Goal: Contribute content: Contribute content

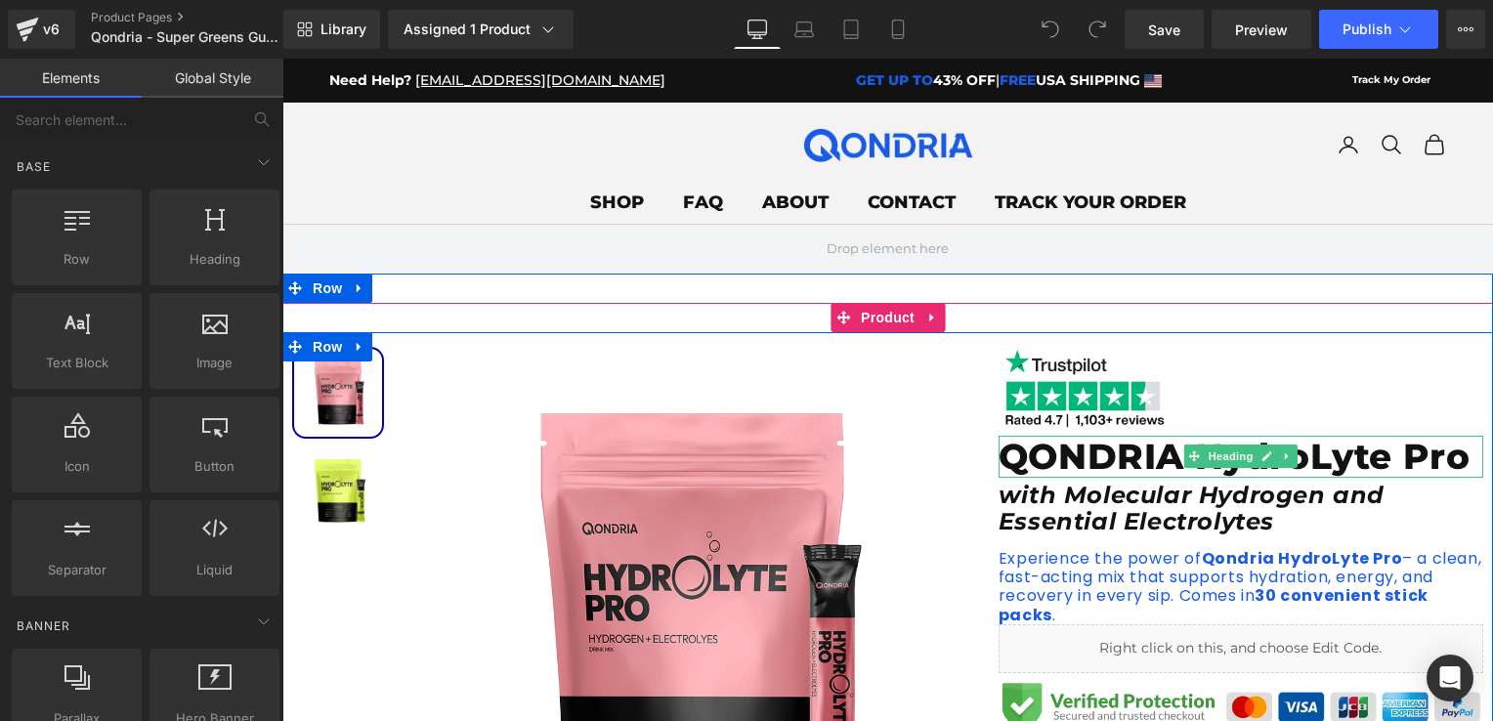
click at [1104, 463] on h1 "QONDRIA HydroLyte Pro" at bounding box center [1240, 457] width 485 height 42
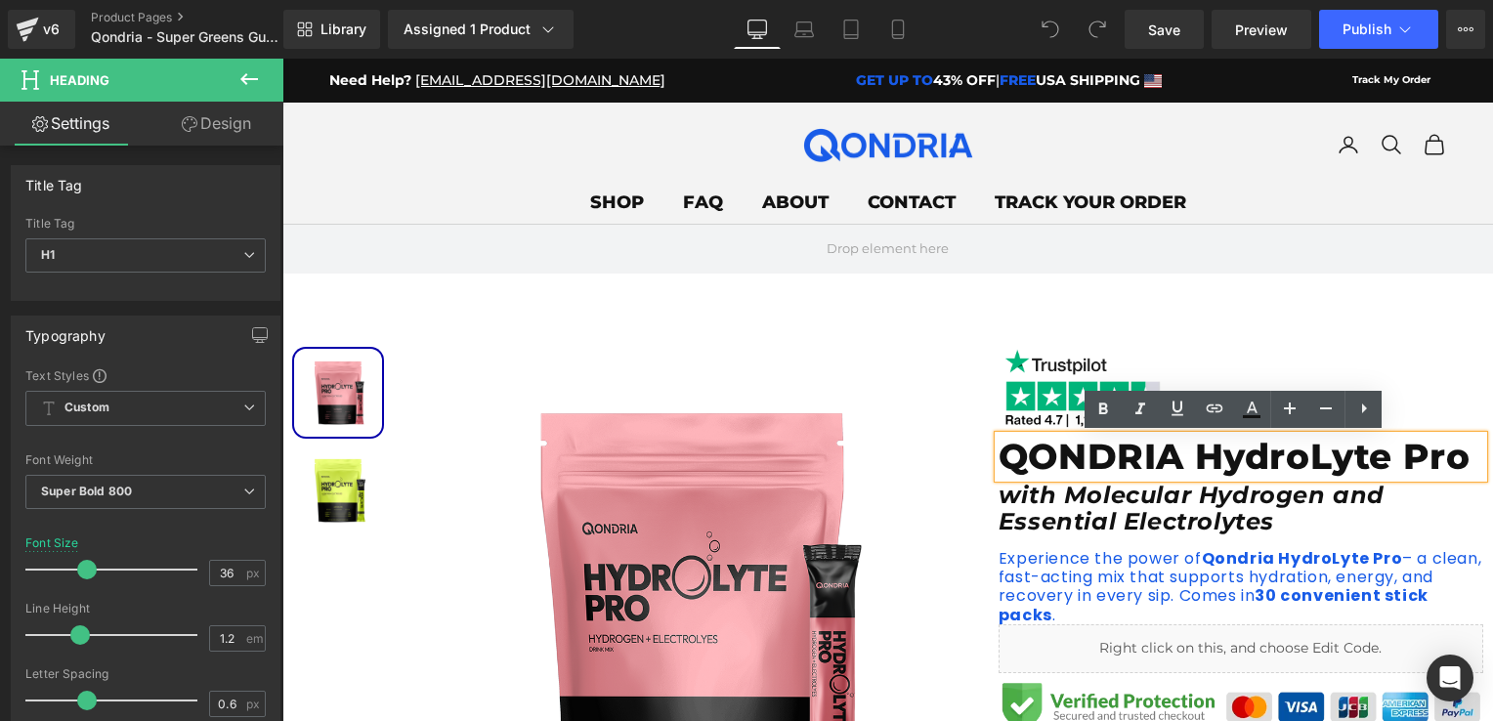
click at [1062, 459] on h1 "QONDRIA HydroLyte Pro" at bounding box center [1240, 457] width 485 height 42
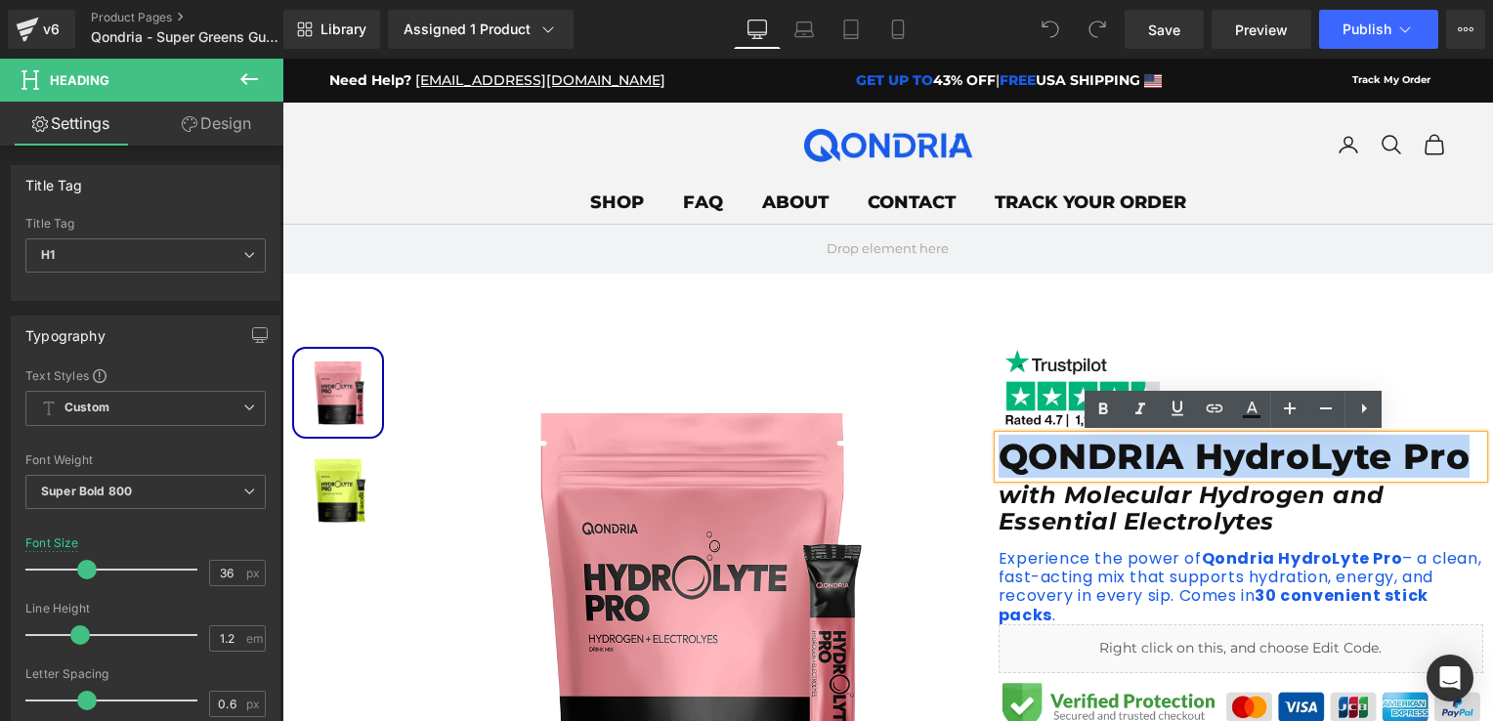
drag, startPoint x: 998, startPoint y: 455, endPoint x: 1457, endPoint y: 460, distance: 459.1
click at [1457, 460] on h1 "QONDRIA HydroLyte Pro" at bounding box center [1240, 457] width 485 height 42
paste div
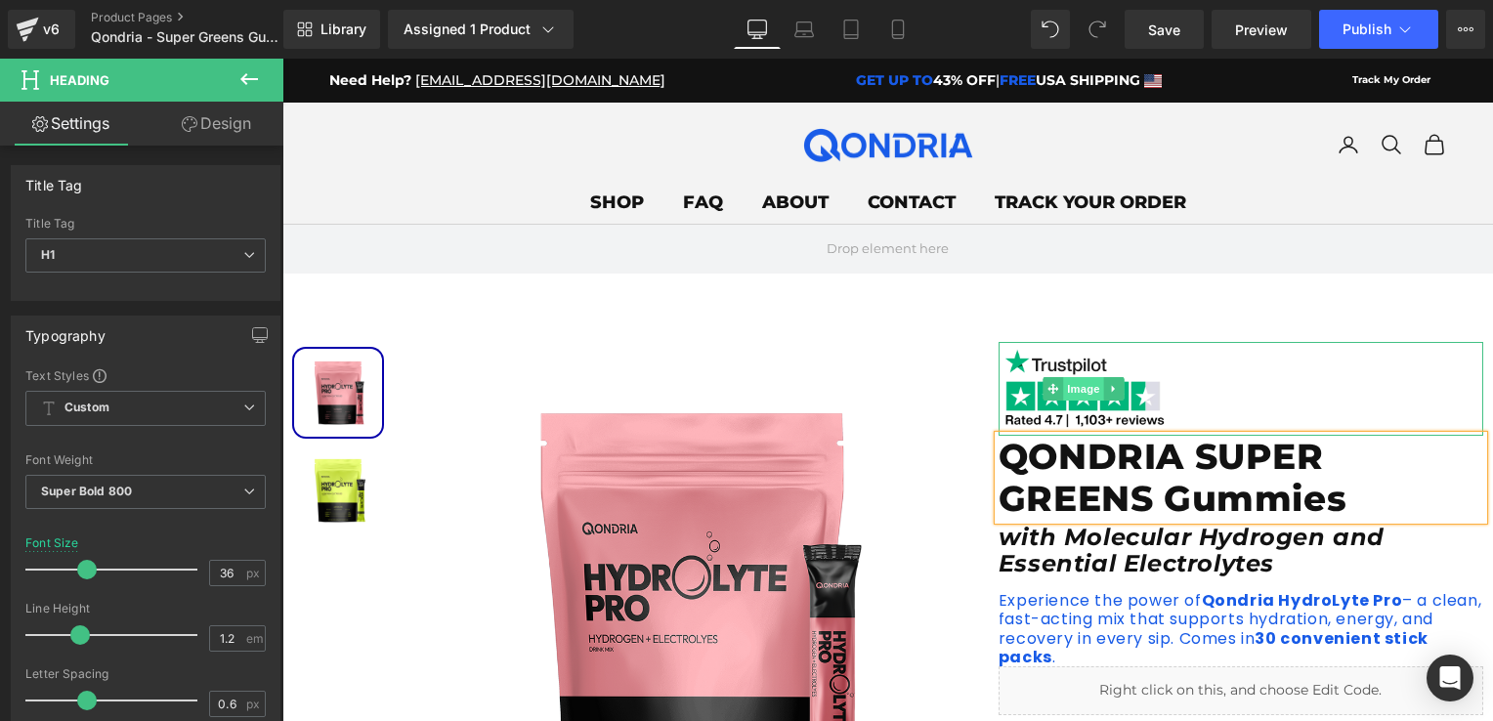
click at [1077, 396] on span "Image" at bounding box center [1083, 388] width 41 height 23
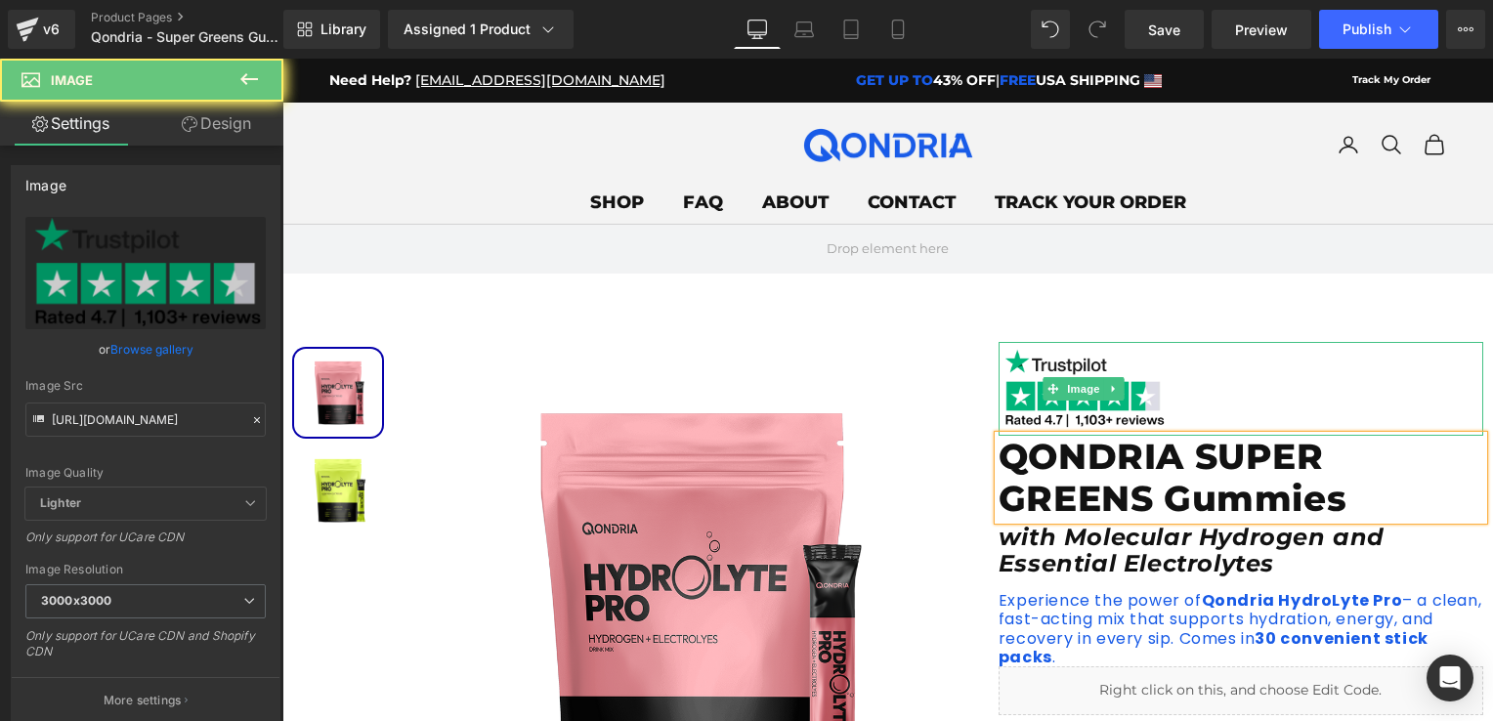
click at [1227, 389] on div at bounding box center [1240, 389] width 485 height 94
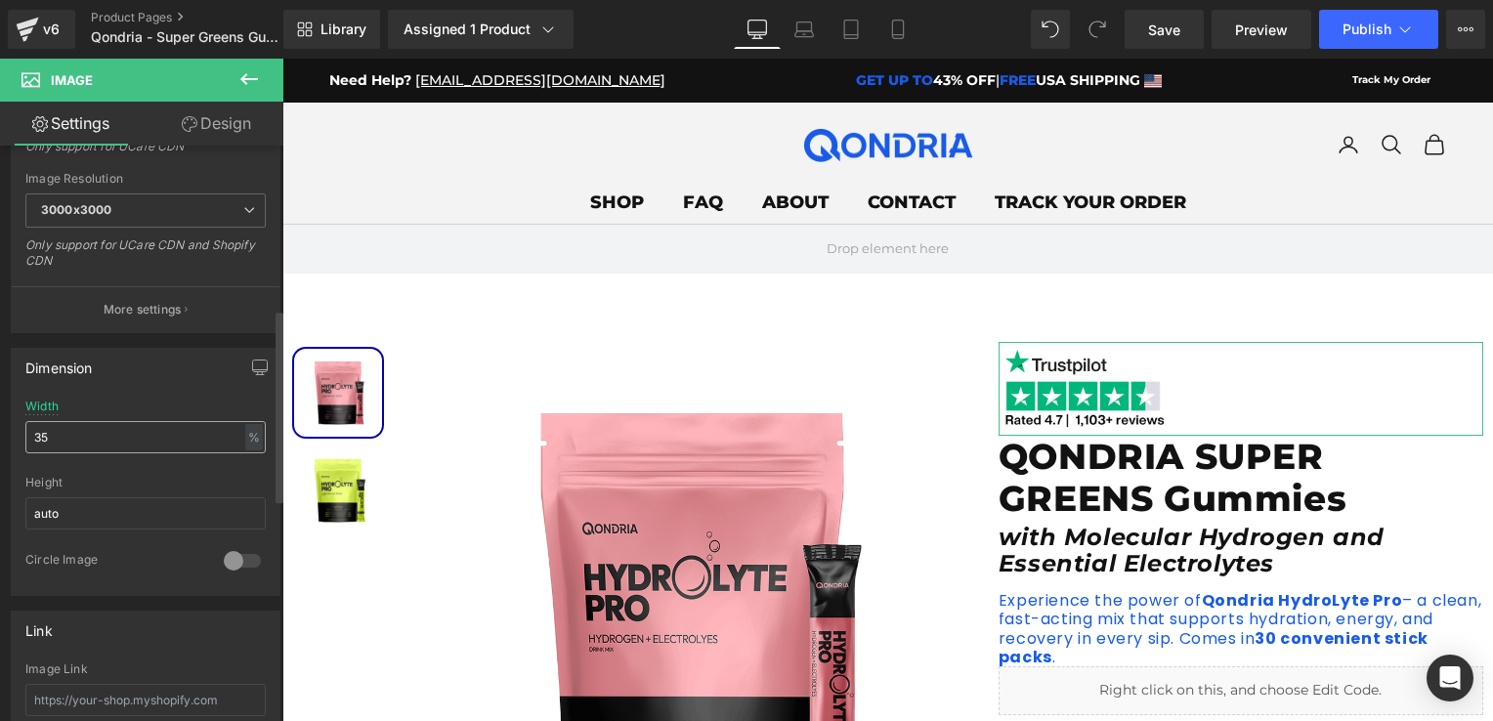
scroll to position [488, 0]
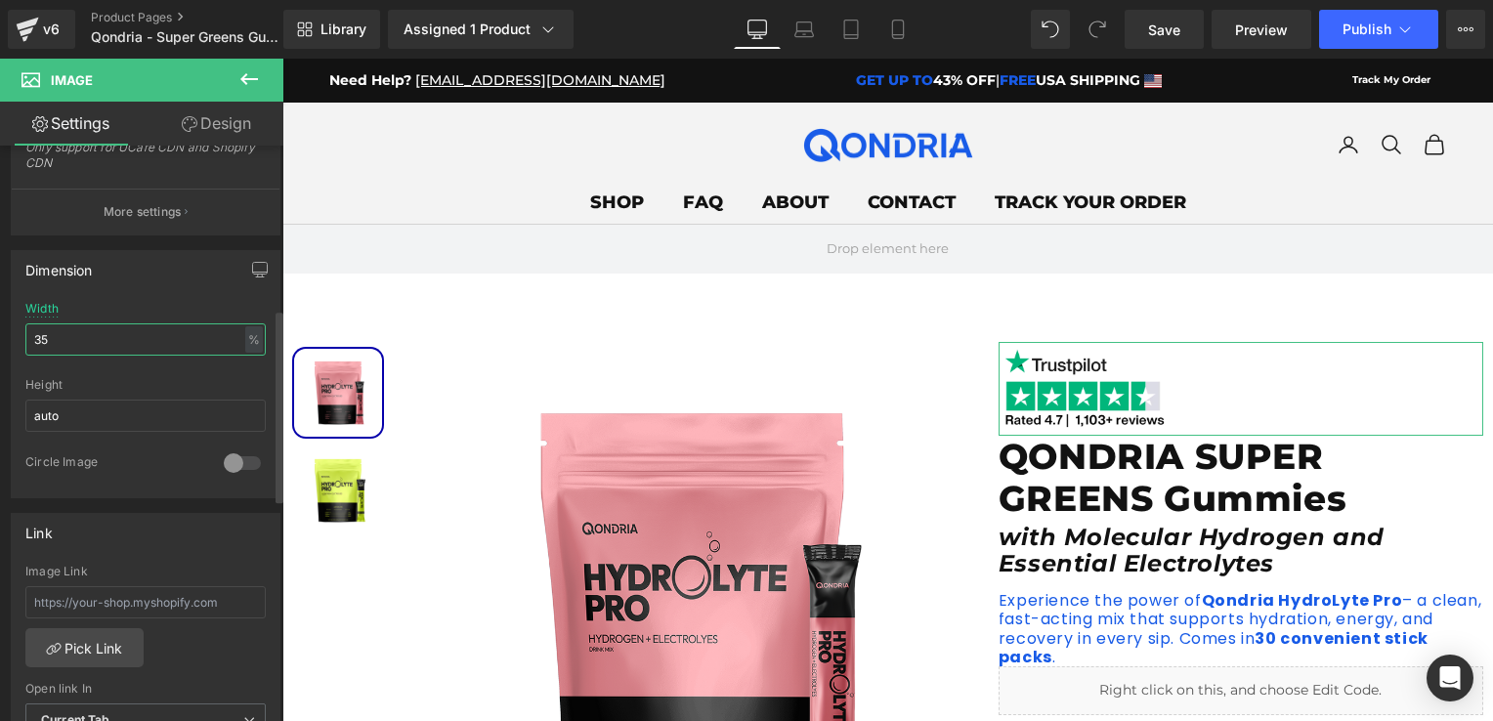
click at [73, 352] on input "35" at bounding box center [145, 339] width 240 height 32
type input "3"
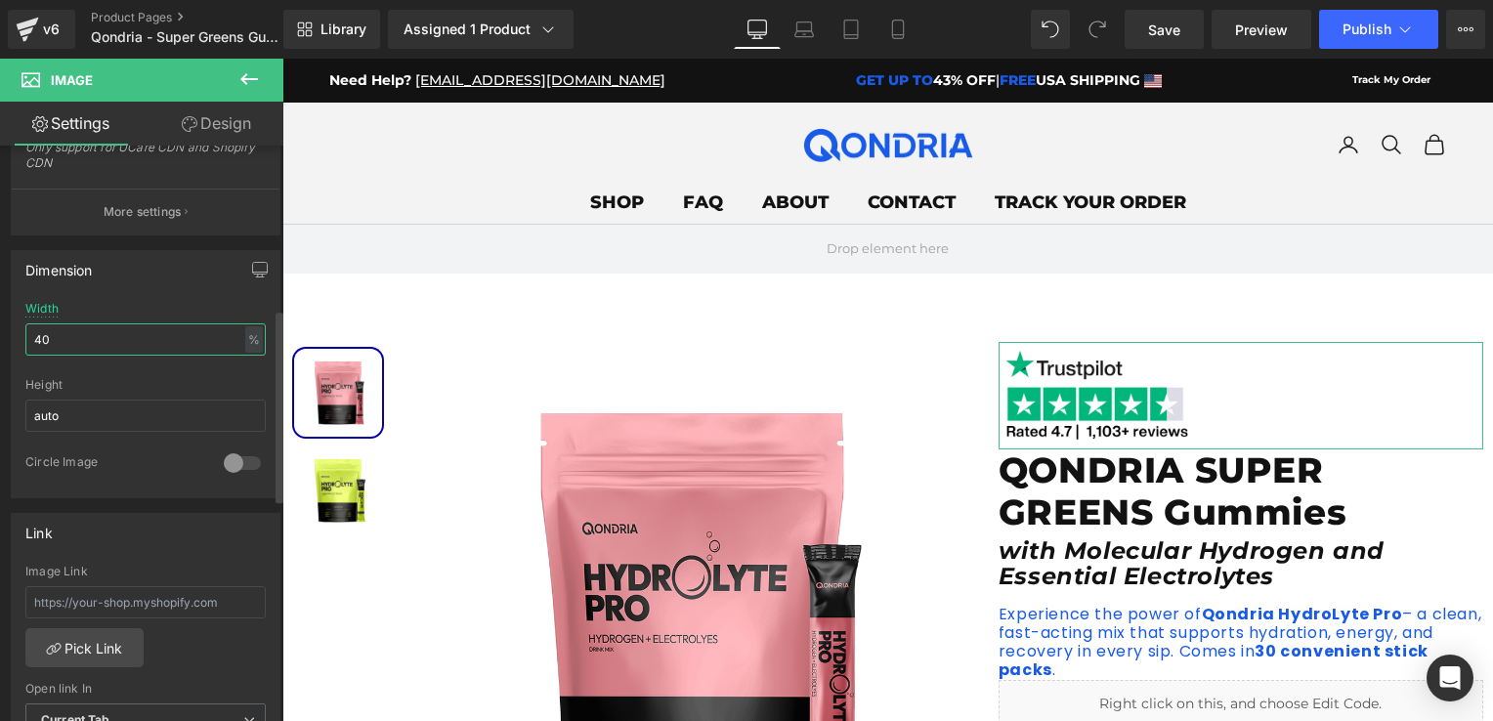
type input "4"
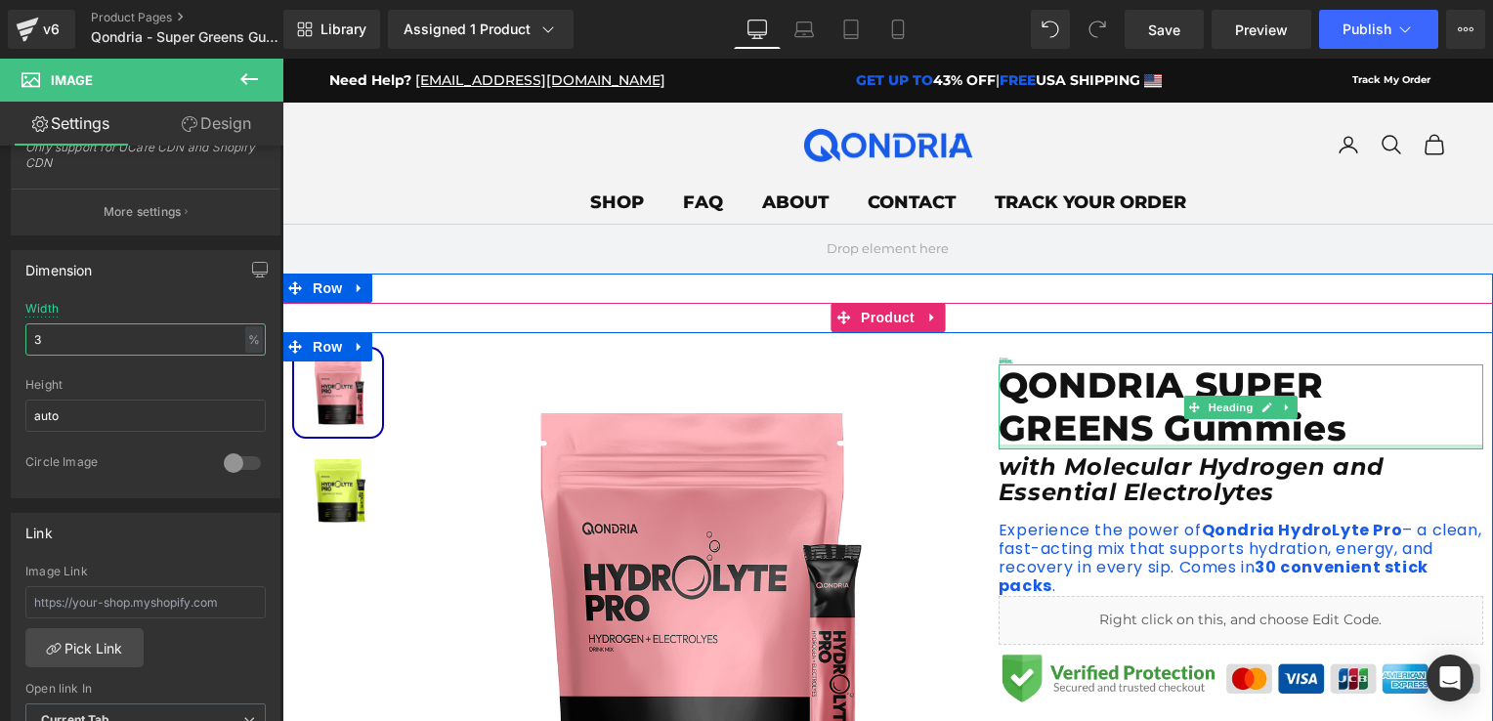
type input "37"
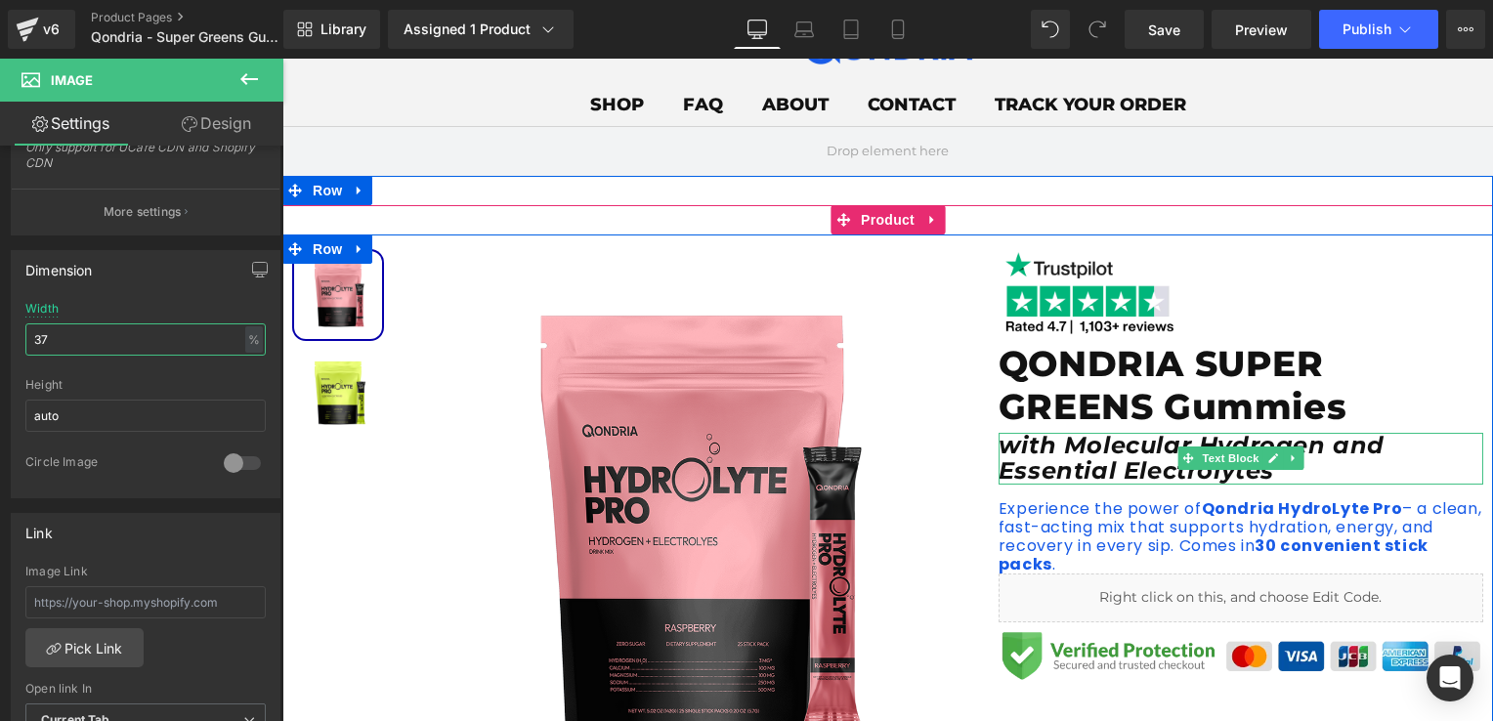
scroll to position [195, 0]
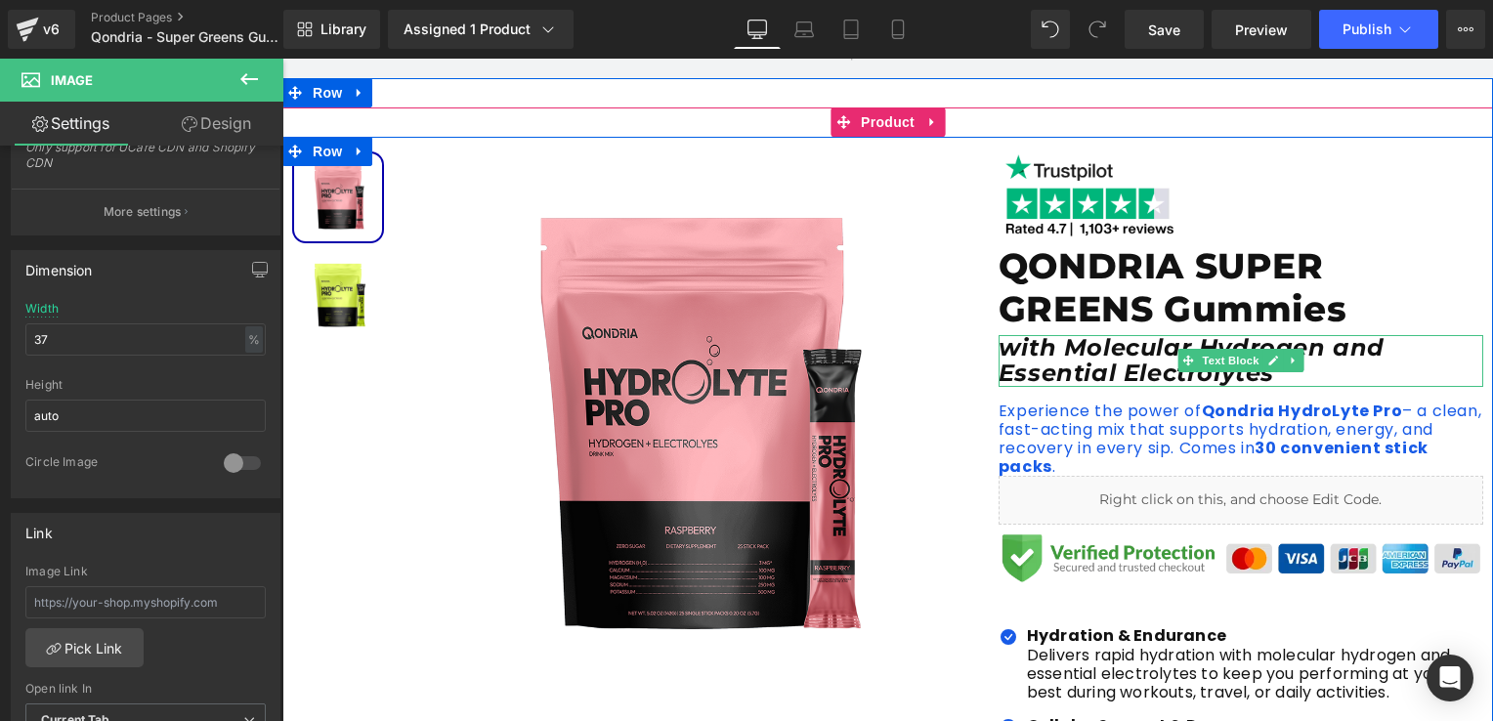
click at [1020, 376] on icon "with Molecular Hydrogen and Essential Electrolytes" at bounding box center [1191, 360] width 386 height 54
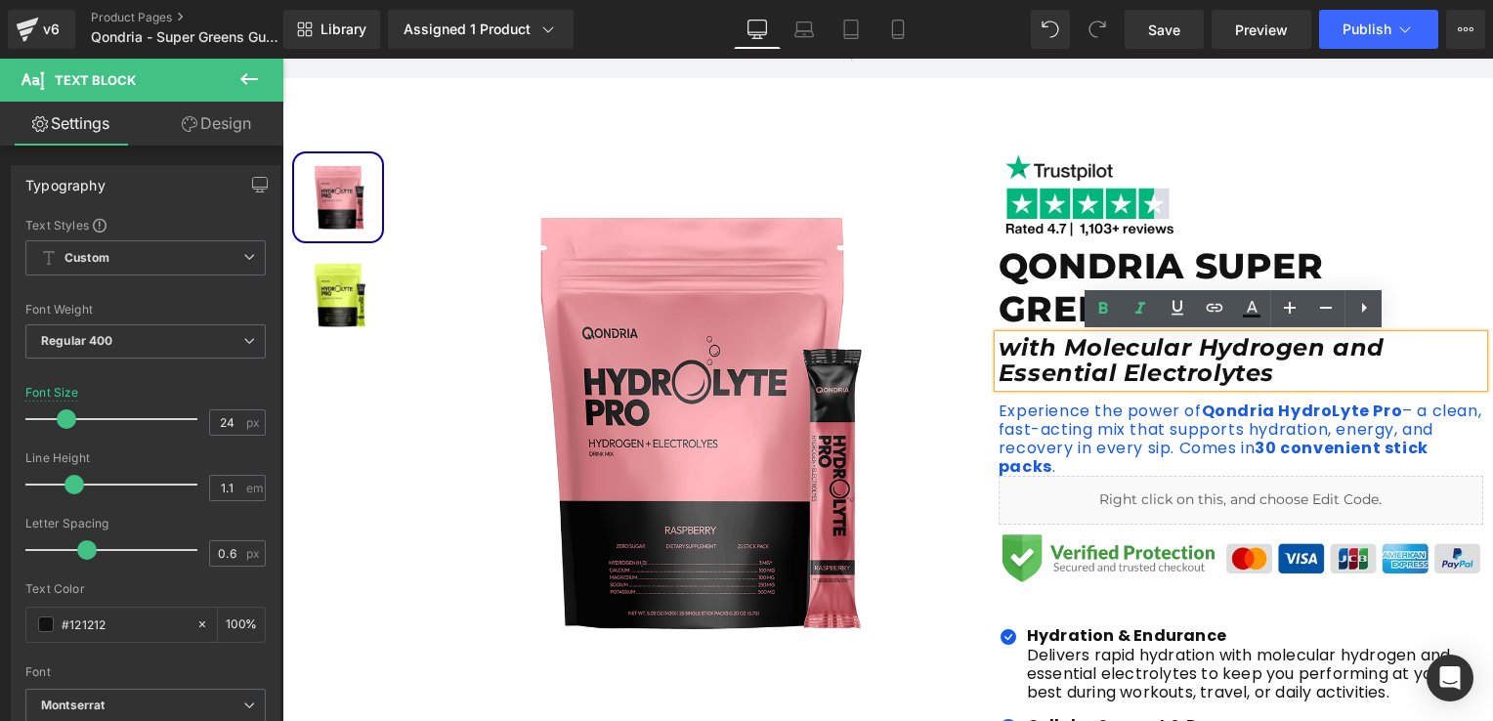
click at [1105, 381] on icon "with Molecular Hydrogen and Essential Electrolytes" at bounding box center [1191, 360] width 386 height 54
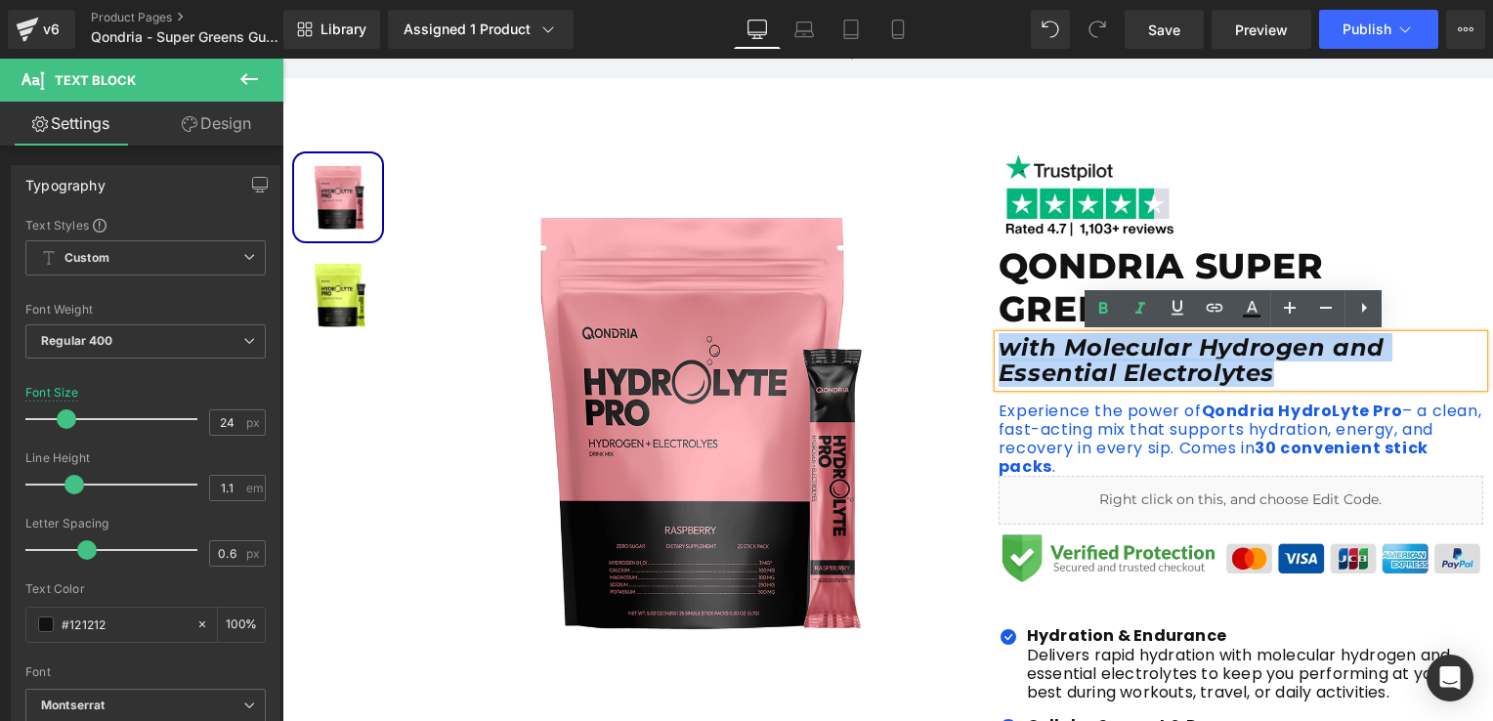
drag, startPoint x: 1116, startPoint y: 377, endPoint x: 995, endPoint y: 358, distance: 121.7
click at [998, 358] on p "with Molecular Hydrogen and Essential Electrolytes" at bounding box center [1240, 361] width 485 height 52
paste div
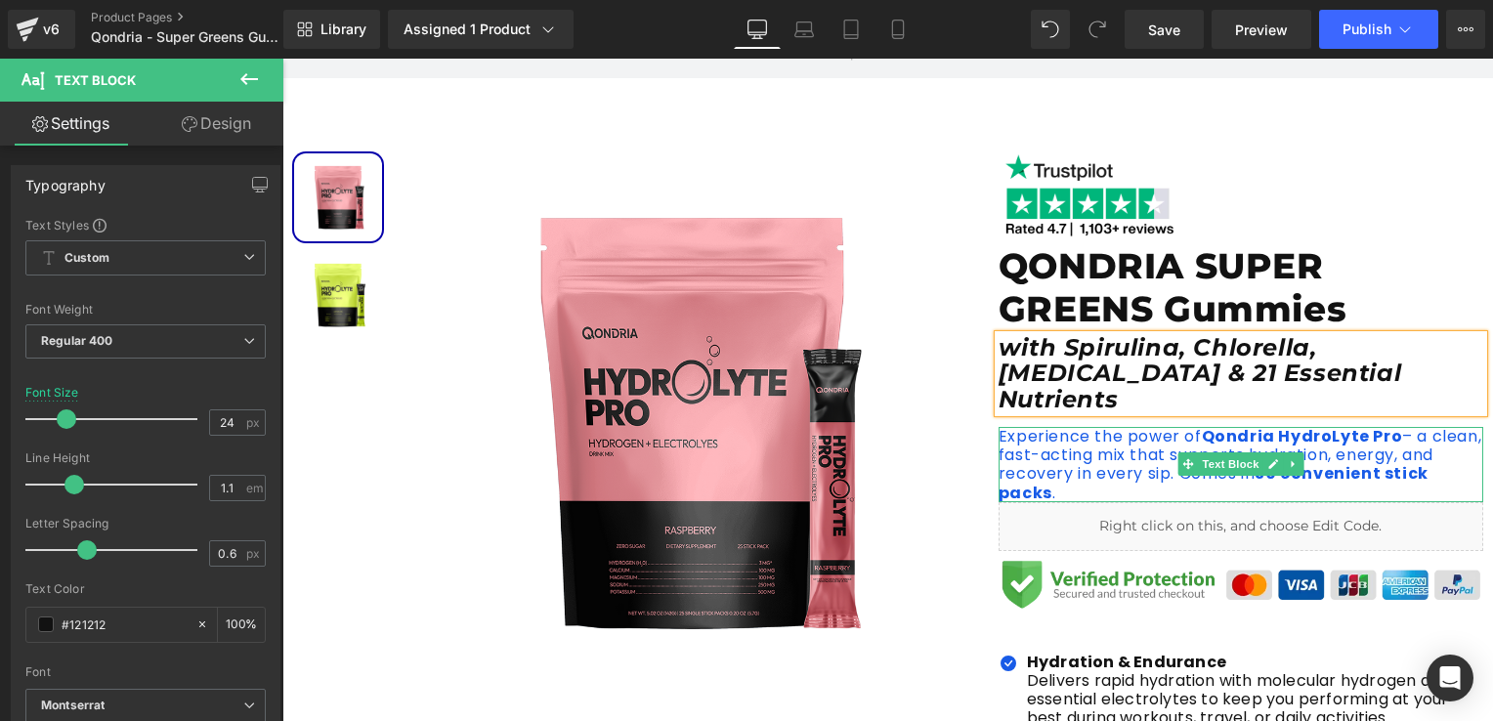
click at [1102, 436] on p "Experience the power of Qondria HydroLyte Pro – a clean, fast-acting mix that s…" at bounding box center [1240, 464] width 485 height 75
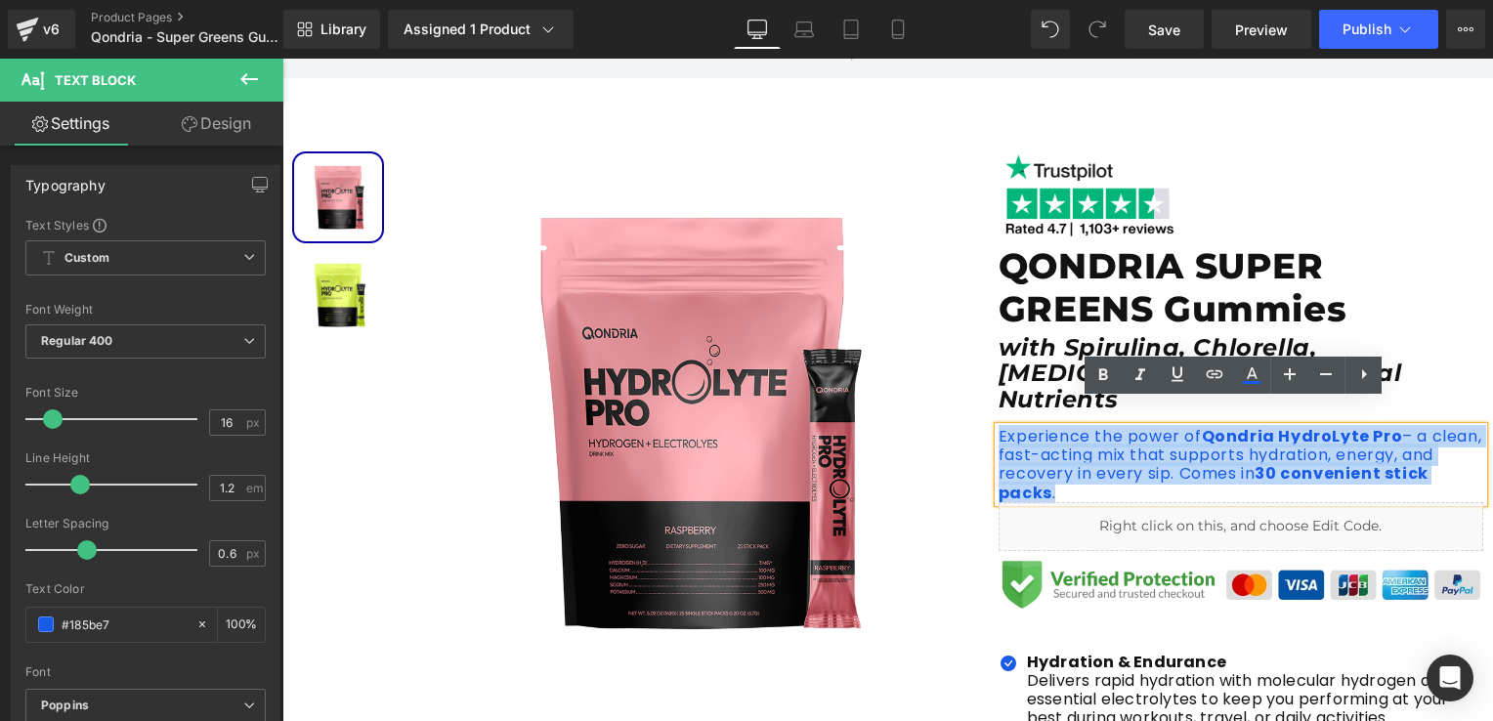
drag, startPoint x: 1047, startPoint y: 464, endPoint x: 993, endPoint y: 408, distance: 77.4
click at [998, 427] on p "Experience the power of Qondria HydroLyte Pro – a clean, fast-acting mix that s…" at bounding box center [1240, 464] width 485 height 75
paste div
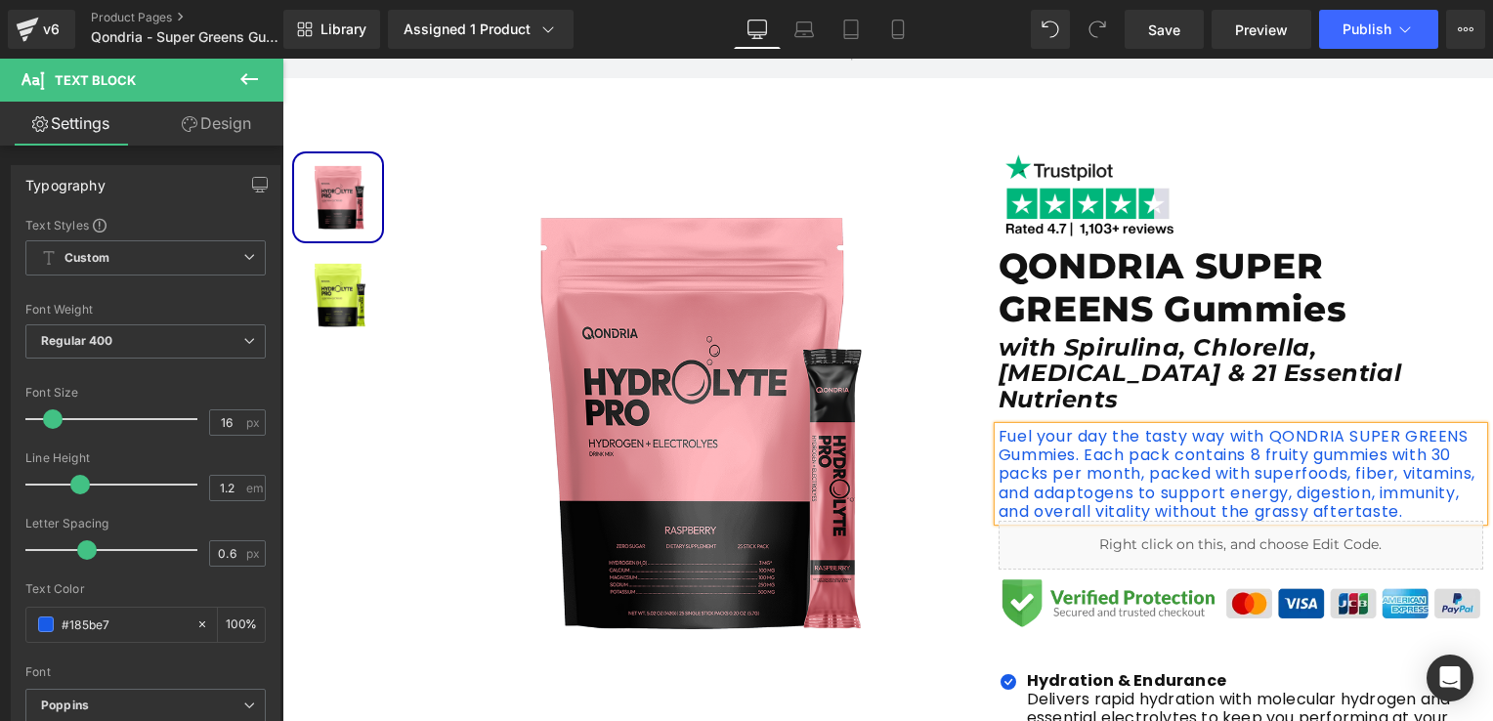
drag, startPoint x: 1406, startPoint y: 486, endPoint x: 987, endPoint y: 413, distance: 425.4
click at [998, 427] on div "Fuel your day the tasty way with QONDRIA SUPER GREENS Gummies. Each pack contai…" at bounding box center [1240, 474] width 485 height 94
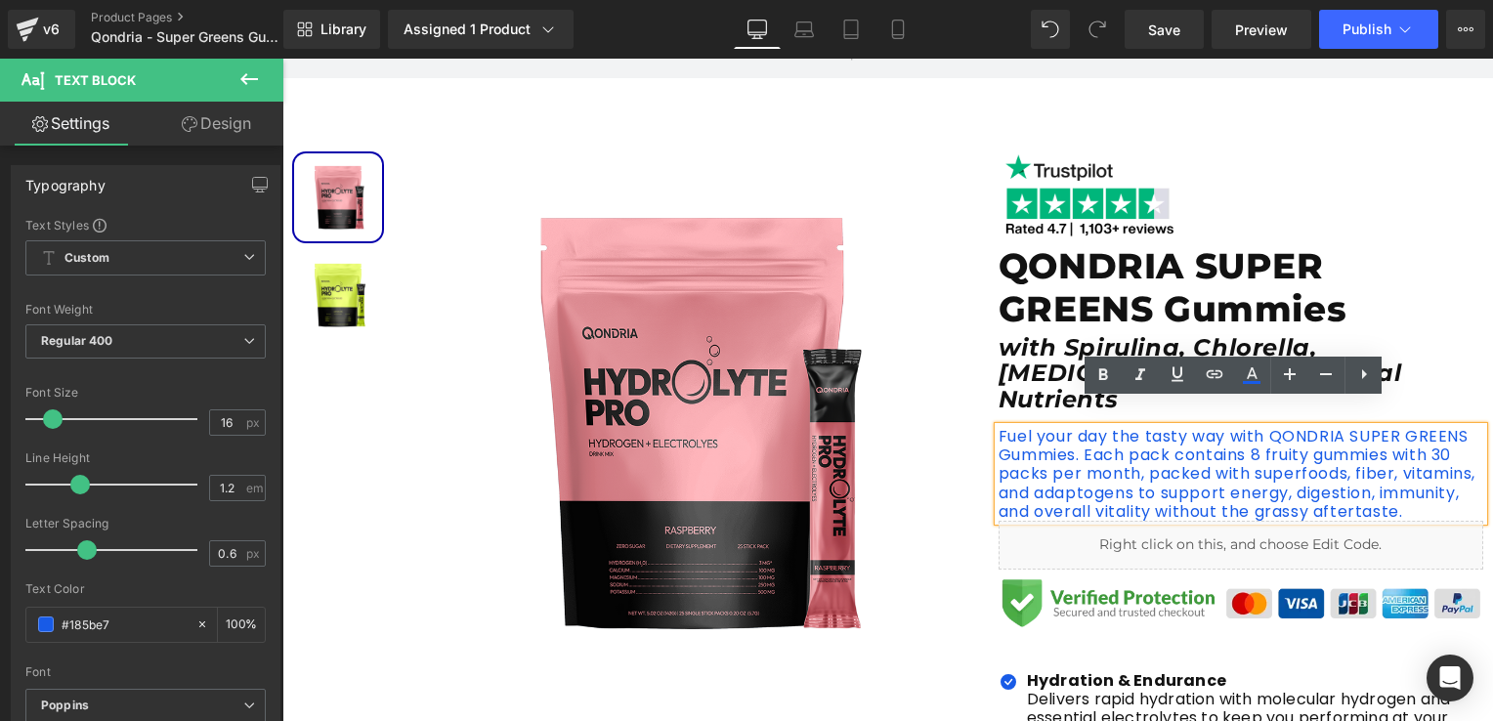
click at [1148, 465] on p "Fuel your day the tasty way with QONDRIA SUPER GREENS Gummies. Each pack contai…" at bounding box center [1240, 474] width 485 height 94
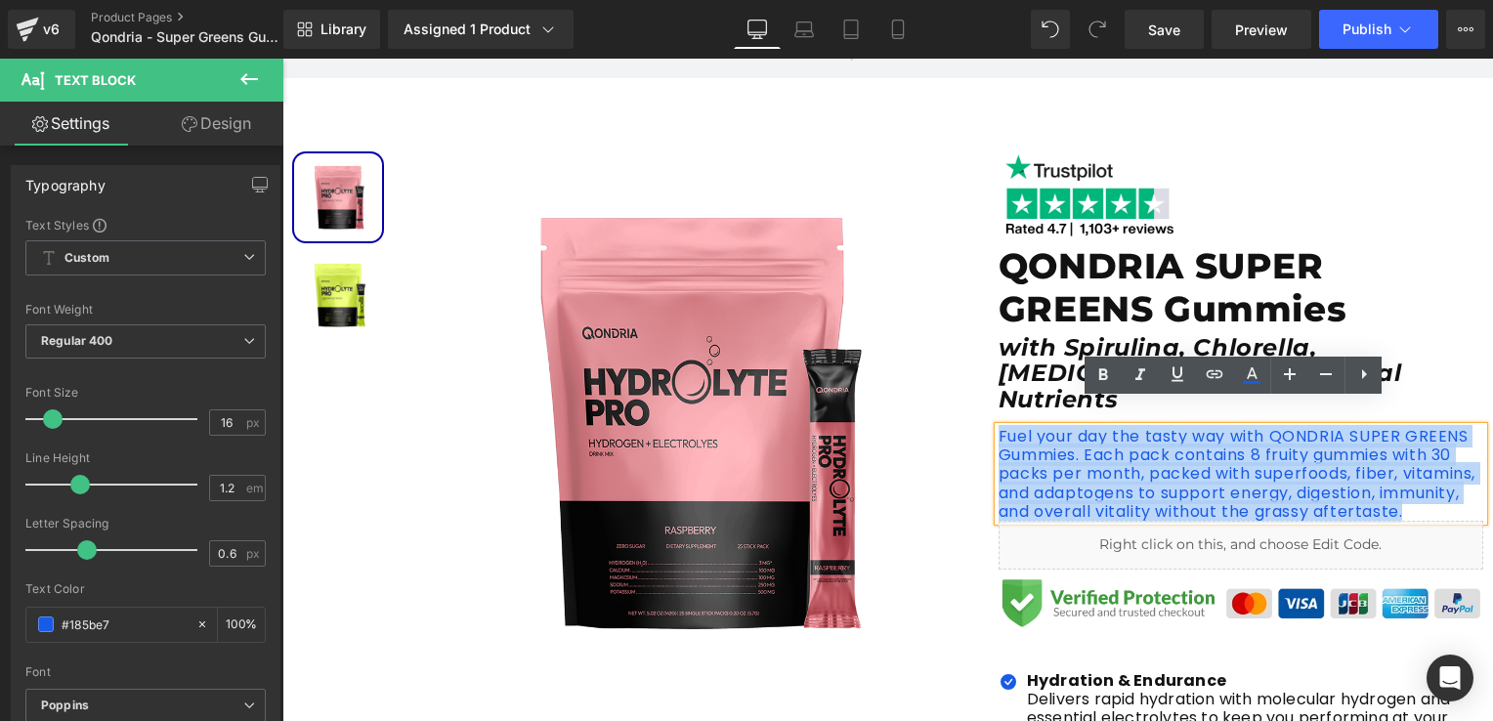
drag, startPoint x: 1411, startPoint y: 487, endPoint x: 992, endPoint y: 409, distance: 425.3
click at [998, 427] on p "Fuel your day the tasty way with QONDRIA SUPER GREENS Gummies. Each pack contai…" at bounding box center [1240, 474] width 485 height 94
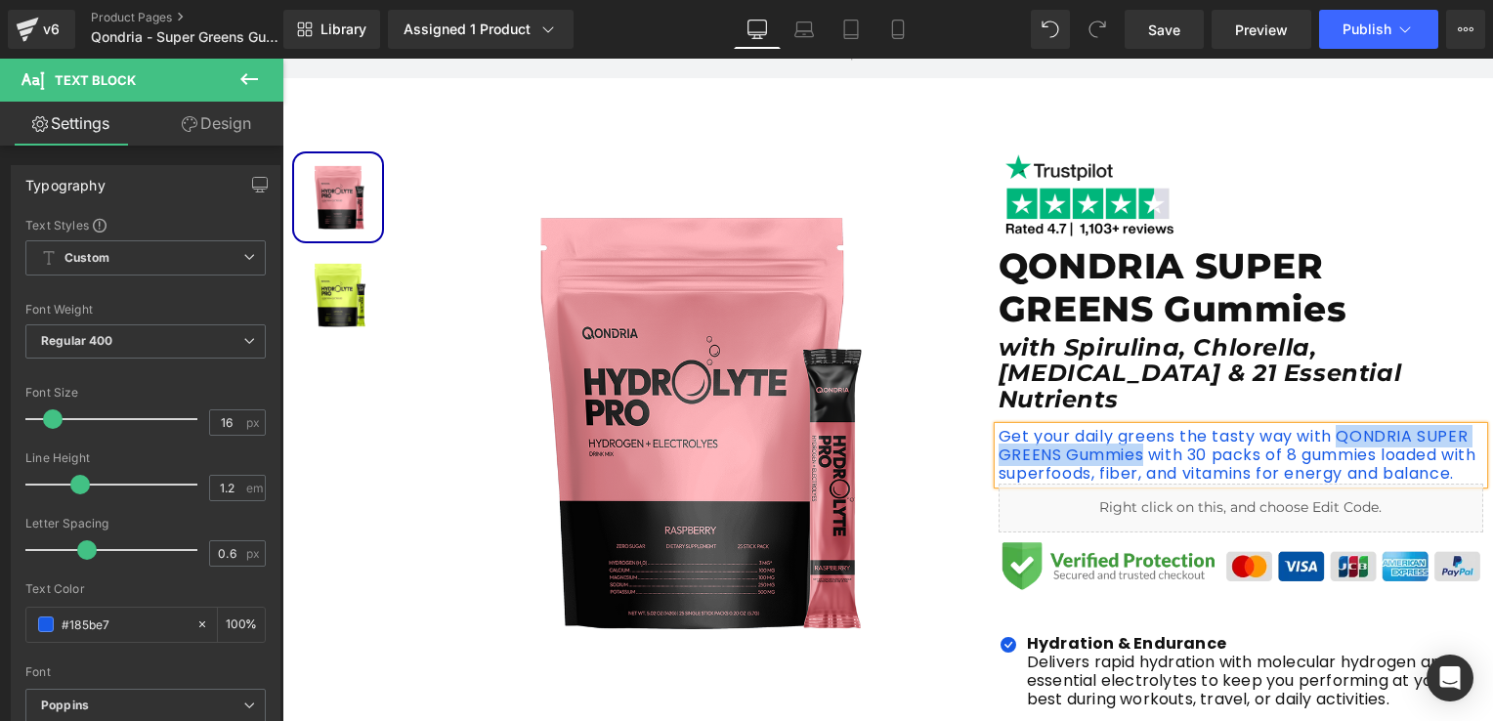
drag, startPoint x: 1330, startPoint y: 411, endPoint x: 1135, endPoint y: 439, distance: 197.3
click at [1135, 439] on p "Get your daily greens the tasty way with QONDRIA SUPER GREENS Gummies with 30 p…" at bounding box center [1240, 455] width 485 height 57
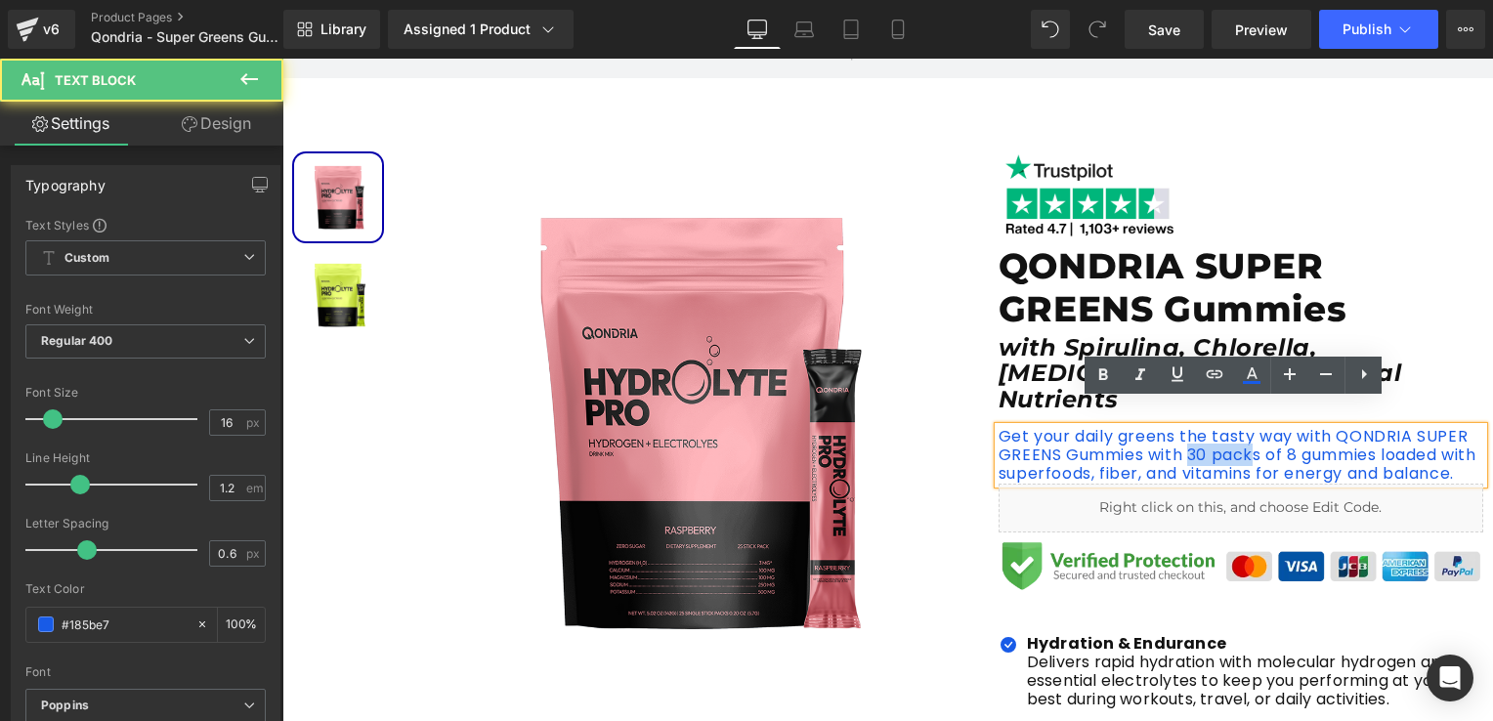
drag, startPoint x: 1184, startPoint y: 432, endPoint x: 1248, endPoint y: 436, distance: 64.6
click at [1247, 436] on p "Get your daily greens the tasty way with QONDRIA SUPER GREENS Gummies with 30 p…" at bounding box center [1240, 455] width 485 height 57
drag, startPoint x: 1253, startPoint y: 431, endPoint x: 1184, endPoint y: 433, distance: 69.4
click at [1184, 433] on p "Get your daily greens the tasty way with QONDRIA SUPER GREENS Gummies with 30 p…" at bounding box center [1240, 455] width 485 height 57
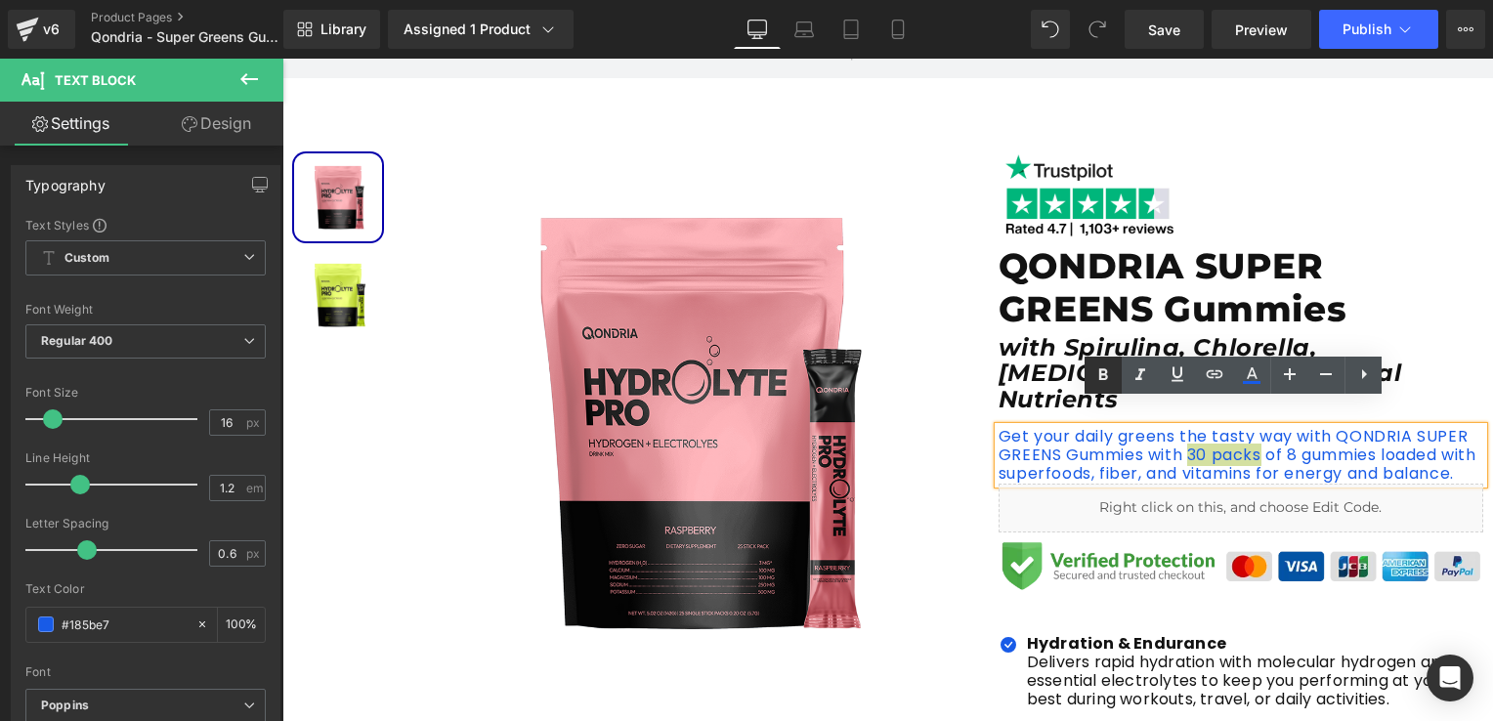
click at [1106, 369] on icon at bounding box center [1103, 374] width 9 height 12
drag, startPoint x: 1285, startPoint y: 435, endPoint x: 1375, endPoint y: 434, distance: 90.9
click at [1375, 434] on p "Get your daily greens the tasty way with QONDRIA SUPER GREENS Gummies with 30 p…" at bounding box center [1240, 455] width 485 height 57
click at [1108, 373] on icon at bounding box center [1102, 374] width 23 height 23
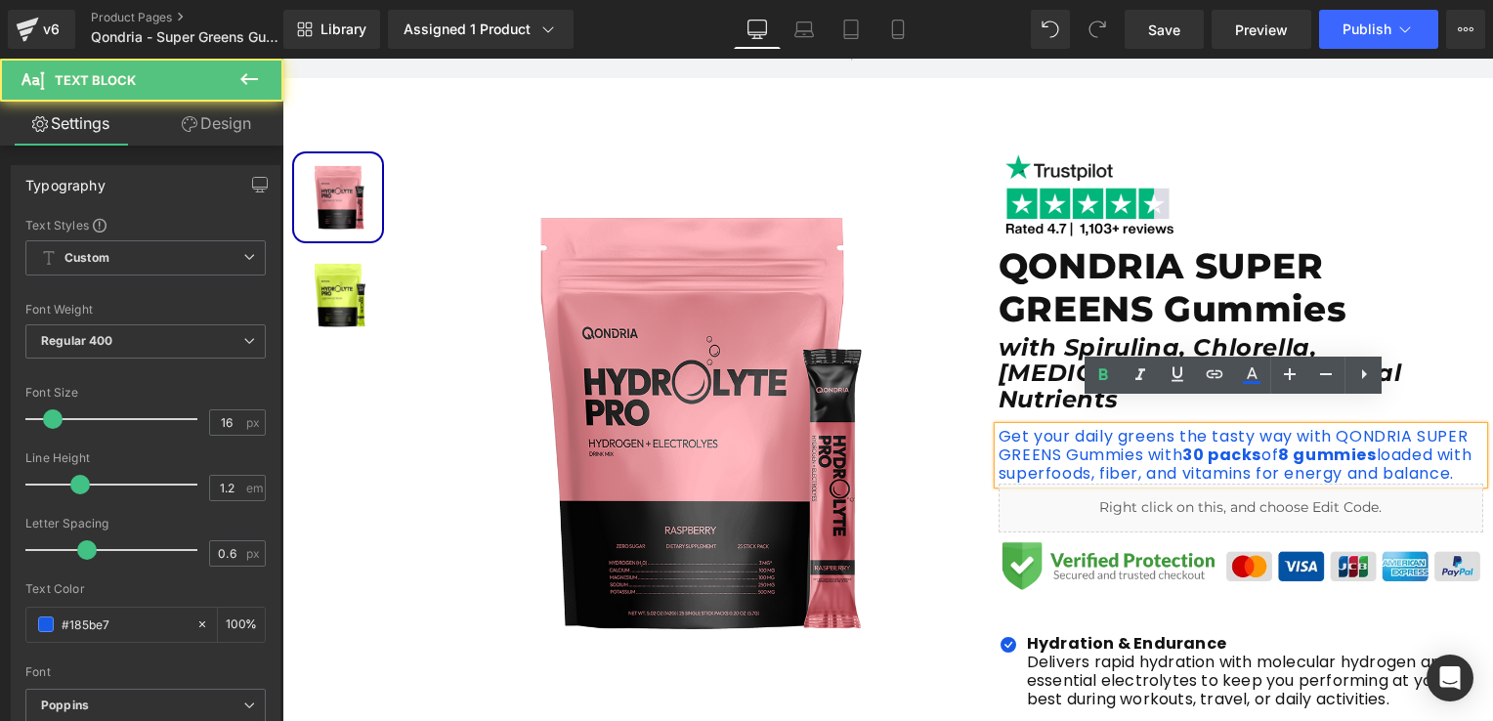
click at [1110, 436] on p "Get your daily greens the tasty way with QONDRIA SUPER GREENS Gummies with 30 p…" at bounding box center [1240, 455] width 485 height 57
click at [1175, 427] on p "Get your daily greens the tasty way with QONDRIA SUPER GREENS Gummies with 30 p…" at bounding box center [1240, 455] width 485 height 57
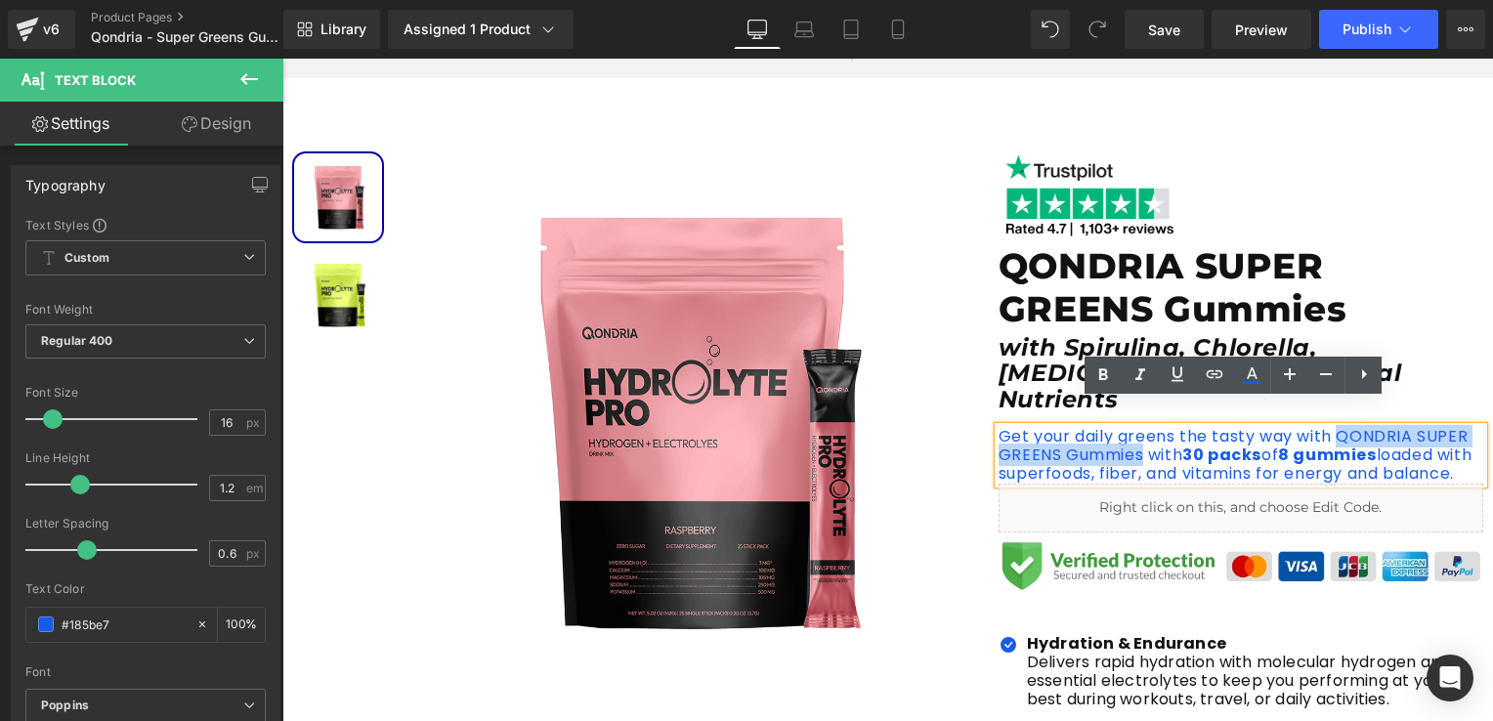
drag, startPoint x: 1334, startPoint y: 412, endPoint x: 1133, endPoint y: 436, distance: 202.6
click at [1133, 436] on p "Get your daily greens the tasty way with QONDRIA SUPER GREENS Gummies with 30 p…" at bounding box center [1240, 455] width 485 height 57
click at [1102, 385] on link at bounding box center [1102, 375] width 37 height 37
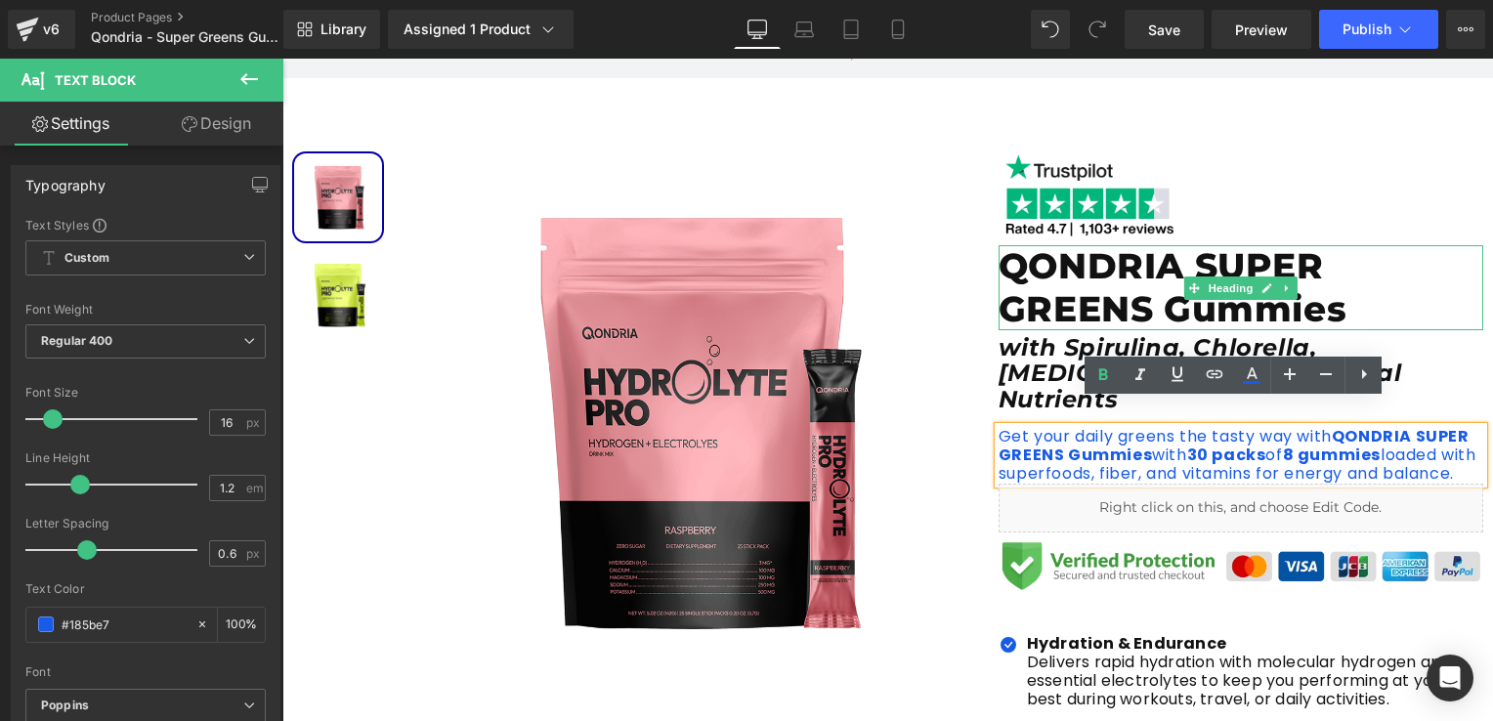
click at [1407, 318] on h1 "QONDRIA SUPER GREENS Gummies" at bounding box center [1240, 287] width 485 height 84
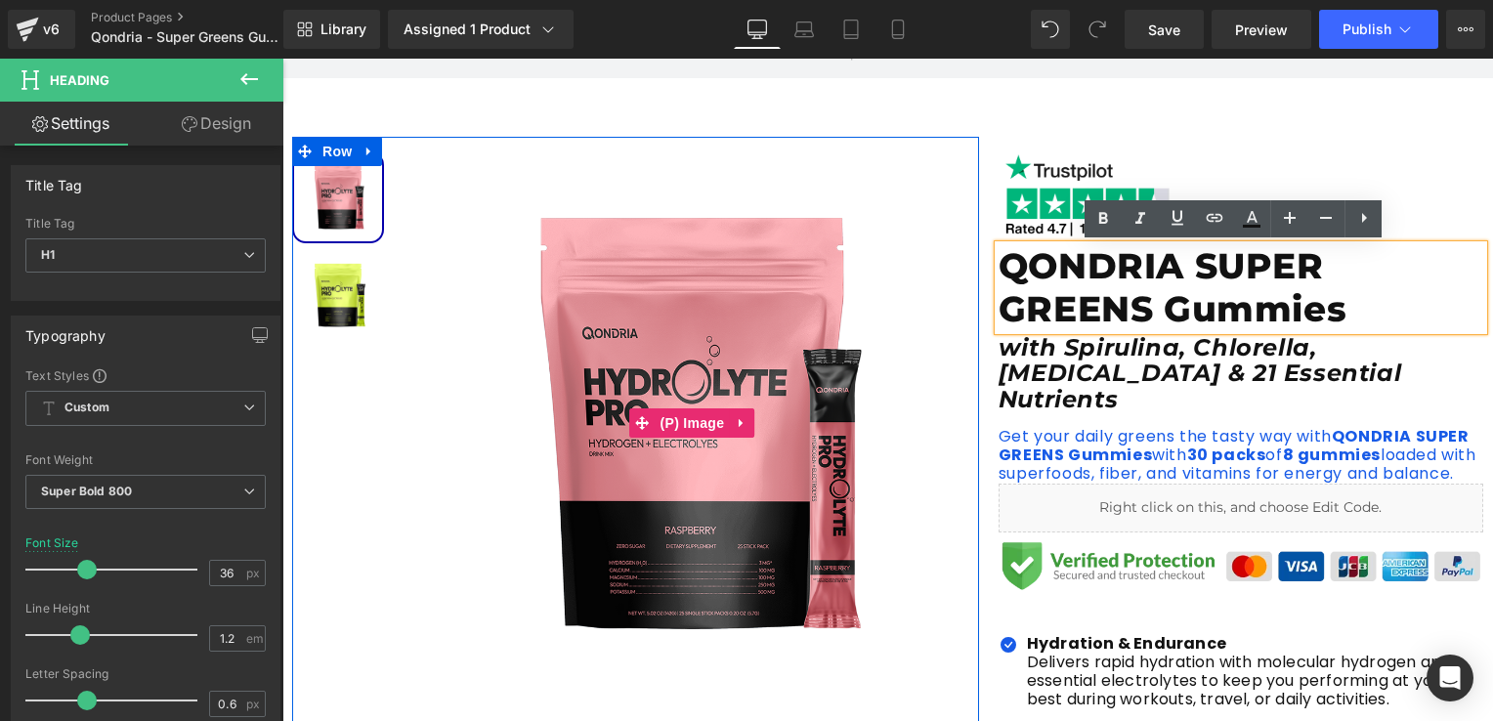
click at [606, 503] on img at bounding box center [691, 422] width 571 height 571
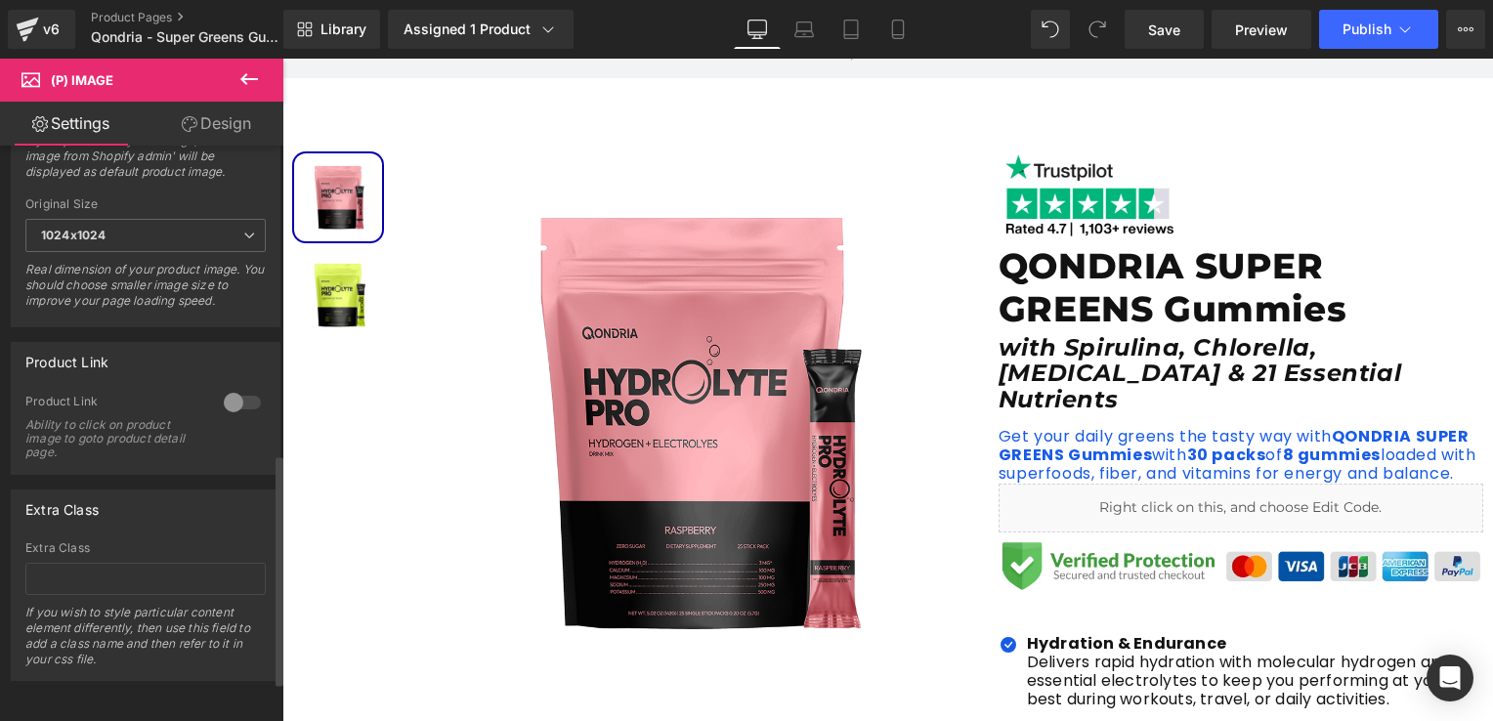
scroll to position [572, 0]
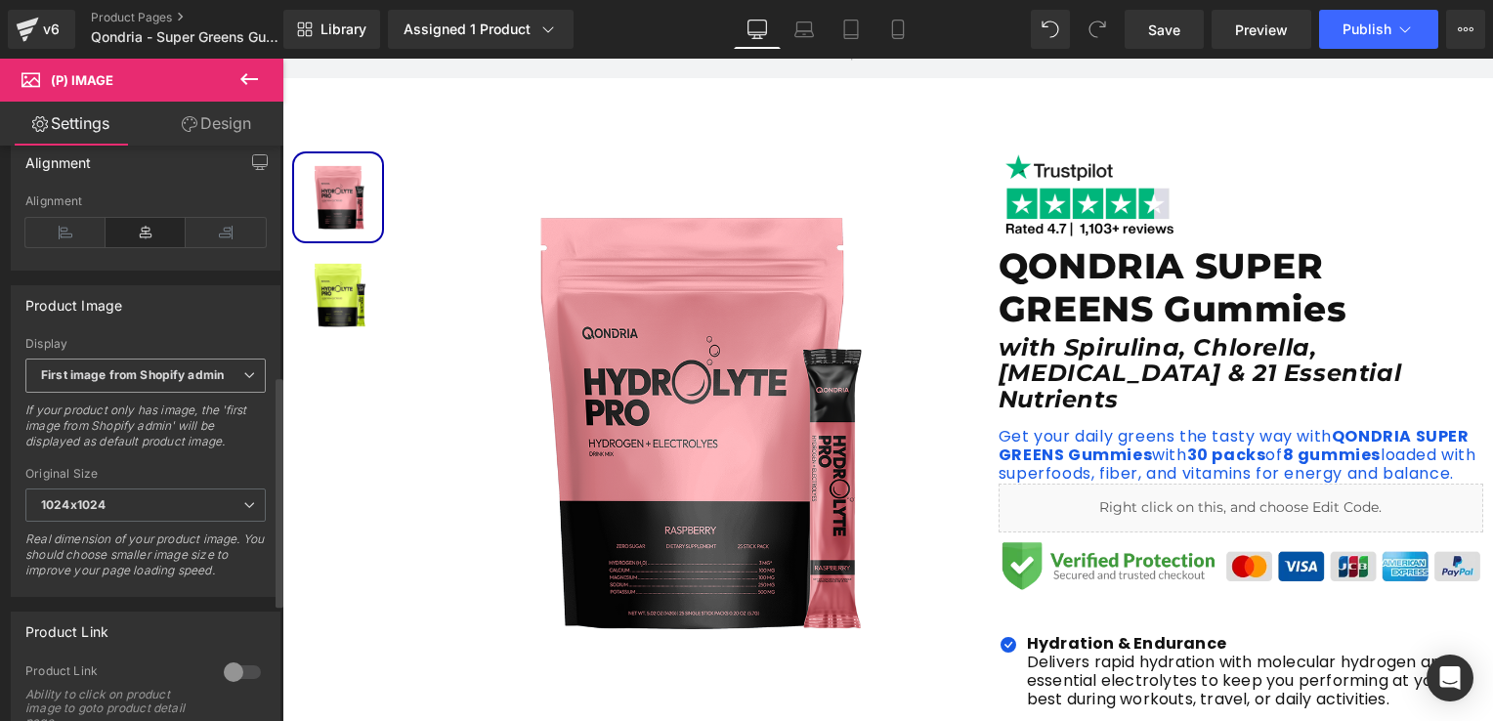
click at [176, 375] on span "First image from Shopify admin" at bounding box center [145, 375] width 240 height 34
click at [158, 351] on div "Display" at bounding box center [145, 344] width 240 height 14
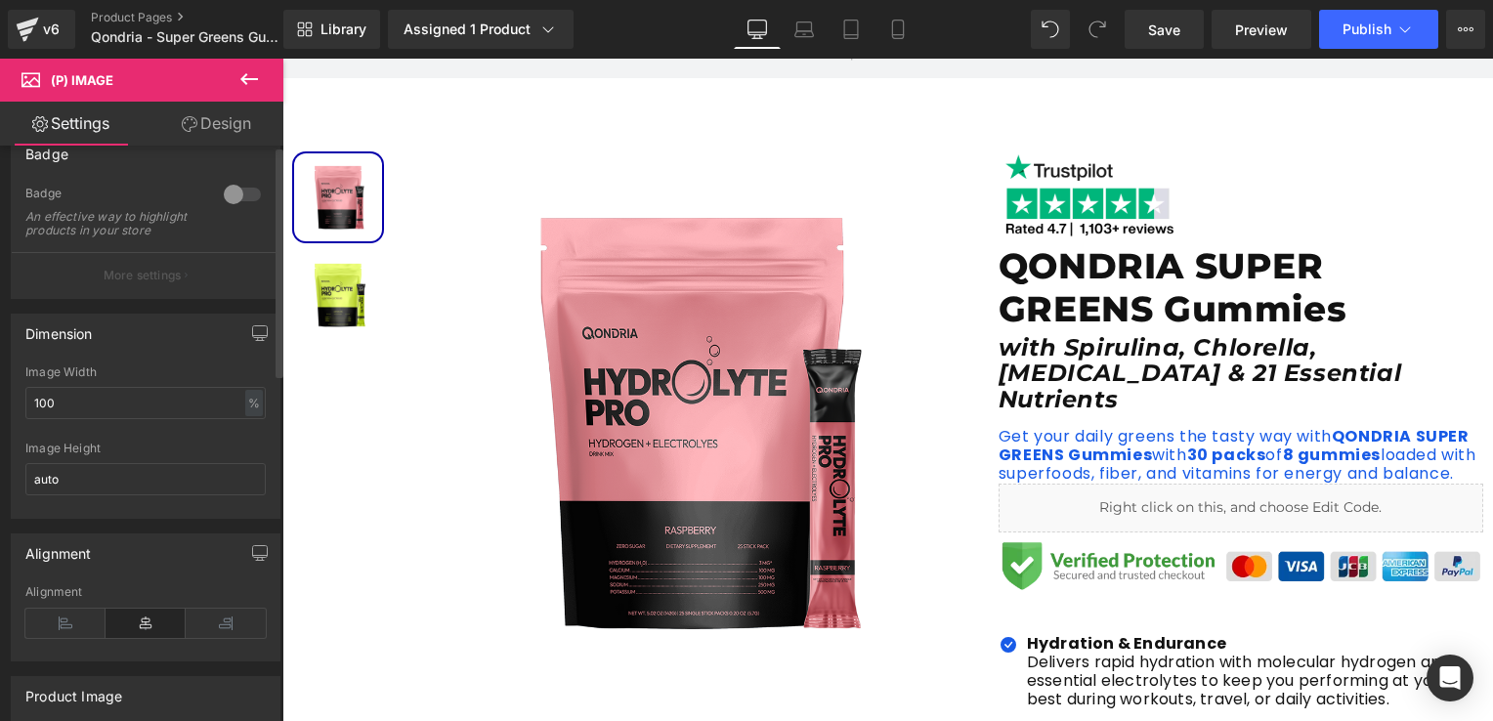
scroll to position [0, 0]
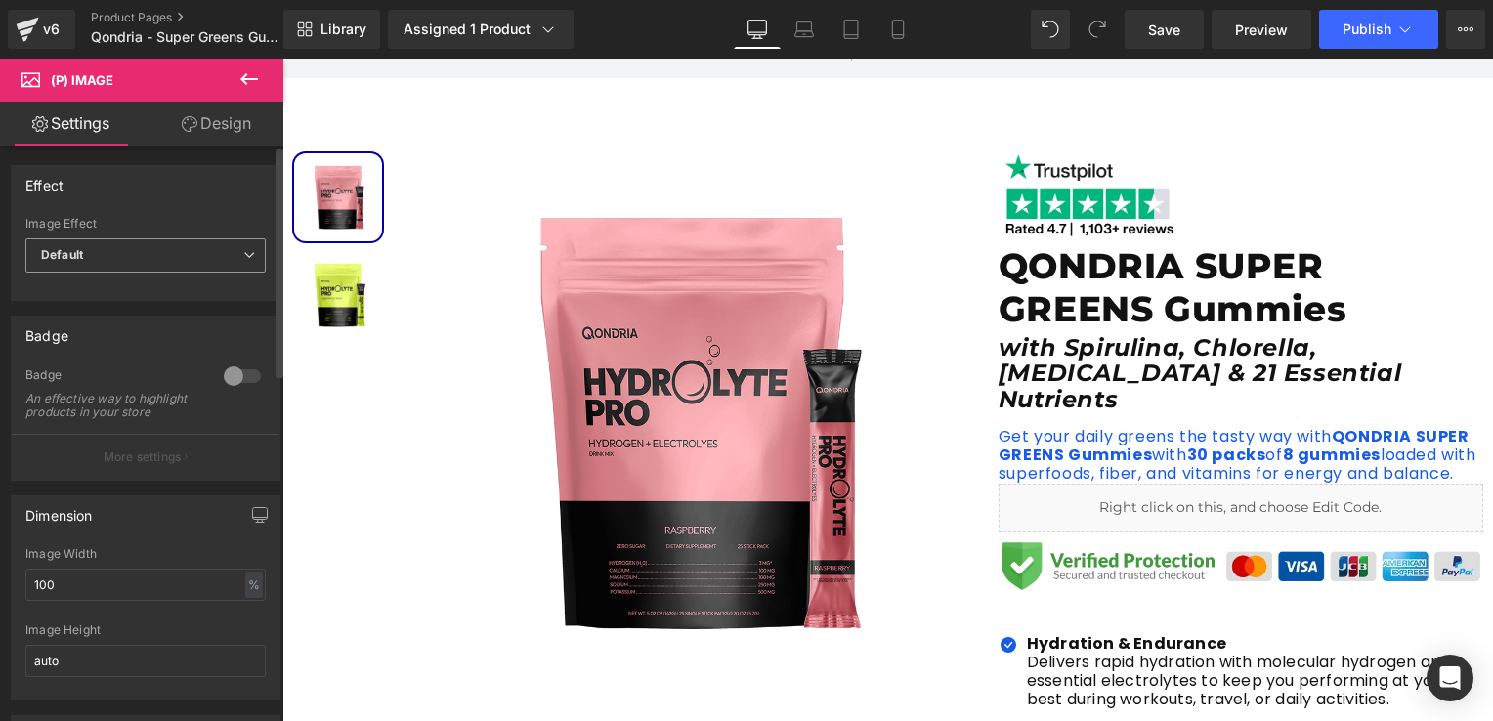
click at [168, 254] on span "Default" at bounding box center [145, 255] width 240 height 34
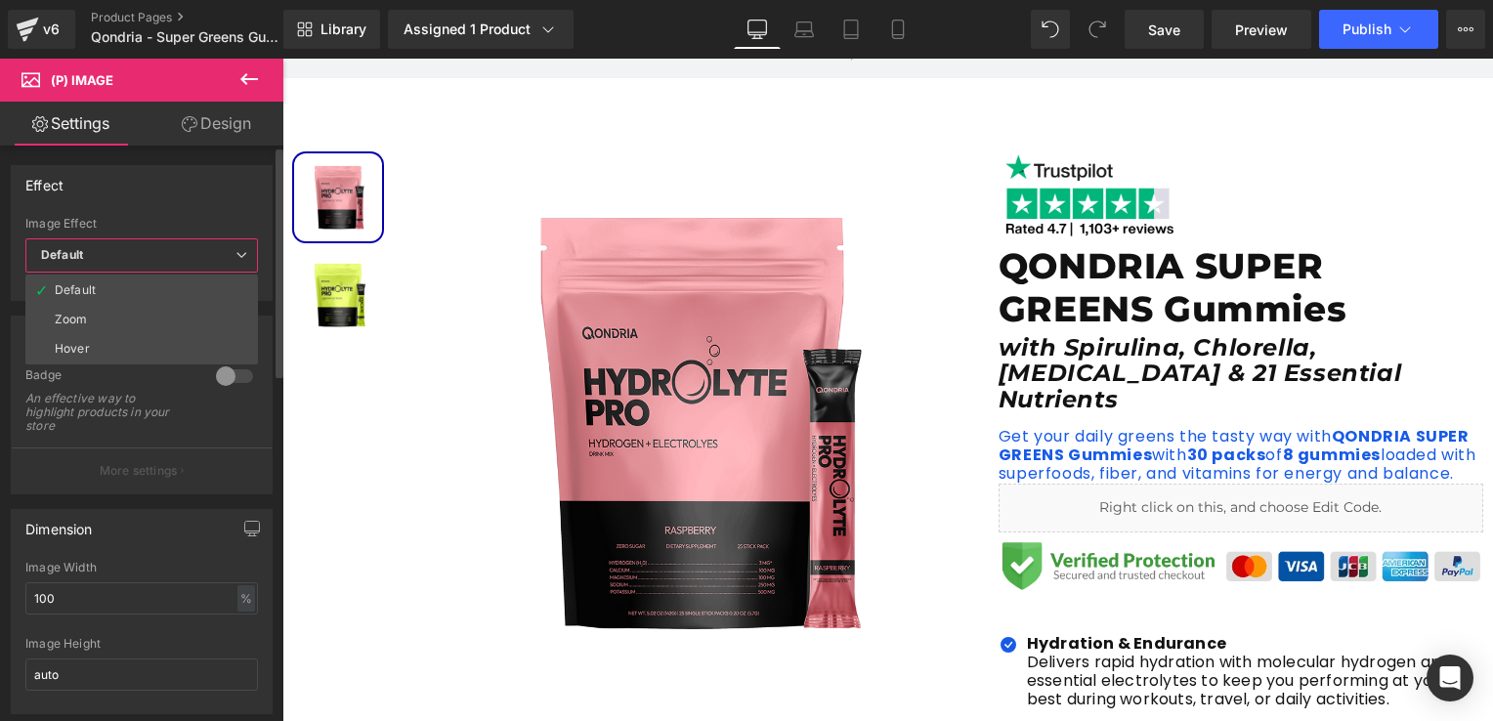
click at [168, 255] on span "Default" at bounding box center [141, 255] width 232 height 34
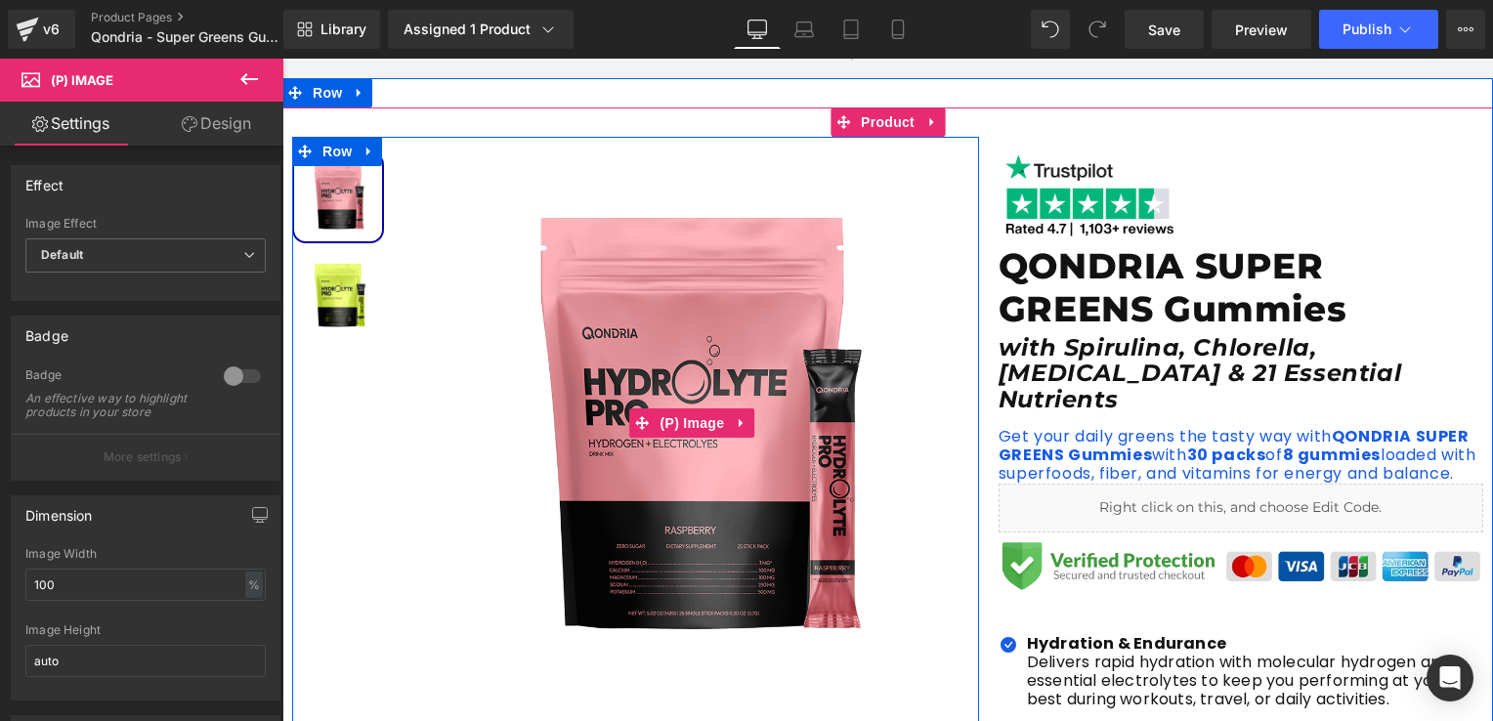
click at [716, 253] on img at bounding box center [691, 422] width 571 height 571
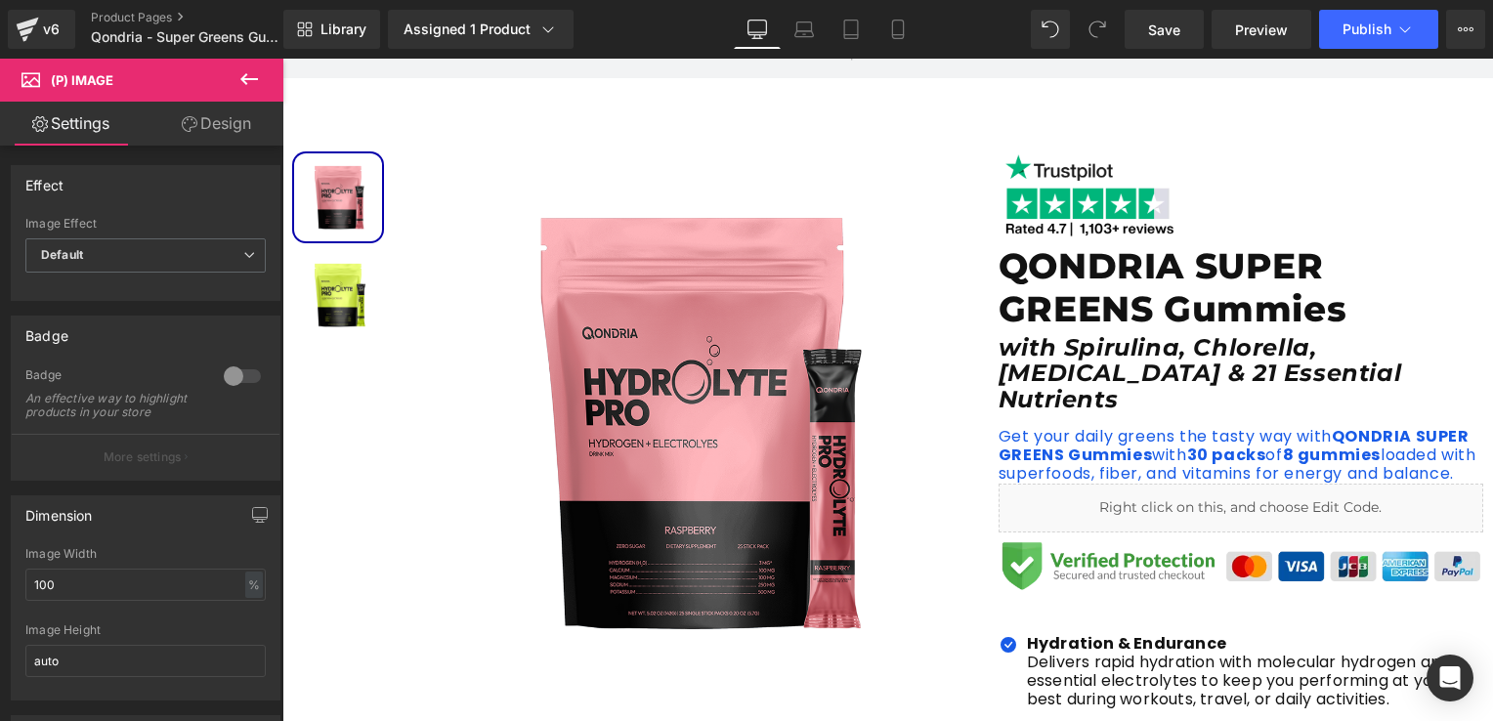
click at [67, 83] on span "(P) Image" at bounding box center [82, 80] width 63 height 16
click at [252, 82] on icon at bounding box center [248, 78] width 23 height 23
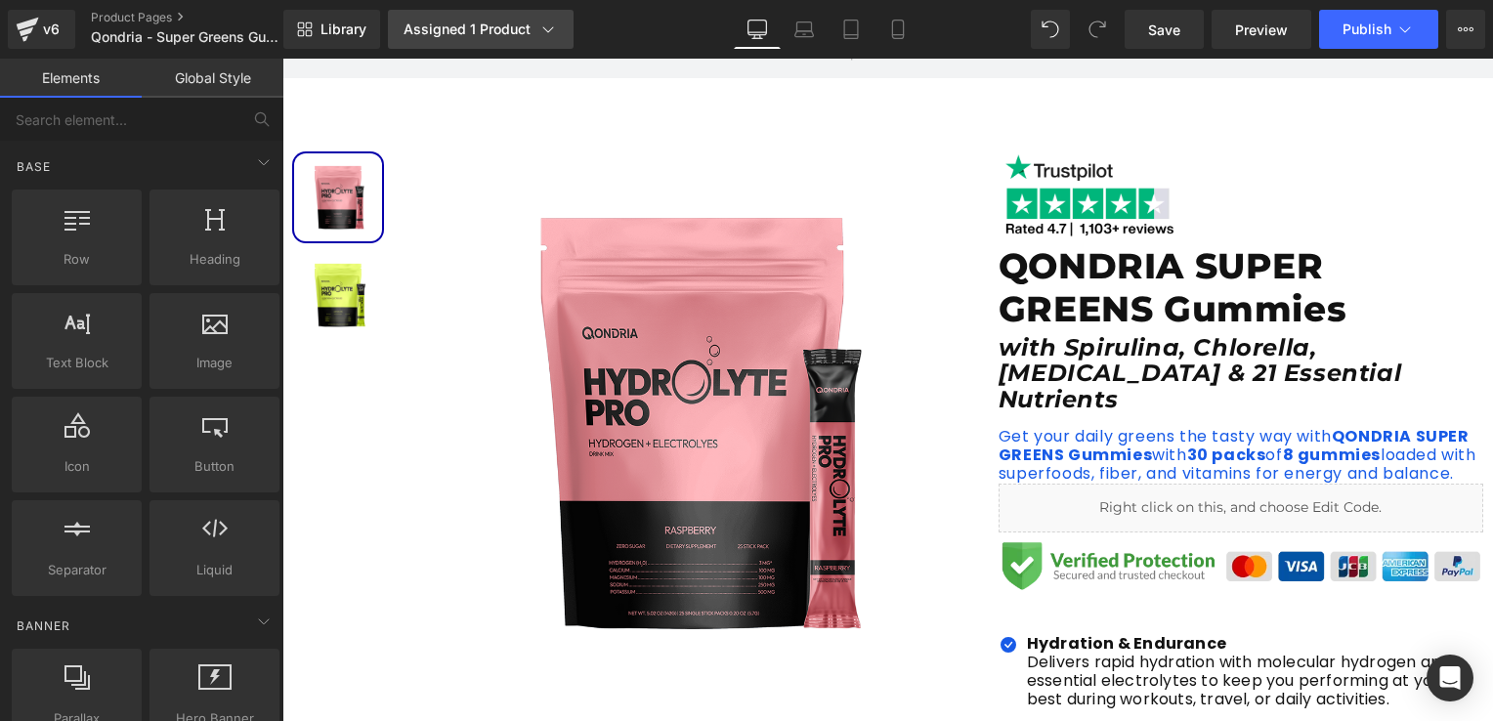
click at [461, 33] on div "Assigned 1 Product" at bounding box center [480, 30] width 154 height 20
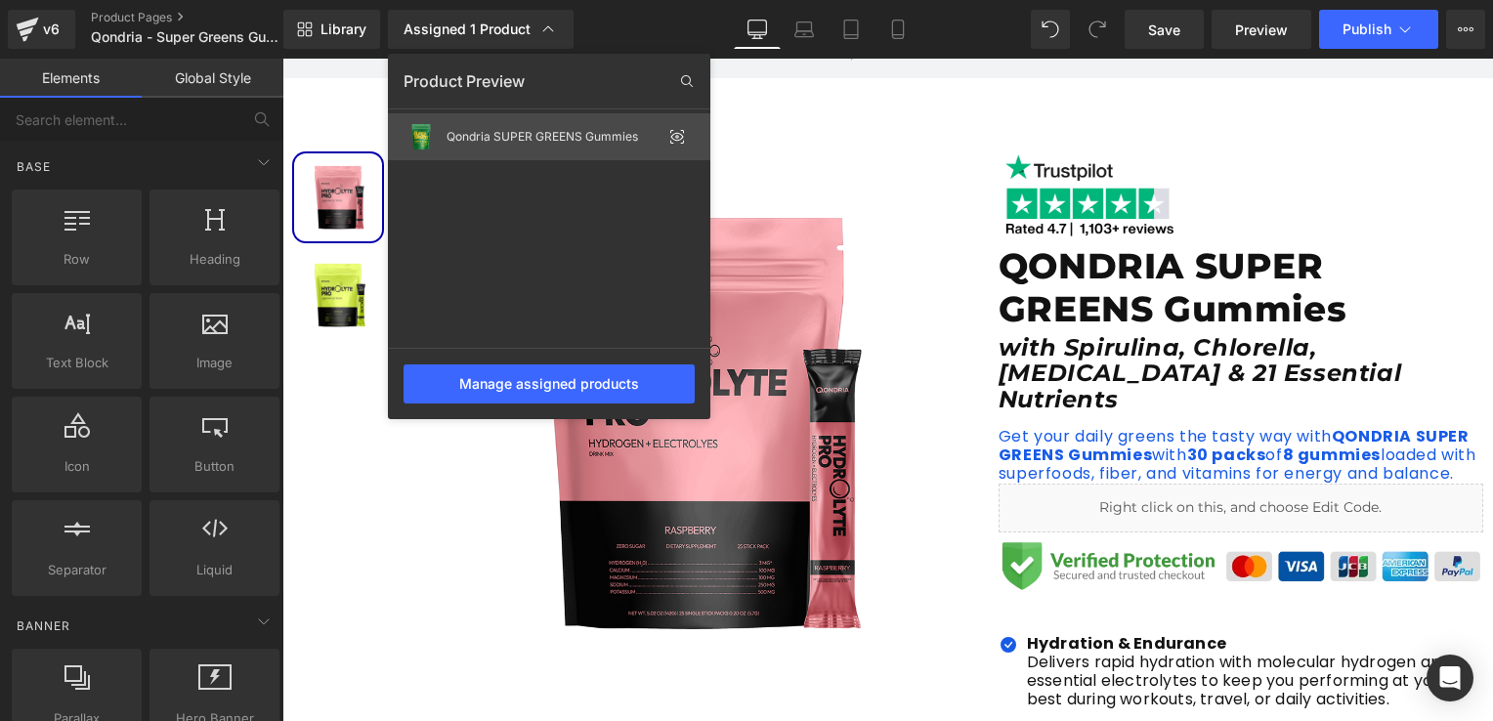
click at [516, 125] on div "Qondria SUPER GREENS Gummies" at bounding box center [549, 136] width 322 height 47
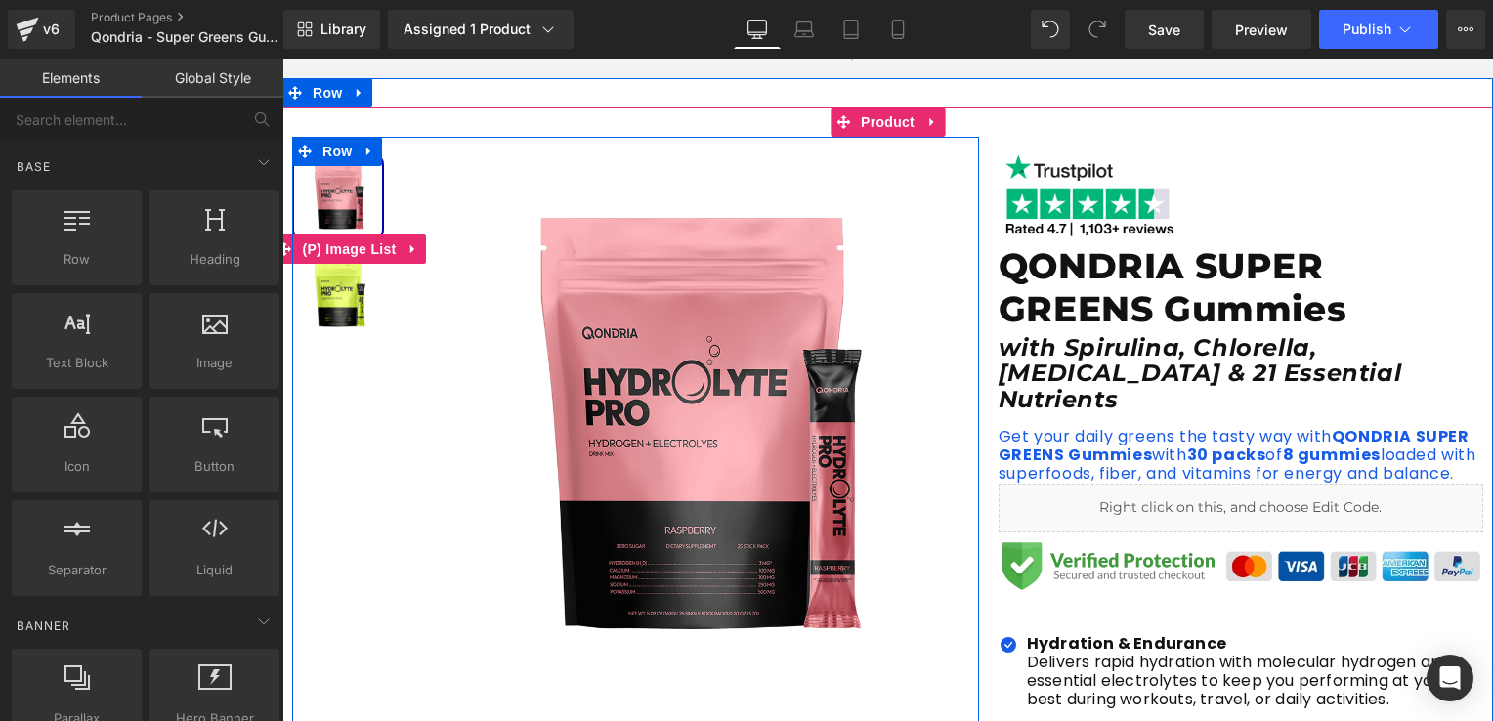
click at [324, 315] on img at bounding box center [338, 295] width 88 height 88
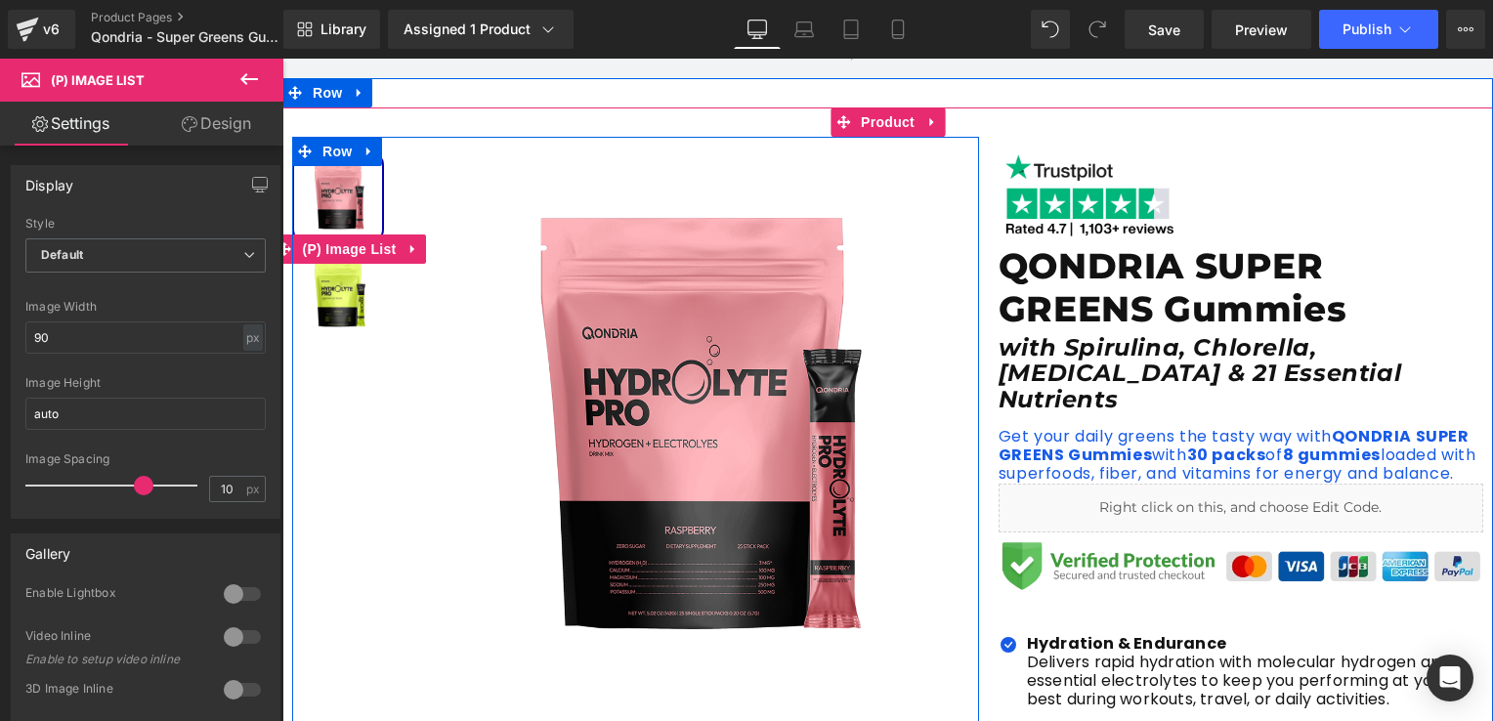
click at [326, 282] on img at bounding box center [338, 295] width 88 height 88
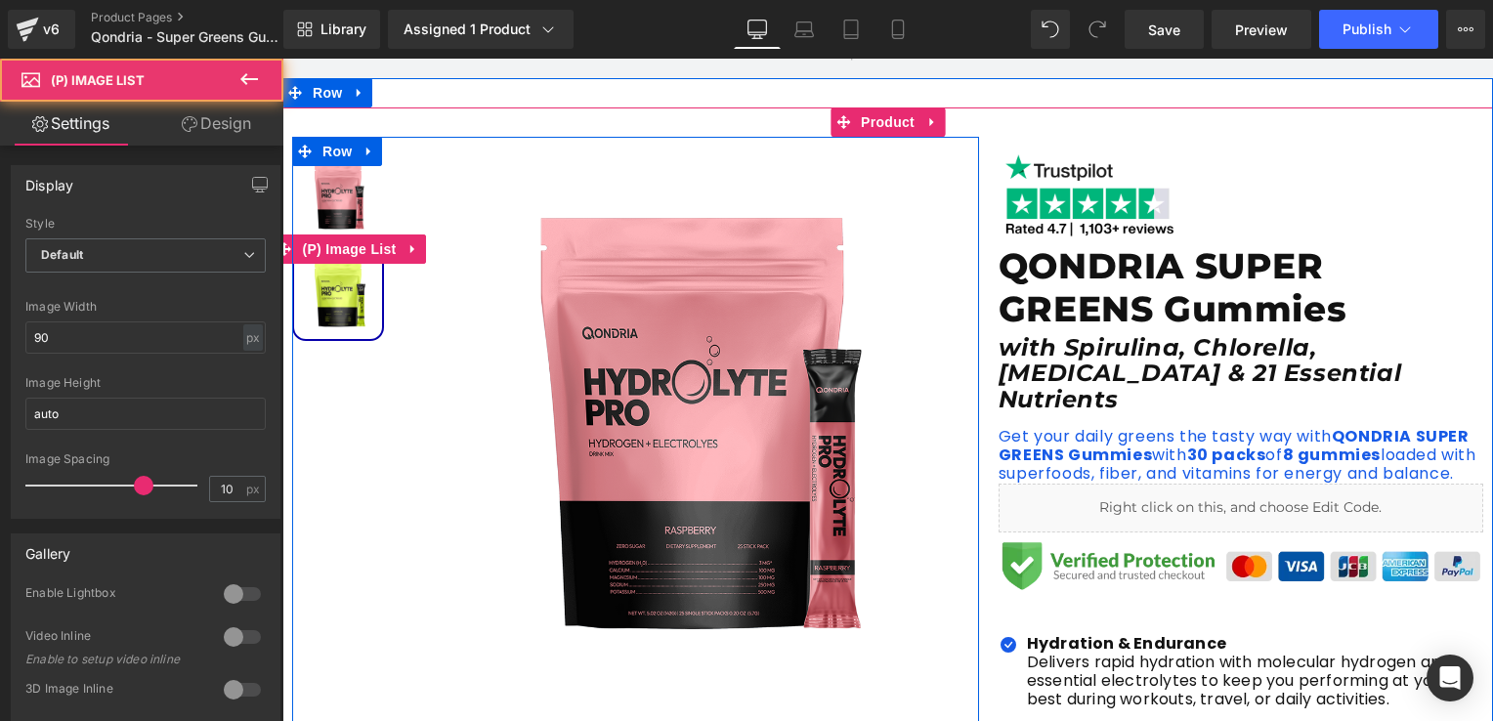
click at [330, 185] on img at bounding box center [338, 197] width 88 height 88
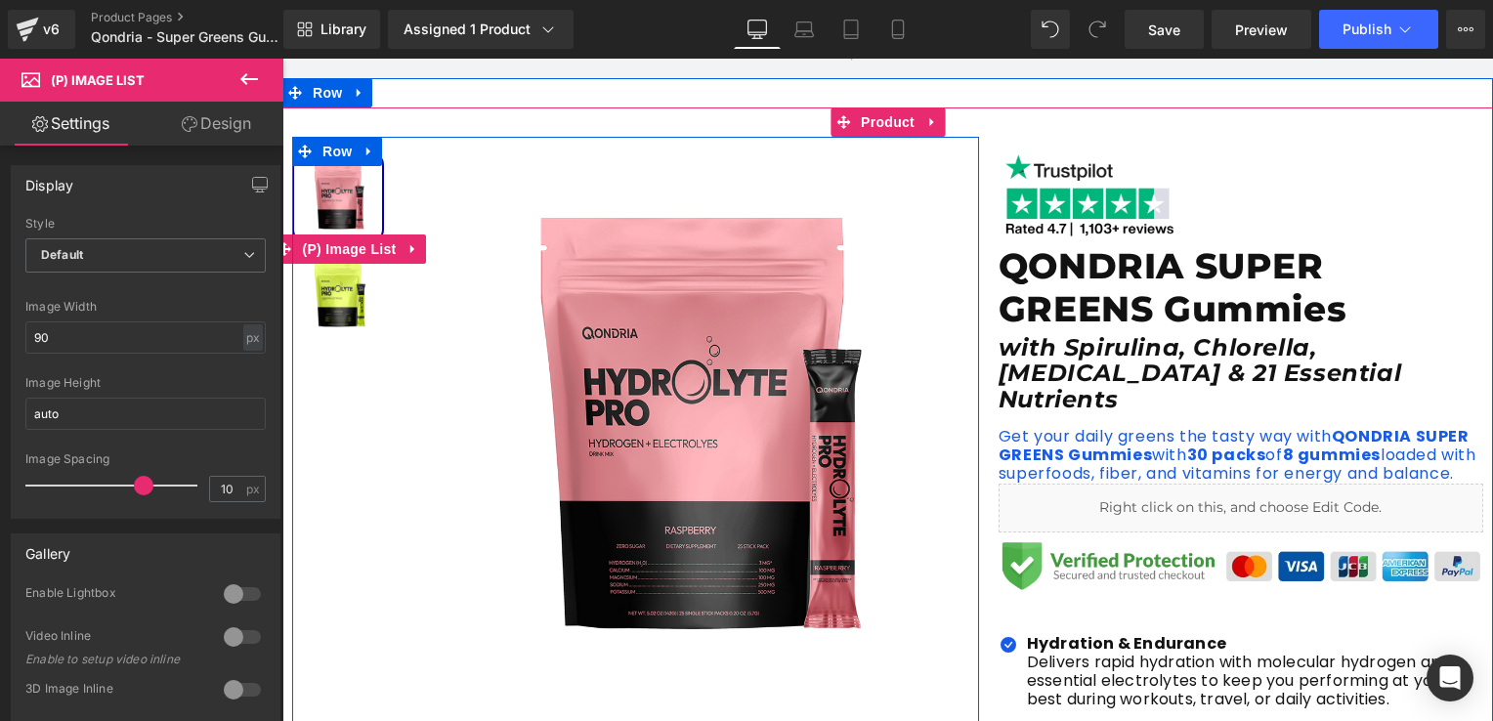
click at [358, 301] on img at bounding box center [338, 295] width 88 height 88
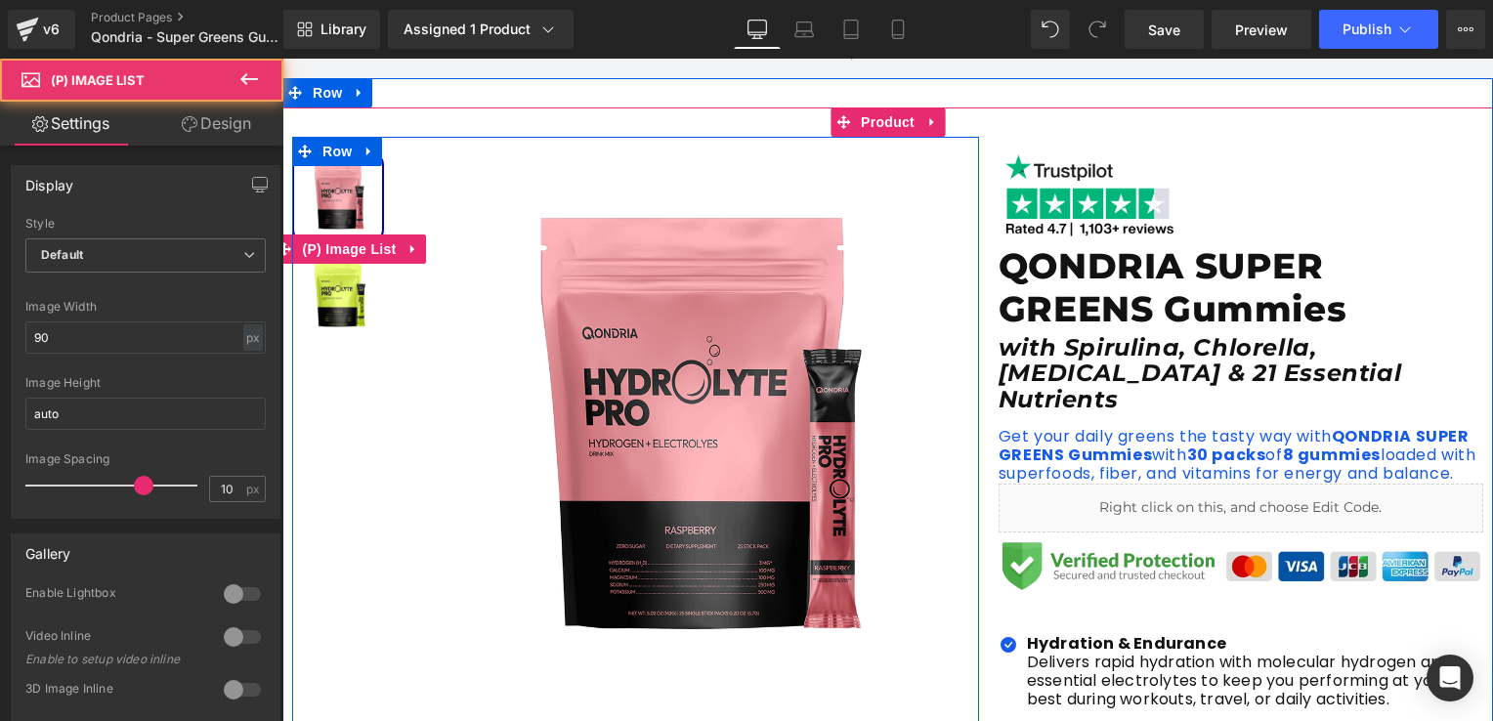
click at [331, 294] on img at bounding box center [338, 295] width 88 height 88
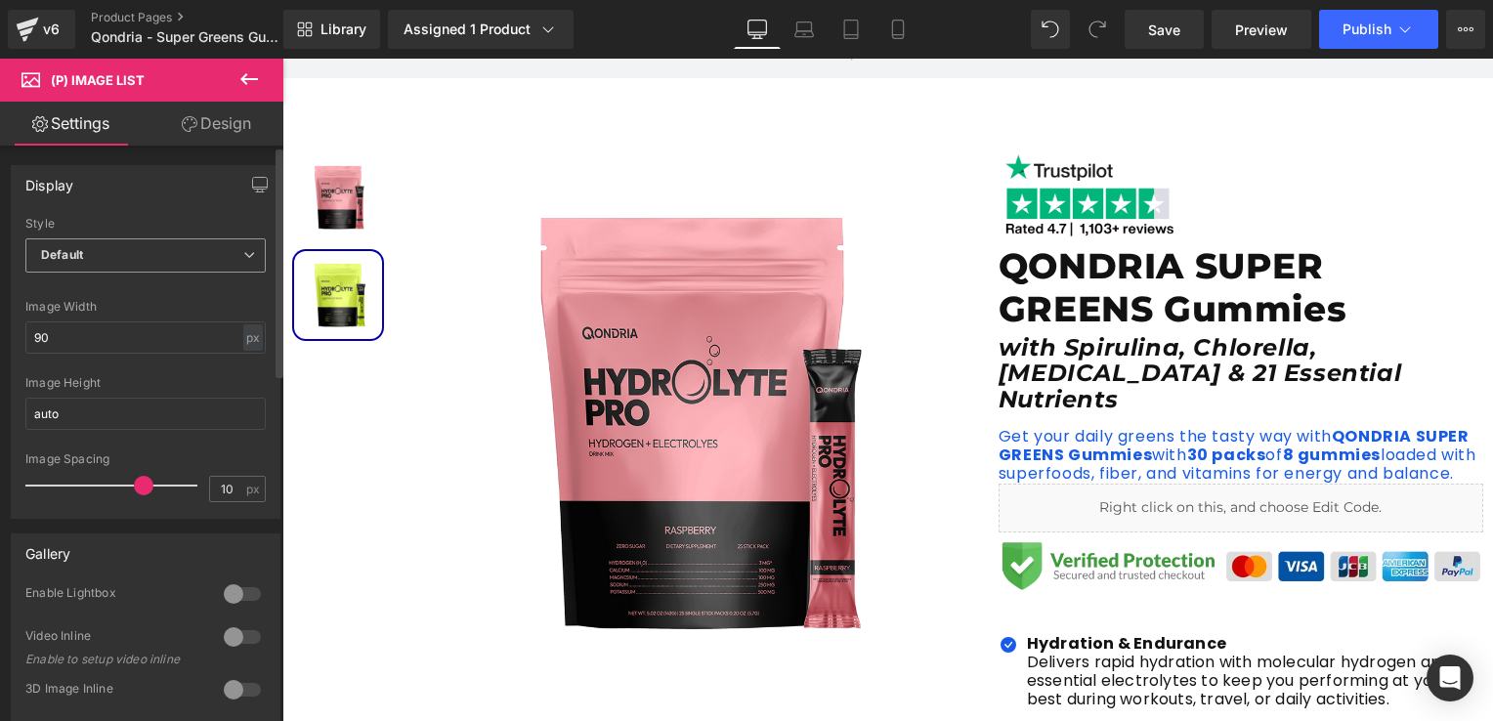
click at [232, 255] on span "Default" at bounding box center [145, 255] width 240 height 34
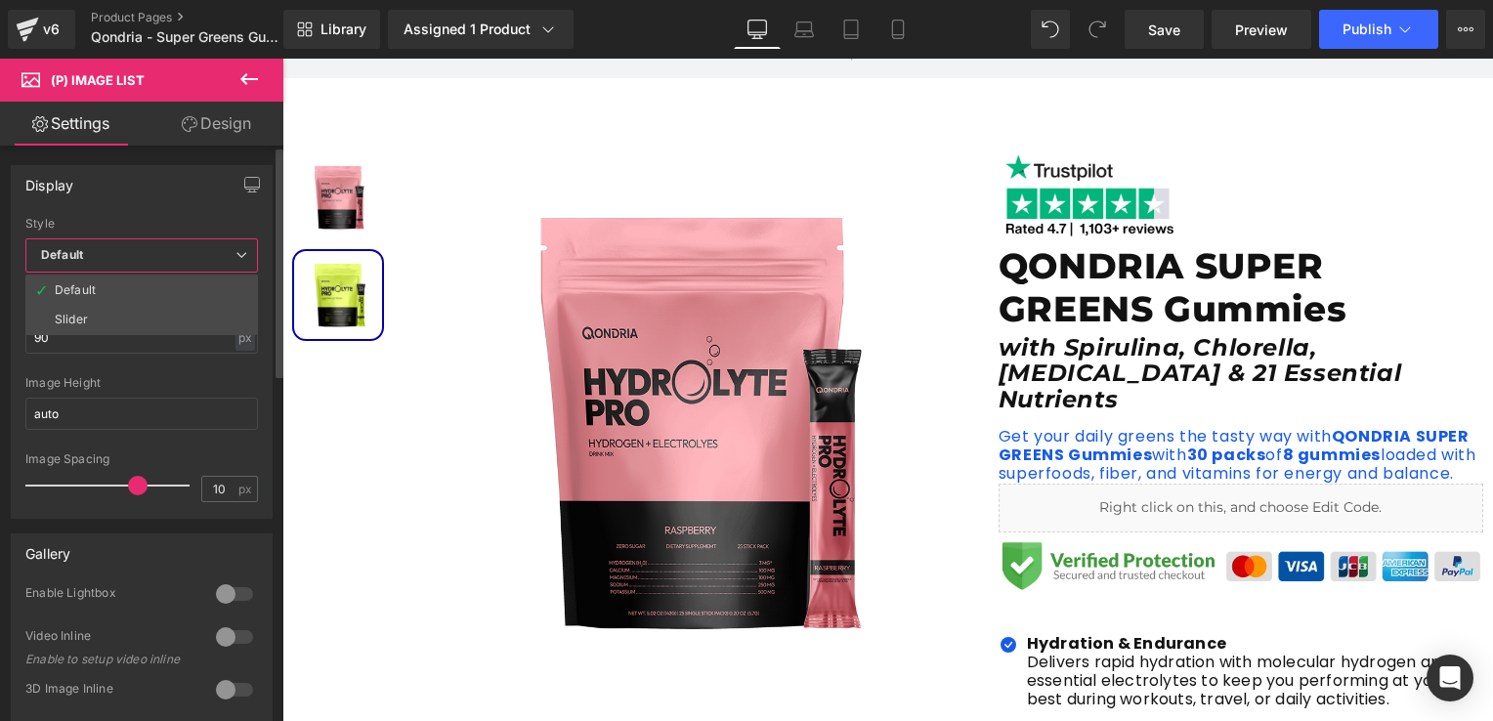
click at [232, 255] on span "Default" at bounding box center [141, 255] width 232 height 34
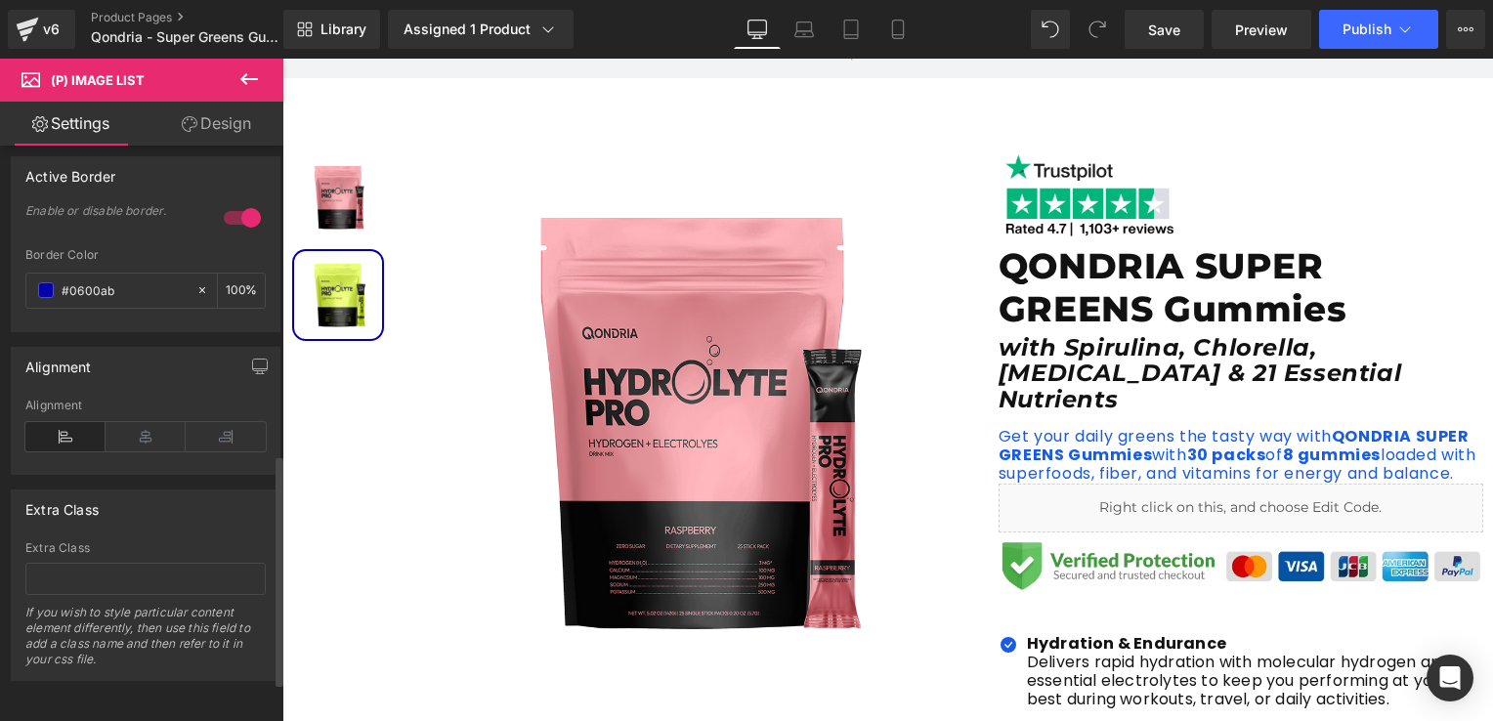
scroll to position [671, 0]
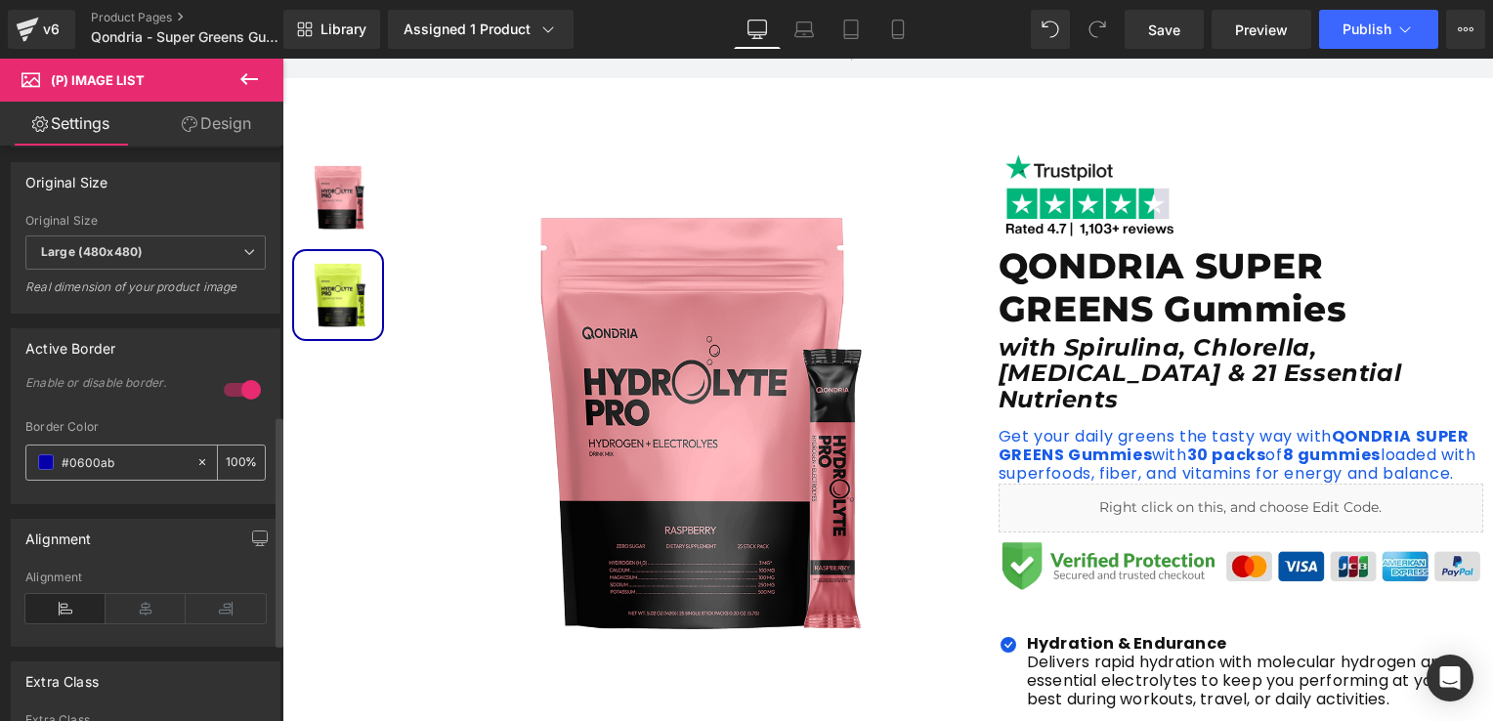
click at [97, 473] on input "#0600ab" at bounding box center [124, 461] width 125 height 21
click at [163, 473] on input "#0600ab" at bounding box center [124, 461] width 125 height 21
click at [47, 470] on span at bounding box center [46, 462] width 16 height 16
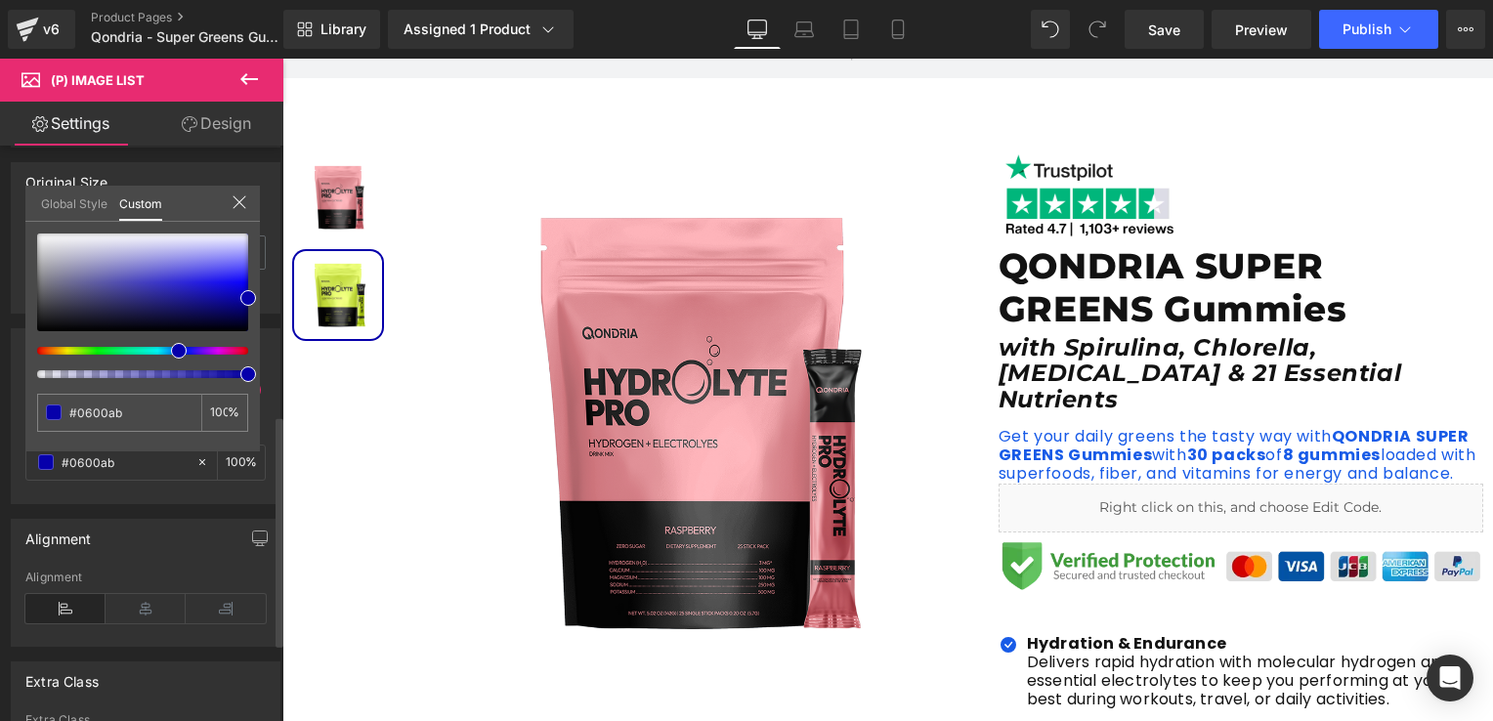
click at [122, 350] on div at bounding box center [134, 351] width 211 height 8
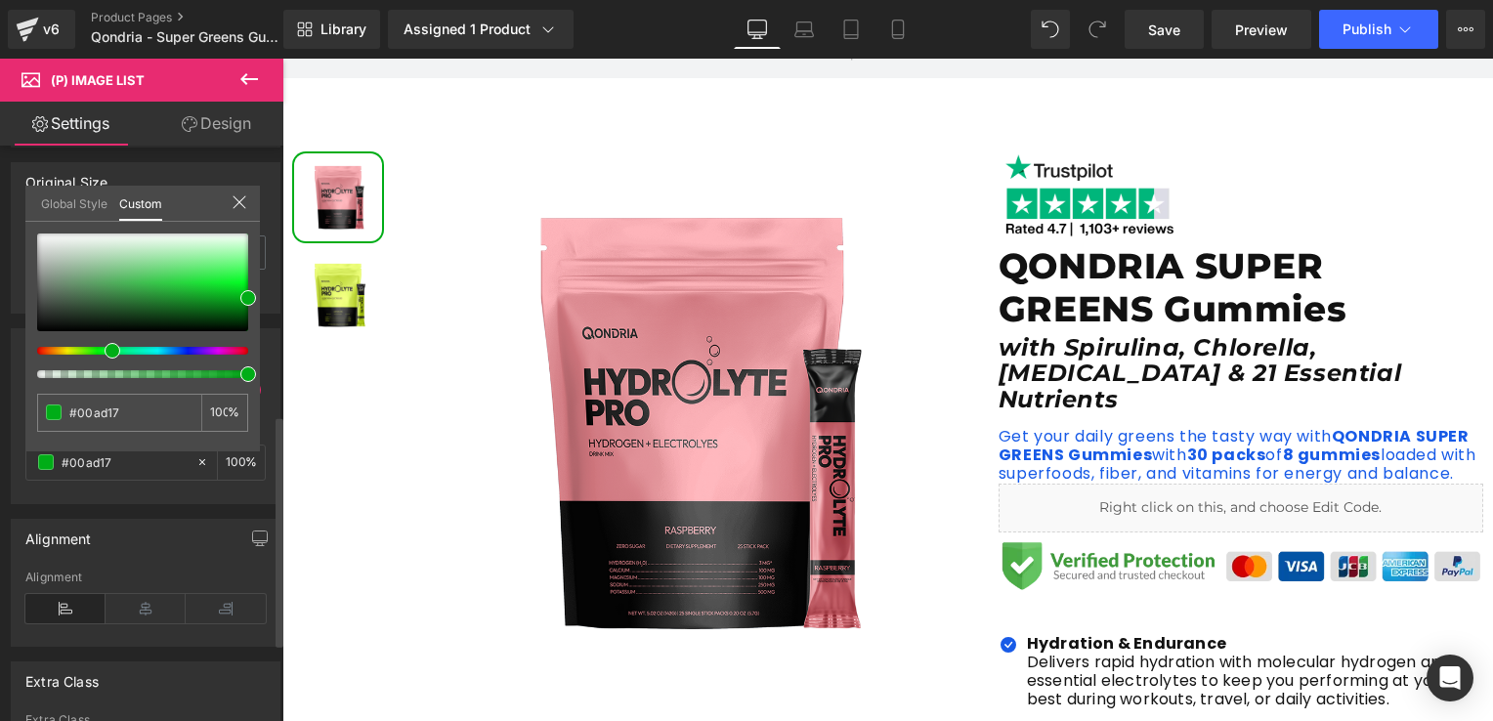
drag, startPoint x: 124, startPoint y: 350, endPoint x: 100, endPoint y: 352, distance: 24.5
click at [100, 352] on div at bounding box center [134, 351] width 211 height 8
click at [219, 275] on div at bounding box center [142, 282] width 211 height 98
click at [227, 279] on div at bounding box center [142, 282] width 211 height 98
click at [231, 288] on div at bounding box center [142, 282] width 211 height 98
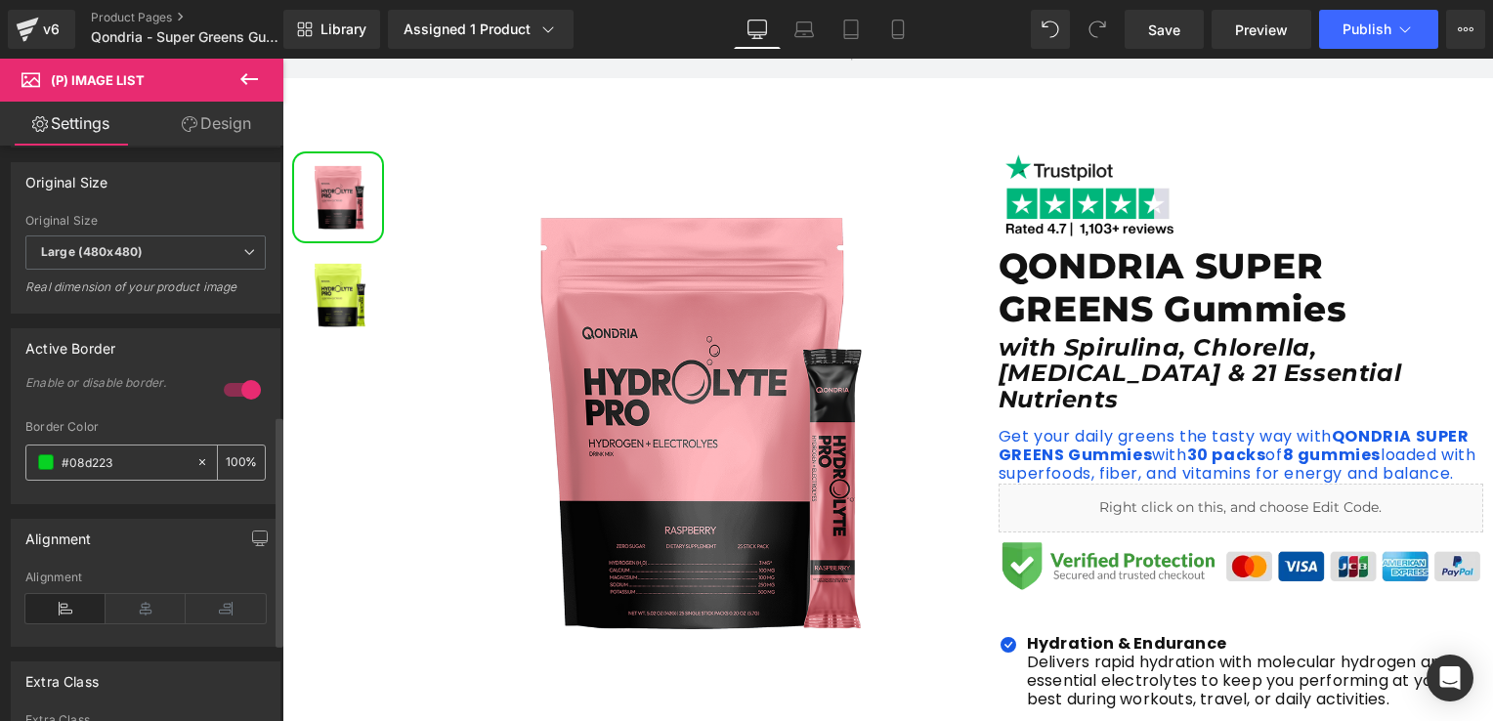
click at [102, 473] on input "#0600ab" at bounding box center [124, 461] width 125 height 21
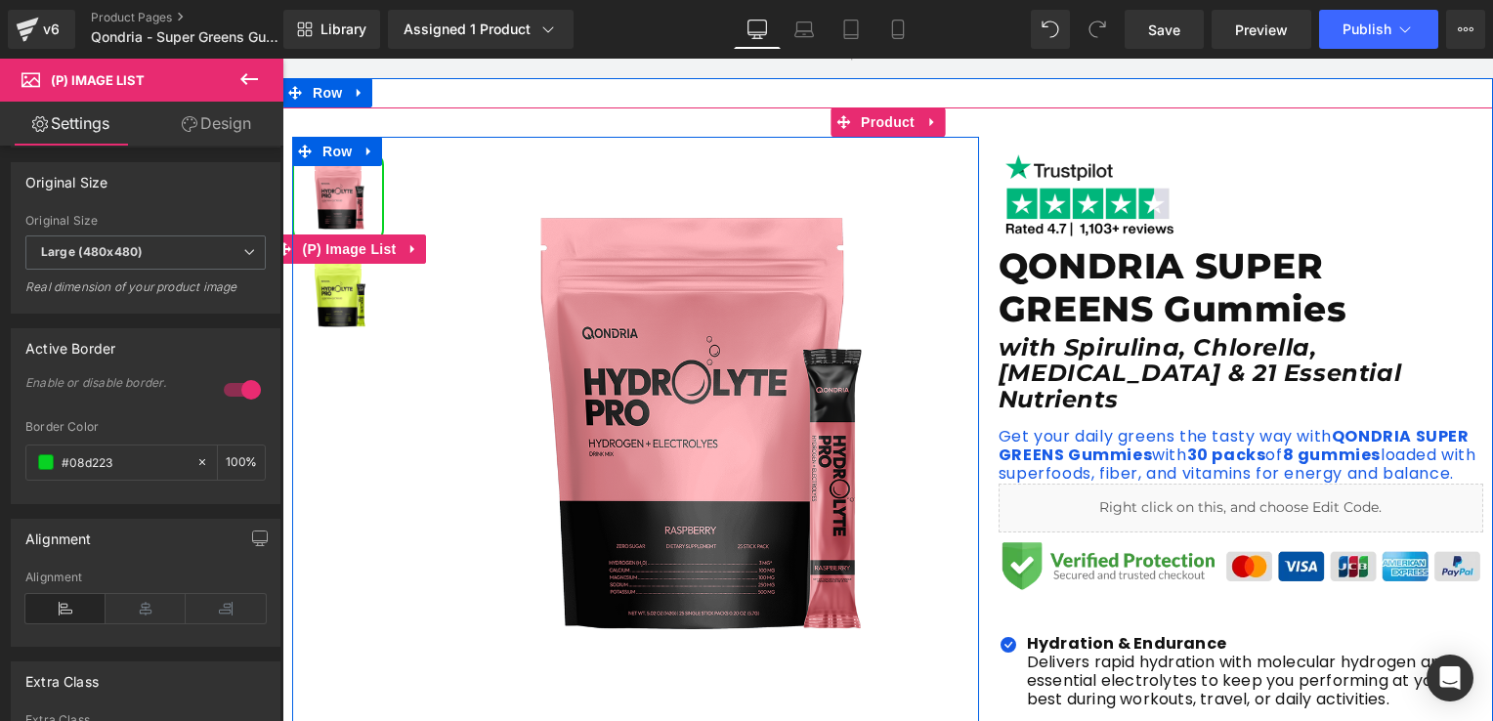
click at [348, 303] on img at bounding box center [338, 295] width 88 height 88
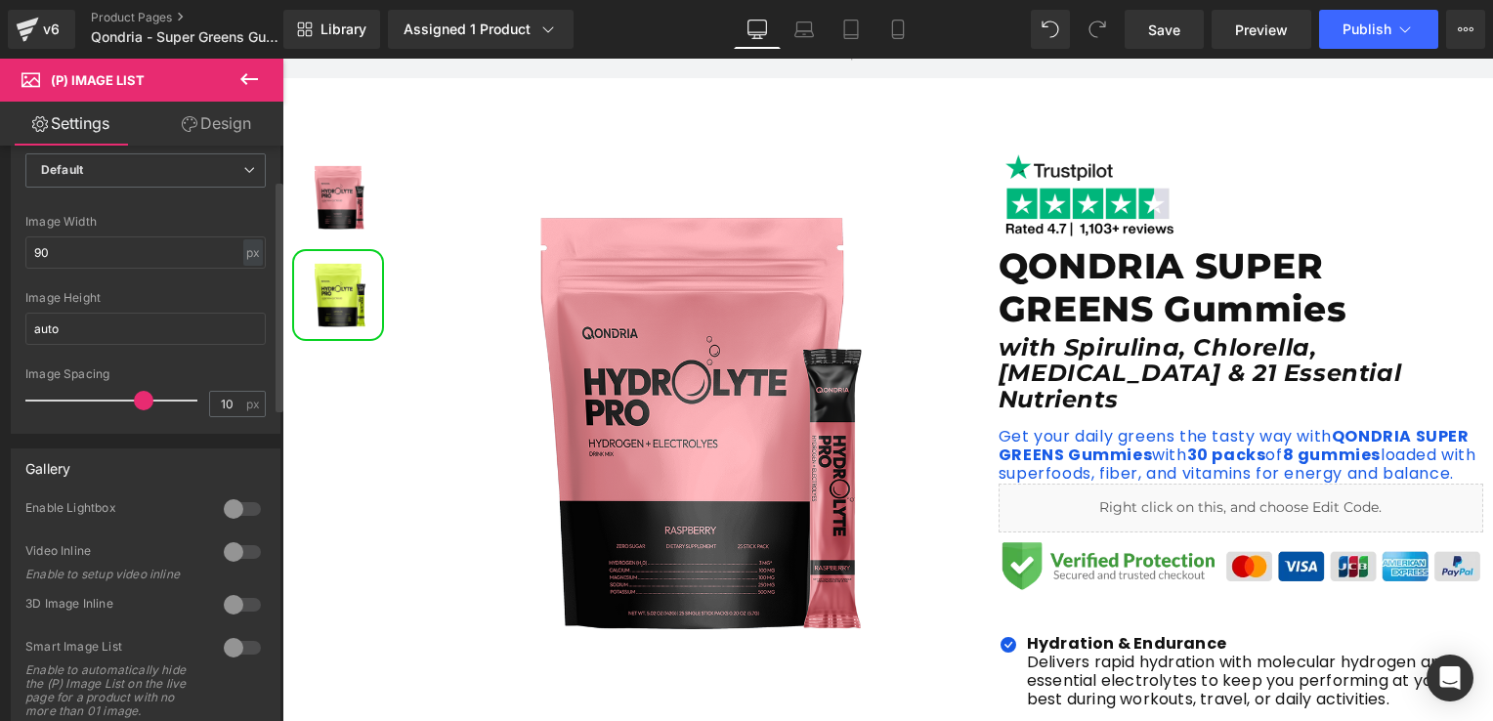
scroll to position [0, 0]
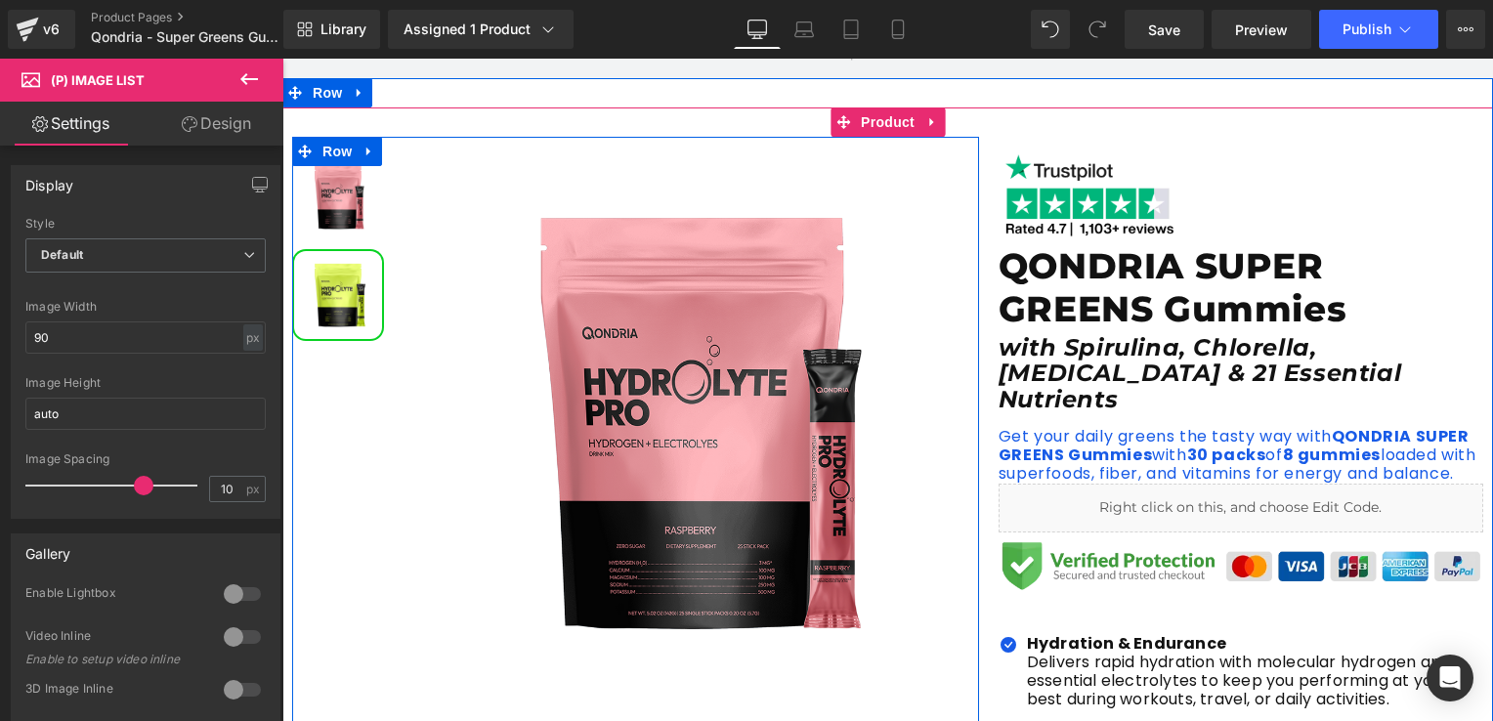
click at [329, 217] on img at bounding box center [338, 197] width 88 height 88
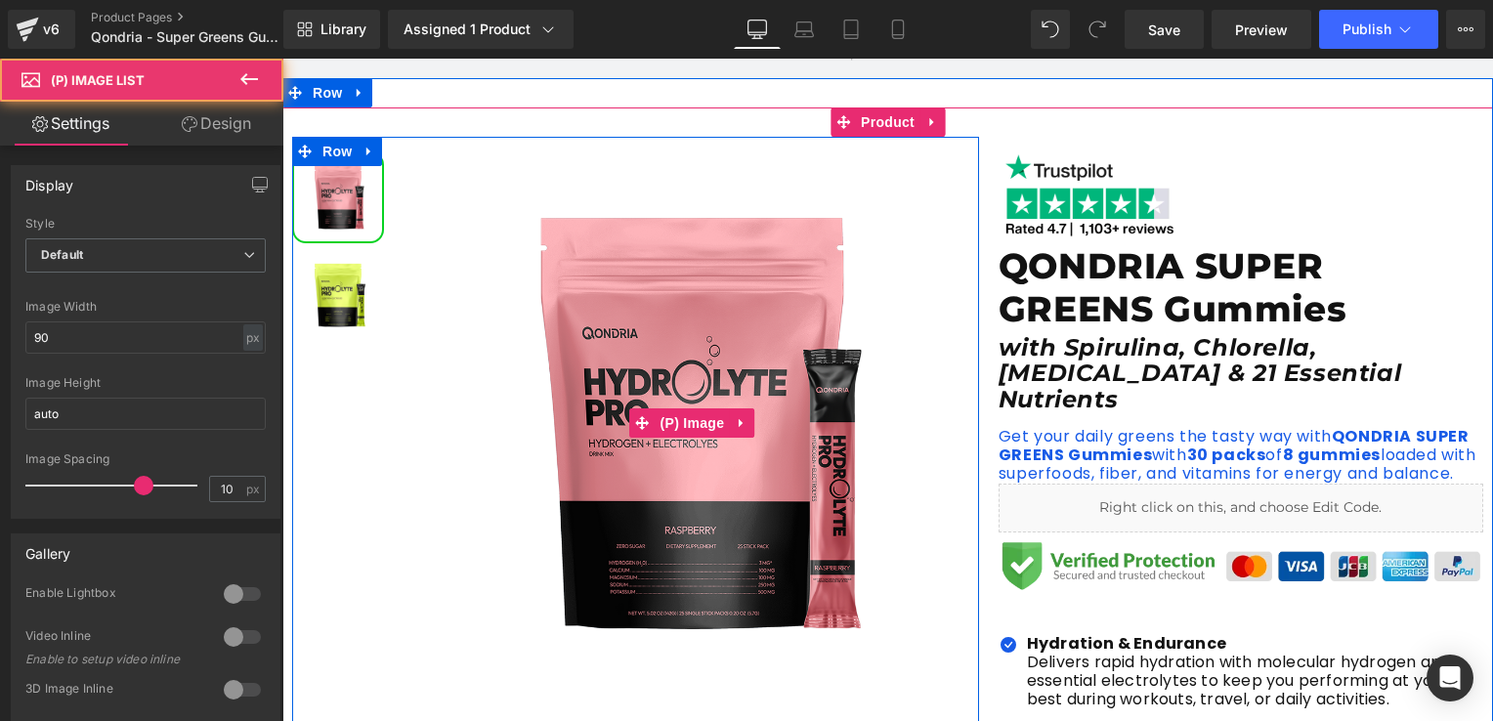
click at [646, 366] on img at bounding box center [691, 422] width 571 height 571
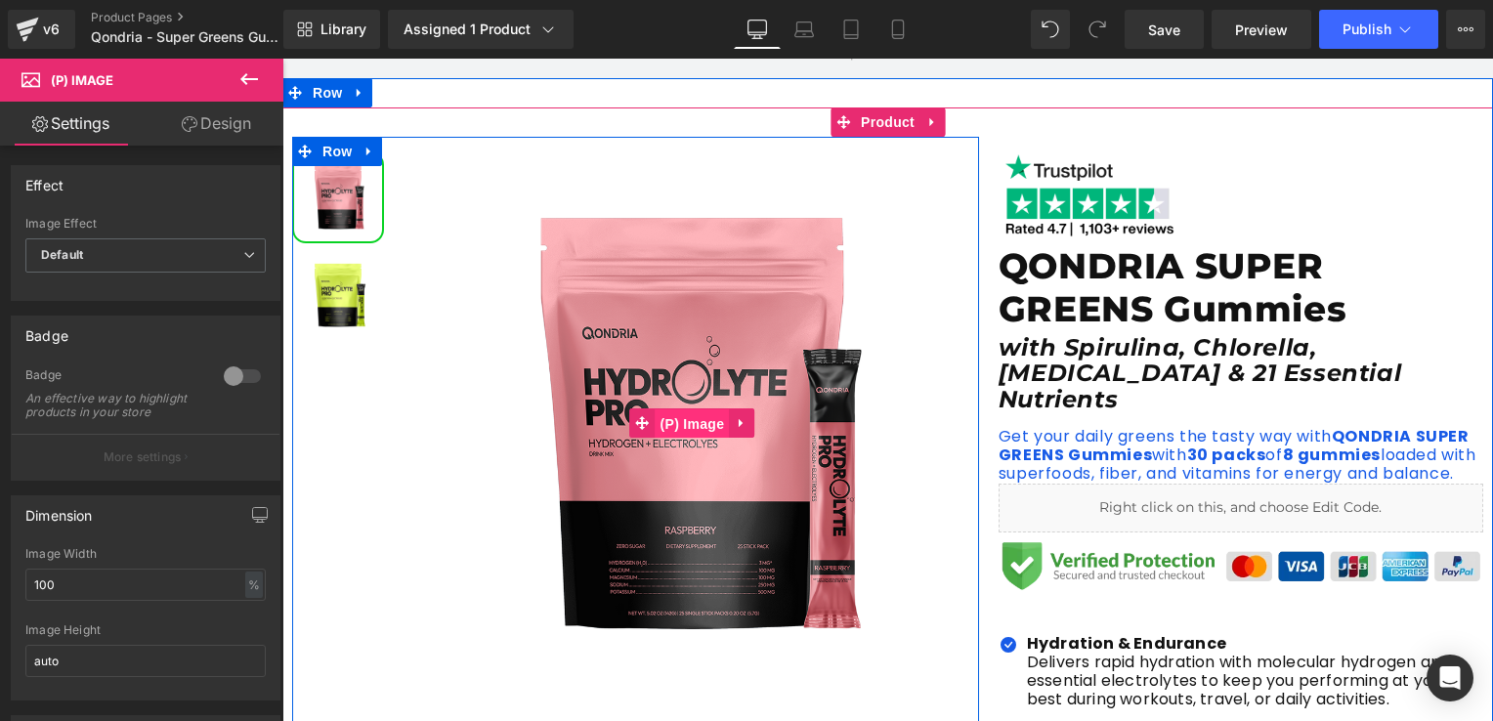
click at [674, 421] on span "(P) Image" at bounding box center [692, 423] width 74 height 29
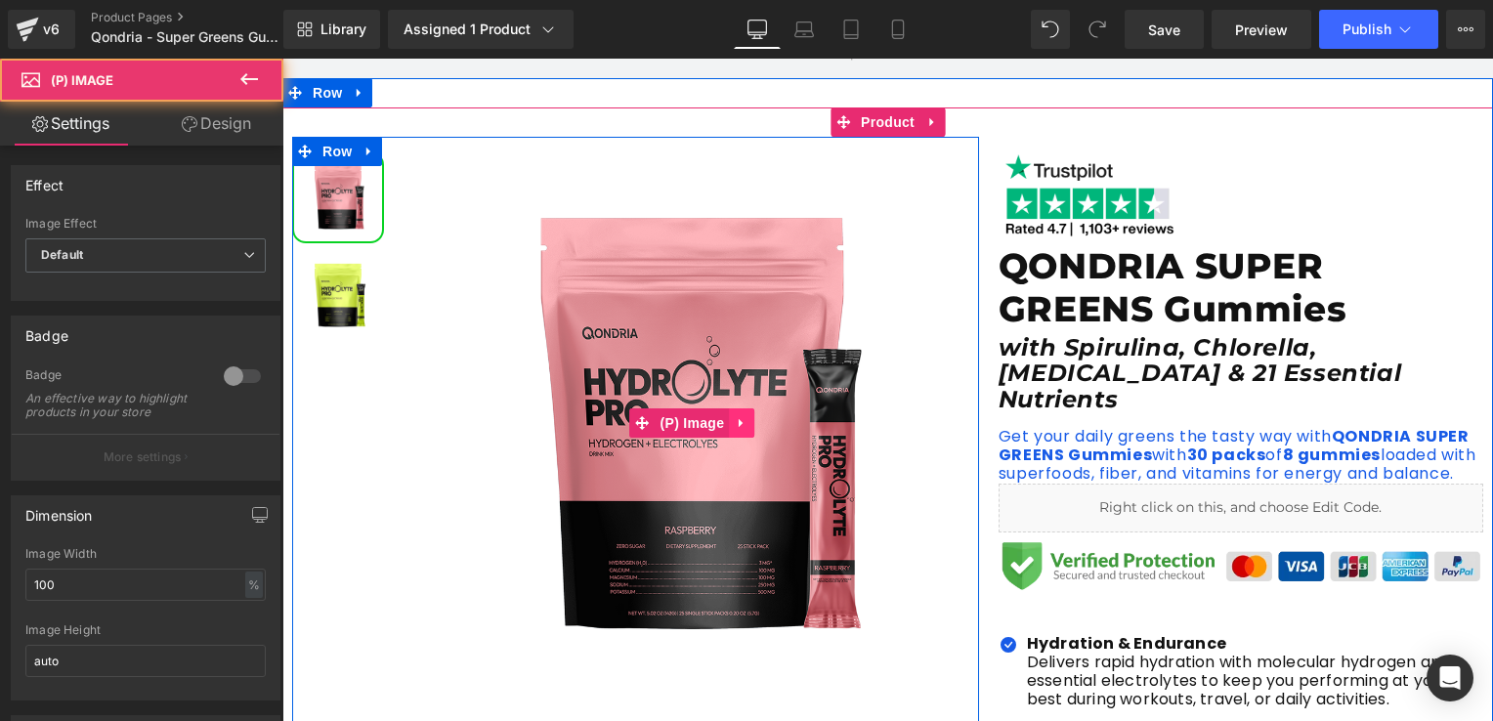
click at [735, 428] on icon at bounding box center [742, 422] width 14 height 15
click at [606, 365] on img at bounding box center [691, 422] width 571 height 571
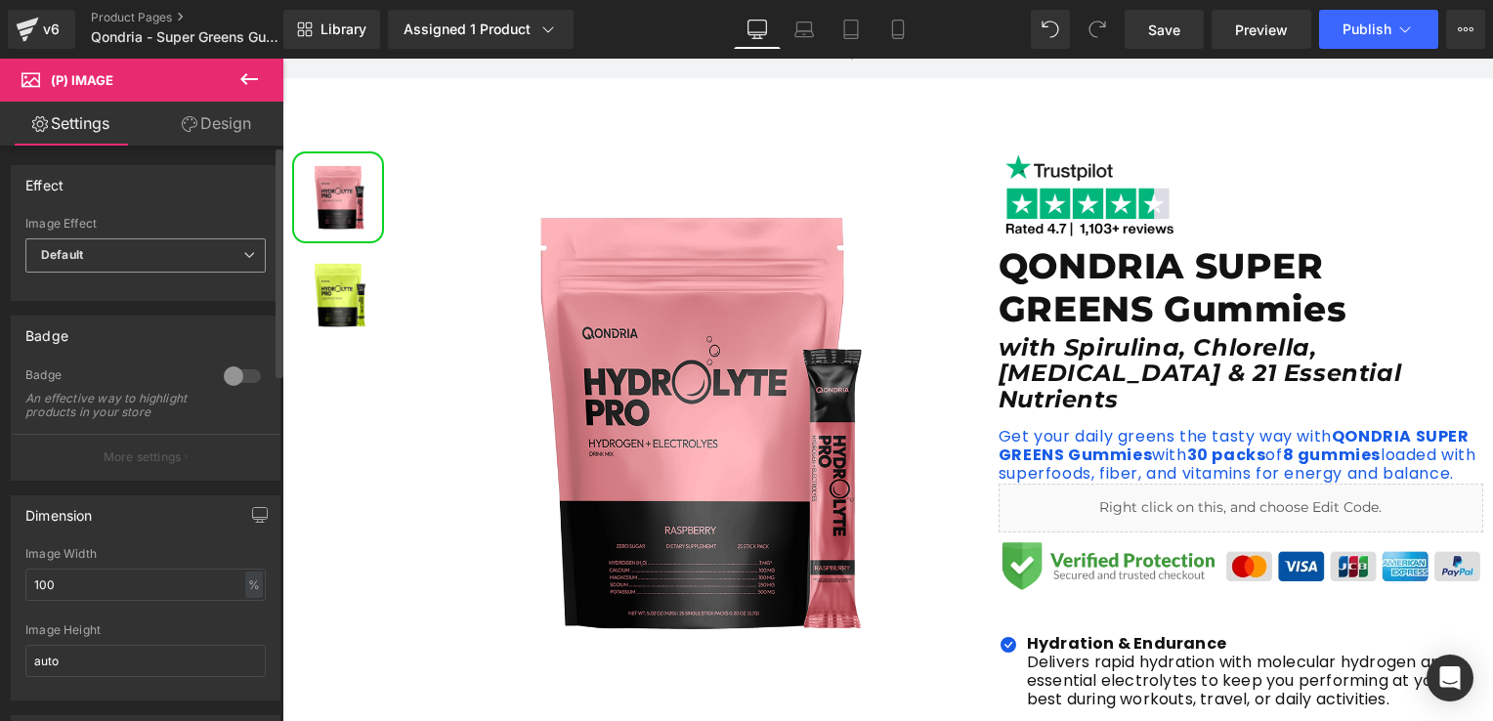
click at [141, 253] on span "Default" at bounding box center [145, 255] width 240 height 34
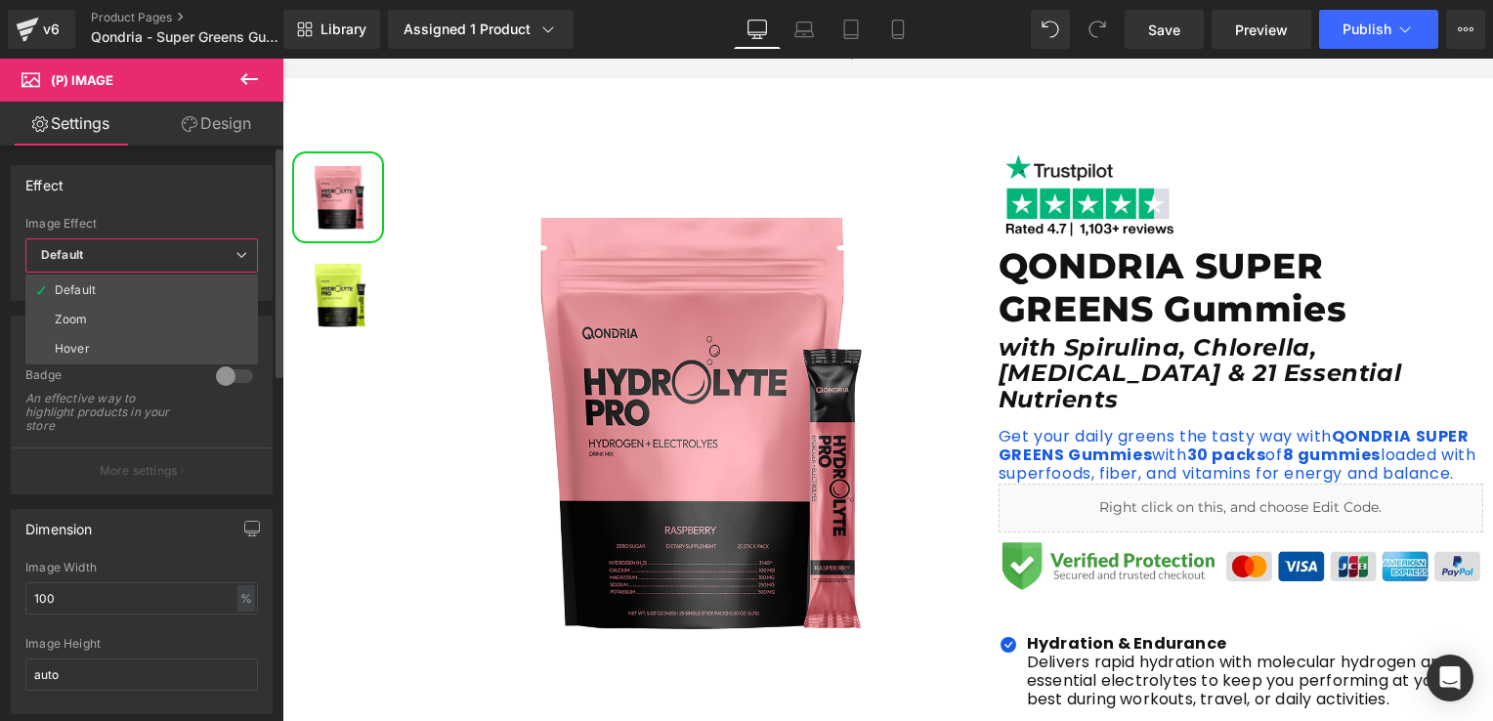
click at [141, 253] on span "Default" at bounding box center [141, 255] width 232 height 34
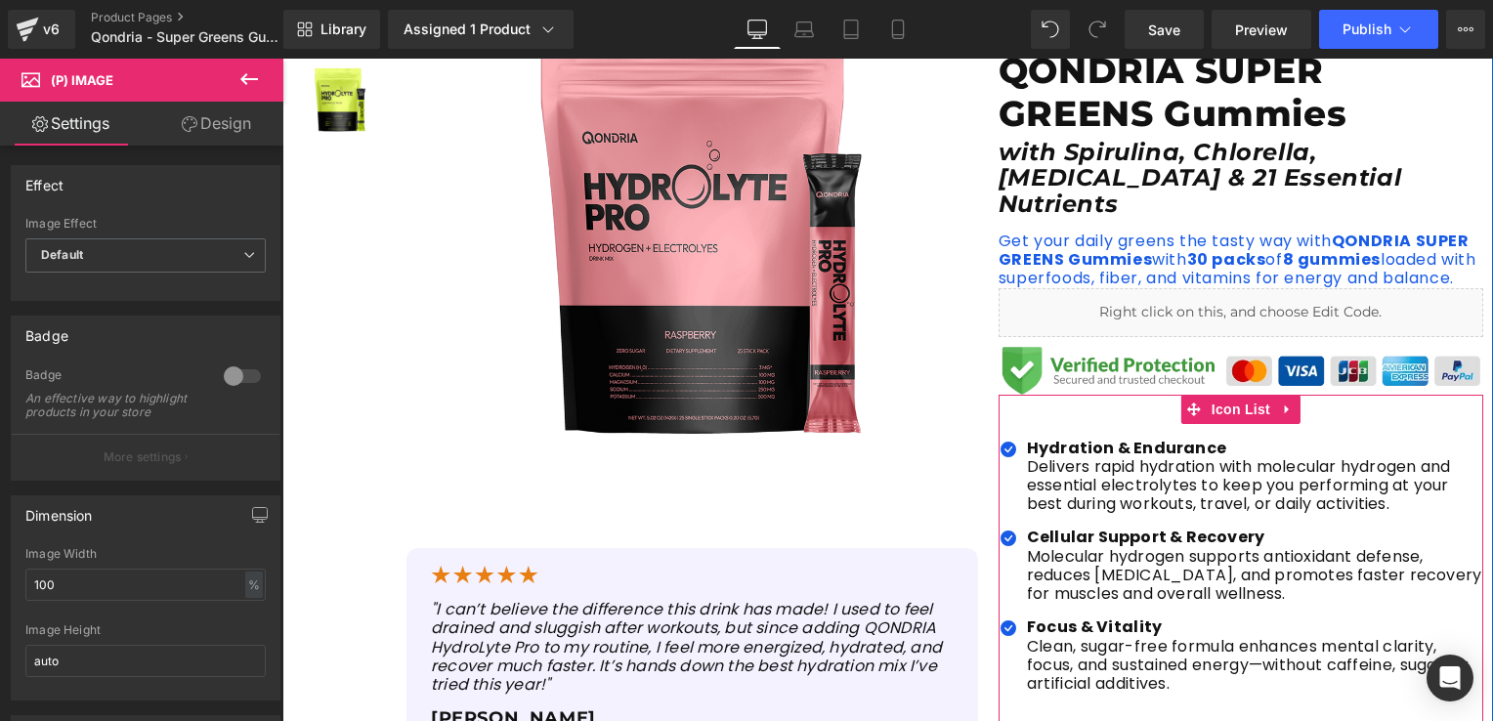
scroll to position [488, 0]
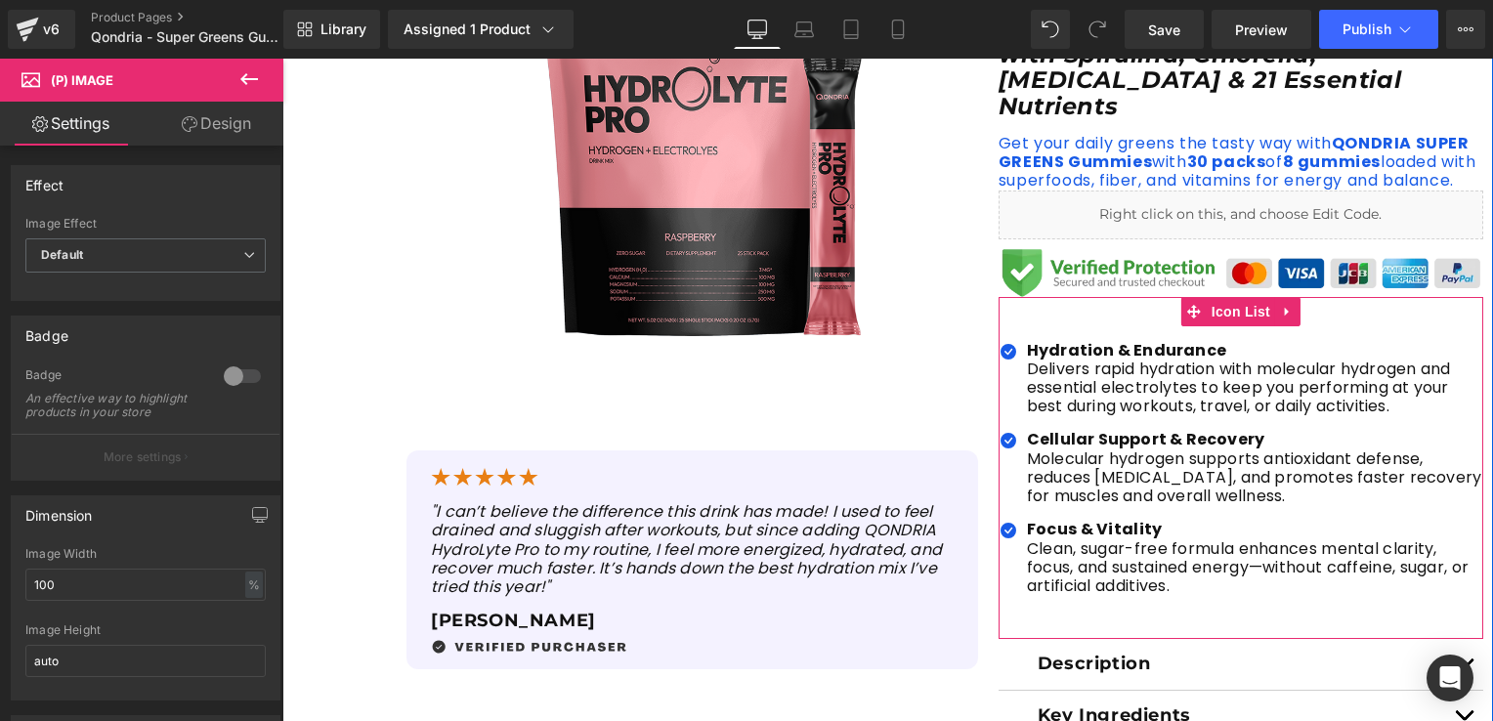
click at [1135, 389] on p "Delivers rapid hydration with molecular hydrogen and essential electrolytes to …" at bounding box center [1255, 387] width 456 height 57
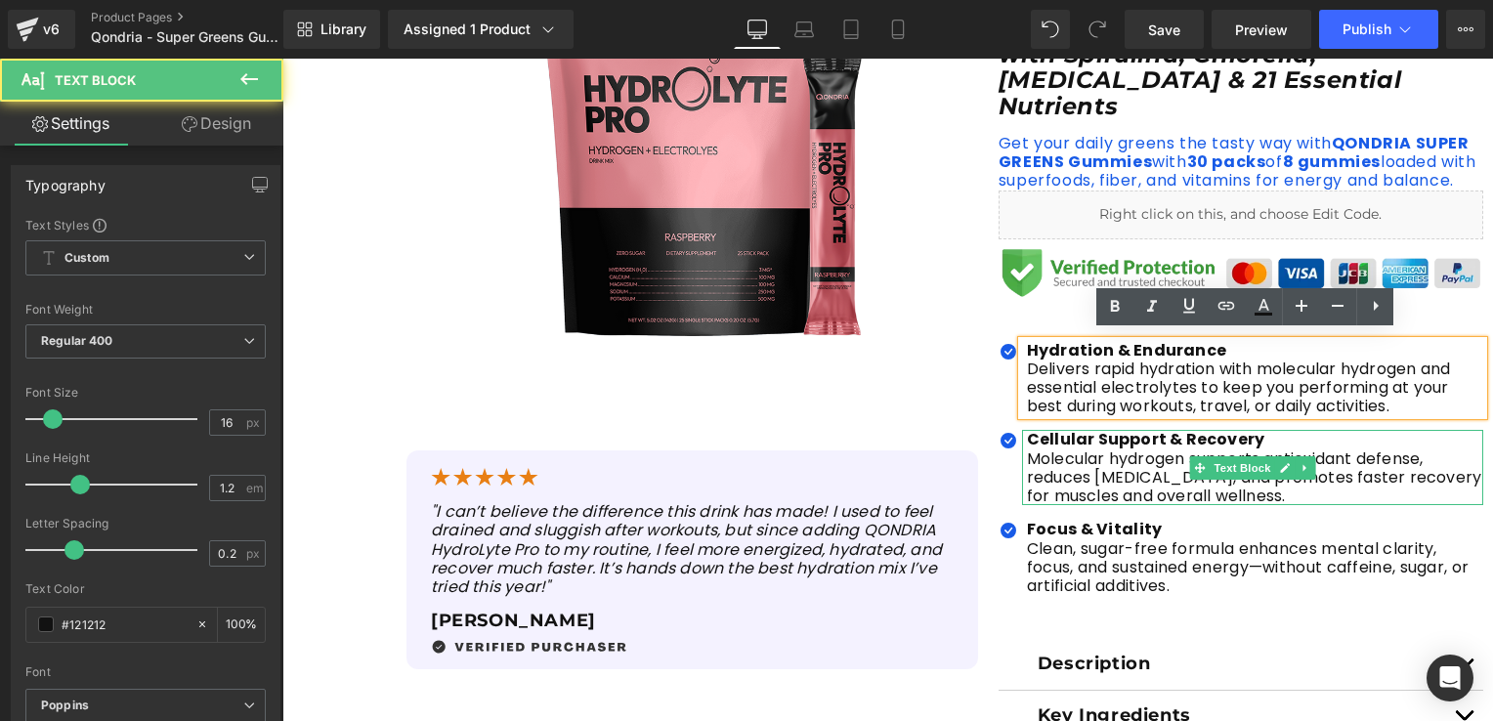
click at [1237, 401] on p "Delivers rapid hydration with molecular hydrogen and essential electrolytes to …" at bounding box center [1255, 387] width 456 height 57
click at [1379, 399] on p "Delivers rapid hydration with molecular hydrogen and essential electrolytes to …" at bounding box center [1255, 387] width 456 height 57
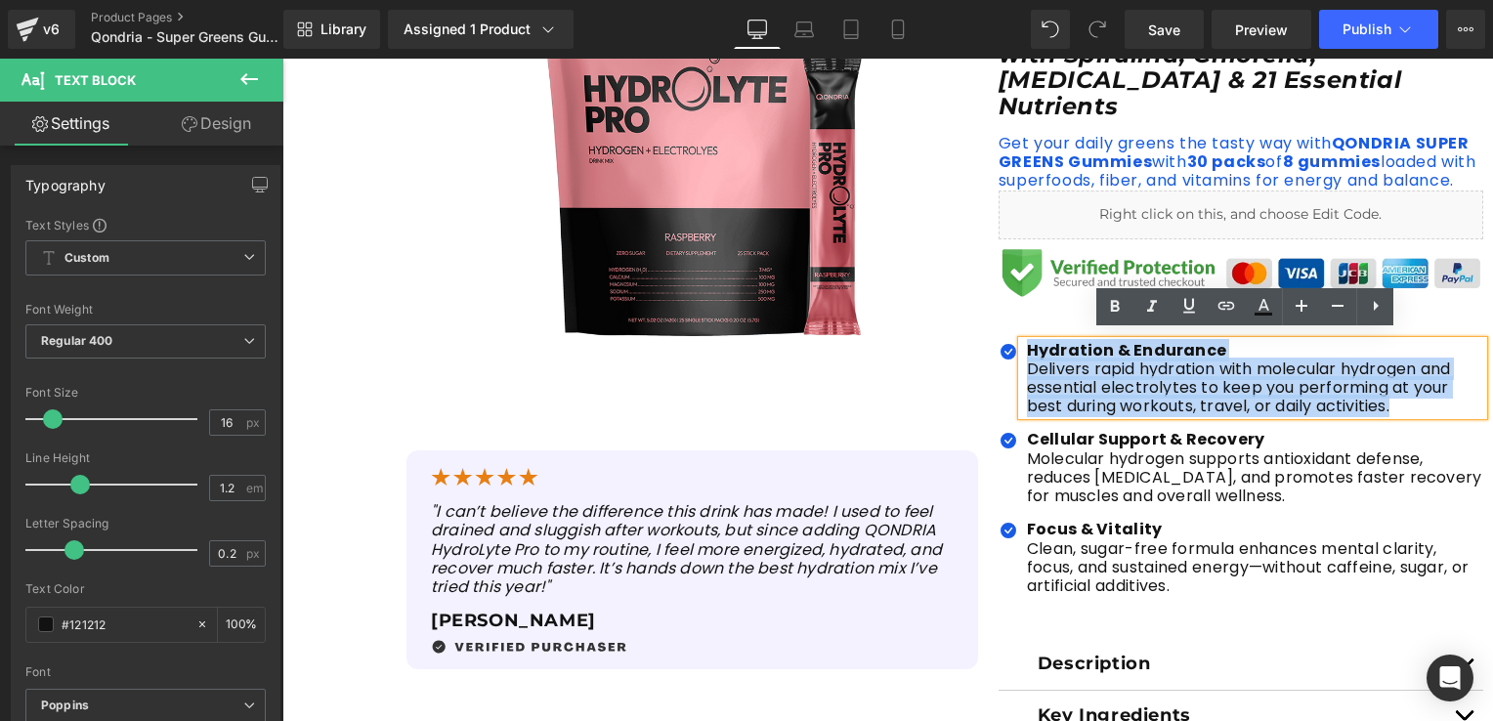
drag, startPoint x: 1391, startPoint y: 401, endPoint x: 1020, endPoint y: 342, distance: 376.0
click at [1022, 342] on div "Hydration & Endurance Delivers rapid hydration with molecular hydrogen and esse…" at bounding box center [1252, 378] width 461 height 75
paste div
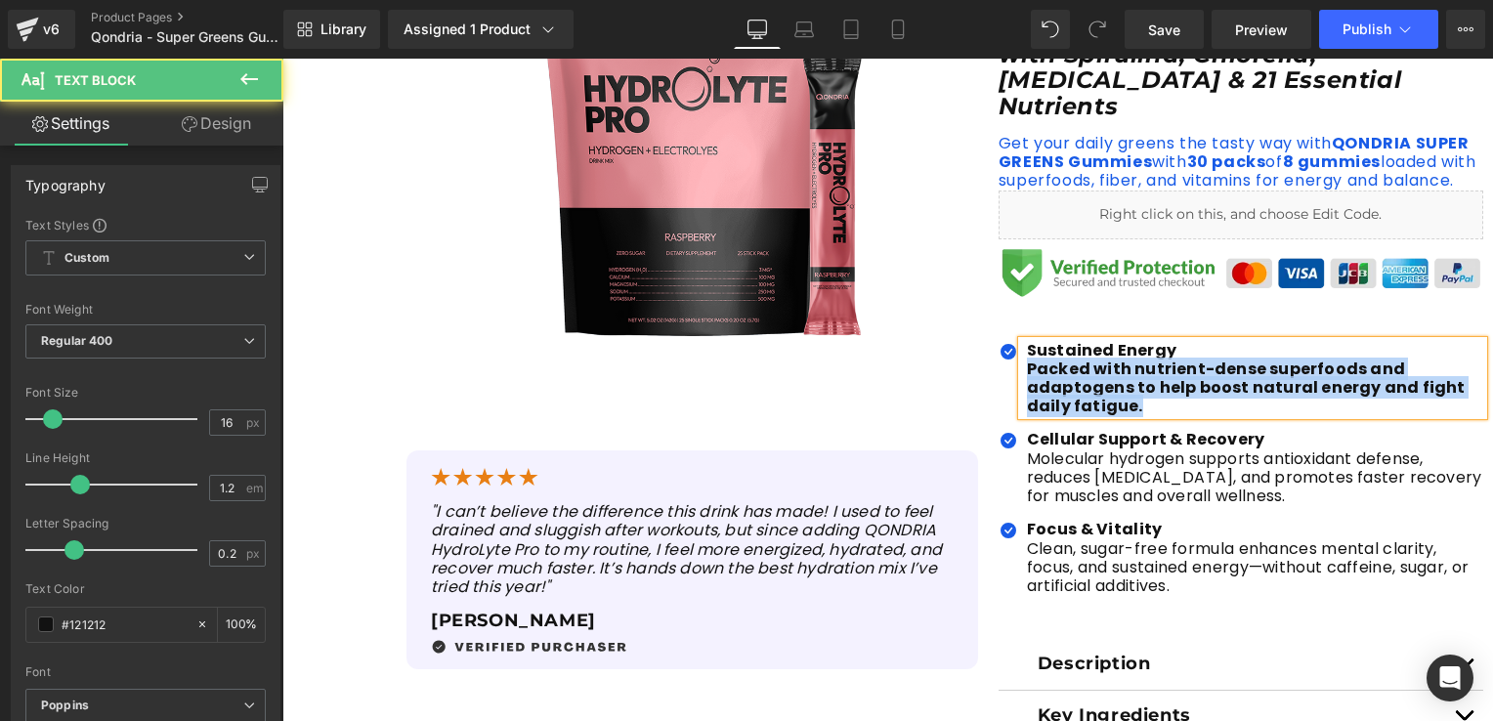
drag, startPoint x: 1020, startPoint y: 359, endPoint x: 1143, endPoint y: 400, distance: 129.4
click at [1143, 400] on p "Packed with nutrient-dense superfoods and adaptogens to help boost natural ener…" at bounding box center [1255, 387] width 456 height 57
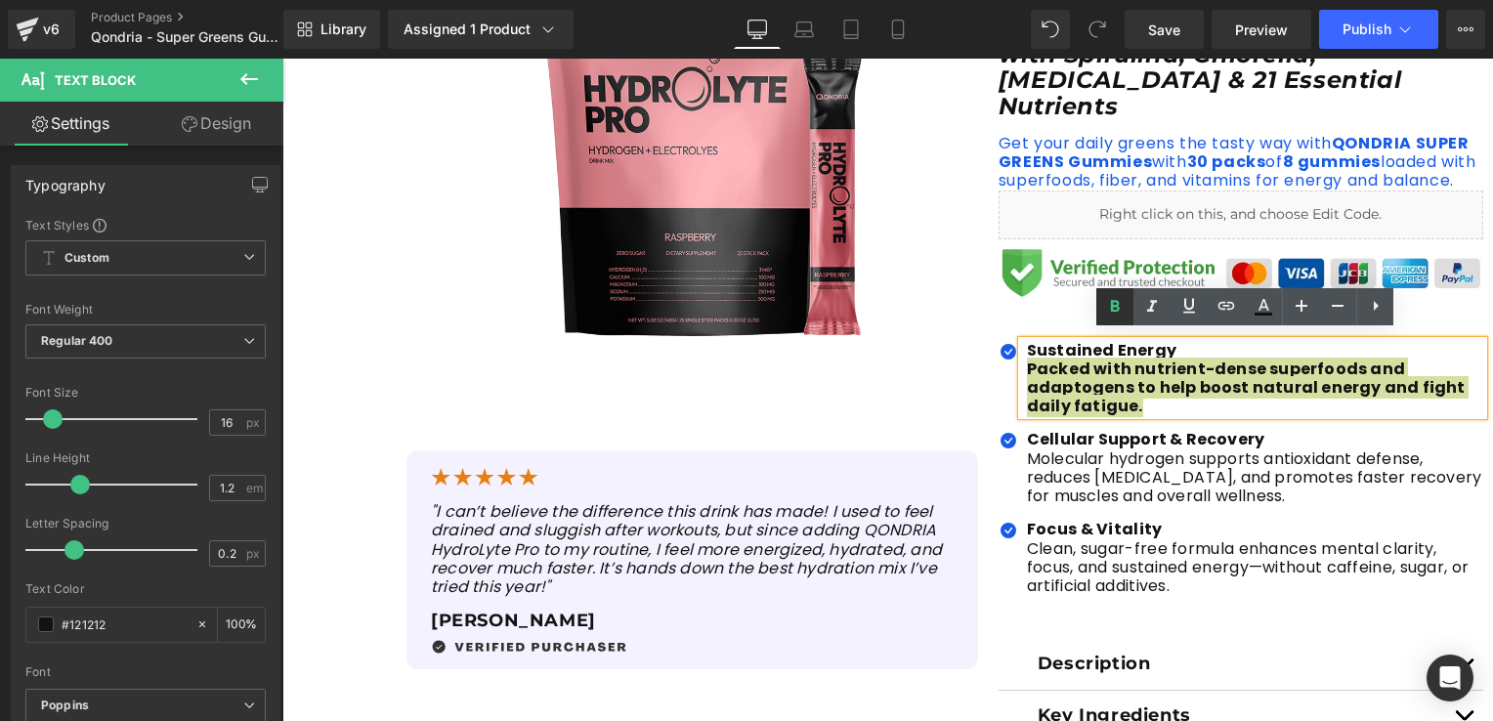
click at [1109, 302] on icon at bounding box center [1114, 306] width 23 height 23
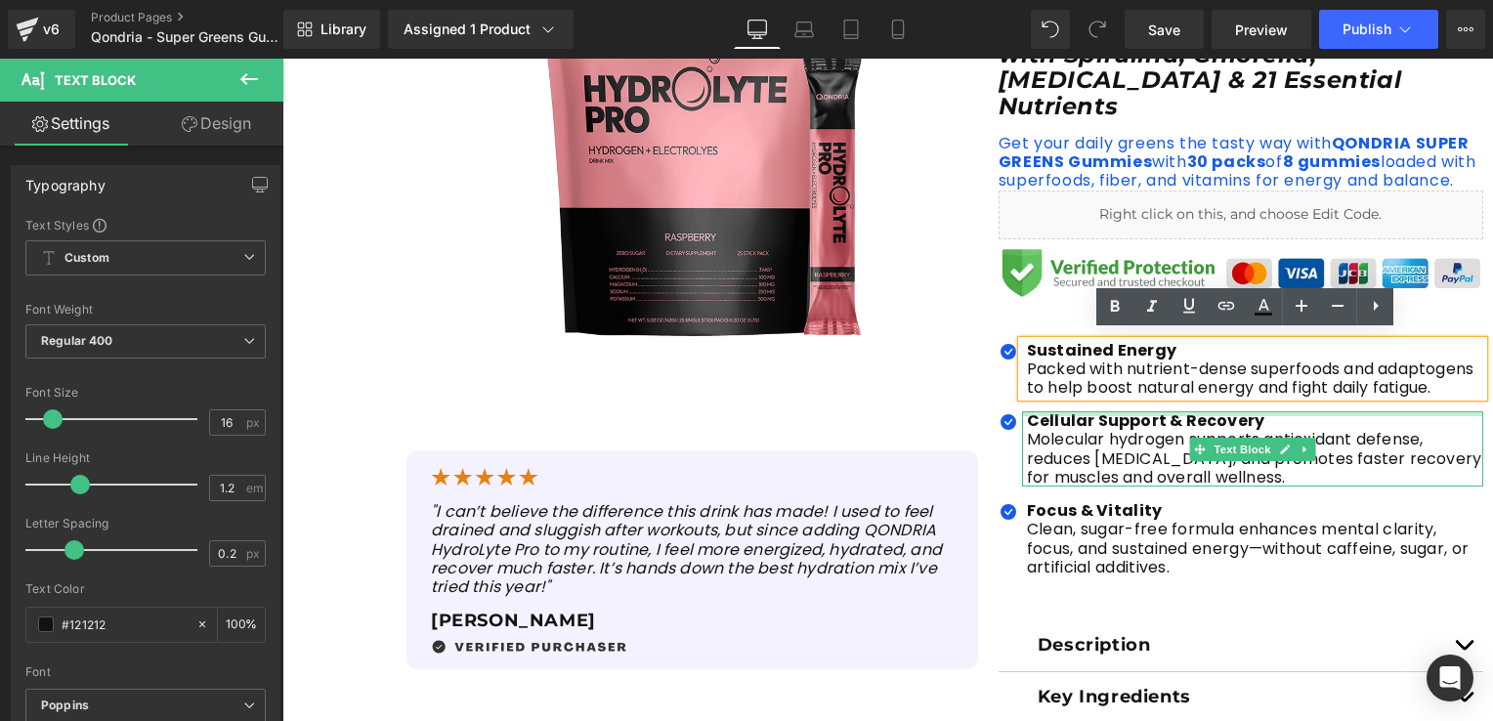
click at [1141, 411] on div at bounding box center [1252, 413] width 461 height 5
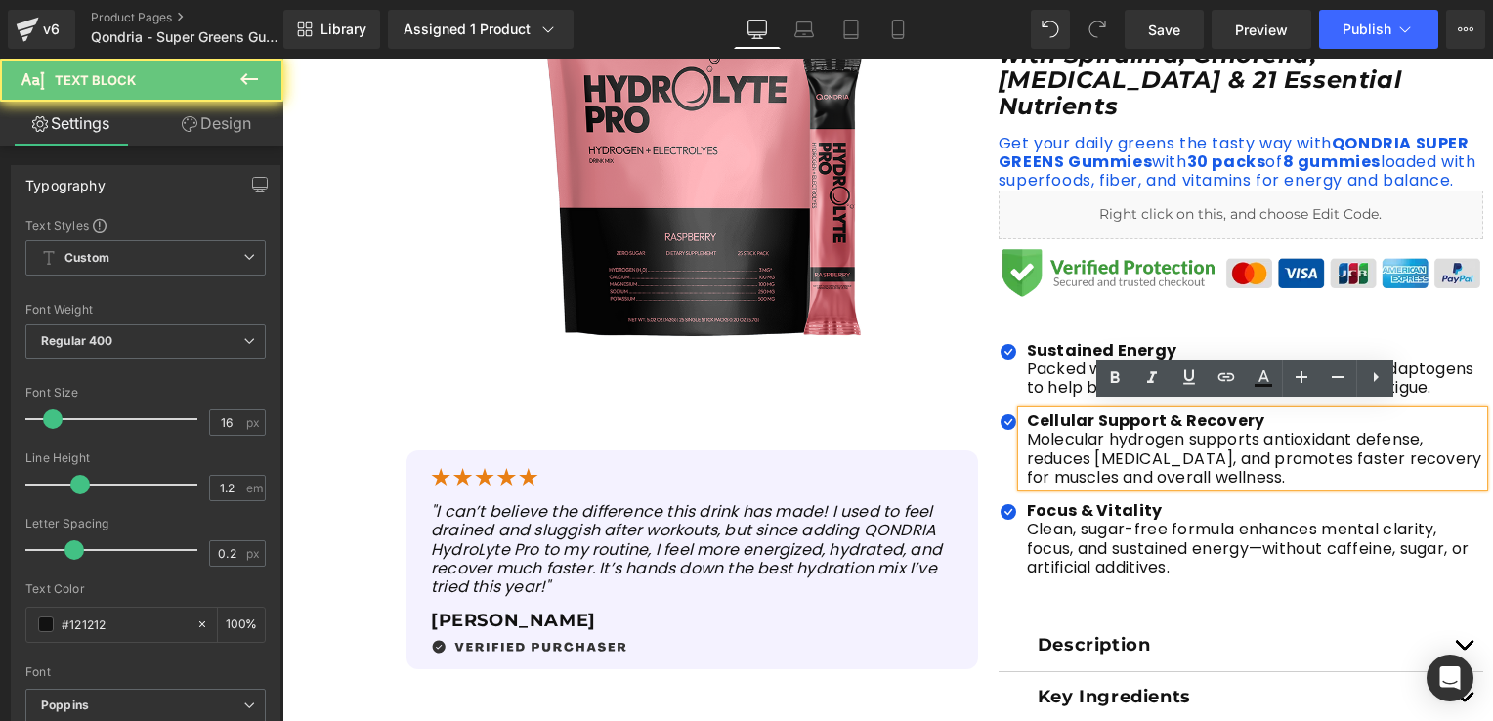
click at [1118, 445] on p "Molecular hydrogen supports antioxidant defense, reduces [MEDICAL_DATA], and pr…" at bounding box center [1255, 458] width 456 height 57
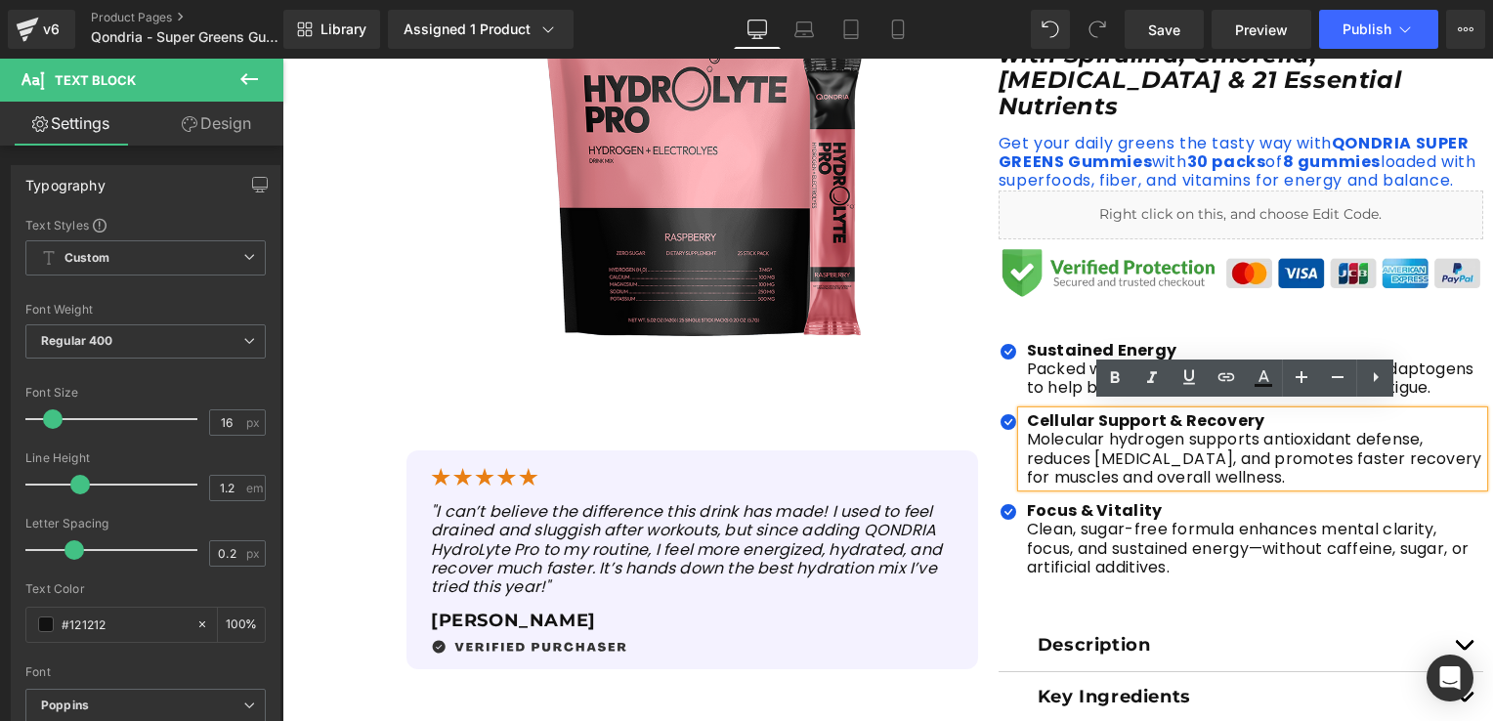
click at [1115, 458] on p "Molecular hydrogen supports antioxidant defense, reduces [MEDICAL_DATA], and pr…" at bounding box center [1255, 458] width 456 height 57
drag, startPoint x: 1286, startPoint y: 474, endPoint x: 1021, endPoint y: 414, distance: 271.3
click at [1022, 414] on div "Cellular Support & Recovery Molecular hydrogen supports antioxidant defense, re…" at bounding box center [1252, 448] width 461 height 75
paste div
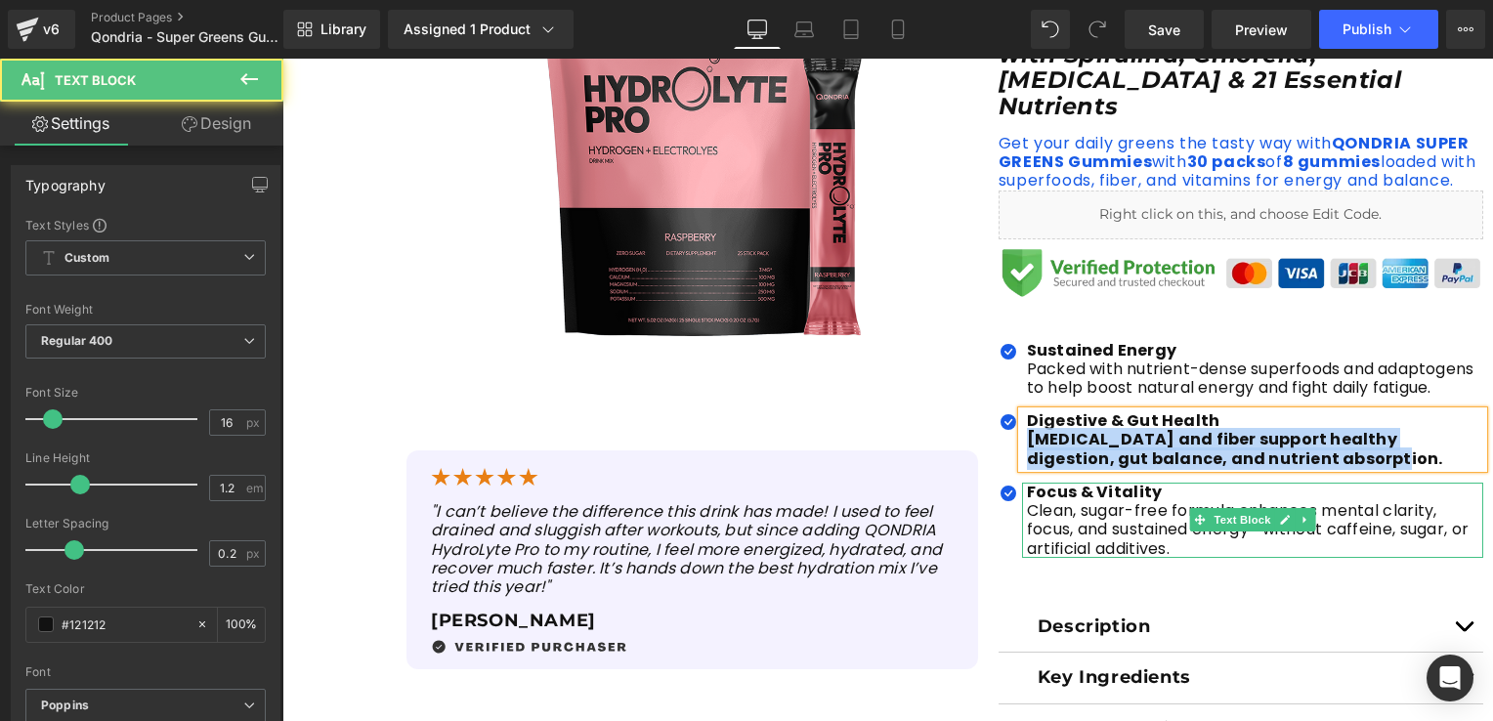
drag, startPoint x: 1019, startPoint y: 432, endPoint x: 1368, endPoint y: 486, distance: 353.0
click at [1368, 486] on ul "Icon Sustained Energy Packed with nutrient-dense superfoods and adaptogens to …" at bounding box center [1240, 457] width 485 height 232
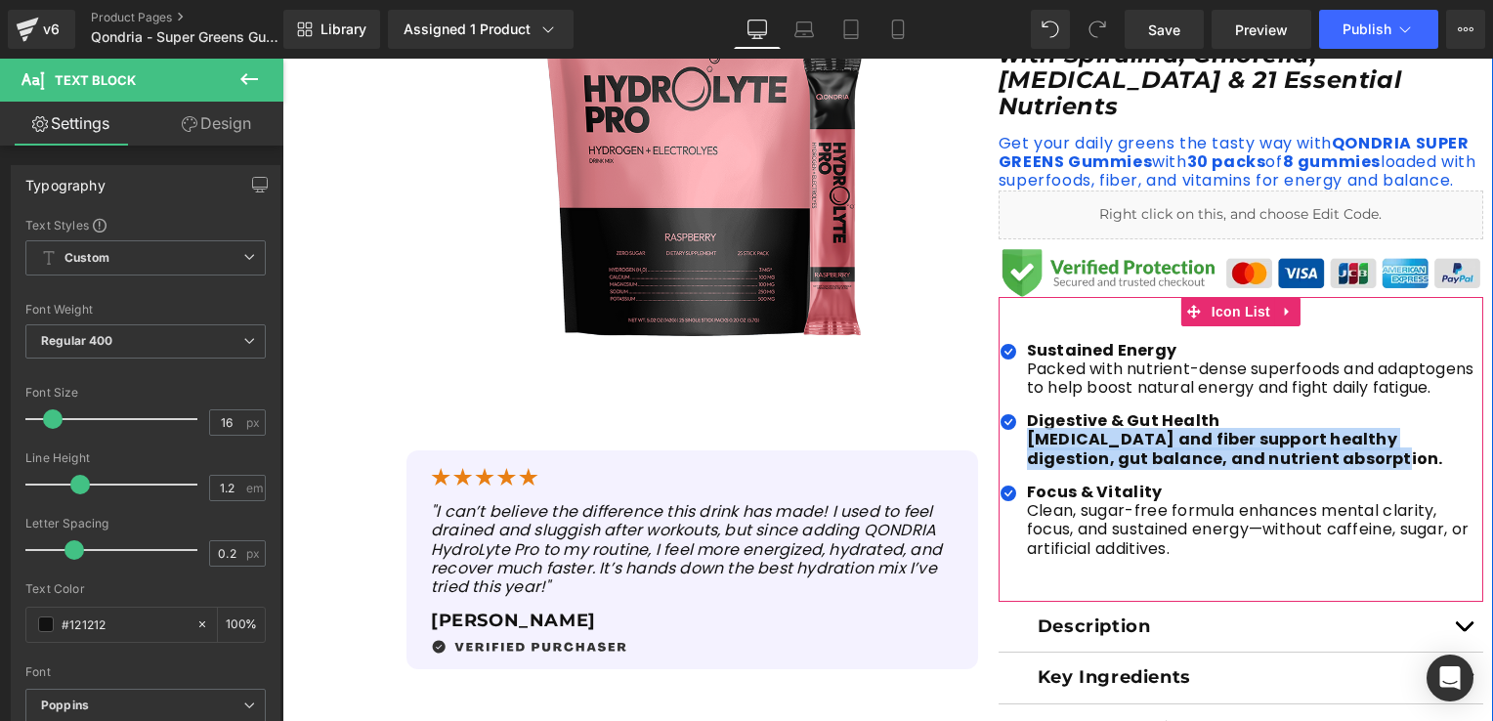
click at [1192, 467] on ul "Icon Sustained Energy Packed with nutrient-dense superfoods and adaptogens to …" at bounding box center [1240, 457] width 485 height 232
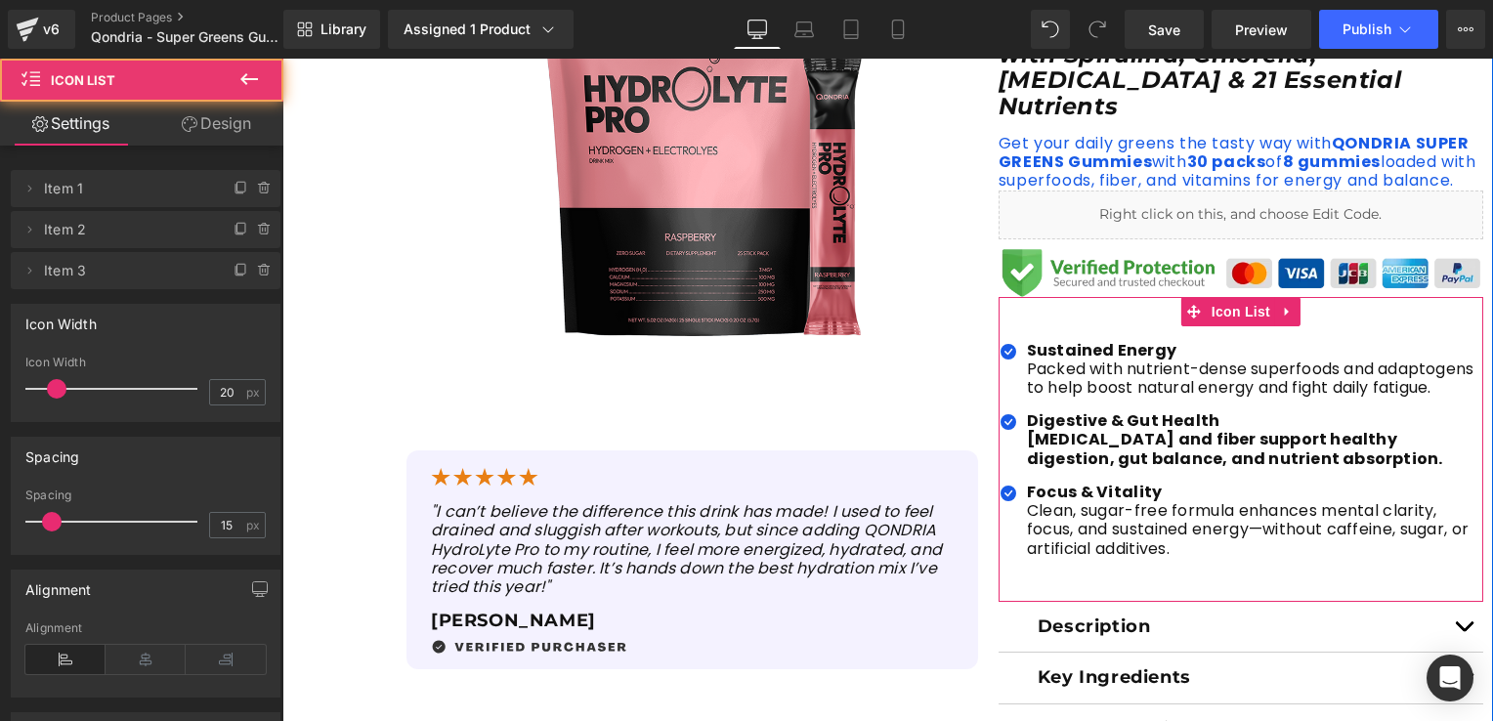
click at [282, 59] on div at bounding box center [282, 59] width 0 height 0
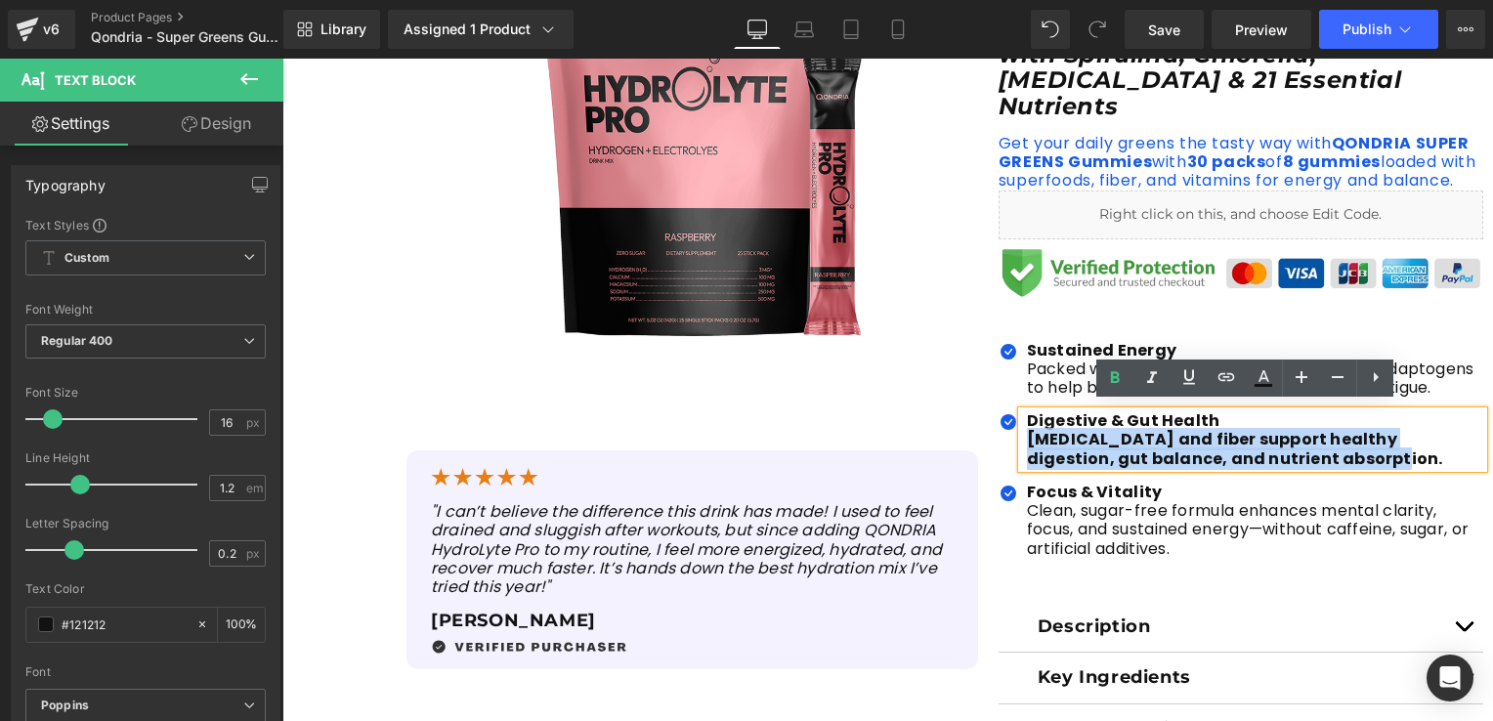
drag, startPoint x: 1307, startPoint y: 448, endPoint x: 1024, endPoint y: 438, distance: 283.5
click at [1027, 438] on p "[MEDICAL_DATA] and fiber support healthy digestion, gut balance, and nutrient a…" at bounding box center [1255, 448] width 456 height 37
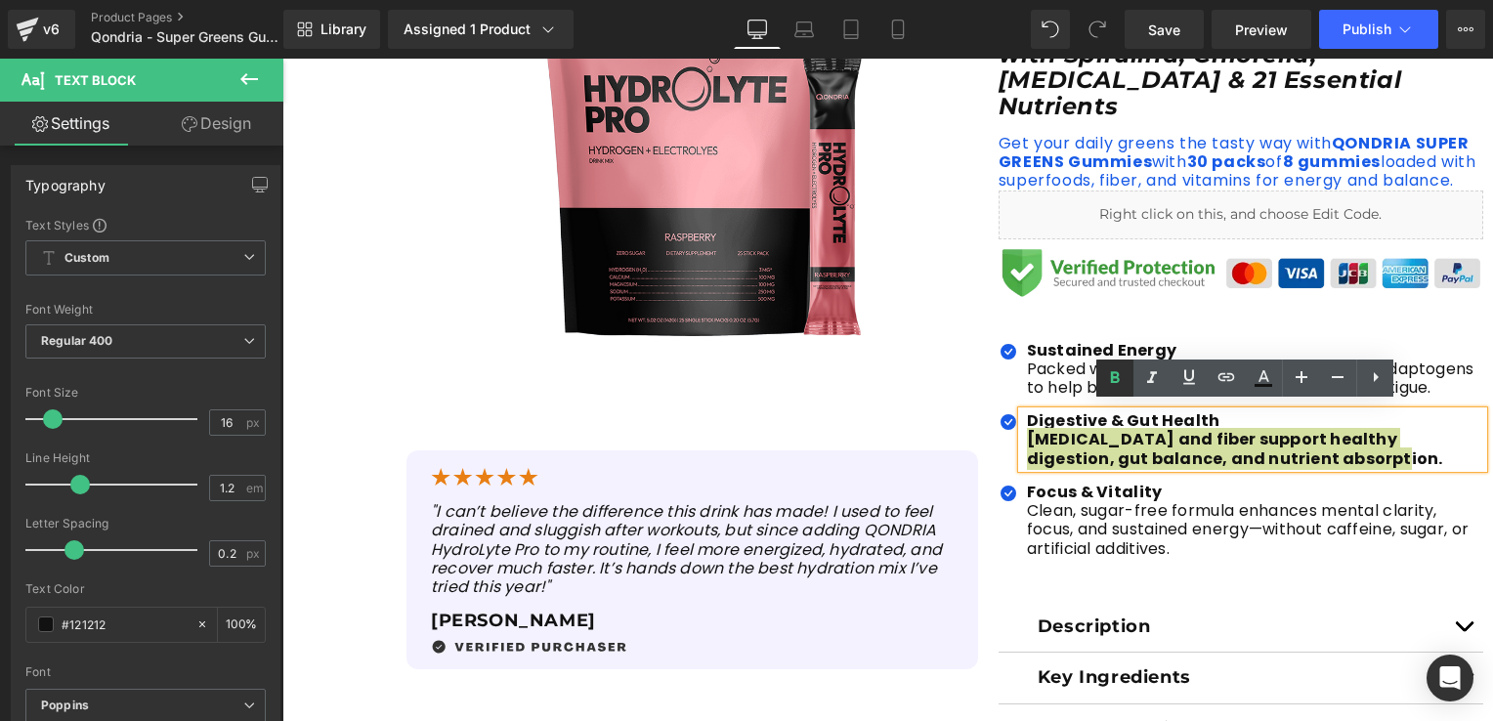
click at [1115, 384] on icon at bounding box center [1114, 377] width 23 height 23
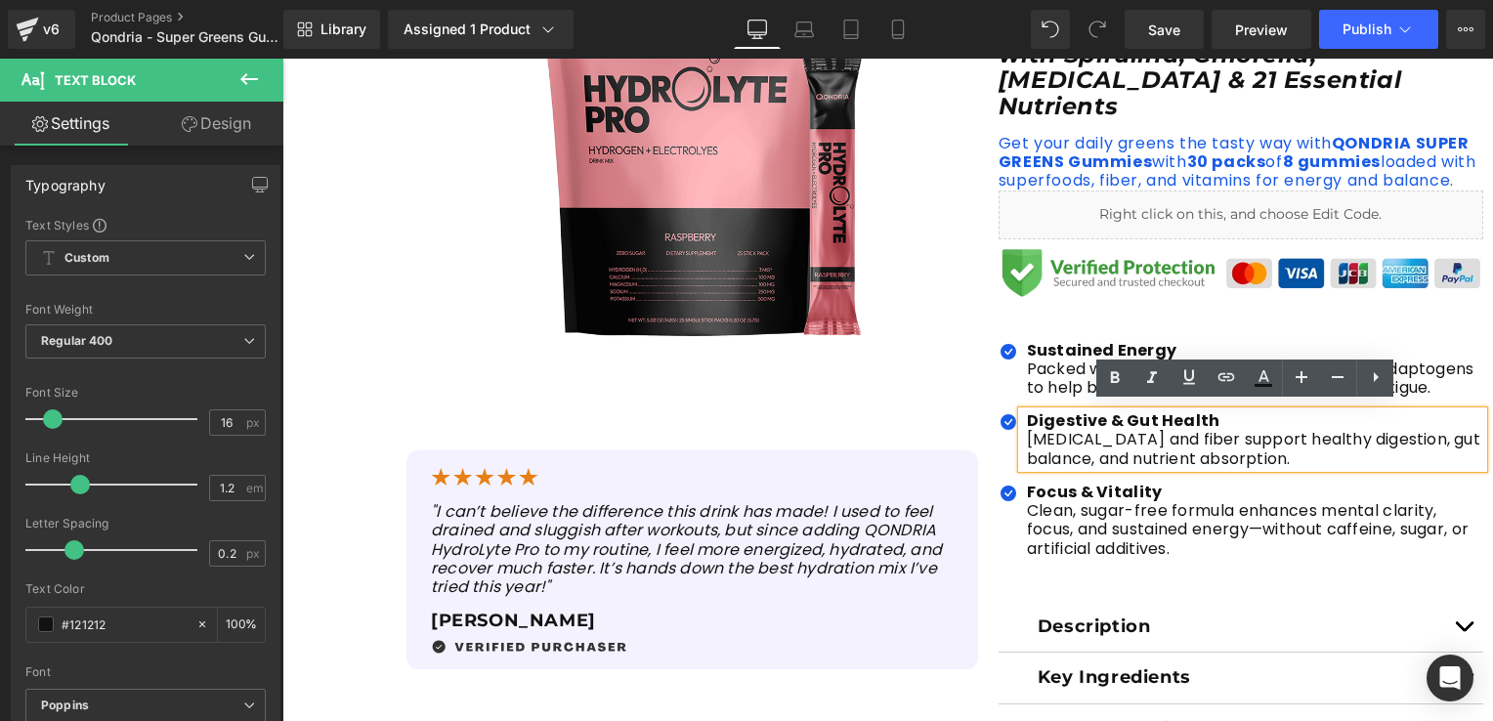
click at [1122, 508] on p "Clean, sugar-free formula enhances mental clarity, focus, and sustained energy—…" at bounding box center [1255, 529] width 456 height 57
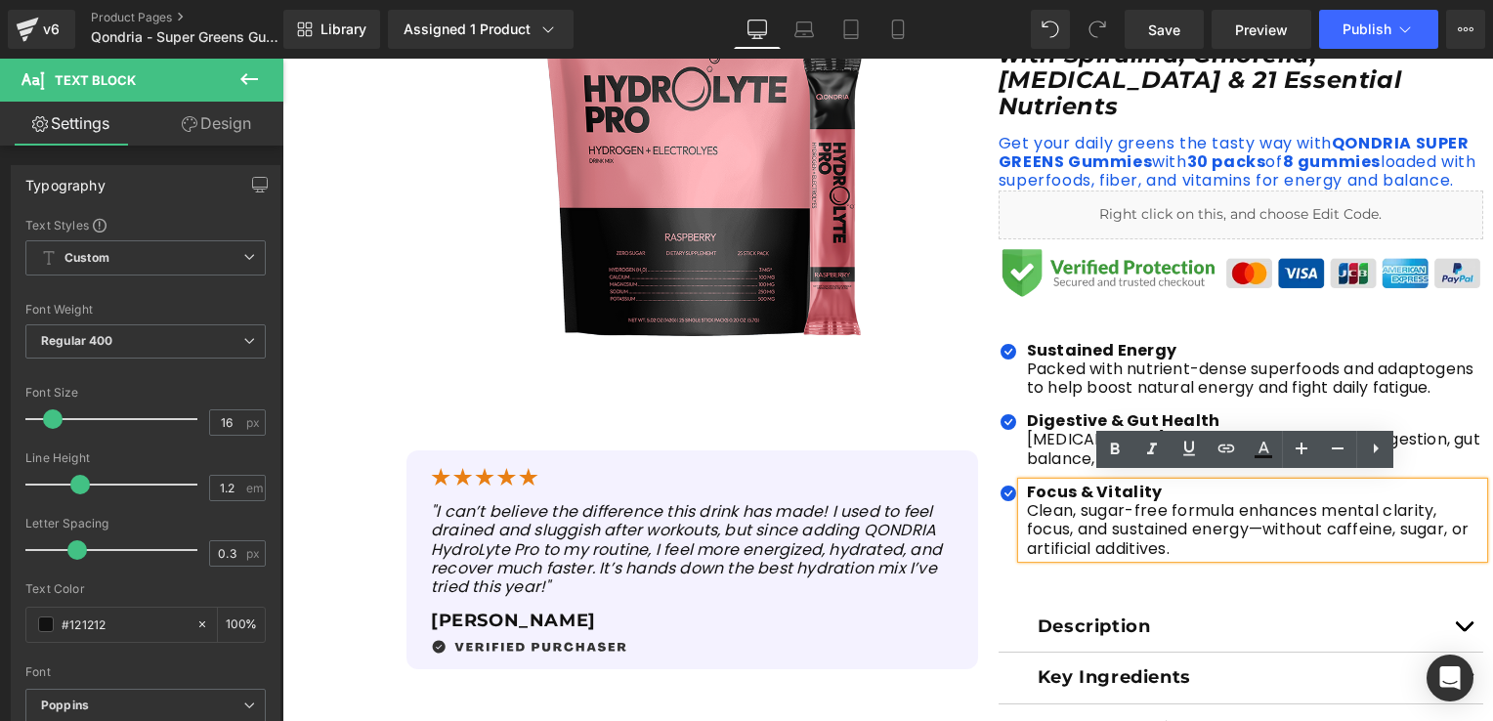
drag, startPoint x: 1115, startPoint y: 524, endPoint x: 1179, endPoint y: 545, distance: 68.0
click at [1116, 524] on p "Clean, sugar-free formula enhances mental clarity, focus, and sustained energy—…" at bounding box center [1255, 529] width 456 height 57
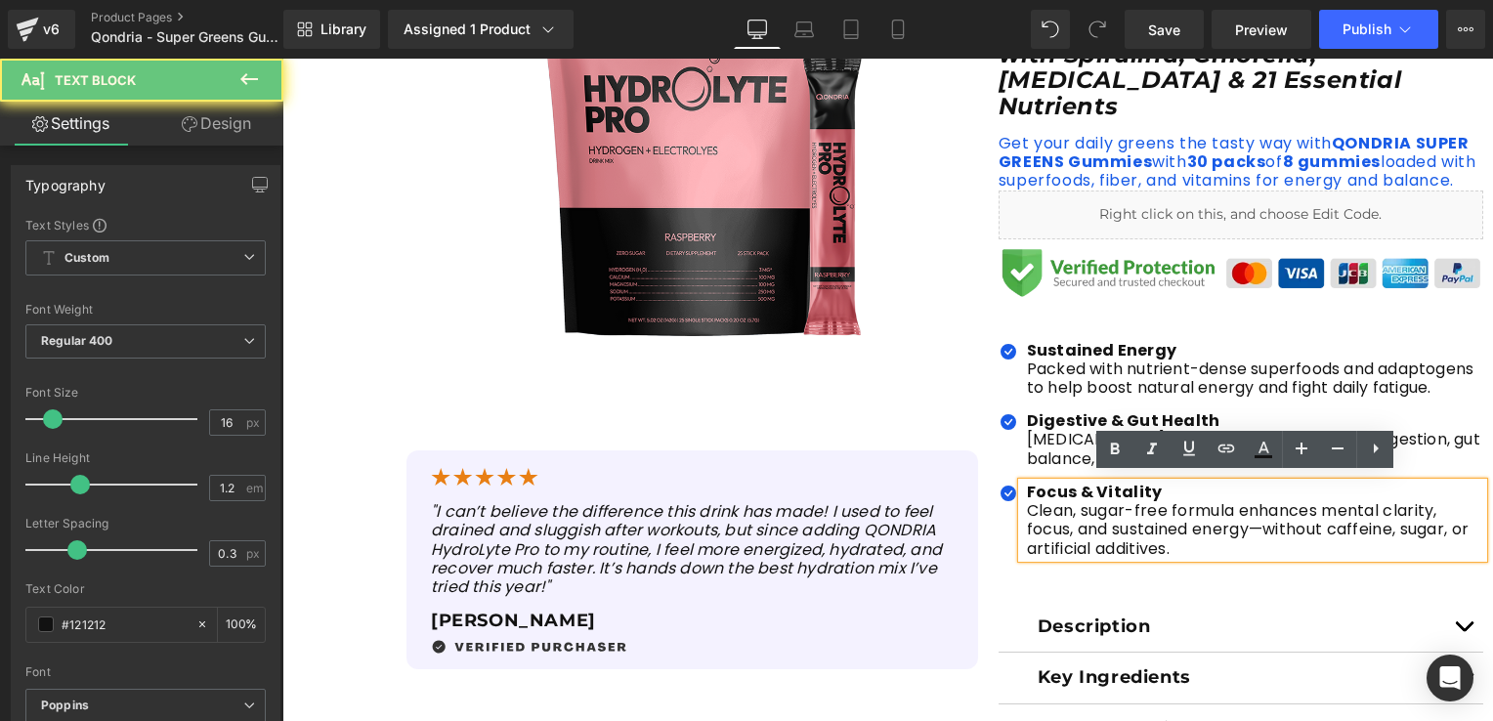
drag, startPoint x: 1181, startPoint y: 545, endPoint x: 1012, endPoint y: 489, distance: 177.9
click at [1022, 489] on div "Focus & Vitality Clean, sugar-free formula enhances mental clarity, focus, and …" at bounding box center [1252, 520] width 461 height 75
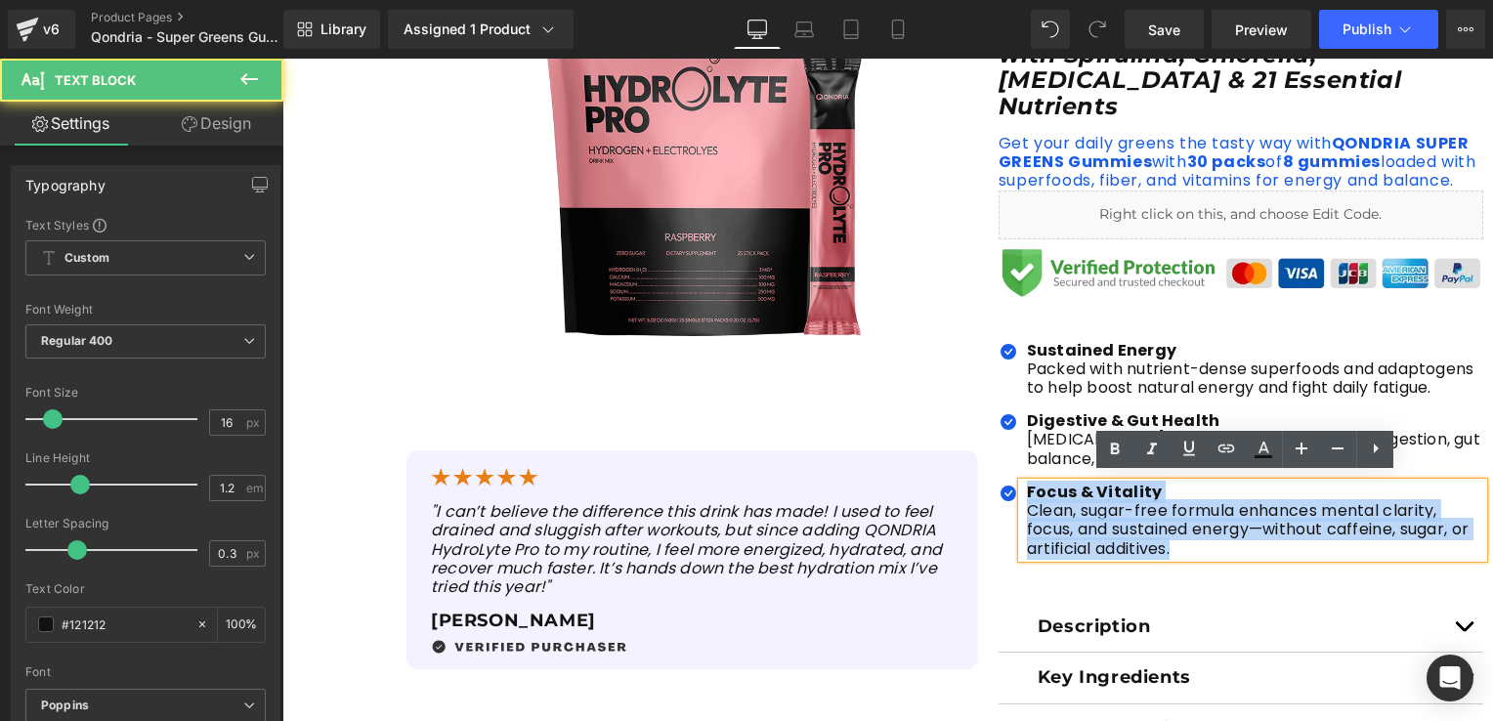
drag, startPoint x: 1020, startPoint y: 488, endPoint x: 1206, endPoint y: 548, distance: 195.9
click at [1206, 548] on div "Focus & Vitality Clean, sugar-free formula enhances mental clarity, focus, and …" at bounding box center [1252, 520] width 461 height 75
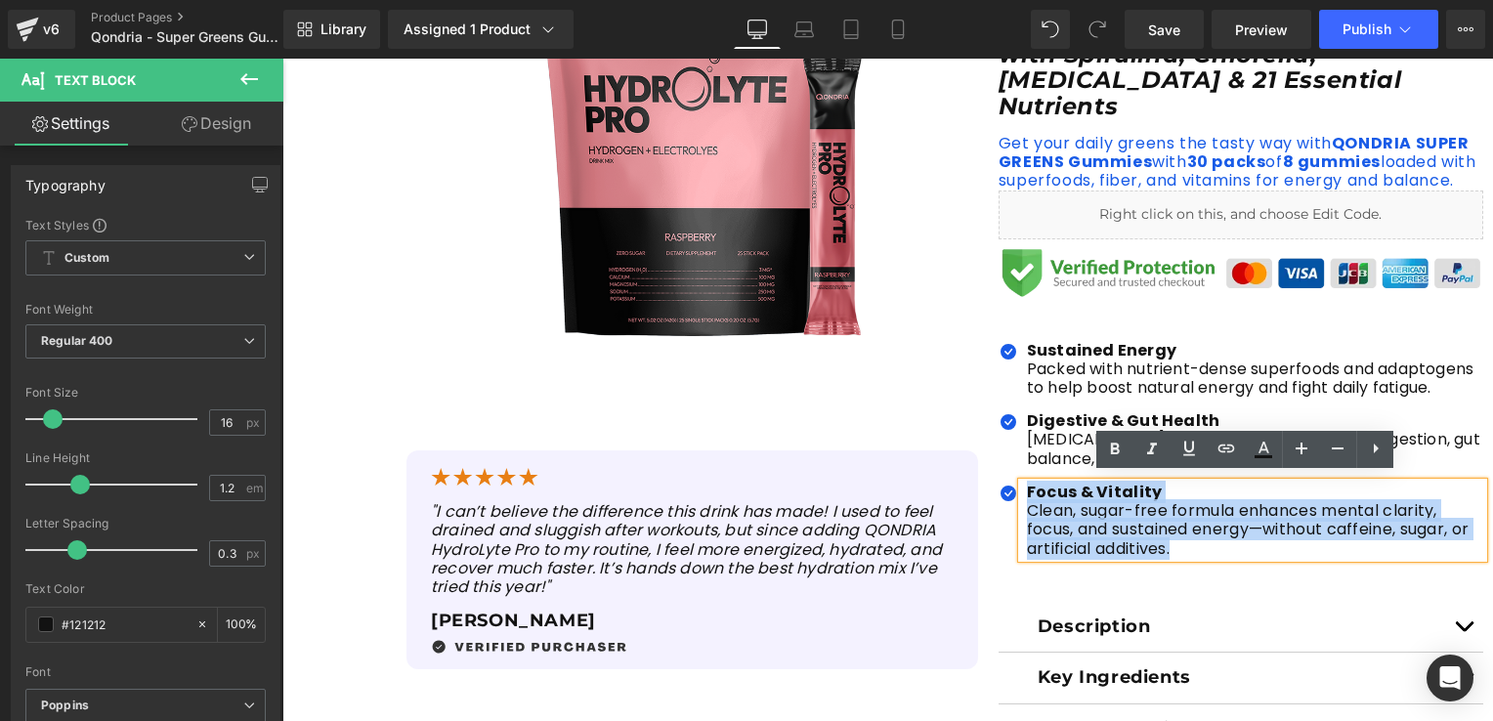
paste div
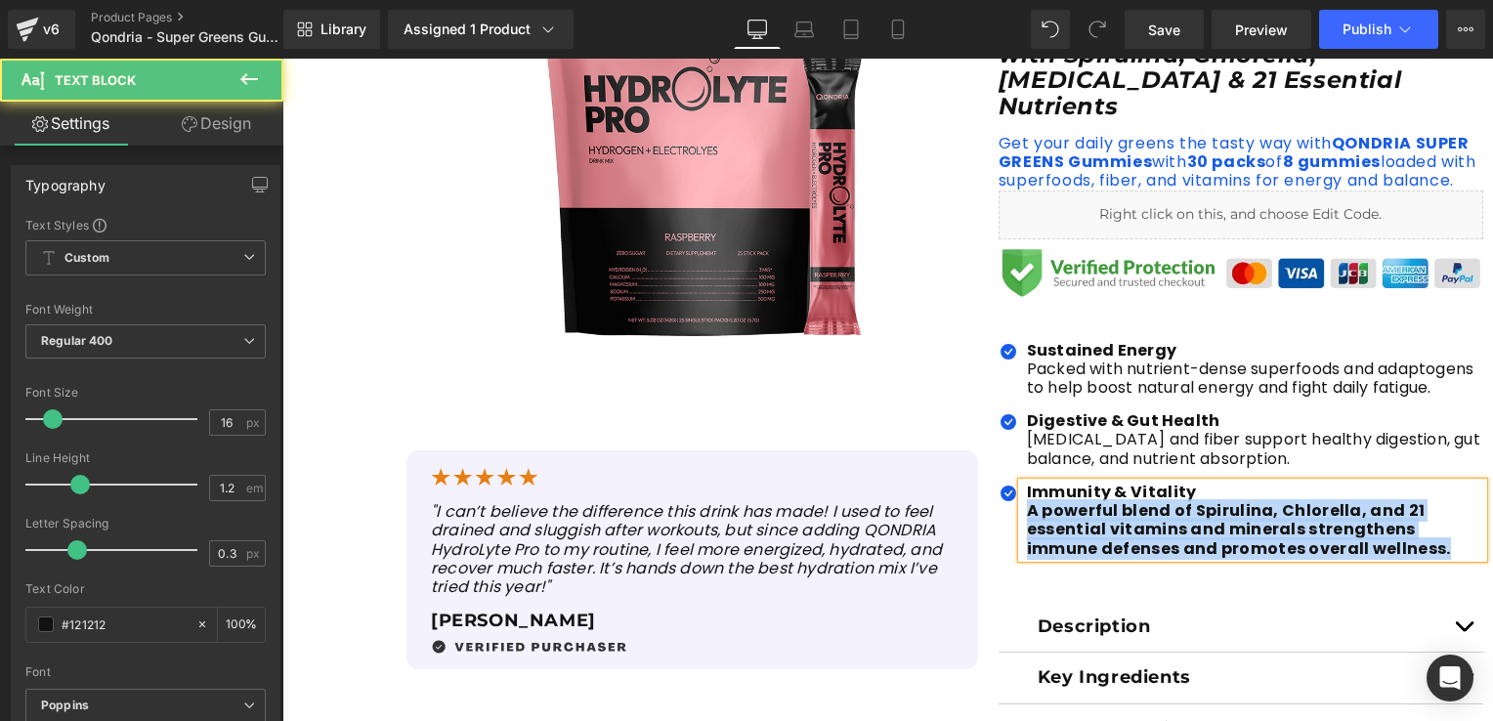
drag, startPoint x: 1021, startPoint y: 506, endPoint x: 1384, endPoint y: 558, distance: 367.1
click at [1384, 558] on ul "Icon Sustained Energy Packed with nutrient-dense superfoods and adaptogens to …" at bounding box center [1240, 457] width 485 height 232
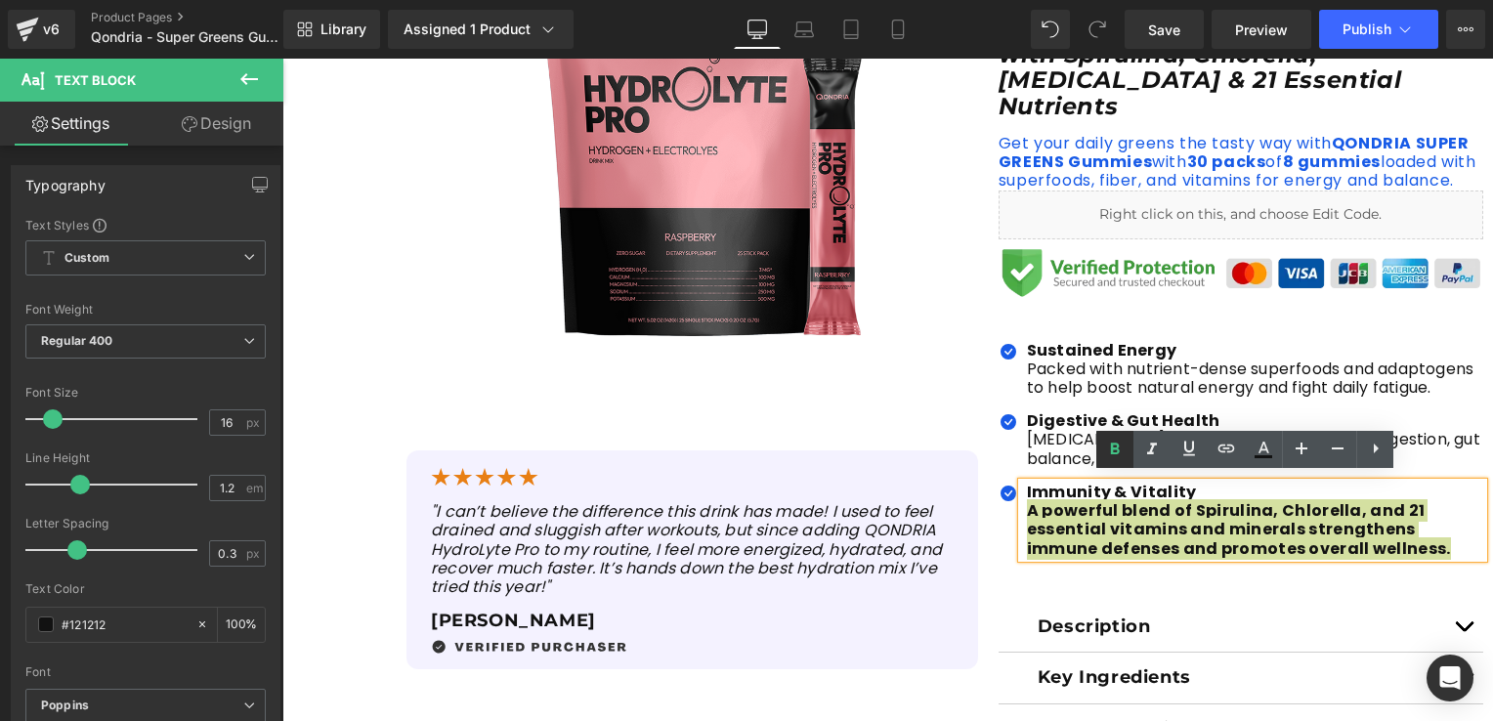
click at [1126, 445] on link at bounding box center [1114, 449] width 37 height 37
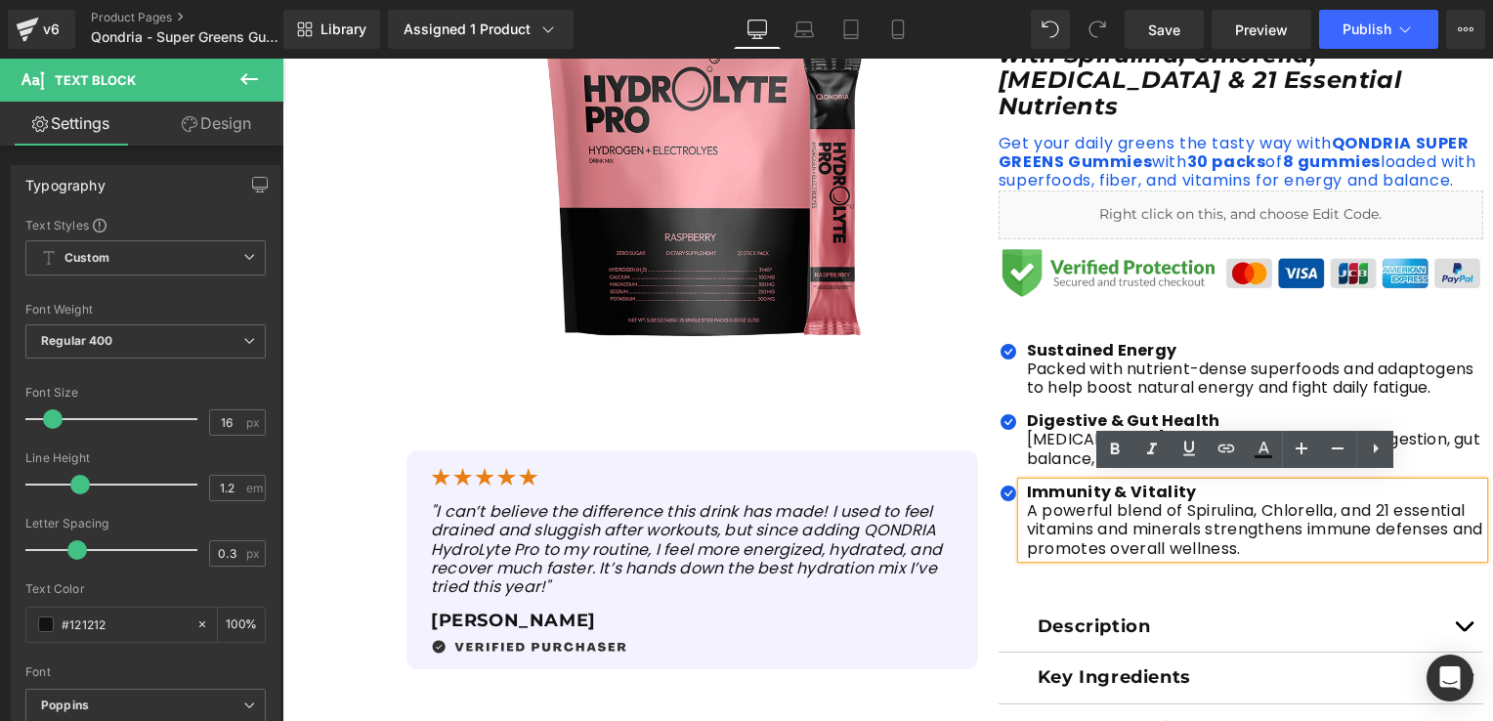
click at [1016, 569] on div "Icon Sustained Energy Packed with nutrient-dense superfoods and adaptogens to …" at bounding box center [1240, 449] width 485 height 305
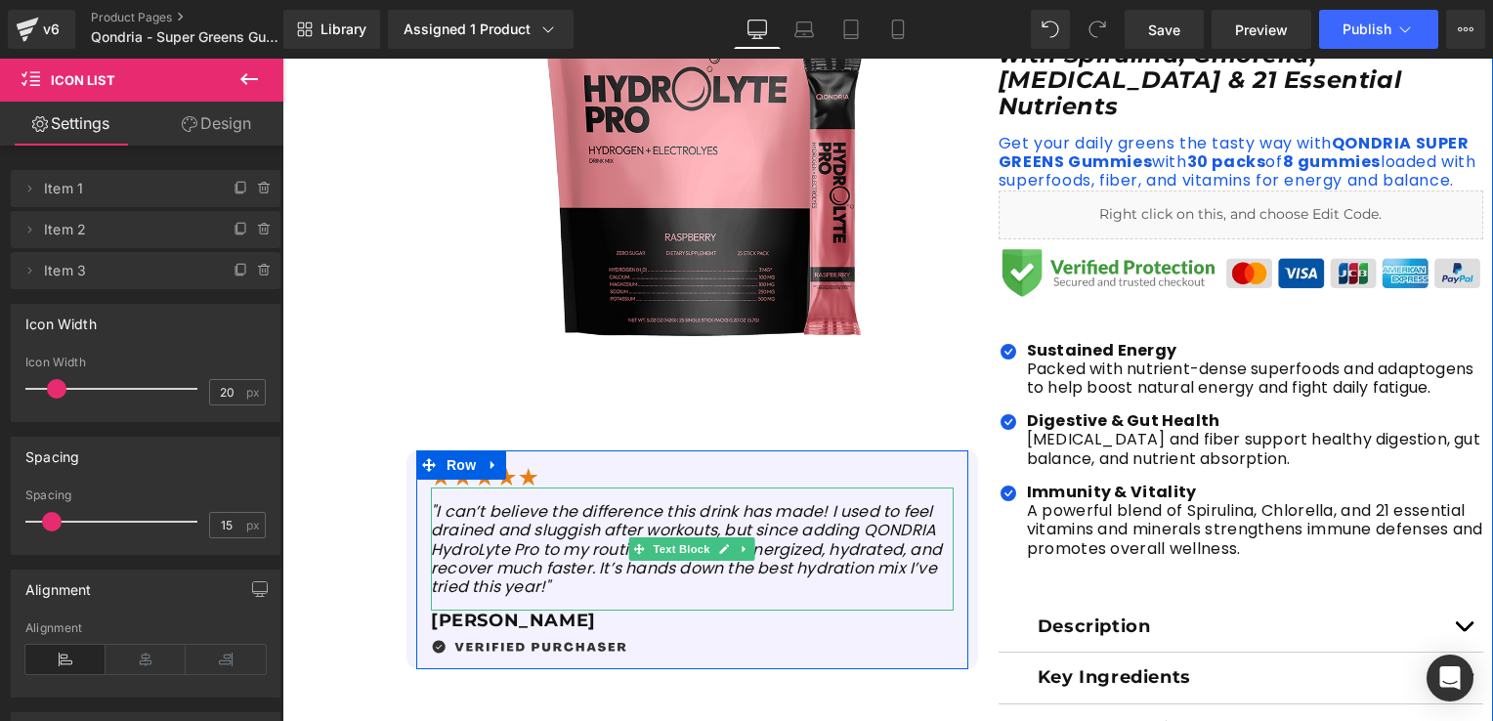
click at [579, 577] on icon ""I can’t believe the difference this drink has made! I used to feel drained and…" at bounding box center [686, 549] width 511 height 98
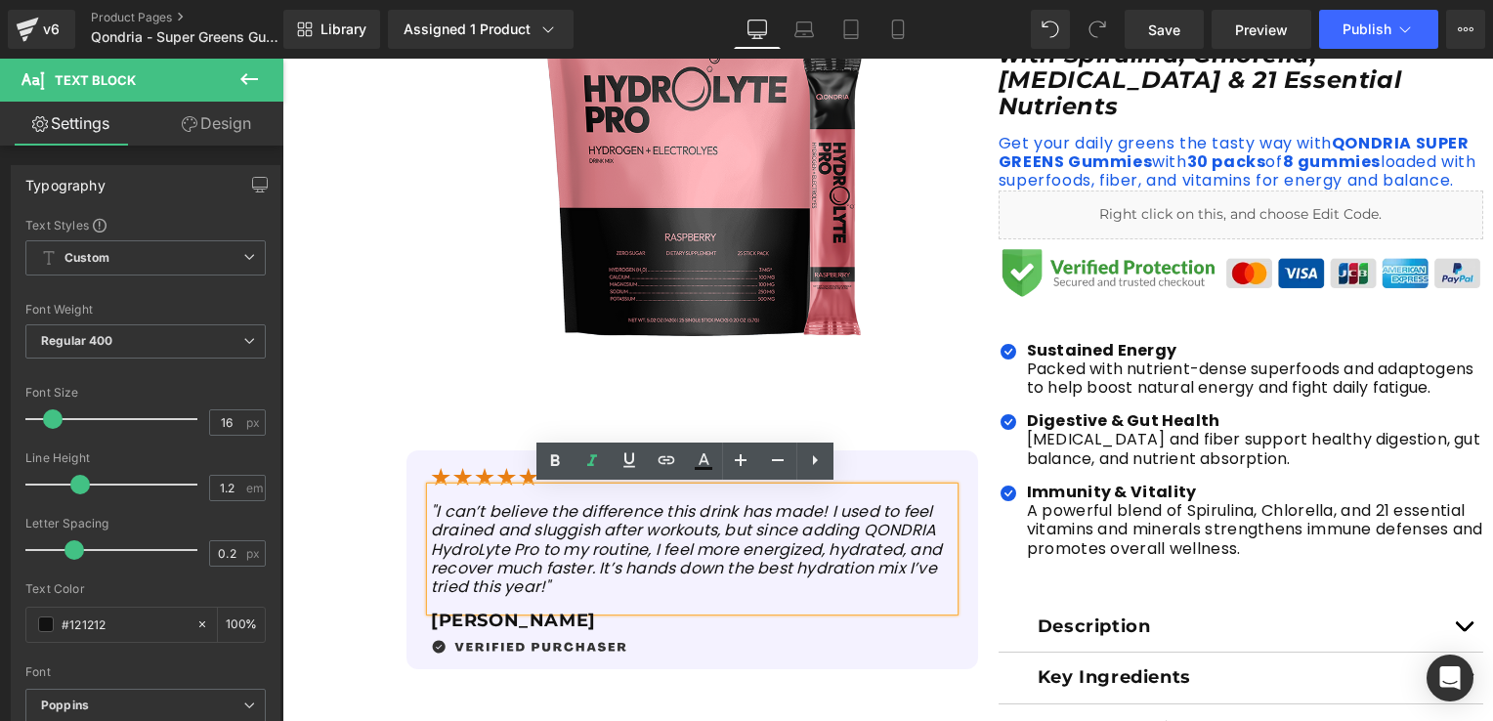
drag, startPoint x: 561, startPoint y: 597, endPoint x: 422, endPoint y: 500, distance: 169.1
click at [431, 500] on div ""I can’t believe the difference this drink has made! I used to feel drained and…" at bounding box center [692, 548] width 523 height 123
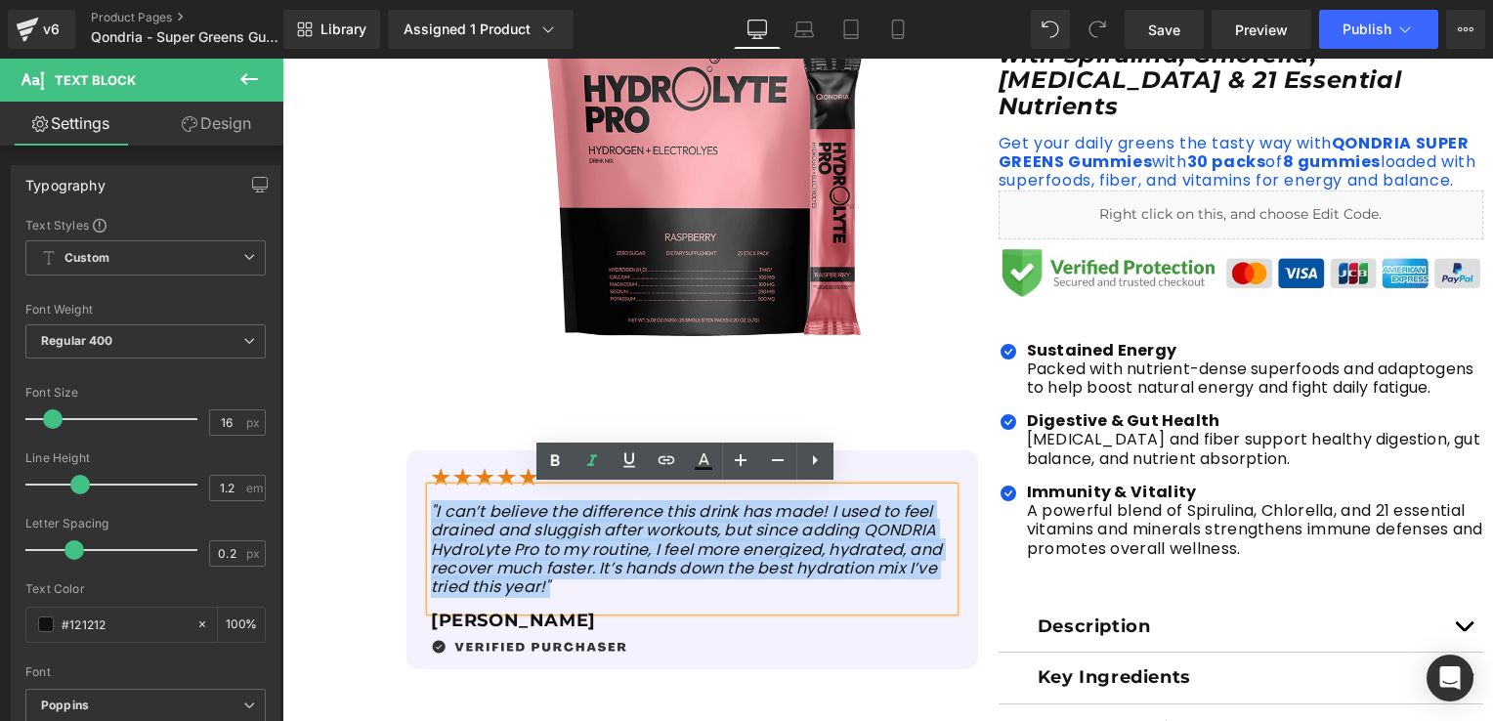
drag, startPoint x: 557, startPoint y: 590, endPoint x: 422, endPoint y: 506, distance: 158.8
click at [431, 506] on p ""I can’t believe the difference this drink has made! I used to feel drained and…" at bounding box center [692, 549] width 523 height 94
paste div
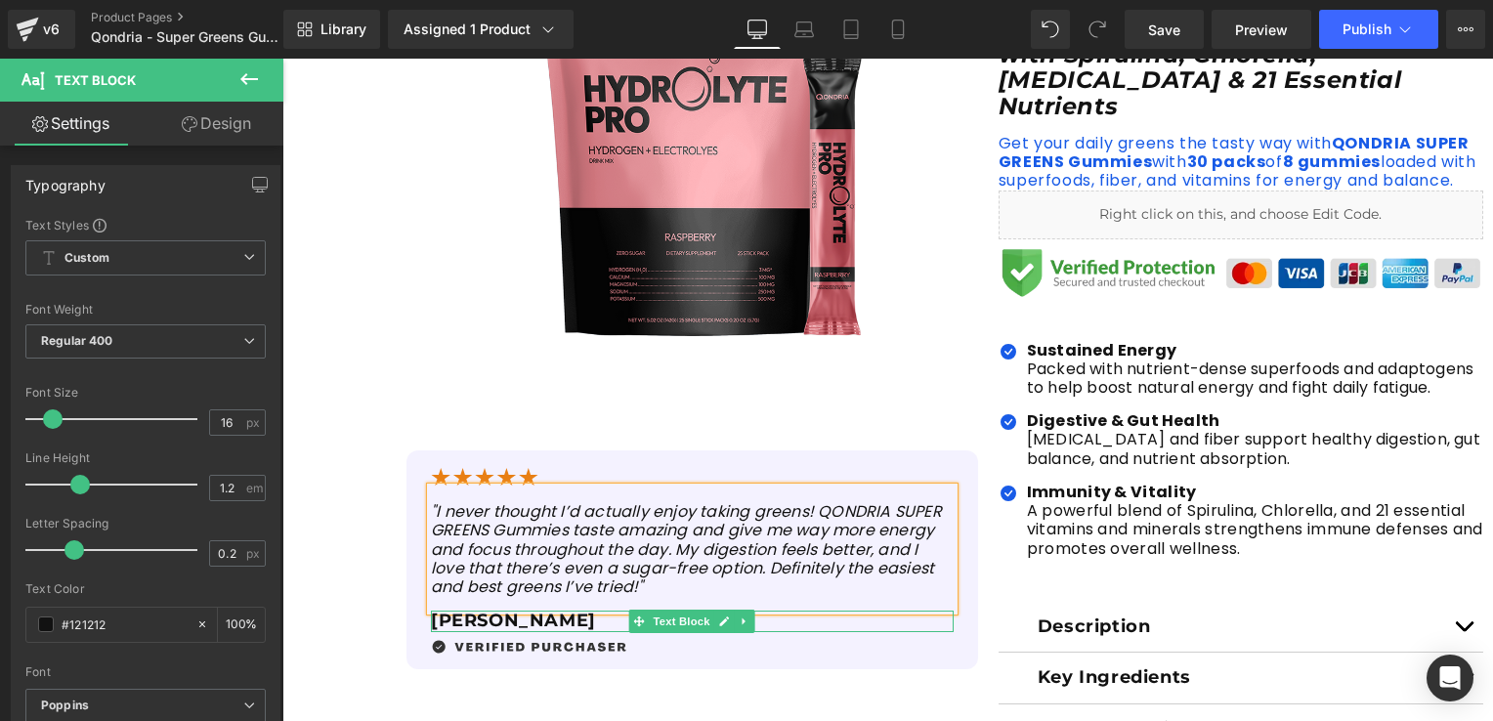
click at [485, 621] on p "[PERSON_NAME]" at bounding box center [692, 621] width 523 height 21
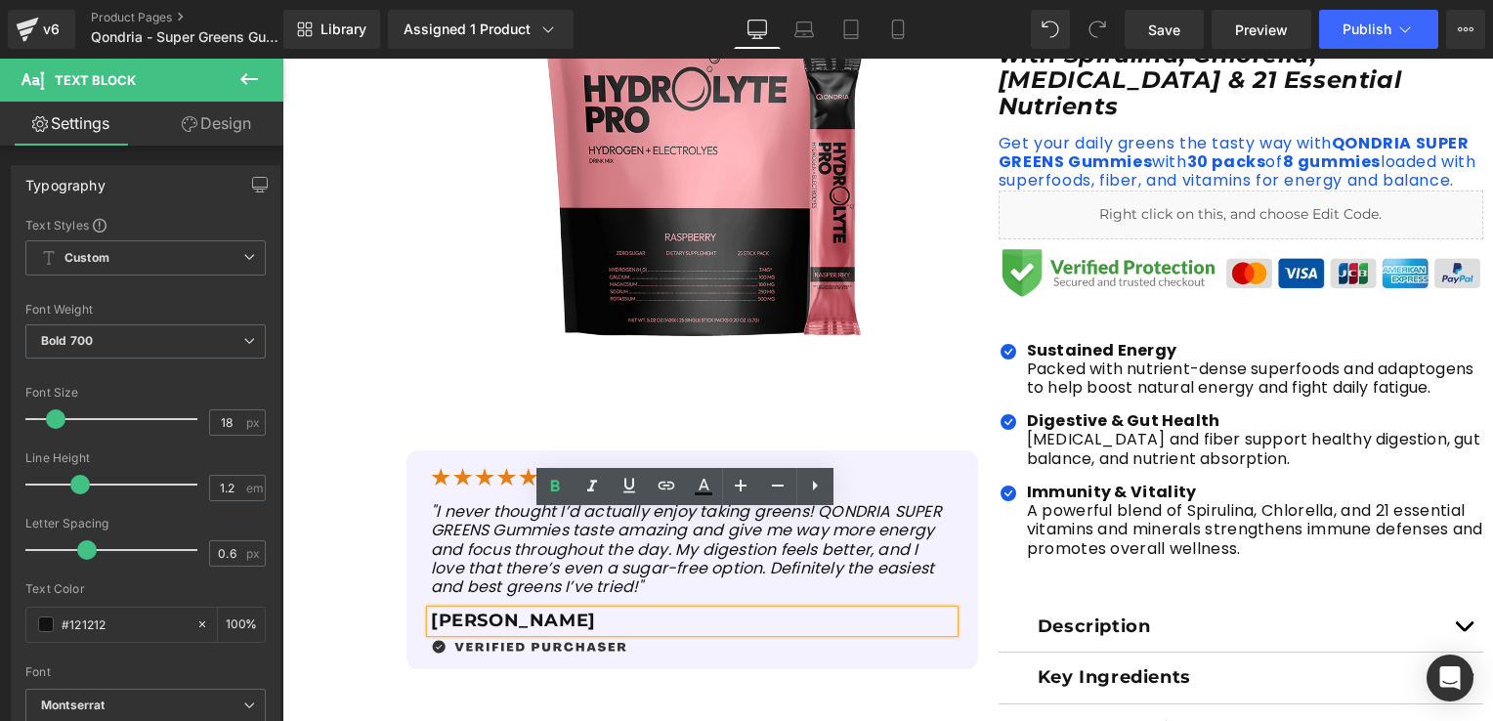
scroll to position [684, 0]
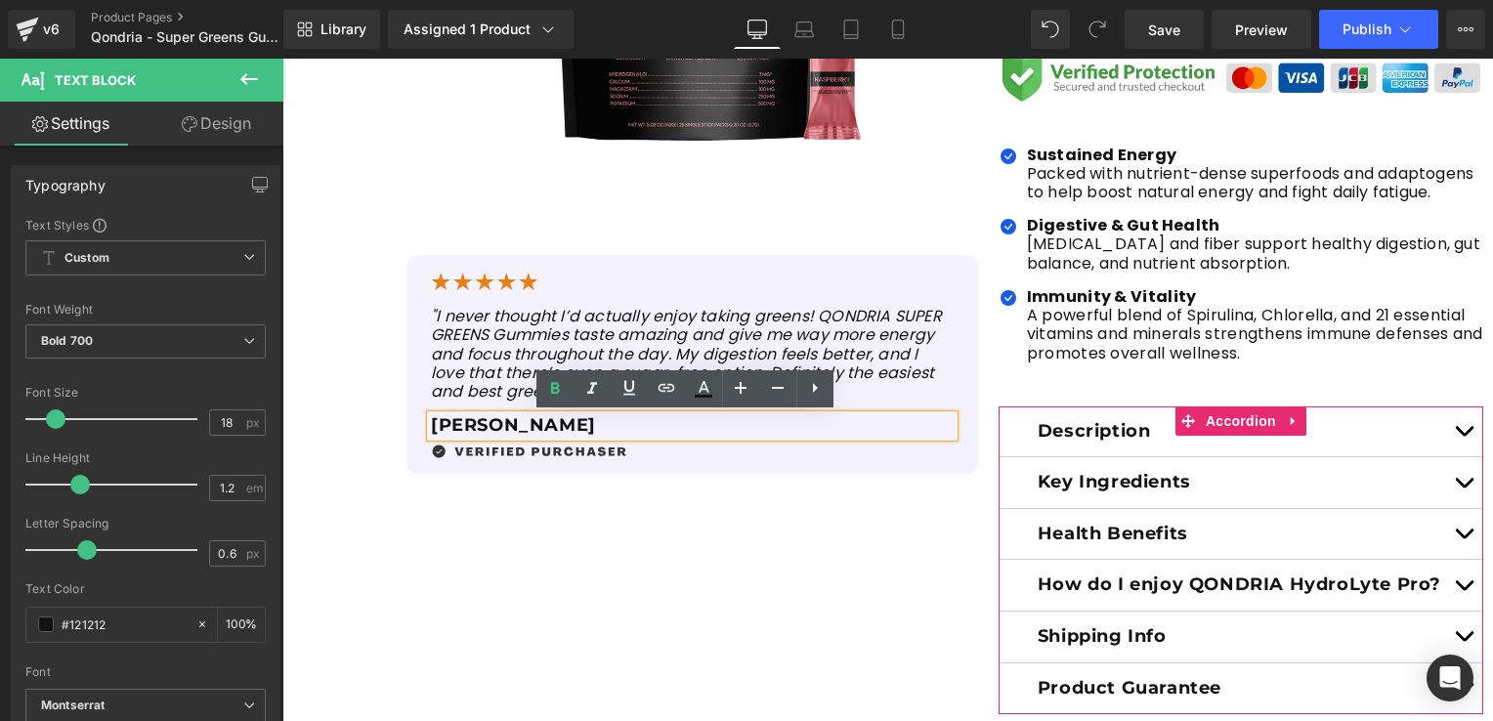
click at [1462, 416] on button "button" at bounding box center [1463, 431] width 39 height 51
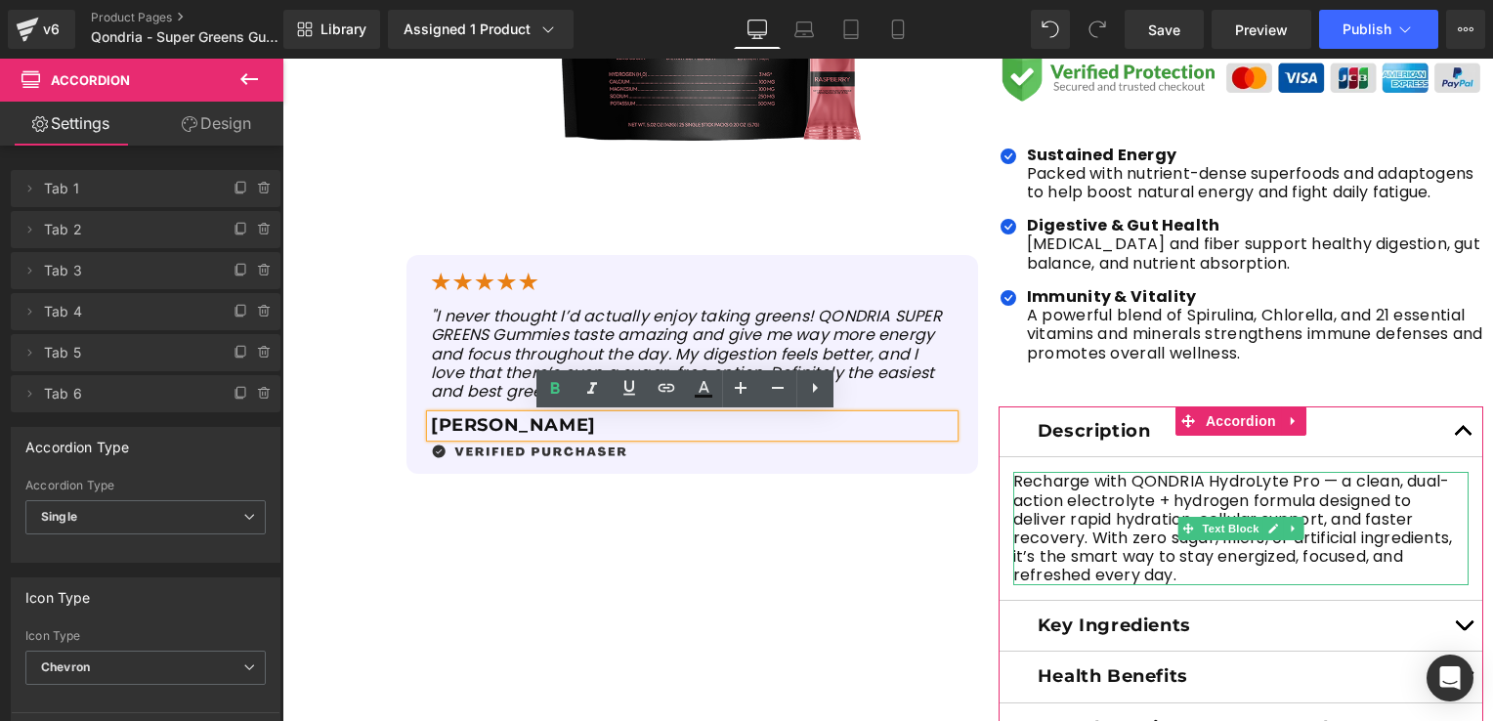
click at [1171, 563] on p "Recharge with QONDRIA HydroLyte Pro — a clean, dual-action electrolyte + hydrog…" at bounding box center [1240, 528] width 455 height 112
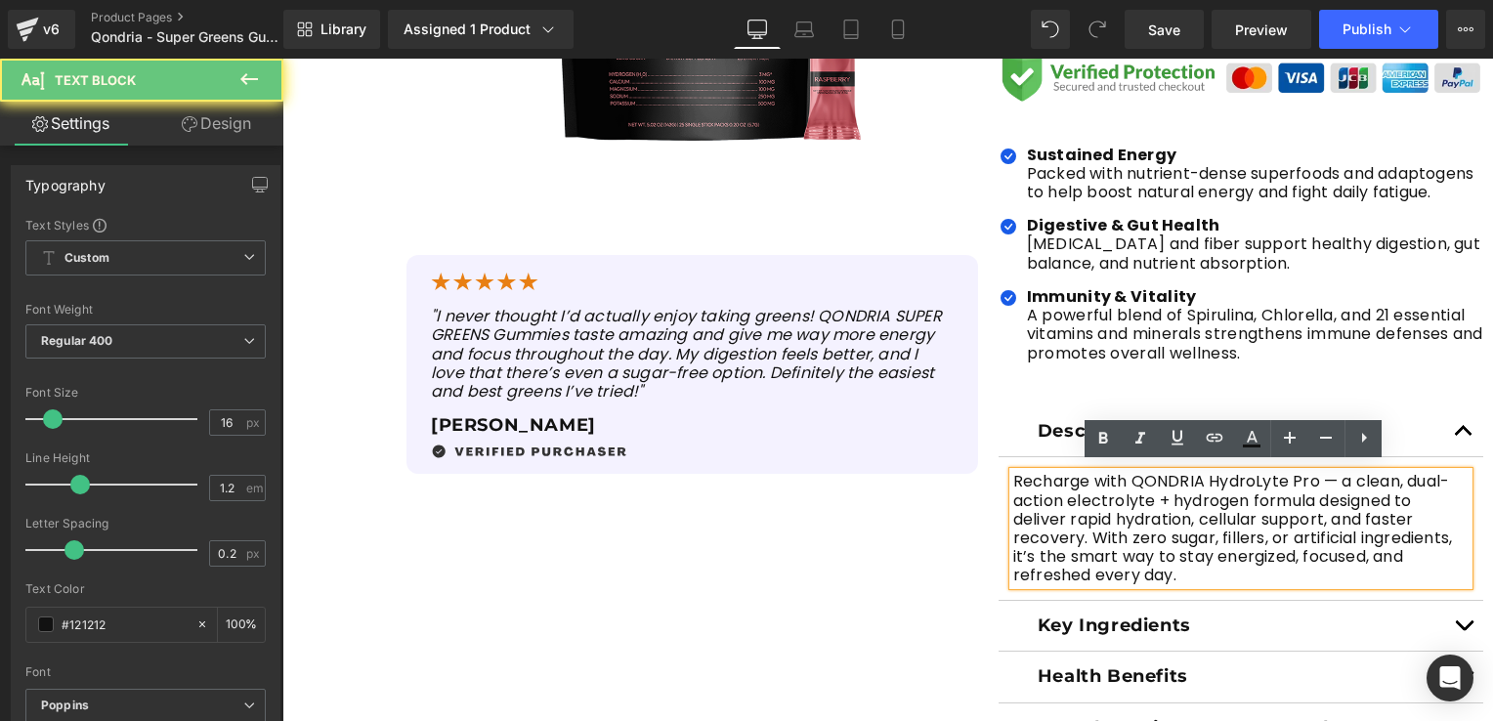
click at [1173, 569] on p "Recharge with QONDRIA HydroLyte Pro — a clean, dual-action electrolyte + hydrog…" at bounding box center [1240, 528] width 455 height 112
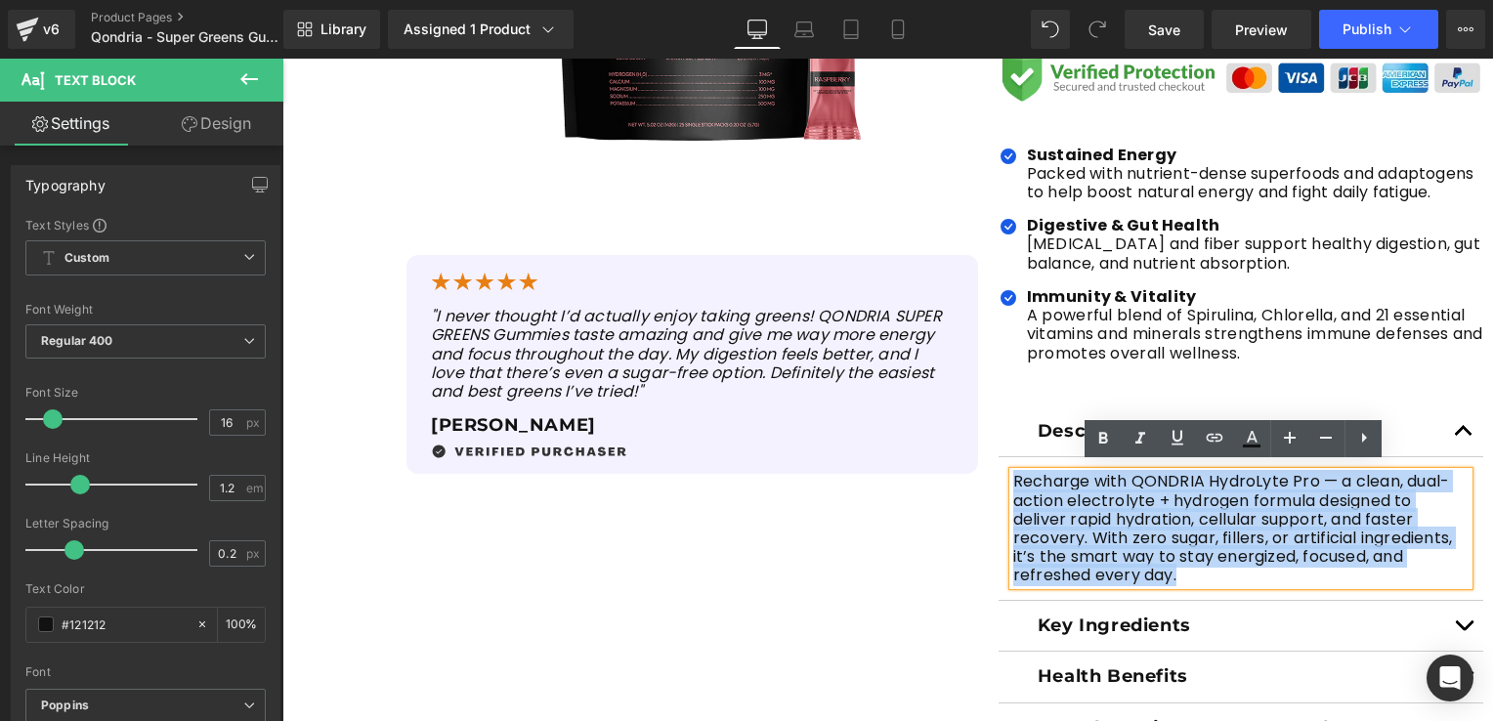
drag, startPoint x: 1173, startPoint y: 569, endPoint x: 1007, endPoint y: 476, distance: 190.2
click at [1013, 476] on p "Recharge with QONDRIA HydroLyte Pro — a clean, dual-action electrolyte + hydrog…" at bounding box center [1240, 528] width 455 height 112
paste div
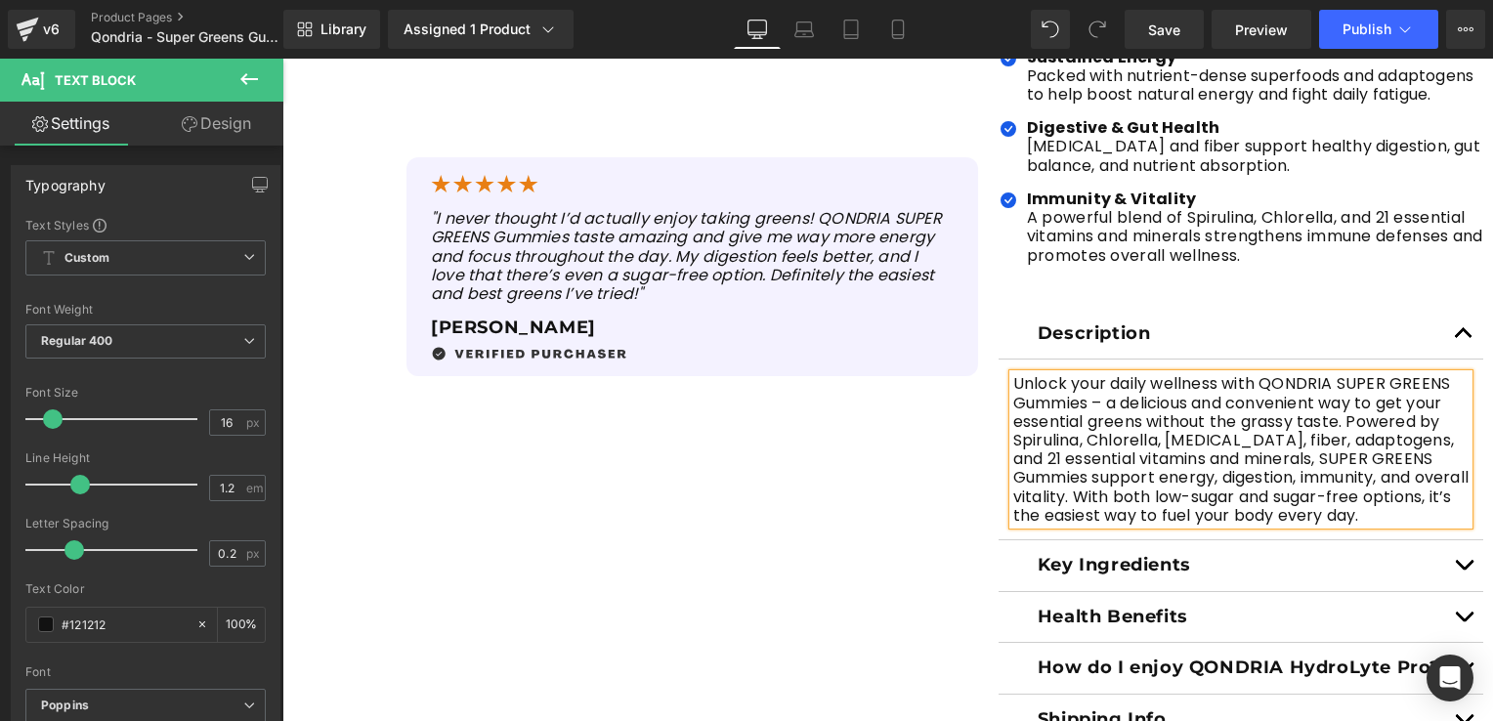
scroll to position [977, 0]
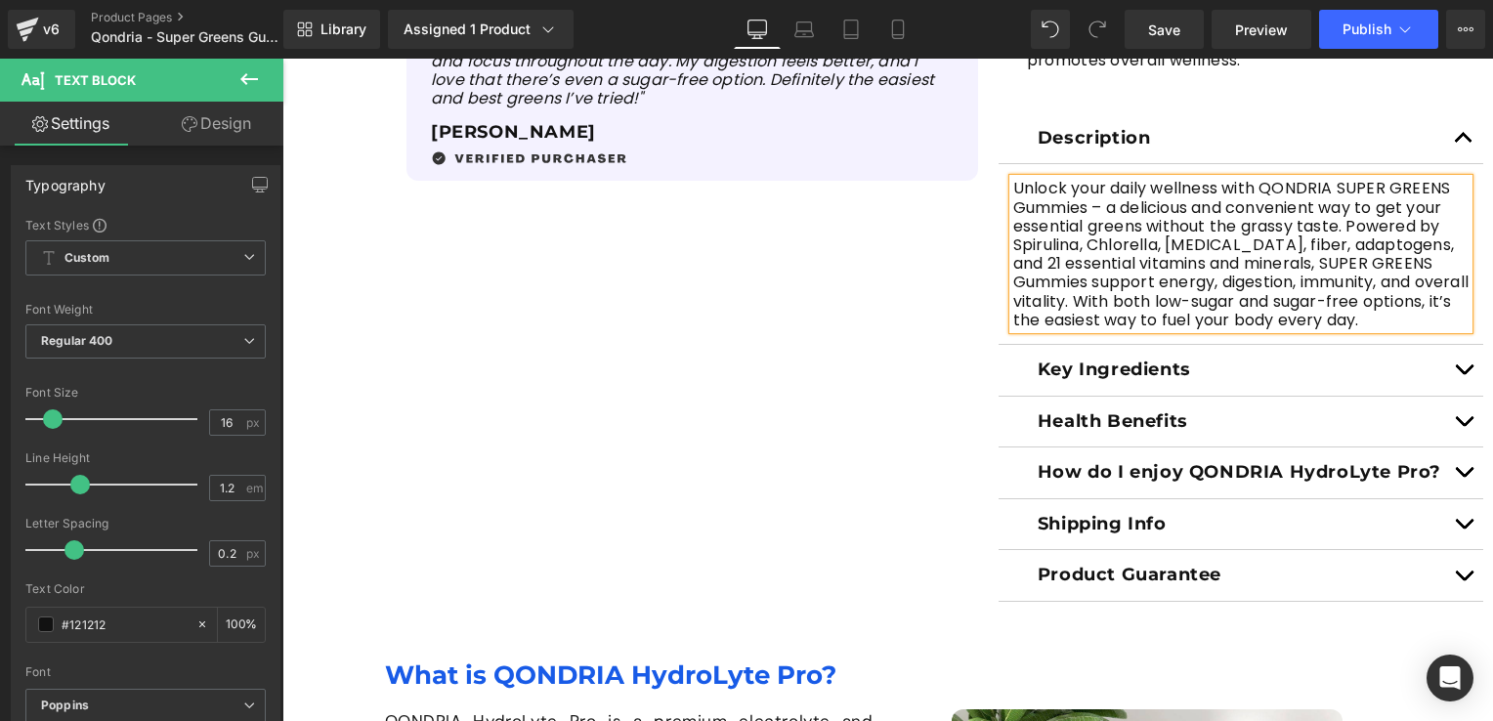
click at [1461, 364] on button "button" at bounding box center [1463, 370] width 39 height 51
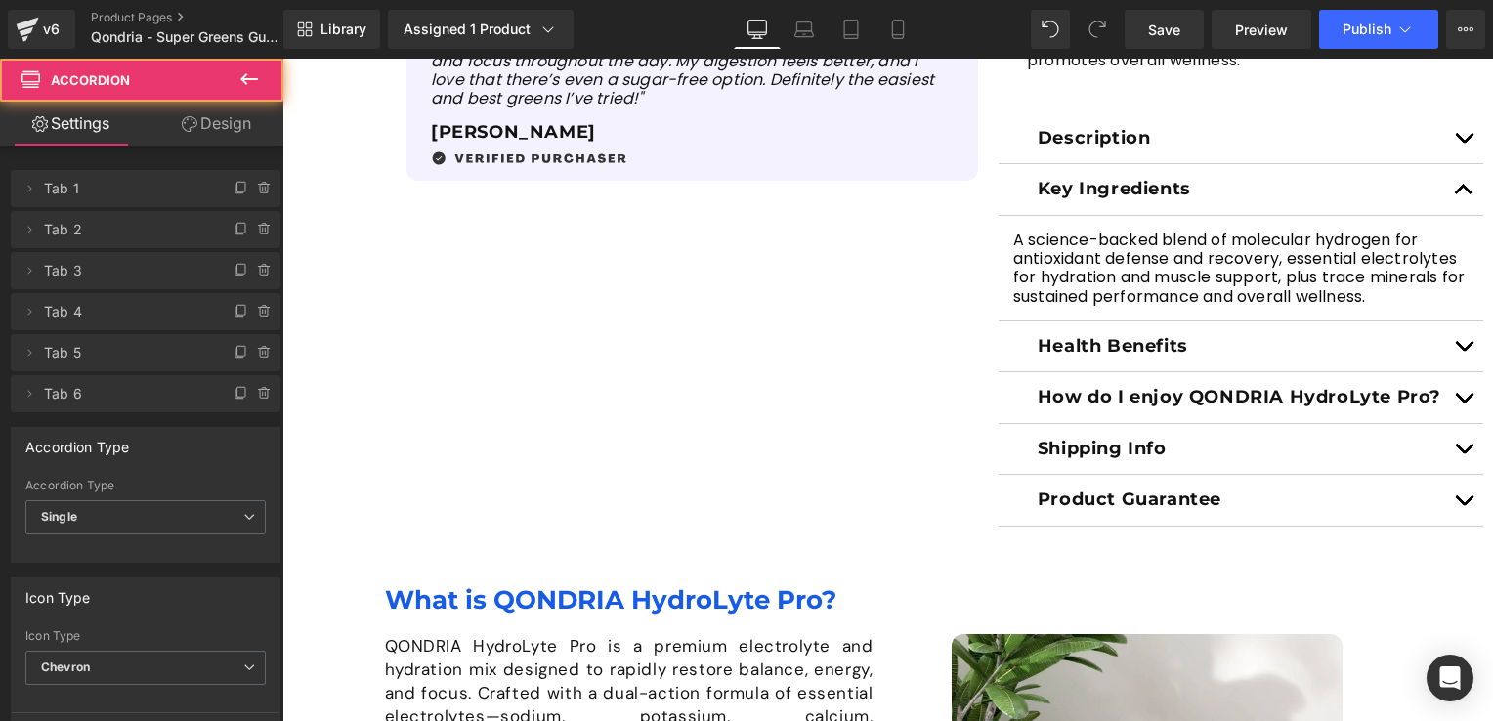
scroll to position [975, 0]
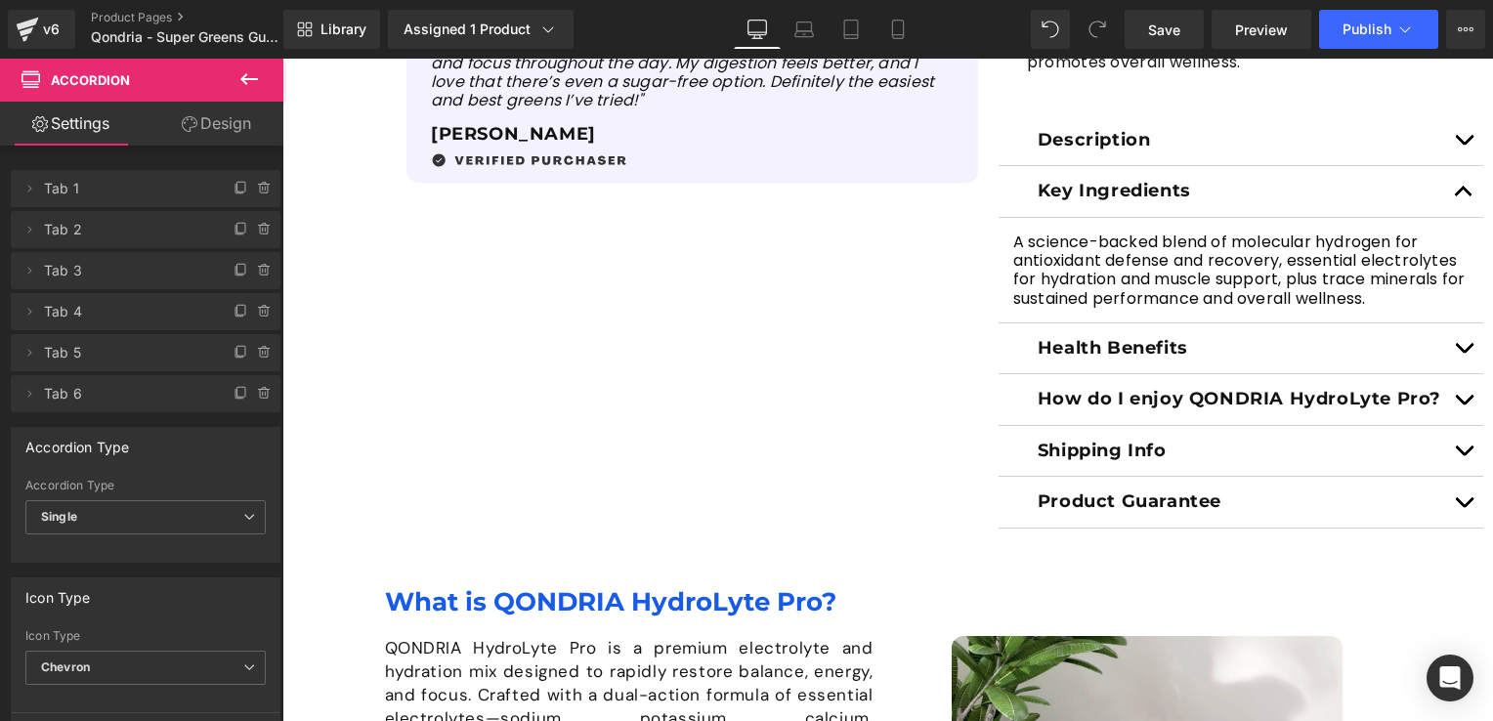
click at [1402, 293] on p "A science-backed blend of molecular hydrogen for antioxidant defense and recove…" at bounding box center [1240, 269] width 455 height 75
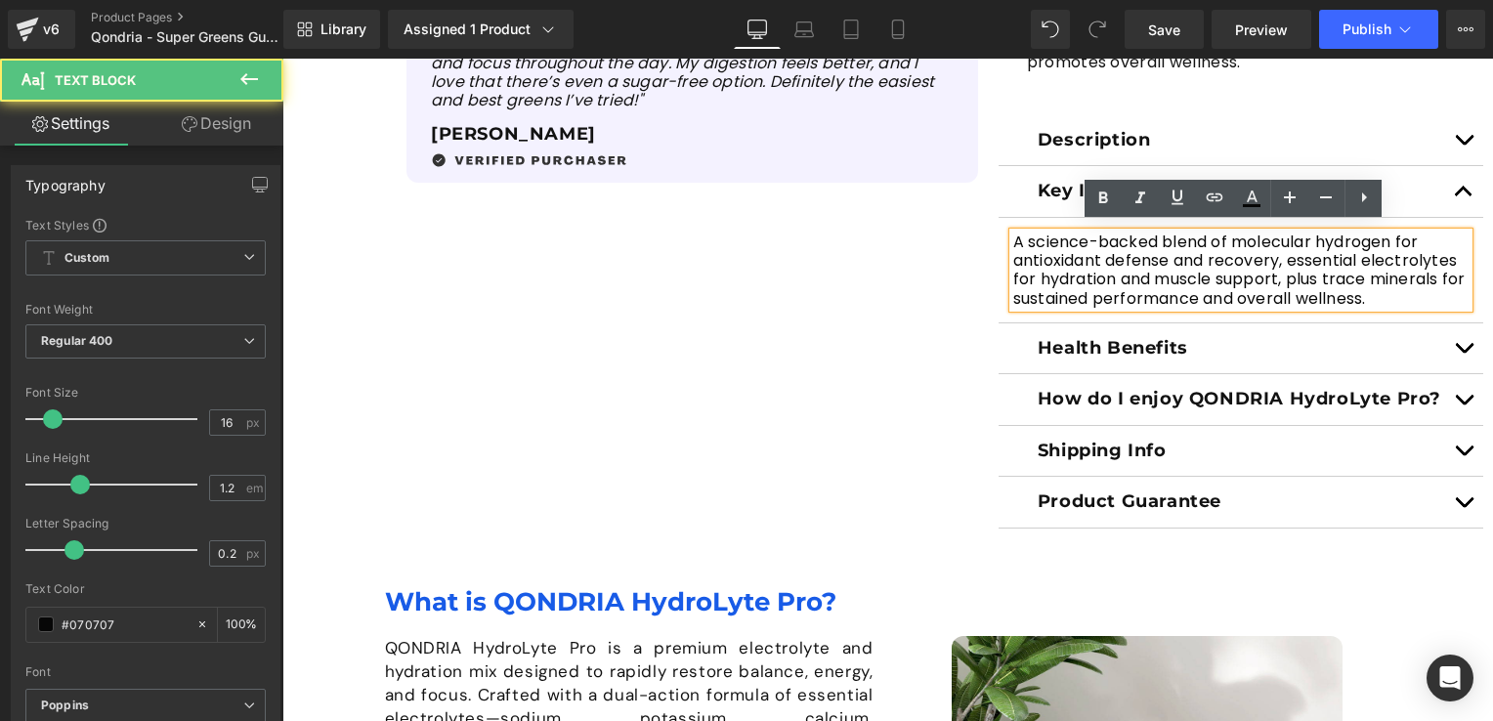
click at [1390, 285] on p "A science-backed blend of molecular hydrogen for antioxidant defense and recove…" at bounding box center [1240, 269] width 455 height 75
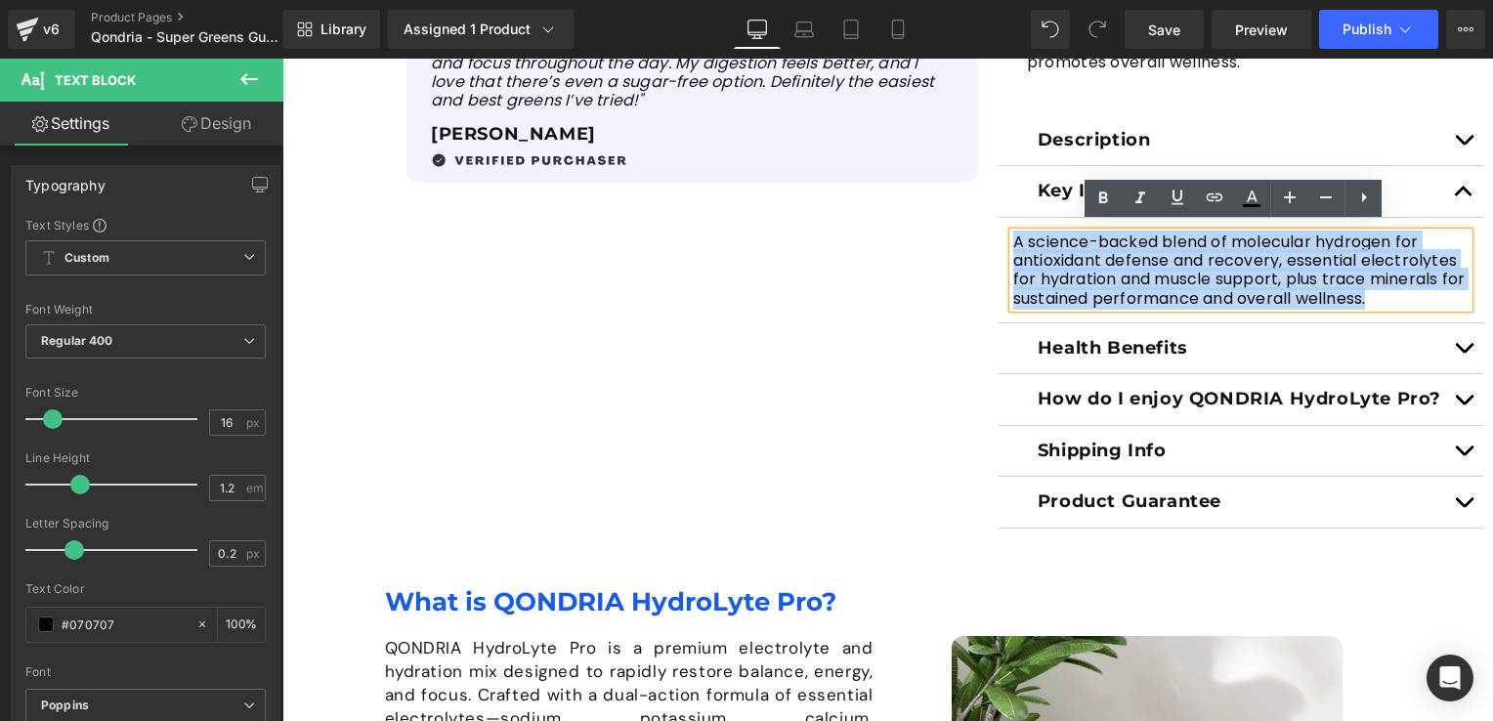
drag, startPoint x: 1398, startPoint y: 288, endPoint x: 1006, endPoint y: 235, distance: 395.2
click at [1013, 235] on p "A science-backed blend of molecular hydrogen for antioxidant defense and recove…" at bounding box center [1240, 269] width 455 height 75
paste div
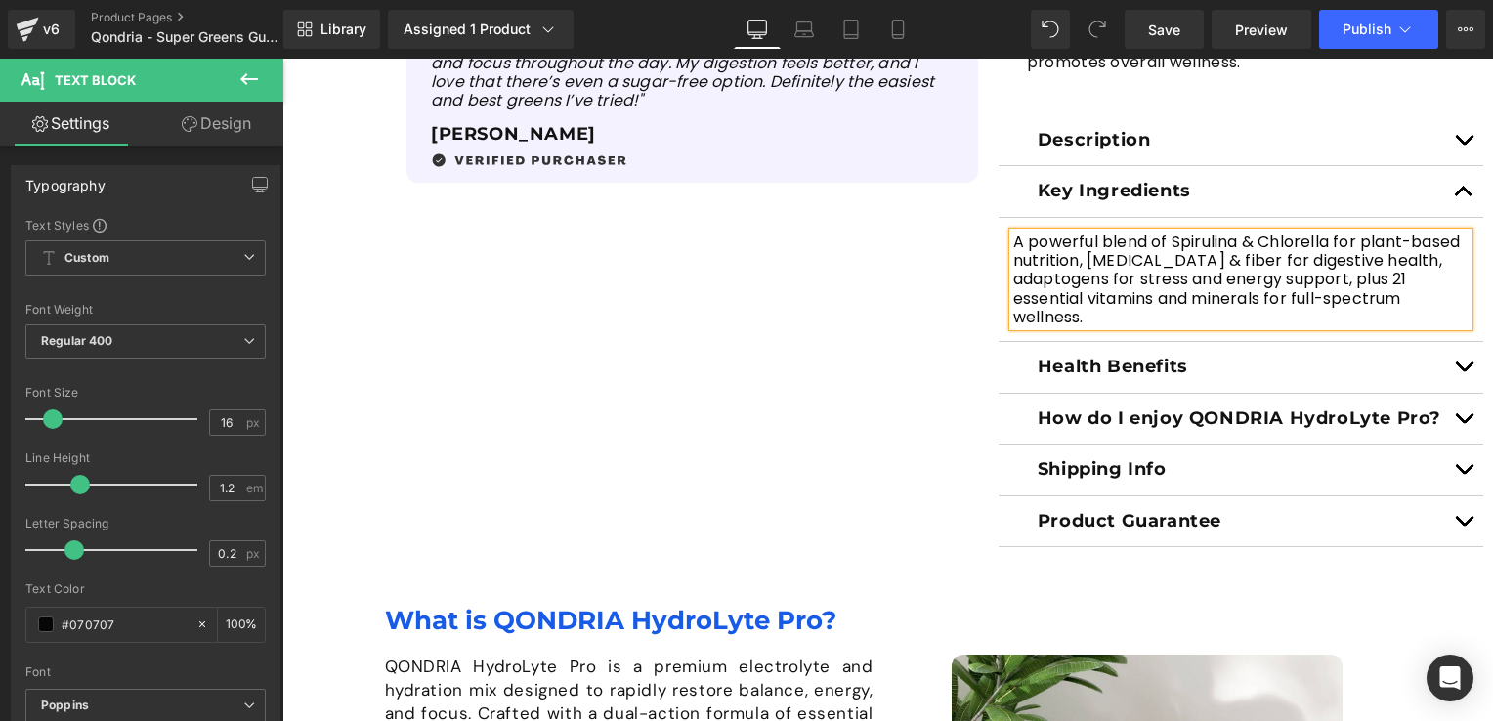
click at [1454, 362] on button "button" at bounding box center [1463, 367] width 39 height 51
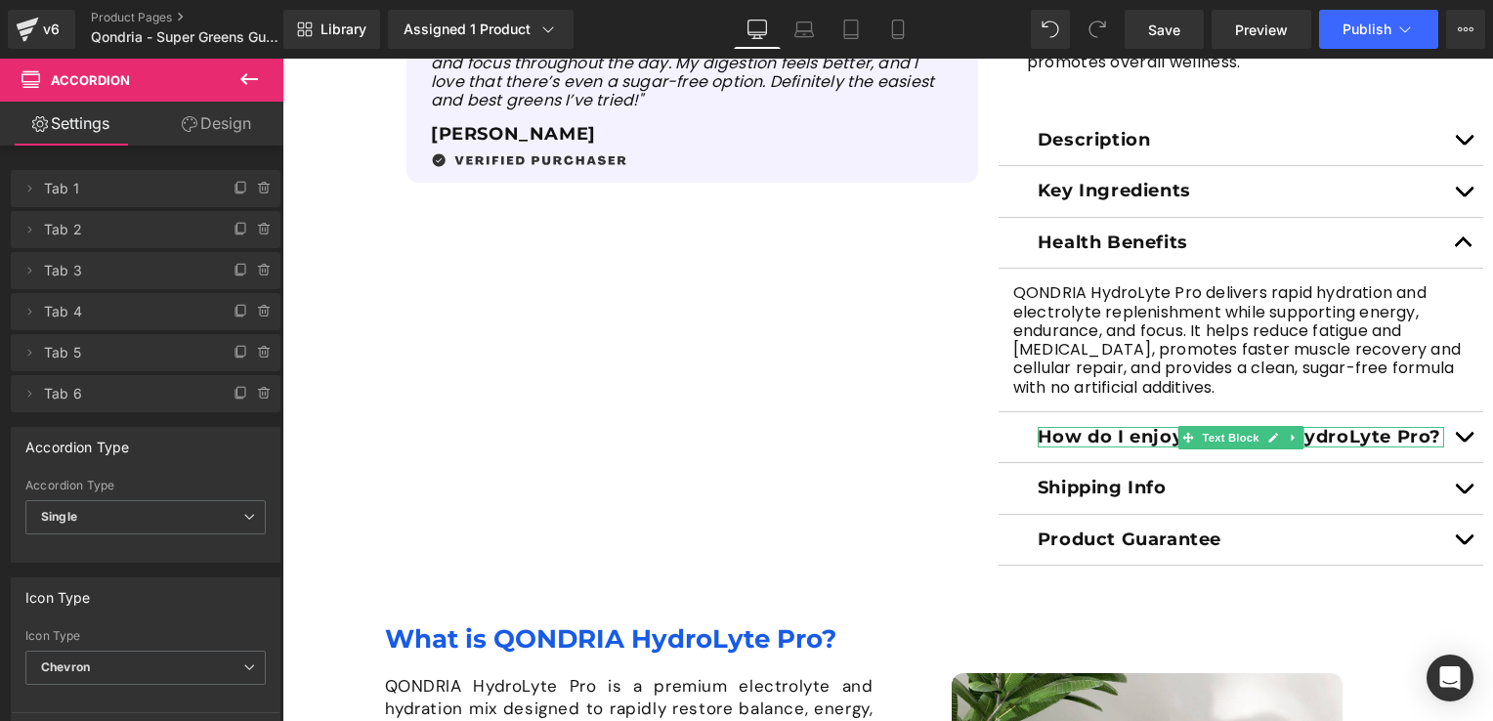
drag, startPoint x: 1149, startPoint y: 424, endPoint x: 1194, endPoint y: 432, distance: 45.6
click at [1150, 427] on p "How do I enjoy QONDRIA HydroLyte Pro?" at bounding box center [1240, 437] width 406 height 21
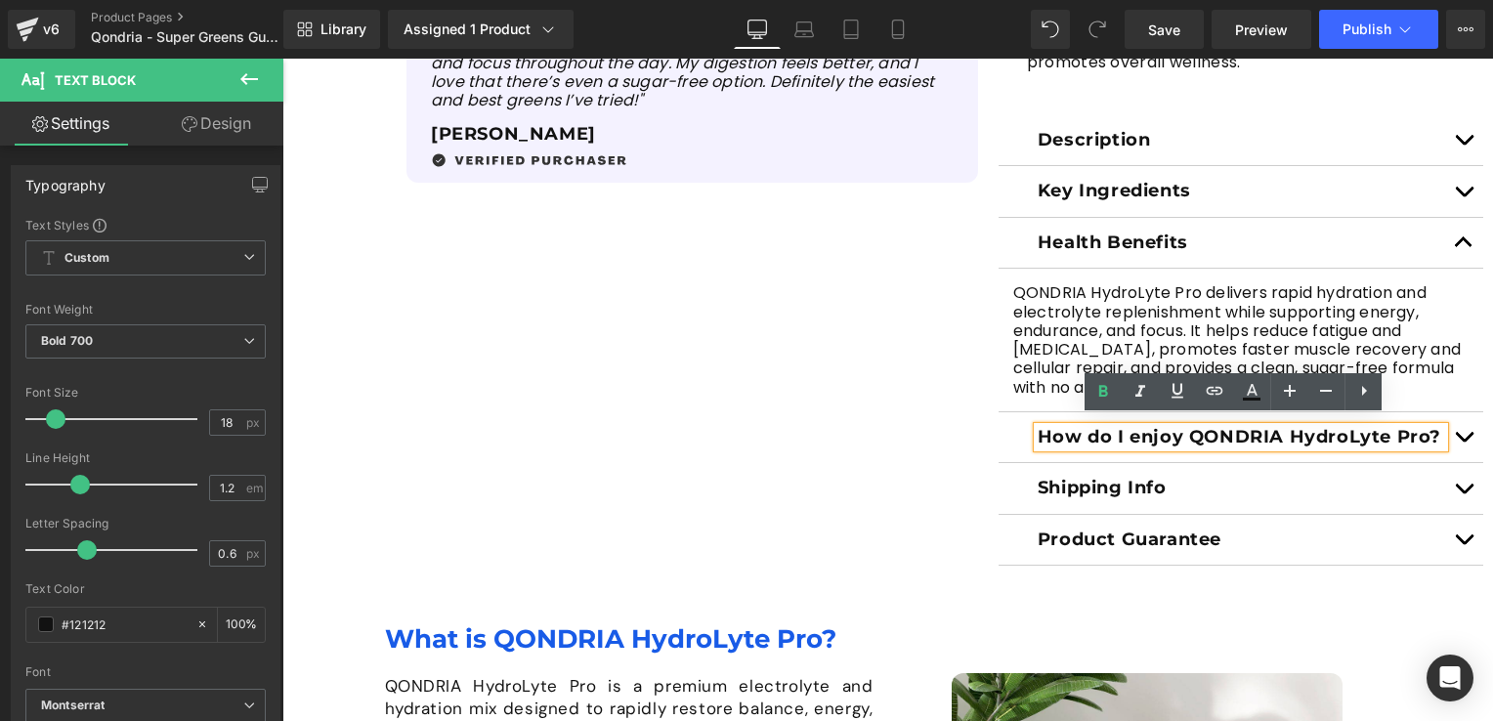
click at [1451, 429] on button "button" at bounding box center [1463, 437] width 39 height 51
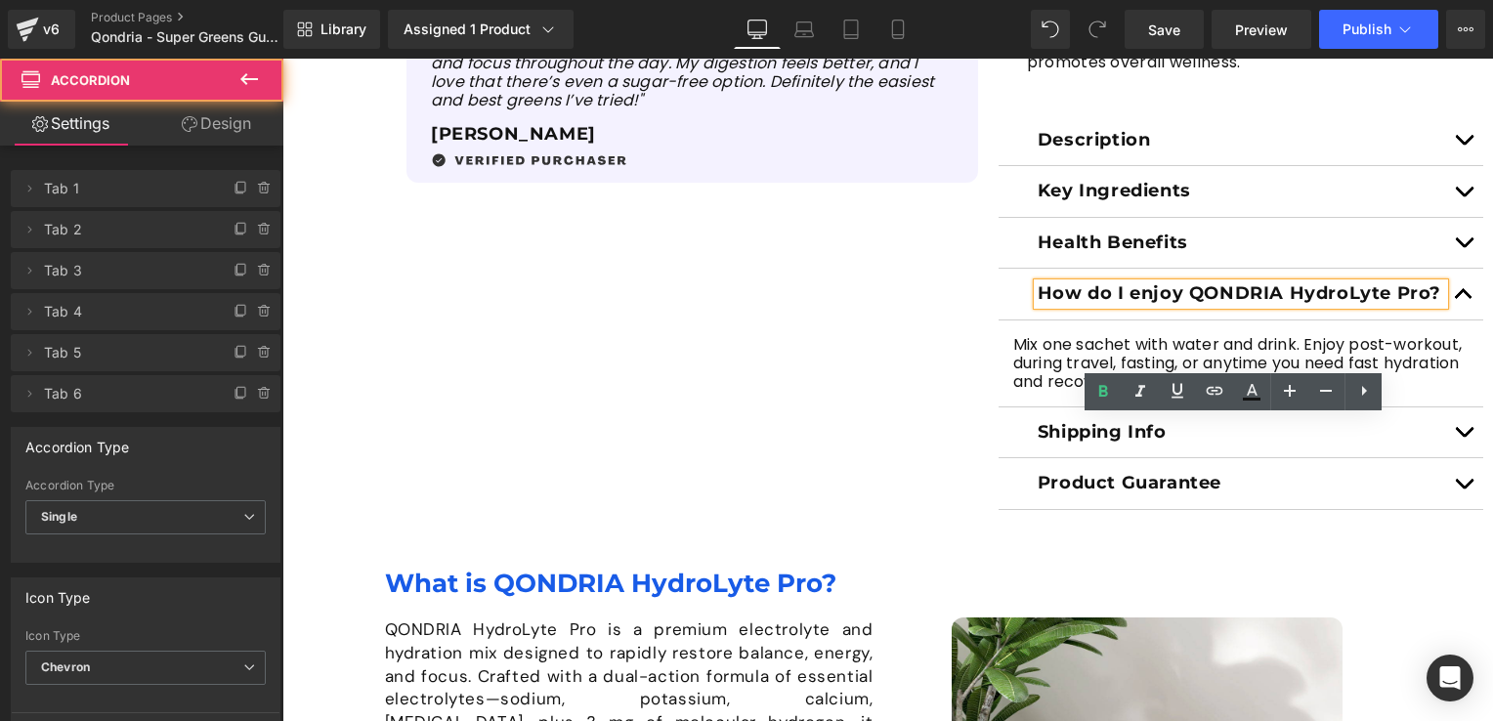
click at [1463, 247] on span "button" at bounding box center [1463, 247] width 0 height 0
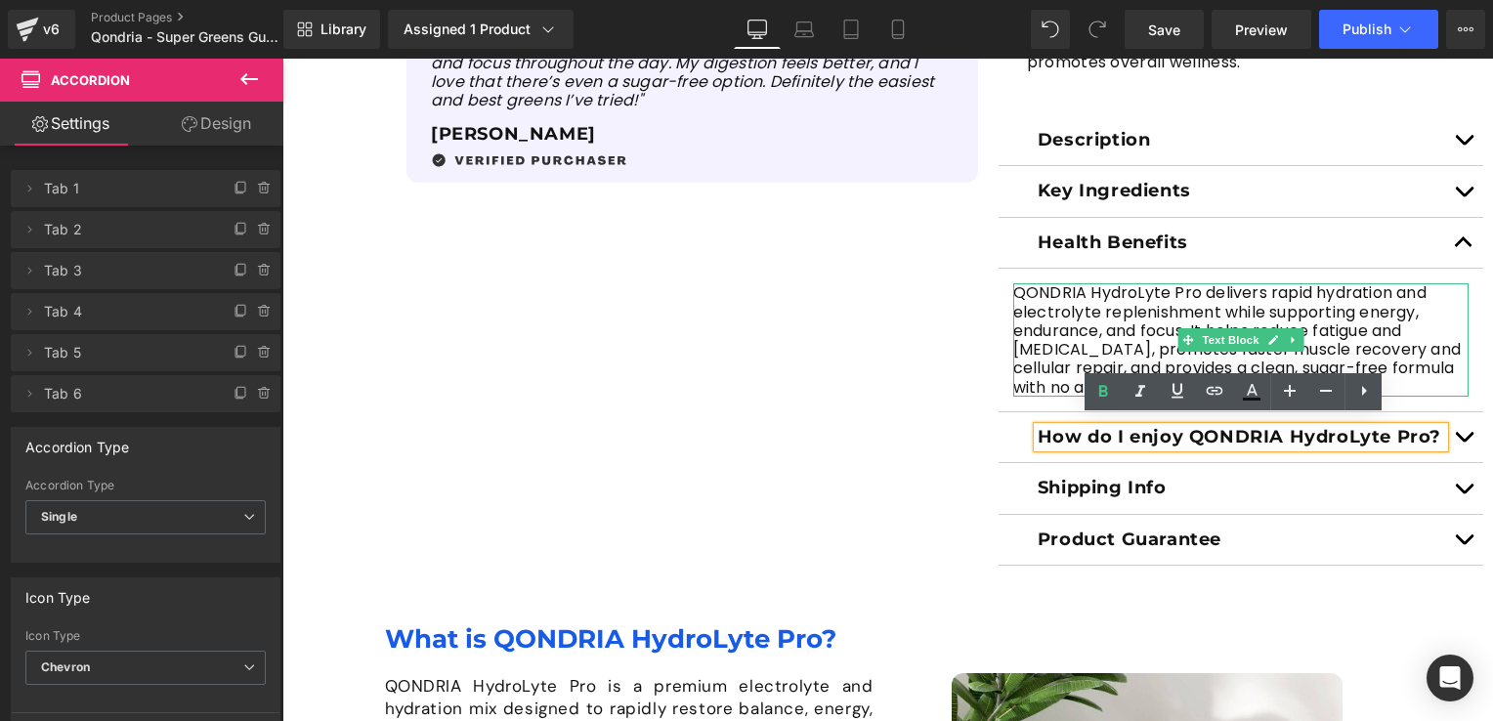
click at [1396, 356] on p "QONDRIA HydroLyte Pro delivers rapid hydration and electrolyte replenishment wh…" at bounding box center [1240, 339] width 455 height 112
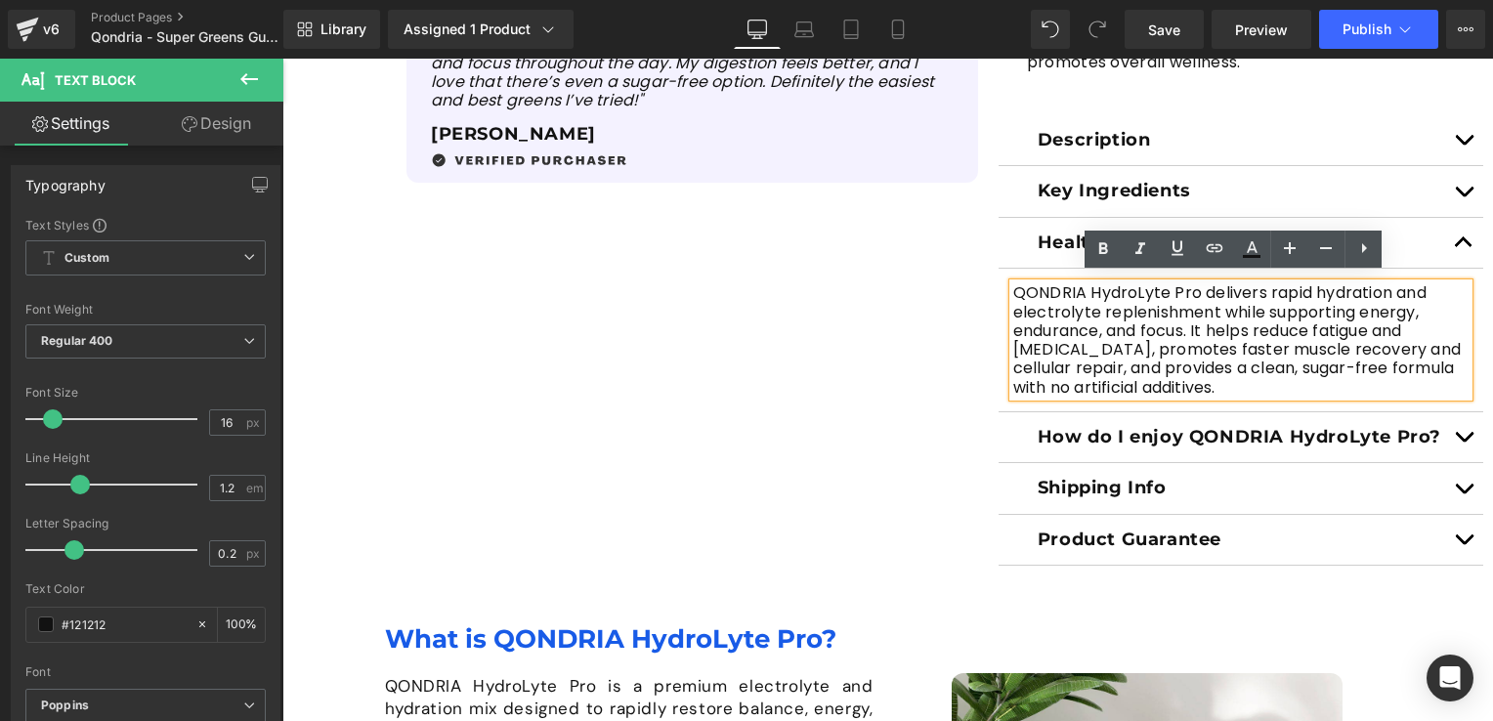
drag, startPoint x: 1235, startPoint y: 388, endPoint x: 1004, endPoint y: 281, distance: 253.9
click at [1013, 283] on div "QONDRIA HydroLyte Pro delivers rapid hydration and electrolyte replenishment wh…" at bounding box center [1240, 339] width 455 height 112
click at [1013, 284] on div "QONDRIA HydroLyte Pro delivers rapid hydration and electrolyte replenishment wh…" at bounding box center [1240, 339] width 455 height 112
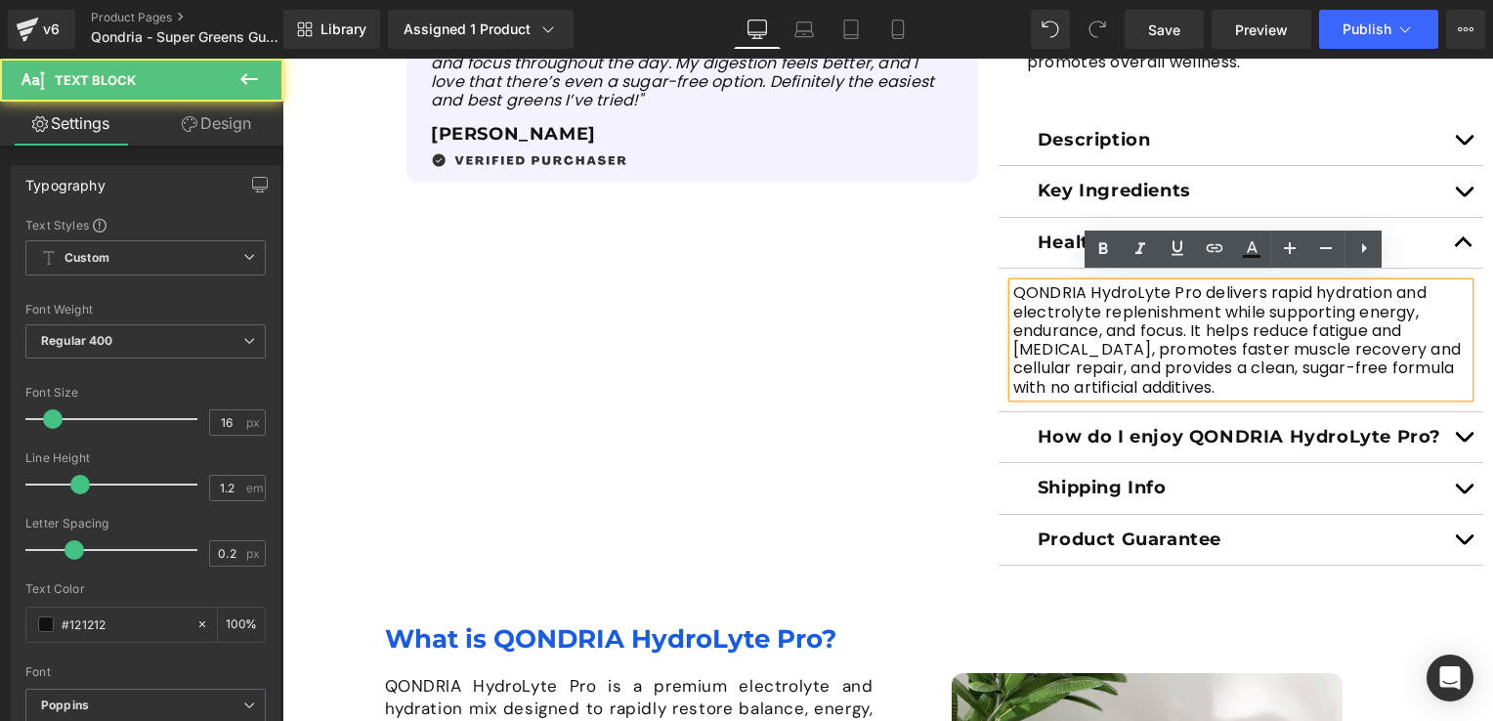
click at [1013, 284] on div "QONDRIA HydroLyte Pro delivers rapid hydration and electrolyte replenishment wh…" at bounding box center [1240, 339] width 455 height 112
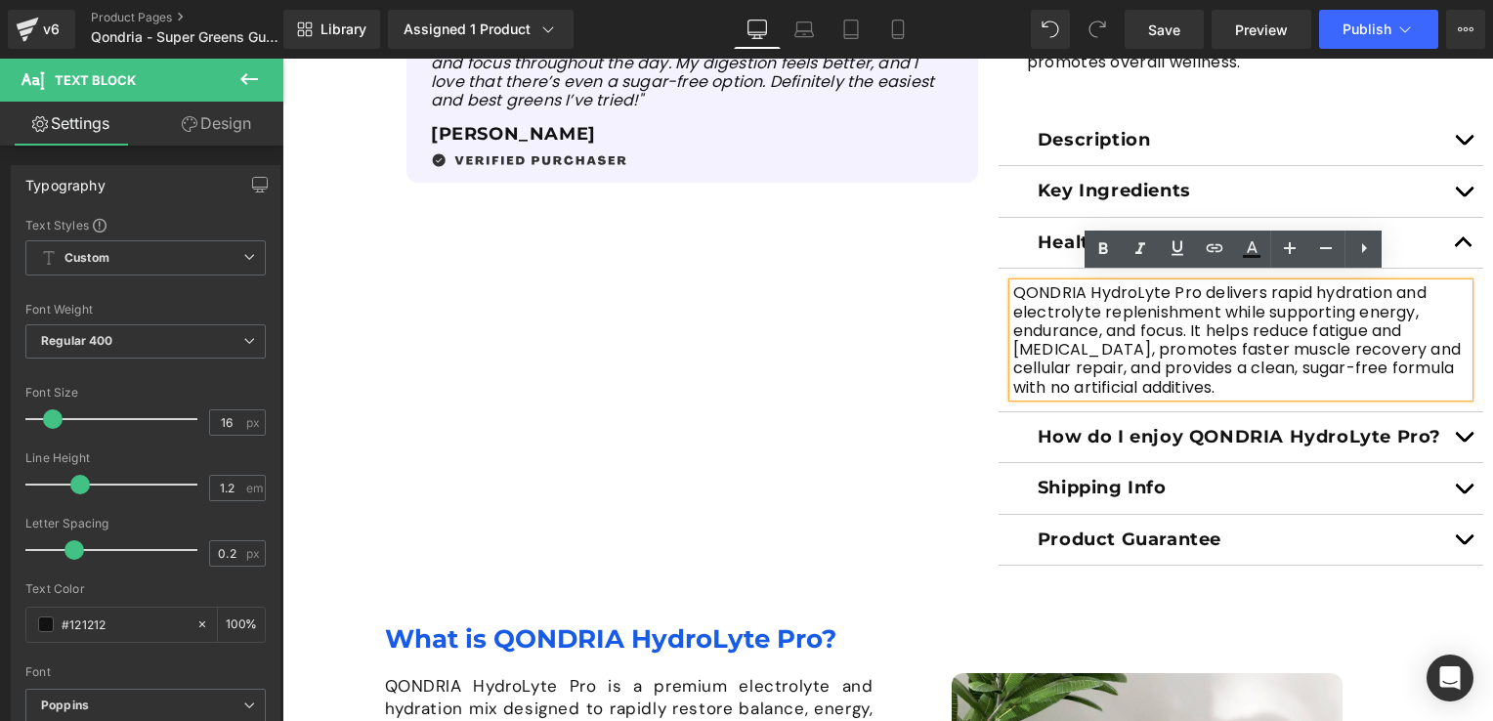
drag, startPoint x: 1224, startPoint y: 375, endPoint x: 999, endPoint y: 288, distance: 240.9
click at [999, 288] on article "QONDRIA HydroLyte Pro delivers rapid hydration and electrolyte replenishment wh…" at bounding box center [1240, 340] width 485 height 143
paste div
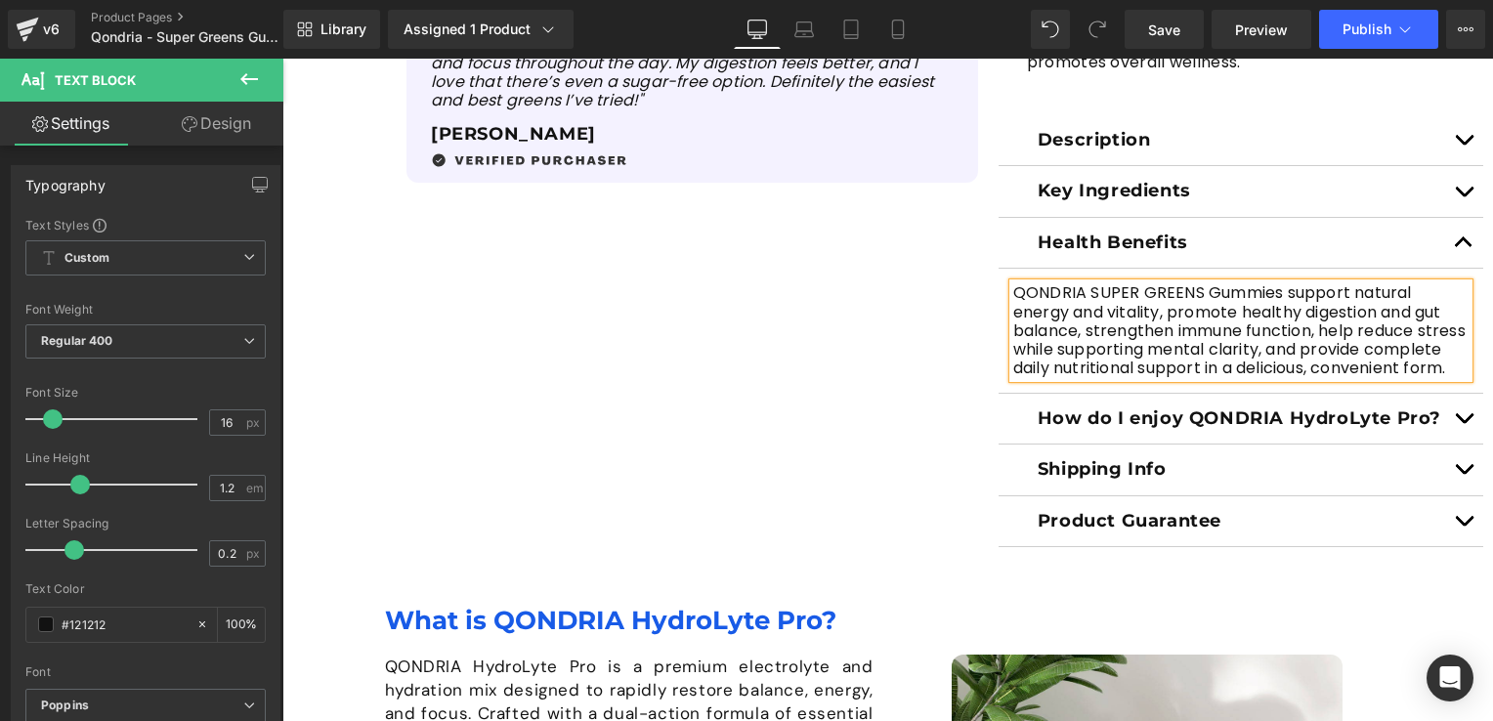
click at [1463, 423] on span "button" at bounding box center [1463, 423] width 0 height 0
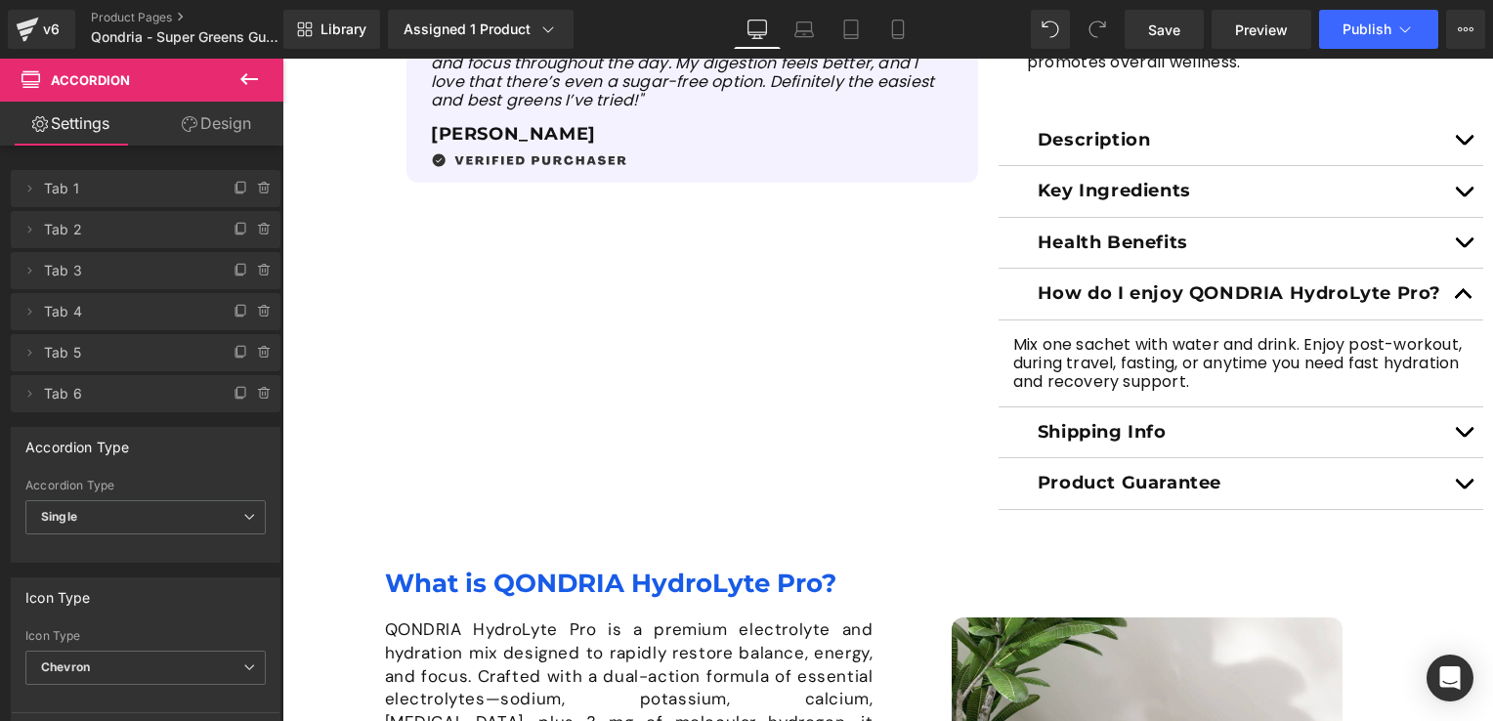
click at [1455, 232] on button "button" at bounding box center [1463, 243] width 39 height 51
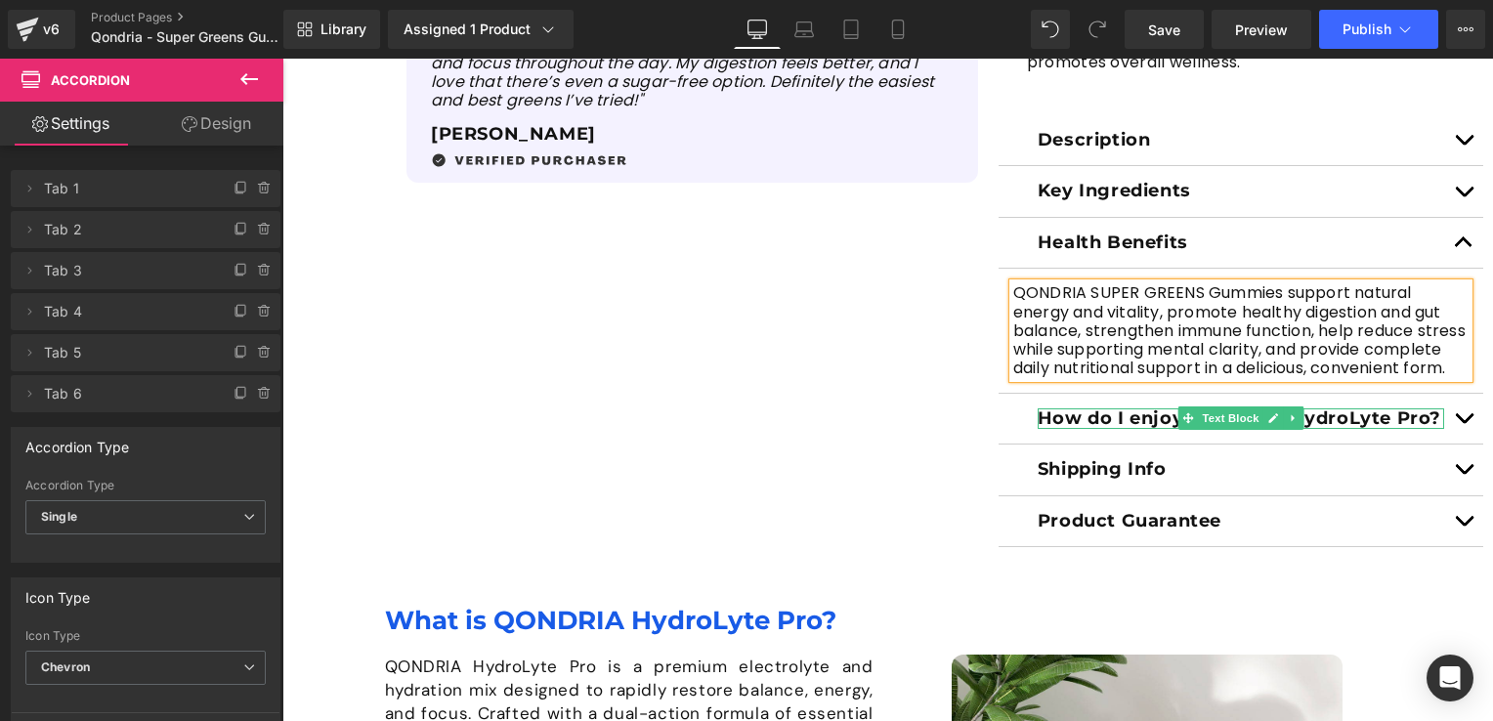
click at [1087, 430] on p "How do I enjoy QONDRIA HydroLyte Pro?" at bounding box center [1240, 418] width 406 height 21
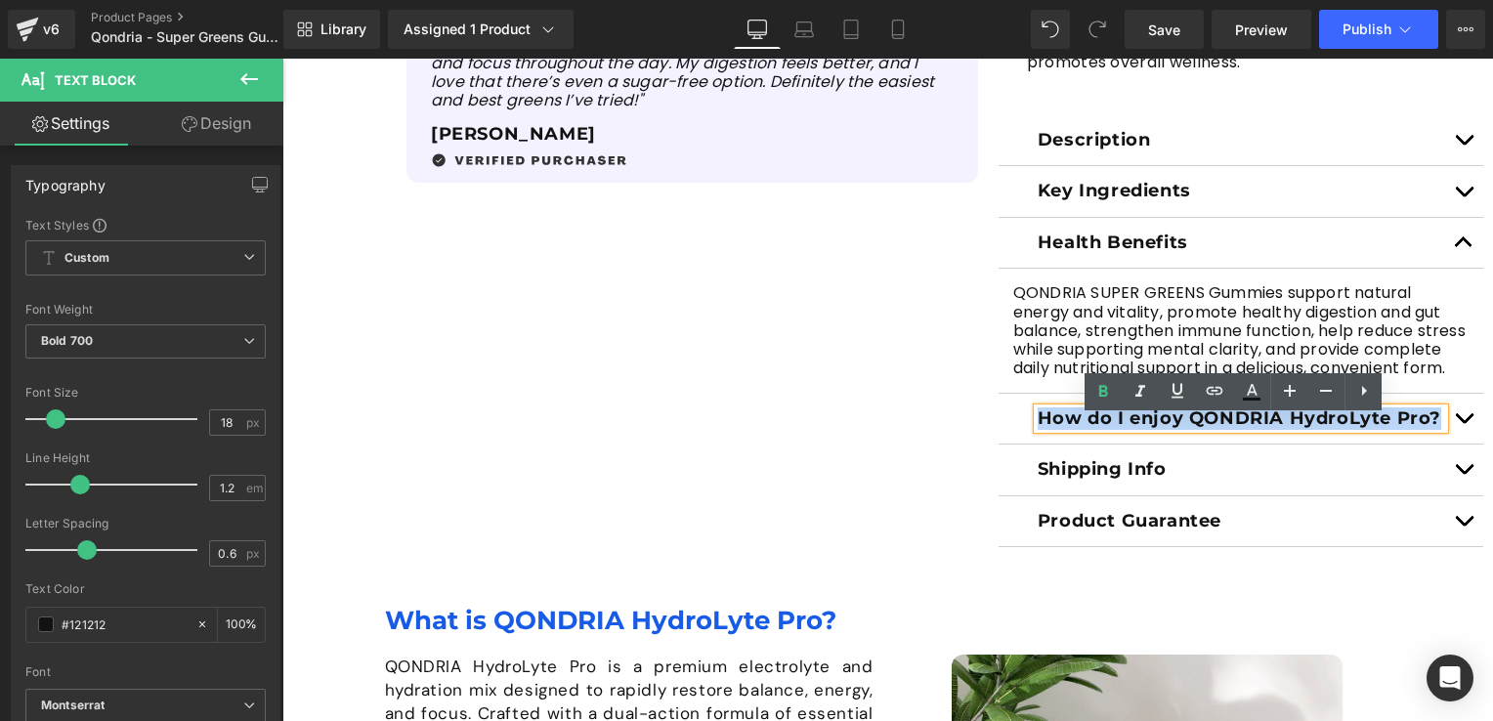
drag, startPoint x: 1431, startPoint y: 431, endPoint x: 1033, endPoint y: 427, distance: 398.6
click at [1037, 427] on p "How do I enjoy QONDRIA HydroLyte Pro?" at bounding box center [1240, 418] width 406 height 21
paste div
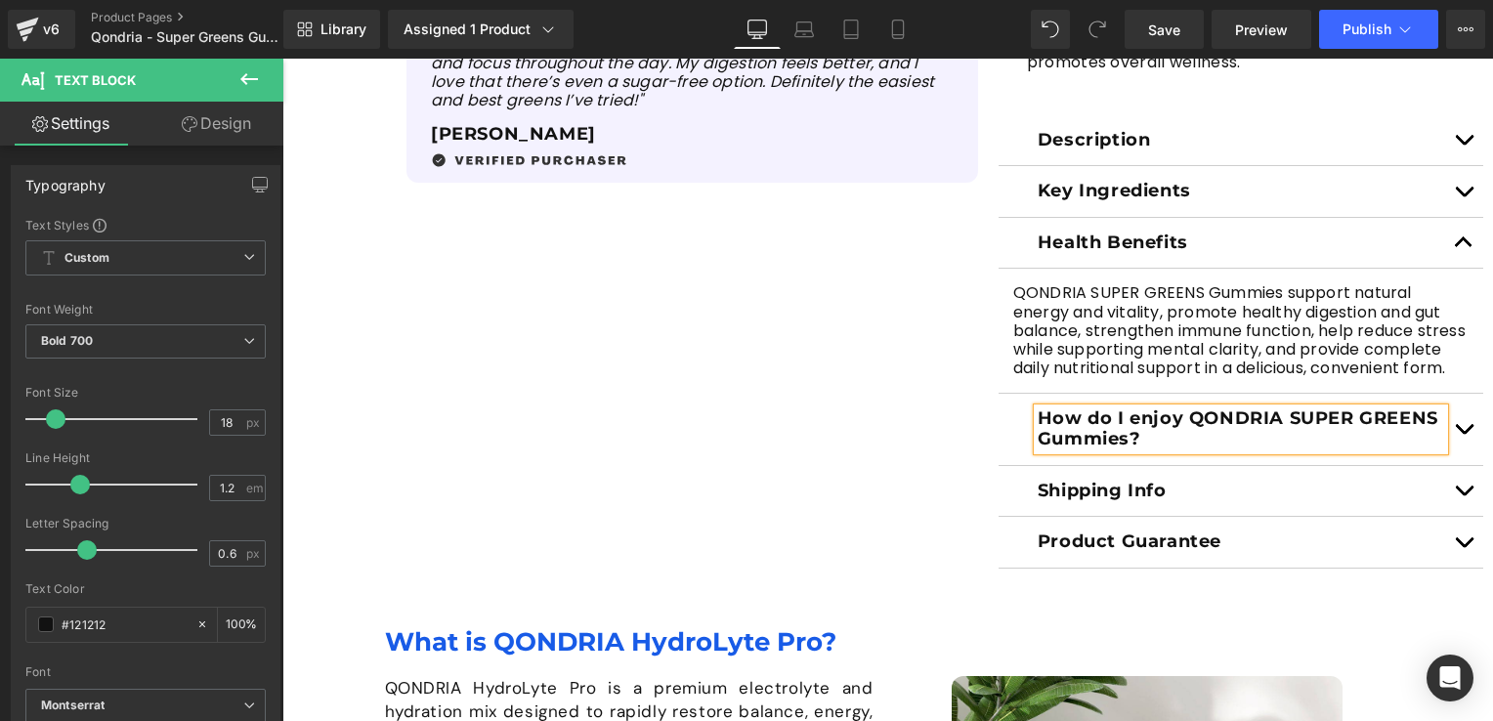
click at [1461, 435] on button "button" at bounding box center [1463, 429] width 39 height 71
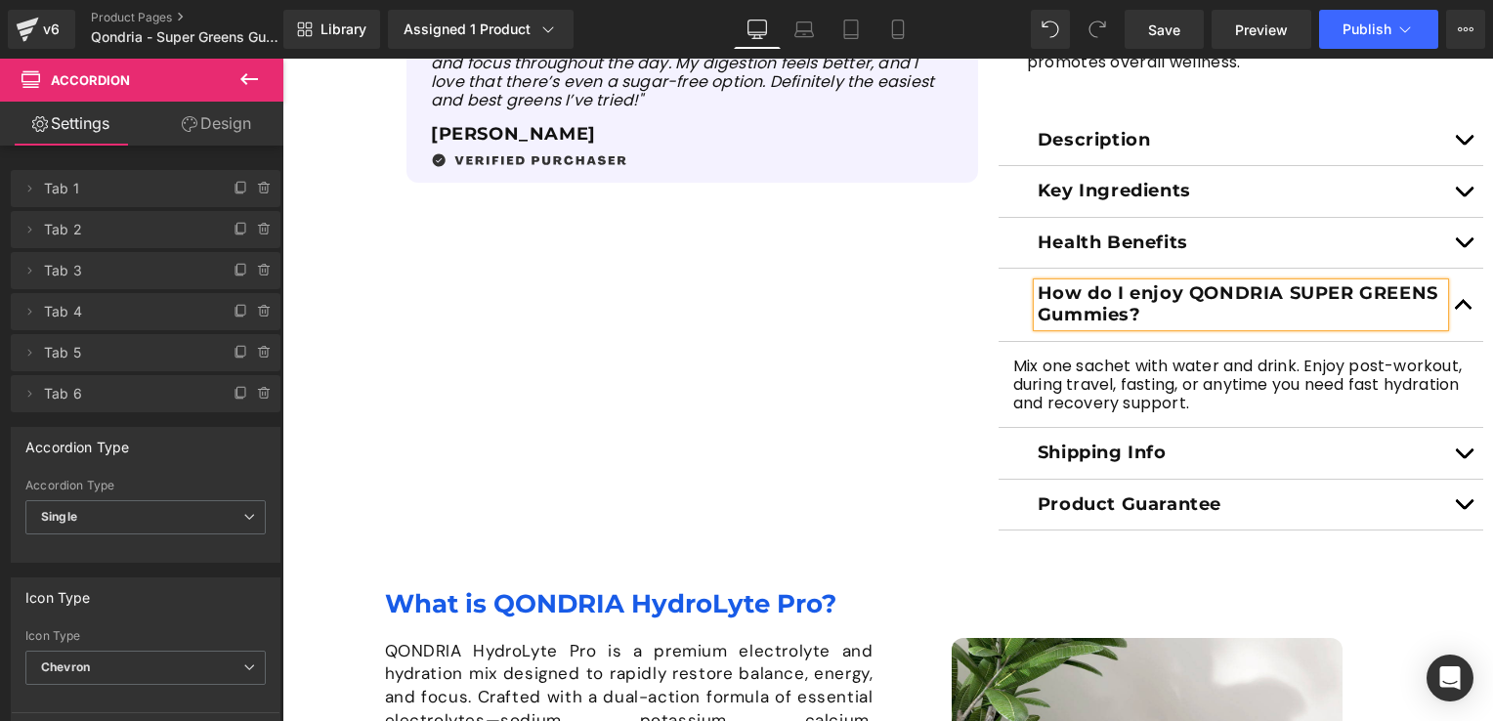
click at [1225, 401] on div "Mix one sachet with water and drink. Enjoy post-workout, during travel, fasting…" at bounding box center [1240, 385] width 455 height 57
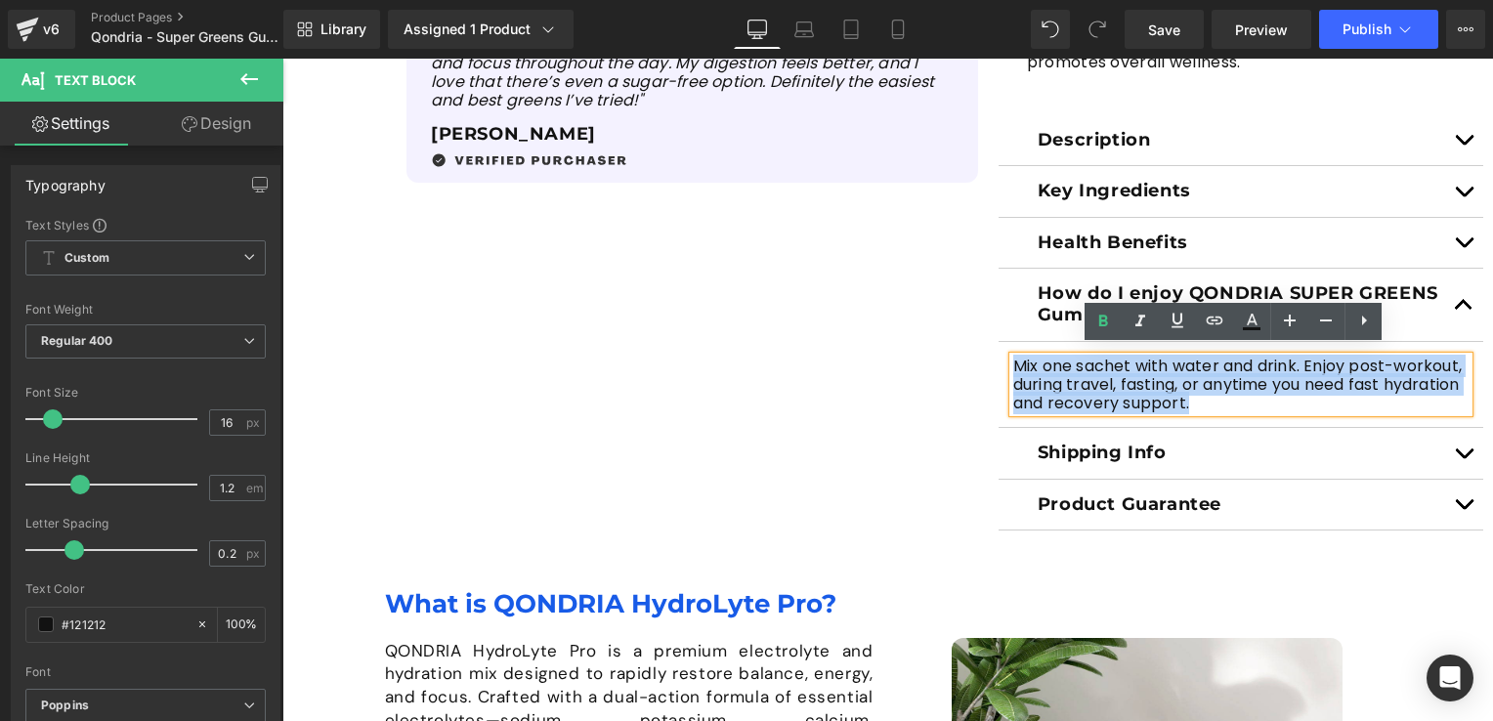
drag, startPoint x: 1194, startPoint y: 401, endPoint x: 996, endPoint y: 358, distance: 202.2
click at [998, 358] on article "Mix one sachet with water and drink. Enjoy post-workout, during travel, fasting…" at bounding box center [1240, 385] width 485 height 87
paste div
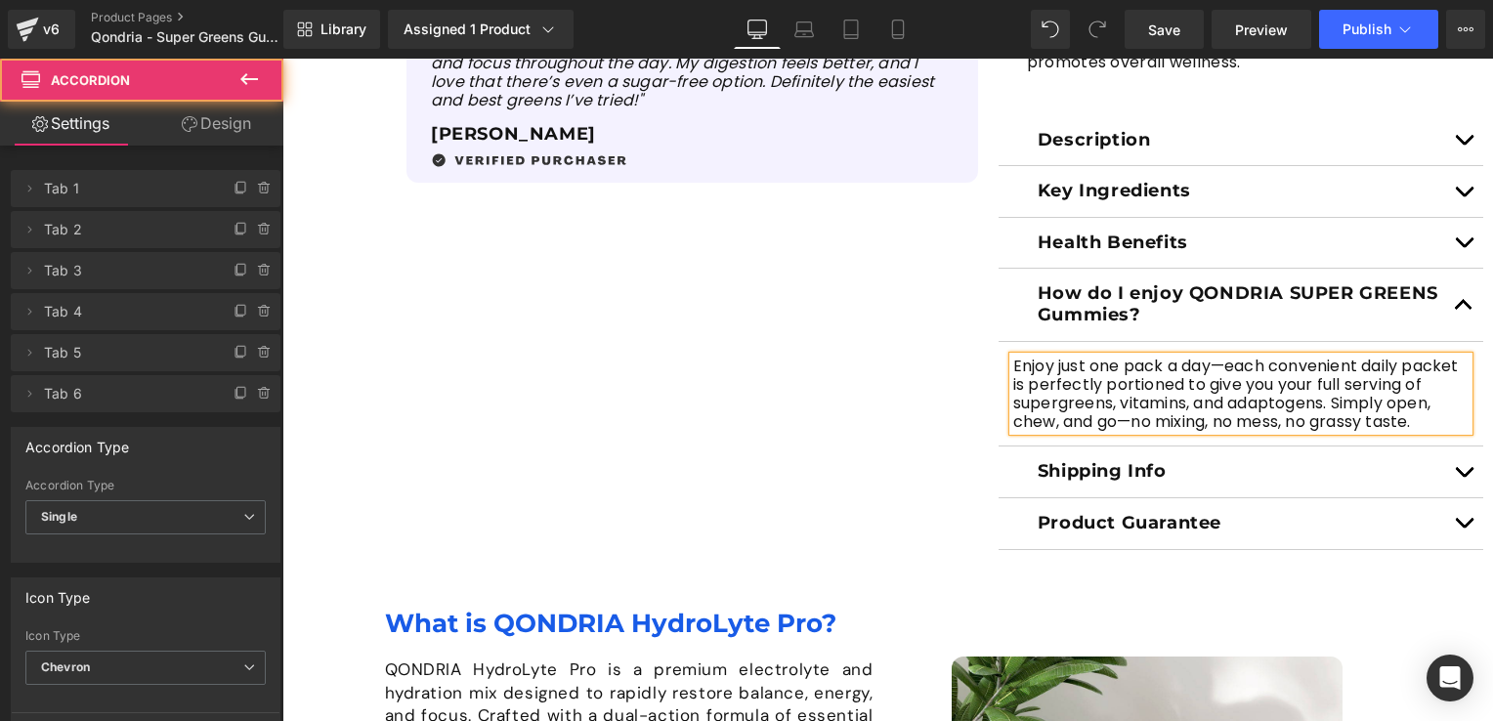
click at [1455, 455] on button "button" at bounding box center [1463, 471] width 39 height 51
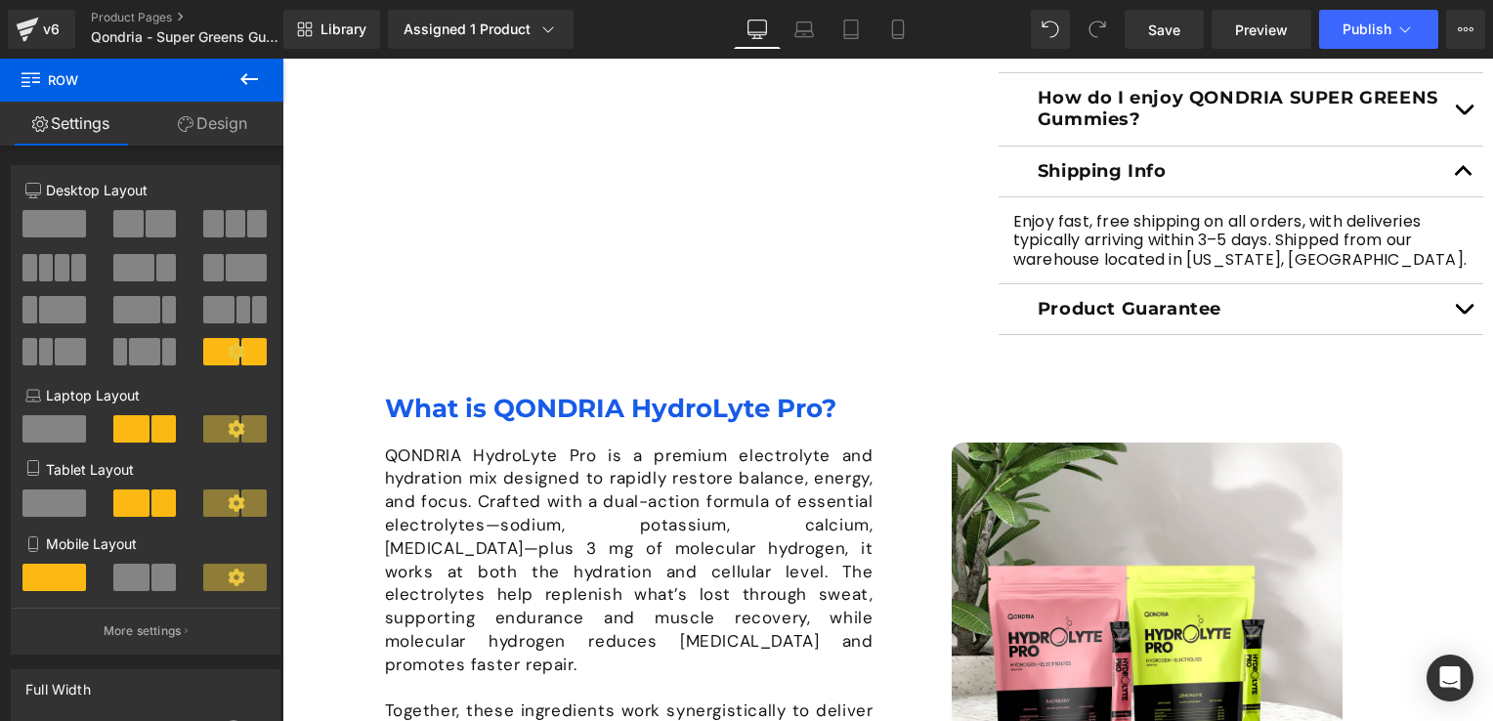
scroll to position [1268, 0]
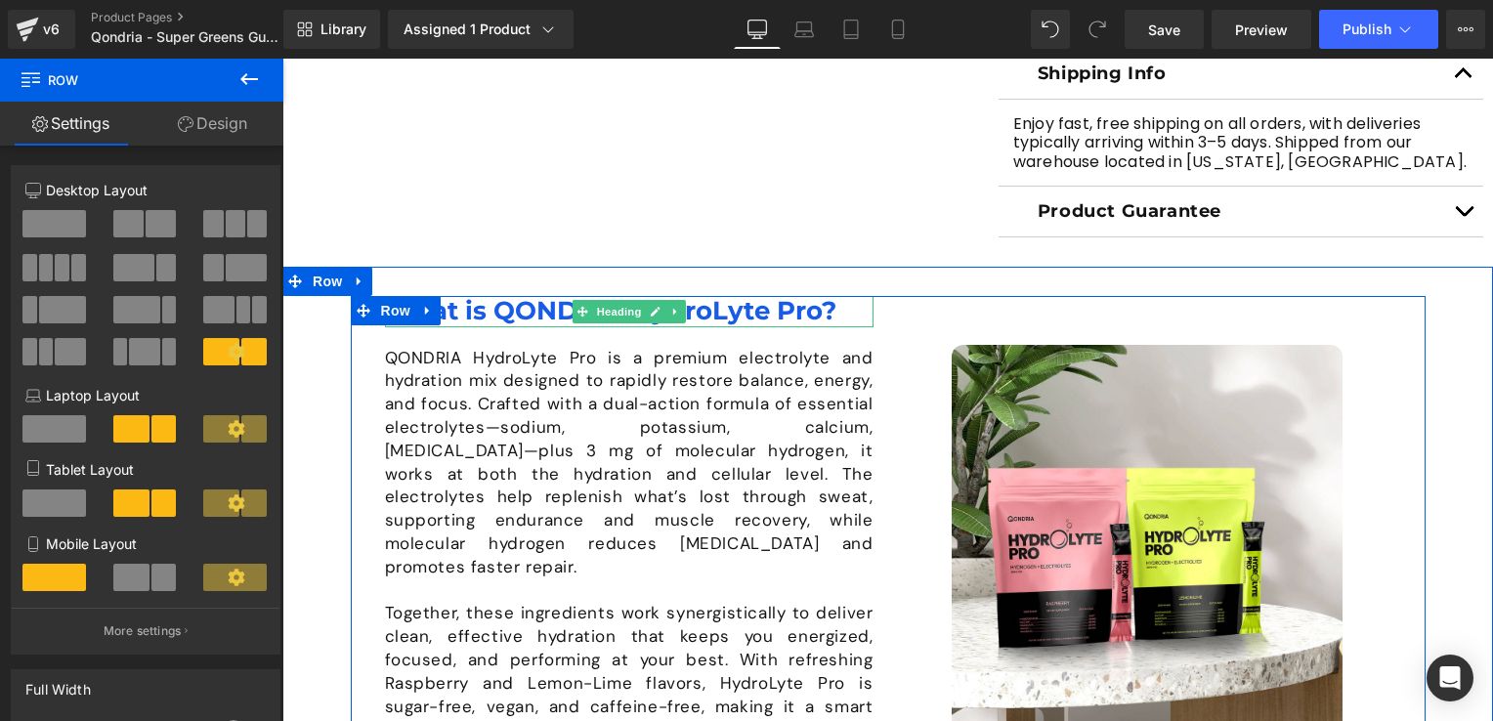
click at [508, 297] on h1 "What is QONDRIA HydroLyte Pro?" at bounding box center [629, 311] width 488 height 30
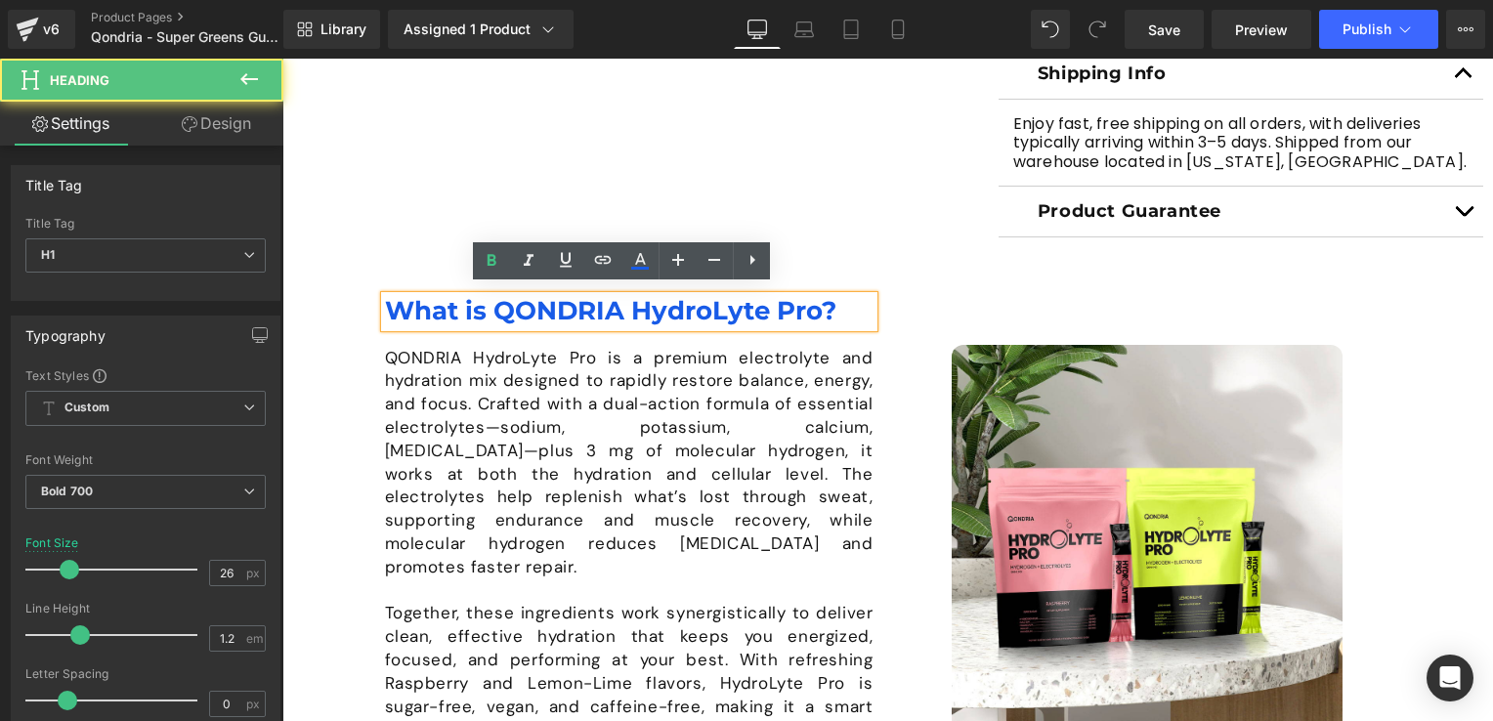
click at [382, 299] on span "Row" at bounding box center [395, 310] width 31 height 23
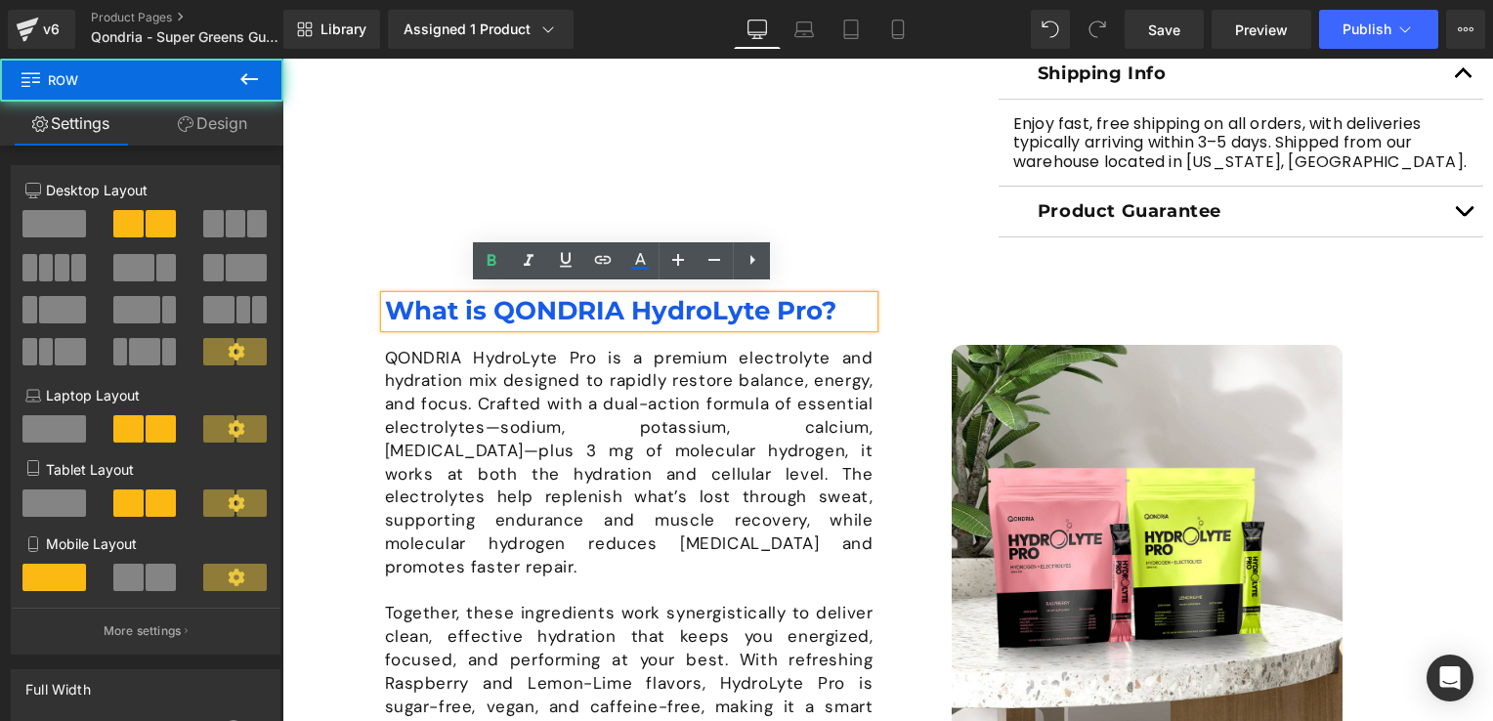
drag, startPoint x: 385, startPoint y: 305, endPoint x: 612, endPoint y: 336, distance: 229.7
click at [385, 304] on span "Row" at bounding box center [395, 311] width 31 height 23
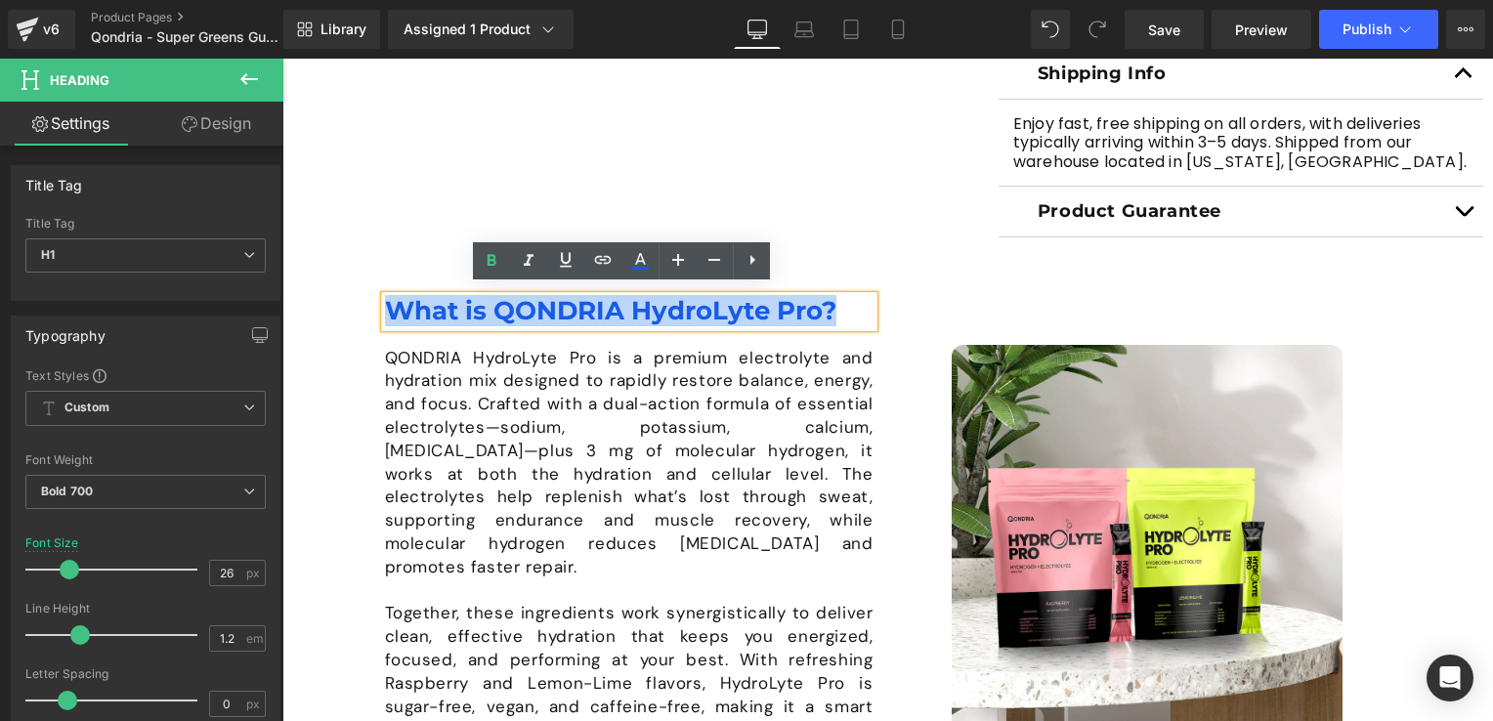
drag, startPoint x: 838, startPoint y: 300, endPoint x: 374, endPoint y: 301, distance: 464.0
click at [374, 301] on div "Image What is QONDRIA HydroLyte Pro? Heading QONDRIA HydroLyte Pro is a premium…" at bounding box center [888, 540] width 1075 height 488
paste div
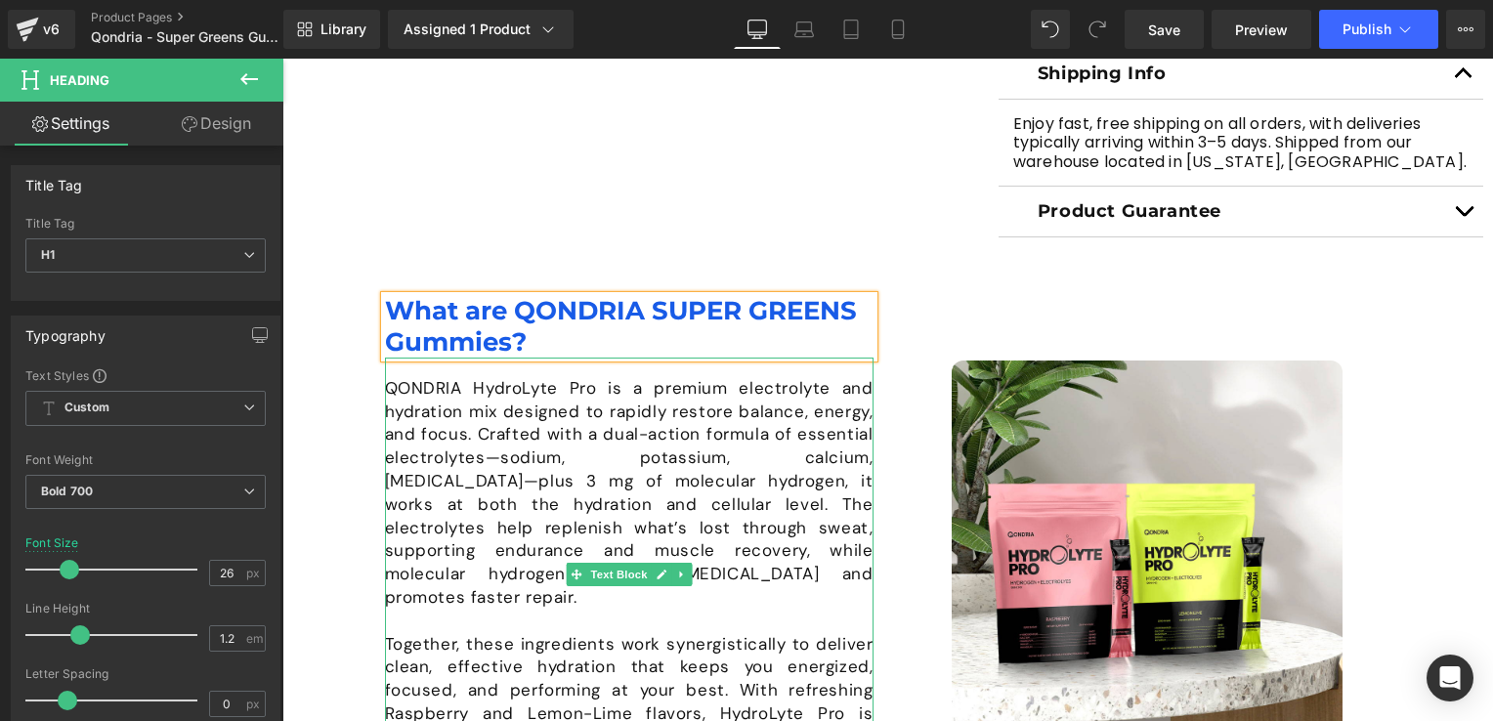
scroll to position [1463, 0]
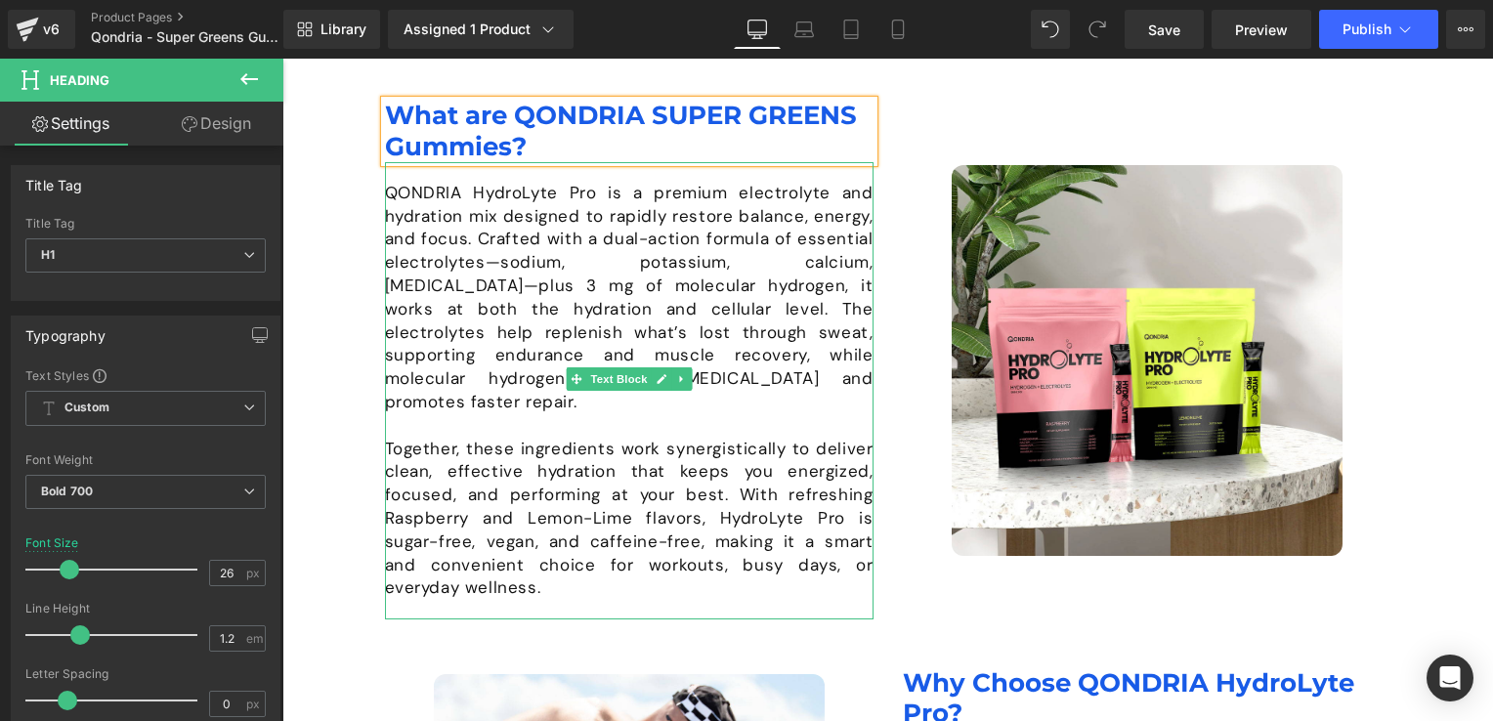
click at [413, 270] on p "QONDRIA HydroLyte Pro is a premium electrolyte and hydration mix designed to ra…" at bounding box center [629, 298] width 488 height 232
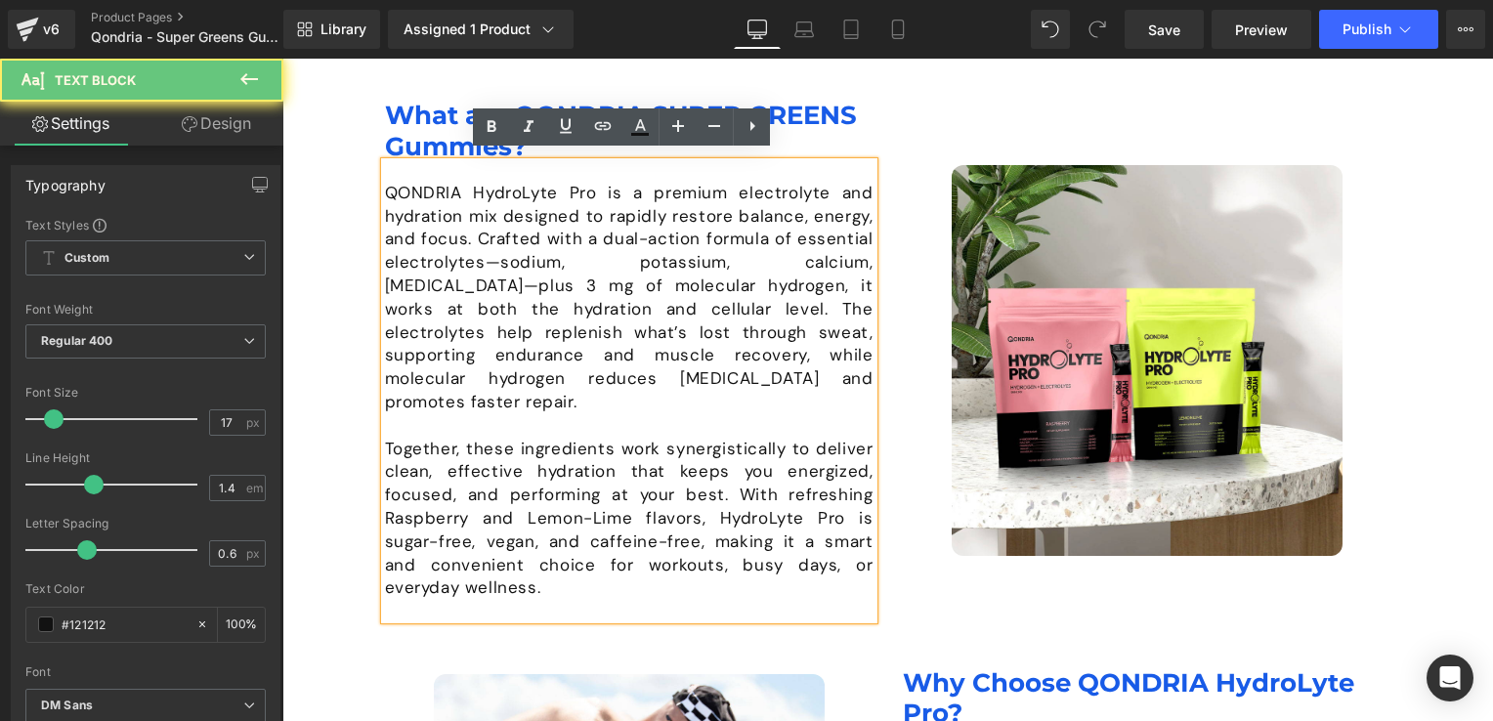
click at [385, 190] on p "QONDRIA HydroLyte Pro is a premium electrolyte and hydration mix designed to ra…" at bounding box center [629, 298] width 488 height 232
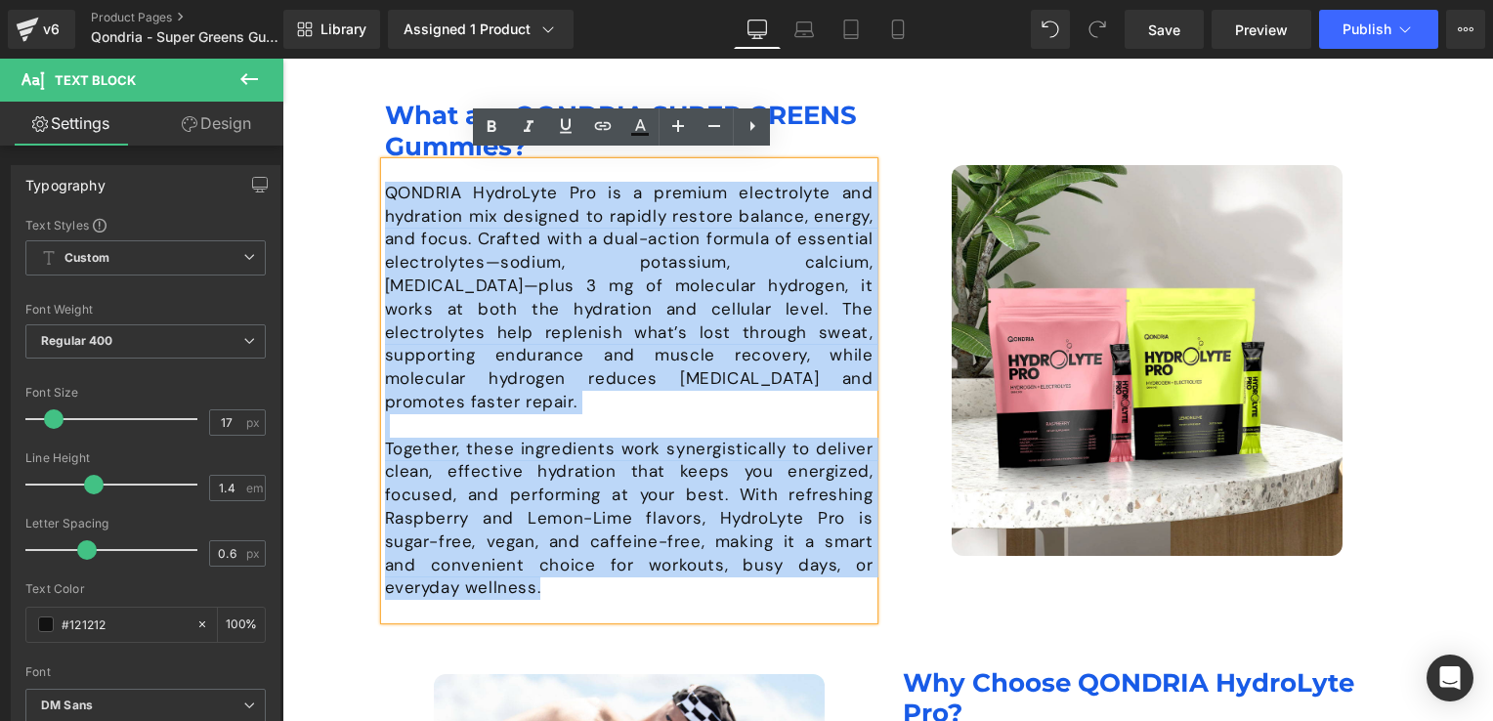
drag, startPoint x: 383, startPoint y: 190, endPoint x: 511, endPoint y: 552, distance: 384.3
click at [511, 552] on div "QONDRIA HydroLyte Pro is a premium electrolyte and hydration mix designed to ra…" at bounding box center [629, 390] width 488 height 457
paste div
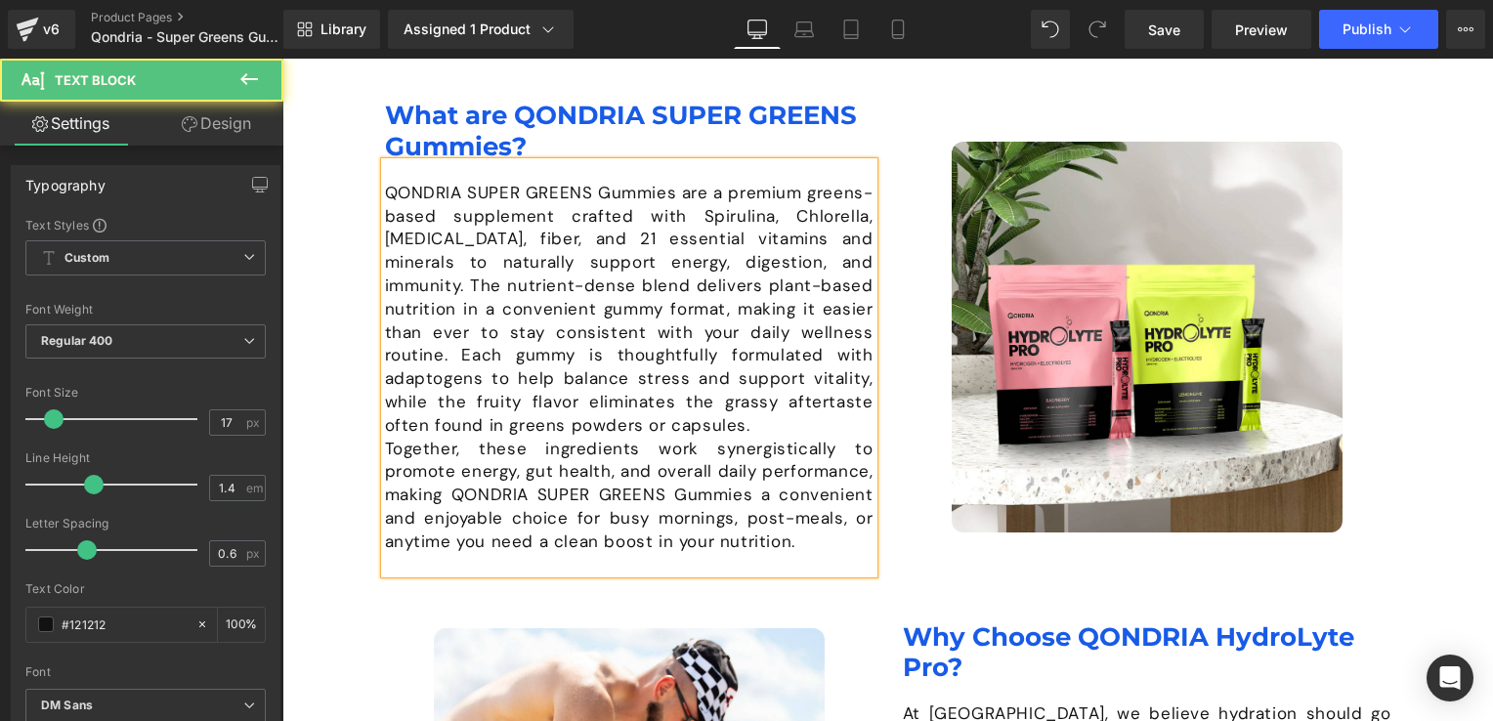
click at [570, 416] on p "QONDRIA SUPER GREENS Gummies are a premium greens-based supplement crafted with…" at bounding box center [629, 310] width 488 height 256
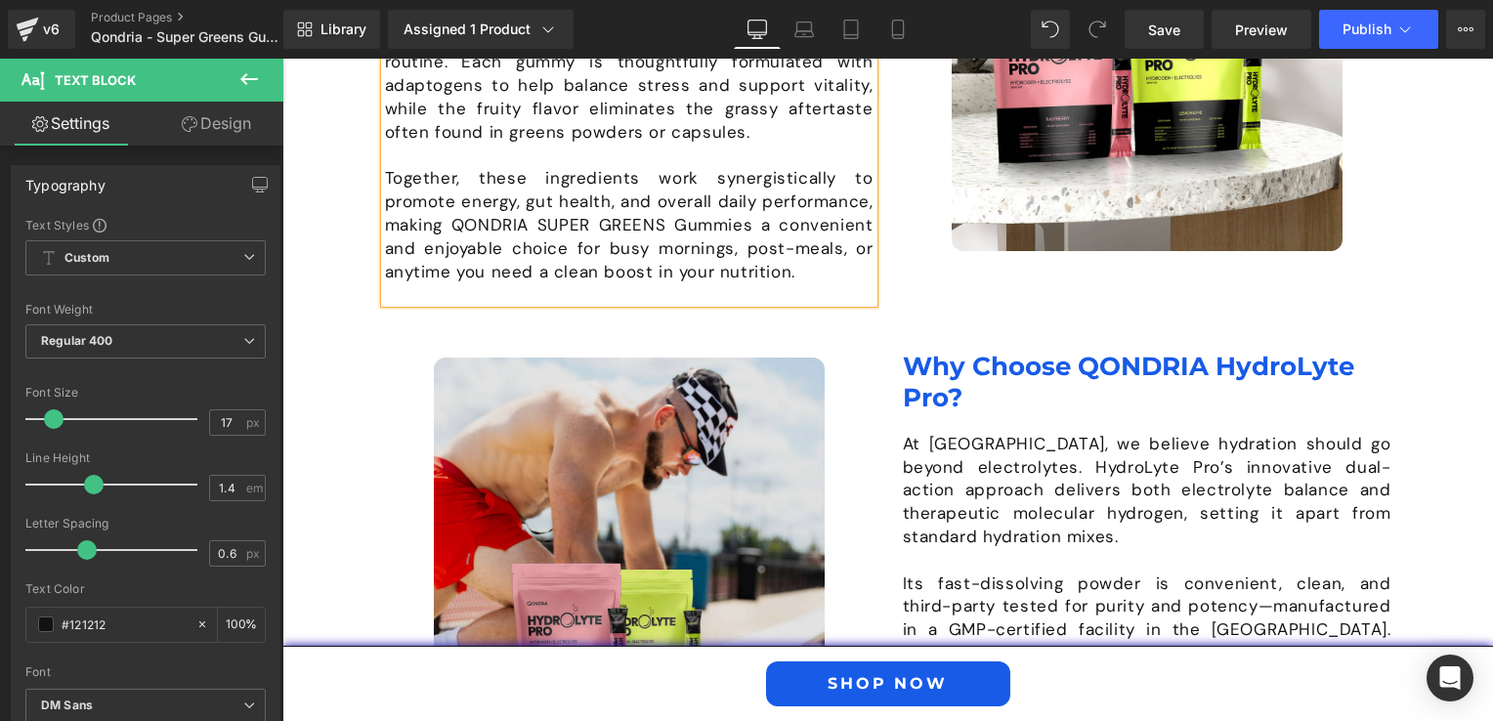
scroll to position [1854, 0]
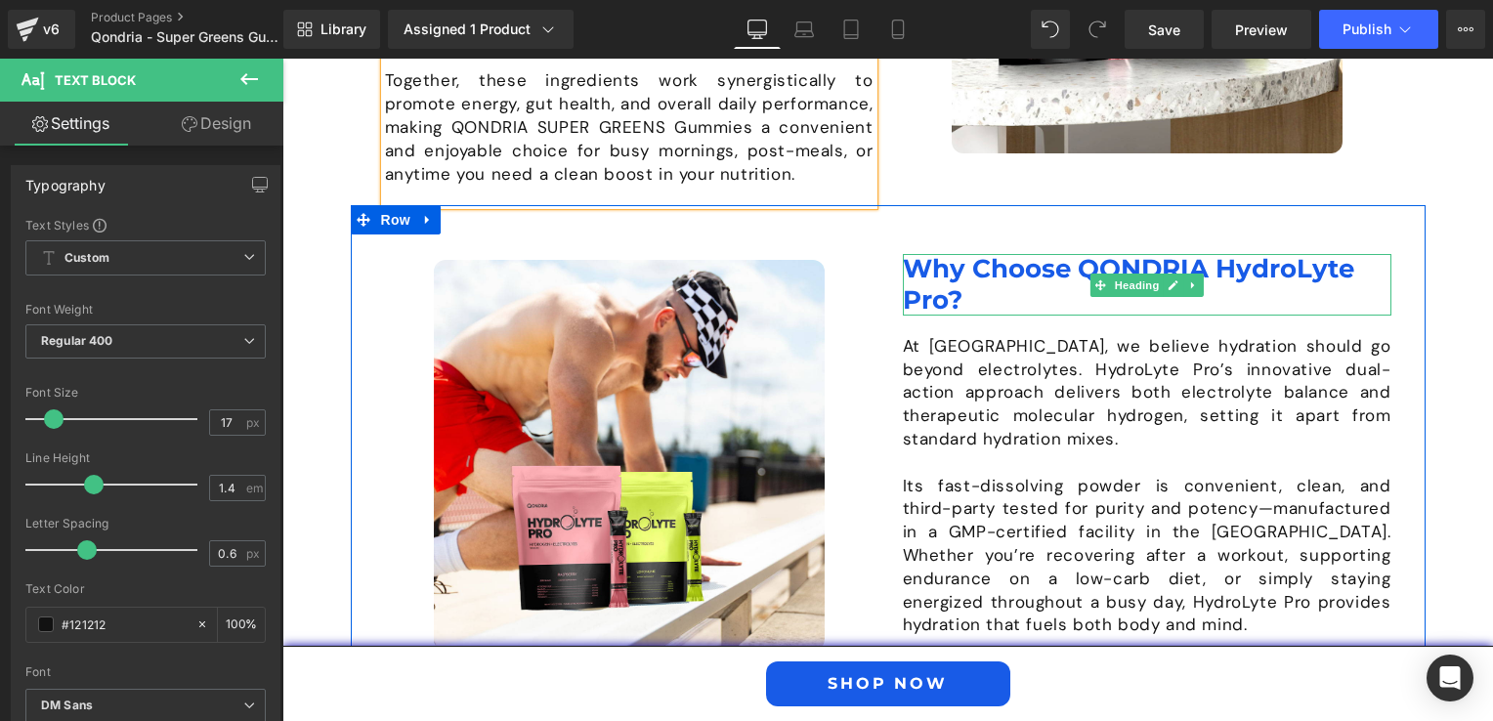
click at [982, 292] on h1 "Why Choose QONDRIA HydroLyte Pro?" at bounding box center [1147, 284] width 488 height 61
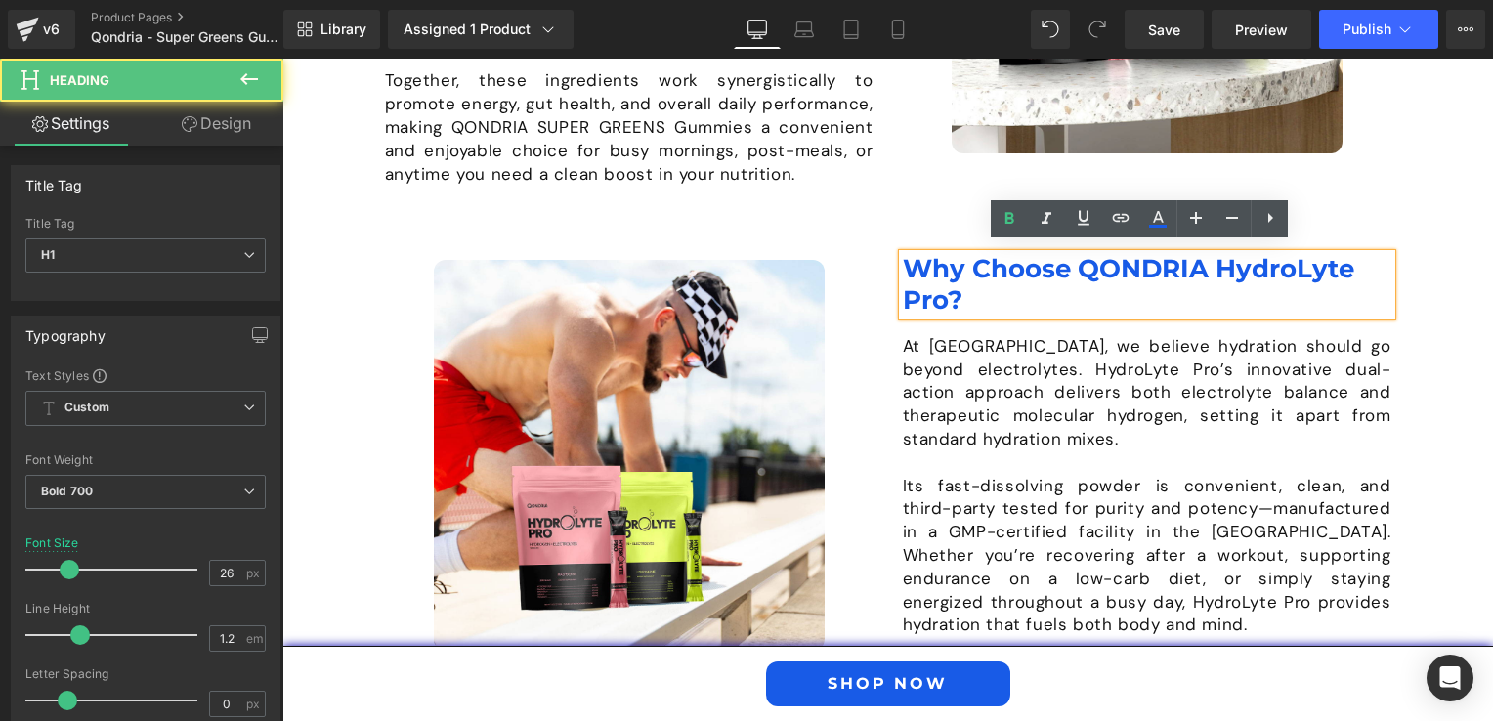
click at [957, 290] on h1 "Why Choose QONDRIA HydroLyte Pro?" at bounding box center [1147, 284] width 488 height 61
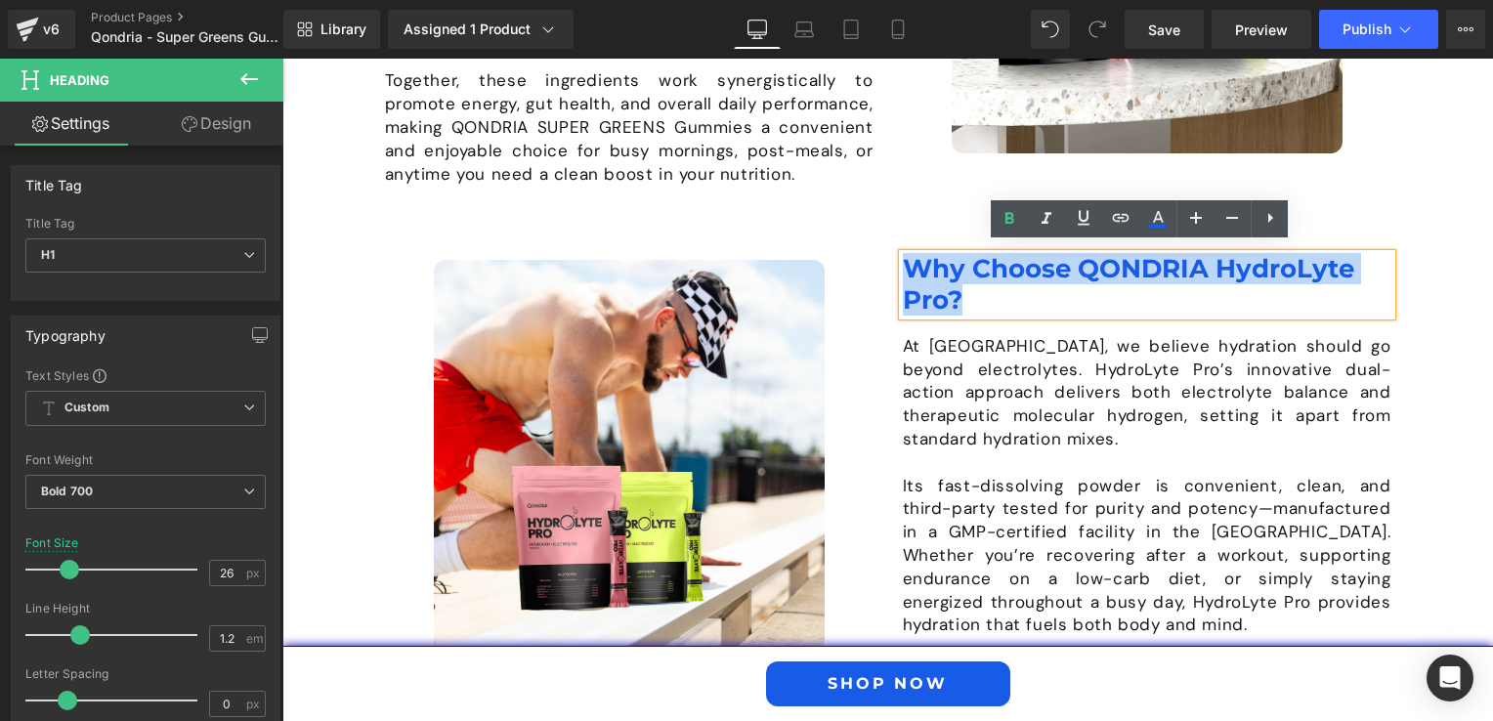
drag, startPoint x: 957, startPoint y: 290, endPoint x: 899, endPoint y: 265, distance: 63.9
click at [903, 265] on h1 "Why Choose QONDRIA HydroLyte Pro?" at bounding box center [1147, 284] width 488 height 61
paste div
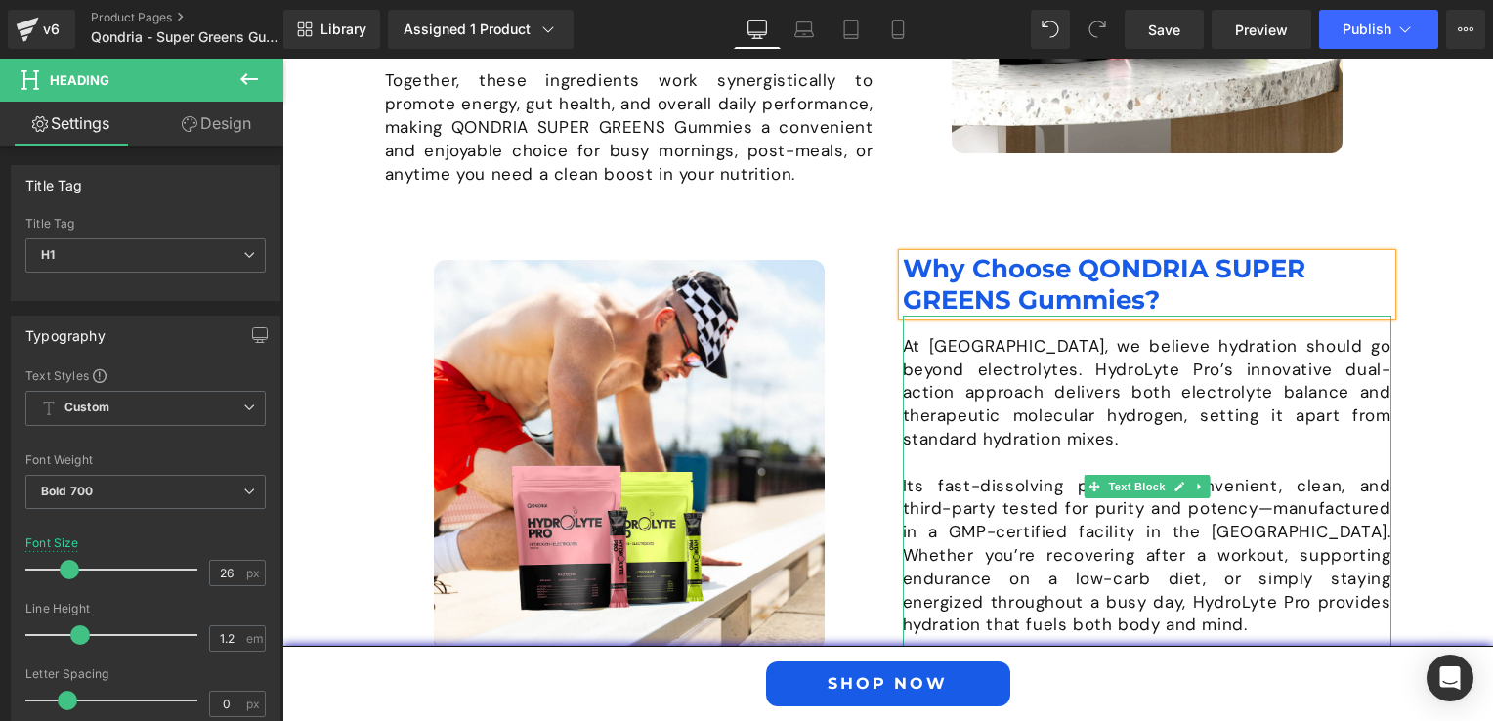
click at [1002, 506] on p "Its fast-dissolving powder is convenient, clean, and third-party tested for pur…" at bounding box center [1147, 556] width 488 height 163
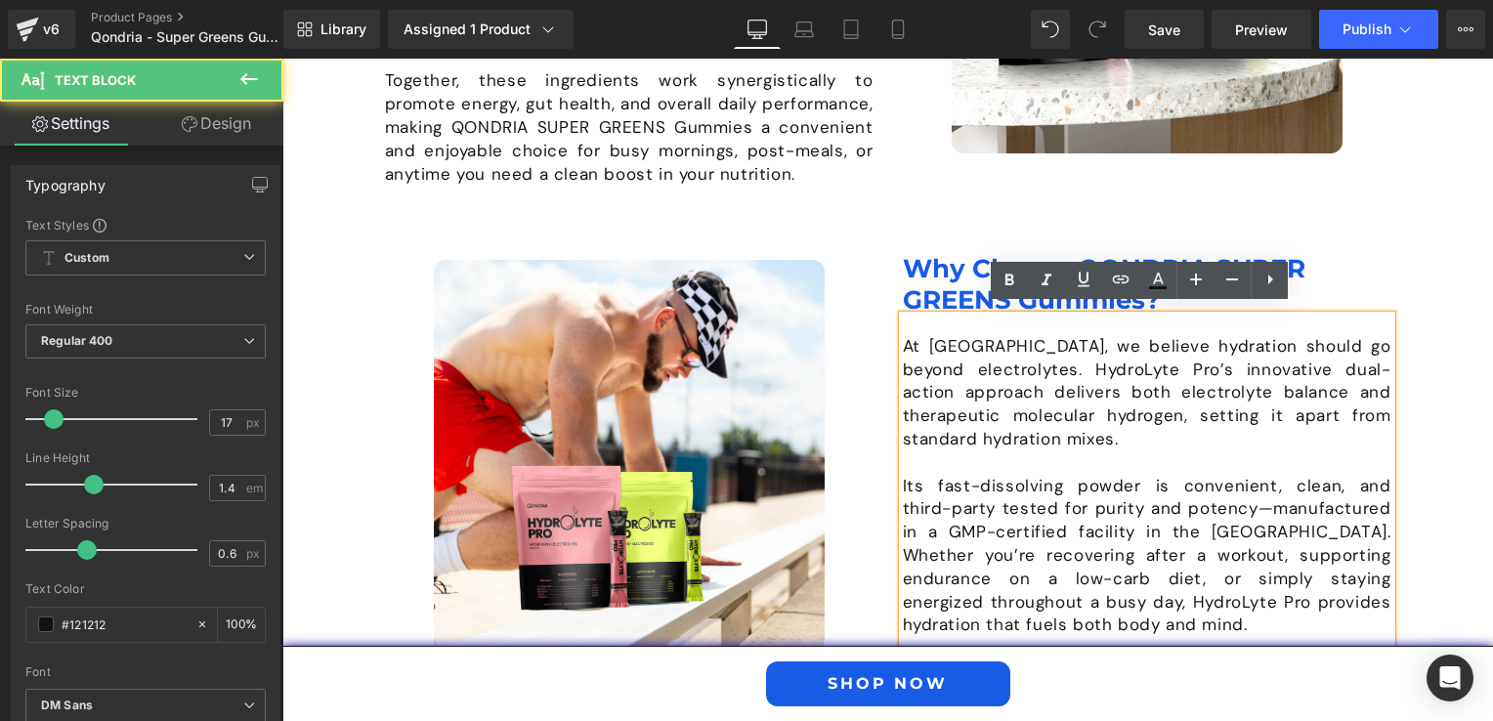
scroll to position [1952, 0]
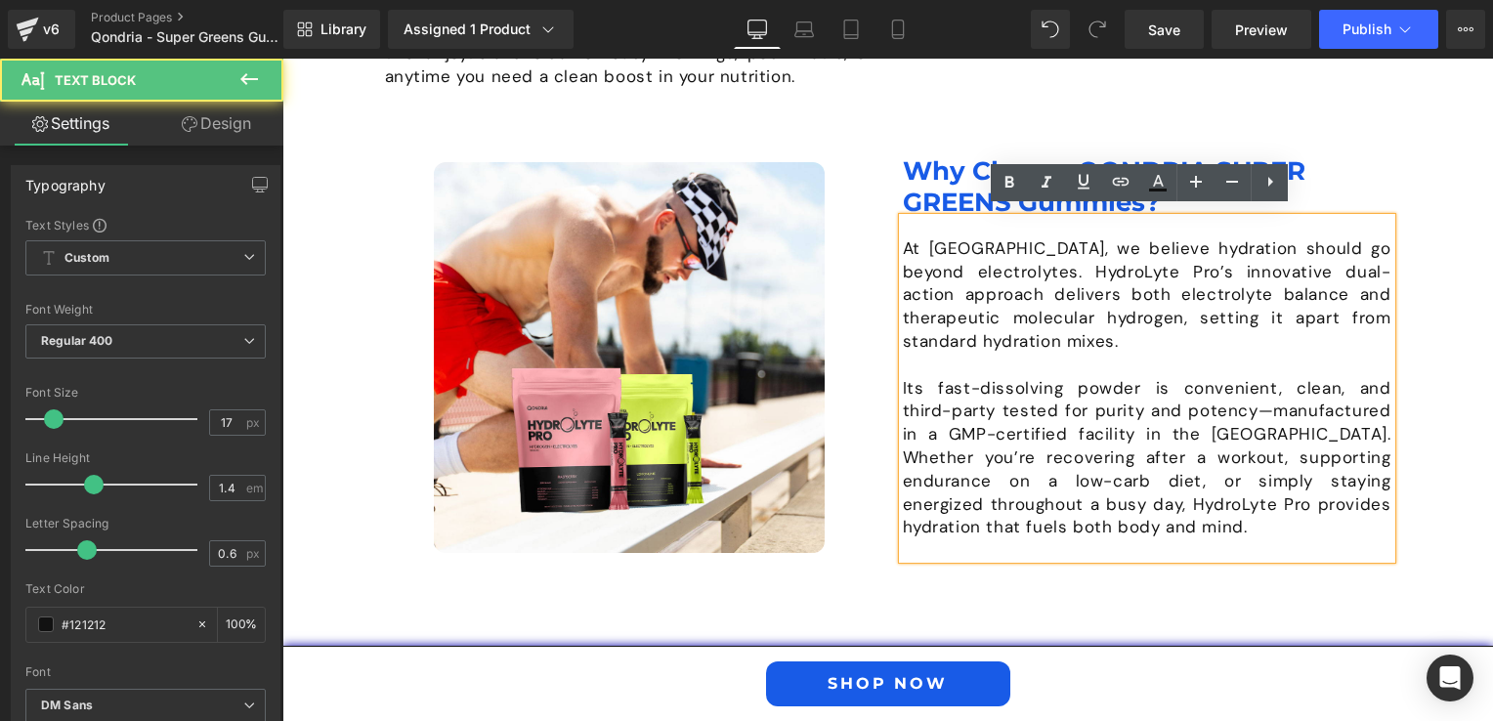
click at [1039, 518] on p "Its fast-dissolving powder is convenient, clean, and third-party tested for pur…" at bounding box center [1147, 458] width 488 height 163
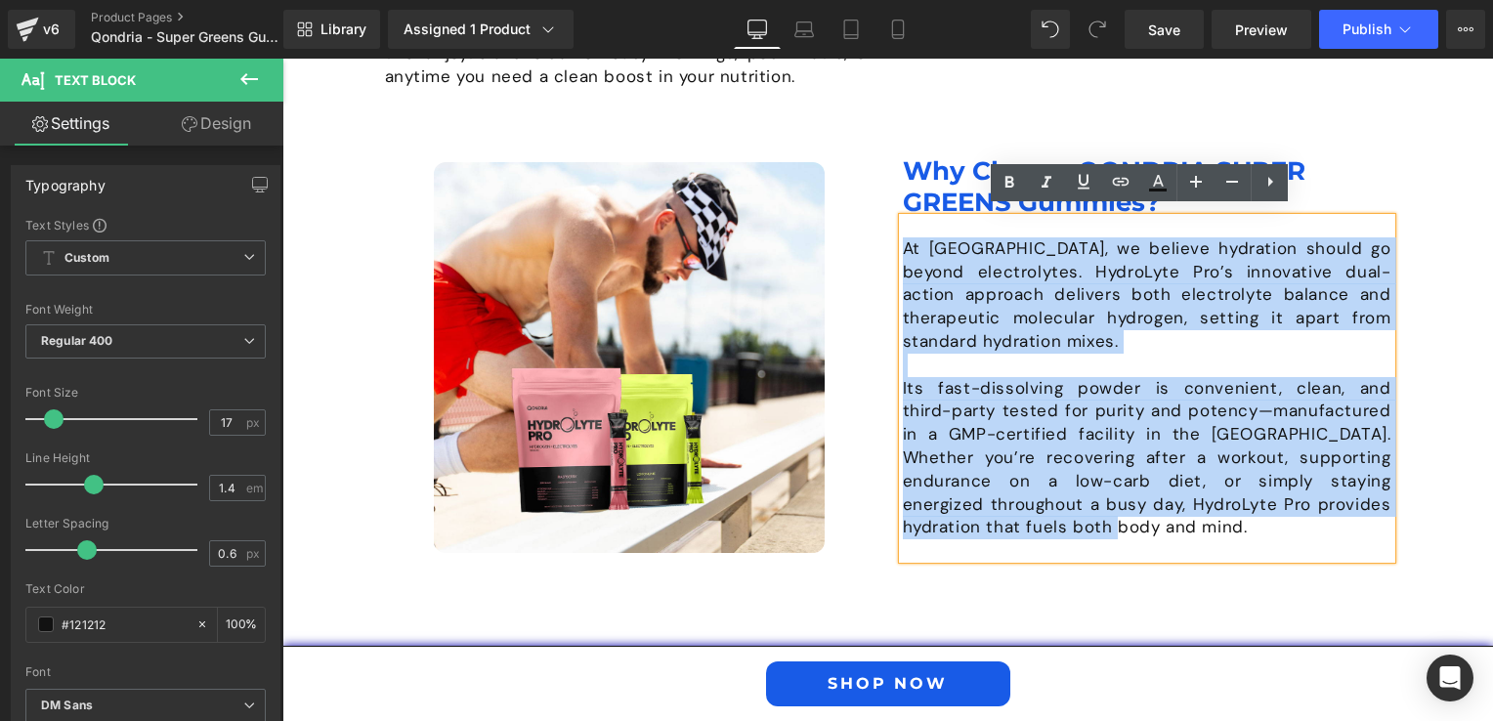
drag, startPoint x: 1039, startPoint y: 518, endPoint x: 899, endPoint y: 233, distance: 317.2
click at [903, 233] on div "At [GEOGRAPHIC_DATA], we believe hydration should go beyond electrolytes. Hydro…" at bounding box center [1147, 388] width 488 height 341
paste div
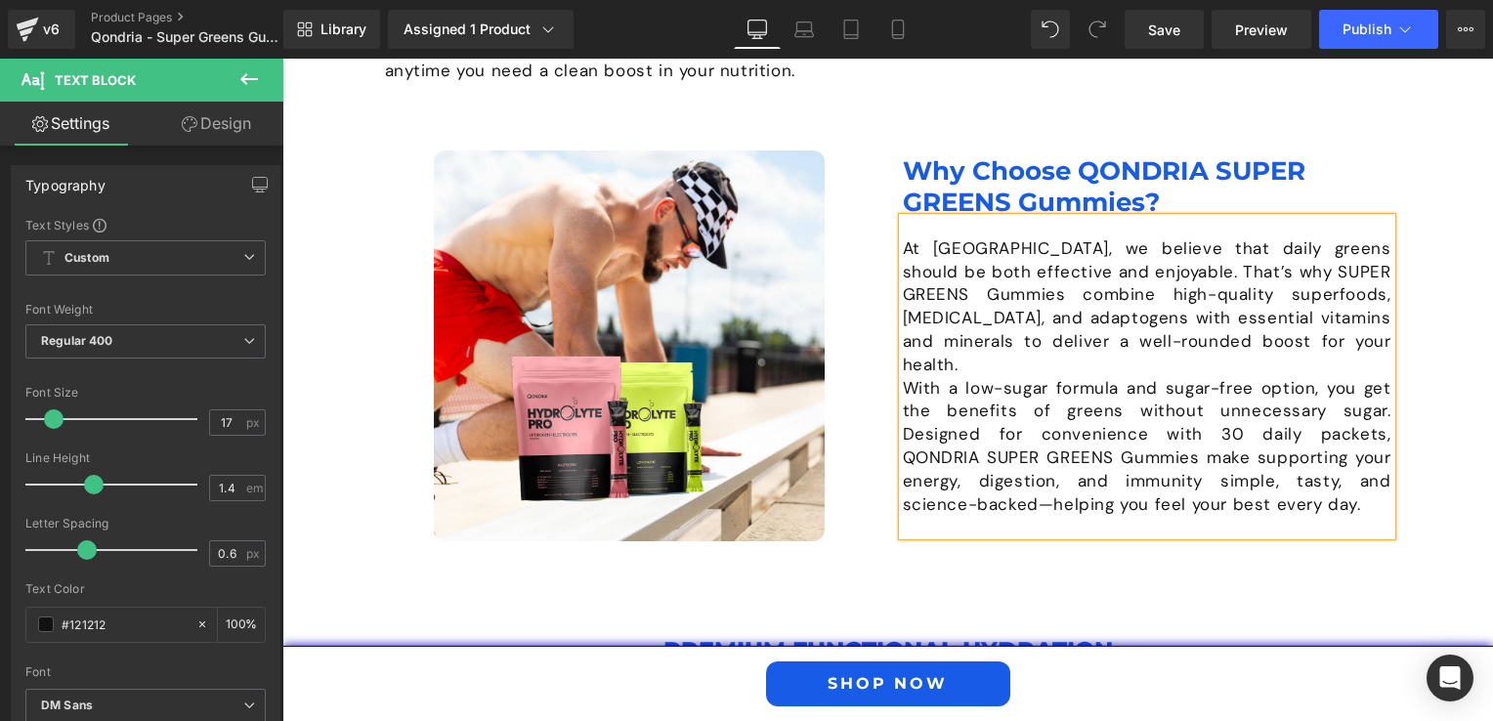
scroll to position [1969, 0]
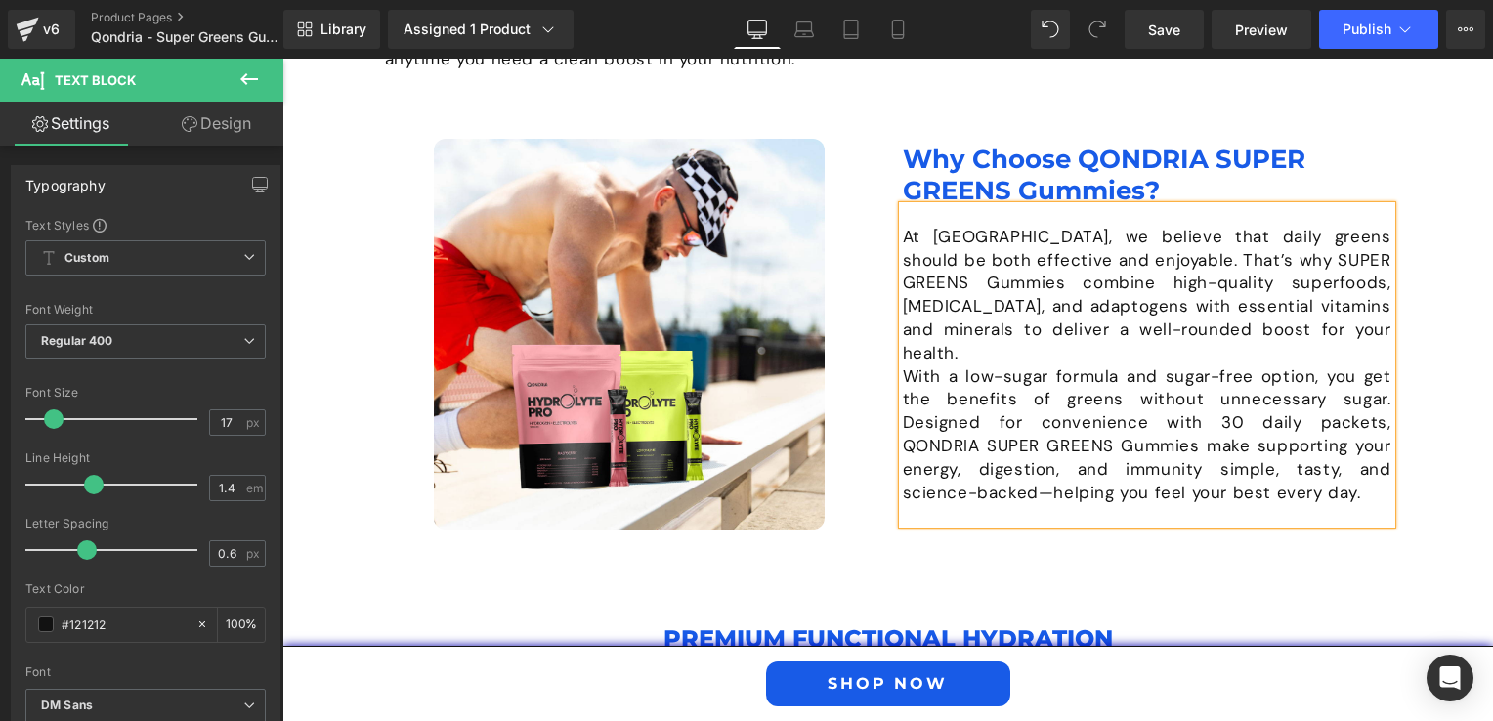
click at [1276, 318] on p "At [GEOGRAPHIC_DATA], we believe that daily greens should be both effective and…" at bounding box center [1147, 296] width 488 height 140
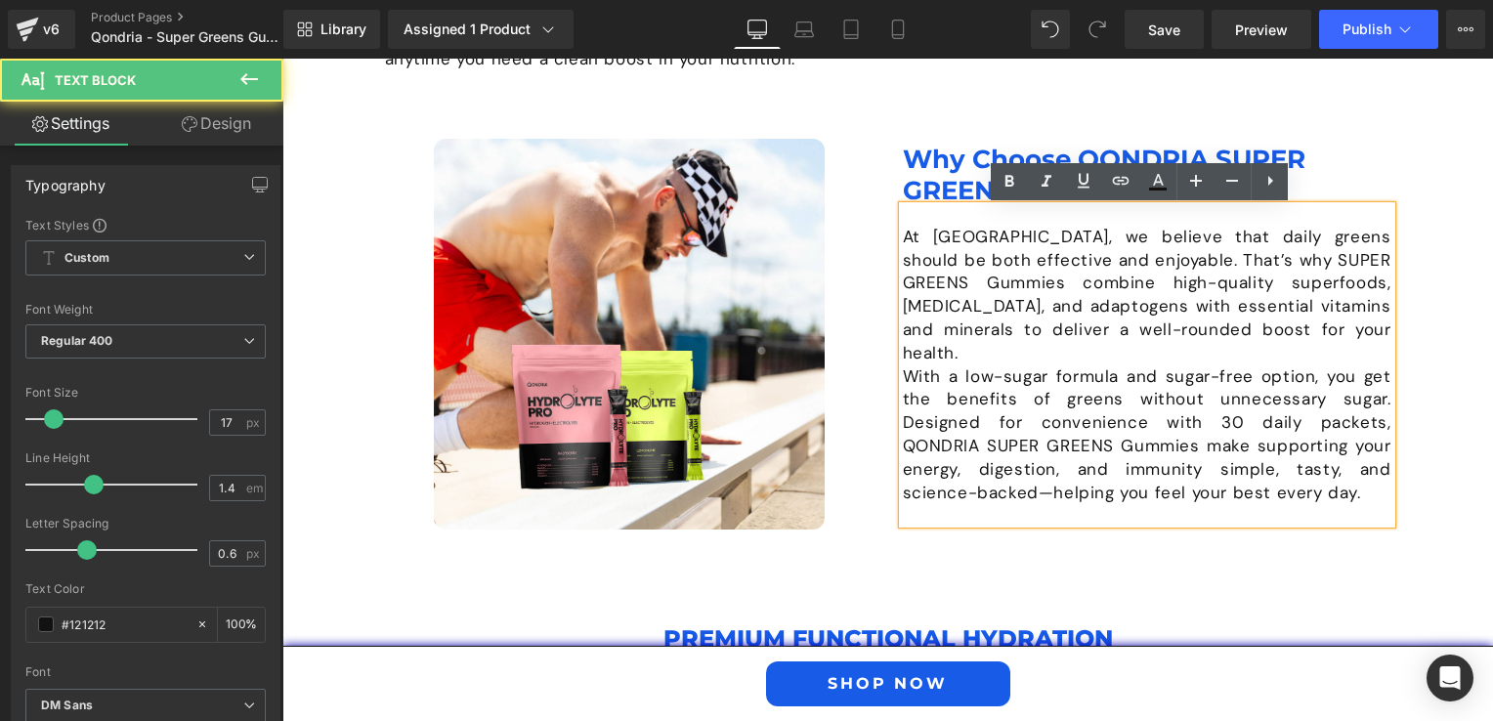
click at [1278, 326] on p "At [GEOGRAPHIC_DATA], we believe that daily greens should be both effective and…" at bounding box center [1147, 296] width 488 height 140
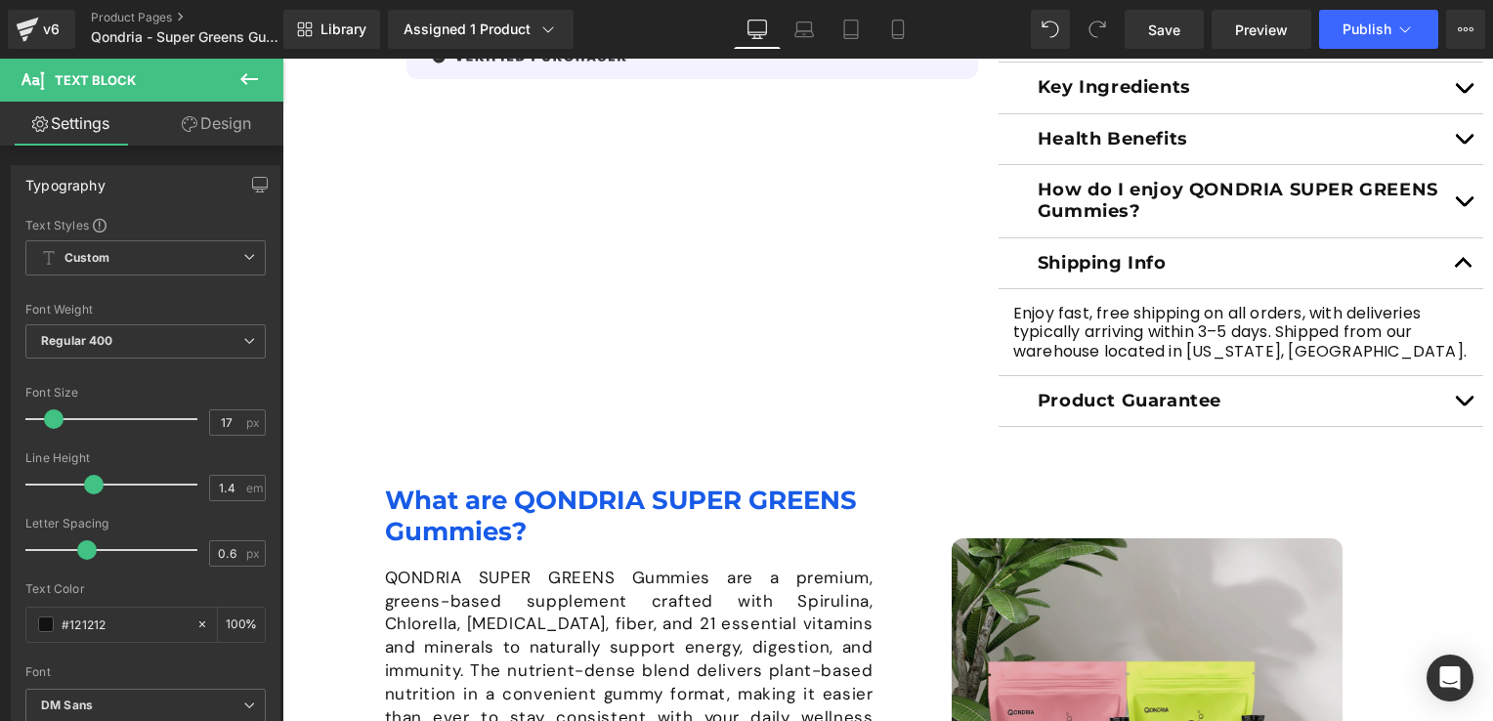
scroll to position [1274, 0]
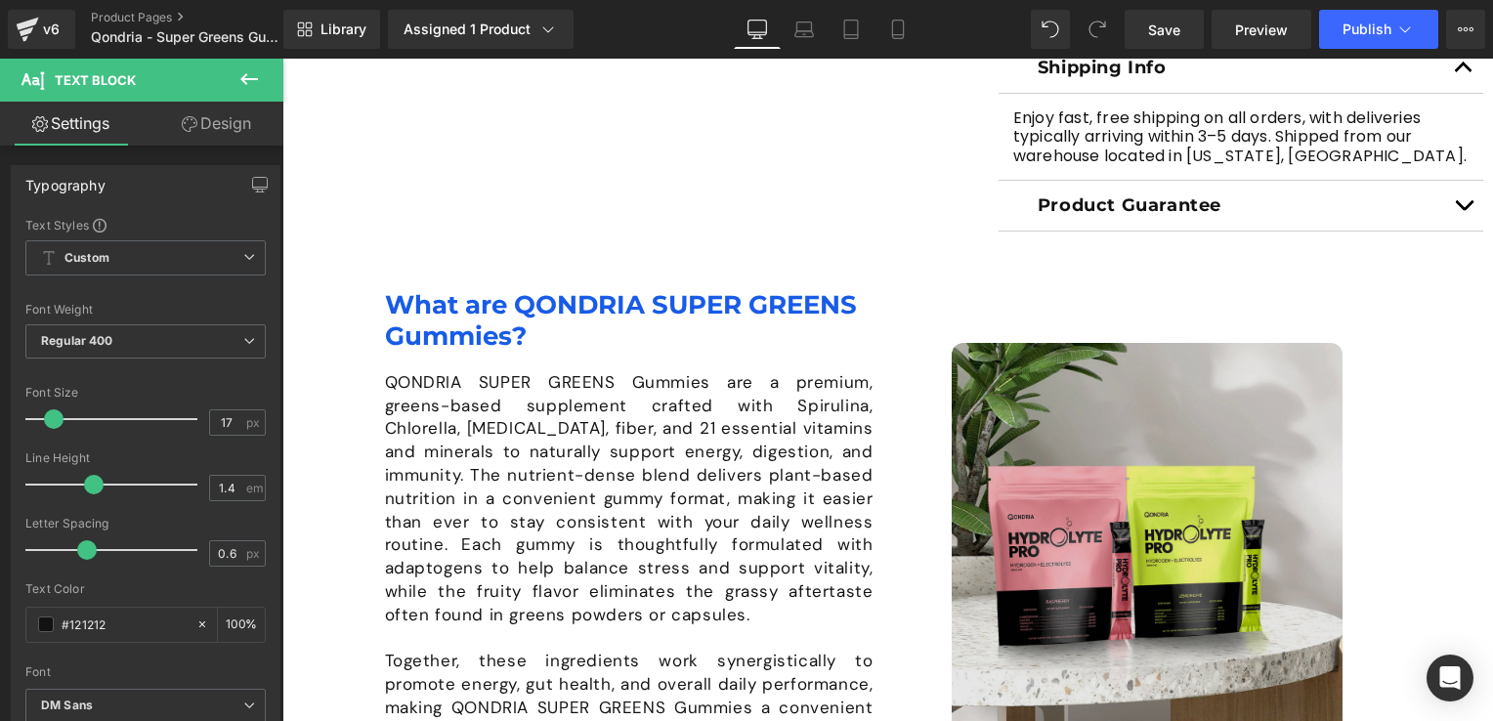
click at [1106, 479] on img at bounding box center [1146, 538] width 391 height 391
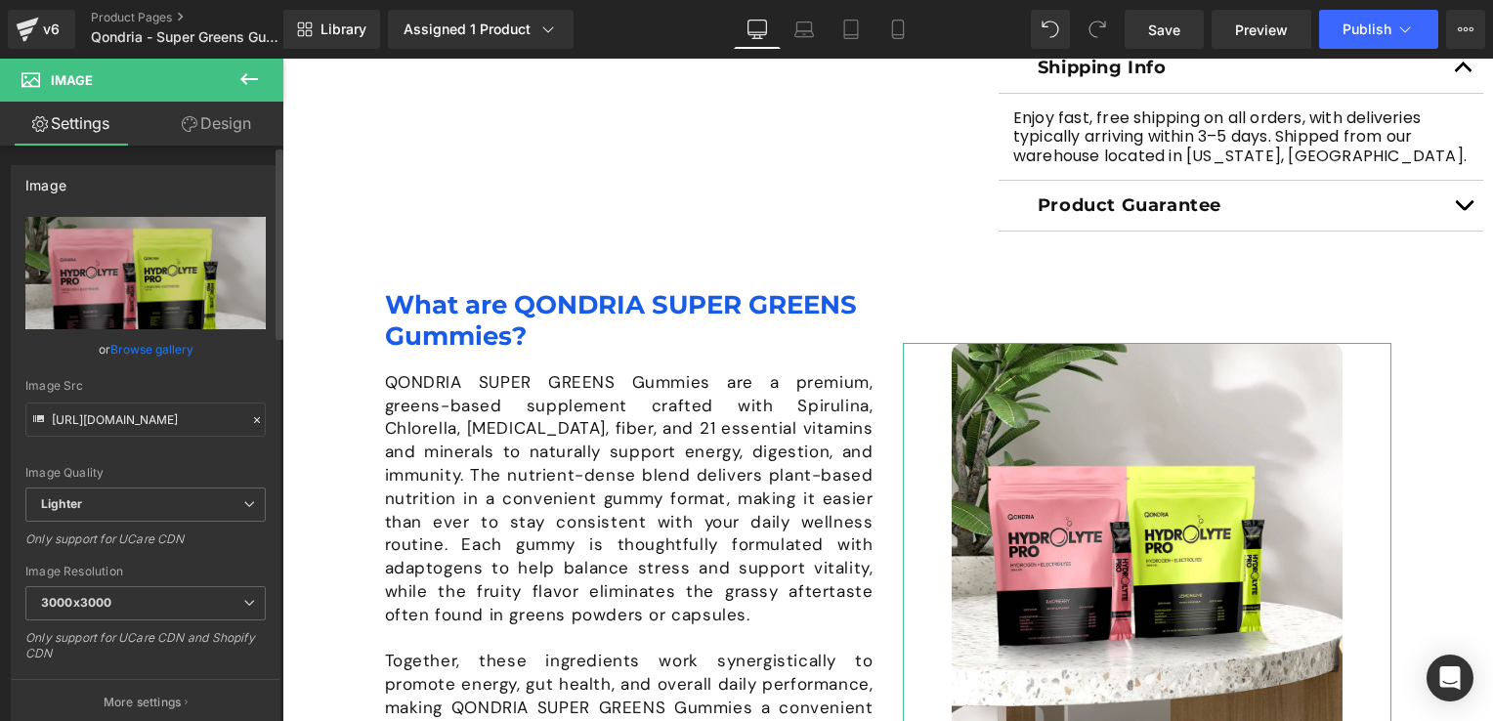
click at [128, 346] on link "Browse gallery" at bounding box center [151, 349] width 83 height 34
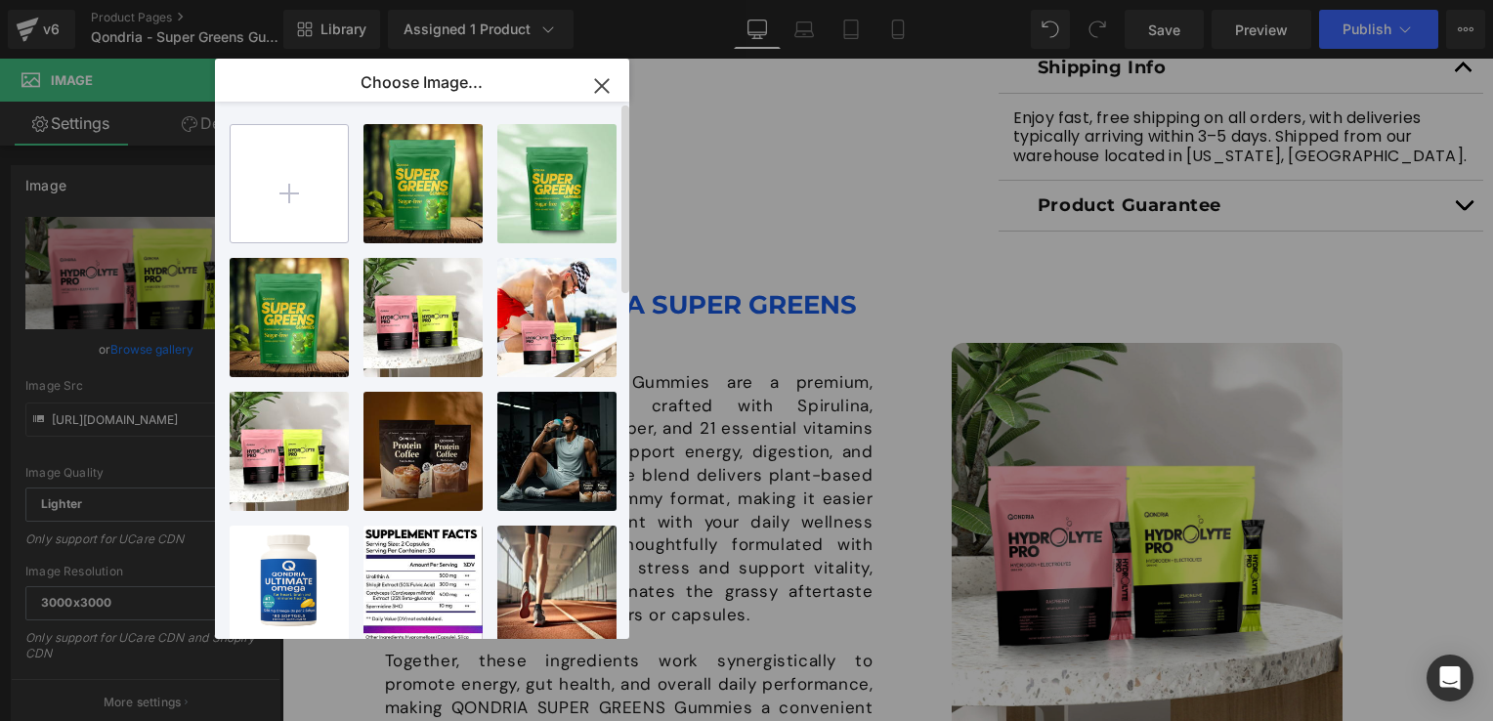
click at [323, 152] on input "file" at bounding box center [289, 183] width 117 height 117
type input "C:\fakepath\Why-Qondria-Hydrolyte-Pro.png"
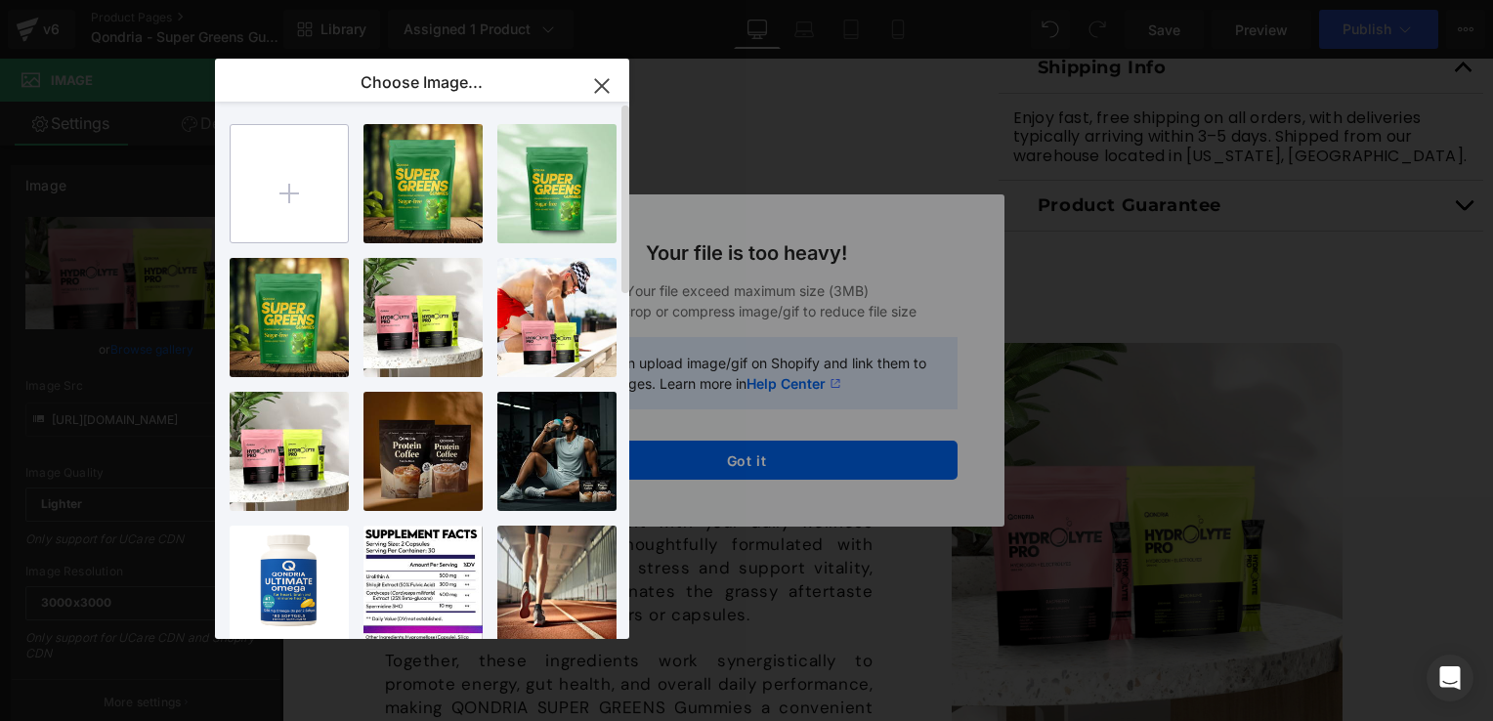
click at [303, 196] on input "file" at bounding box center [289, 183] width 117 height 117
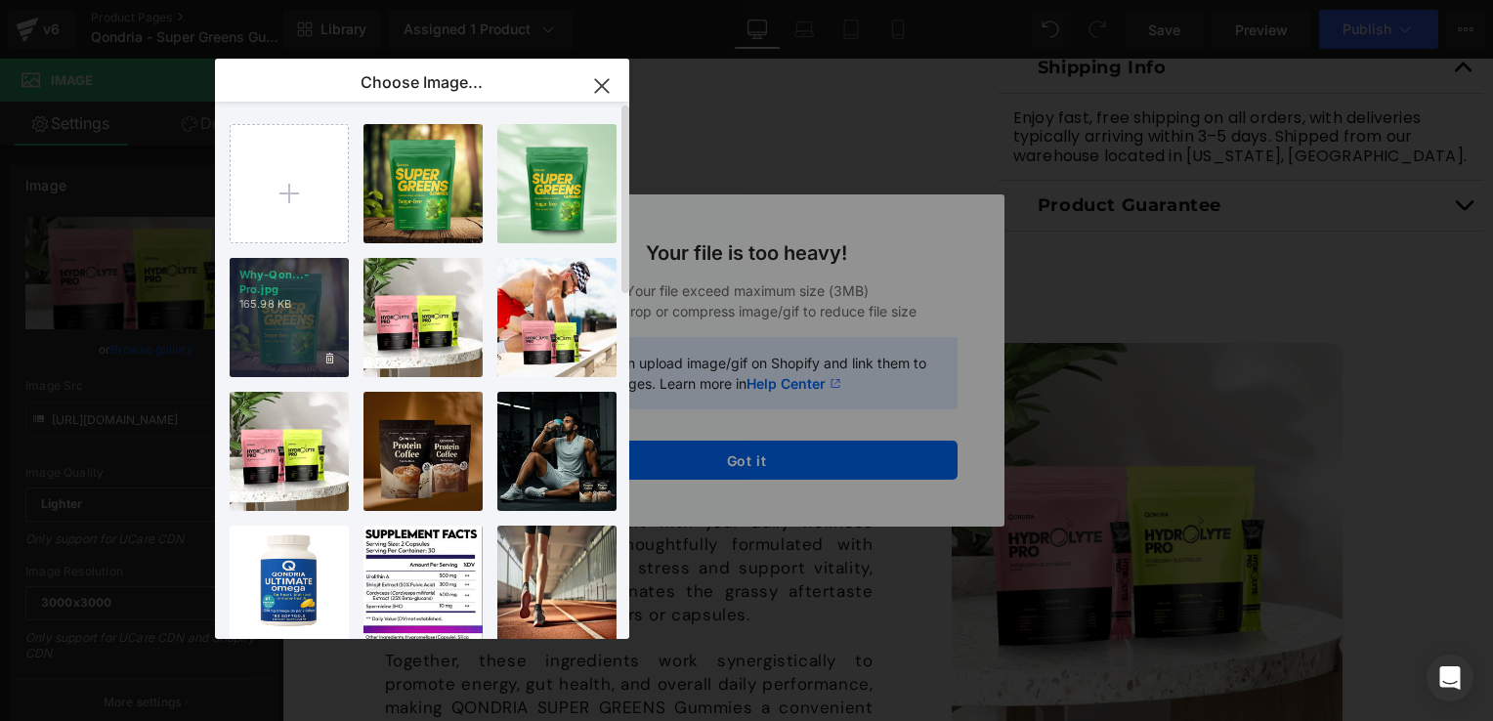
click at [280, 344] on div "Why-Qon...-Pro.jpg 165.98 KB" at bounding box center [289, 317] width 119 height 119
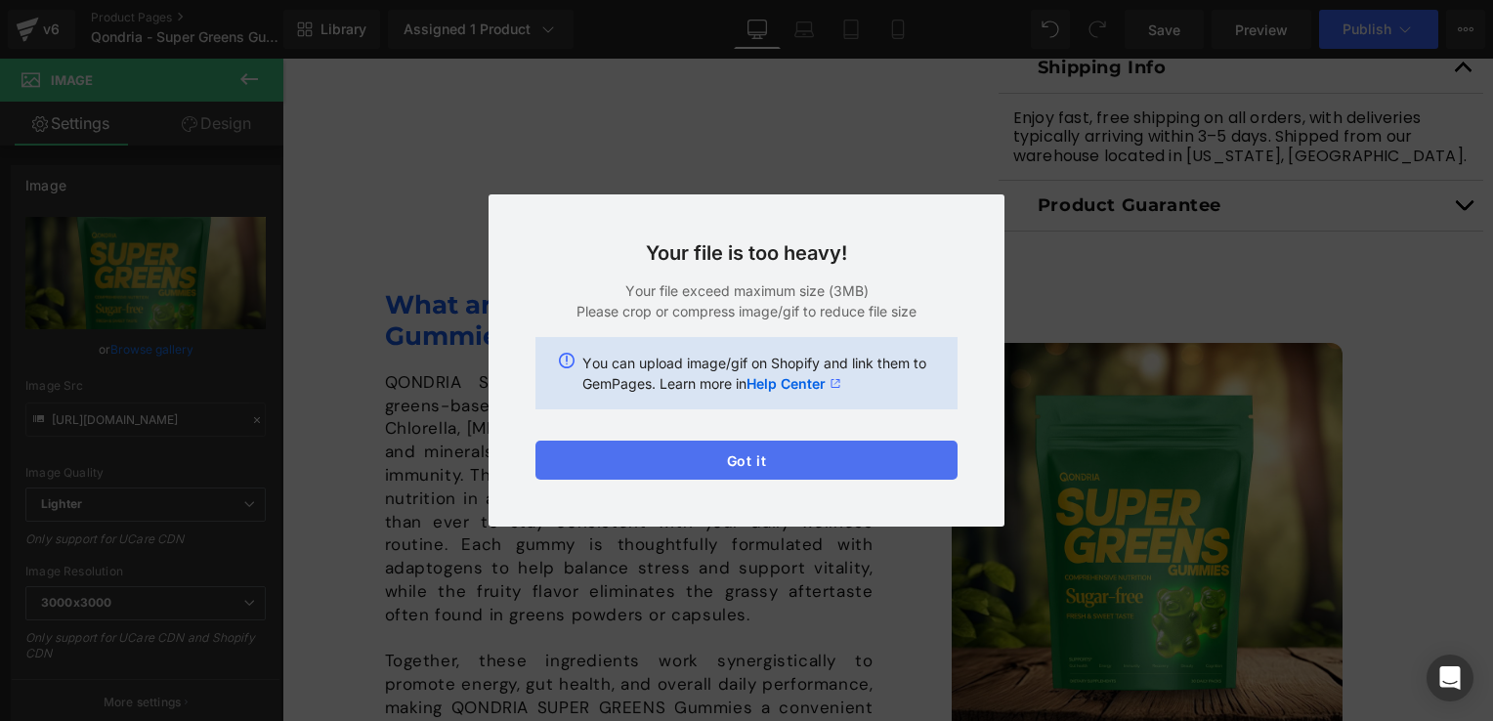
click at [791, 459] on button "Got it" at bounding box center [746, 460] width 422 height 39
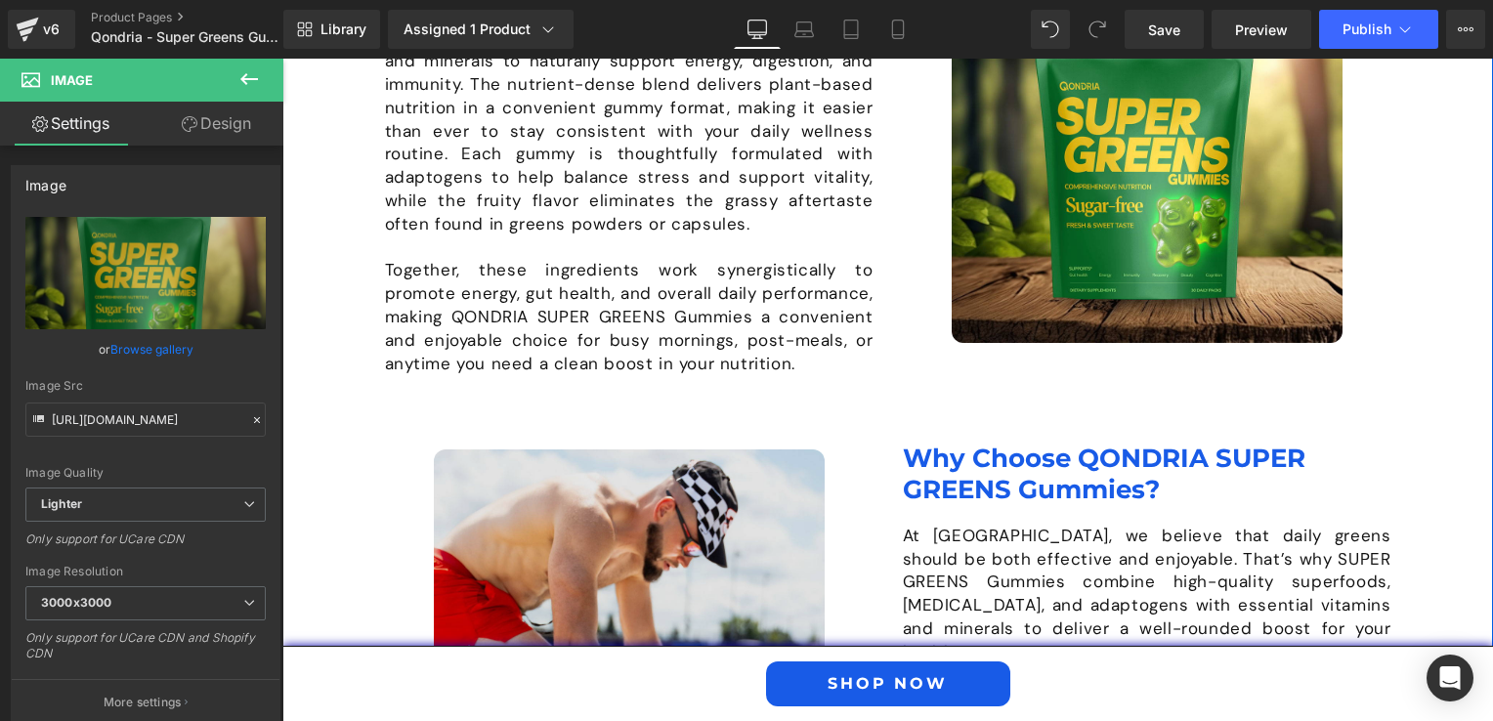
scroll to position [1762, 0]
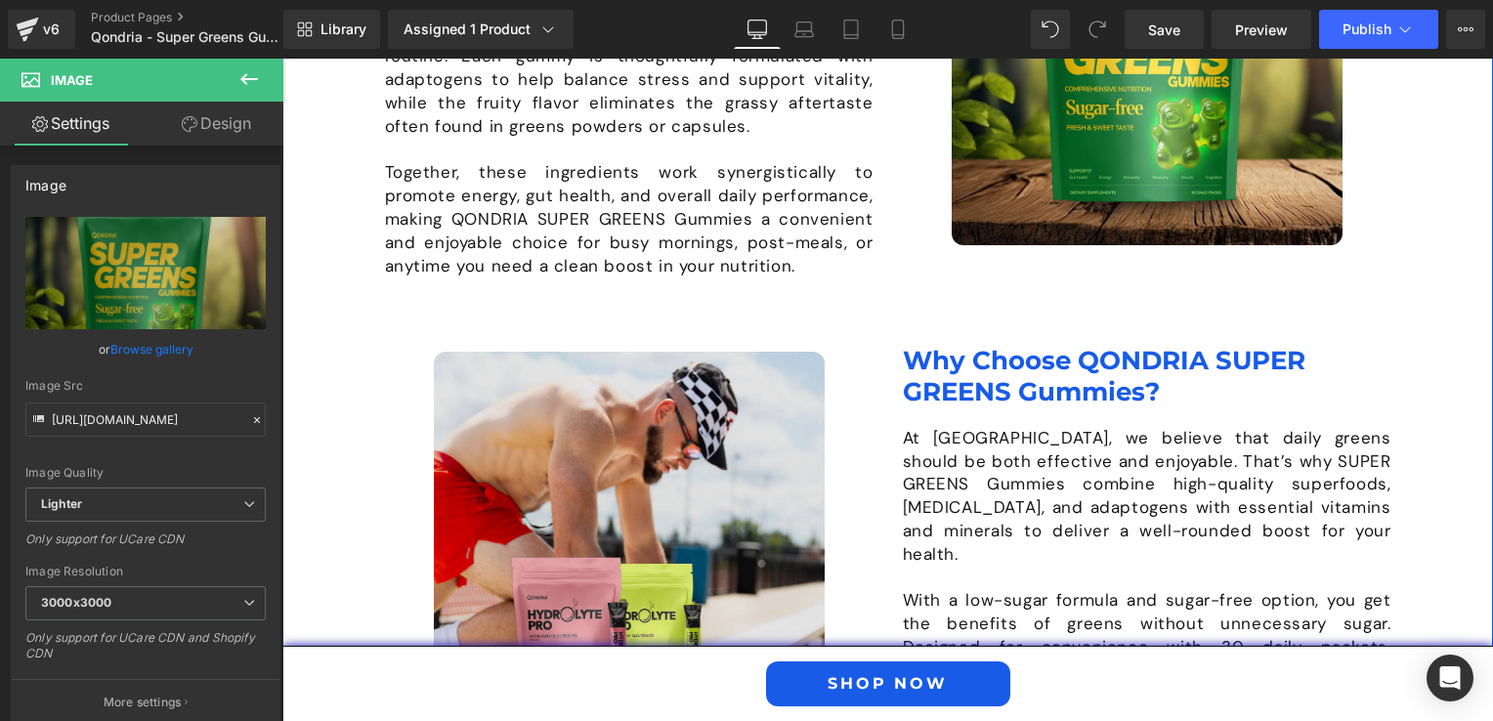
click at [722, 486] on img at bounding box center [629, 547] width 391 height 391
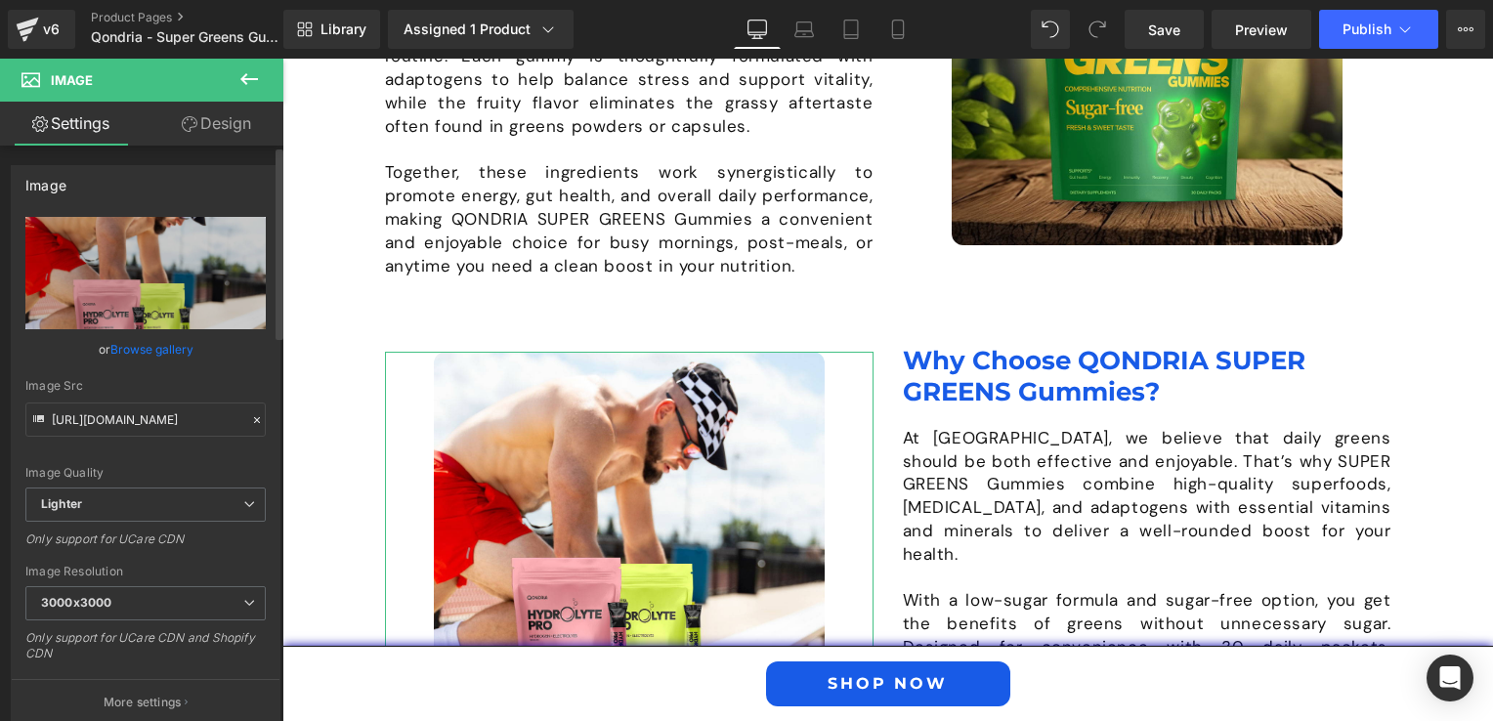
click at [138, 342] on link "Browse gallery" at bounding box center [151, 349] width 83 height 34
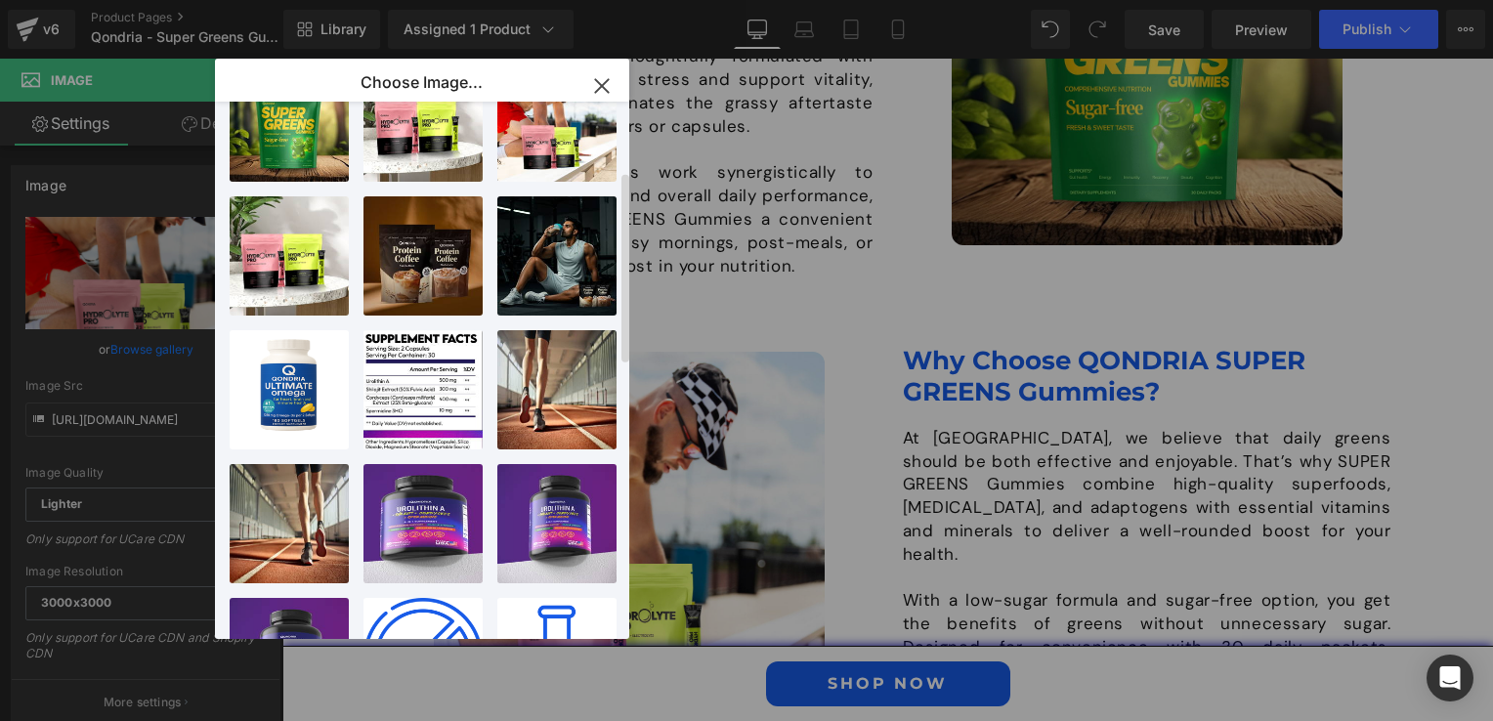
scroll to position [0, 0]
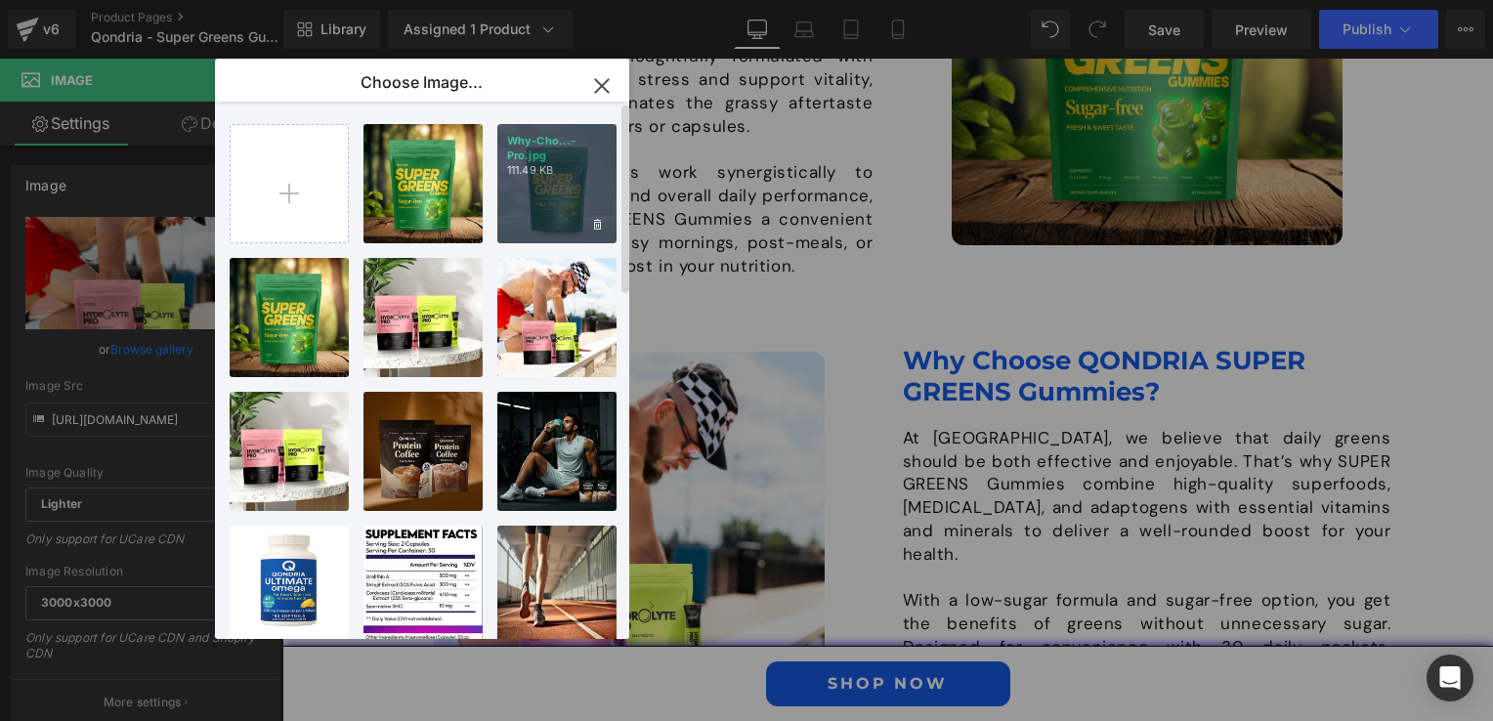
click at [543, 222] on div "Why-Cho...-Pro.jpg 111.49 KB" at bounding box center [556, 183] width 119 height 119
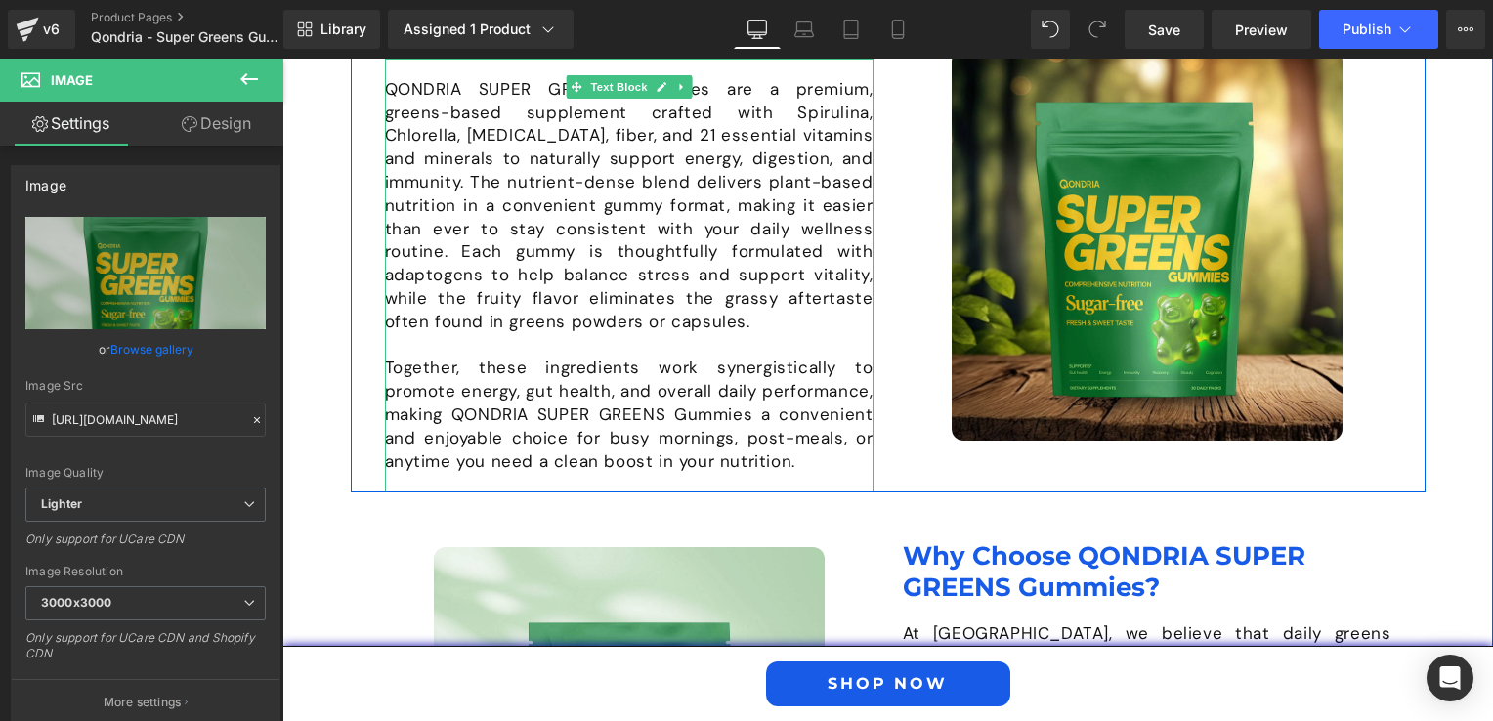
scroll to position [1371, 0]
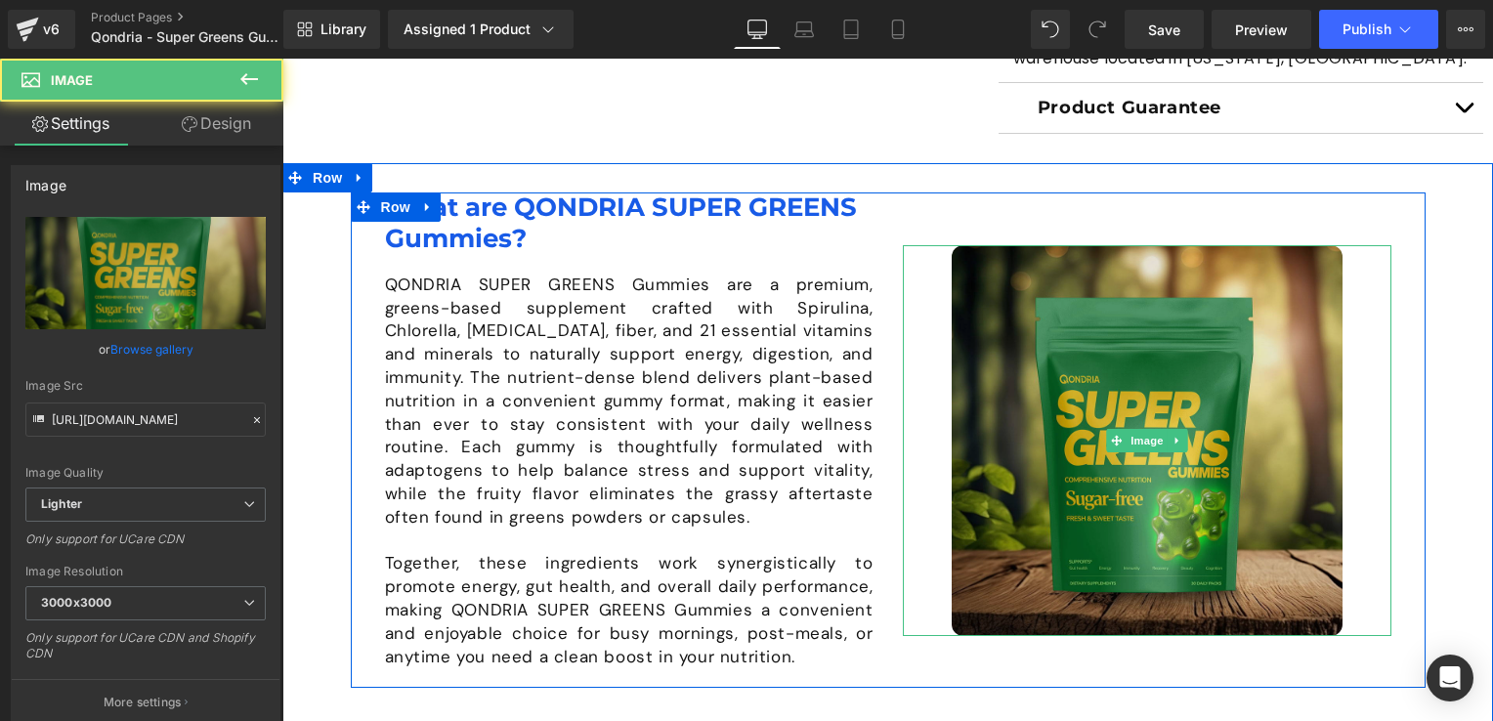
click at [1039, 370] on img at bounding box center [1146, 440] width 391 height 391
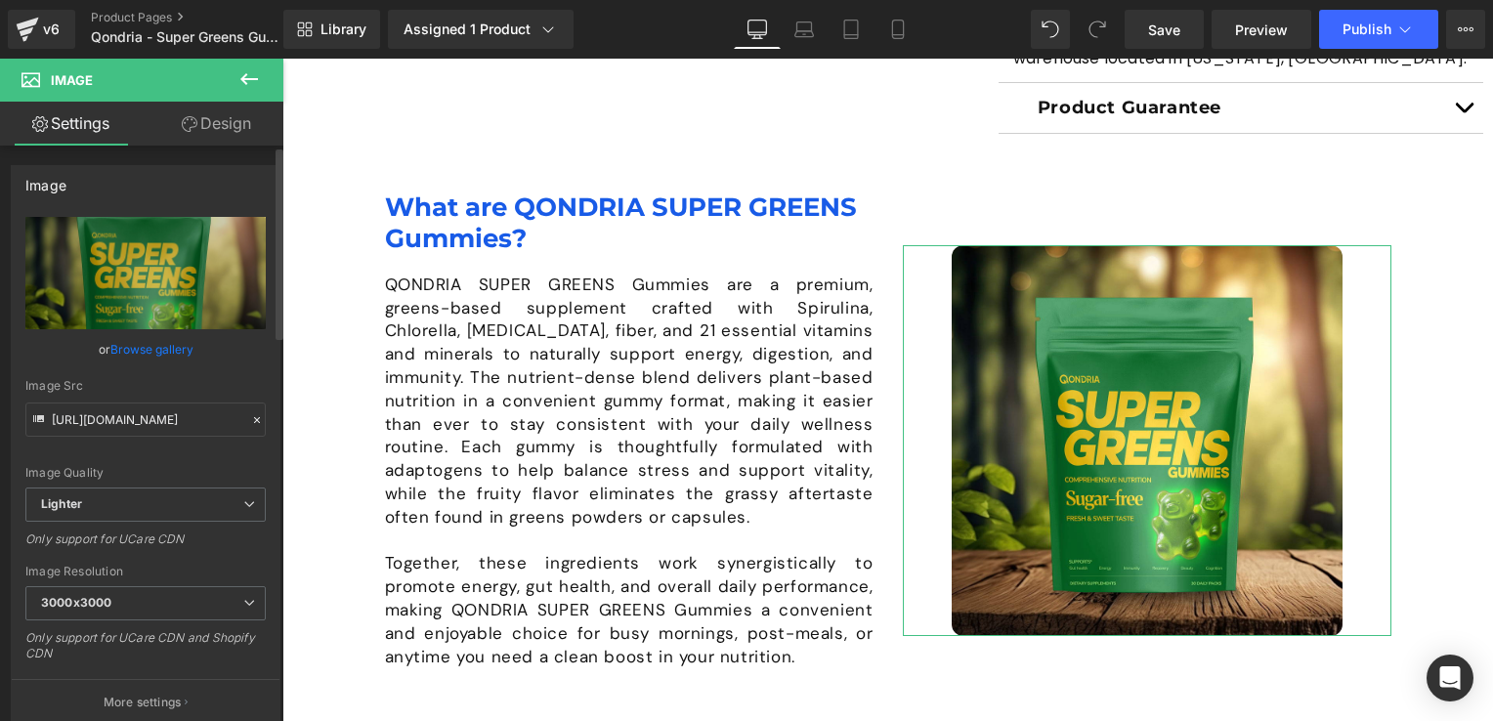
click at [130, 342] on link "Browse gallery" at bounding box center [151, 349] width 83 height 34
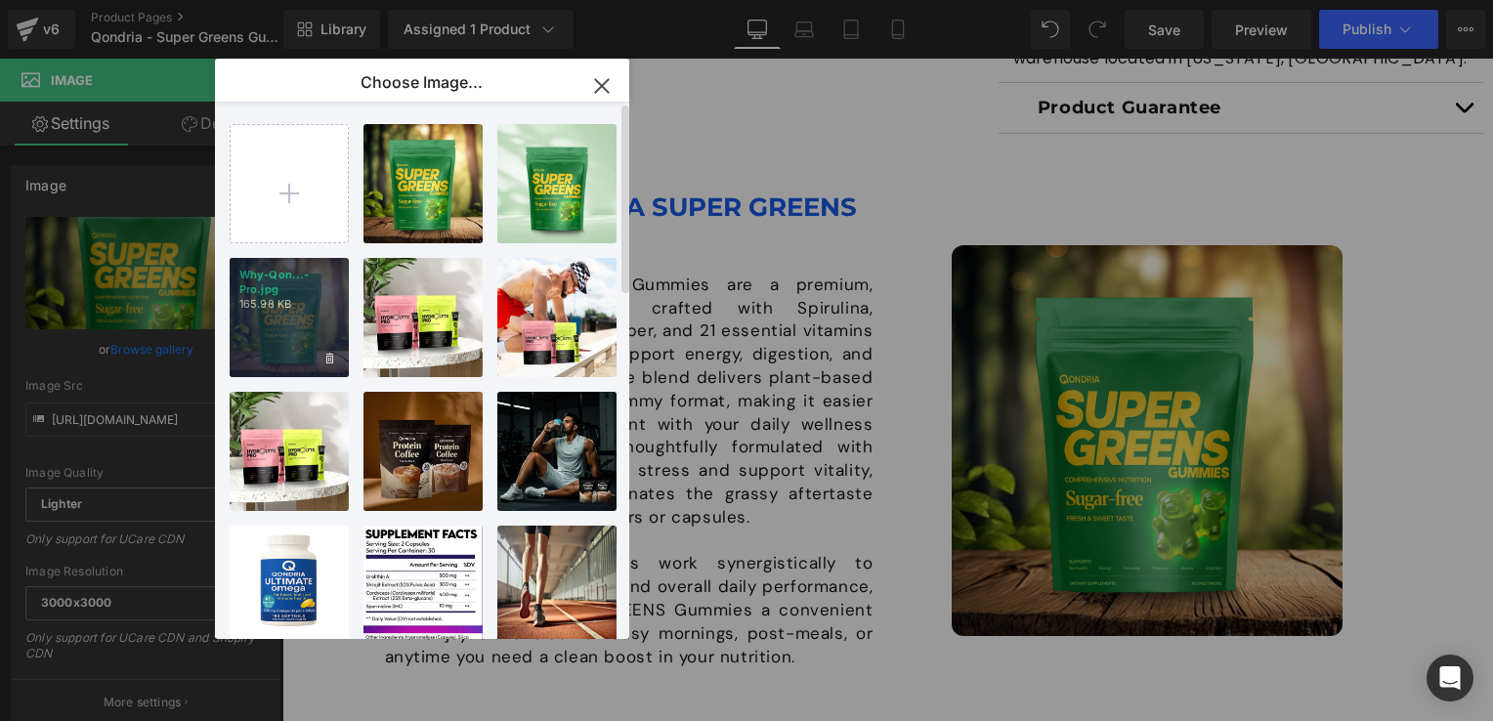
click at [289, 310] on p "165.98 KB" at bounding box center [289, 304] width 100 height 15
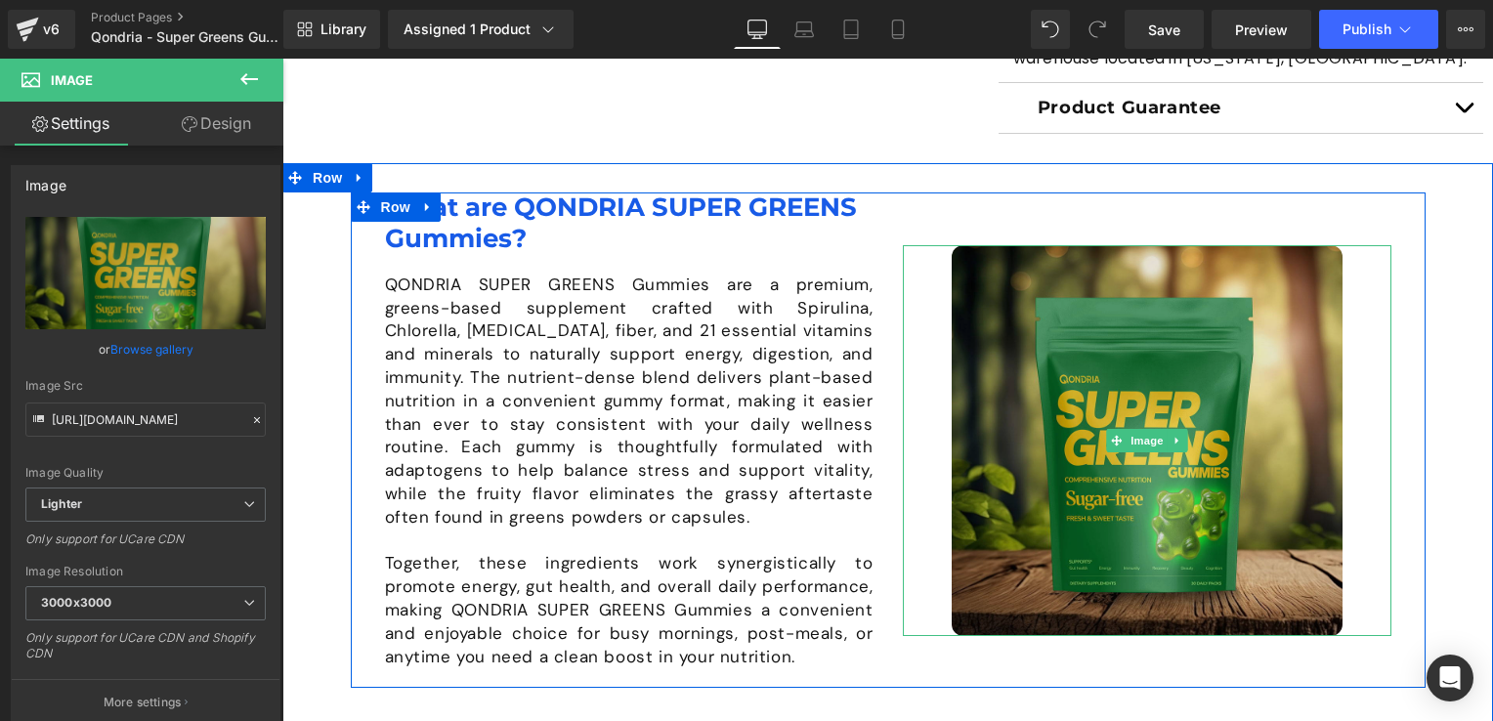
click at [993, 319] on img at bounding box center [1146, 440] width 391 height 391
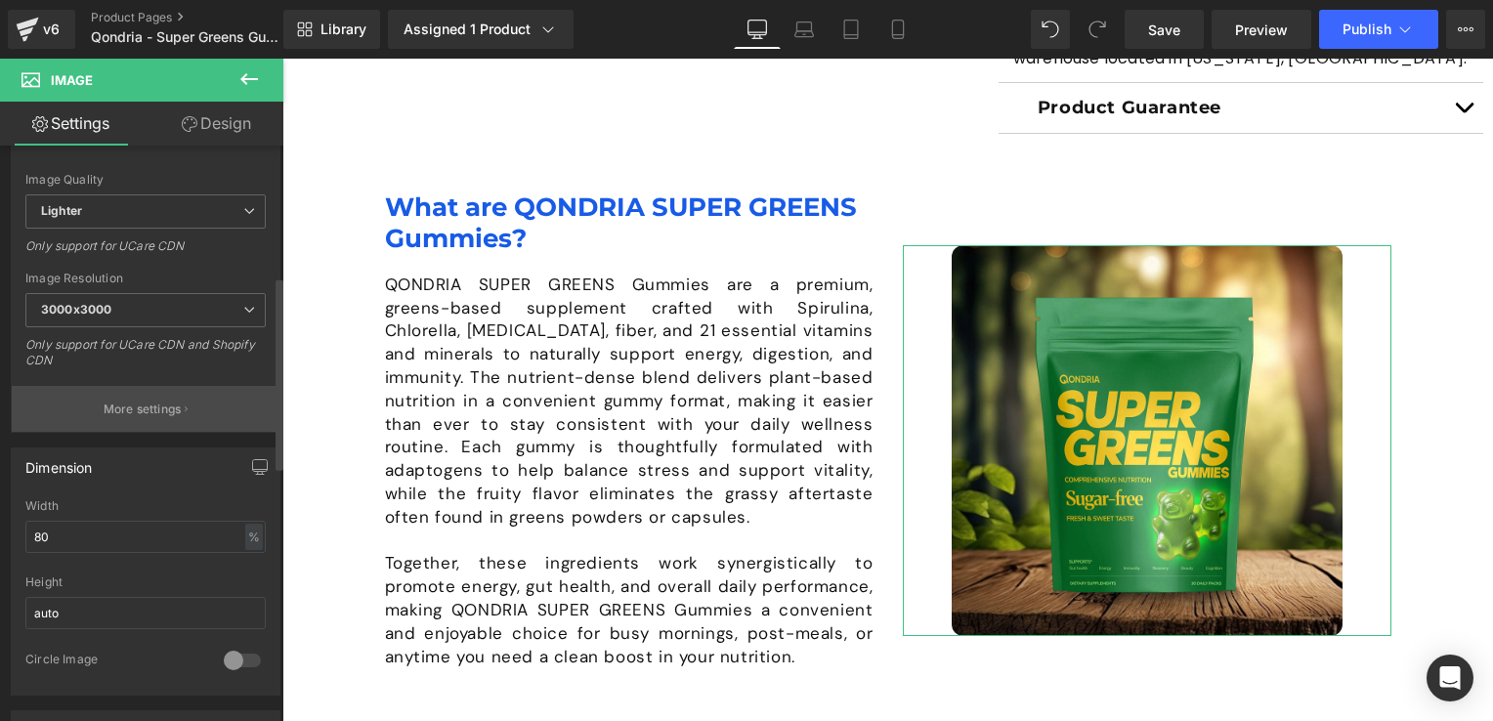
scroll to position [391, 0]
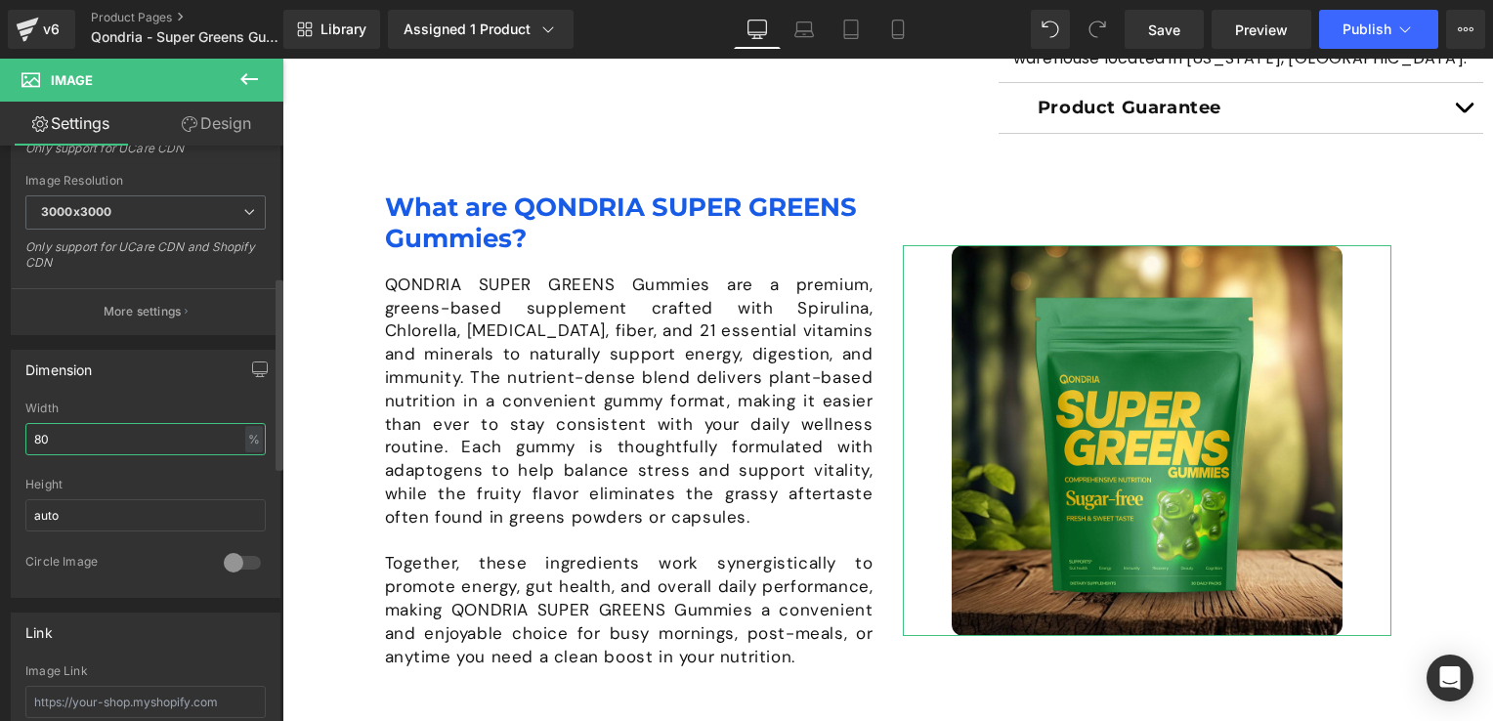
click at [113, 444] on input "80" at bounding box center [145, 439] width 240 height 32
type input "8"
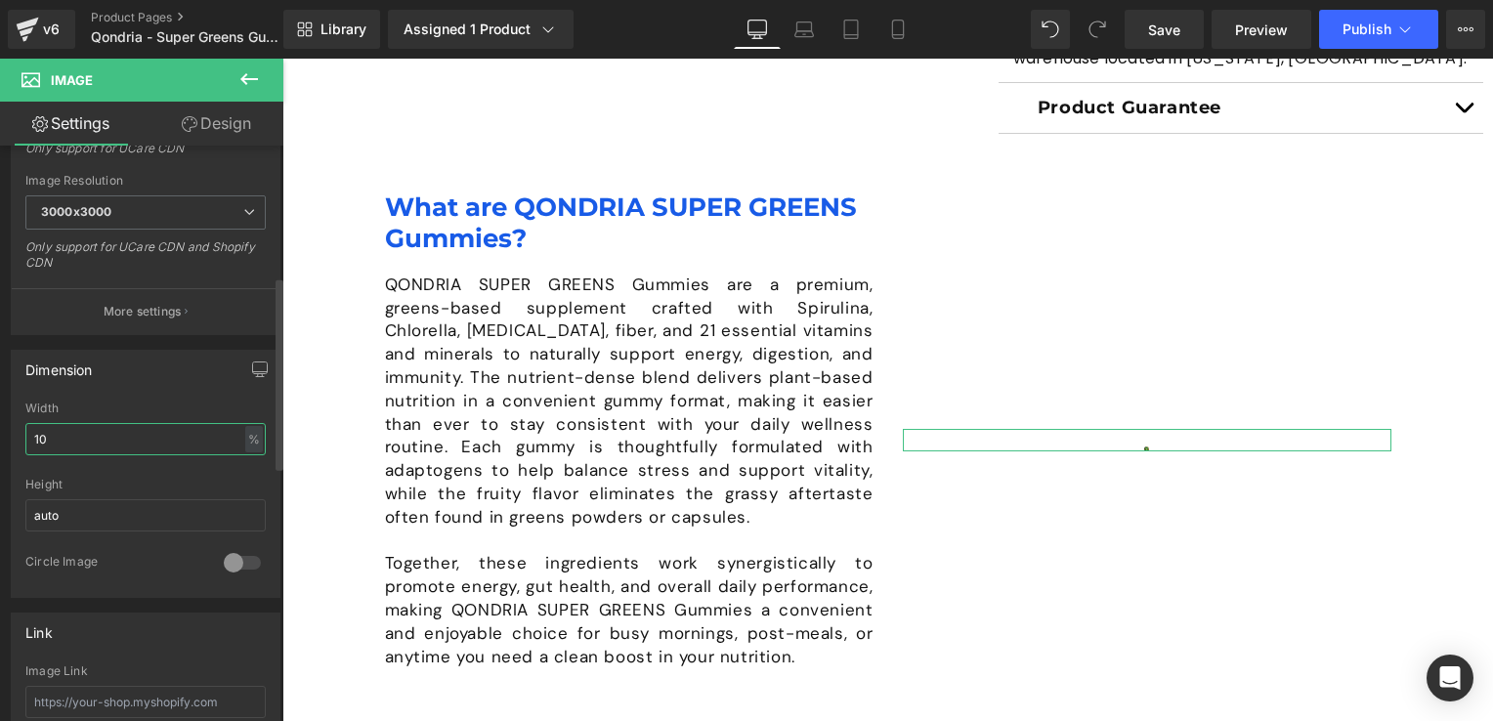
type input "100"
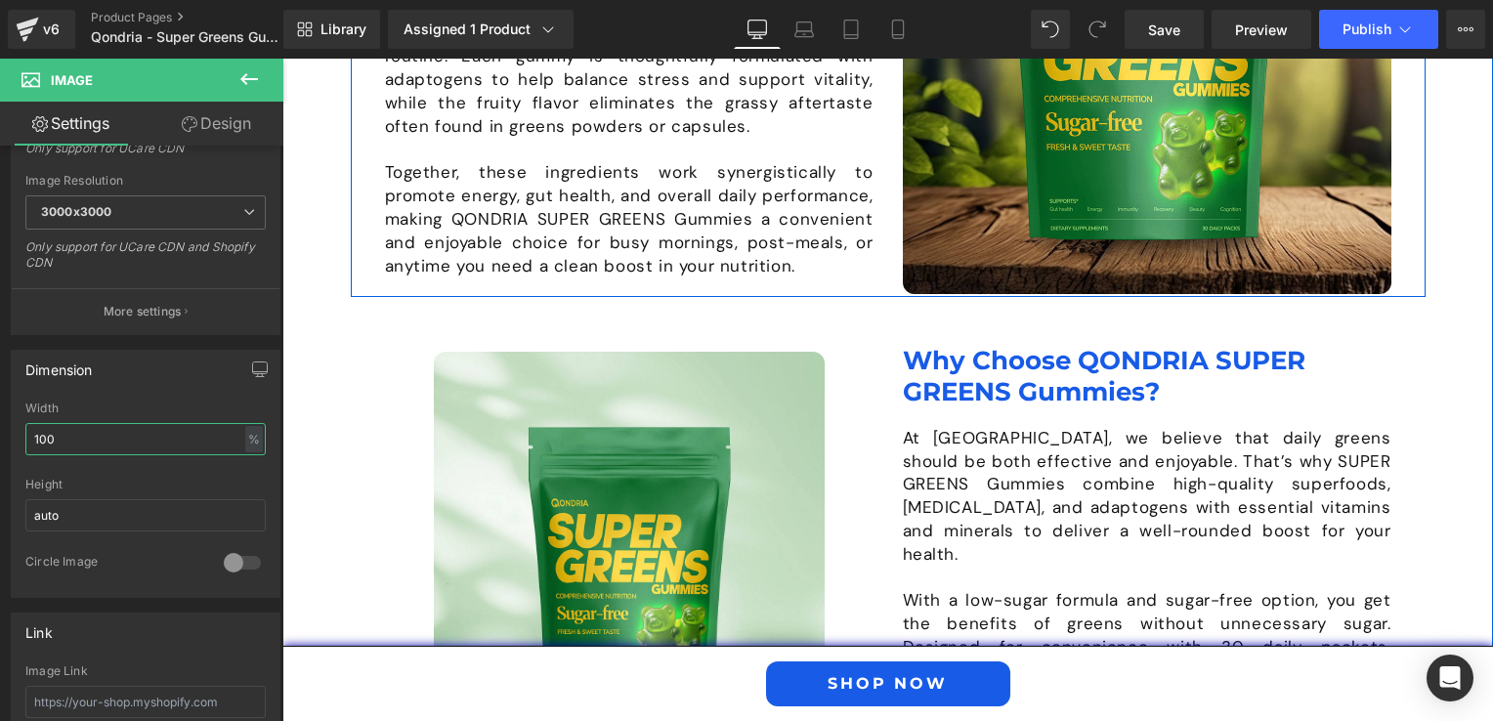
scroll to position [1958, 0]
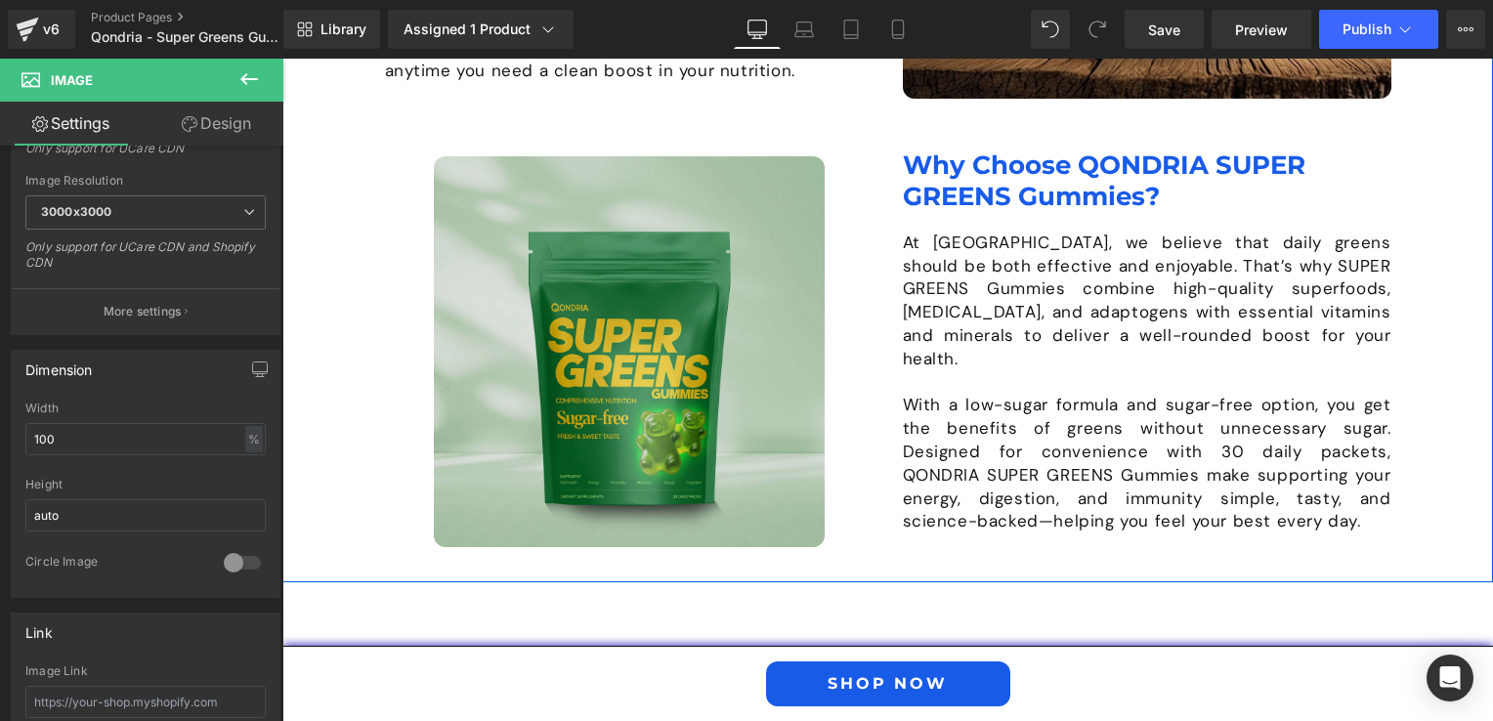
click at [663, 457] on img at bounding box center [629, 351] width 391 height 391
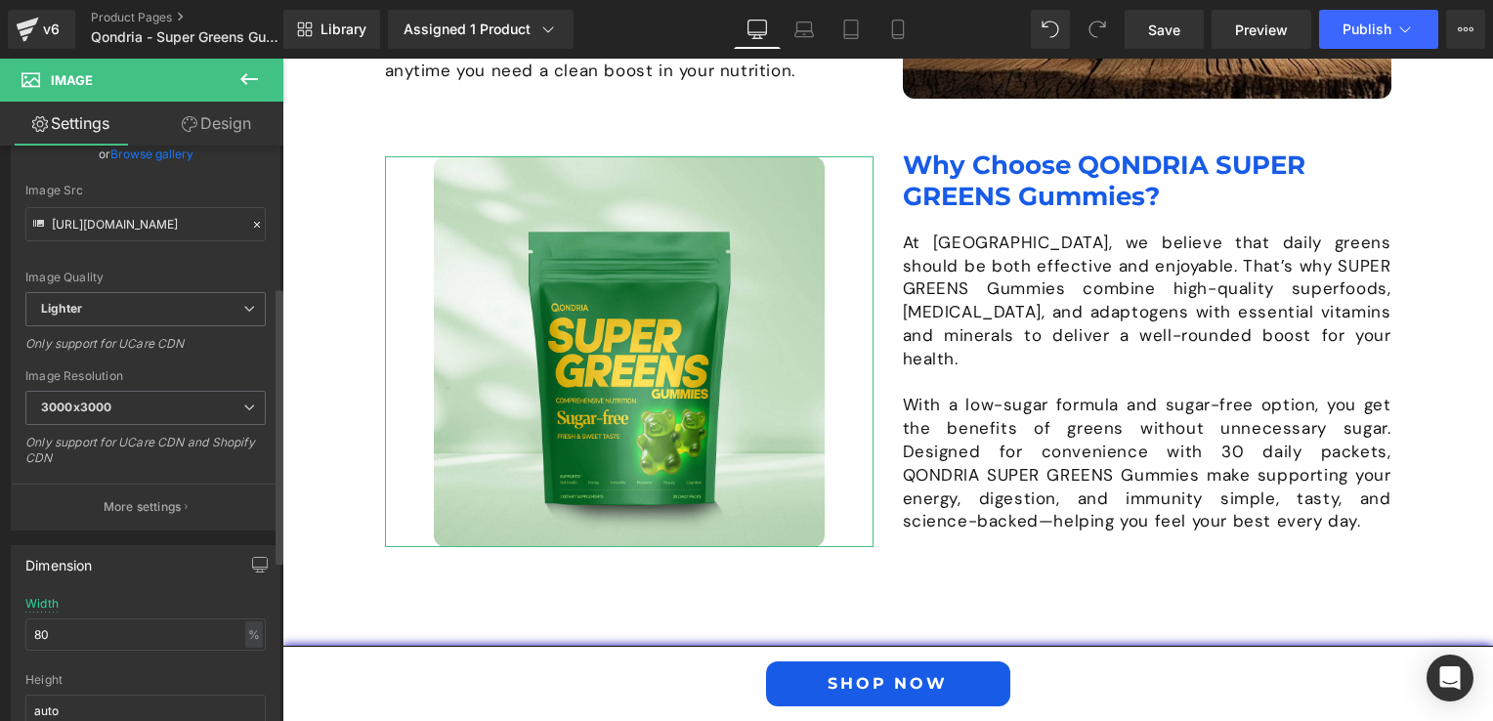
scroll to position [391, 0]
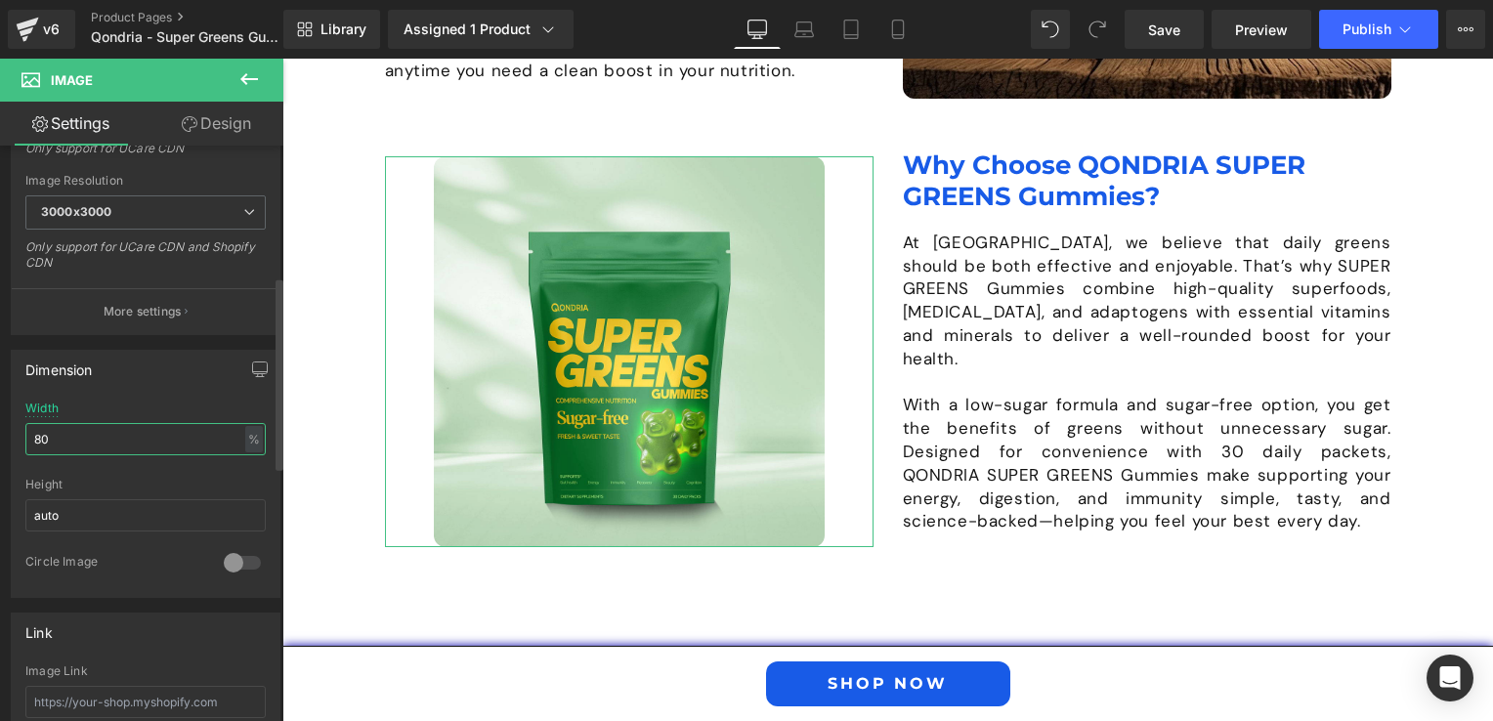
click at [65, 443] on input "80" at bounding box center [145, 439] width 240 height 32
type input "8"
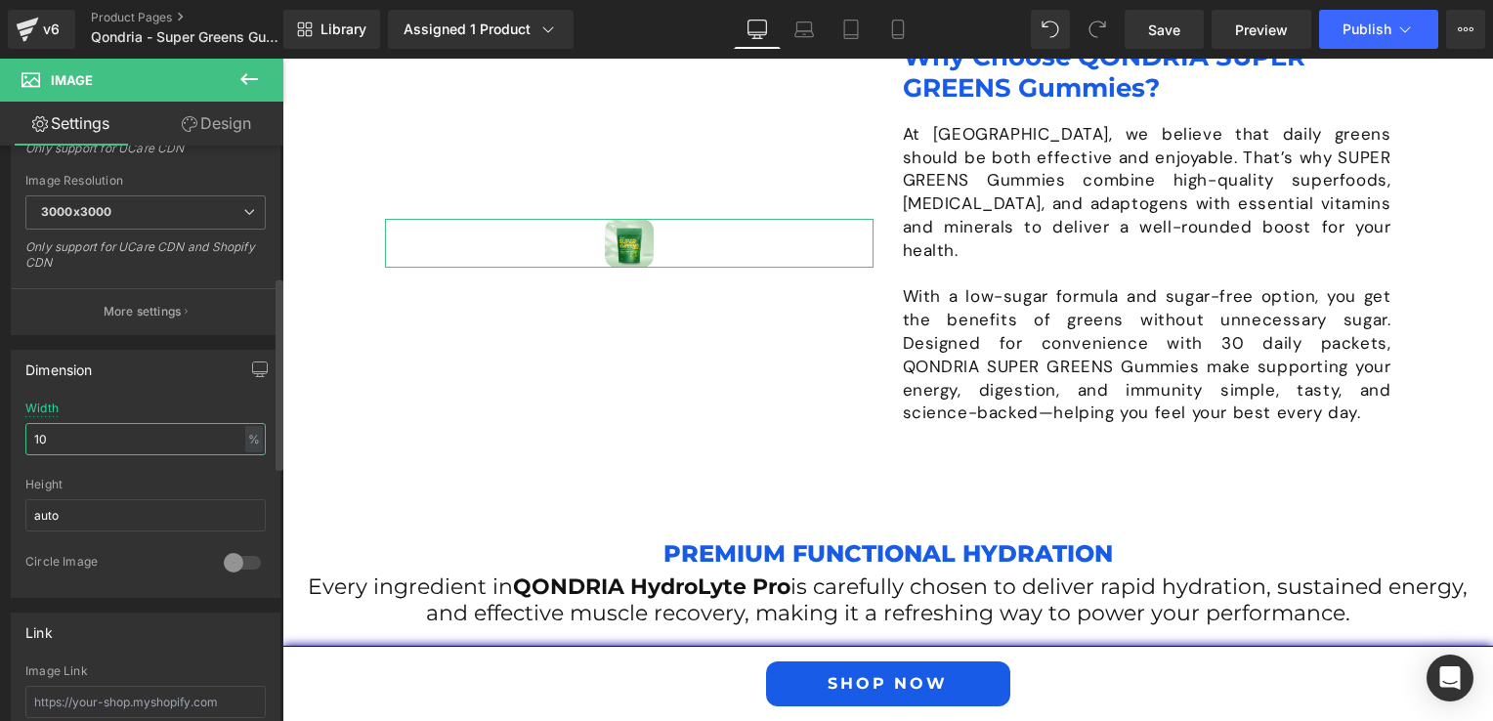
type input "100"
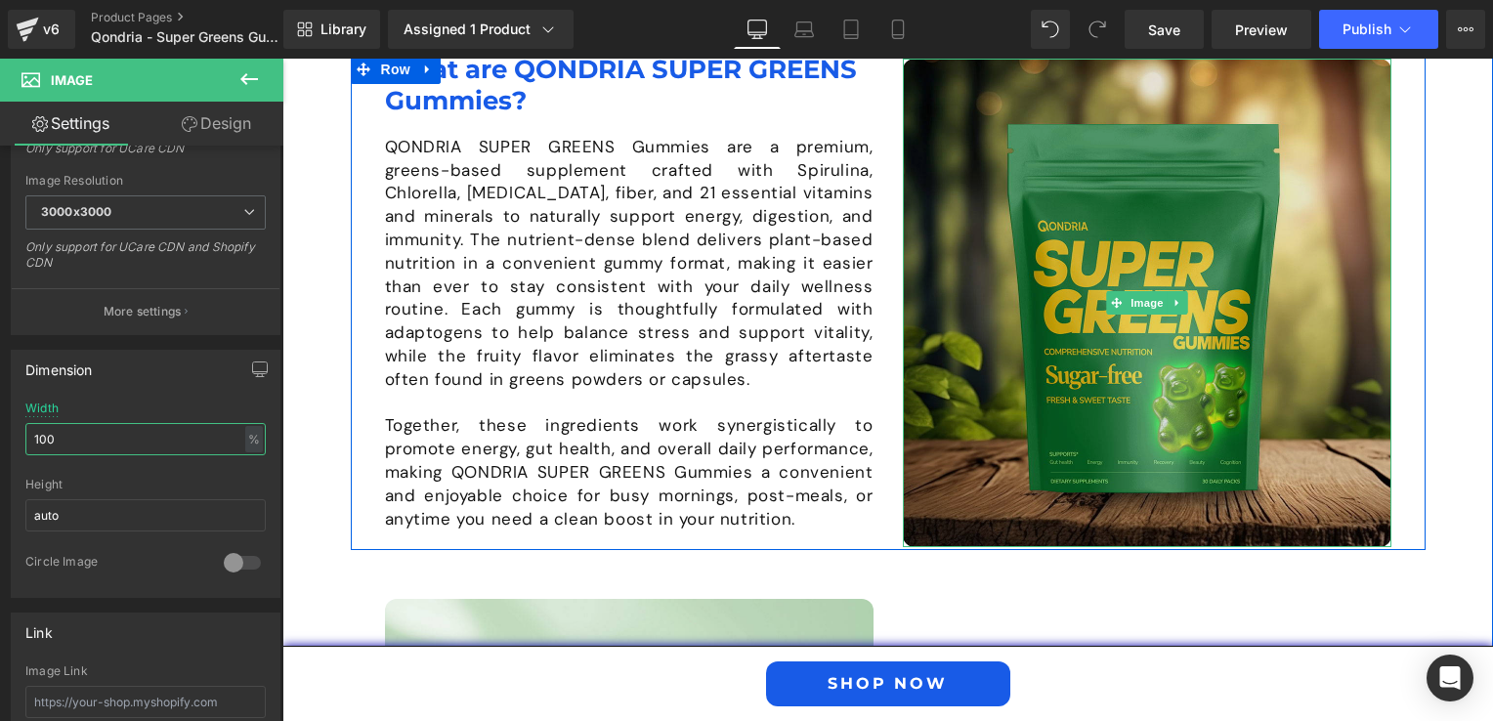
scroll to position [1412, 0]
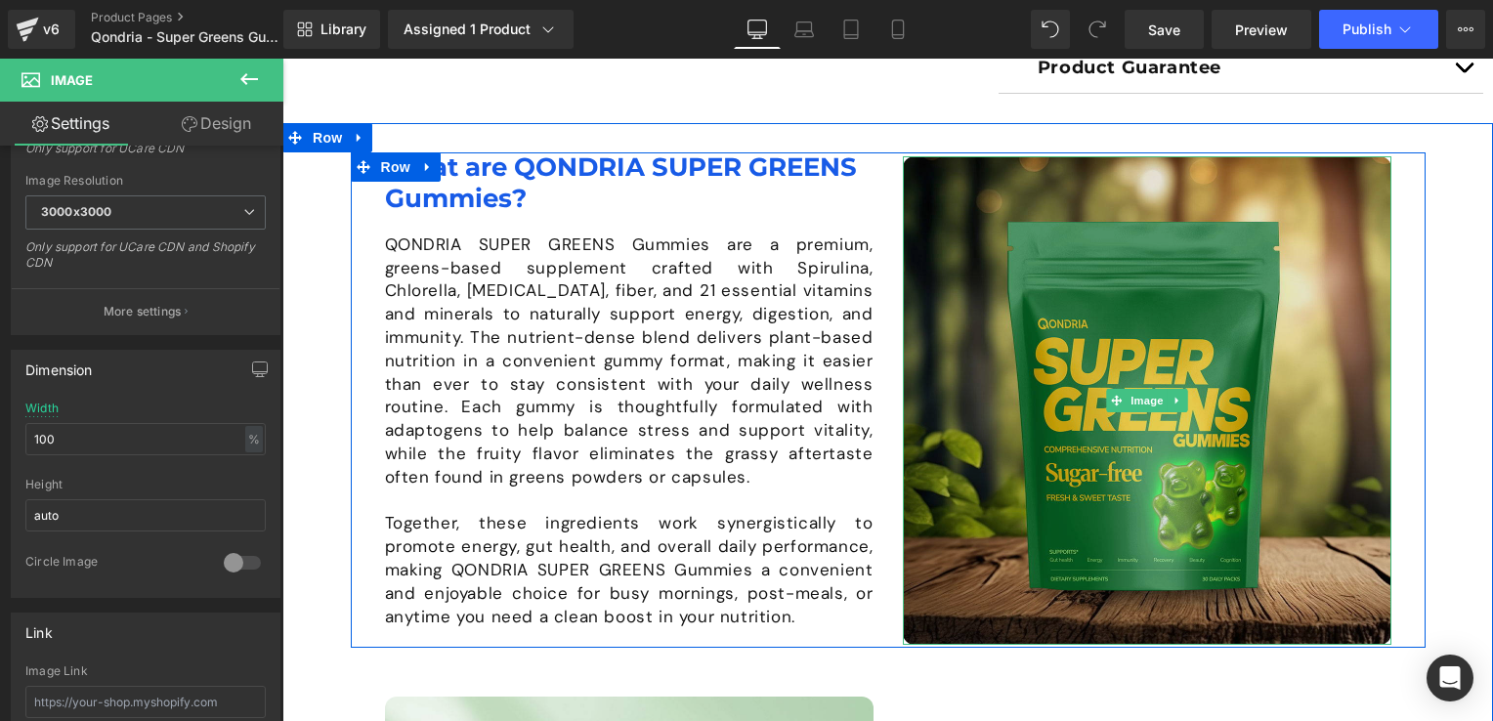
click at [1017, 307] on img at bounding box center [1147, 400] width 488 height 488
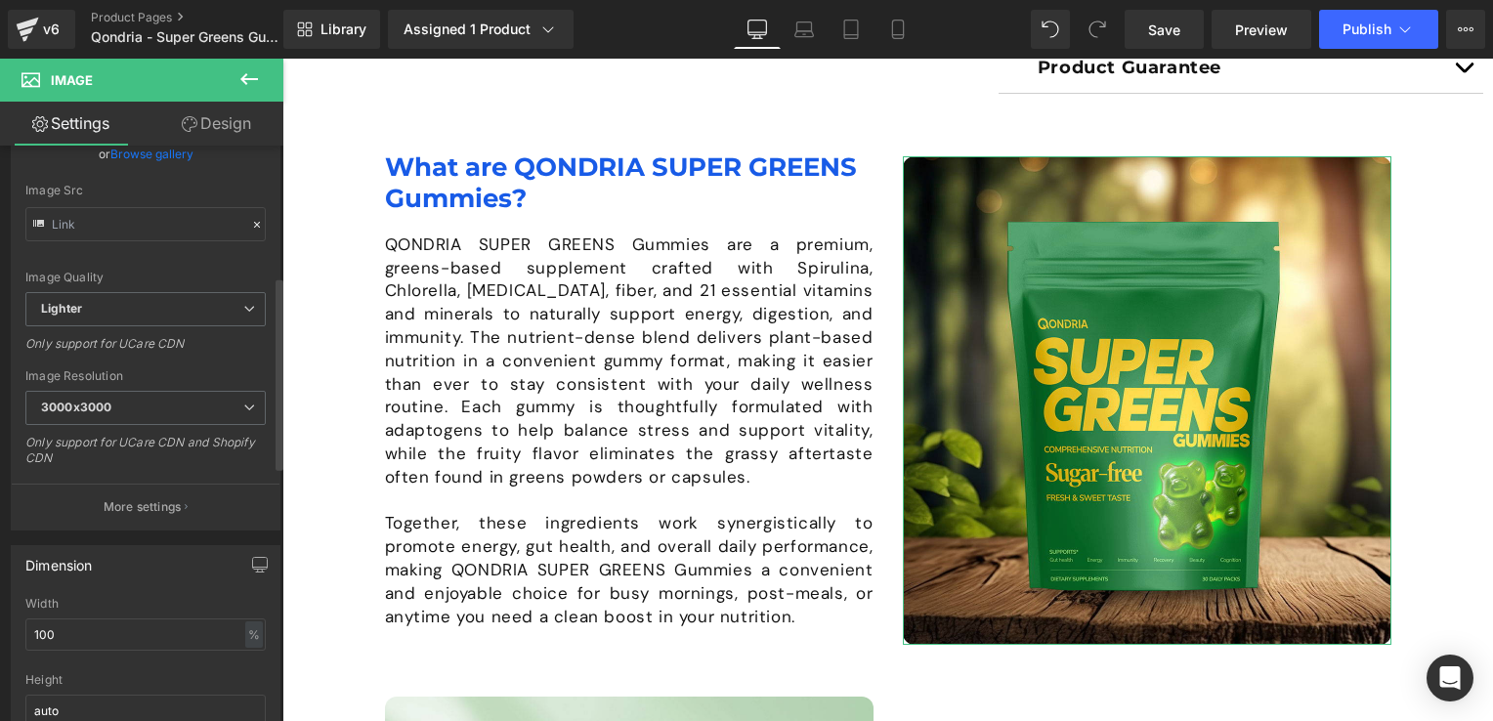
scroll to position [391, 0]
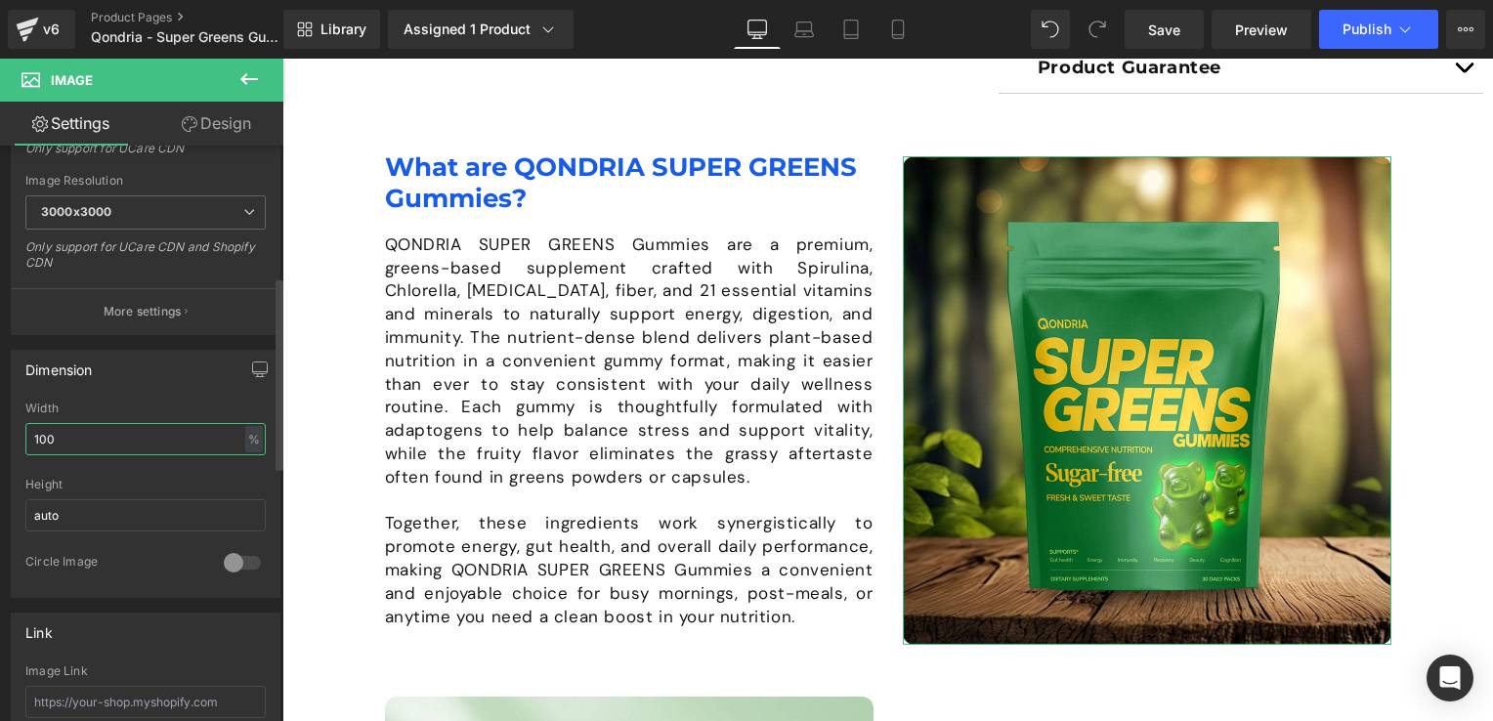
click at [63, 440] on input "100" at bounding box center [145, 439] width 240 height 32
type input "1"
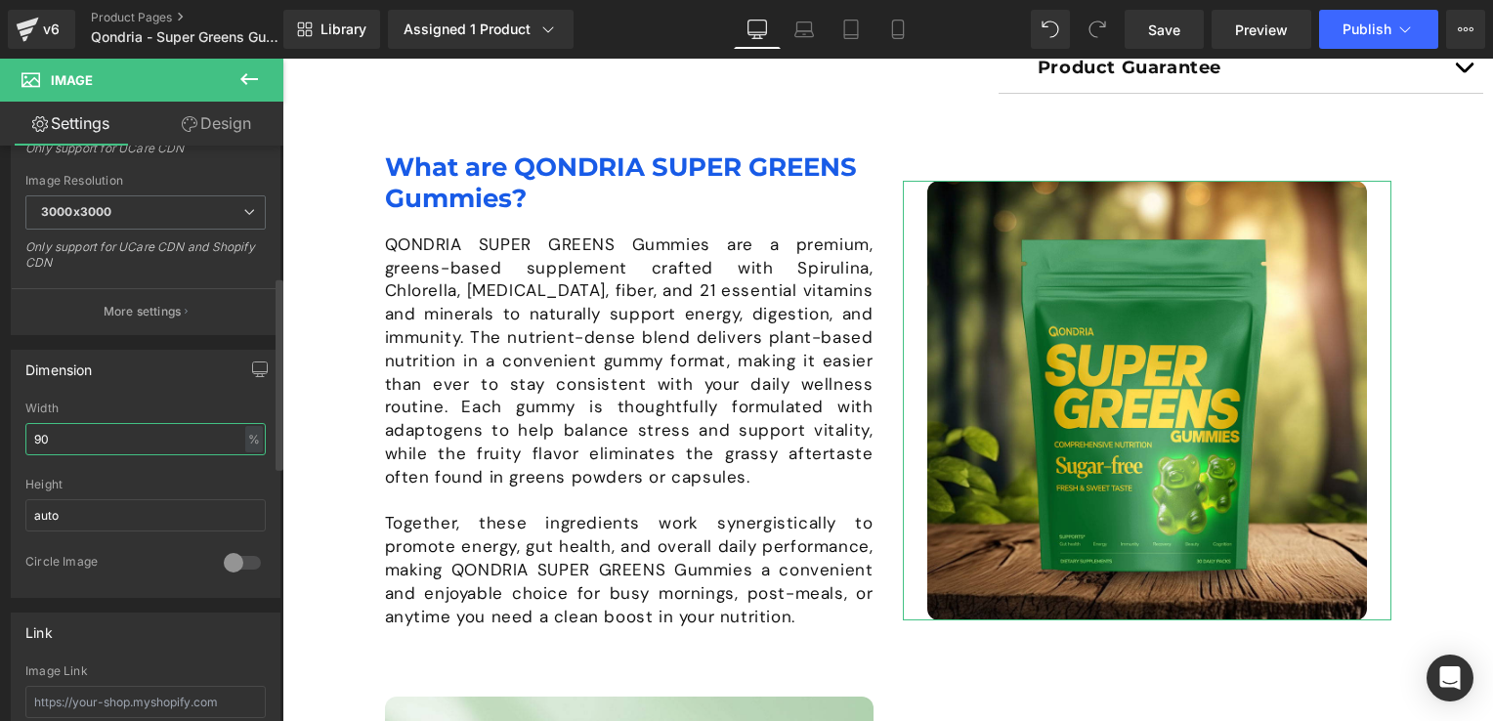
type input "9"
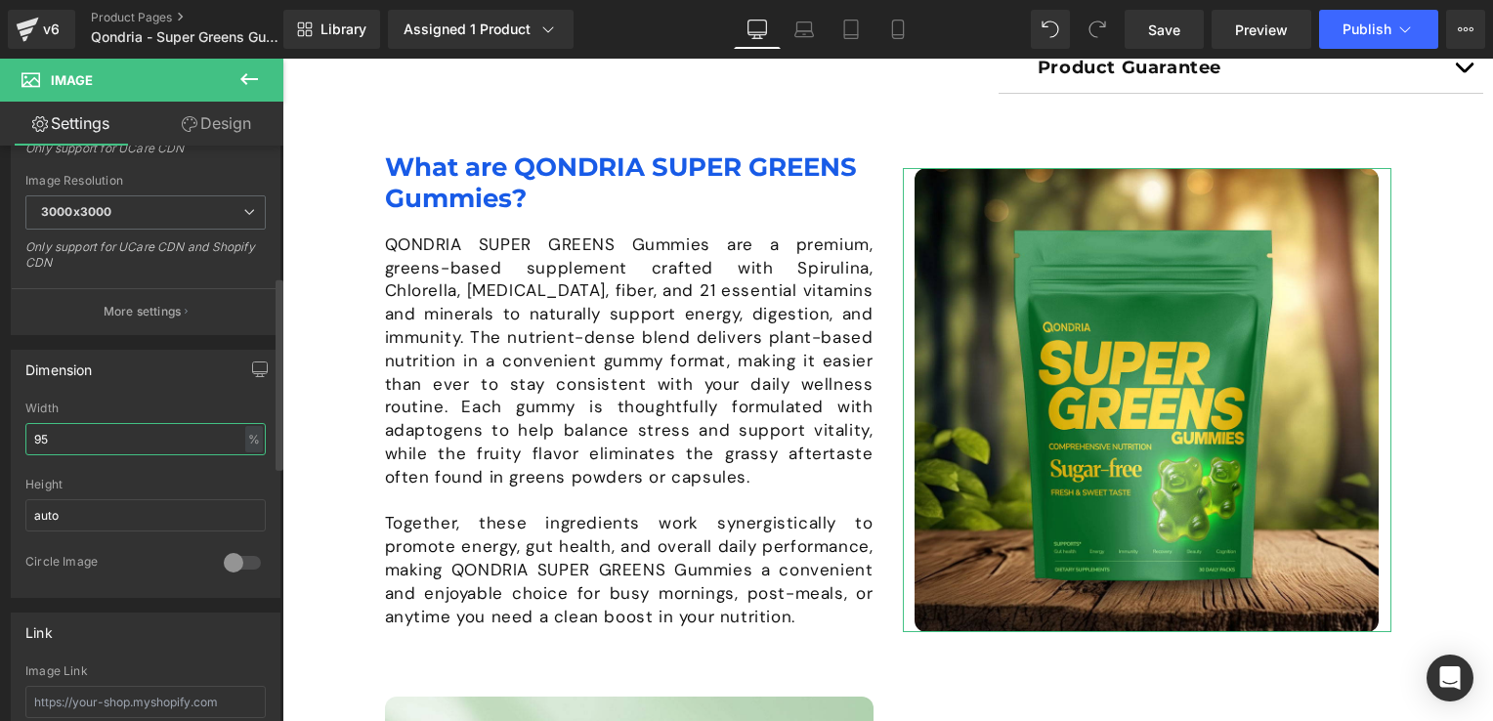
type input "9"
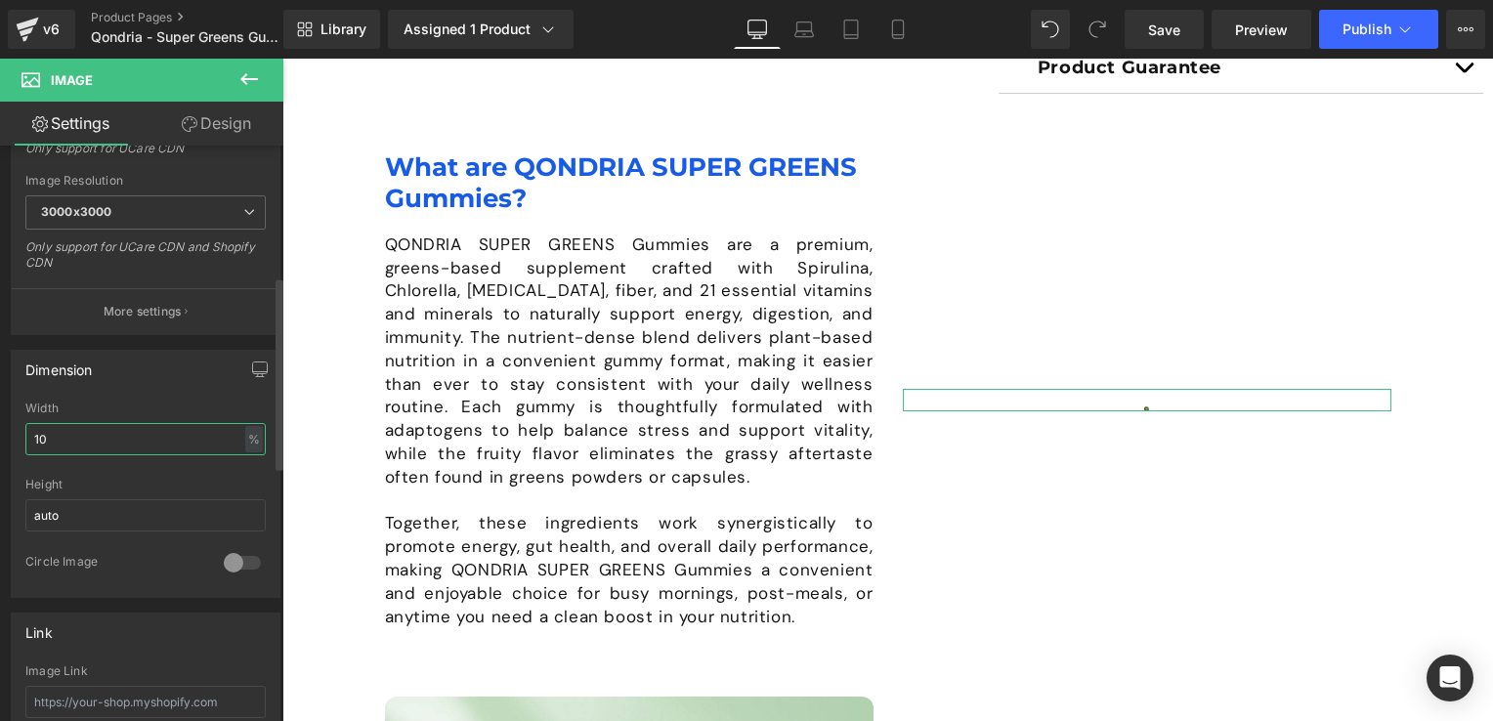
type input "100"
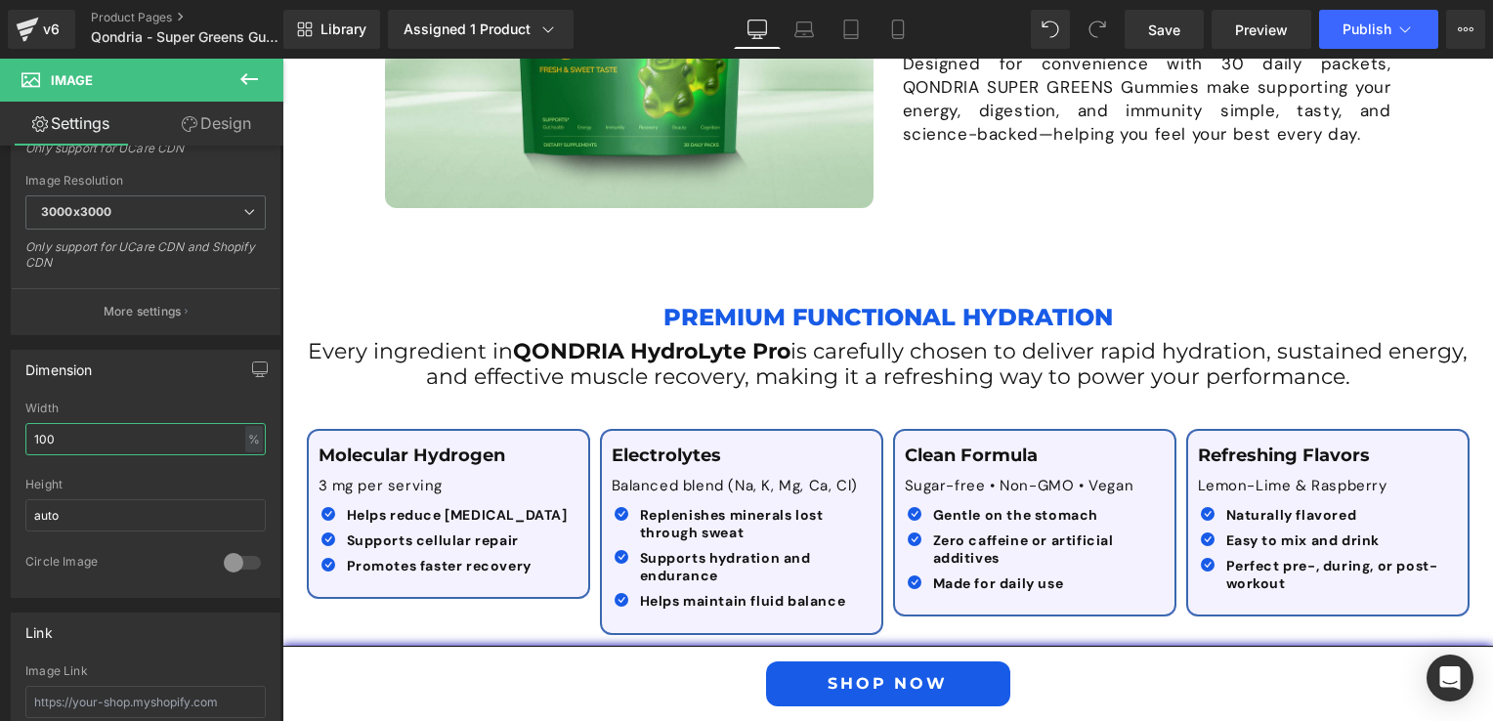
scroll to position [2486, 0]
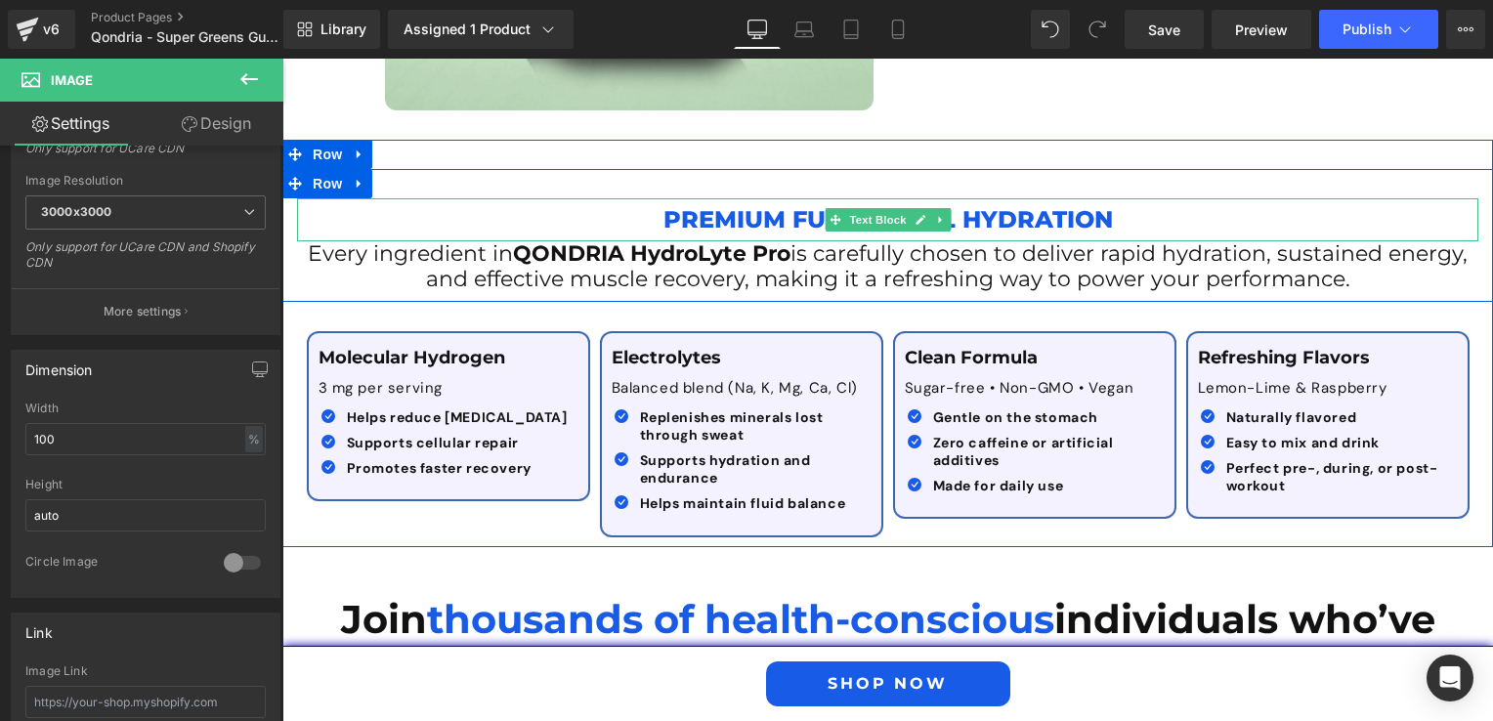
click at [670, 211] on p "Premium Functional Hydration" at bounding box center [887, 219] width 1181 height 42
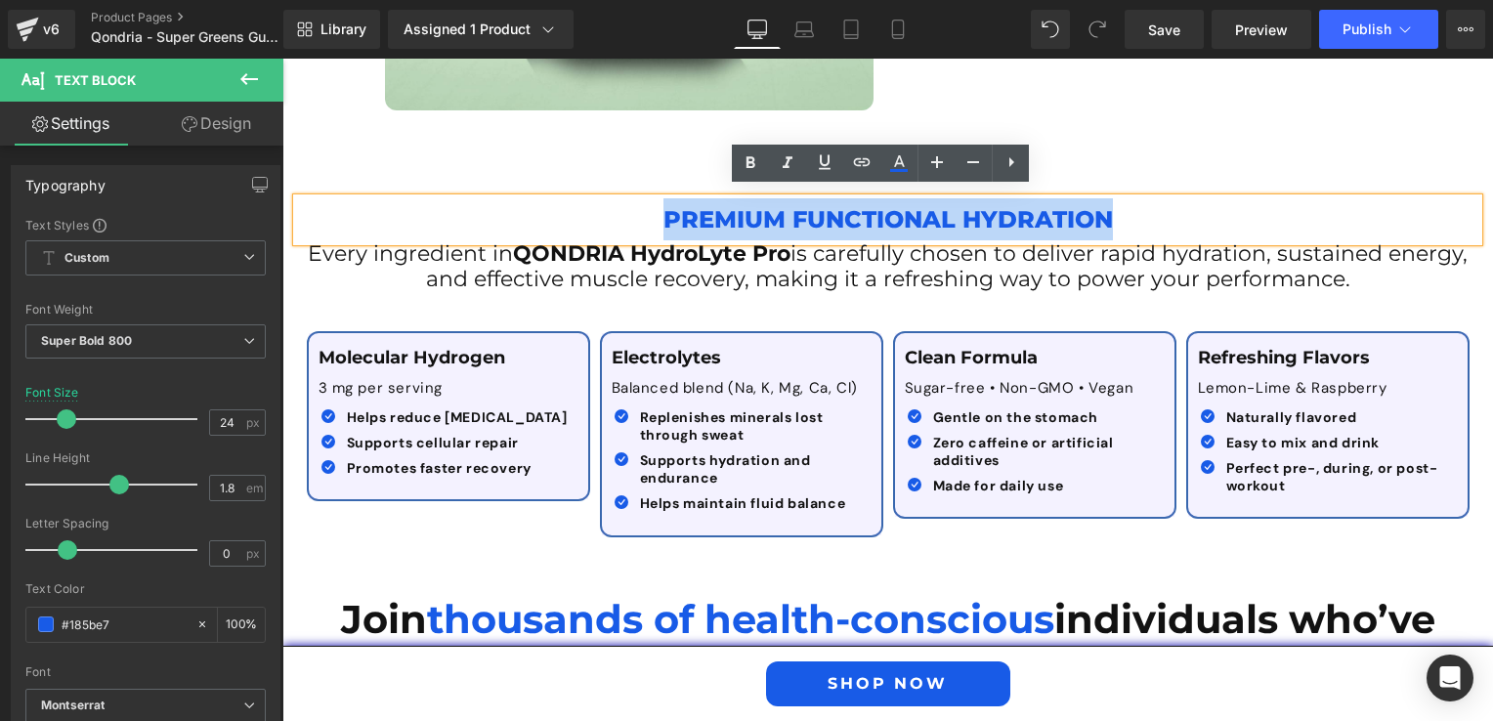
drag, startPoint x: 662, startPoint y: 211, endPoint x: 1118, endPoint y: 213, distance: 455.2
click at [1118, 213] on p "Premium Functional Hydration" at bounding box center [887, 219] width 1181 height 42
paste div
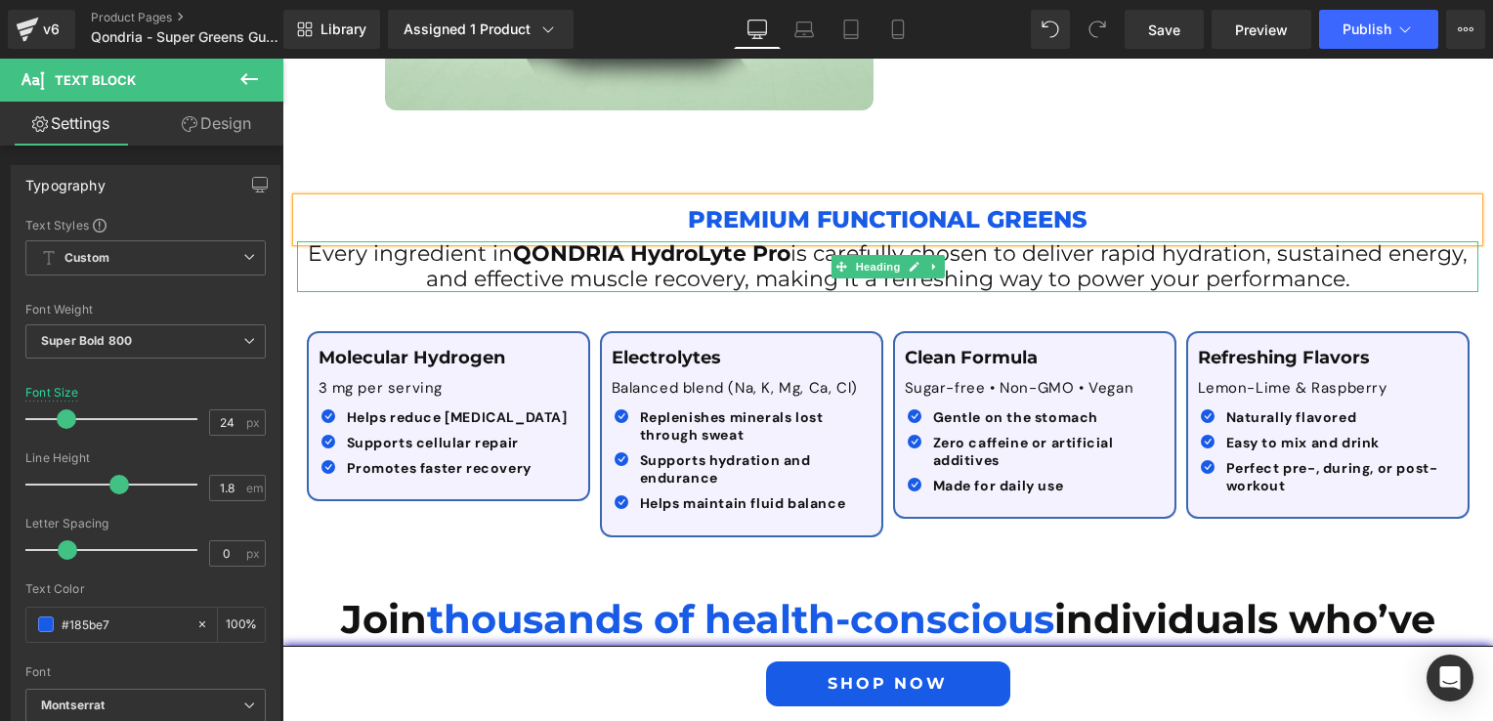
click at [559, 275] on span "is carefully chosen to deliver rapid hydration, sustained energy, and effective…" at bounding box center [947, 266] width 1042 height 52
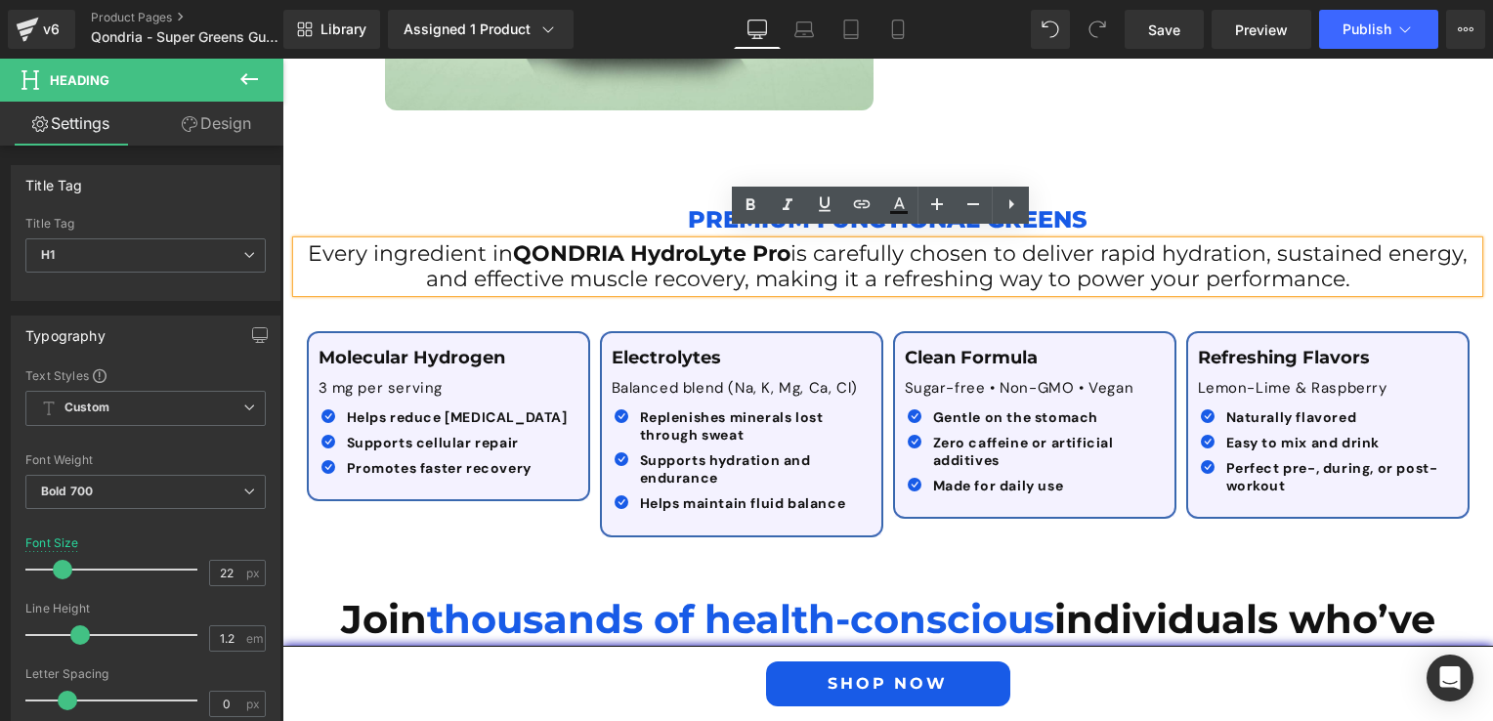
drag, startPoint x: 1358, startPoint y: 268, endPoint x: 305, endPoint y: 247, distance: 1053.2
click at [305, 247] on h1 "Every ingredient in QONDRIA HydroLyte Pro is carefully chosen to deliver rapid …" at bounding box center [887, 267] width 1181 height 52
paste div
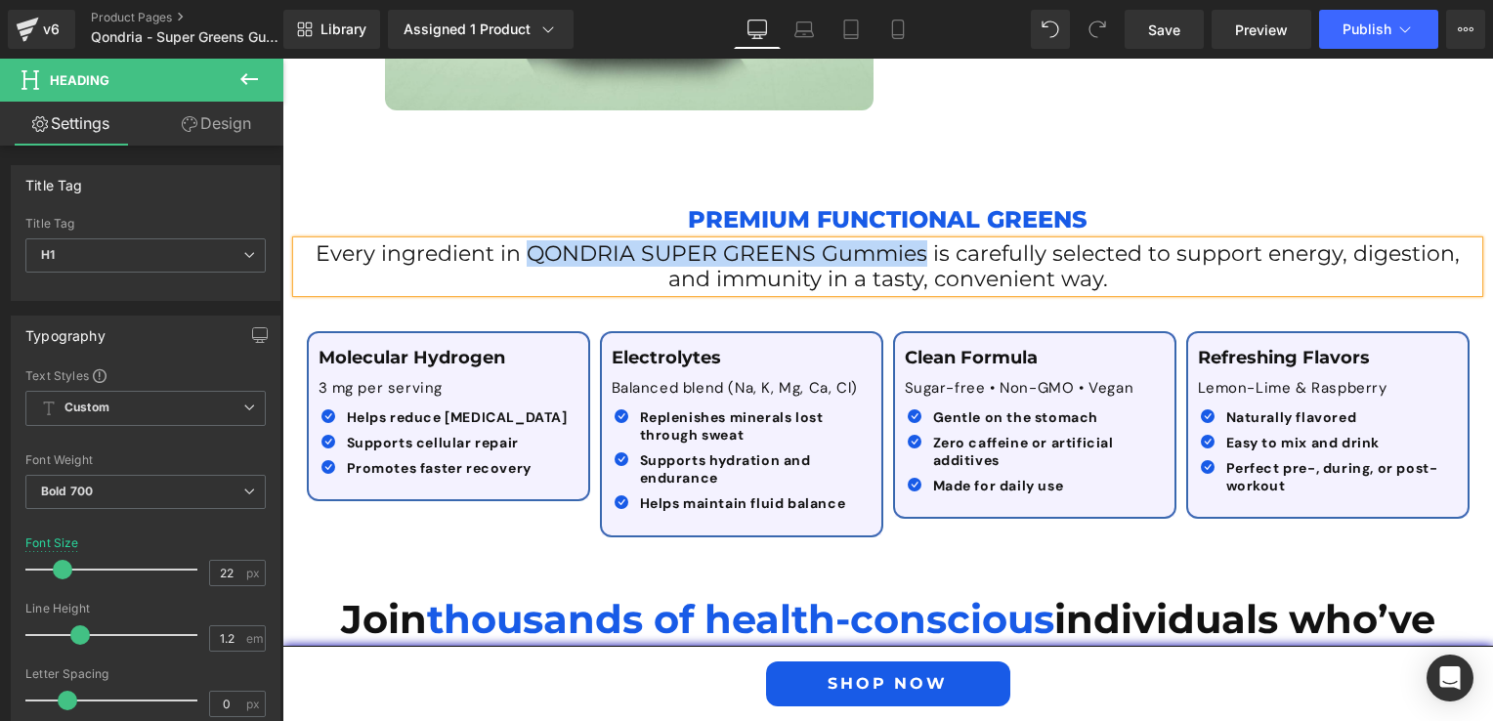
drag, startPoint x: 525, startPoint y: 252, endPoint x: 915, endPoint y: 256, distance: 390.8
click at [915, 256] on span "Every ingredient in QONDRIA SUPER GREENS Gummies is carefully selected to suppo…" at bounding box center [888, 266] width 1144 height 52
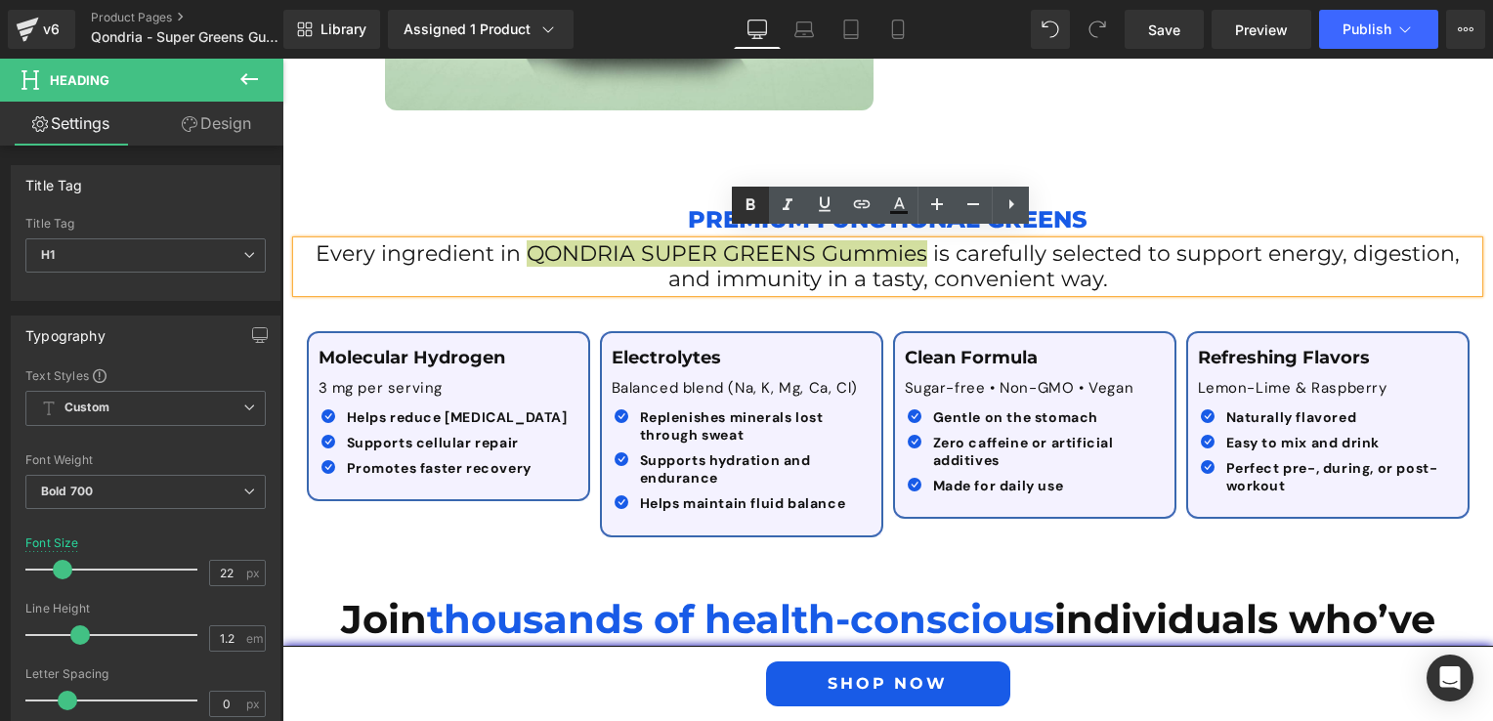
click at [739, 210] on icon at bounding box center [749, 204] width 23 height 23
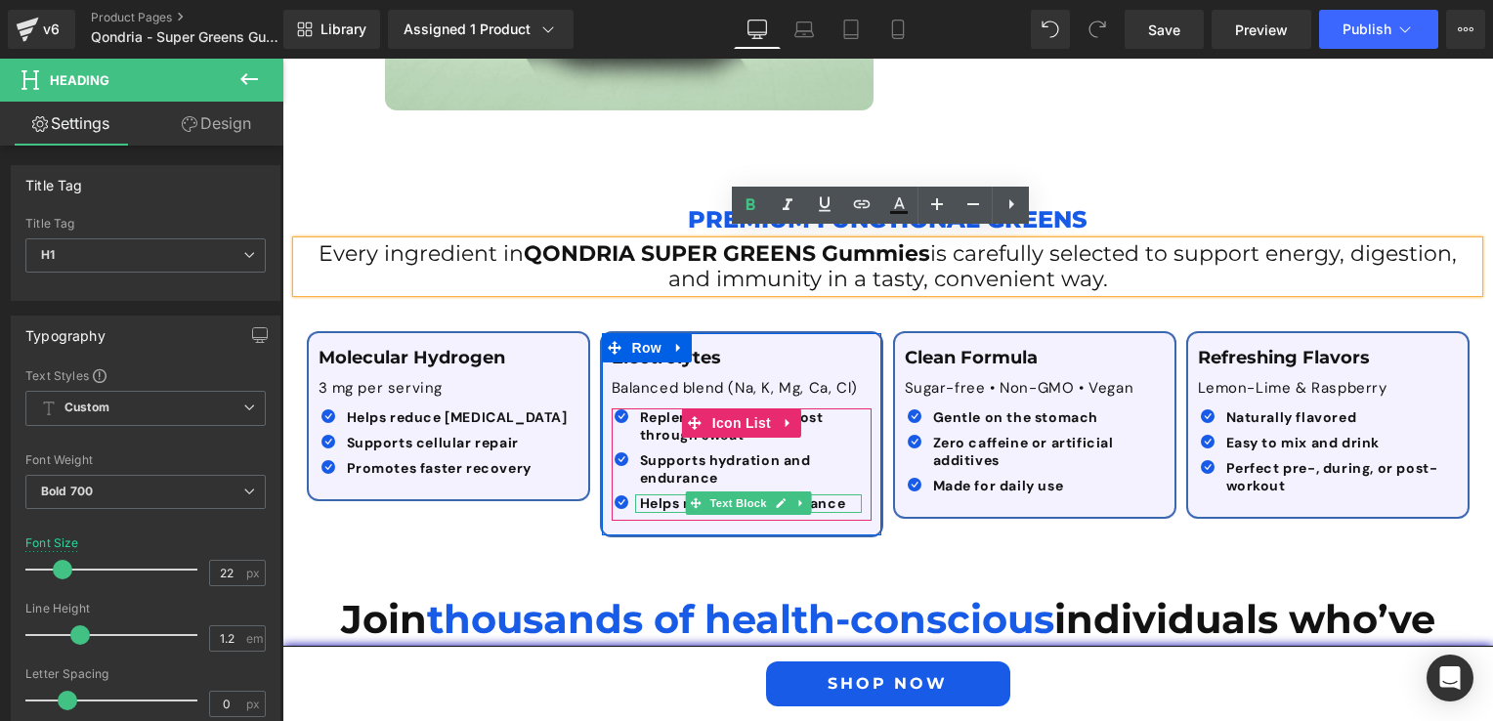
scroll to position [2681, 0]
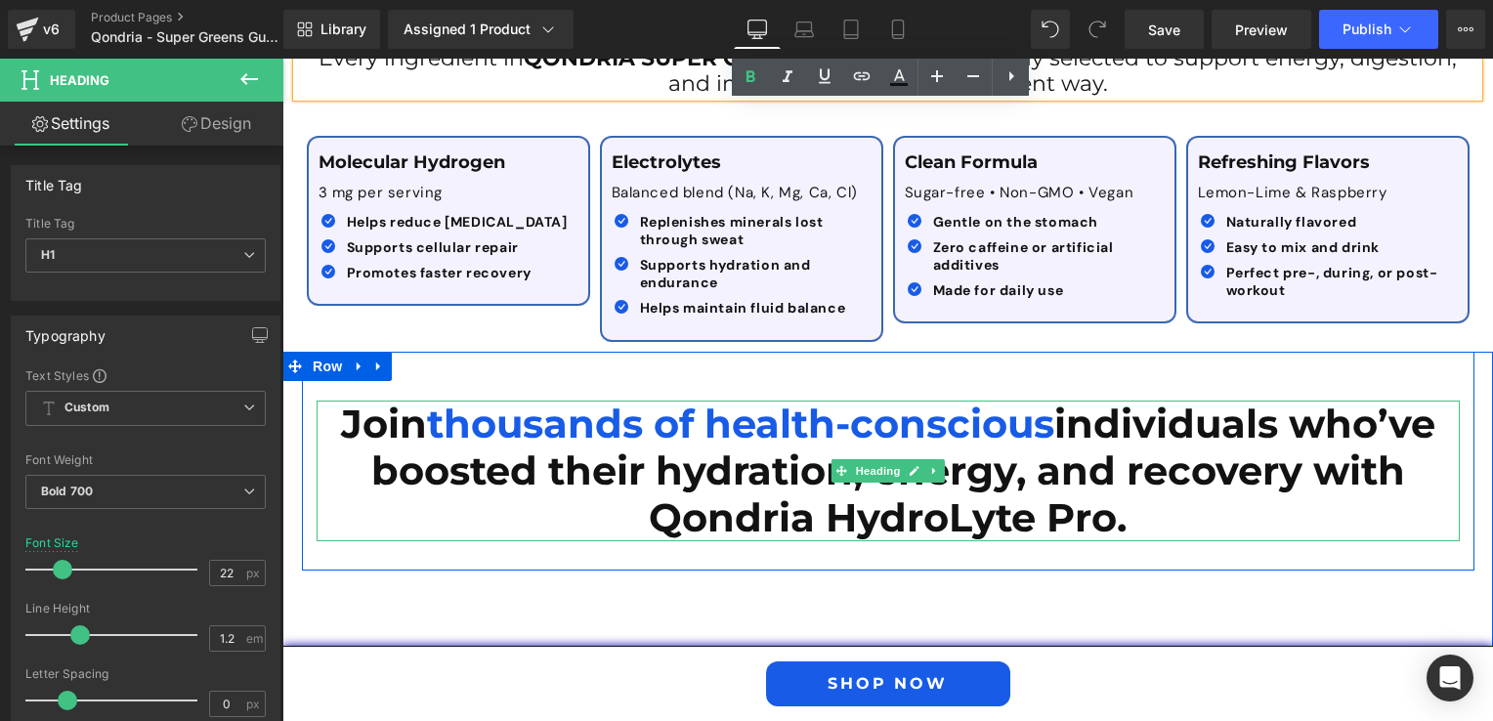
click at [503, 447] on h1 "Join thousands of health-conscious individuals who’ve boosted their hydration, …" at bounding box center [887, 471] width 1143 height 141
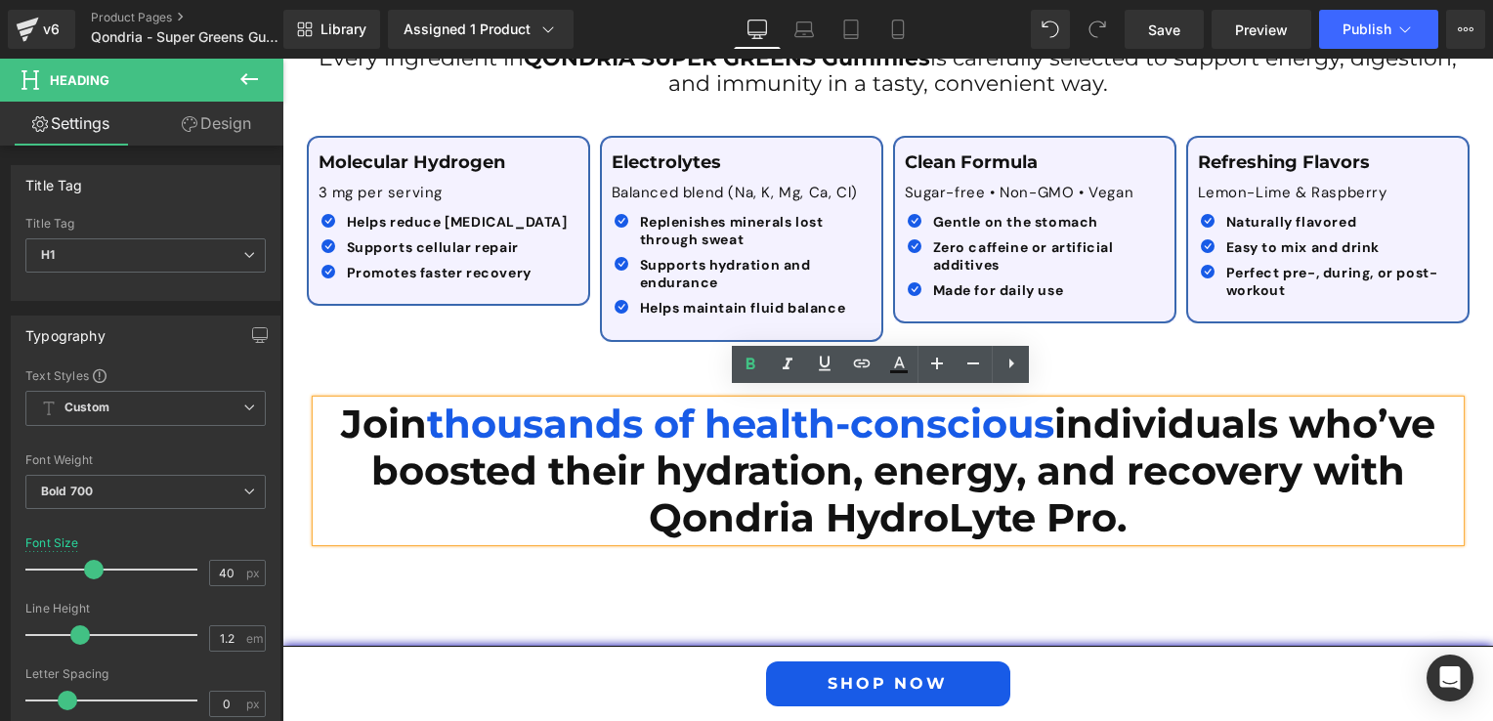
drag, startPoint x: 1135, startPoint y: 506, endPoint x: 324, endPoint y: 420, distance: 815.3
click at [324, 420] on h1 "Join thousands of health-conscious individuals who’ve boosted their hydration, …" at bounding box center [887, 471] width 1143 height 141
paste div
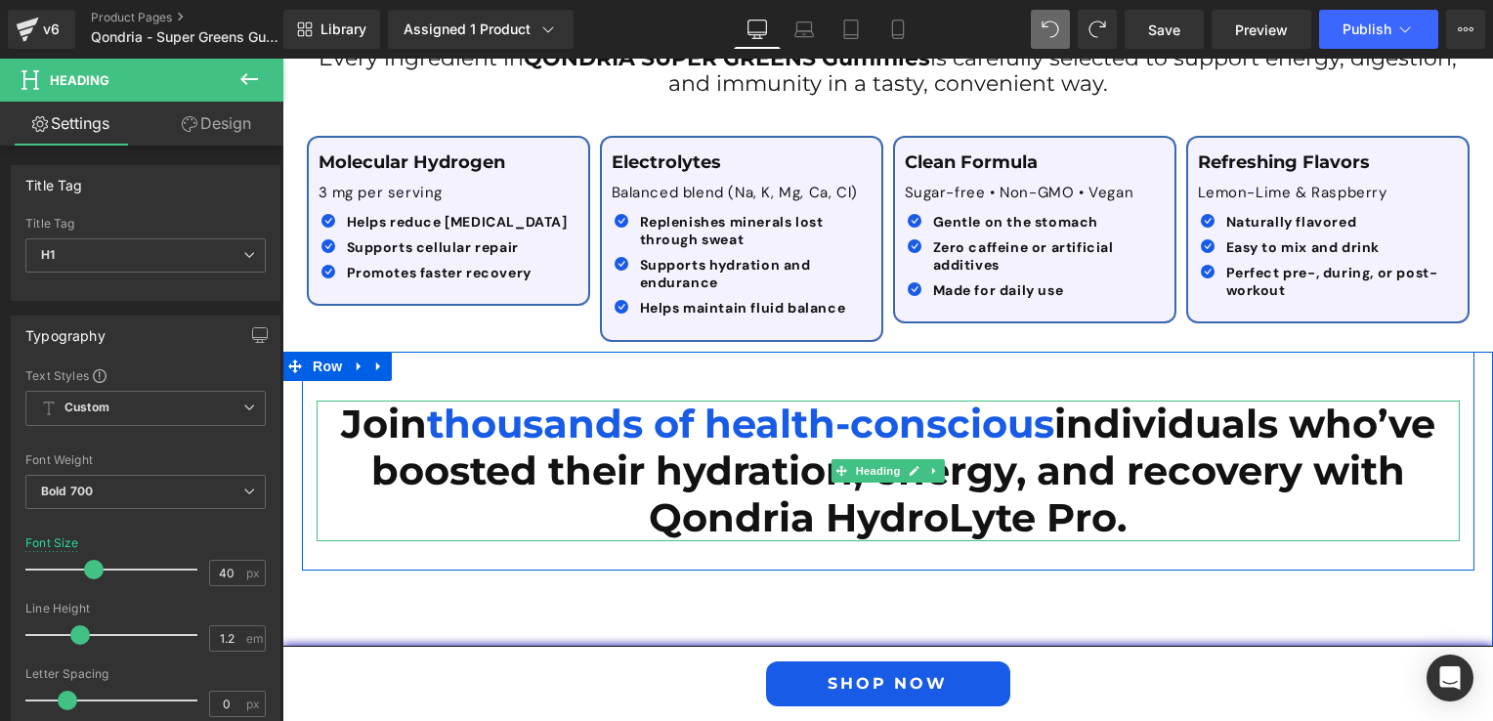
click at [738, 485] on h1 "Join thousands of health-conscious individuals who’ve boosted their hydration, …" at bounding box center [887, 471] width 1143 height 141
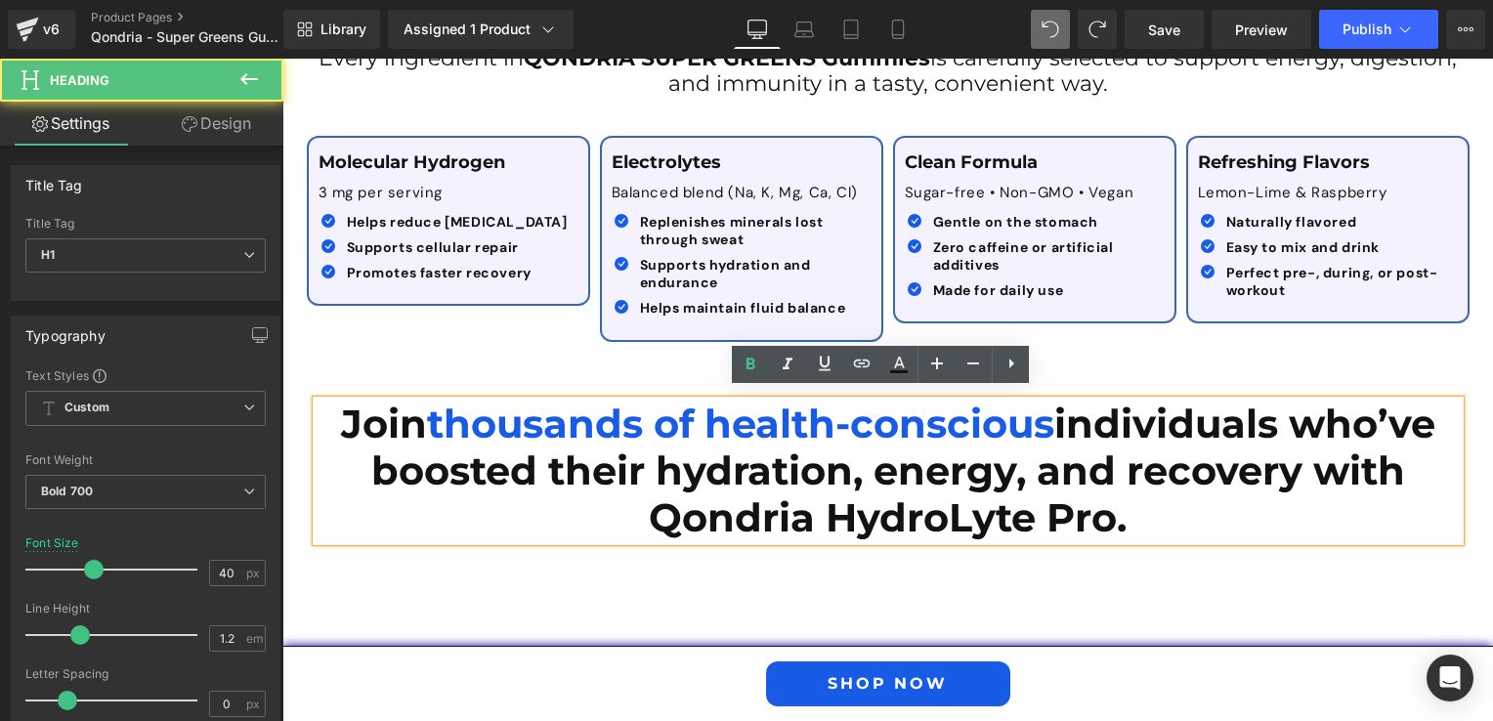
drag, startPoint x: 1295, startPoint y: 420, endPoint x: 1270, endPoint y: 488, distance: 72.9
click at [1270, 488] on h1 "Join thousands of health-conscious individuals who’ve boosted their hydration, …" at bounding box center [887, 471] width 1143 height 141
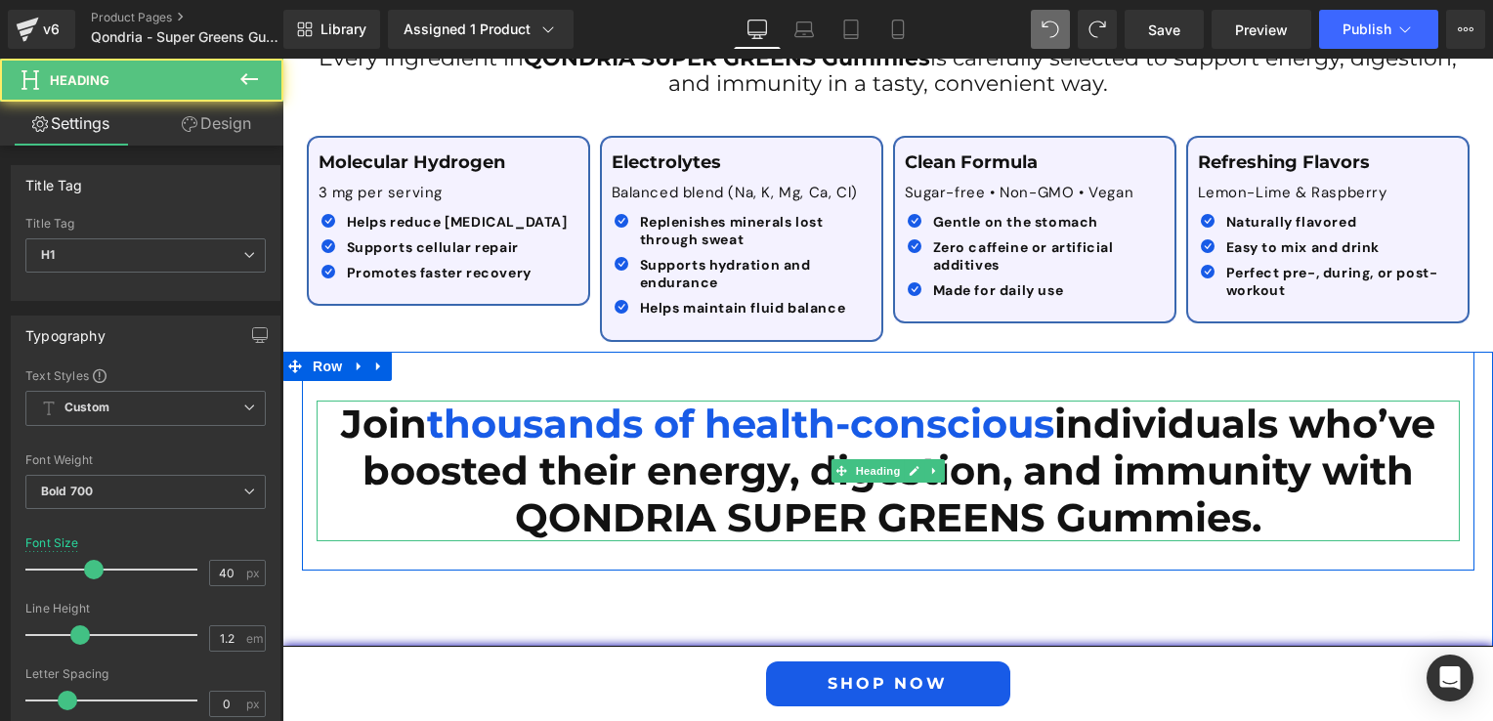
click at [590, 415] on span "thousands of health-conscious" at bounding box center [740, 424] width 627 height 48
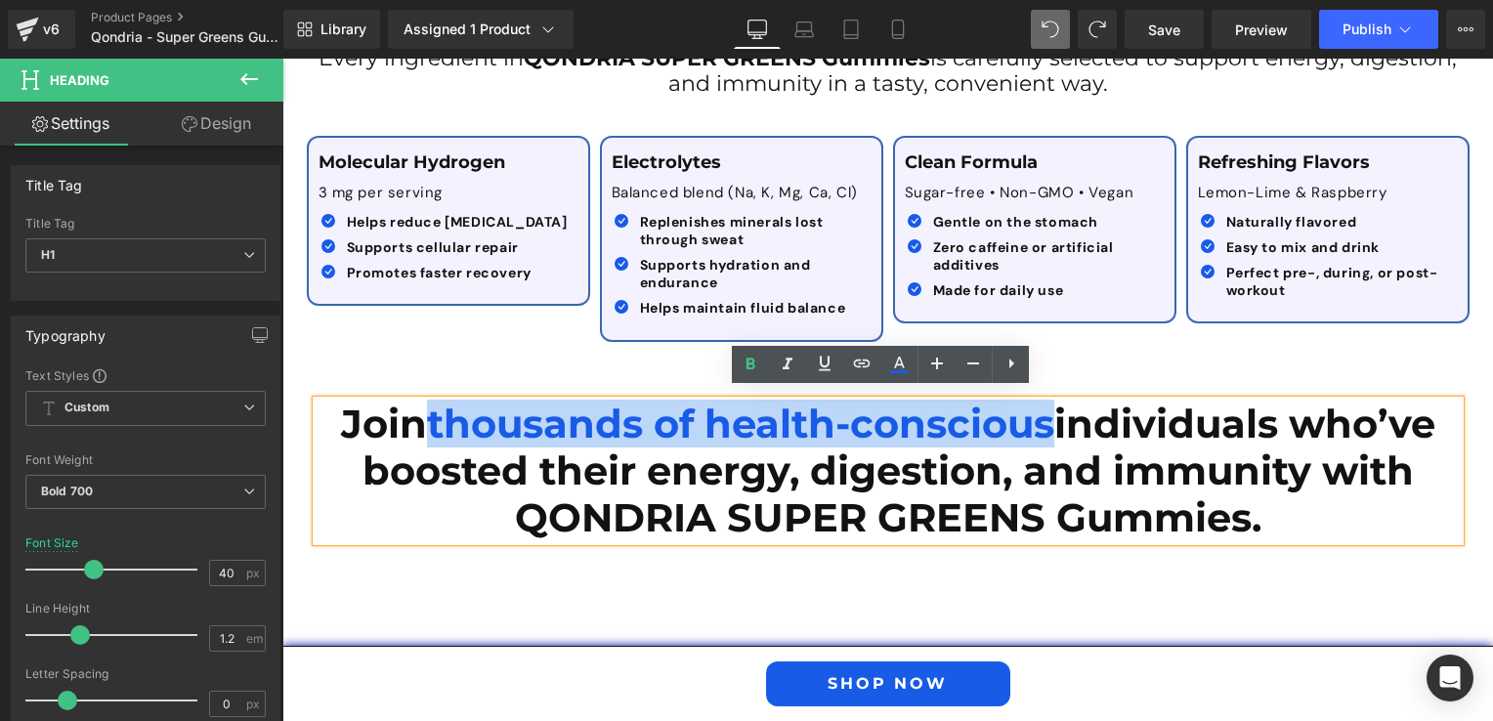
drag, startPoint x: 1043, startPoint y: 412, endPoint x: 419, endPoint y: 420, distance: 624.2
click at [427, 420] on span "thousands of health-conscious" at bounding box center [740, 424] width 627 height 48
drag, startPoint x: 324, startPoint y: 412, endPoint x: 1046, endPoint y: 425, distance: 722.0
click at [1046, 425] on h1 "Join thousands of health-conscious individuals who’ve boosted their energy, dig…" at bounding box center [887, 471] width 1143 height 141
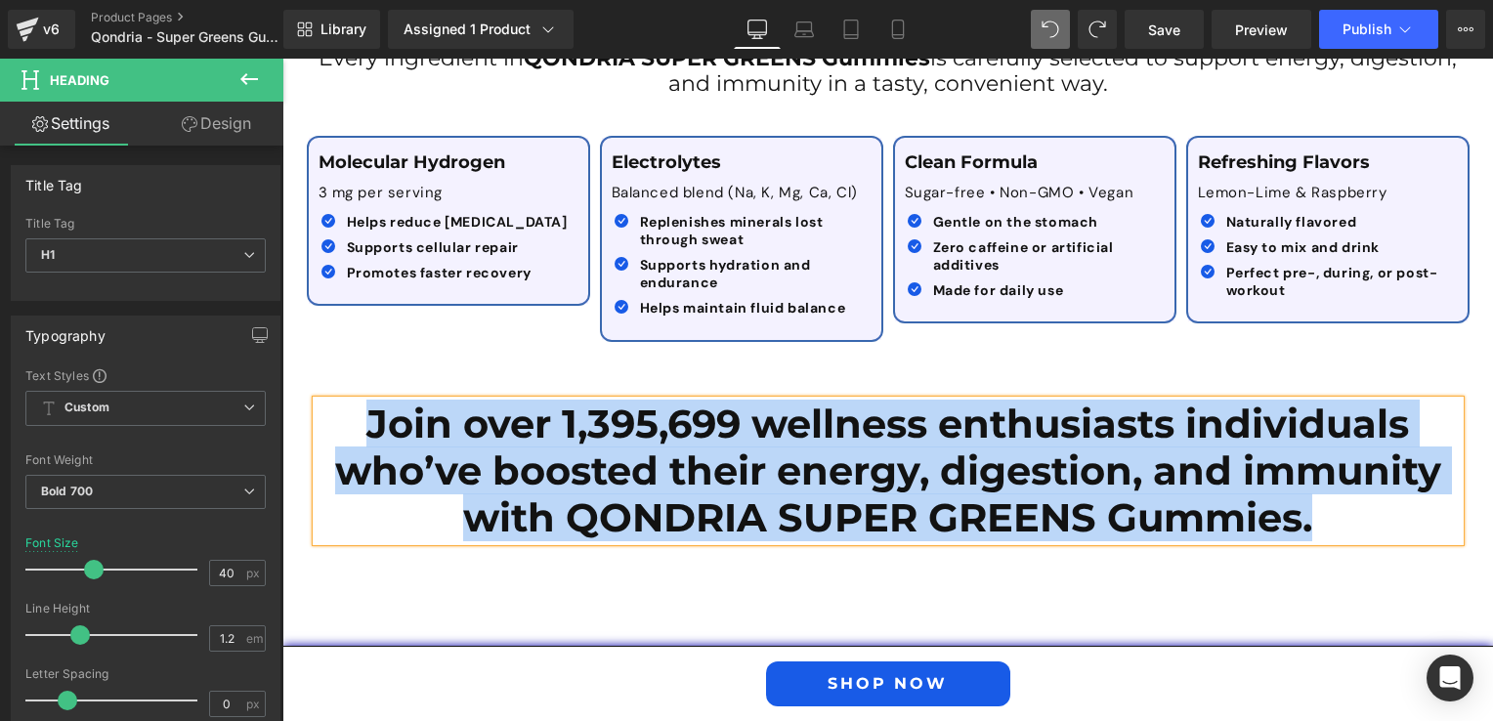
drag, startPoint x: 1308, startPoint y: 514, endPoint x: 358, endPoint y: 415, distance: 955.6
click at [358, 415] on h1 "Join over 1,395,699 wellness enthusiasts individuals who’ve boosted their energ…" at bounding box center [887, 471] width 1143 height 141
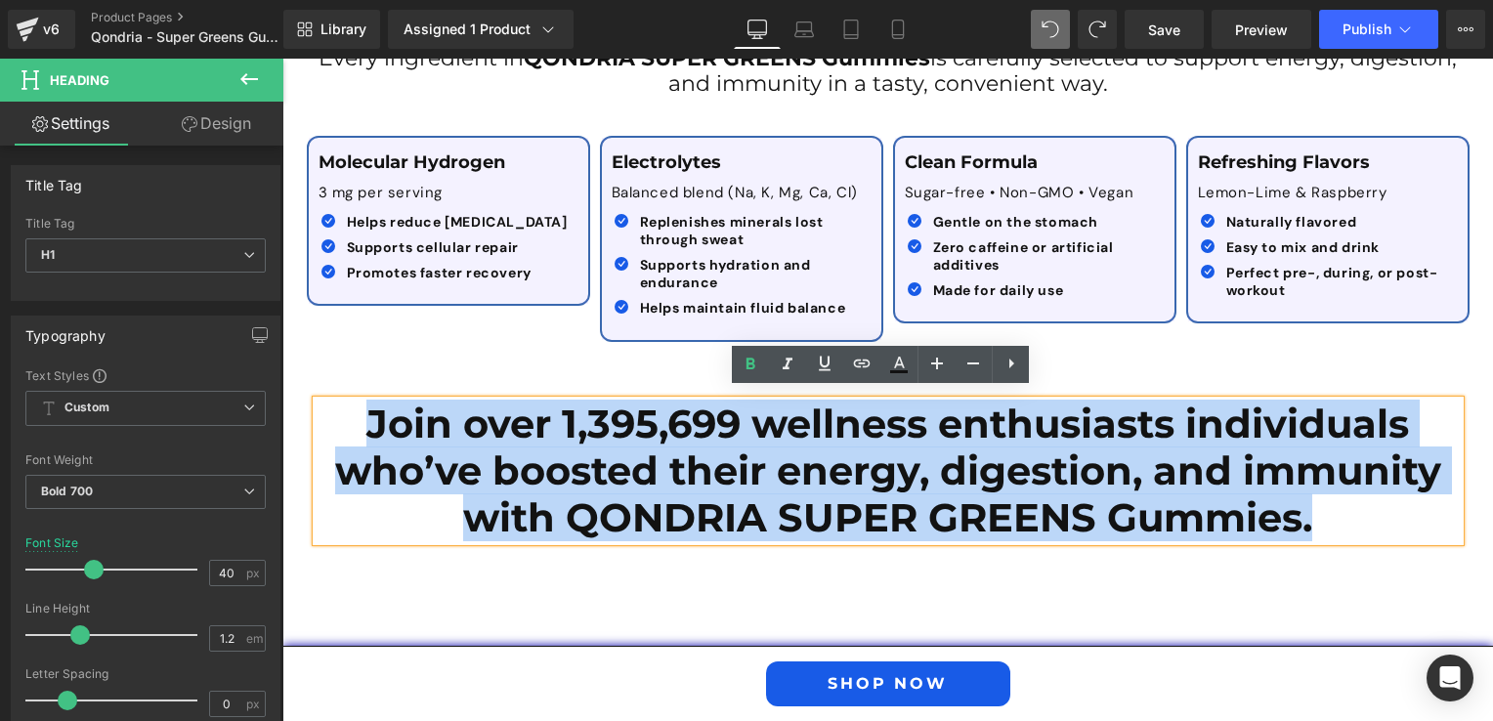
copy h1 "Join over 1,395,699 wellness enthusiasts individuals who’ve boosted their energ…"
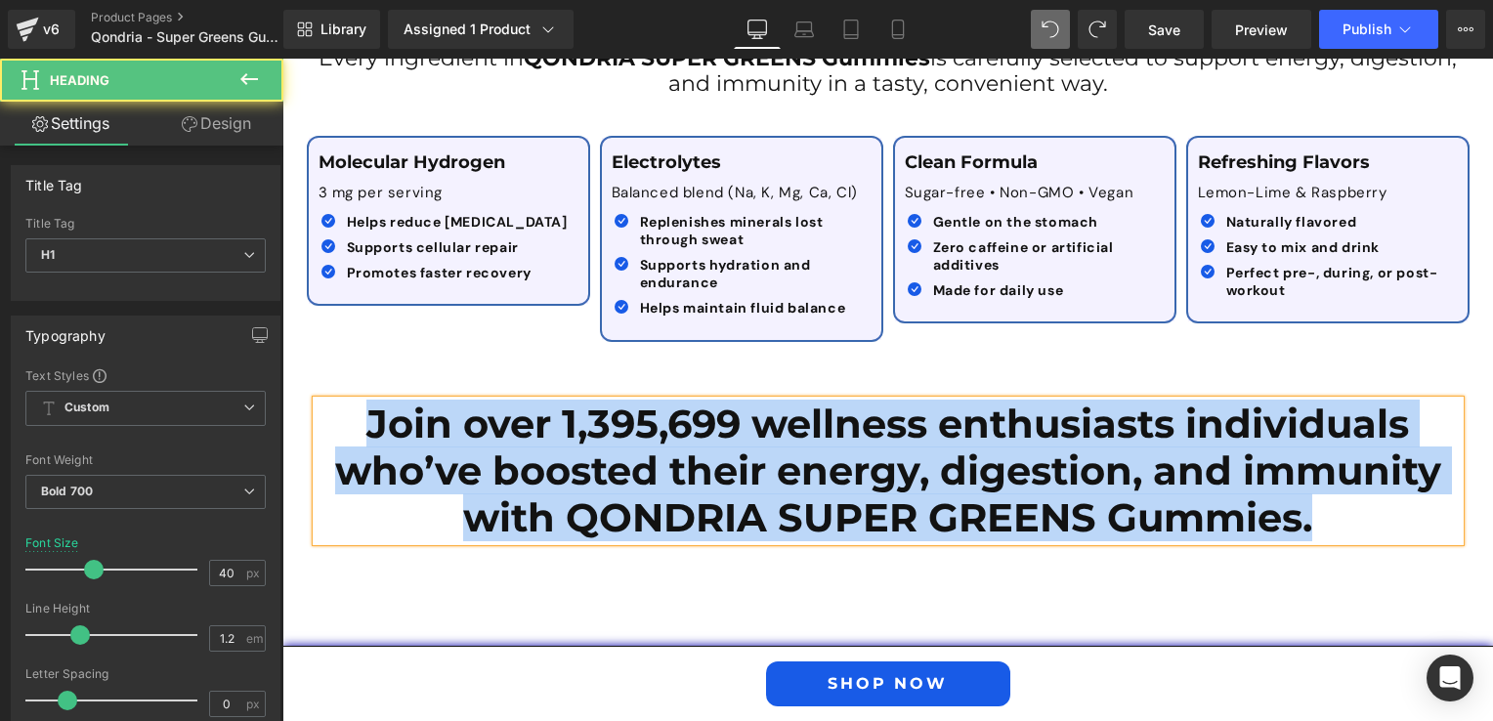
click at [704, 443] on h1 "Join over 1,395,699 wellness enthusiasts individuals who’ve boosted their energ…" at bounding box center [887, 471] width 1143 height 141
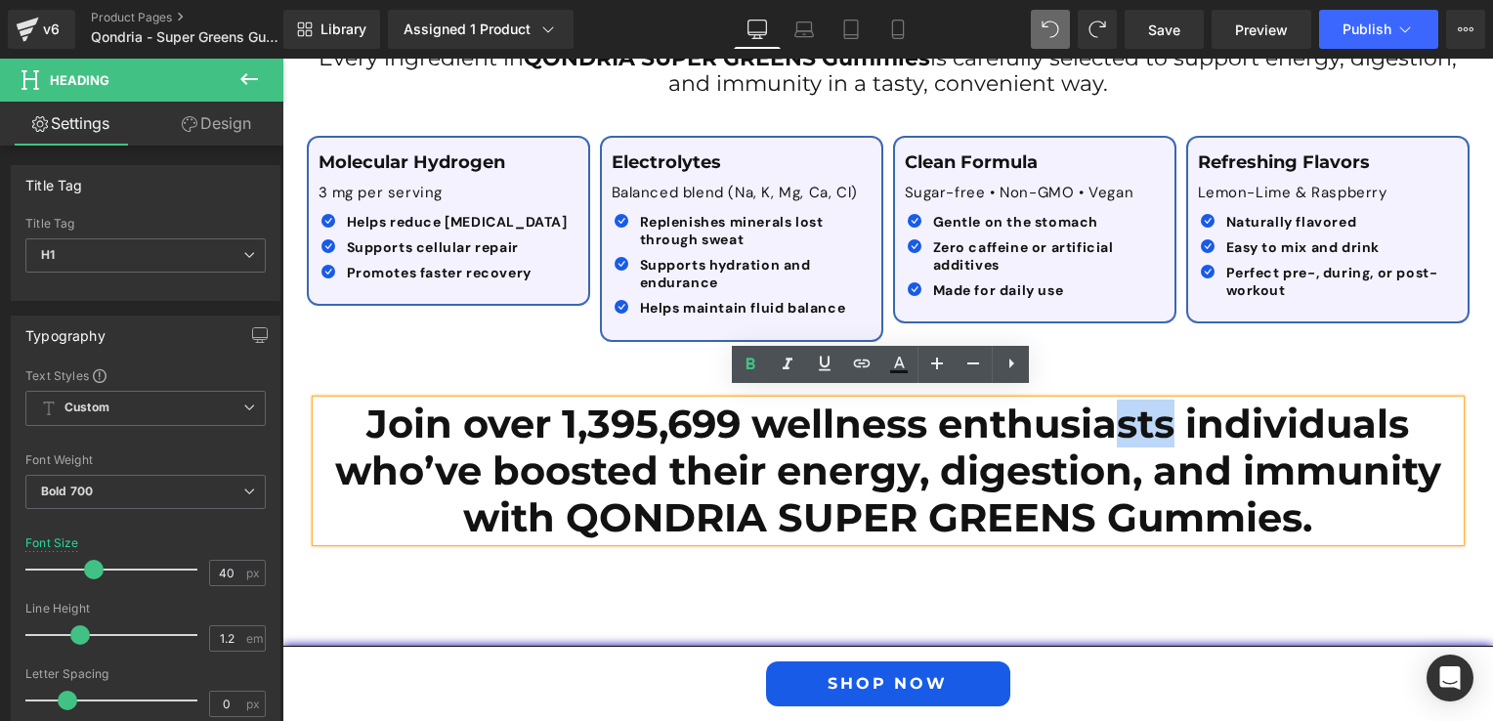
drag, startPoint x: 1170, startPoint y: 404, endPoint x: 1102, endPoint y: 408, distance: 68.5
click at [1102, 408] on h1 "Join over 1,395,699 wellness enthusiasts individuals who’ve boosted their energ…" at bounding box center [887, 471] width 1143 height 141
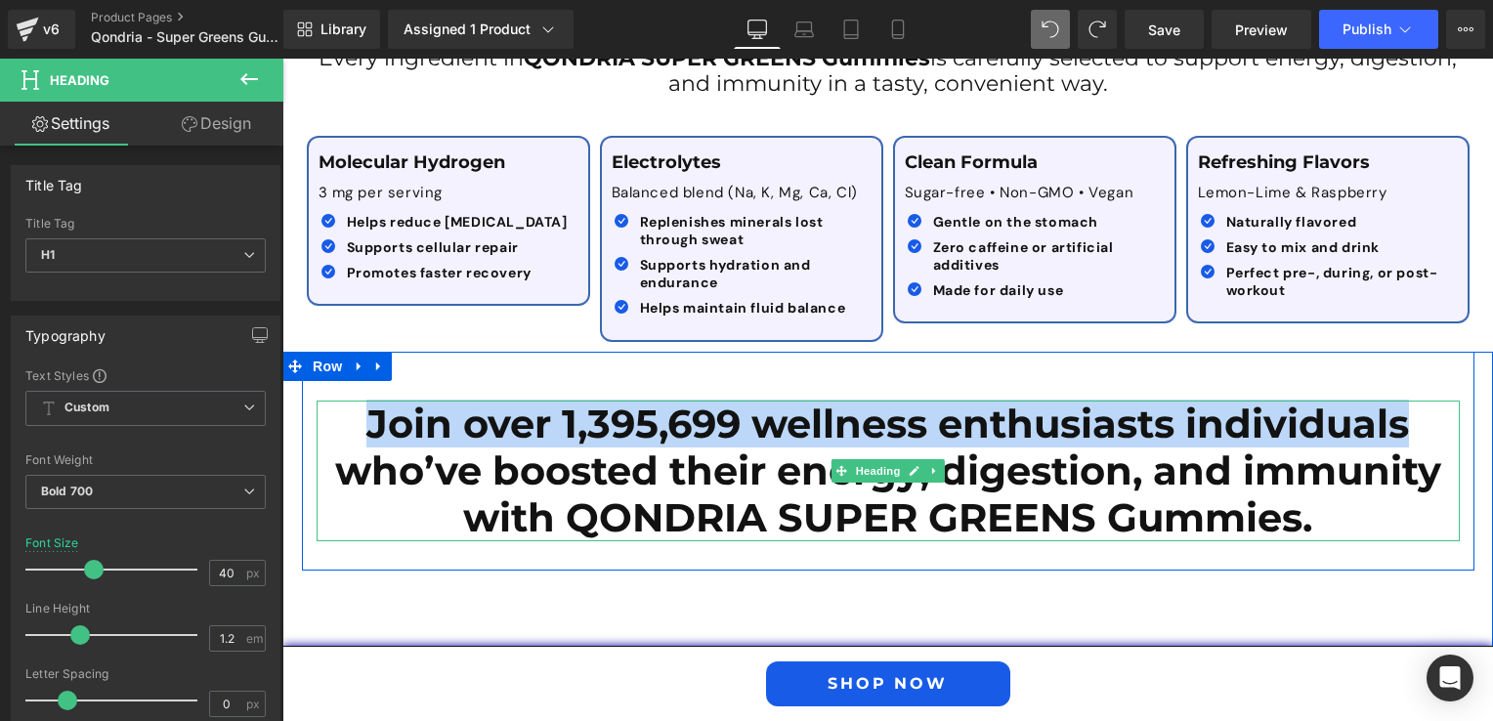
drag, startPoint x: 1408, startPoint y: 413, endPoint x: 365, endPoint y: 405, distance: 1042.3
click at [363, 405] on h1 "Join over 1,395,699 wellness enthusiasts individuals who’ve boosted their energ…" at bounding box center [887, 471] width 1143 height 141
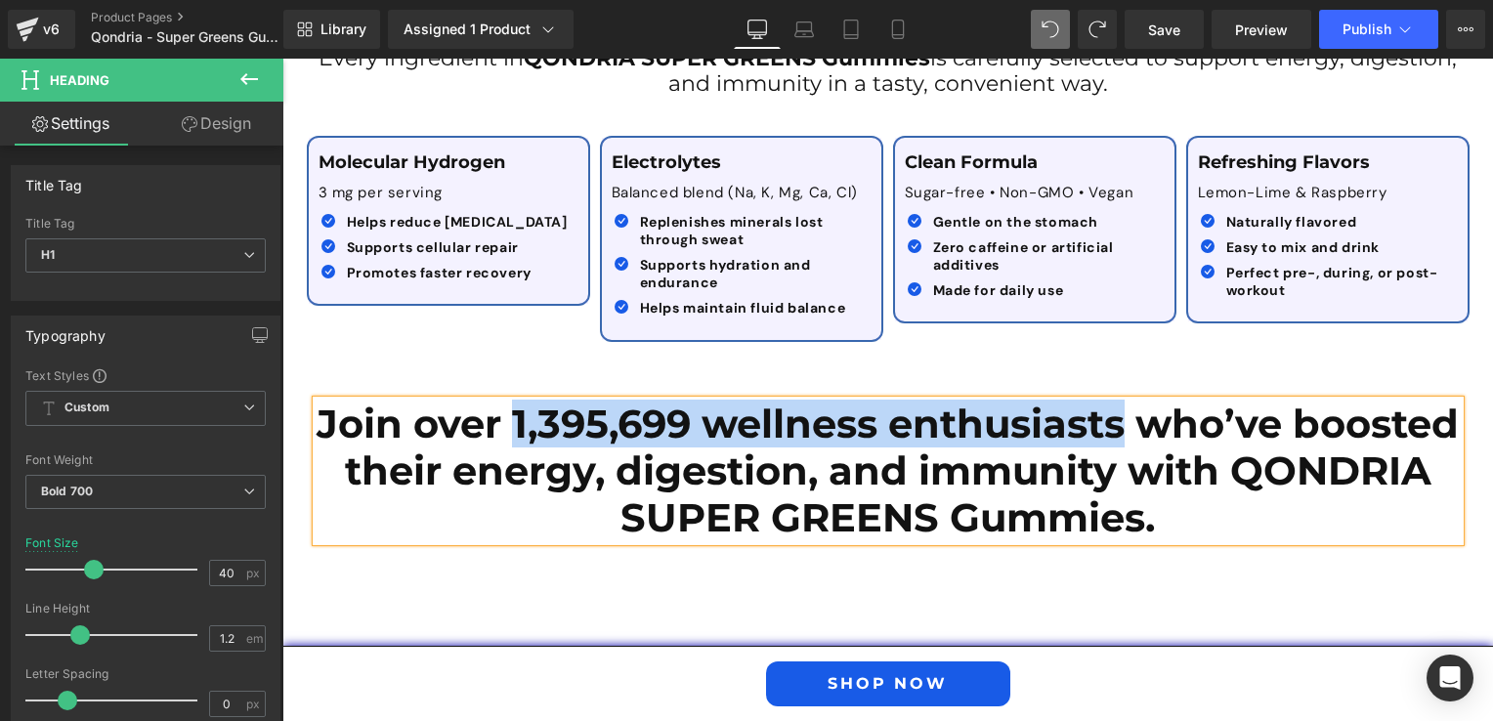
drag, startPoint x: 1213, startPoint y: 412, endPoint x: 589, endPoint y: 432, distance: 624.5
click at [589, 432] on h1 "Join over 1,395,699 wellness enthusiasts who’ve boosted their energy, digestion…" at bounding box center [887, 471] width 1143 height 141
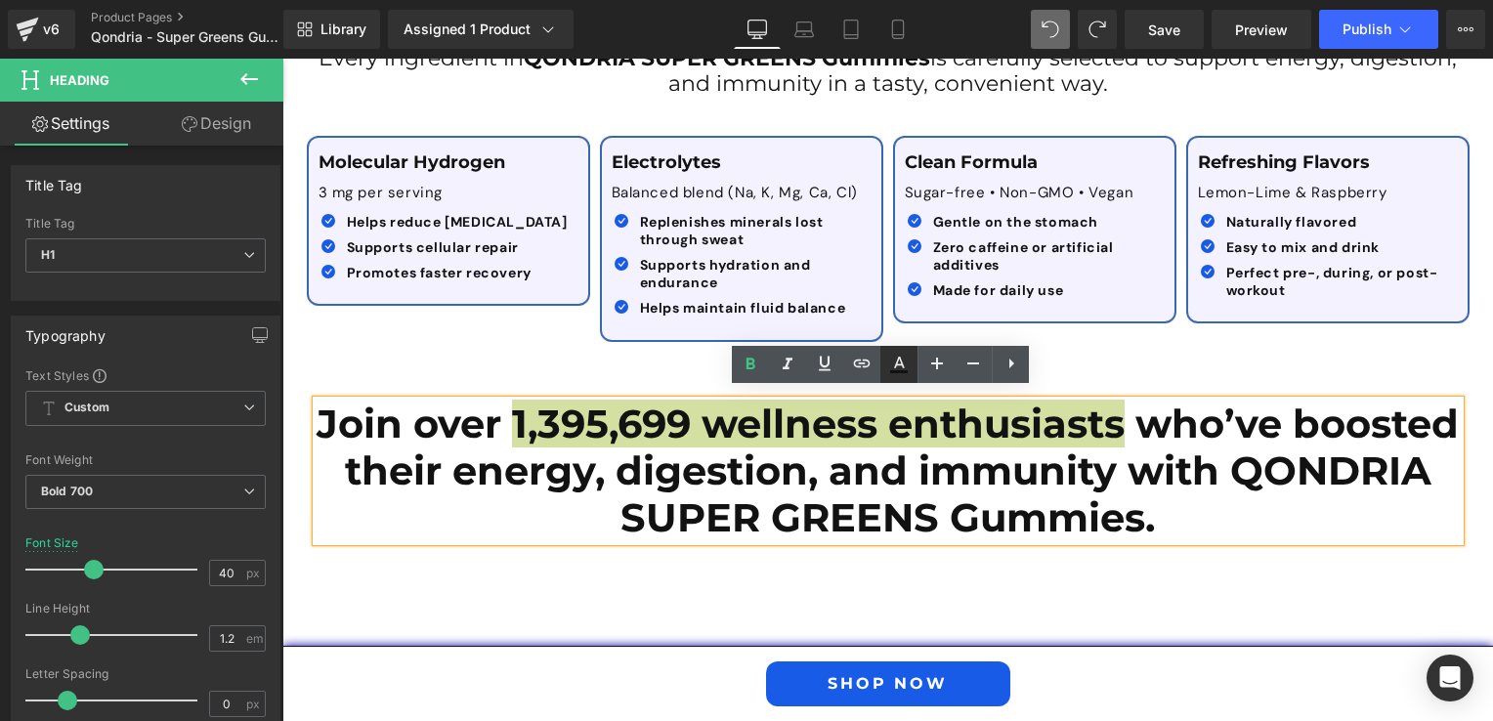
click at [903, 358] on icon at bounding box center [898, 364] width 23 height 23
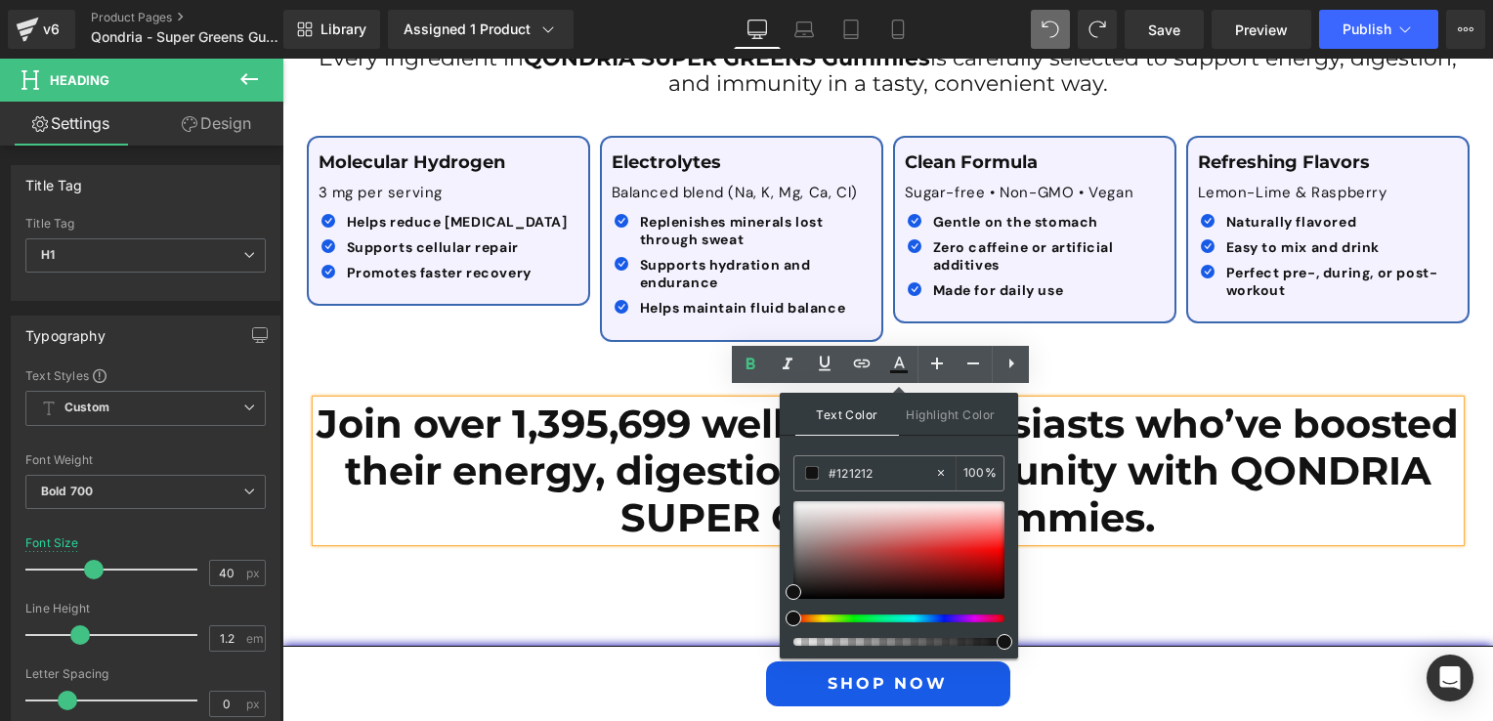
click at [940, 615] on div at bounding box center [890, 618] width 211 height 8
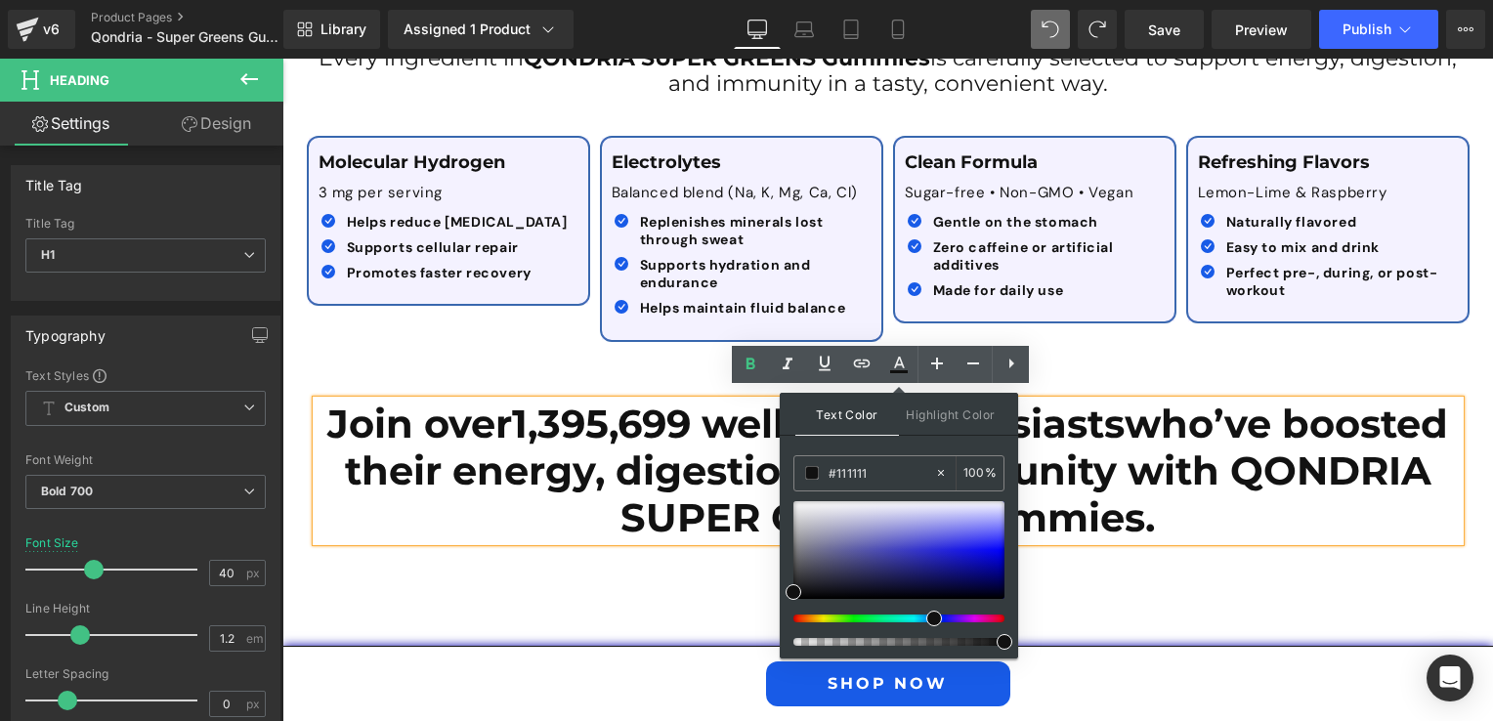
drag, startPoint x: 942, startPoint y: 616, endPoint x: 991, endPoint y: 577, distance: 62.5
click at [922, 616] on div at bounding box center [890, 618] width 211 height 8
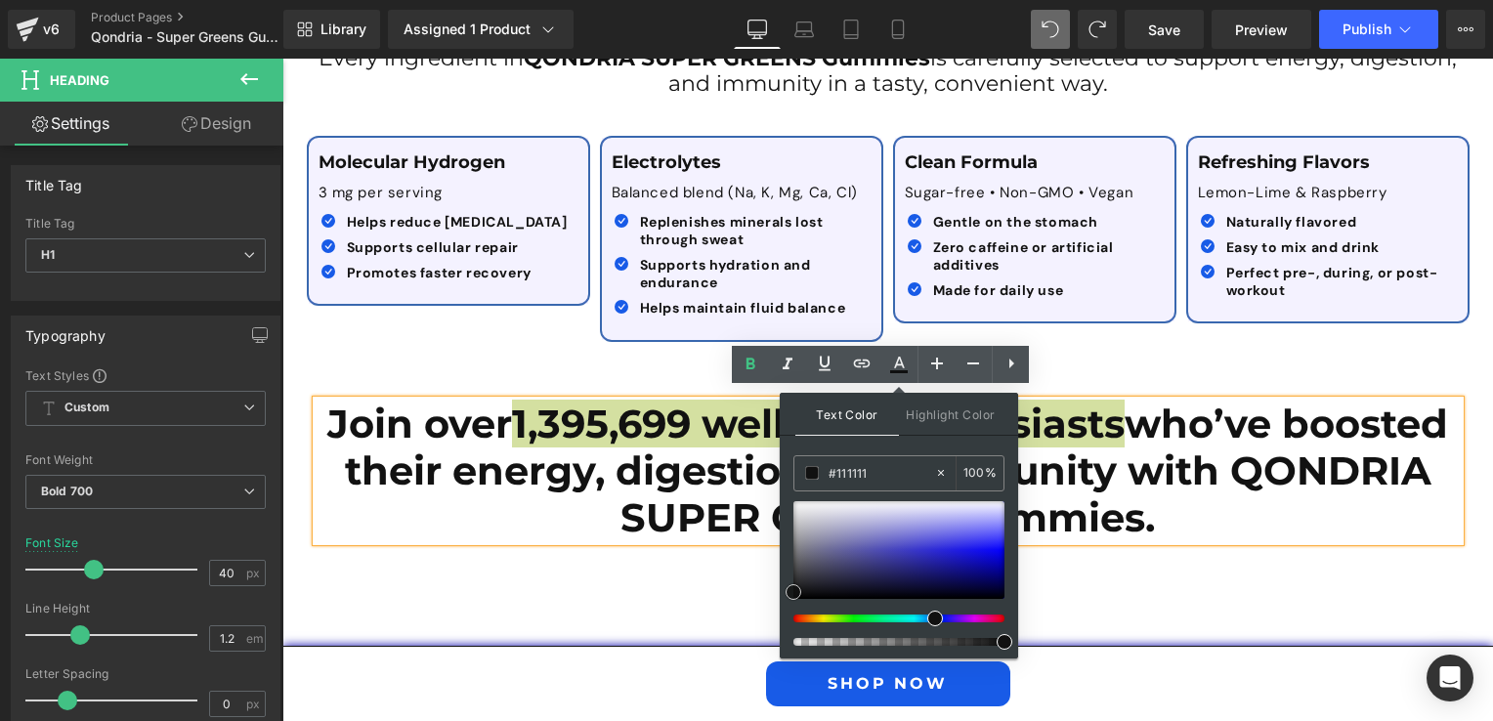
click at [984, 554] on div at bounding box center [898, 550] width 211 height 98
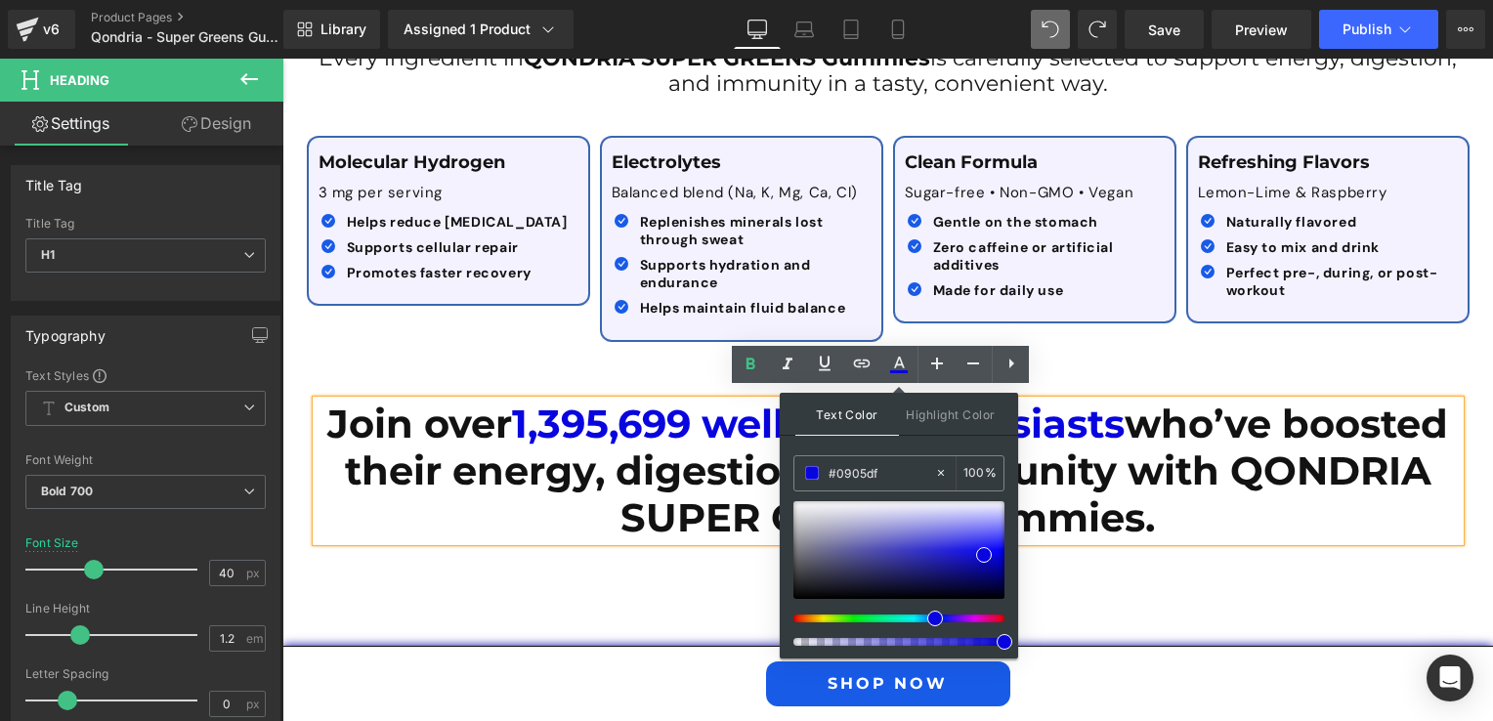
click at [465, 369] on div "Join over 1,395,699 wellness enthusiasts who’ve boosted their energy, digestion…" at bounding box center [888, 461] width 1172 height 219
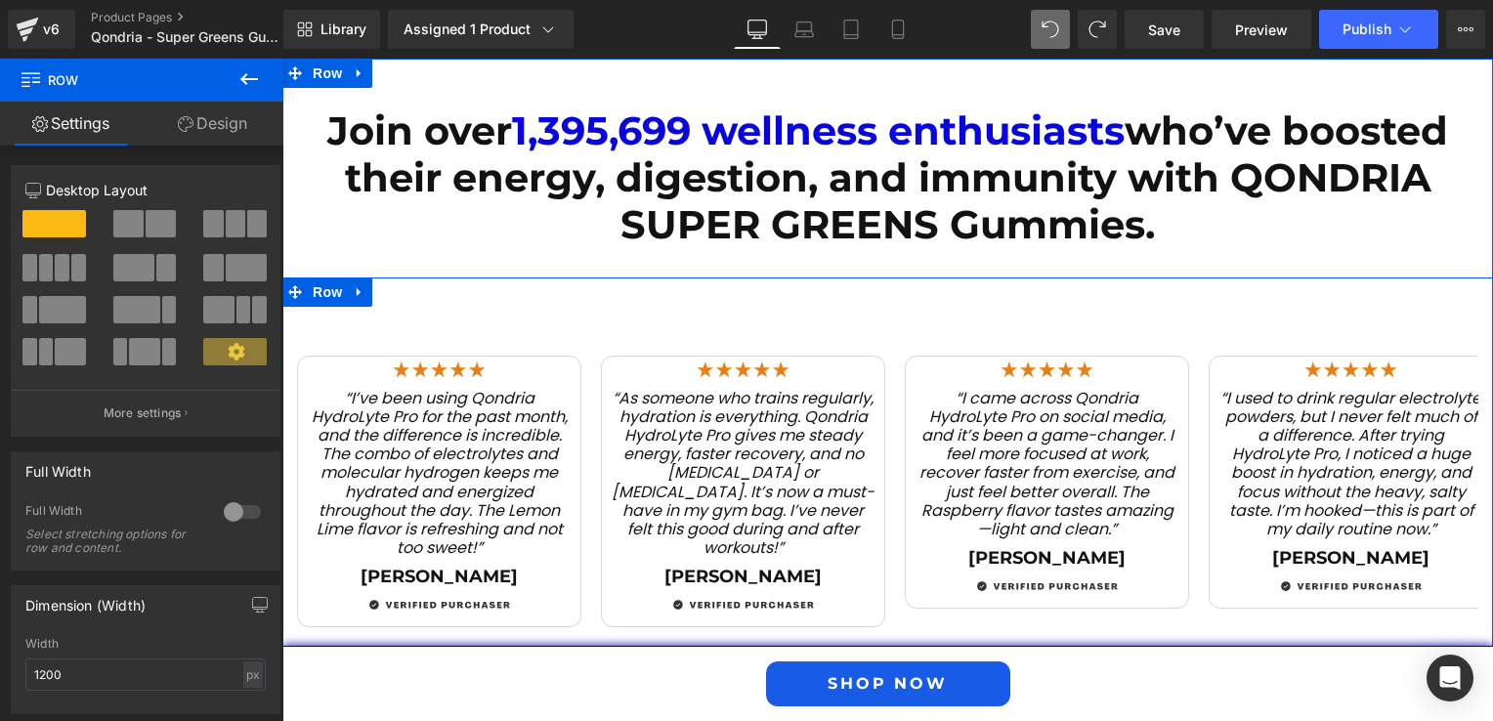
scroll to position [3072, 0]
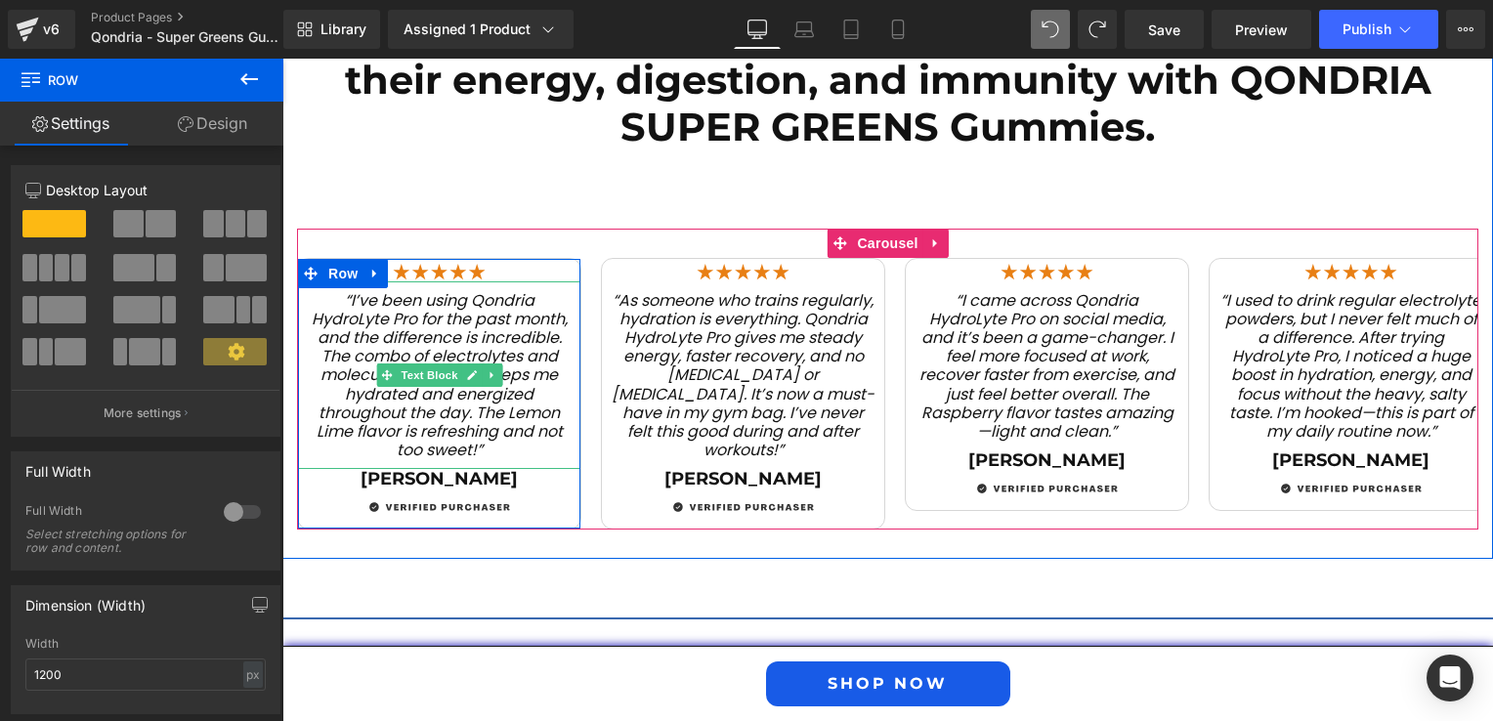
click at [507, 443] on p "“I’ve been using Qondria HydroLyte Pro for the past month, and the difference i…" at bounding box center [439, 375] width 263 height 169
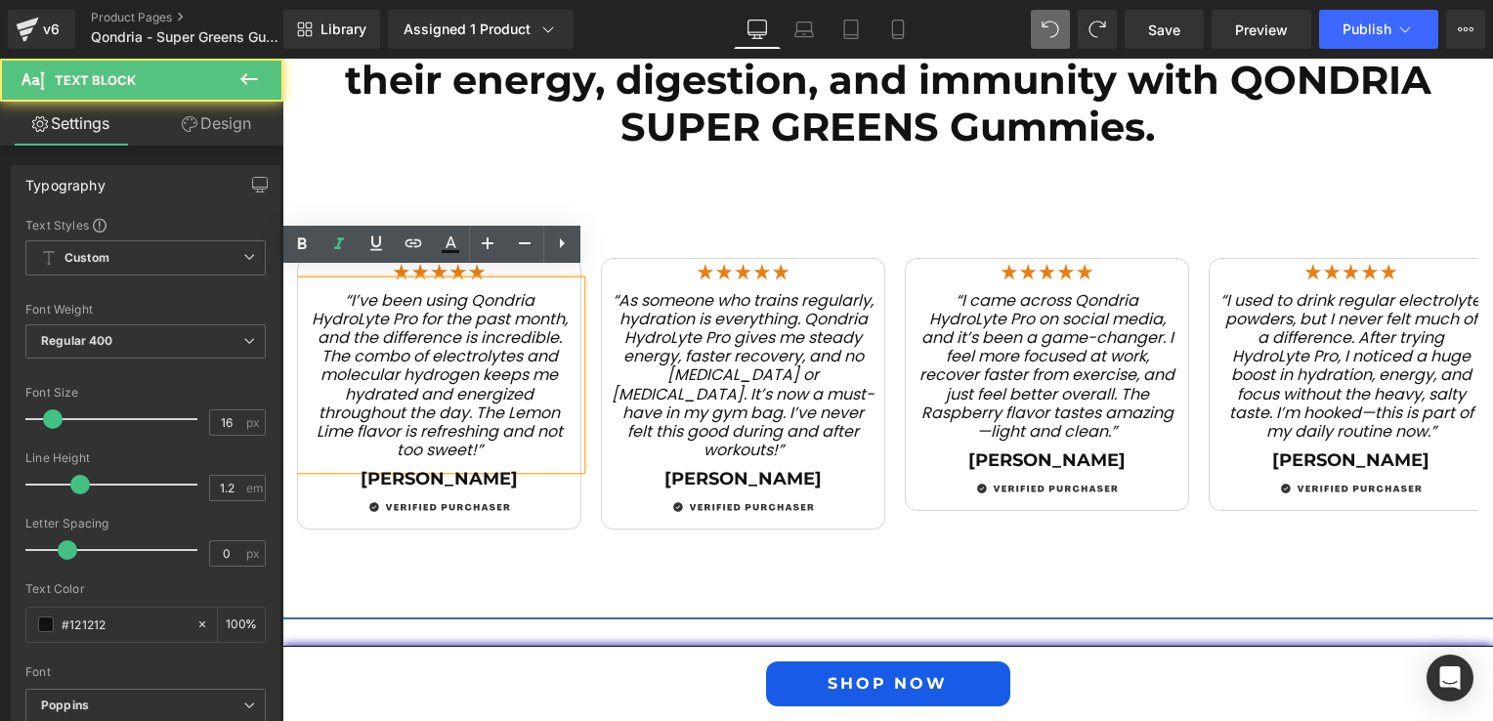
click at [490, 442] on p "“I’ve been using Qondria HydroLyte Pro for the past month, and the difference i…" at bounding box center [439, 375] width 263 height 169
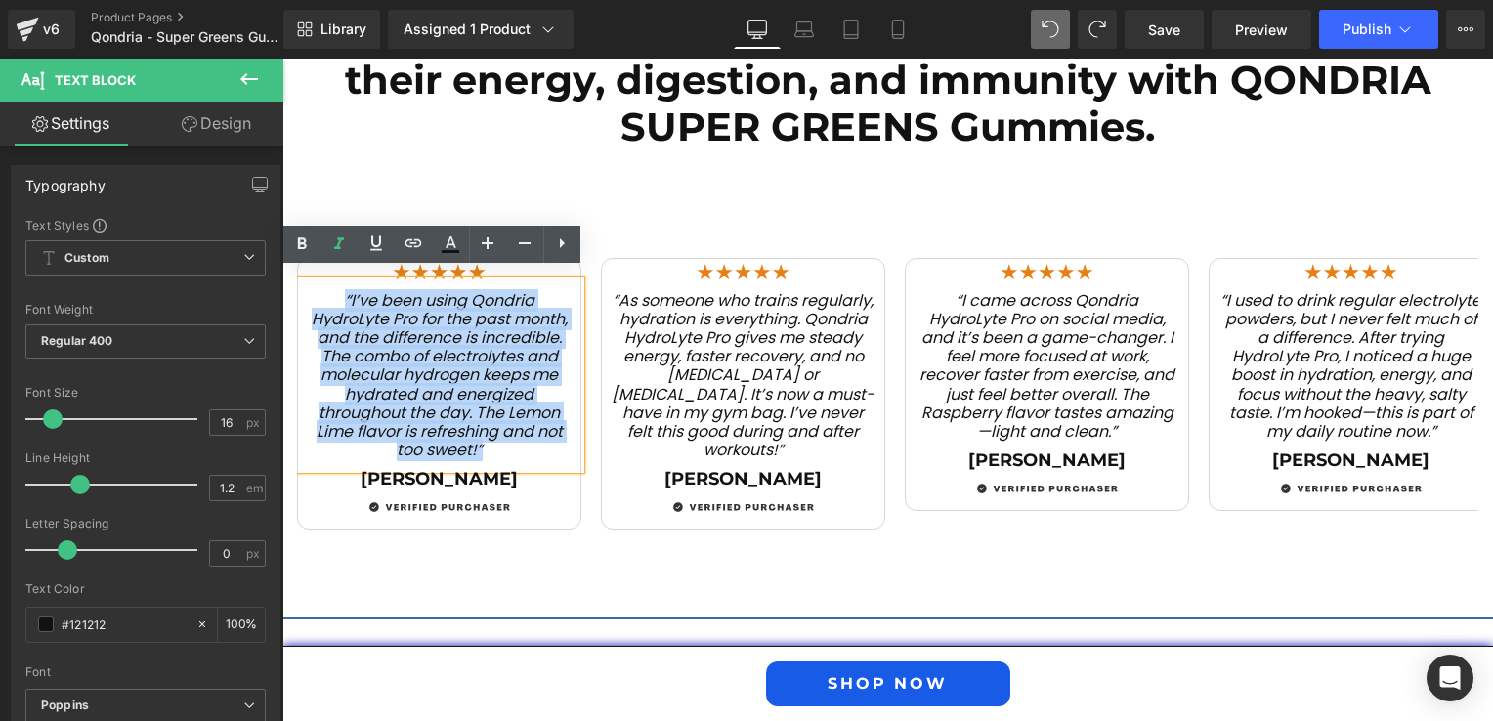
drag, startPoint x: 490, startPoint y: 442, endPoint x: 560, endPoint y: 326, distance: 134.5
paste div
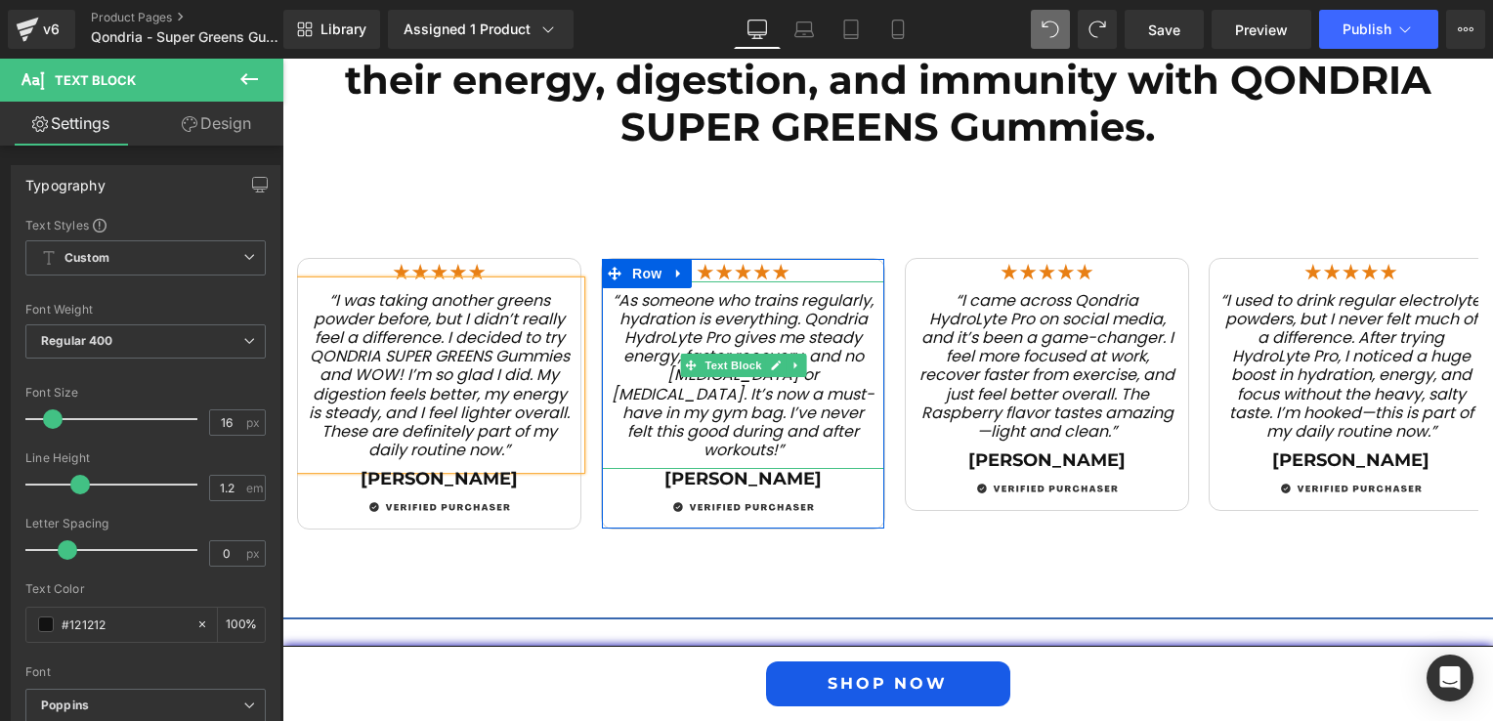
click at [689, 415] on span "“As someone who trains regularly, hydration is everything. Qondria HydroLyte Pr…" at bounding box center [743, 375] width 263 height 173
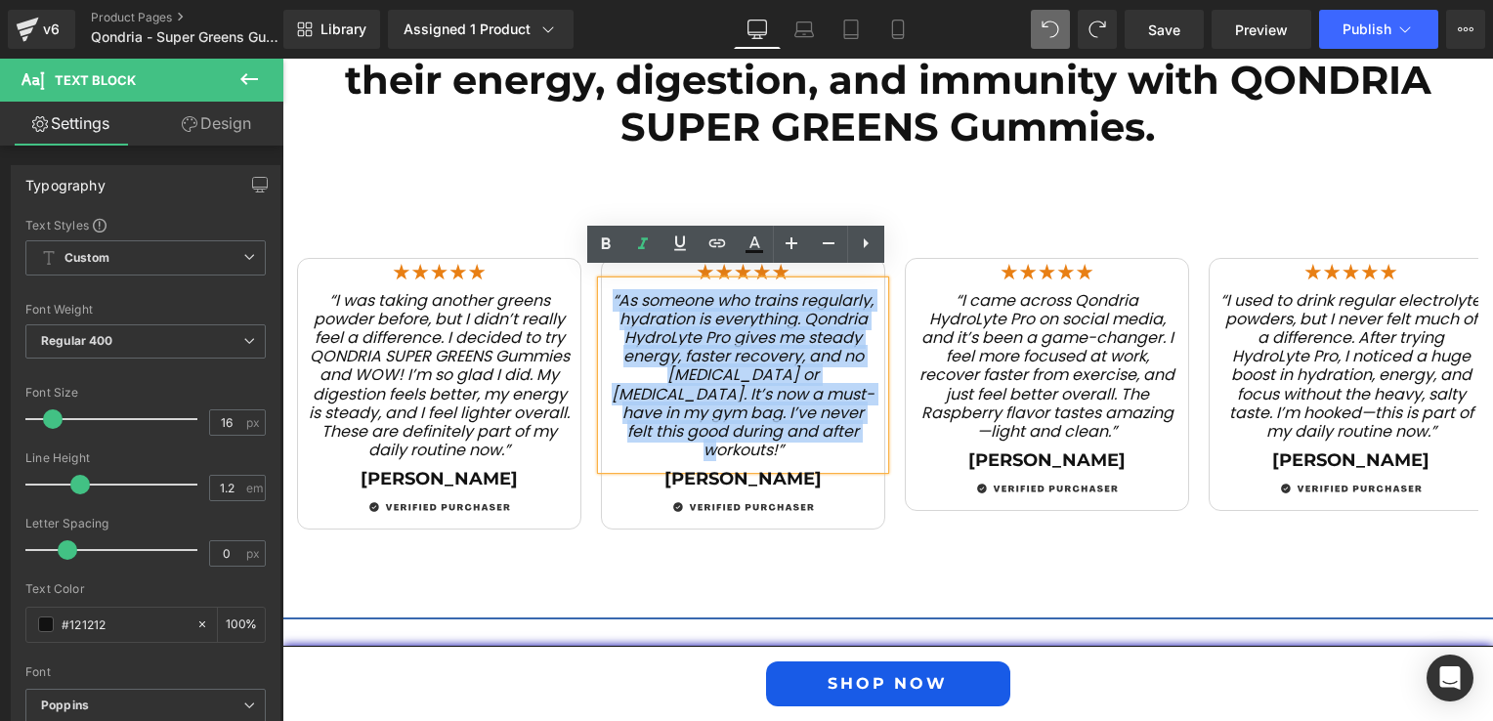
drag, startPoint x: 853, startPoint y: 418, endPoint x: 641, endPoint y: 291, distance: 247.1
click at [641, 291] on p "“As someone who trains regularly, hydration is everything. Qondria HydroLyte Pr…" at bounding box center [743, 375] width 263 height 169
paste div
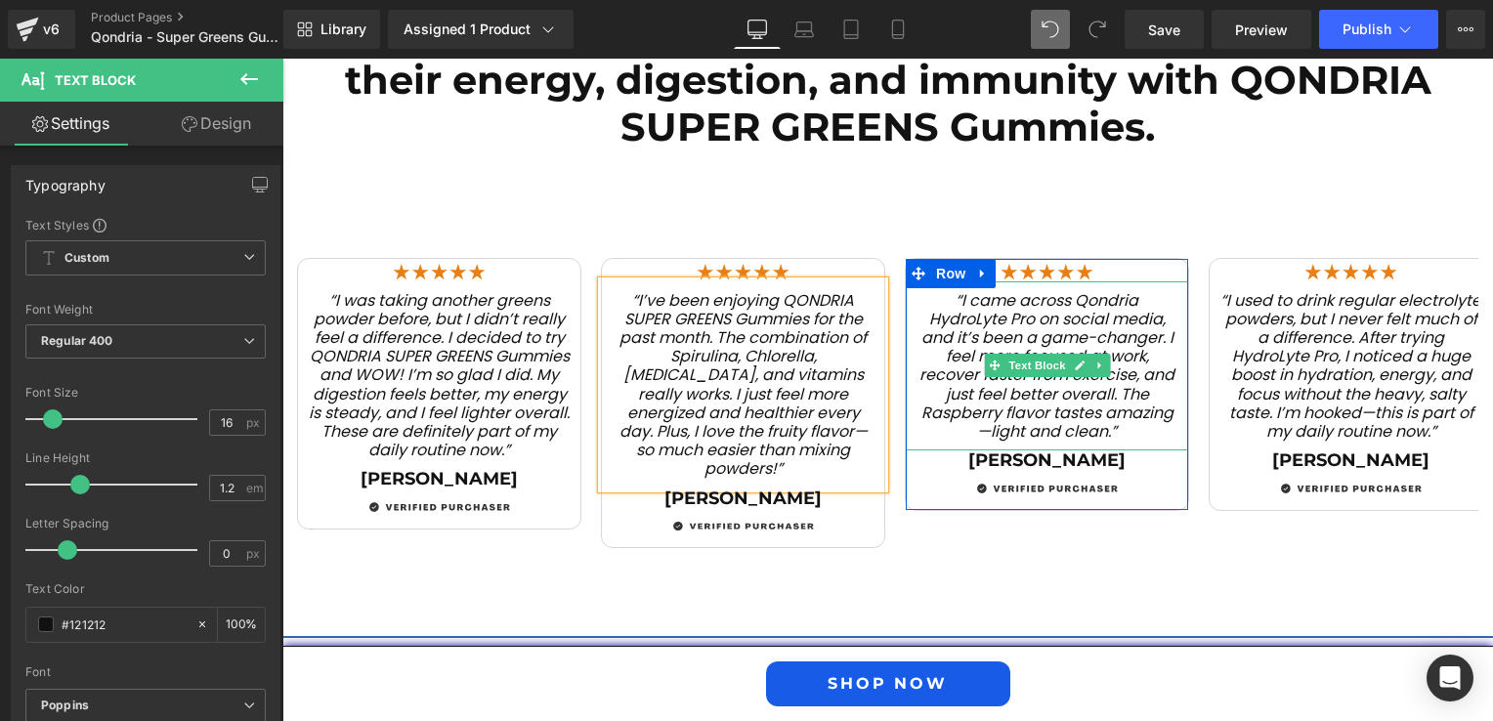
click at [1007, 420] on span "“I came across Qondria HydroLyte Pro on social media, and it’s been a game-chan…" at bounding box center [1046, 365] width 255 height 153
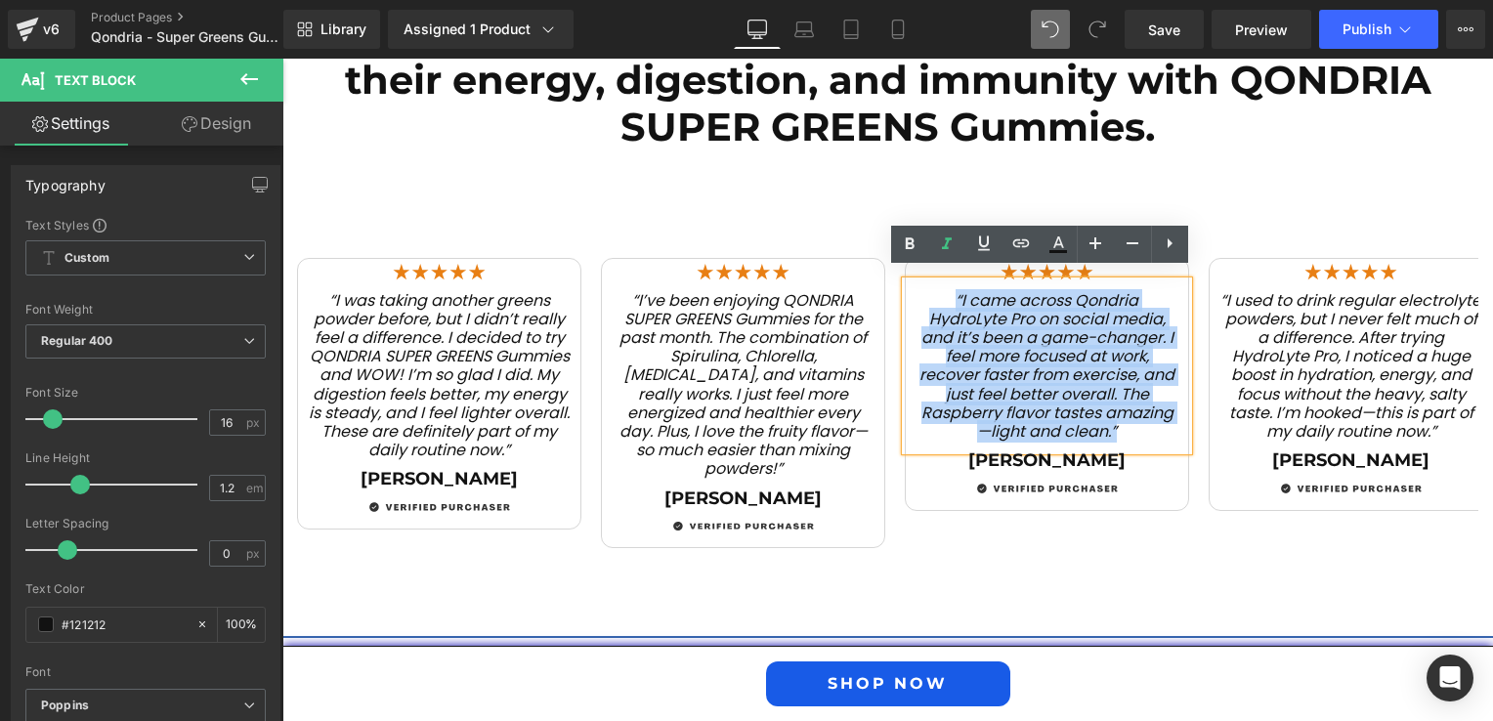
drag, startPoint x: 1124, startPoint y: 423, endPoint x: 926, endPoint y: 288, distance: 239.8
click at [926, 291] on p "“I came across Qondria HydroLyte Pro on social media, and it’s been a game-chan…" at bounding box center [1046, 366] width 263 height 150
paste div
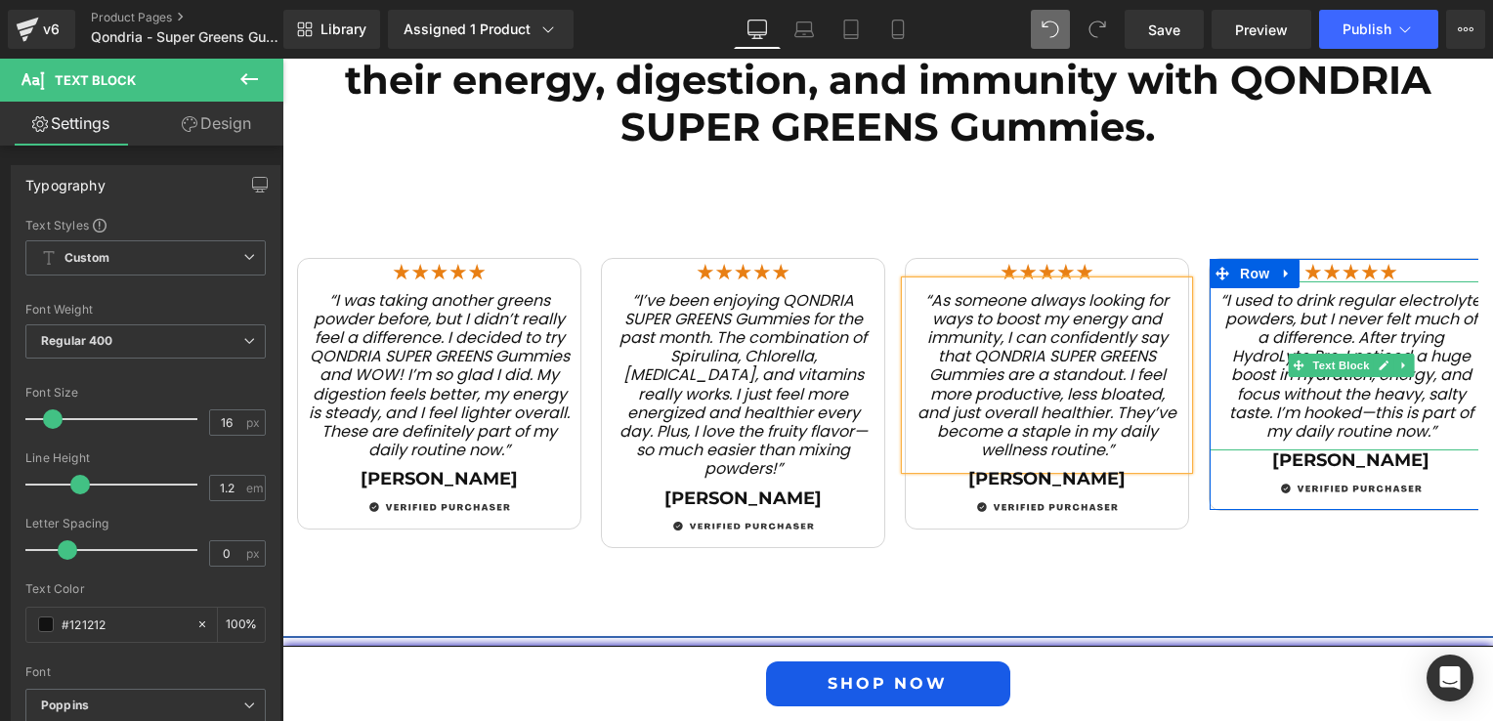
click at [1336, 421] on span "“I used to drink regular electrolyte powders, but I never felt much of a differ…" at bounding box center [1350, 365] width 261 height 153
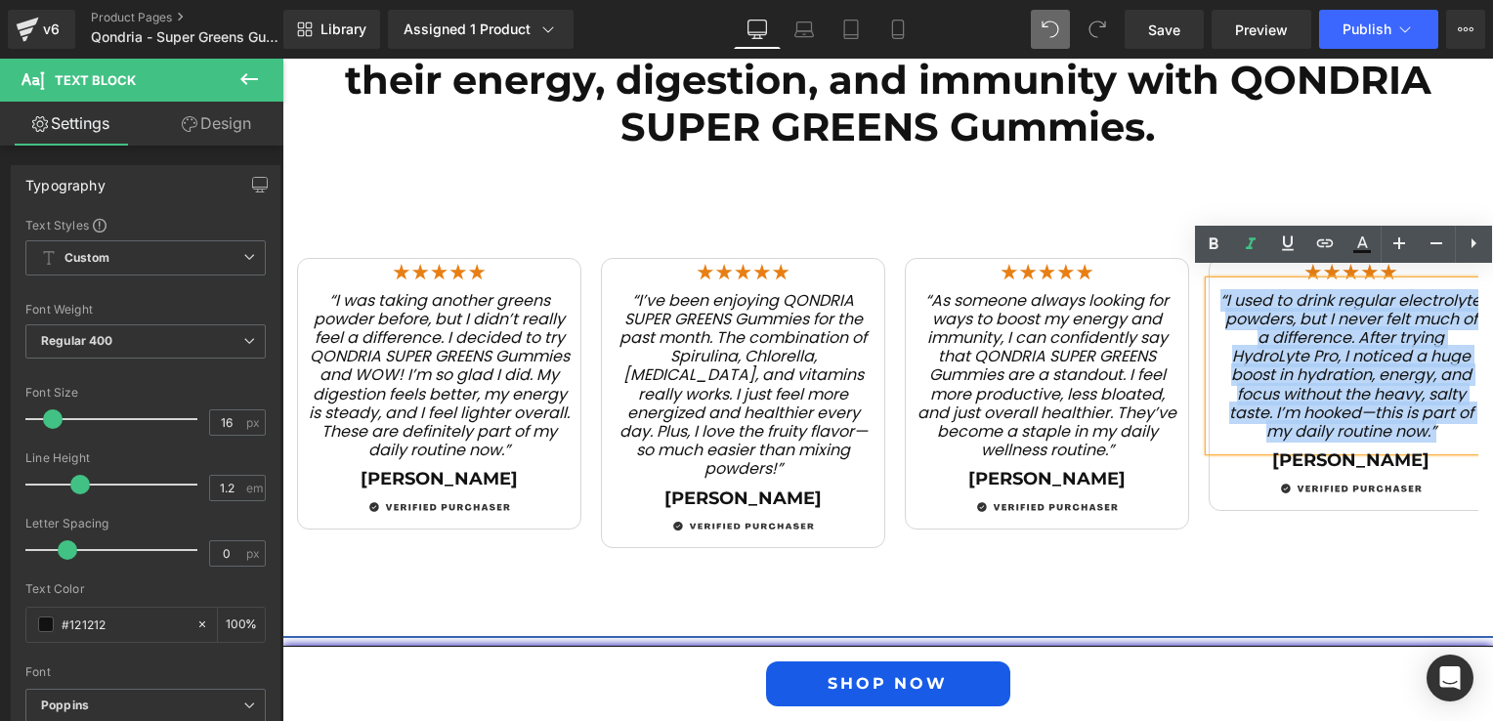
drag, startPoint x: 1441, startPoint y: 423, endPoint x: 1206, endPoint y: 284, distance: 272.4
click at [1209, 284] on div "“I used to drink regular electrolyte powders, but I never felt much of a differ…" at bounding box center [1350, 366] width 282 height 170
paste div
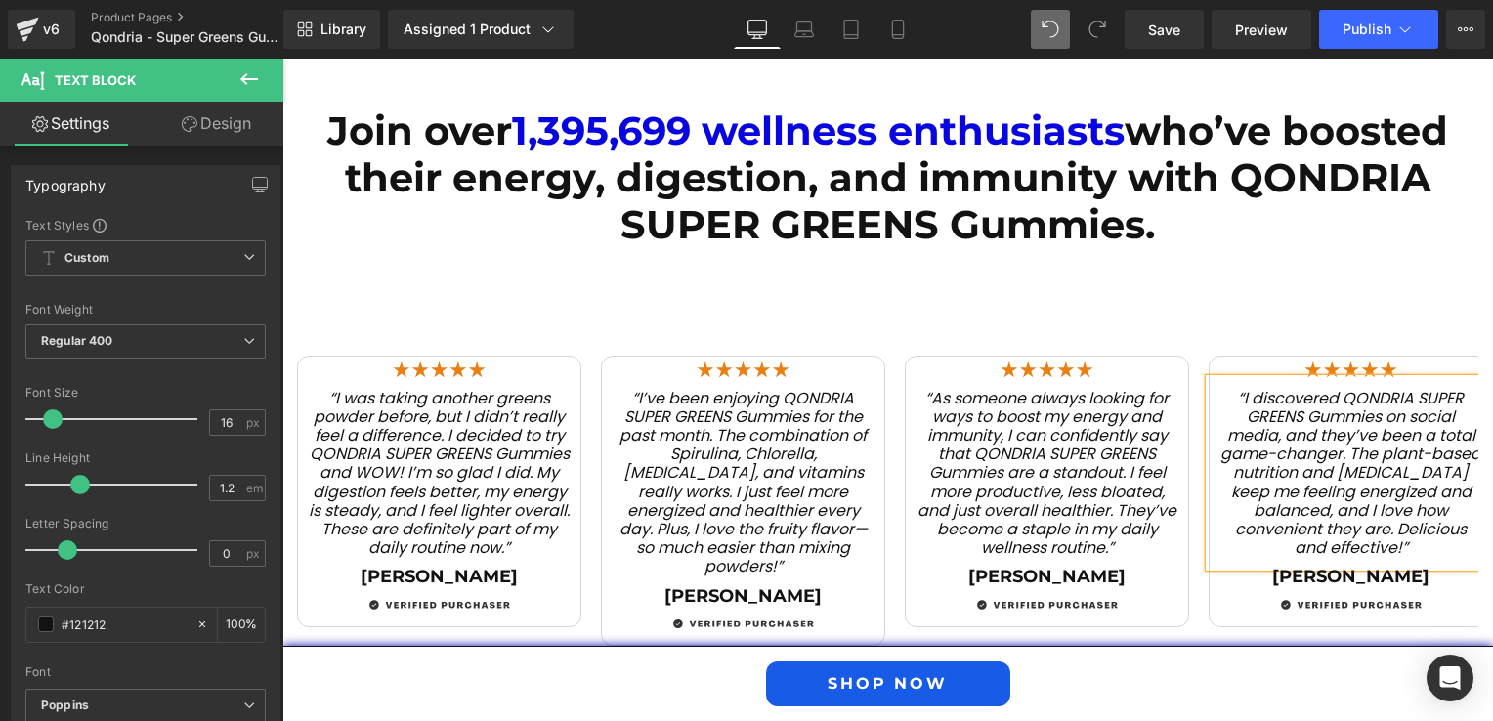
scroll to position [2486, 0]
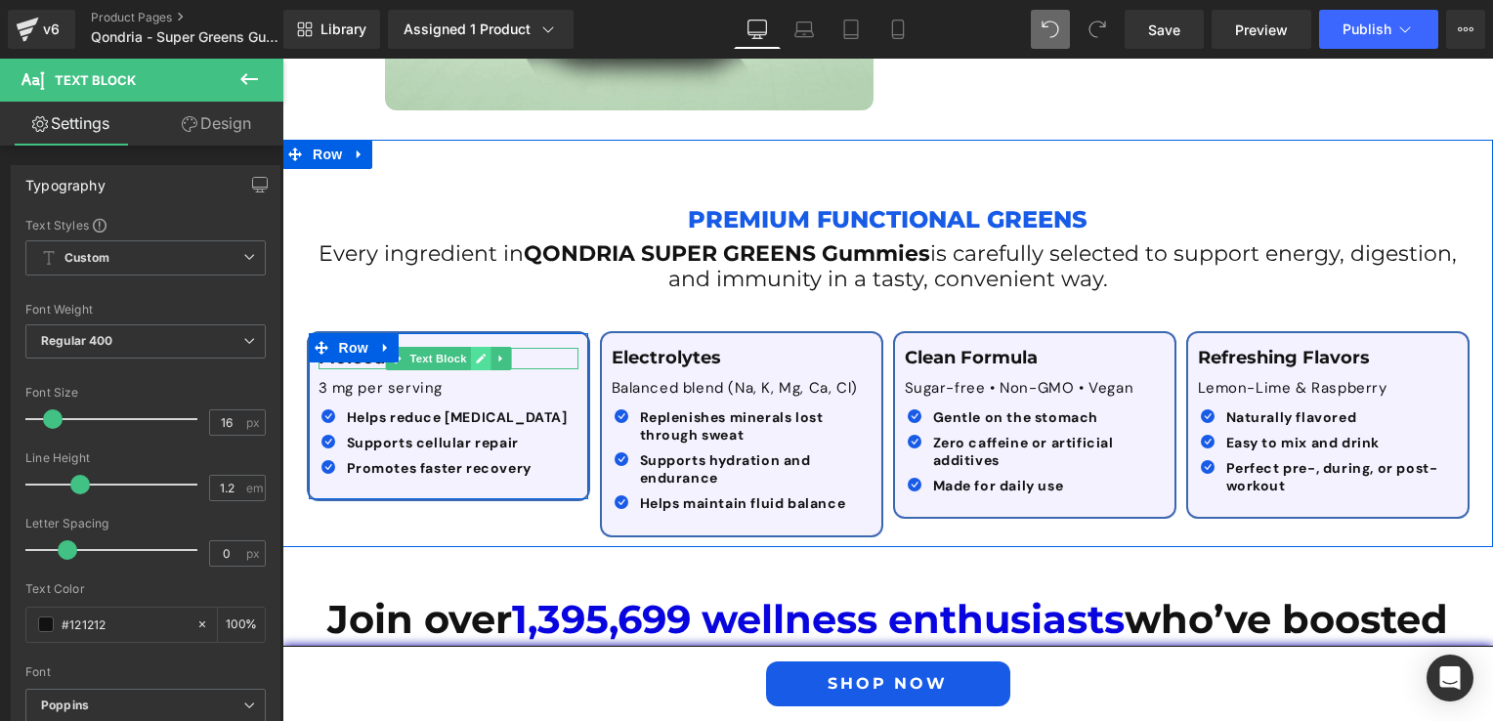
click at [475, 353] on icon at bounding box center [480, 359] width 11 height 12
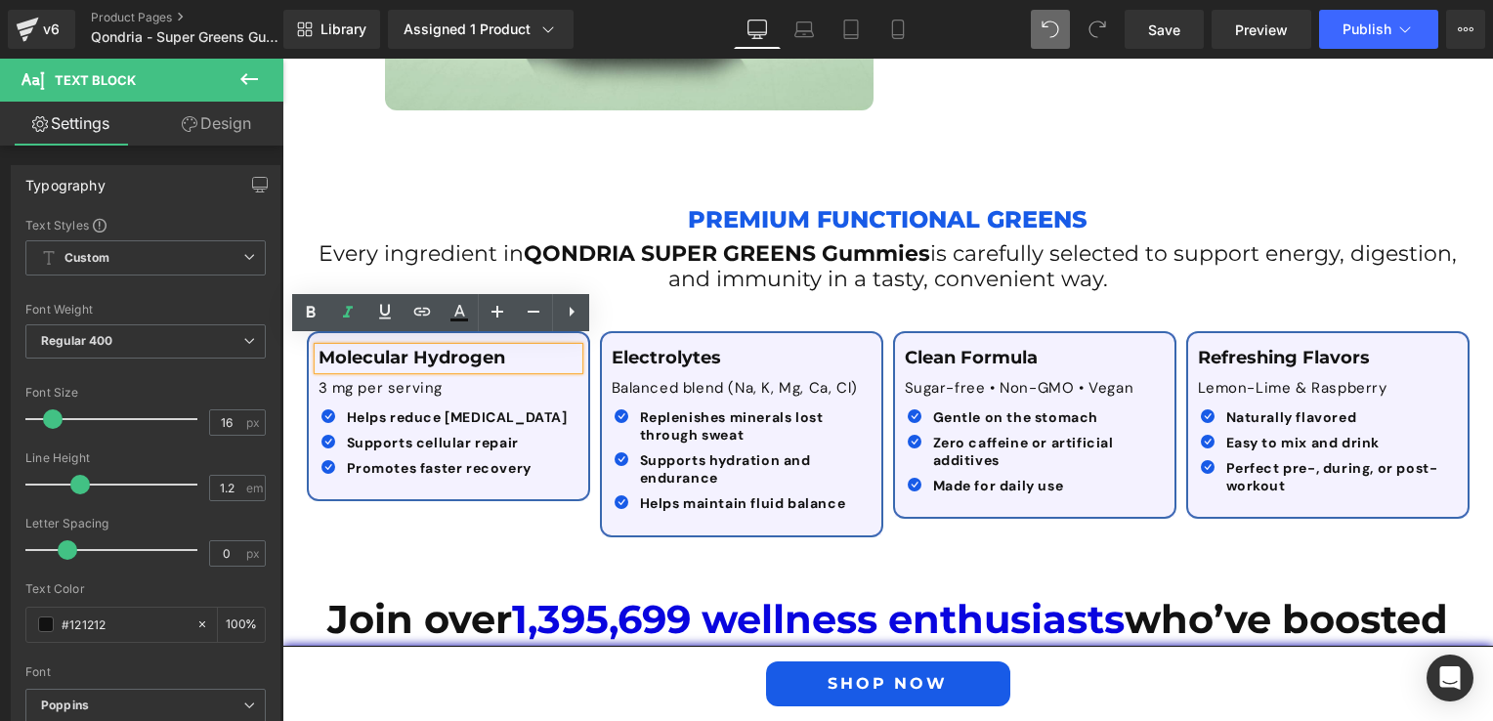
click at [524, 350] on p "Molecular Hydrogen" at bounding box center [448, 358] width 260 height 21
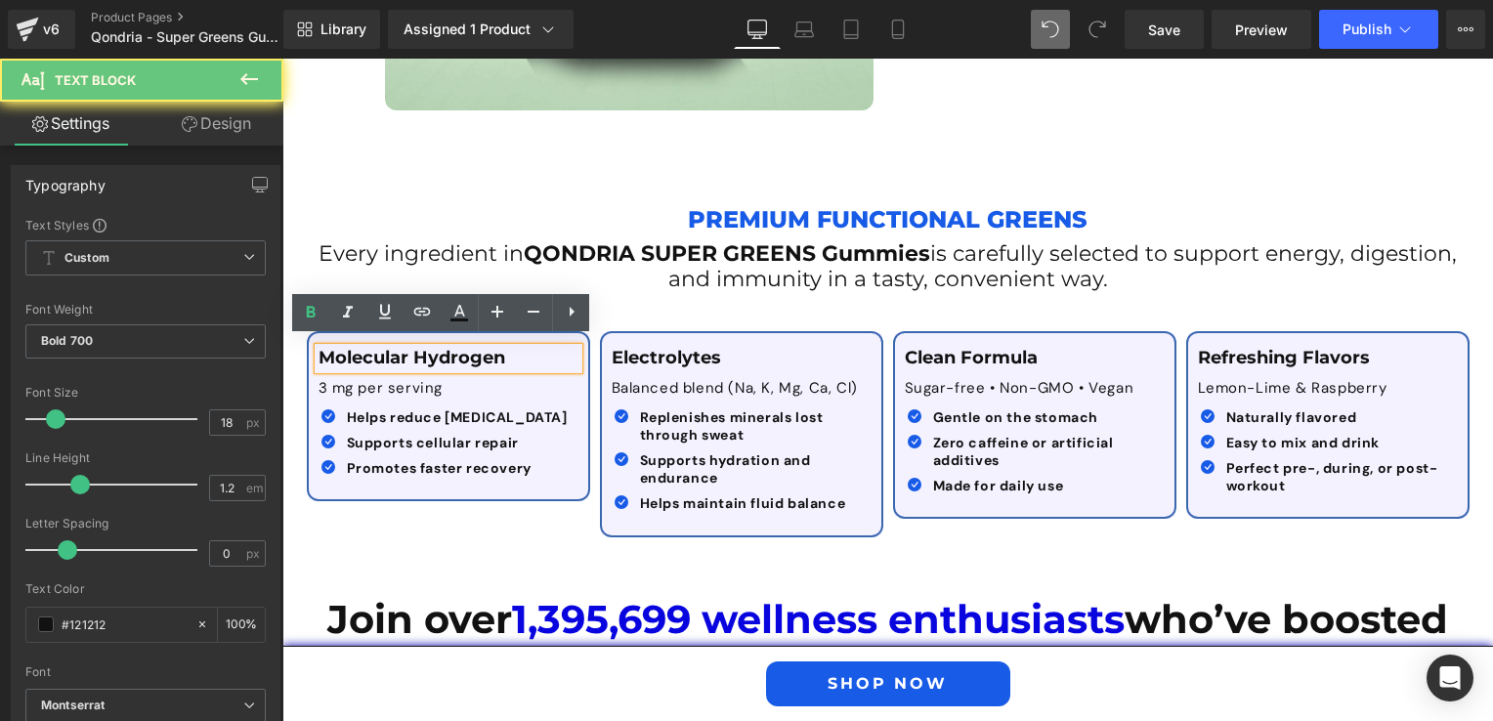
drag, startPoint x: 524, startPoint y: 350, endPoint x: 309, endPoint y: 346, distance: 214.9
click at [318, 348] on div "Molecular Hydrogen" at bounding box center [448, 358] width 260 height 21
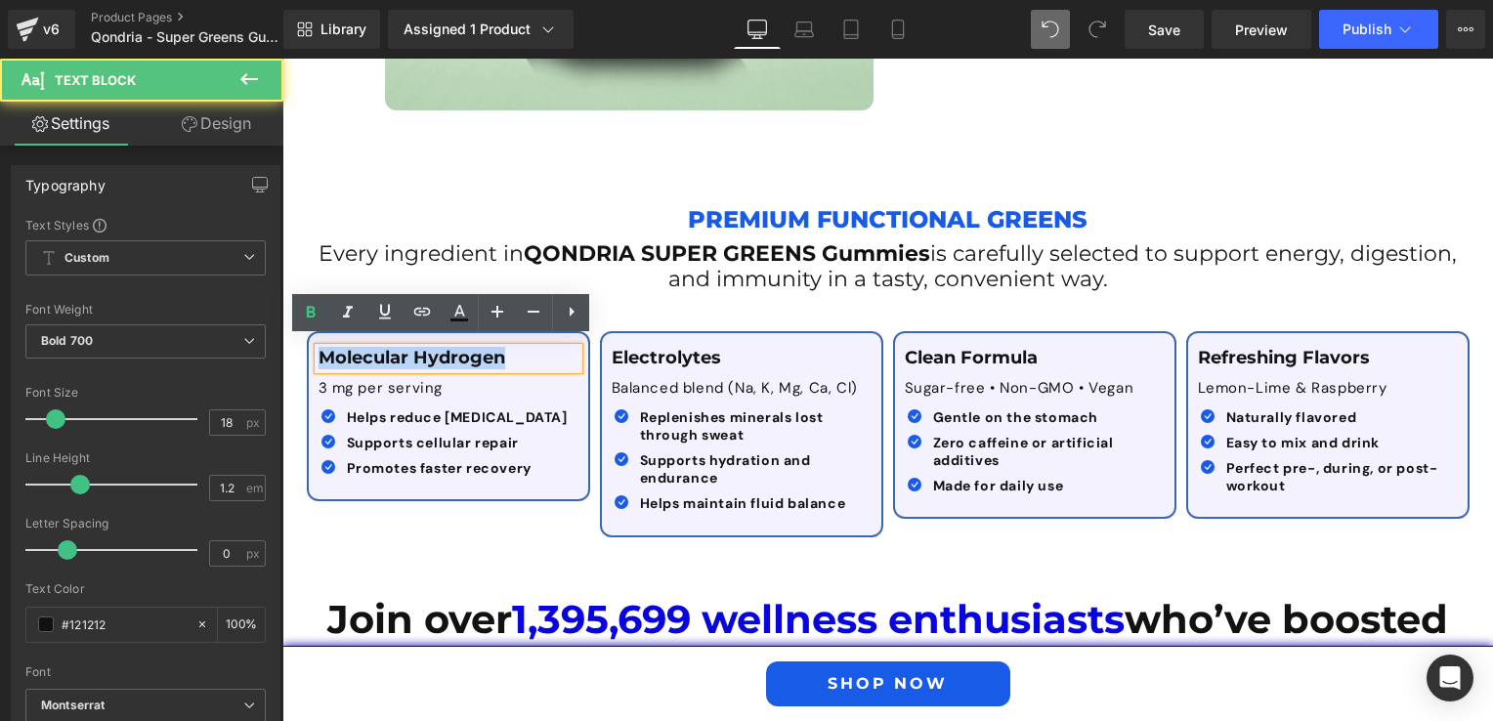
drag, startPoint x: 313, startPoint y: 348, endPoint x: 551, endPoint y: 334, distance: 238.7
click at [551, 348] on div "Molecular Hydrogen" at bounding box center [448, 358] width 260 height 21
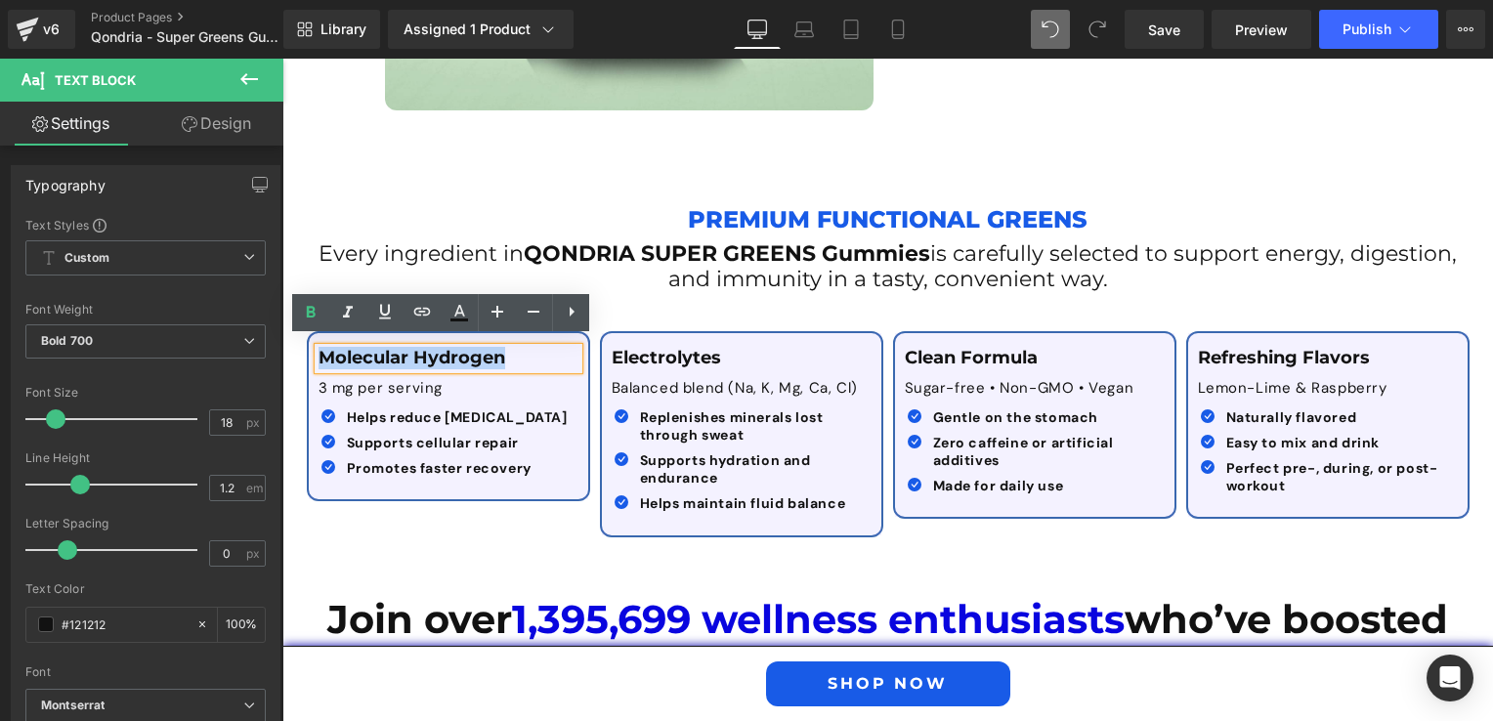
paste div
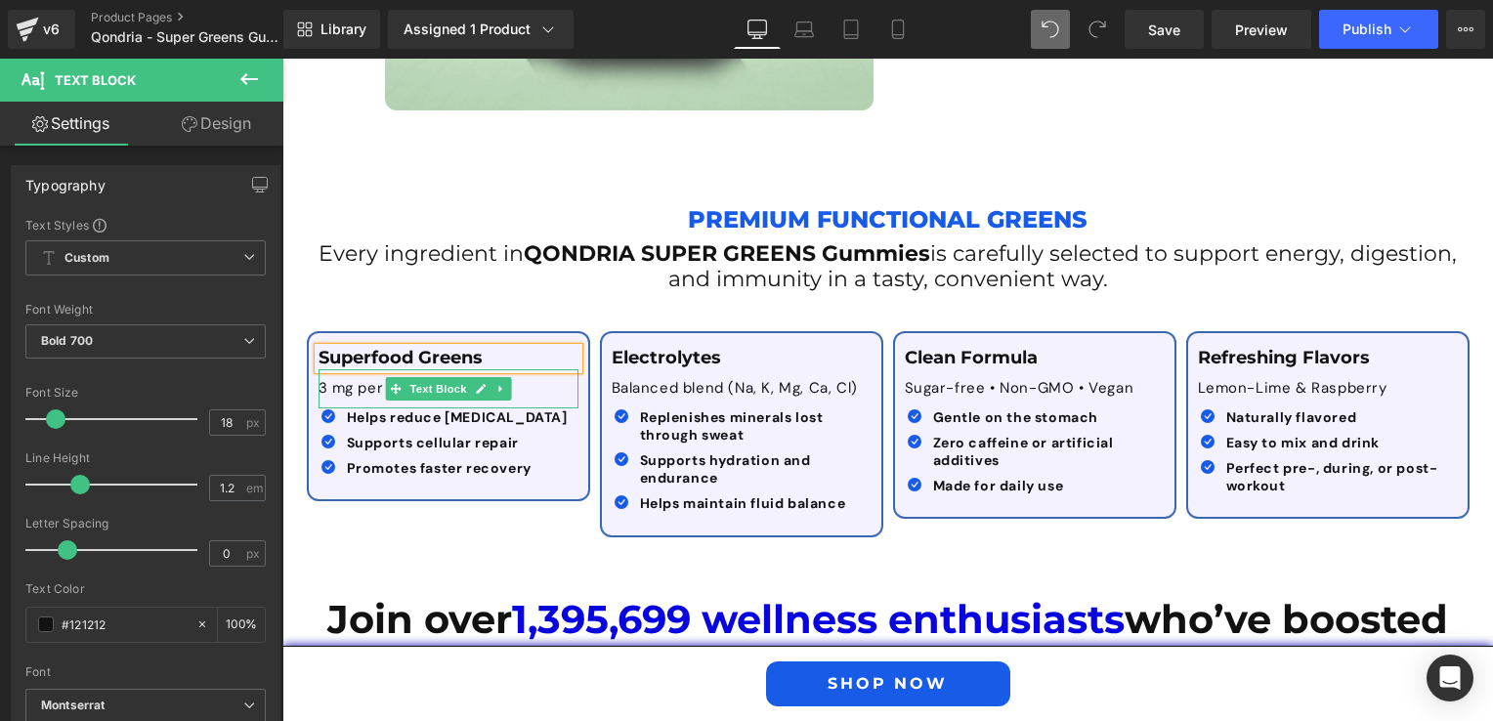
click at [355, 385] on p "3 mg per serving" at bounding box center [448, 389] width 260 height 20
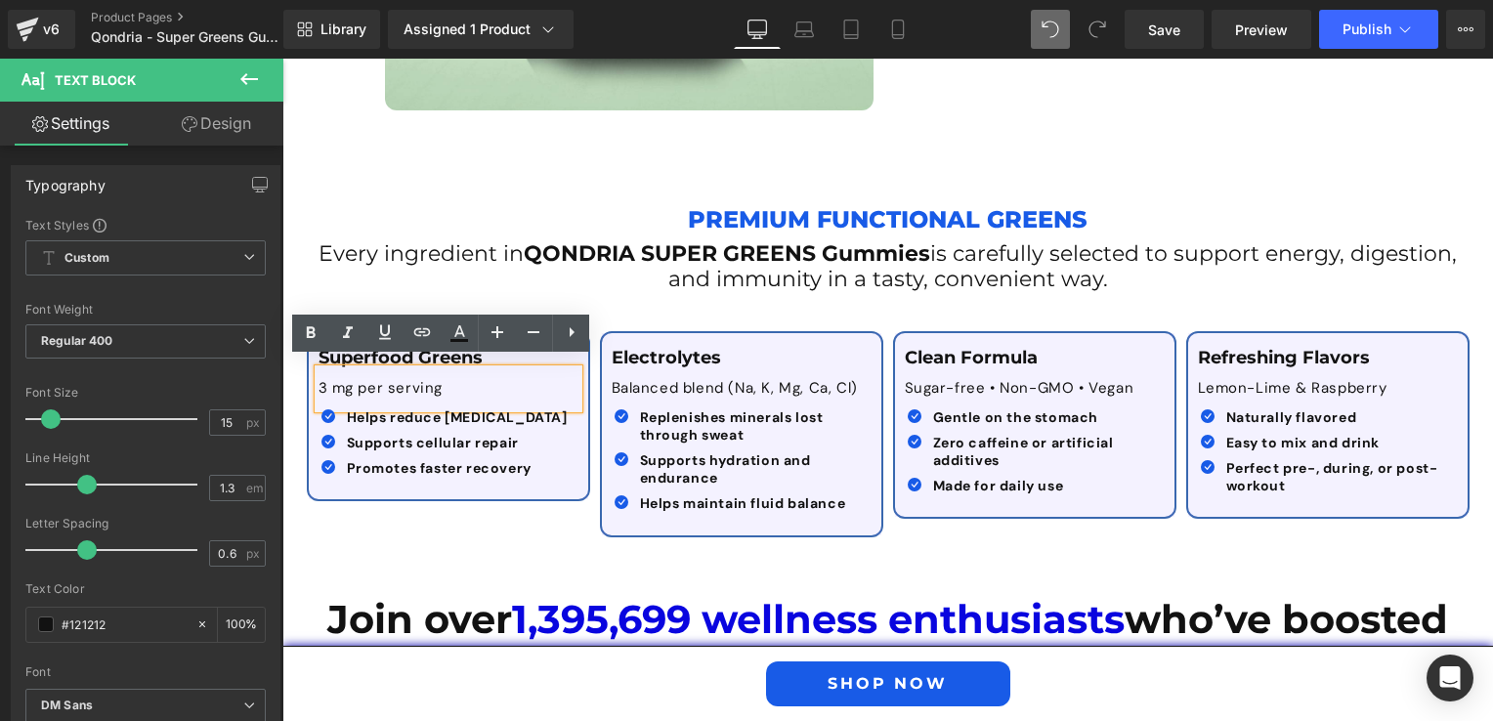
drag, startPoint x: 473, startPoint y: 382, endPoint x: 309, endPoint y: 386, distance: 164.2
click at [318, 386] on div "3 mg per serving" at bounding box center [448, 388] width 260 height 39
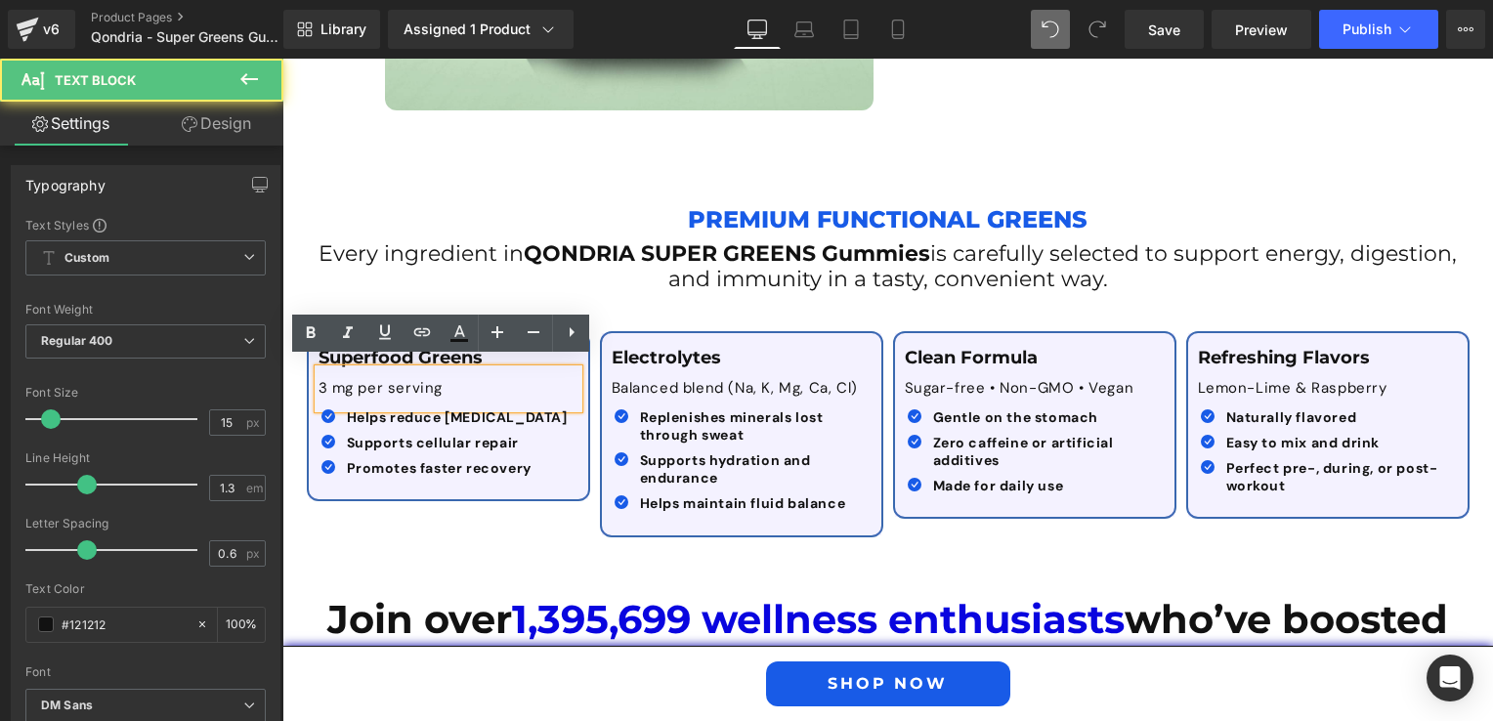
click at [318, 385] on p "3 mg per serving" at bounding box center [448, 389] width 260 height 20
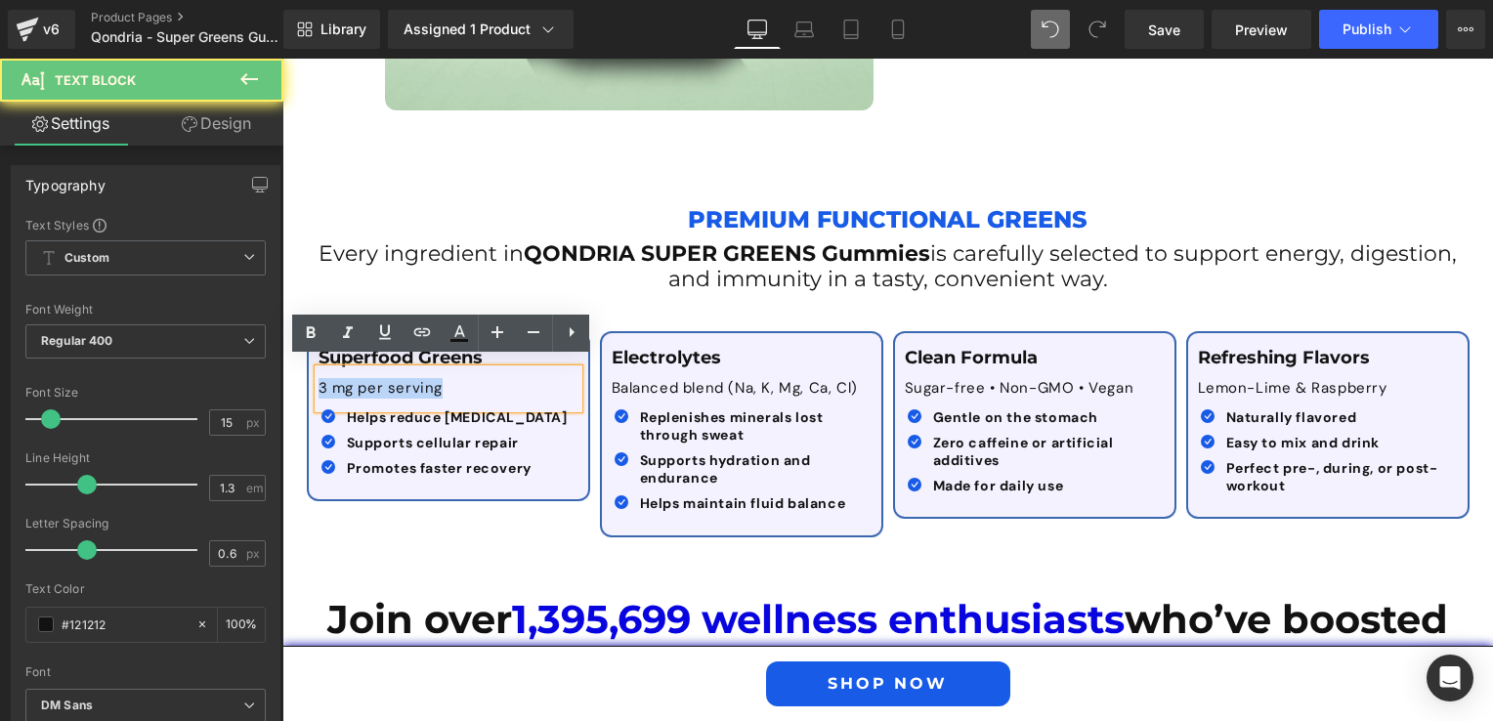
drag, startPoint x: 311, startPoint y: 385, endPoint x: 441, endPoint y: 378, distance: 130.1
click at [441, 379] on p "3 mg per serving" at bounding box center [448, 389] width 260 height 20
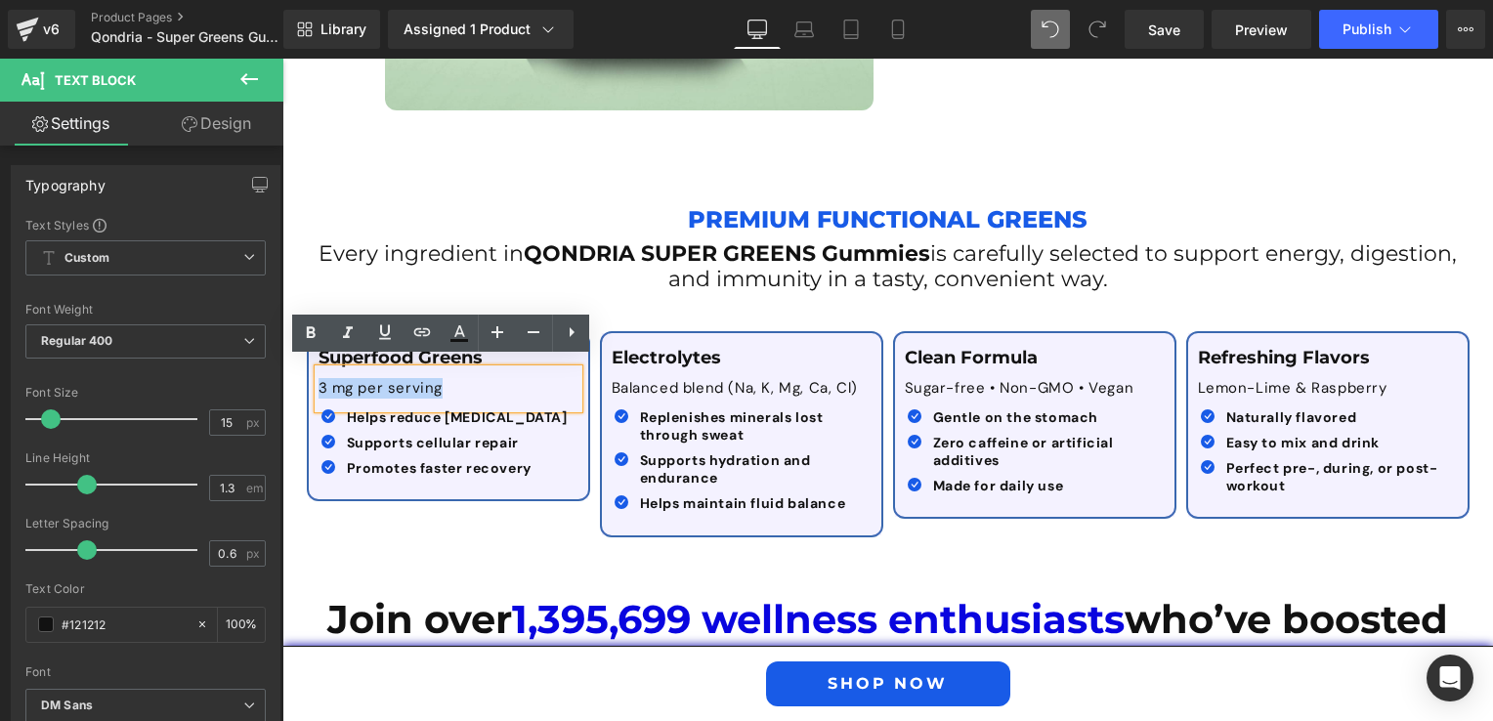
paste div
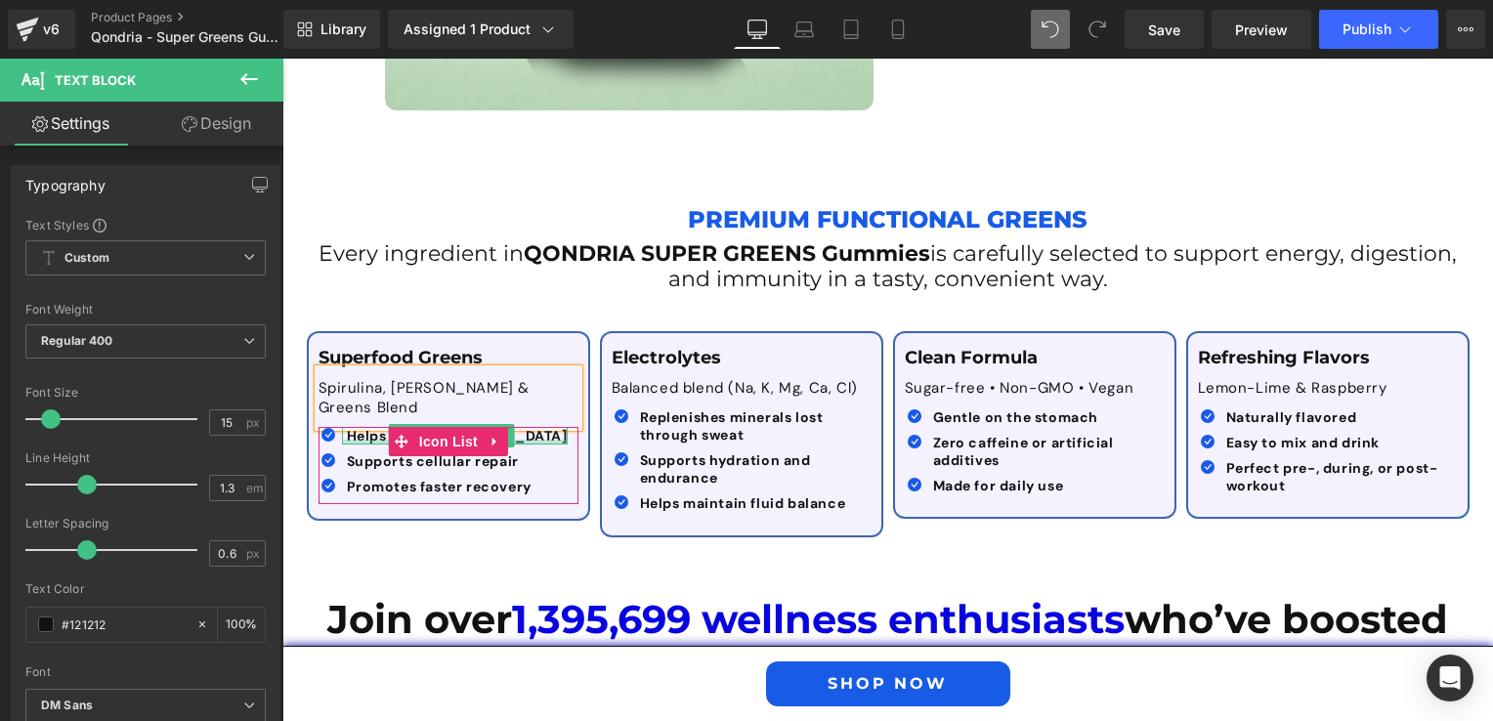
click at [359, 427] on b "Helps reduce [MEDICAL_DATA]" at bounding box center [457, 436] width 221 height 18
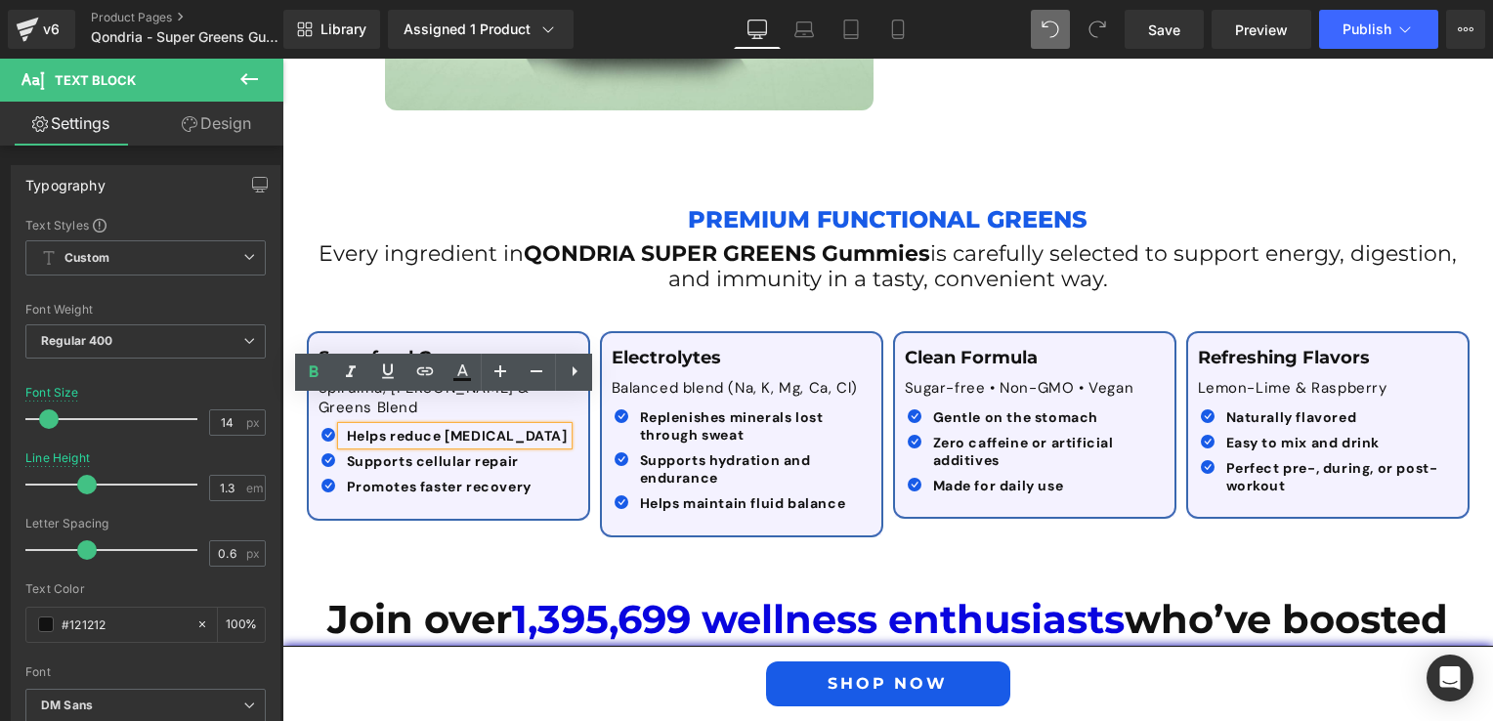
click at [398, 427] on b "Helps reduce [MEDICAL_DATA]" at bounding box center [457, 436] width 221 height 18
drag, startPoint x: 338, startPoint y: 412, endPoint x: 563, endPoint y: 401, distance: 224.9
click at [563, 427] on div "Icon Helps reduce [MEDICAL_DATA] Text Block Icon Supports cellular repair Text …" at bounding box center [448, 465] width 260 height 77
paste div
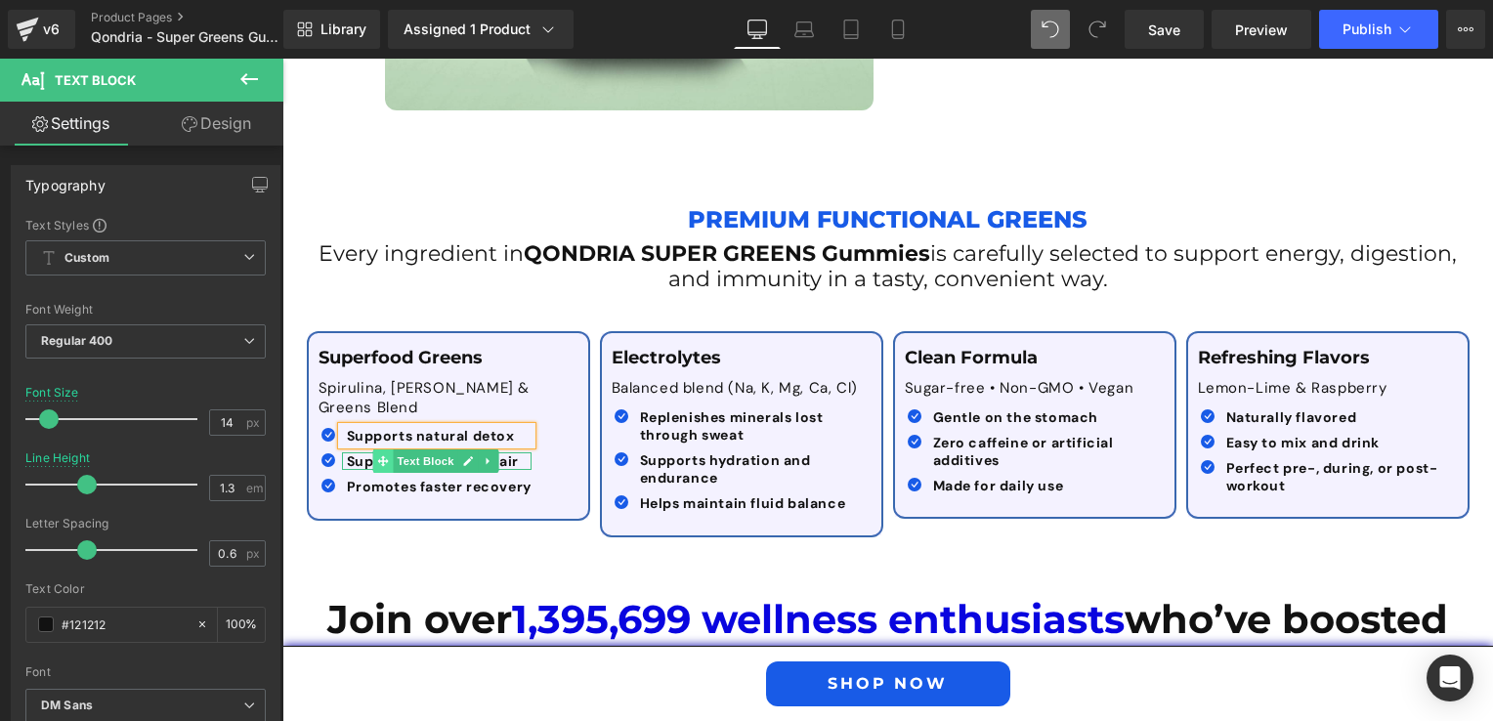
click at [378, 456] on icon at bounding box center [383, 461] width 11 height 11
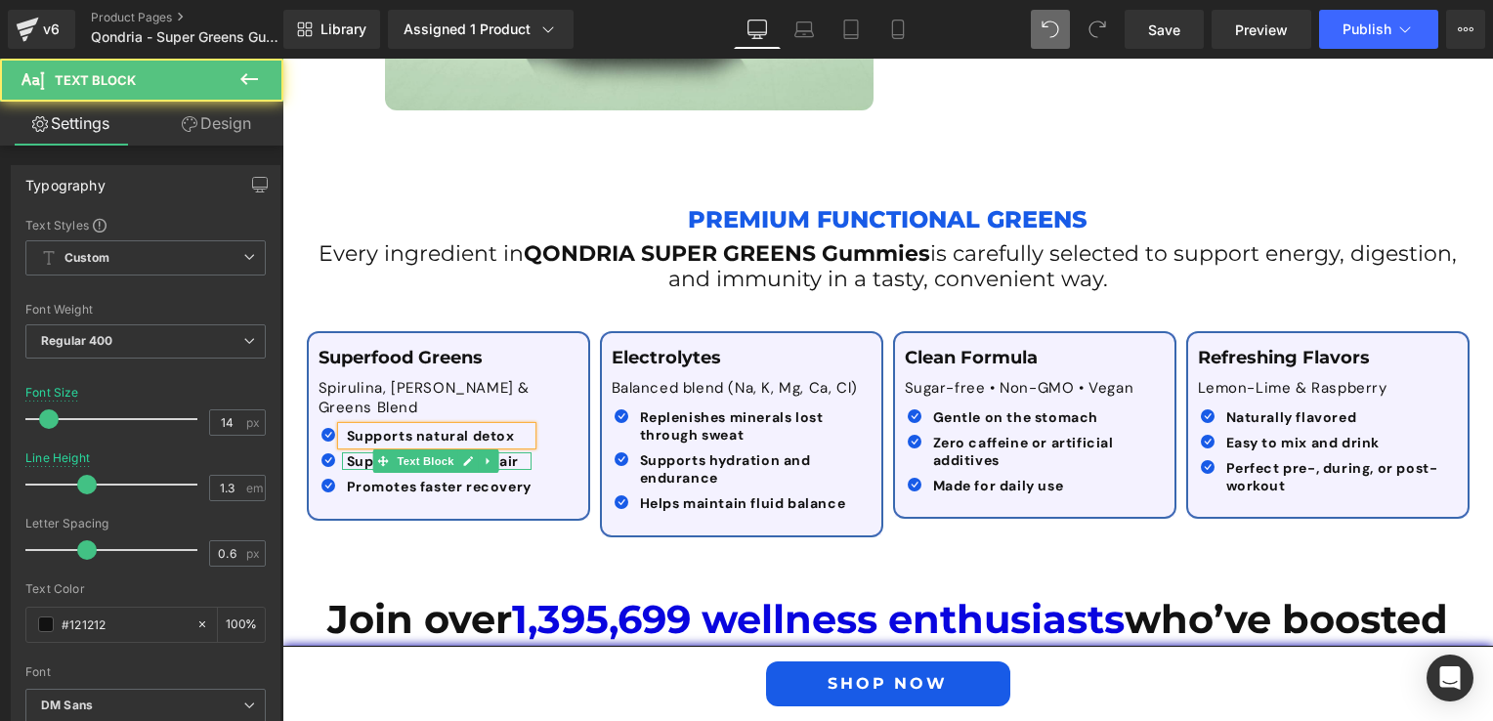
click at [352, 452] on b "Supports cellular repair" at bounding box center [433, 461] width 172 height 18
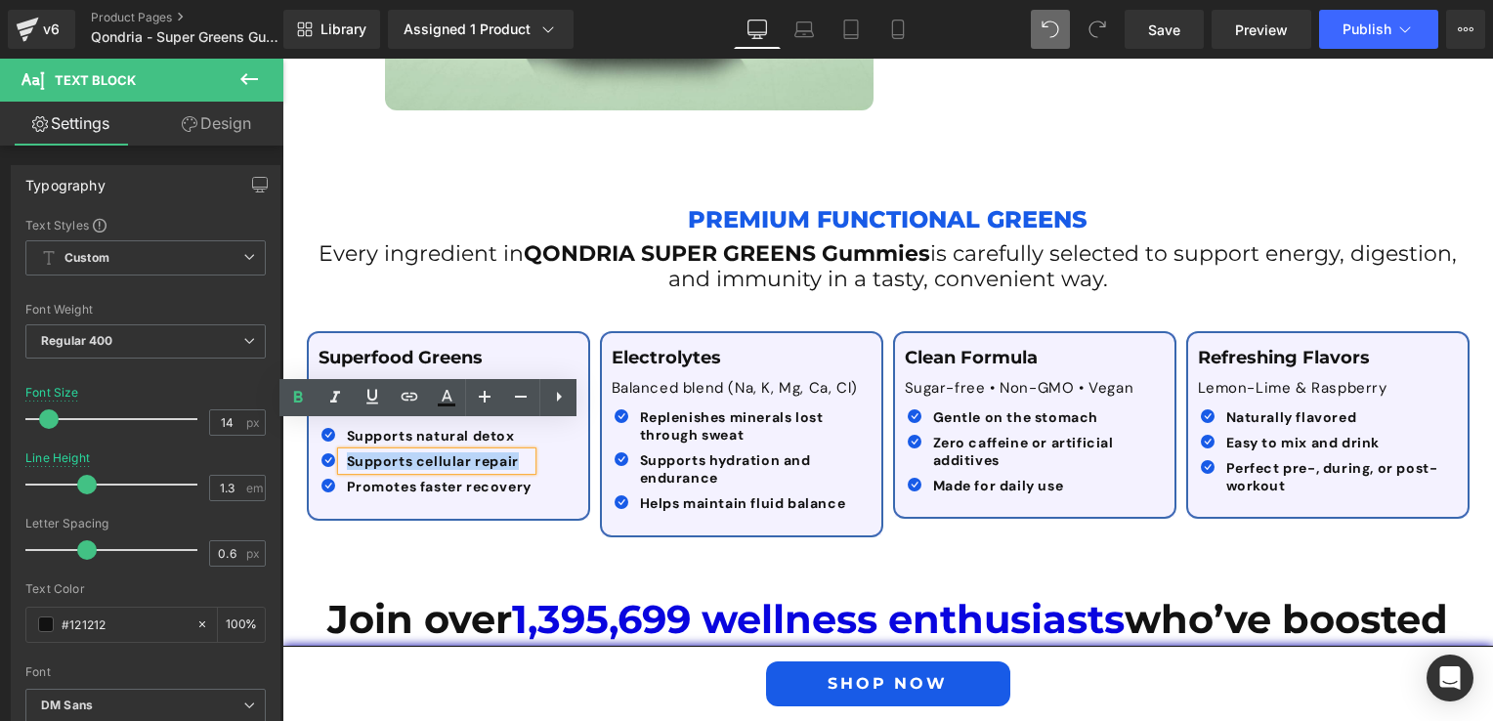
drag, startPoint x: 336, startPoint y: 432, endPoint x: 510, endPoint y: 428, distance: 173.9
click at [510, 452] on div "Supports cellular repair" at bounding box center [437, 461] width 190 height 18
paste div
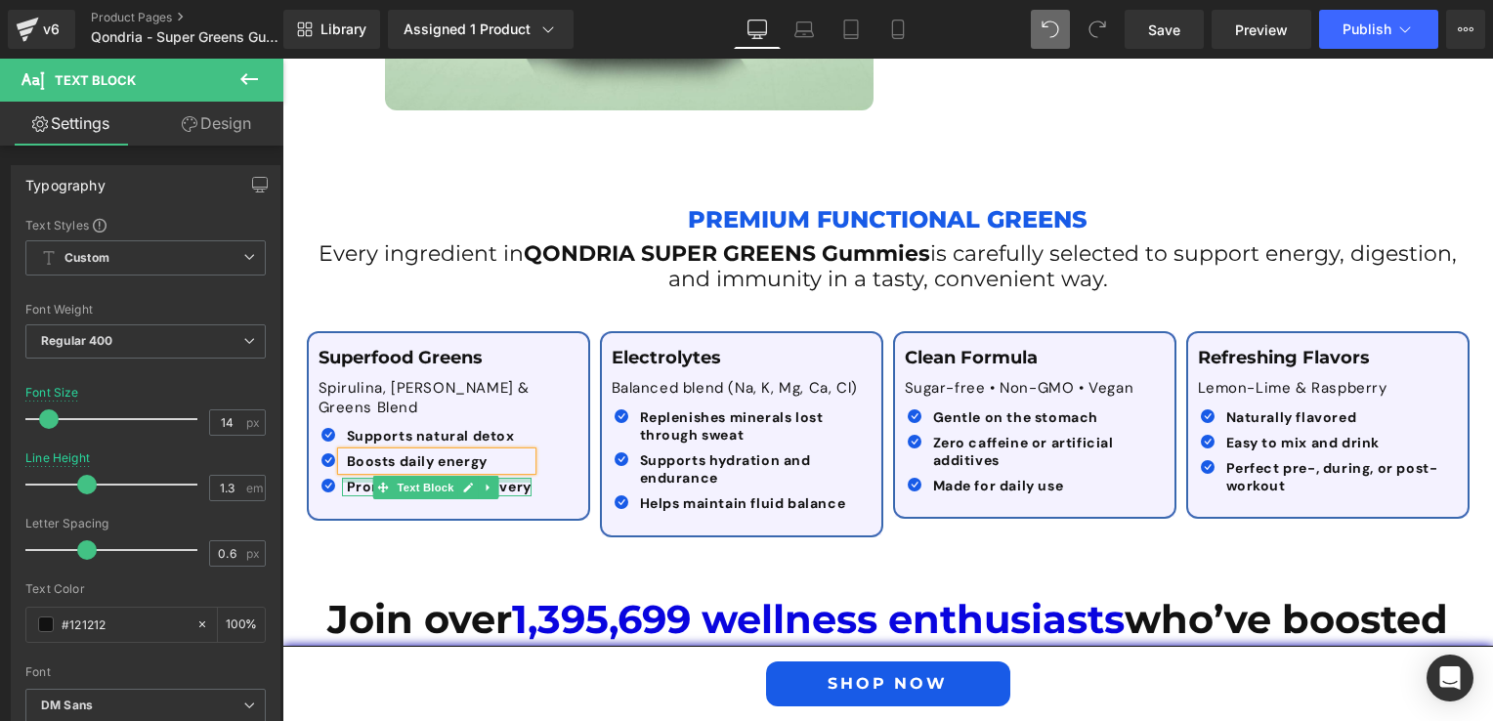
click at [354, 478] on div at bounding box center [437, 480] width 190 height 5
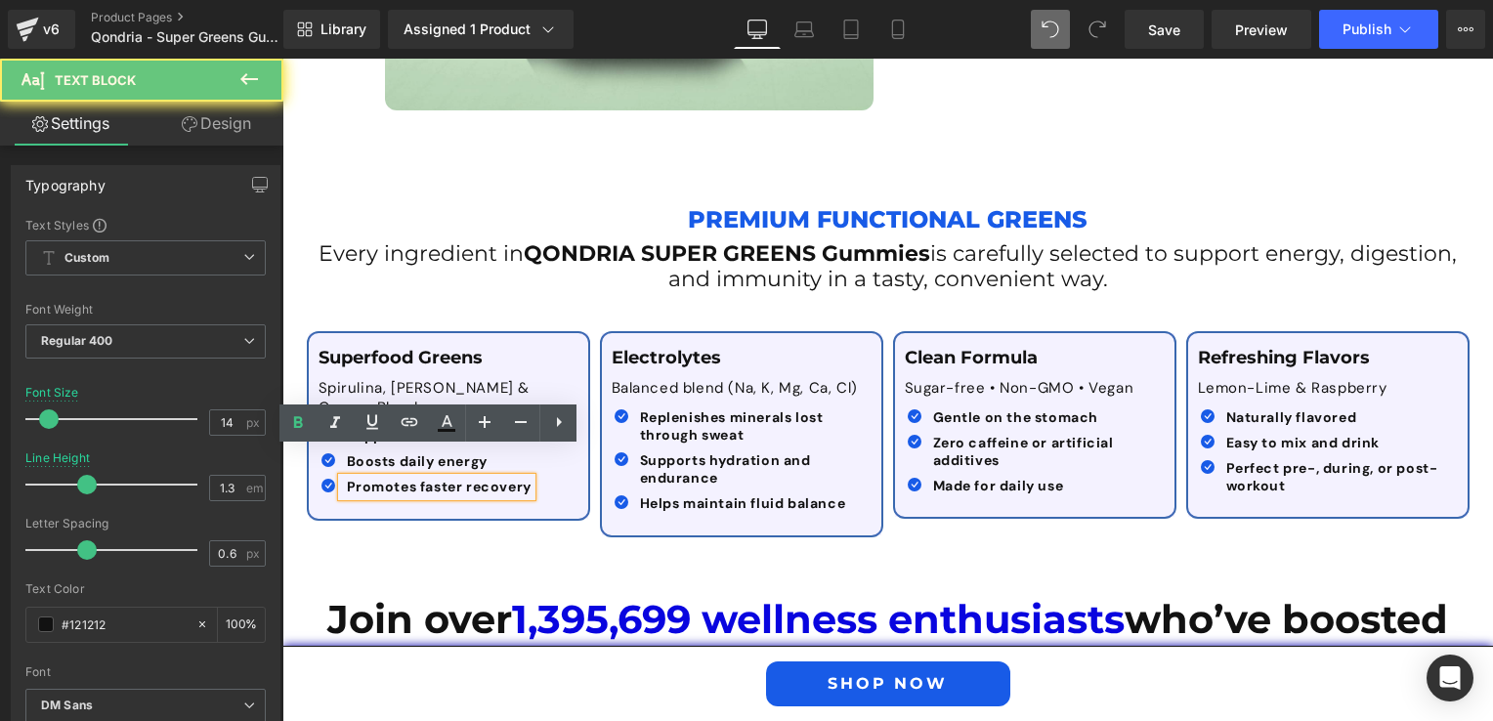
click at [358, 478] on b "Promotes faster recovery" at bounding box center [439, 487] width 185 height 18
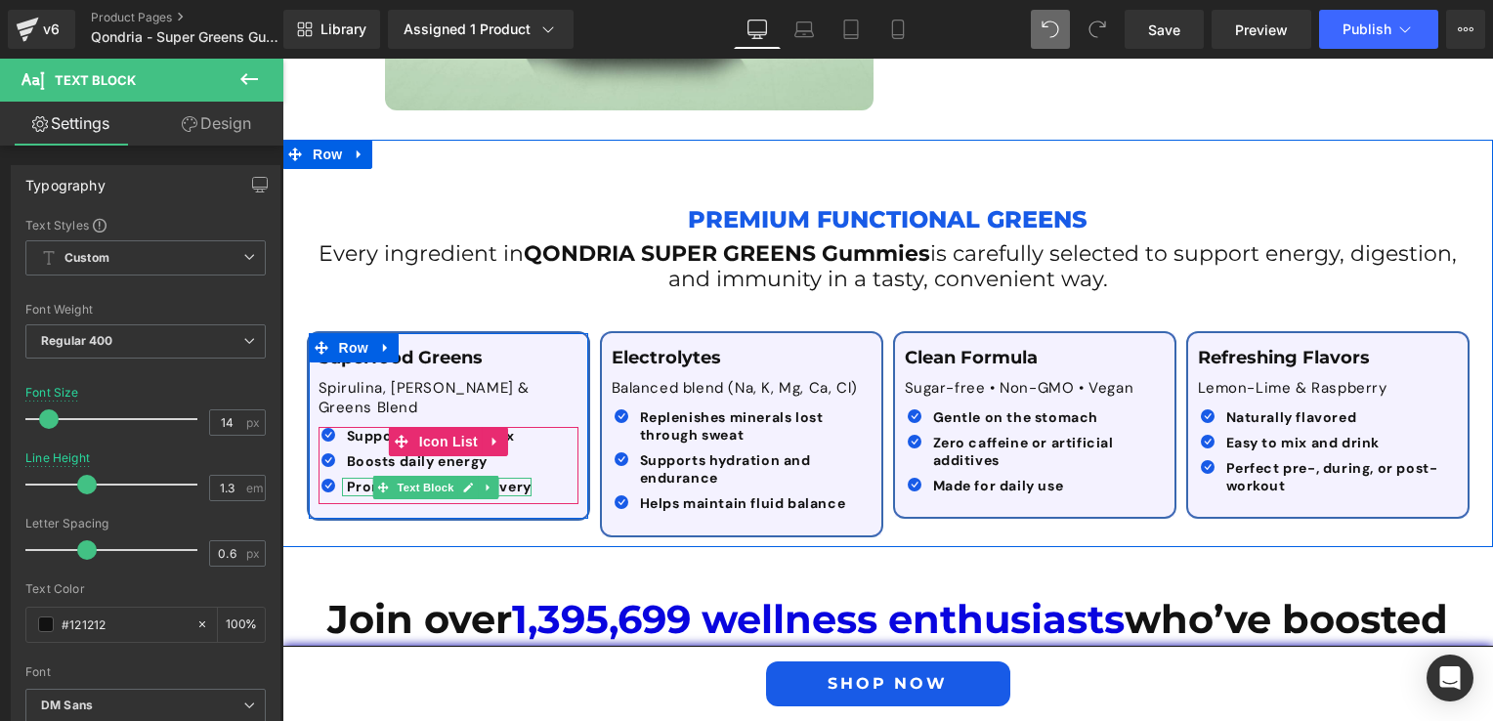
click at [347, 478] on b "Promotes faster recovery" at bounding box center [439, 487] width 185 height 18
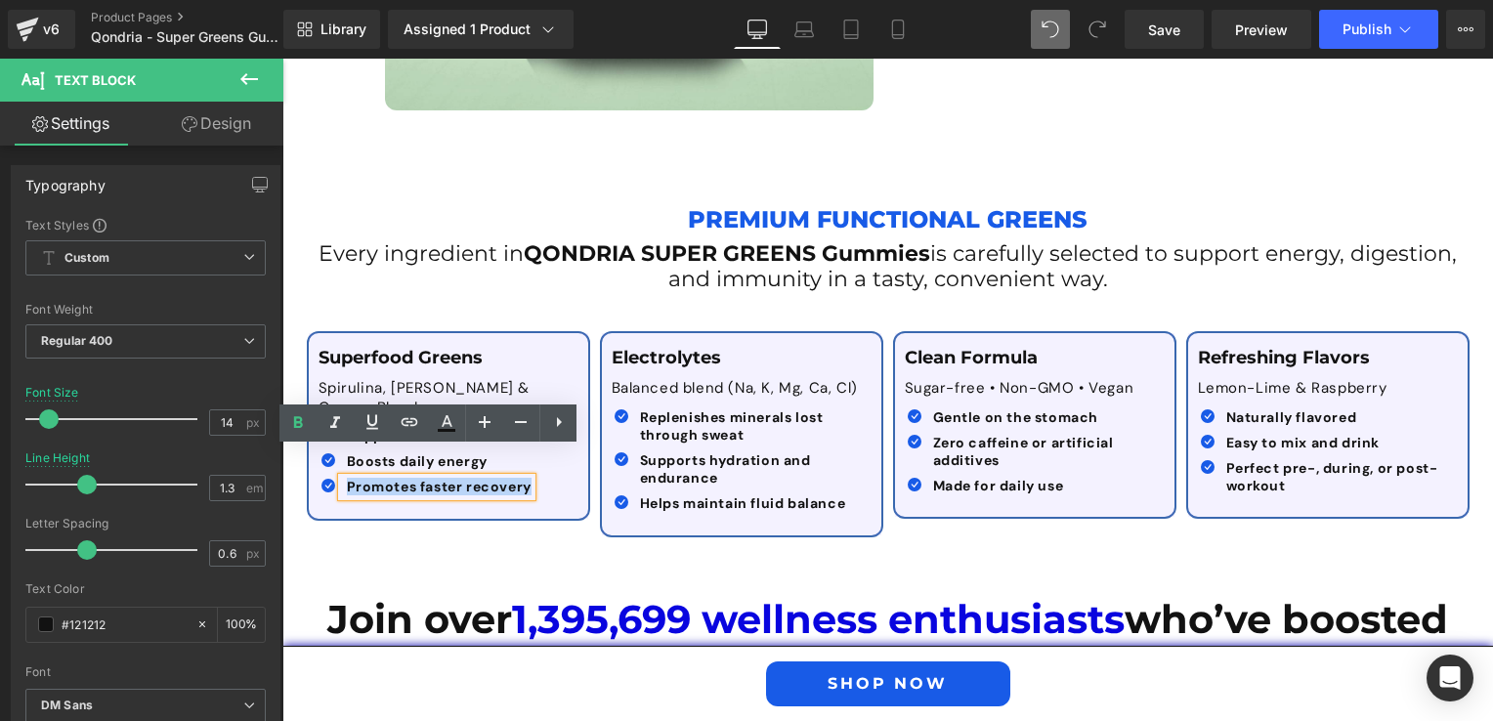
drag, startPoint x: 339, startPoint y: 457, endPoint x: 528, endPoint y: 458, distance: 189.5
click at [528, 458] on div "Icon Supports natural detox Text Block Icon Boosts daily energy Text Block Icon…" at bounding box center [443, 465] width 250 height 77
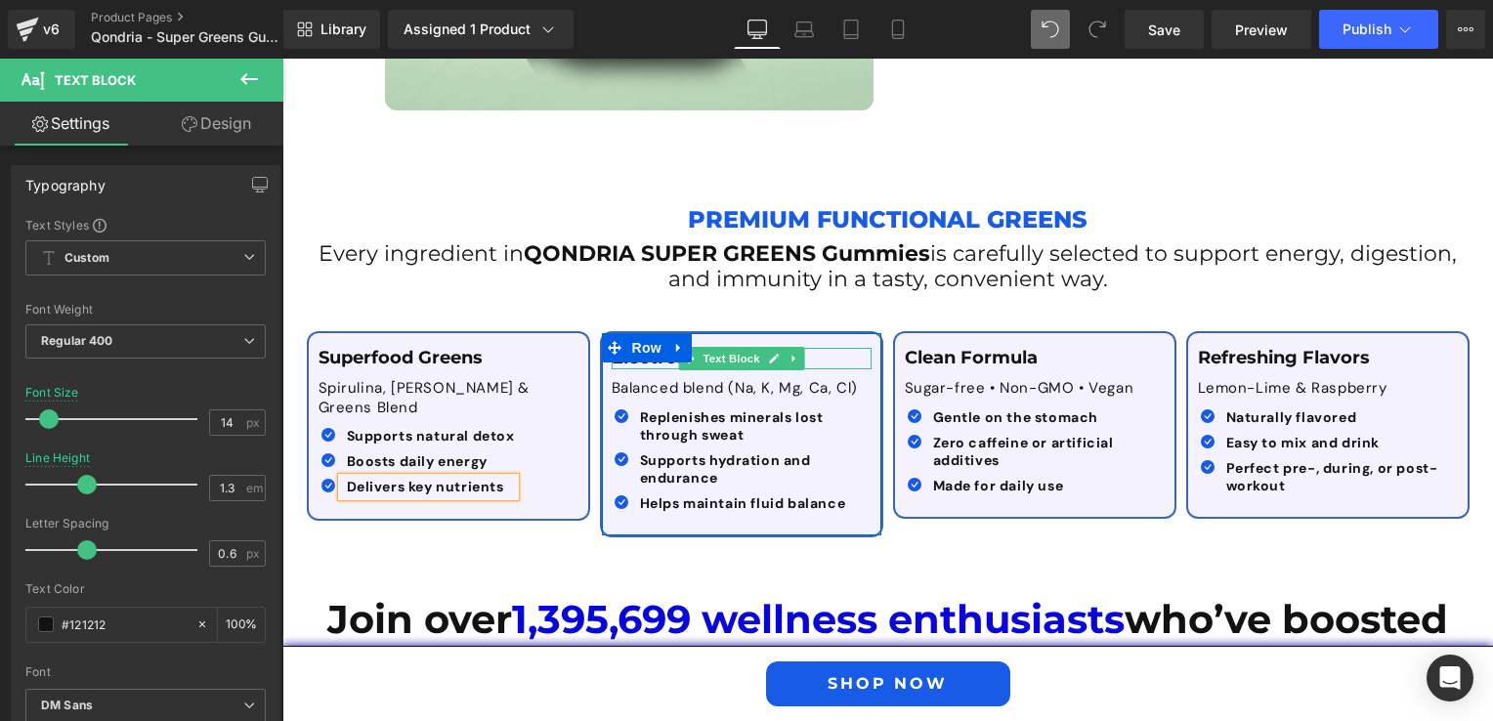
click at [808, 349] on p "Electrolytes" at bounding box center [742, 358] width 260 height 21
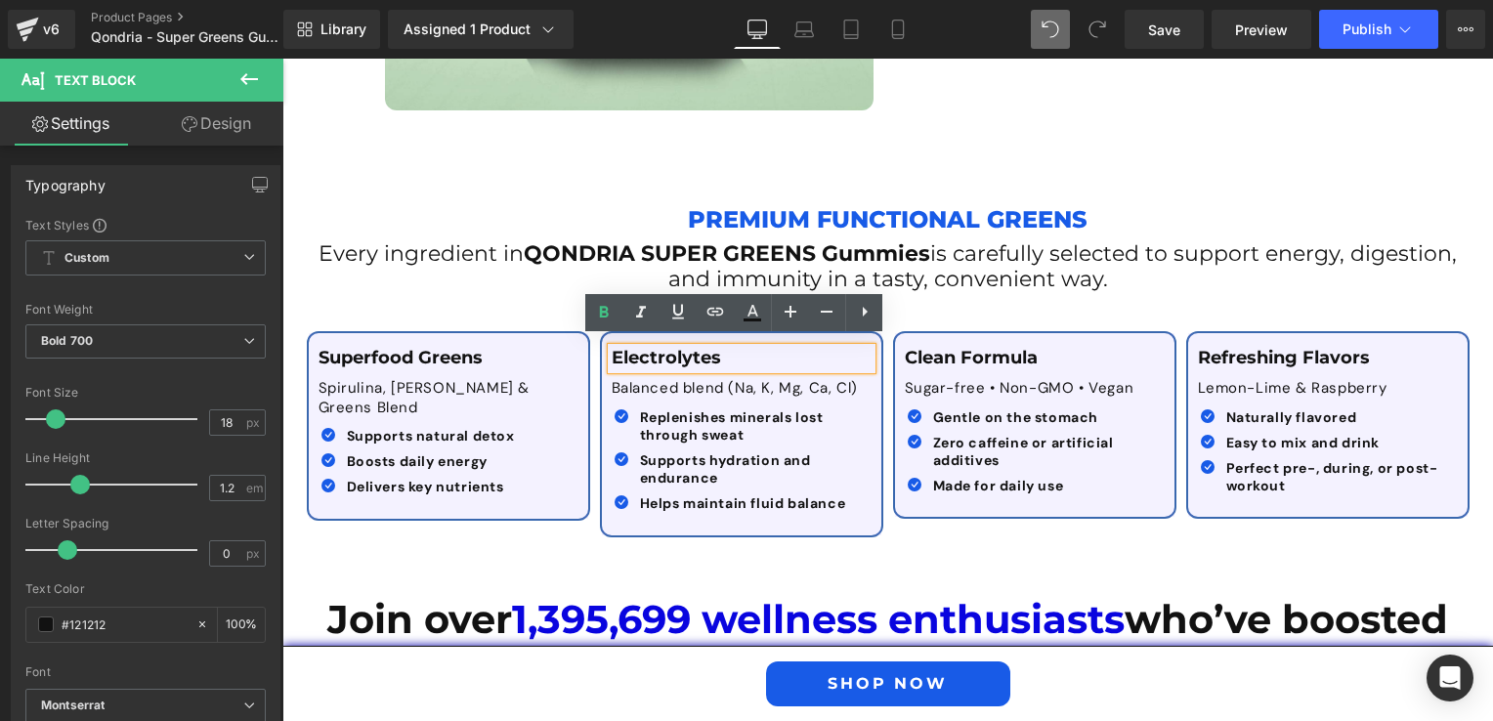
drag, startPoint x: 807, startPoint y: 349, endPoint x: 602, endPoint y: 352, distance: 205.2
click at [612, 352] on div "Electrolytes" at bounding box center [742, 358] width 260 height 21
click at [612, 348] on div "Electrolytes" at bounding box center [742, 358] width 260 height 21
paste div
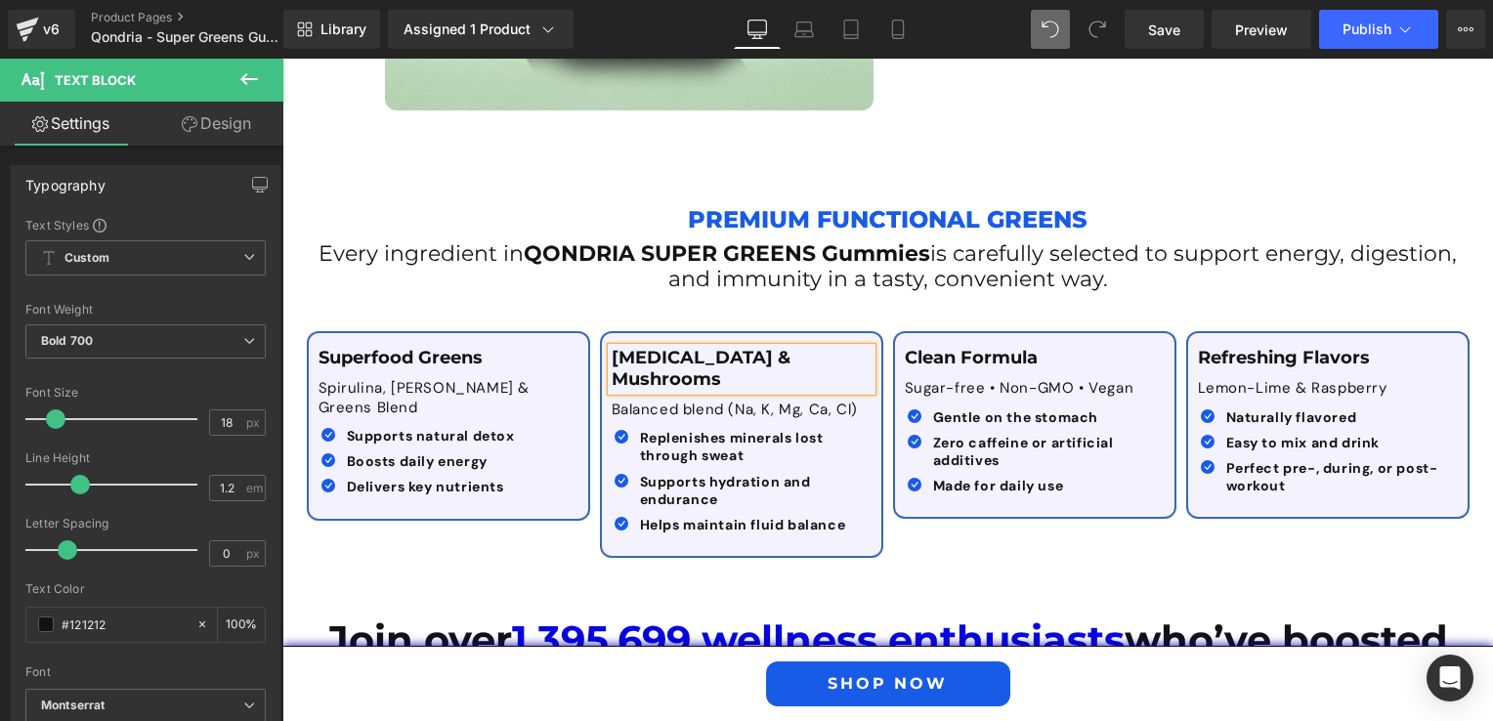
click at [613, 401] on p "Balanced blend (Na, K, Mg, Ca, Cl)" at bounding box center [742, 411] width 260 height 20
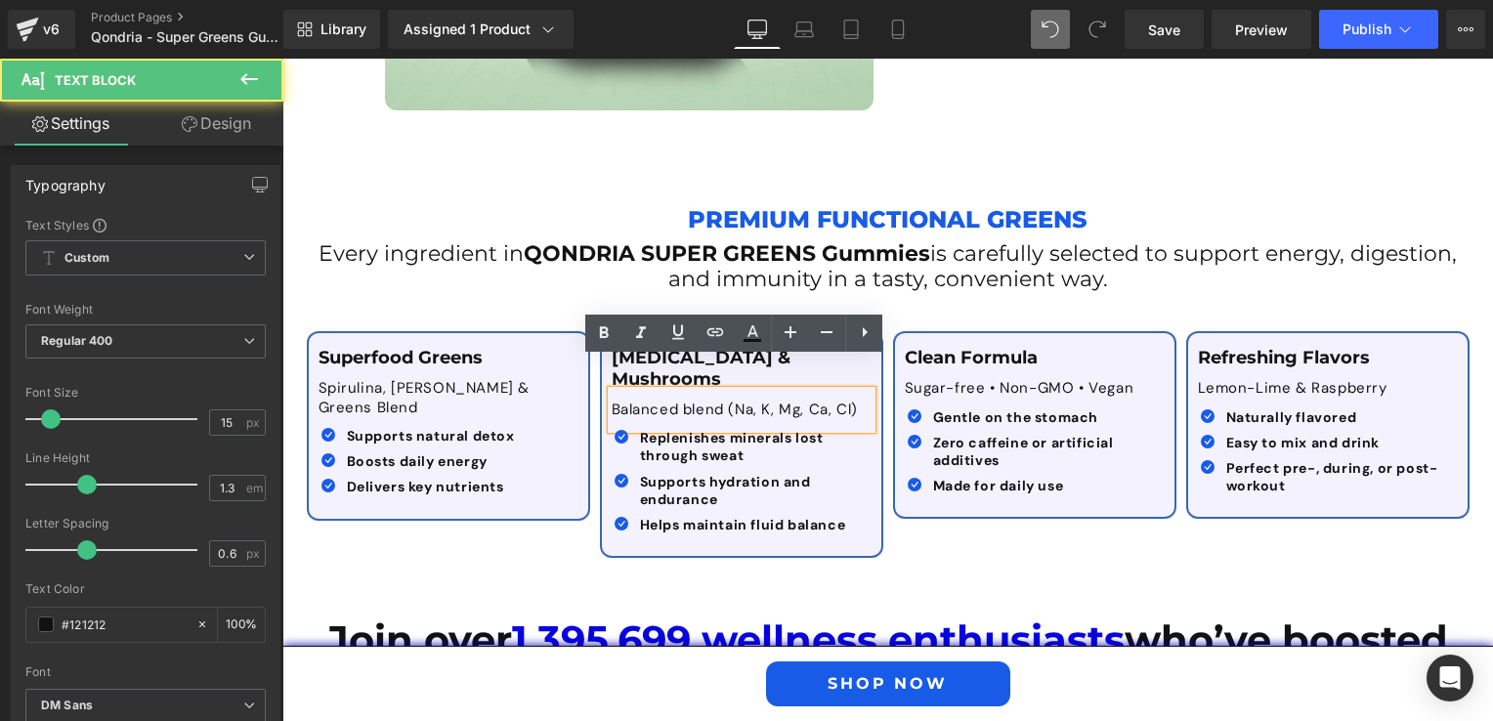
click at [612, 391] on div "Balanced blend (Na, K, Mg, Ca, Cl)" at bounding box center [742, 410] width 260 height 39
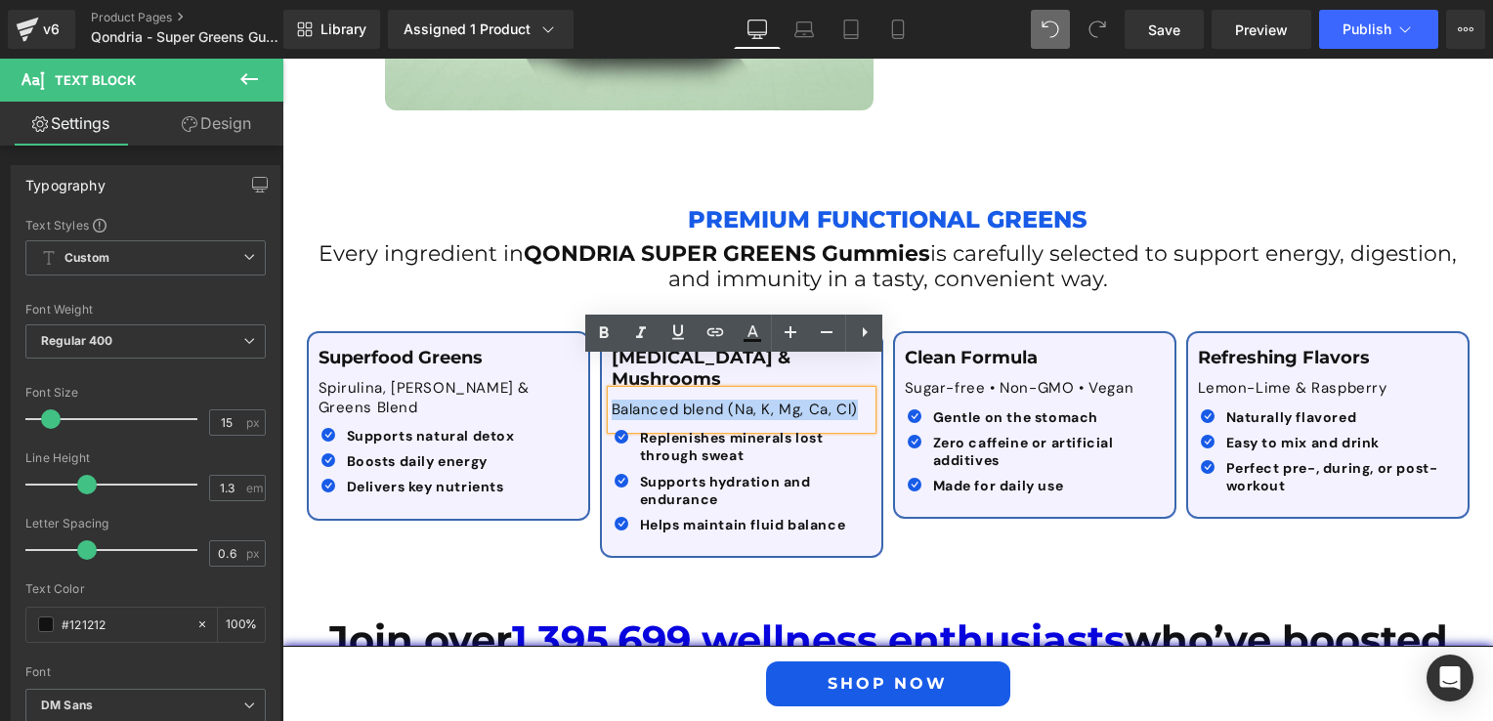
drag, startPoint x: 602, startPoint y: 377, endPoint x: 864, endPoint y: 381, distance: 261.8
click at [864, 391] on div "Balanced blend (Na, K, Mg, Ca, Cl)" at bounding box center [742, 410] width 260 height 39
paste div
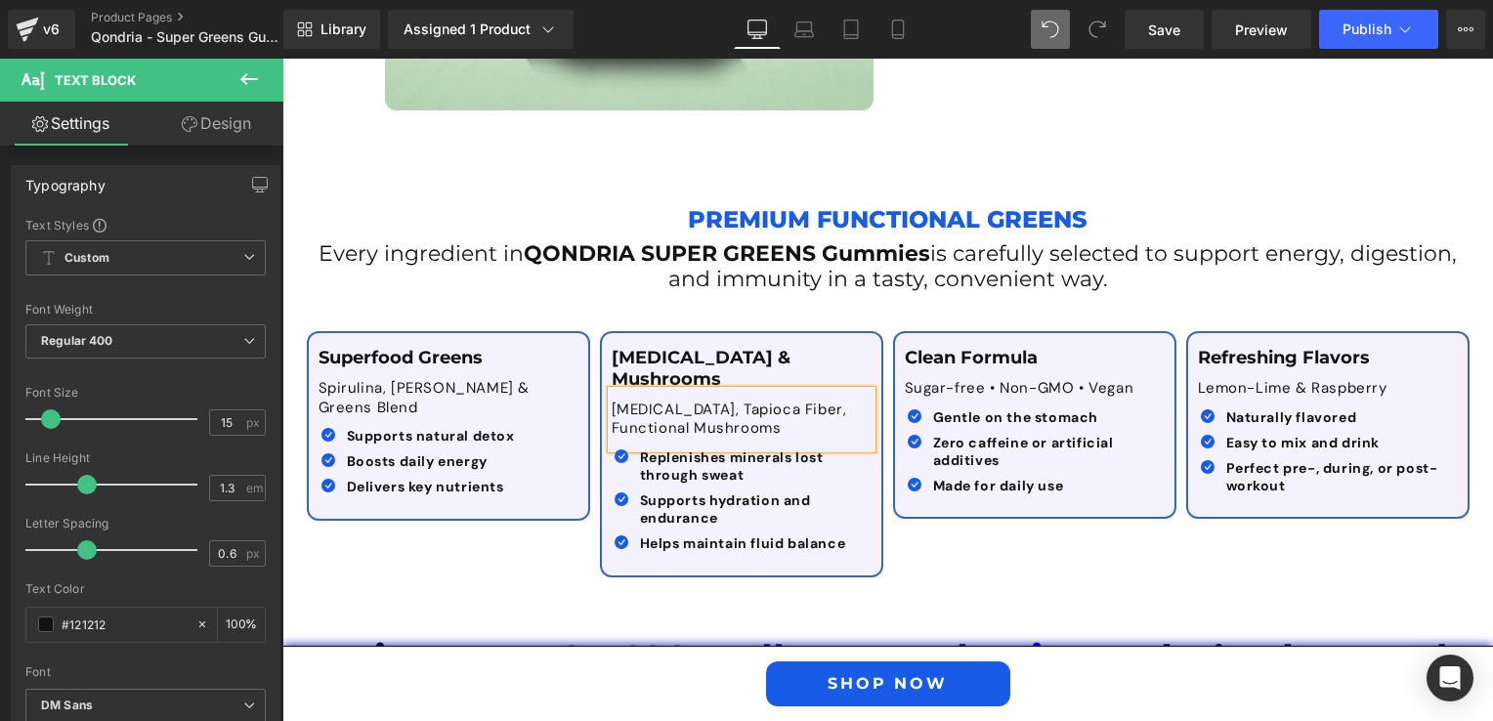
click at [758, 401] on p "[MEDICAL_DATA], Tapioca Fiber, Functional Mushrooms" at bounding box center [742, 420] width 260 height 38
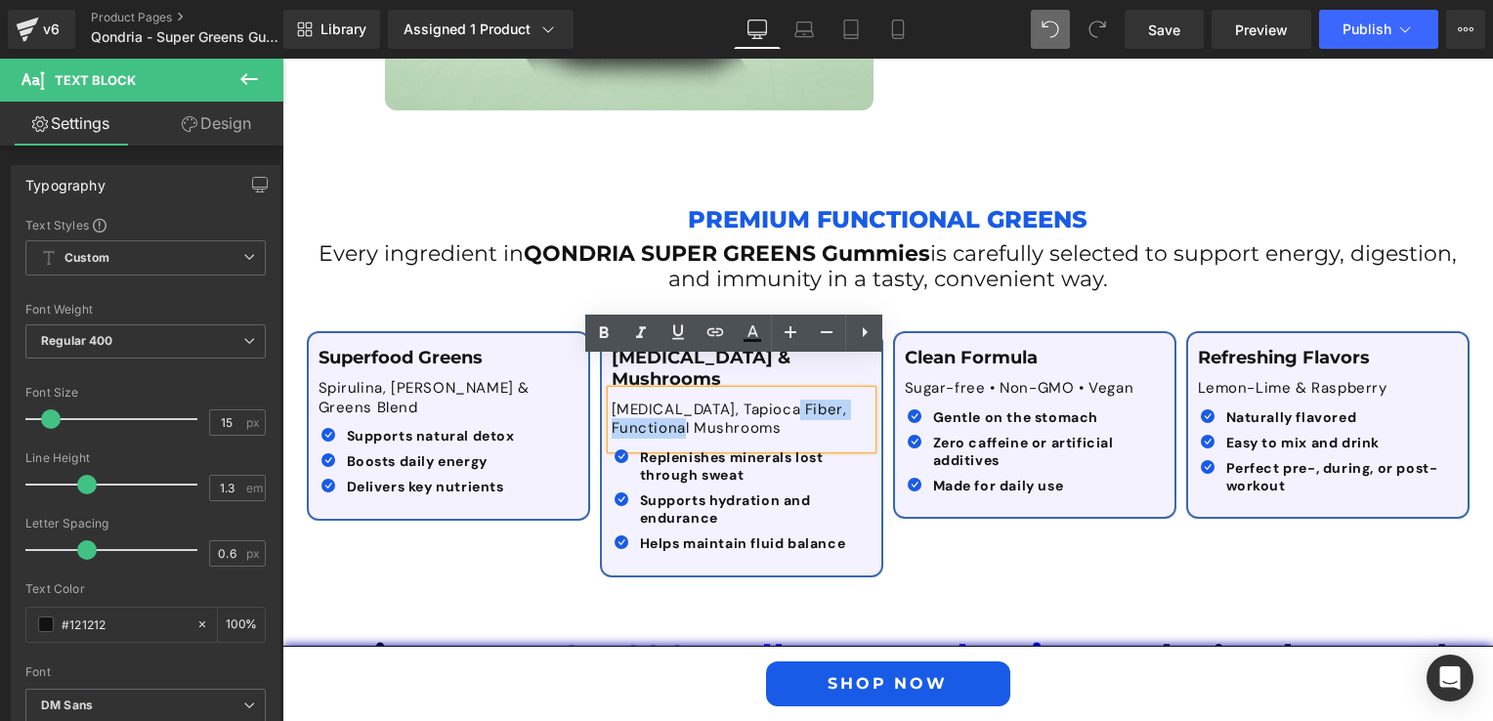
drag, startPoint x: 755, startPoint y: 378, endPoint x: 646, endPoint y: 389, distance: 109.9
click at [646, 401] on p "[MEDICAL_DATA], Tapioca Fiber, Functional Mushrooms" at bounding box center [742, 420] width 260 height 38
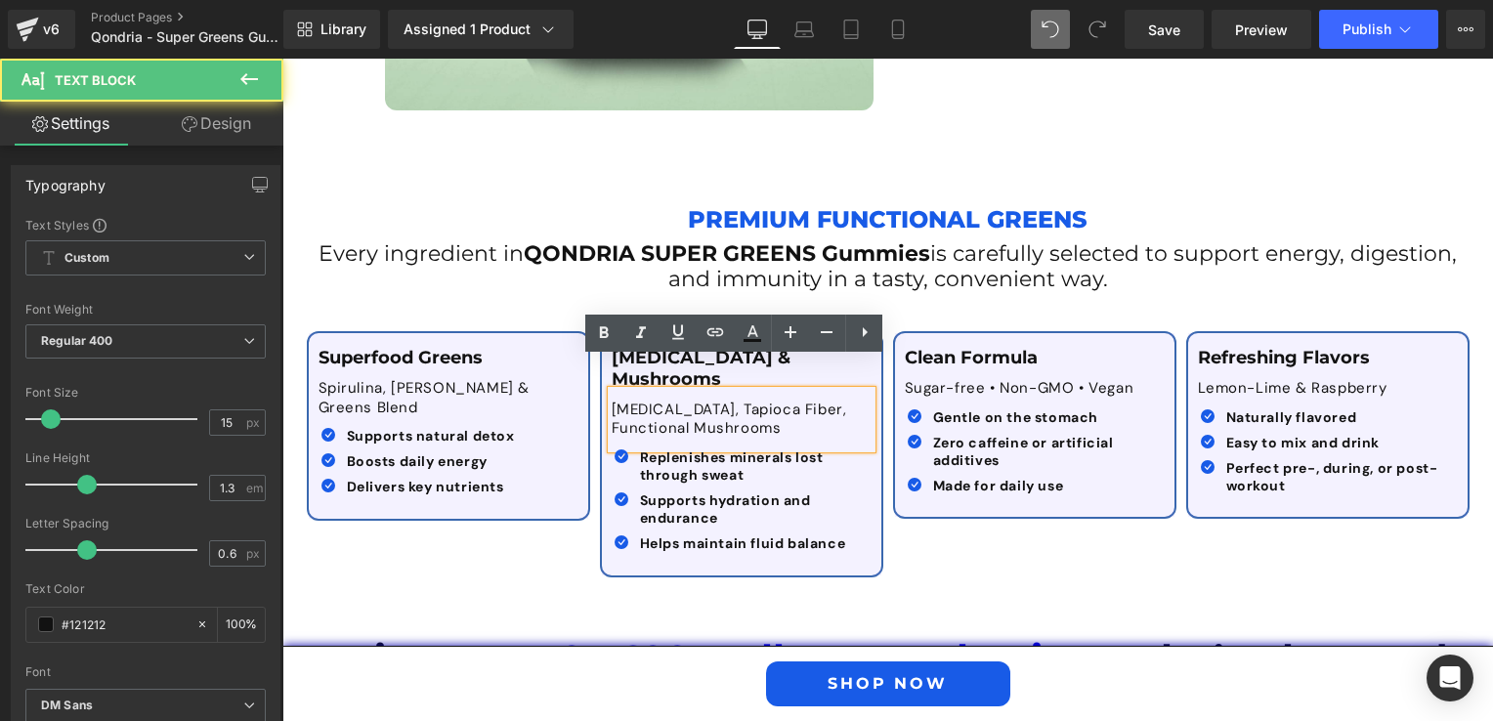
click at [649, 401] on p "[MEDICAL_DATA], Tapioca Fiber, Functional Mushrooms" at bounding box center [742, 420] width 260 height 38
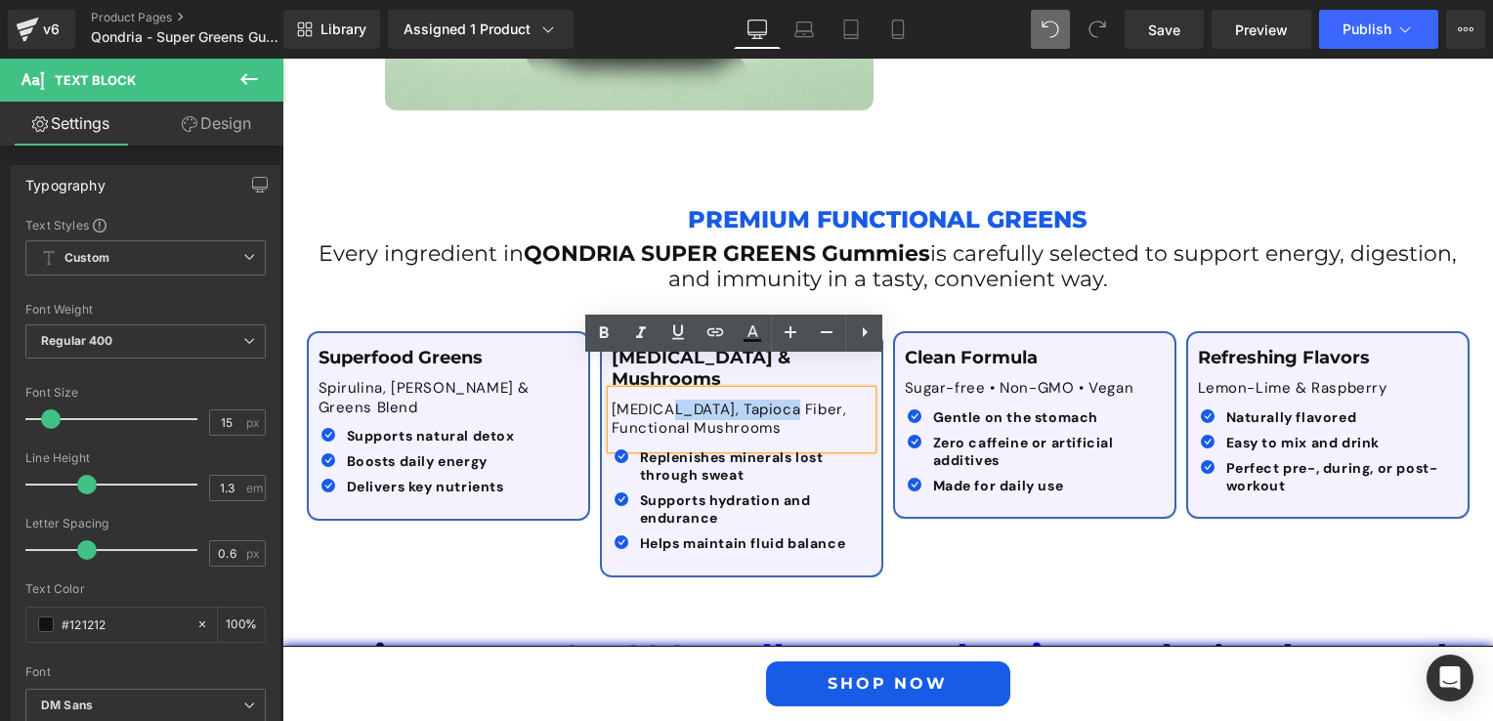
drag, startPoint x: 646, startPoint y: 377, endPoint x: 758, endPoint y: 374, distance: 112.4
click at [758, 401] on p "[MEDICAL_DATA], Tapioca Fiber, Functional Mushrooms" at bounding box center [742, 420] width 260 height 38
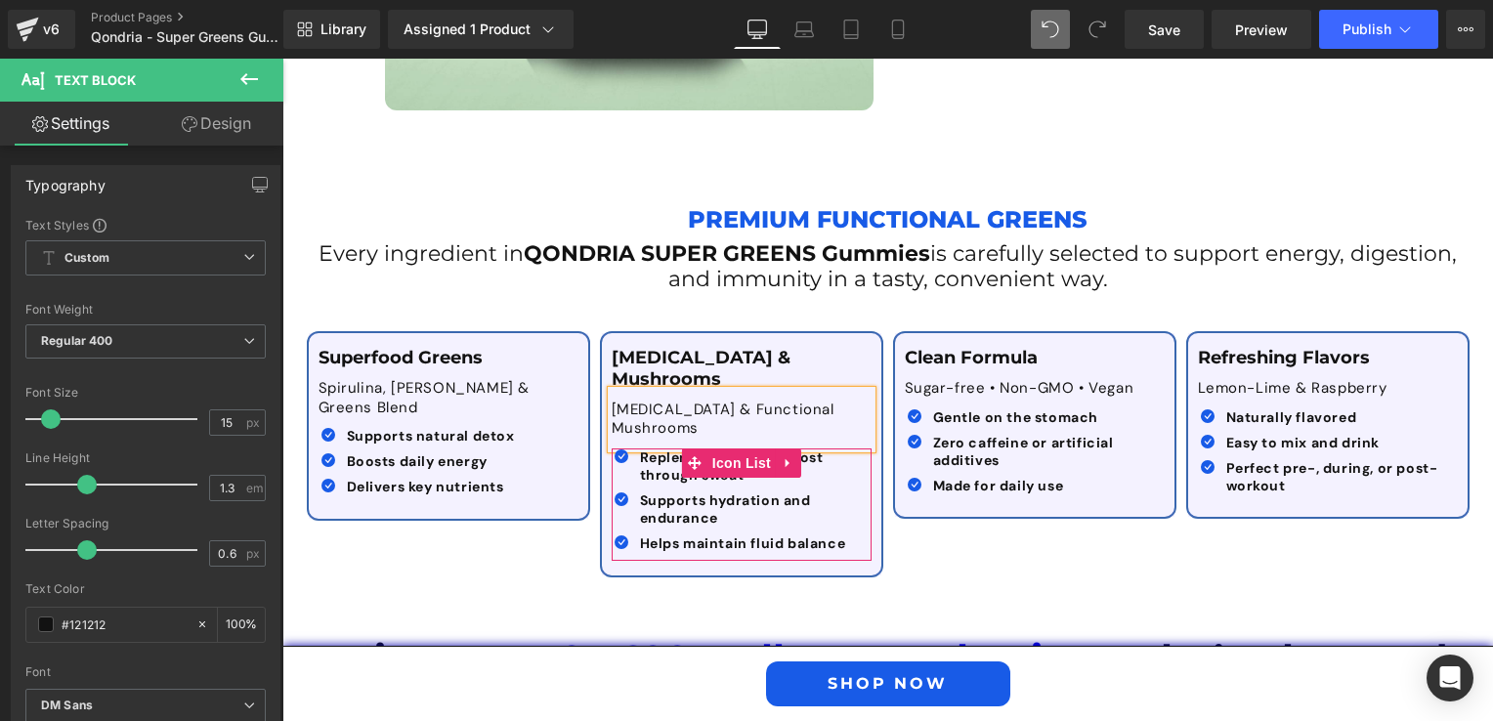
click at [715, 448] on span "Icon List" at bounding box center [741, 462] width 68 height 29
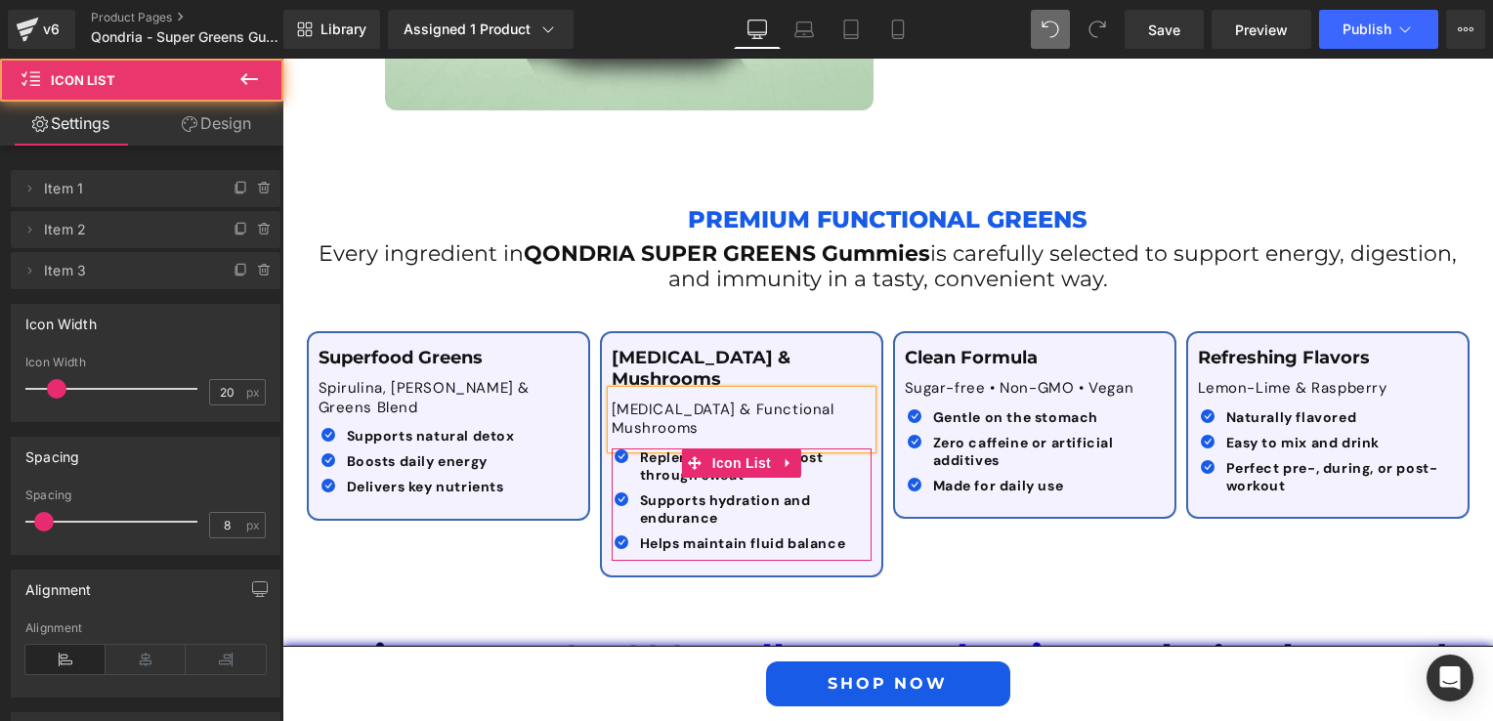
click at [282, 59] on div at bounding box center [282, 59] width 0 height 0
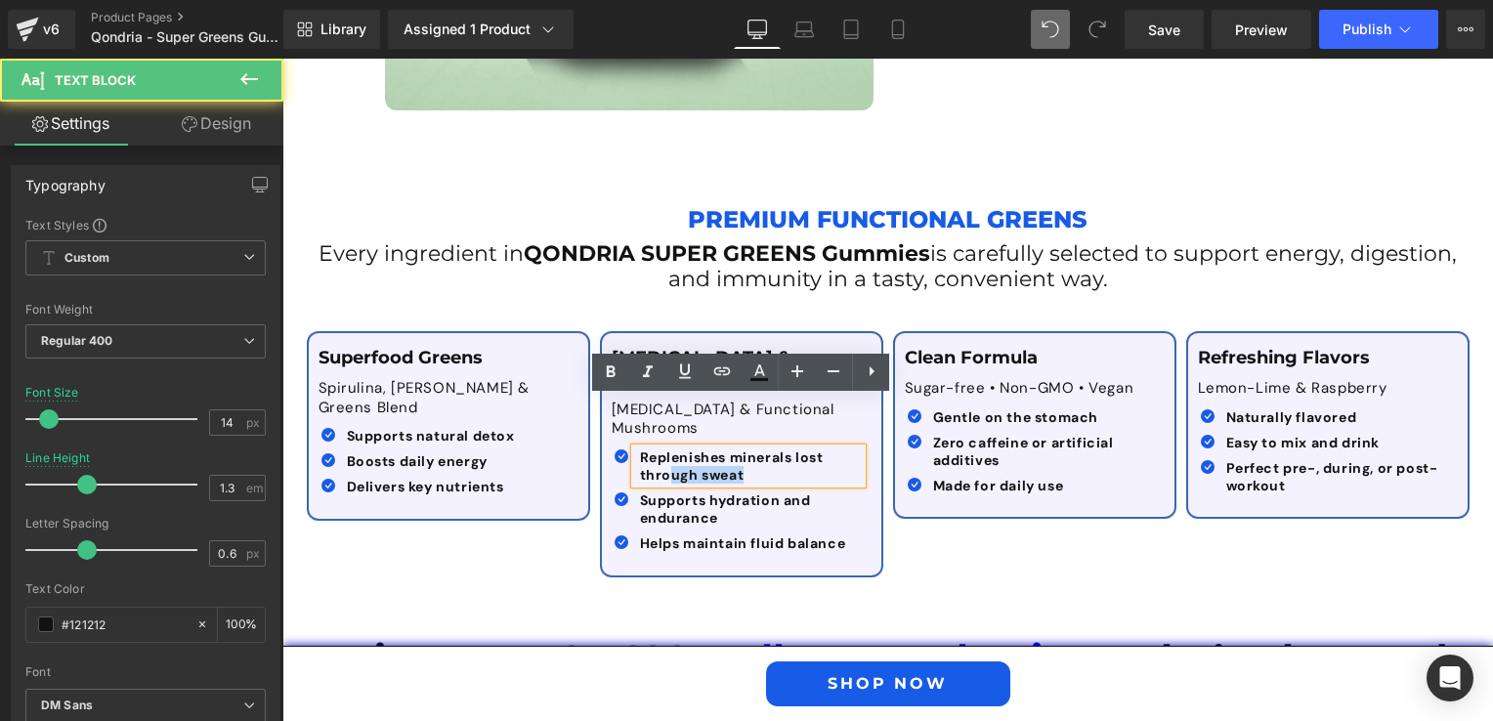
drag, startPoint x: 754, startPoint y: 420, endPoint x: 656, endPoint y: 411, distance: 98.1
click at [656, 448] on p "Replenishes minerals lost through sweat" at bounding box center [751, 465] width 222 height 35
click at [758, 448] on p "Replenishes minerals lost through sweat" at bounding box center [751, 465] width 222 height 35
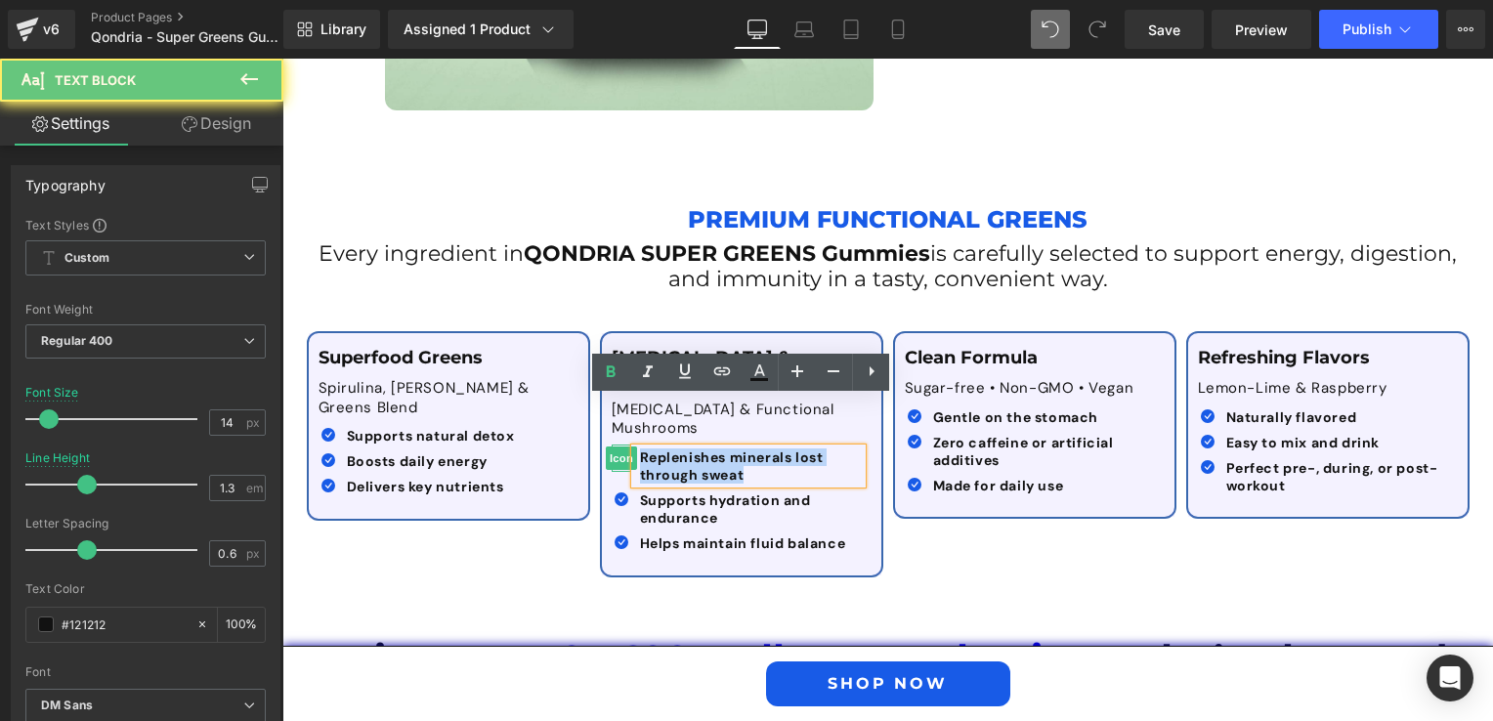
drag, startPoint x: 754, startPoint y: 432, endPoint x: 612, endPoint y: 402, distance: 145.6
click at [612, 448] on li "Icon Replenishes minerals lost through sweat Text Block" at bounding box center [737, 465] width 250 height 35
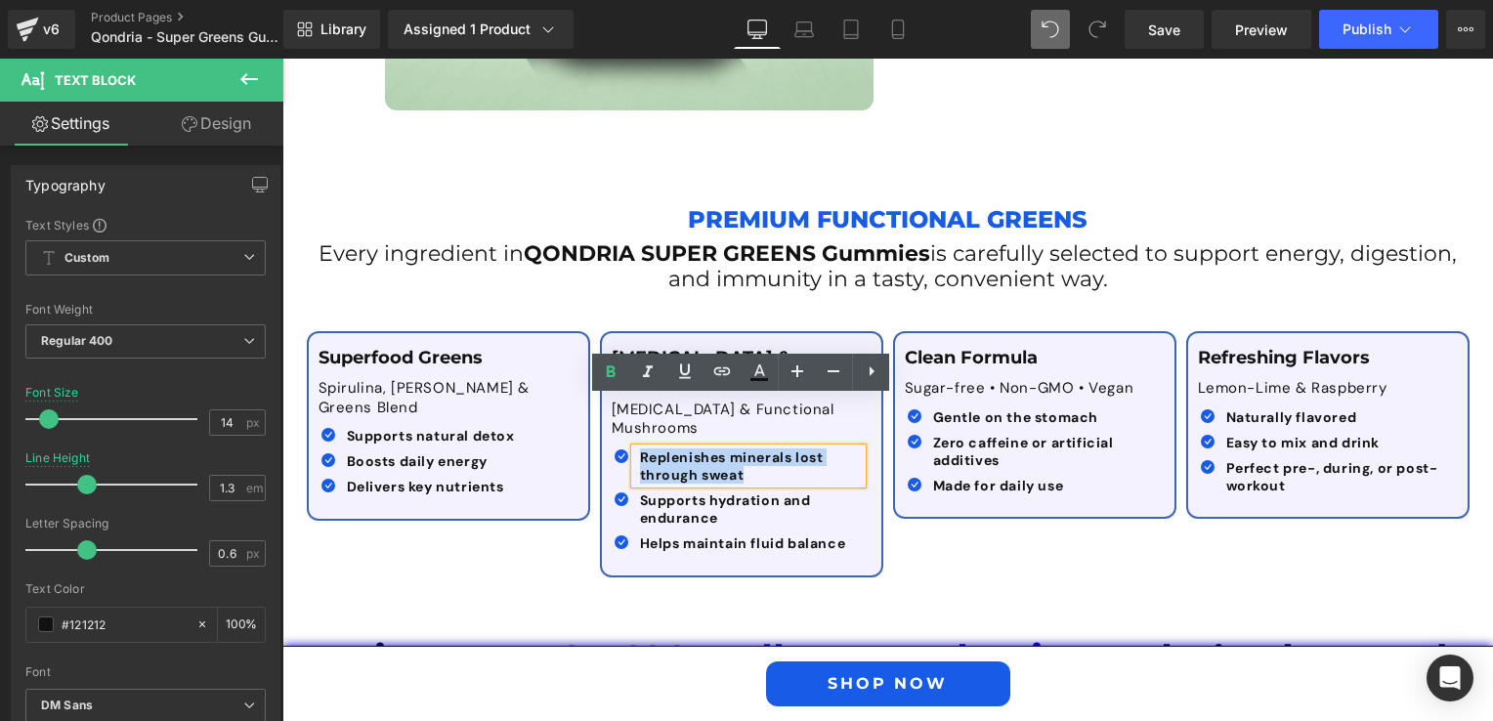
paste div
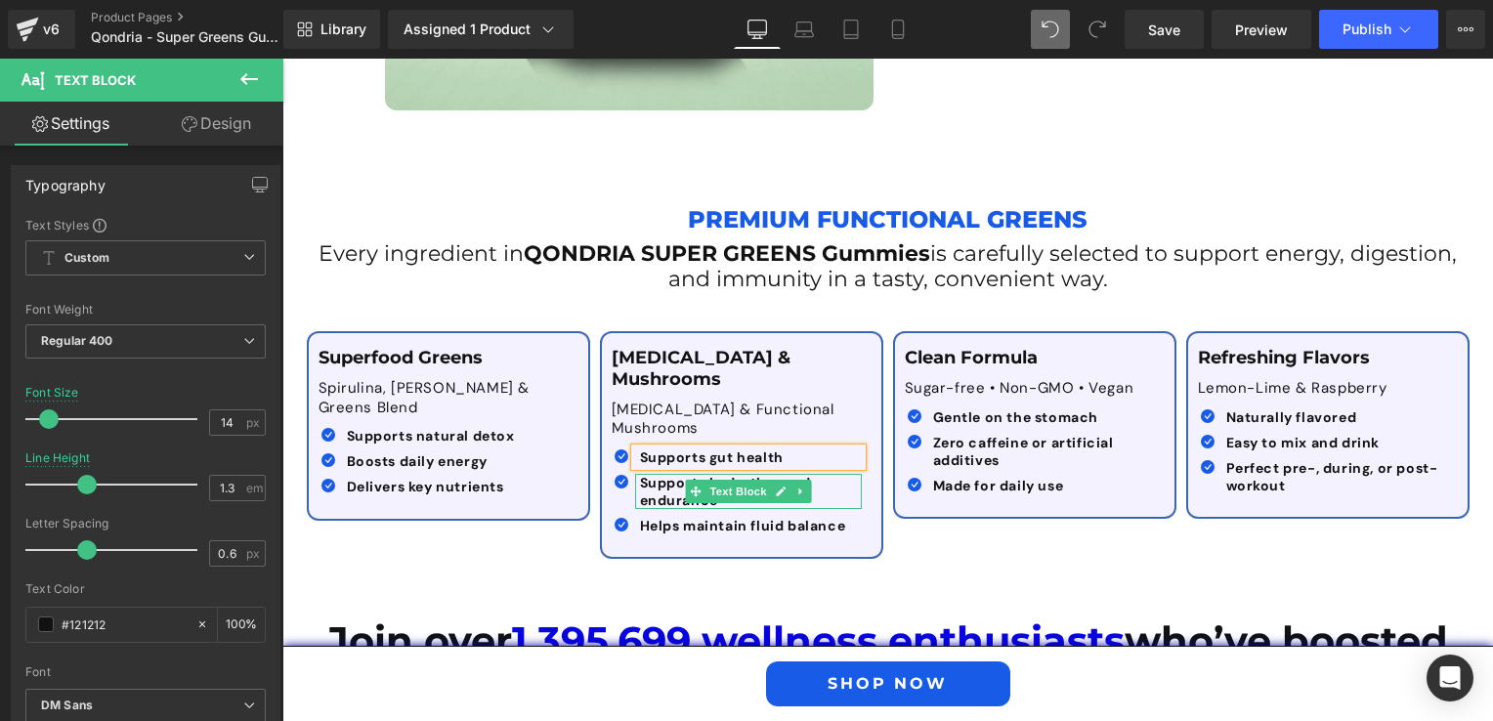
click at [668, 474] on b "Supports hydration and endurance" at bounding box center [725, 491] width 171 height 35
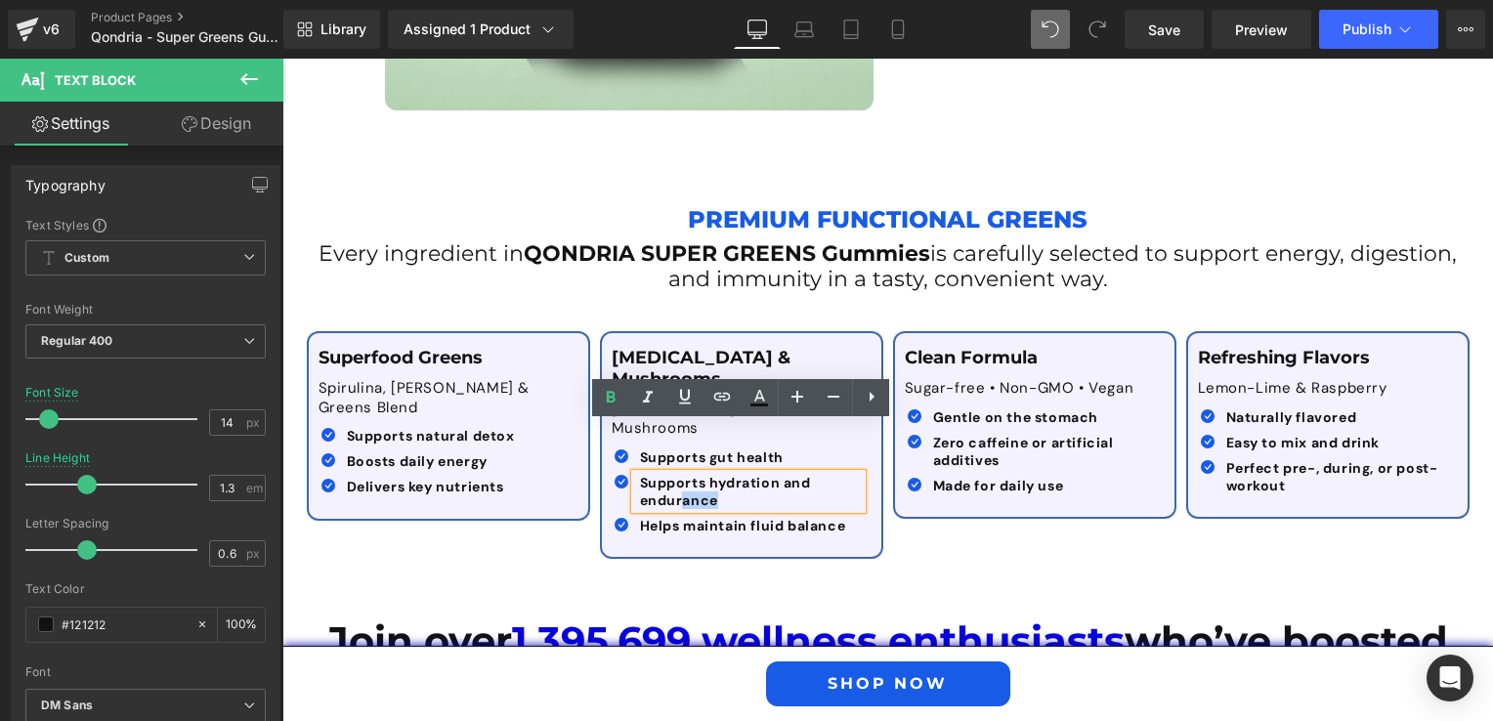
drag, startPoint x: 717, startPoint y: 450, endPoint x: 673, endPoint y: 443, distance: 44.5
click at [673, 474] on p "Supports hydration and endurance" at bounding box center [751, 491] width 222 height 35
click at [673, 474] on b "Supports hydration and endurance" at bounding box center [725, 491] width 171 height 35
drag, startPoint x: 711, startPoint y: 444, endPoint x: 627, endPoint y: 433, distance: 84.8
click at [635, 474] on div "Supports hydration and endurance" at bounding box center [748, 491] width 227 height 35
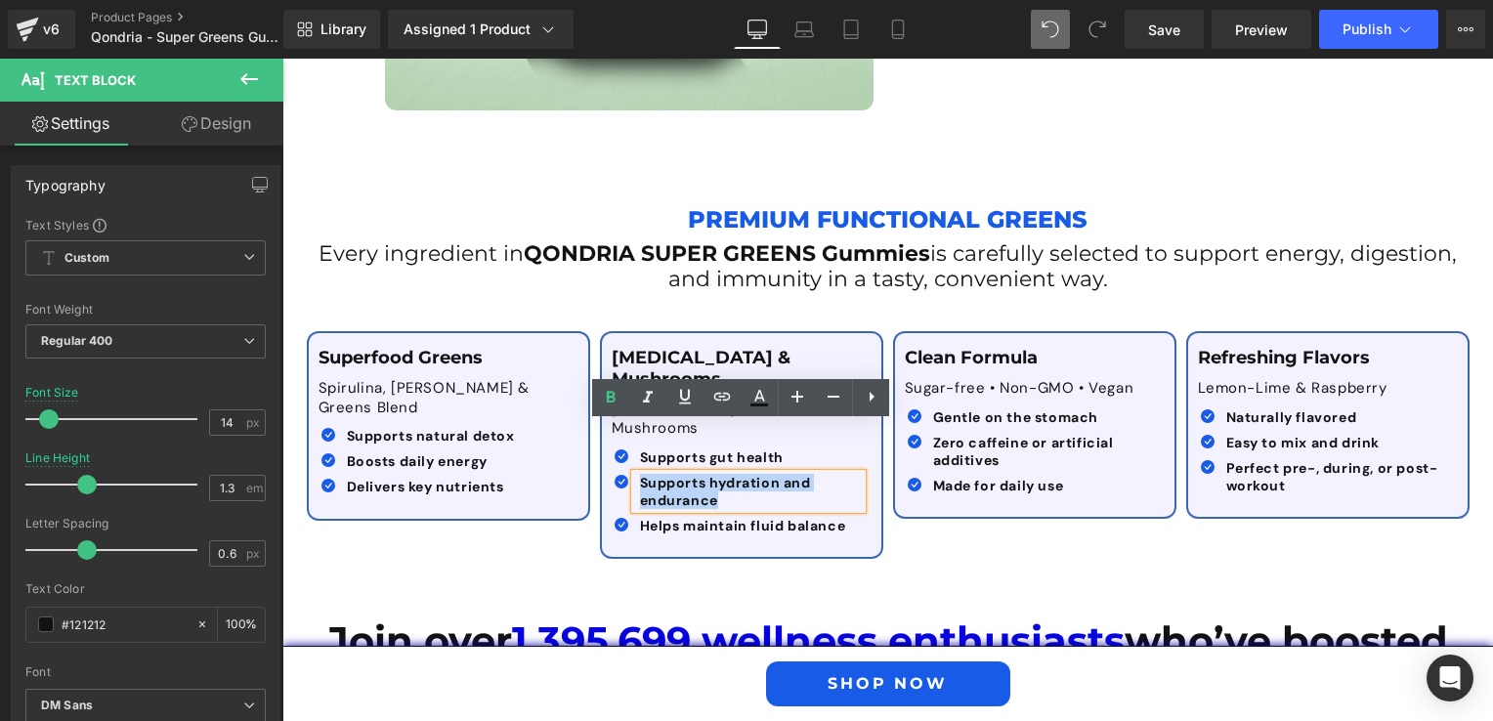
paste div
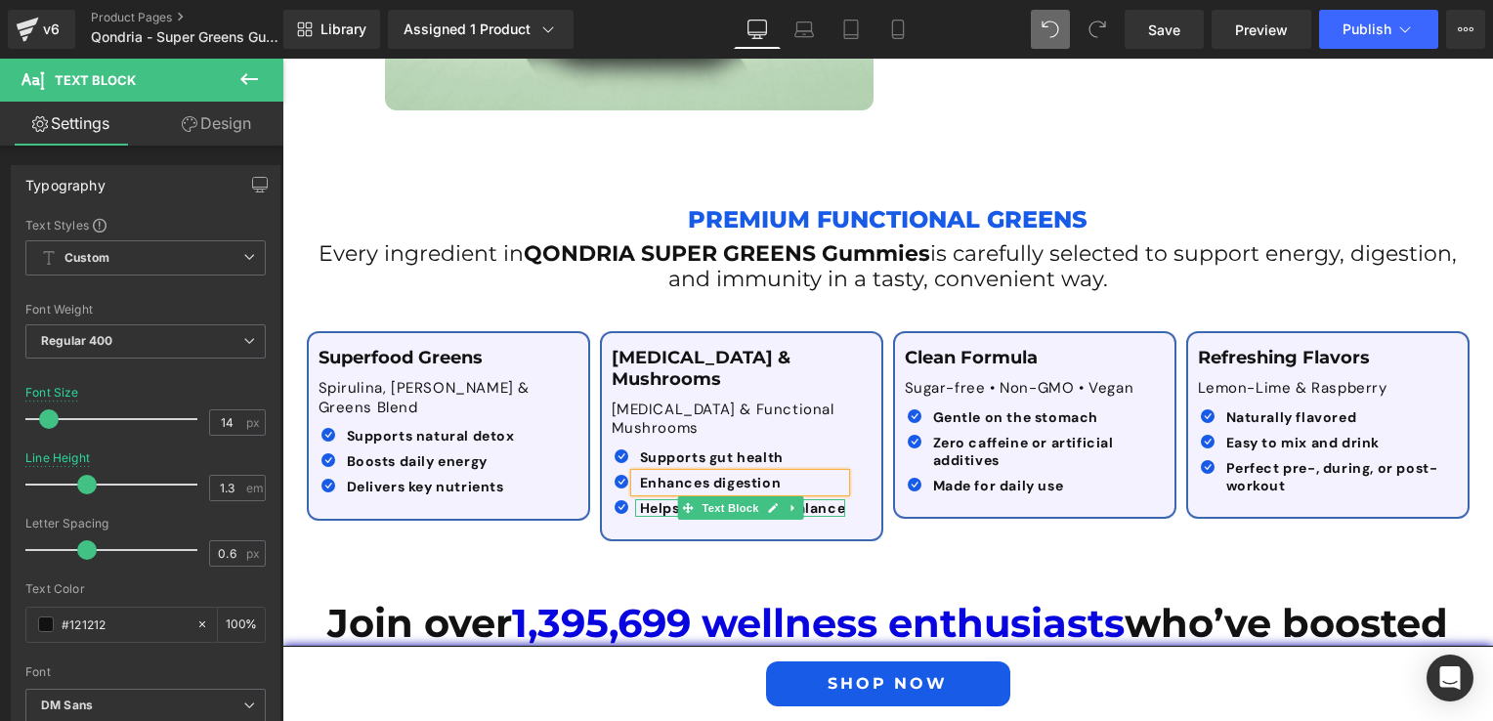
click at [666, 499] on b "Helps maintain fluid balance" at bounding box center [743, 508] width 206 height 18
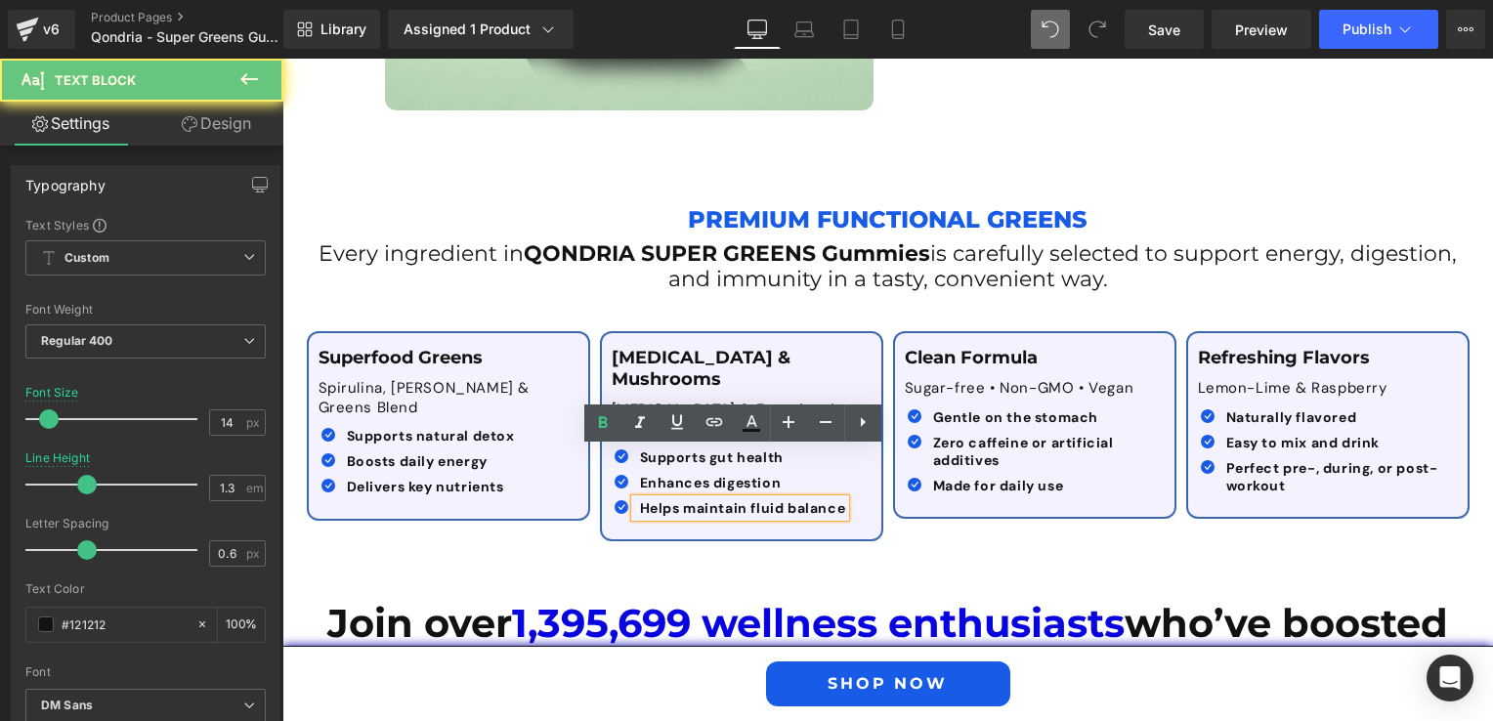
click at [651, 499] on b "Helps maintain fluid balance" at bounding box center [743, 508] width 206 height 18
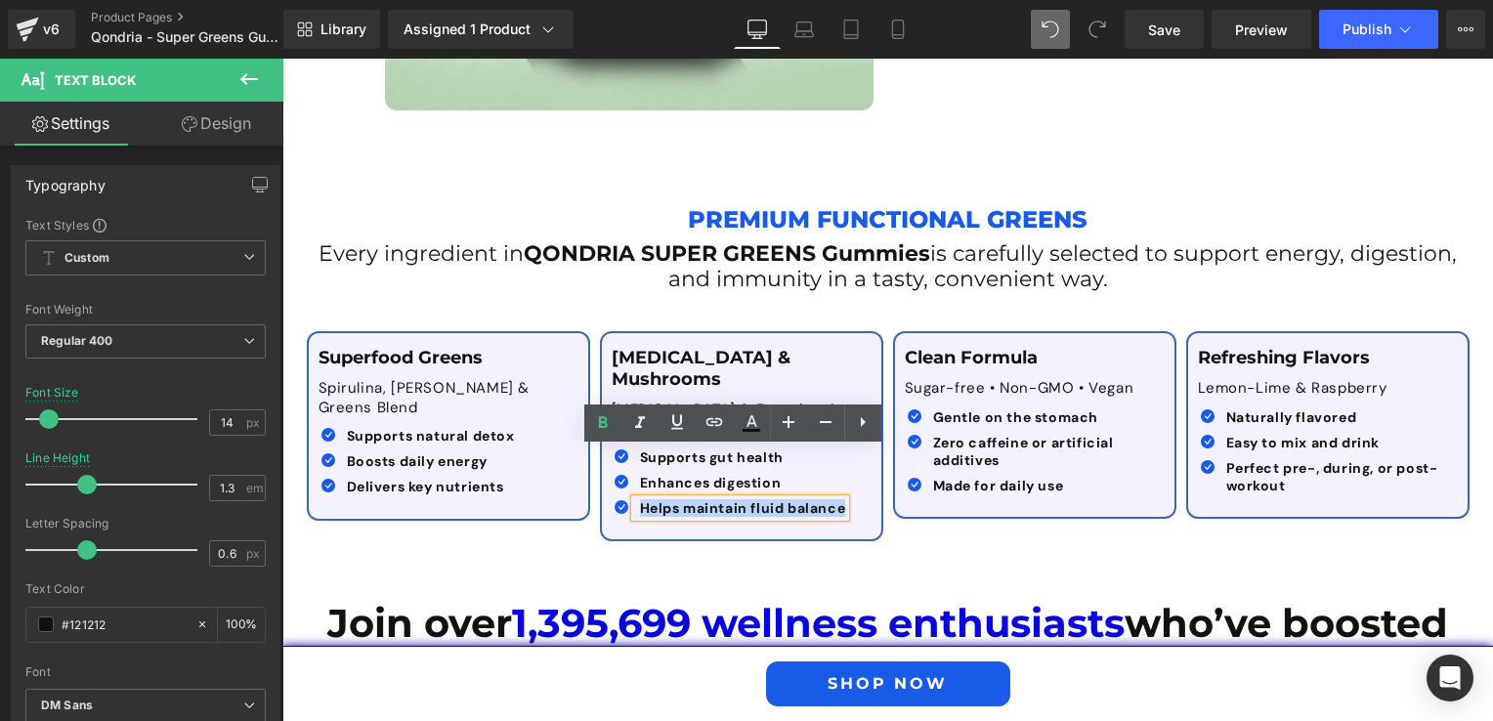
drag, startPoint x: 631, startPoint y: 454, endPoint x: 843, endPoint y: 460, distance: 212.1
click at [843, 460] on div "Icon Supports gut health Text Block Icon Enhances digestion Text Block Icon" at bounding box center [737, 486] width 250 height 77
paste div
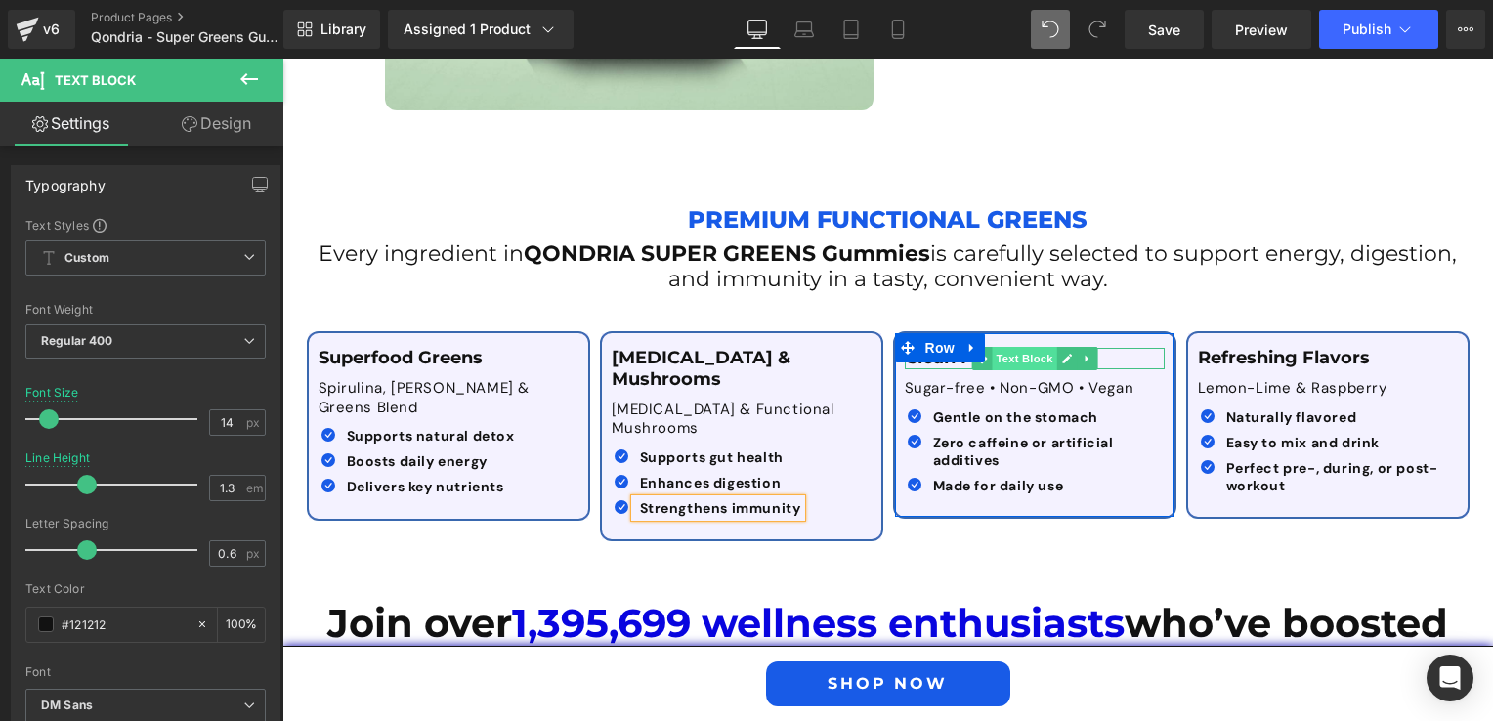
click at [1010, 347] on span "Text Block" at bounding box center [1023, 358] width 64 height 23
click at [1115, 348] on div at bounding box center [1035, 350] width 260 height 5
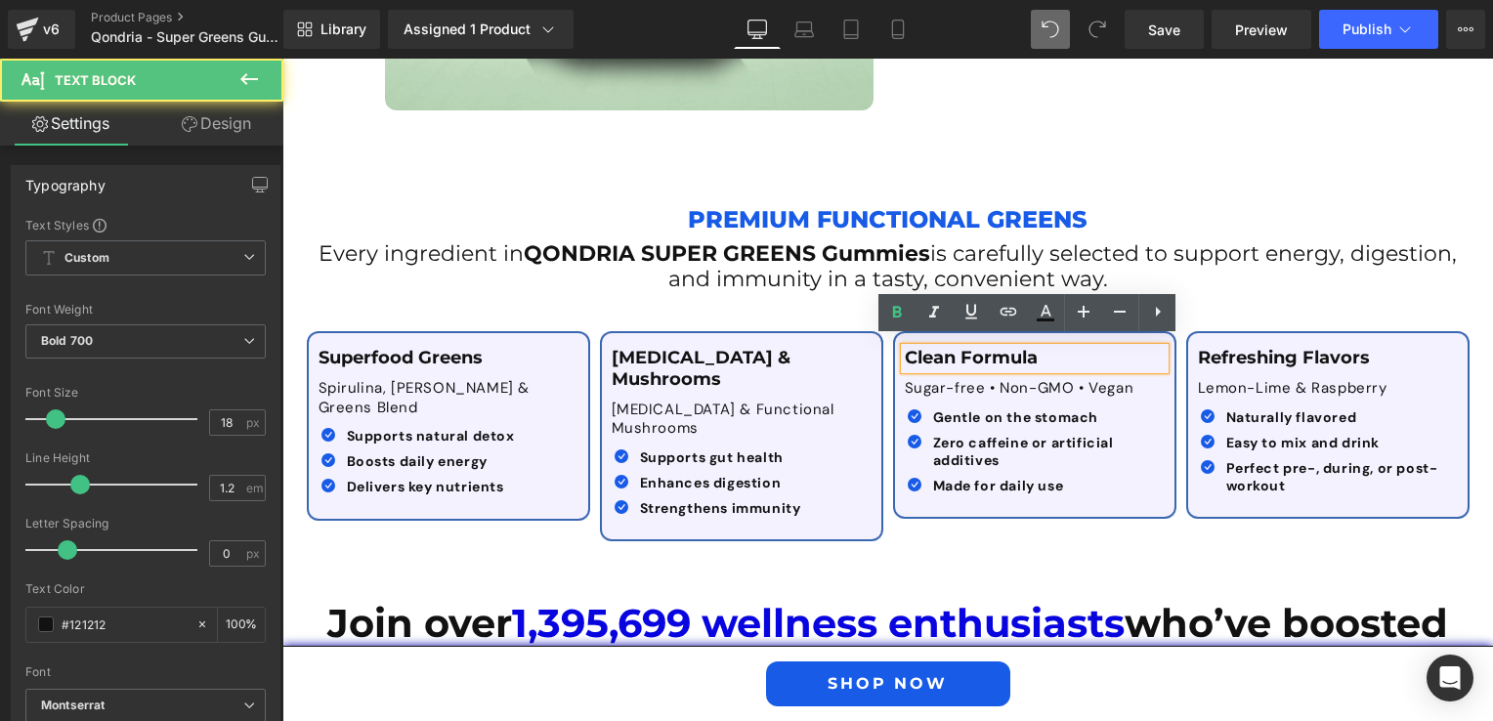
click at [1108, 349] on p "Clean Formula" at bounding box center [1035, 358] width 260 height 21
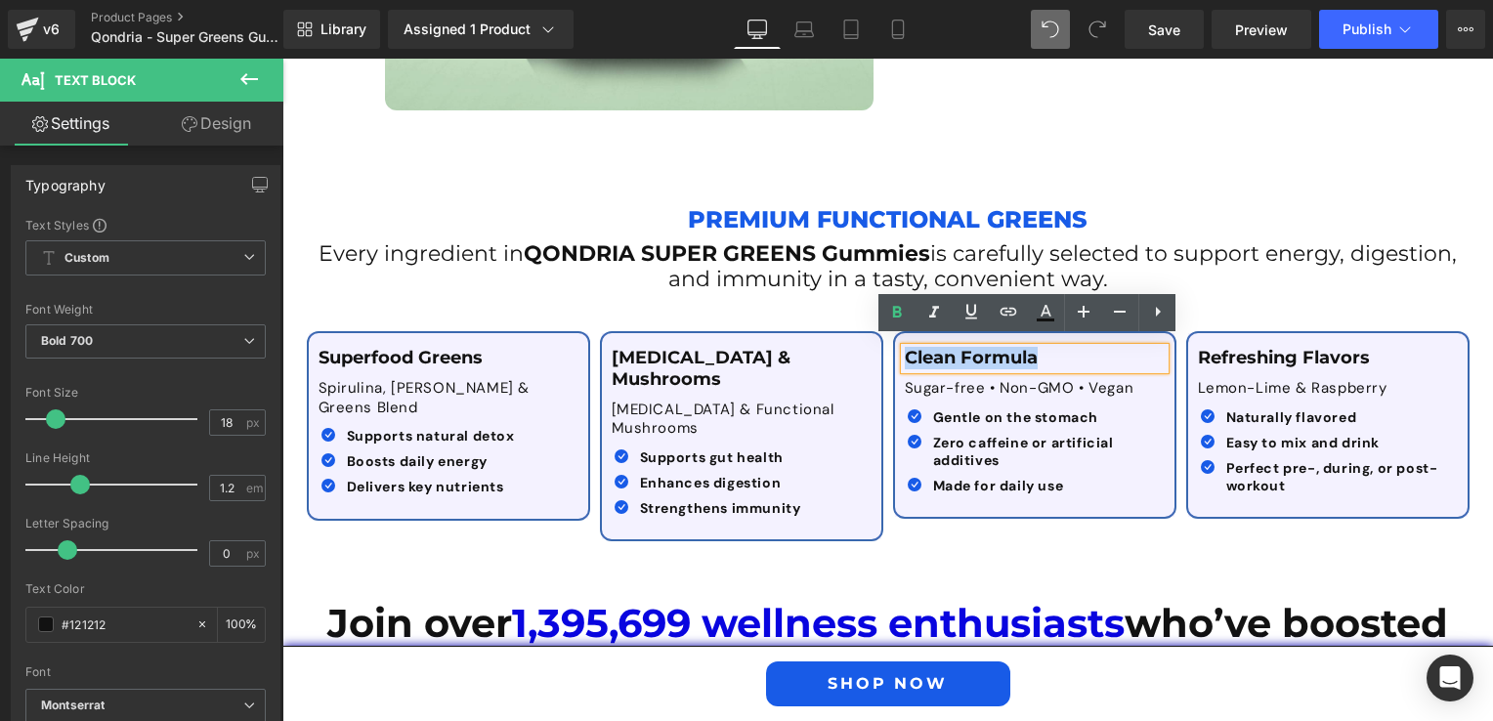
drag, startPoint x: 1040, startPoint y: 350, endPoint x: 900, endPoint y: 354, distance: 140.7
click at [905, 354] on p "Clean Formula" at bounding box center [1035, 358] width 260 height 21
paste div
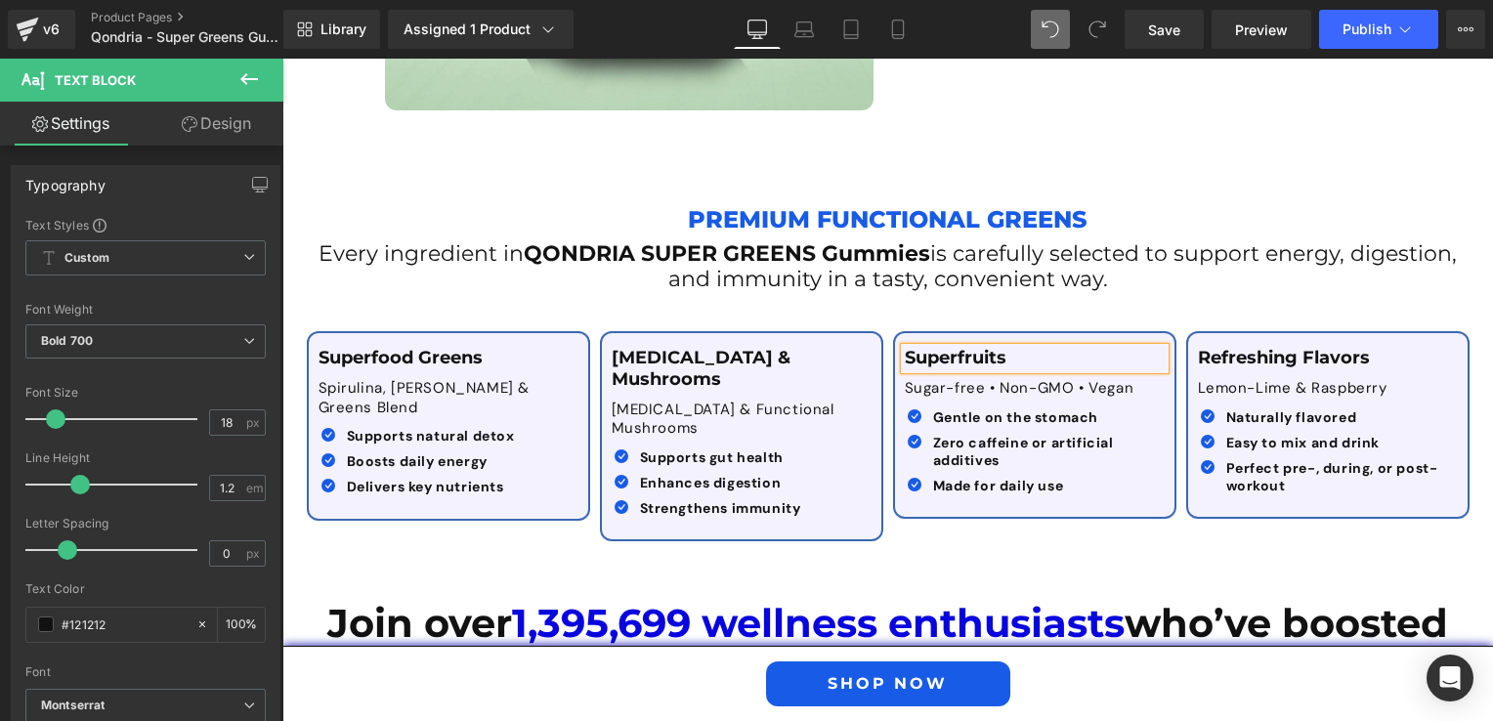
click at [282, 59] on div at bounding box center [282, 59] width 0 height 0
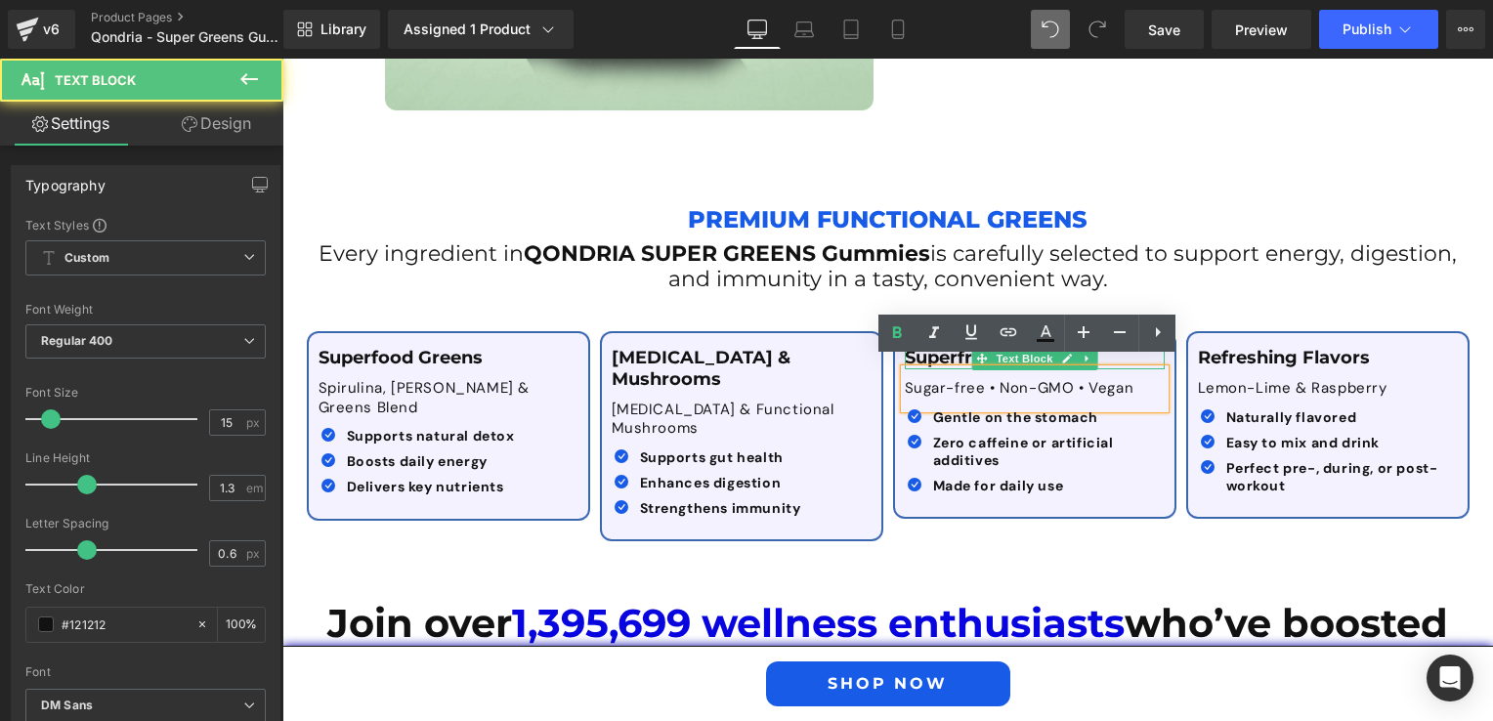
click at [981, 363] on div "Superfruits Text Block Sugar-free • Non-GMO • Vegan Text Block Icon Gentle on t…" at bounding box center [1034, 425] width 279 height 154
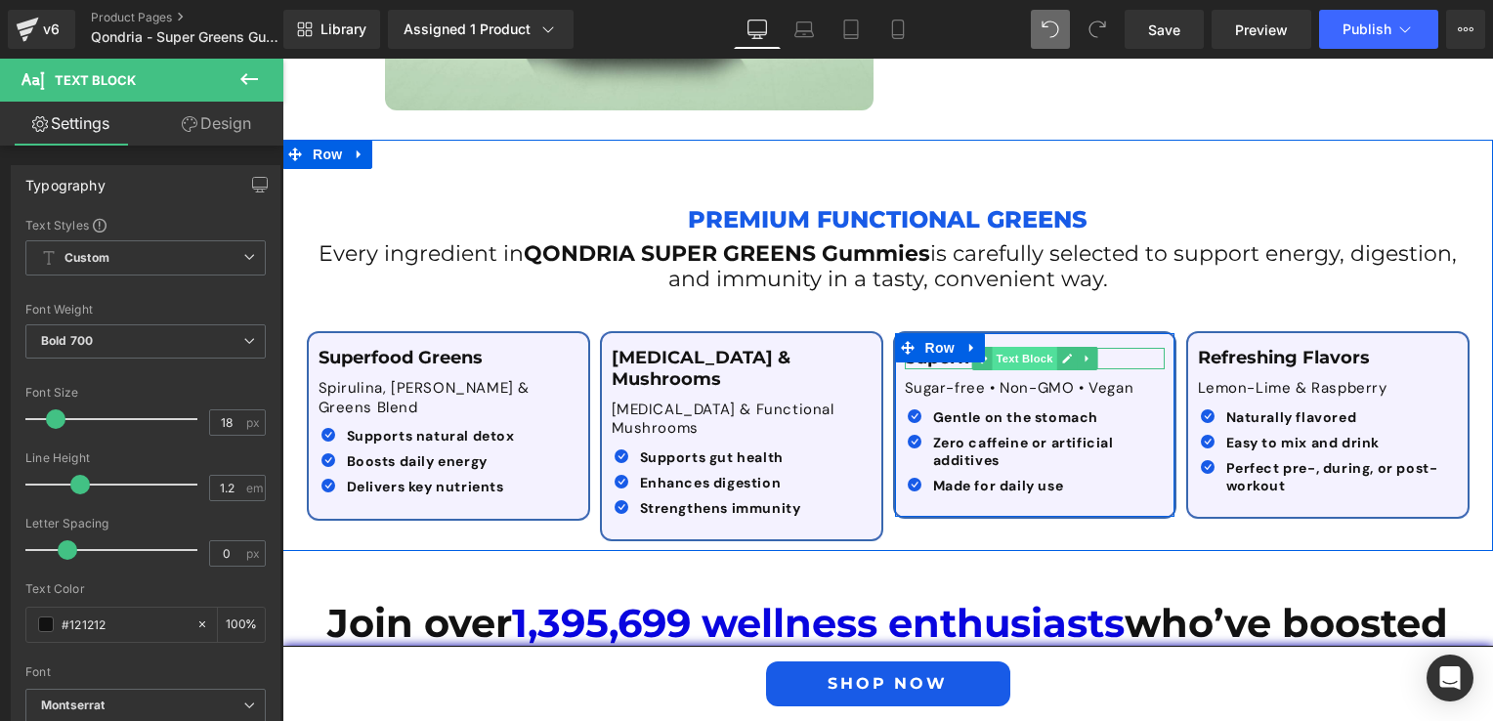
click at [1032, 347] on span "Text Block" at bounding box center [1023, 358] width 64 height 23
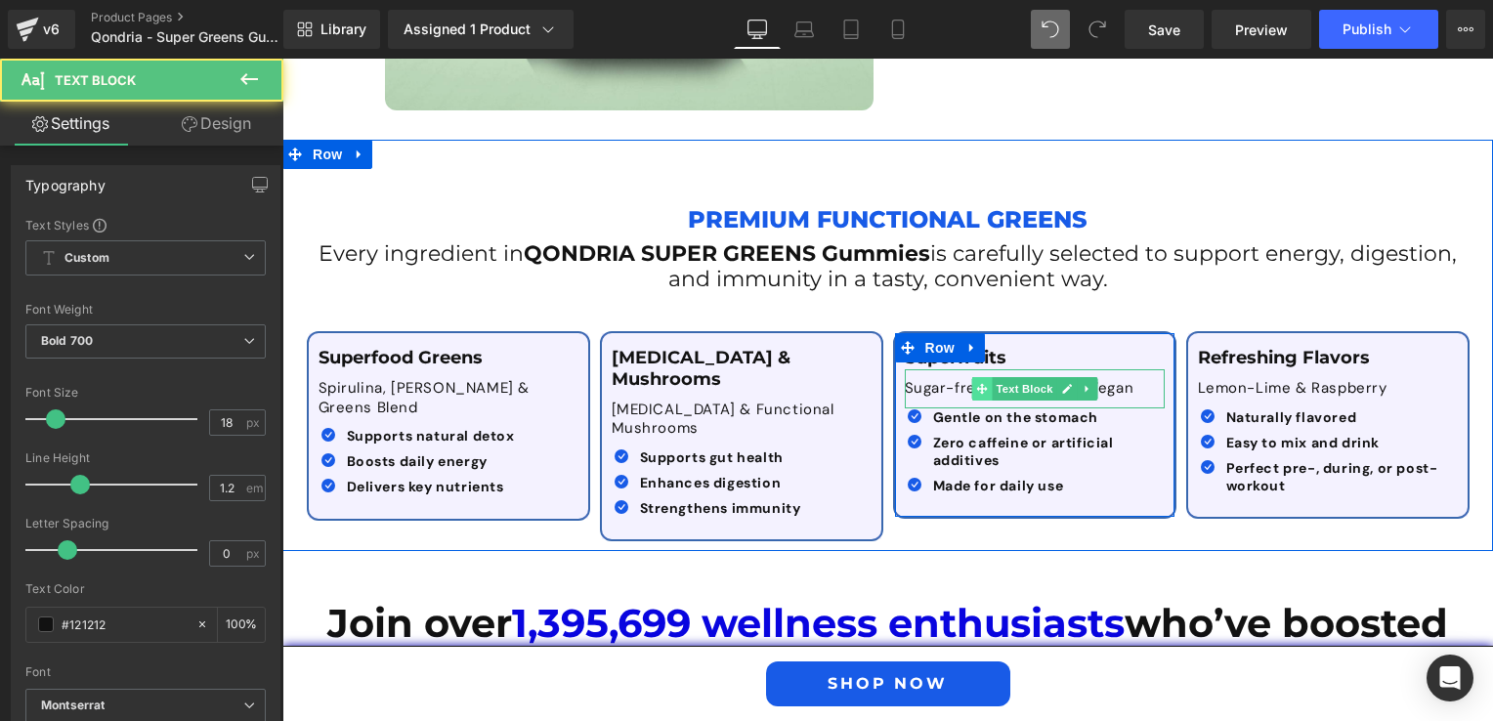
click at [972, 382] on span at bounding box center [982, 388] width 21 height 23
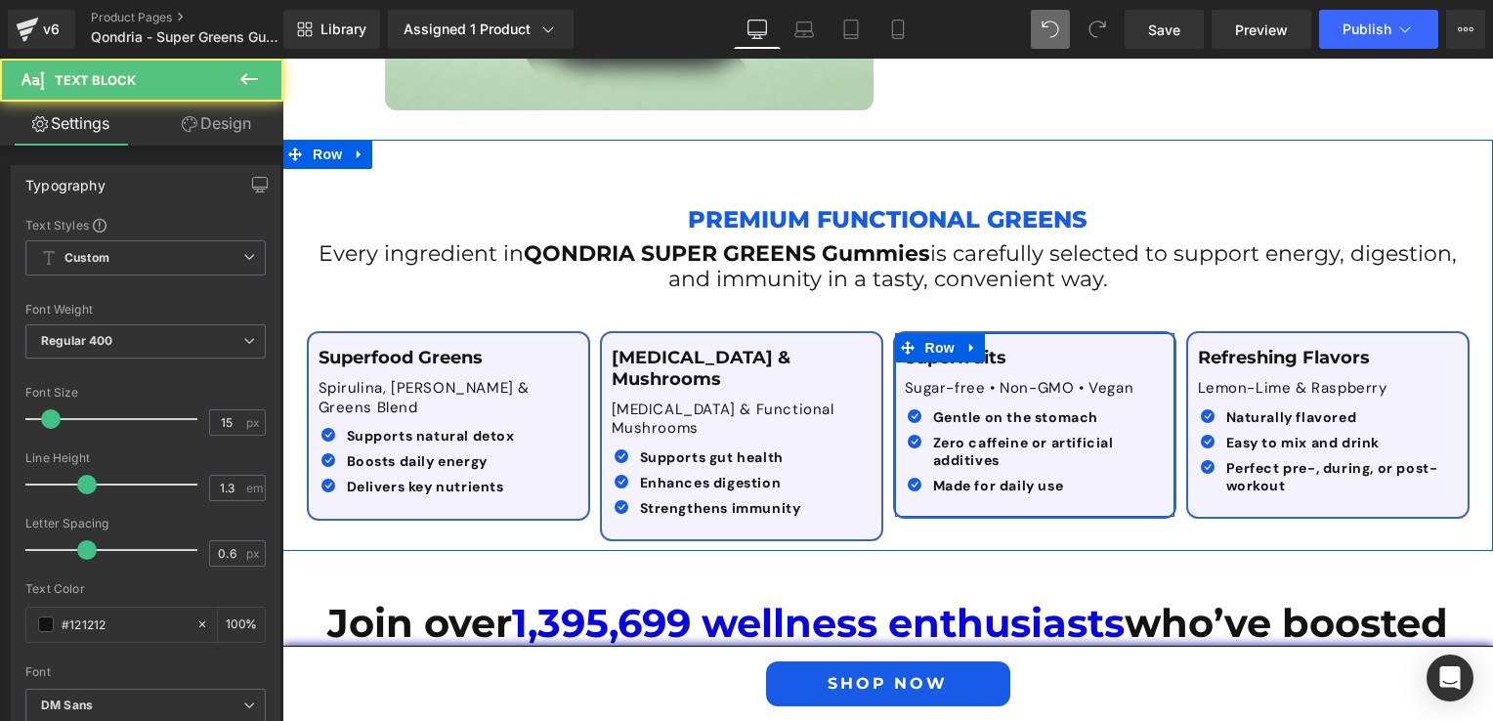
click at [916, 379] on p "Sugar-free • Non-GMO • Vegan" at bounding box center [1035, 389] width 260 height 20
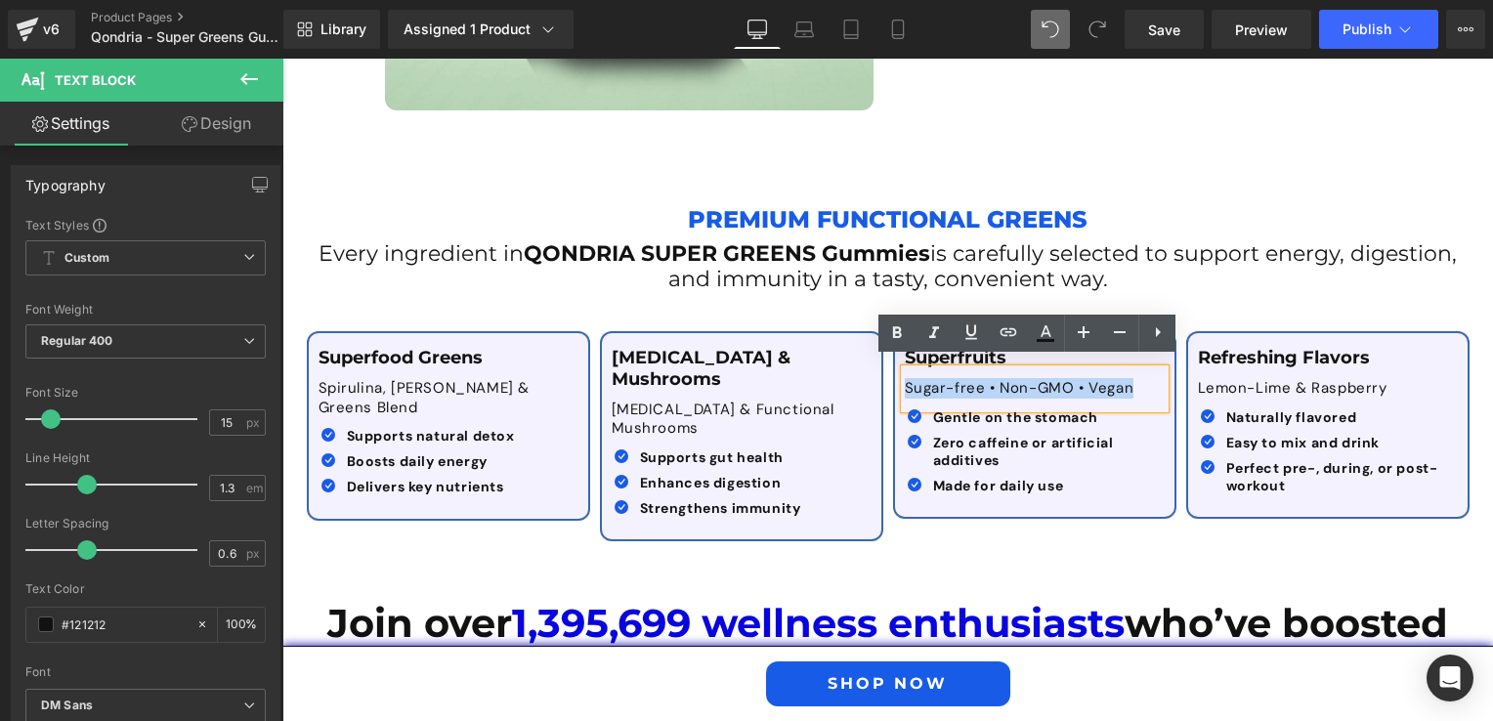
drag, startPoint x: 899, startPoint y: 373, endPoint x: 1137, endPoint y: 368, distance: 238.4
click at [1137, 369] on div "Sugar-free • Non-GMO • Vegan" at bounding box center [1035, 388] width 260 height 39
paste div
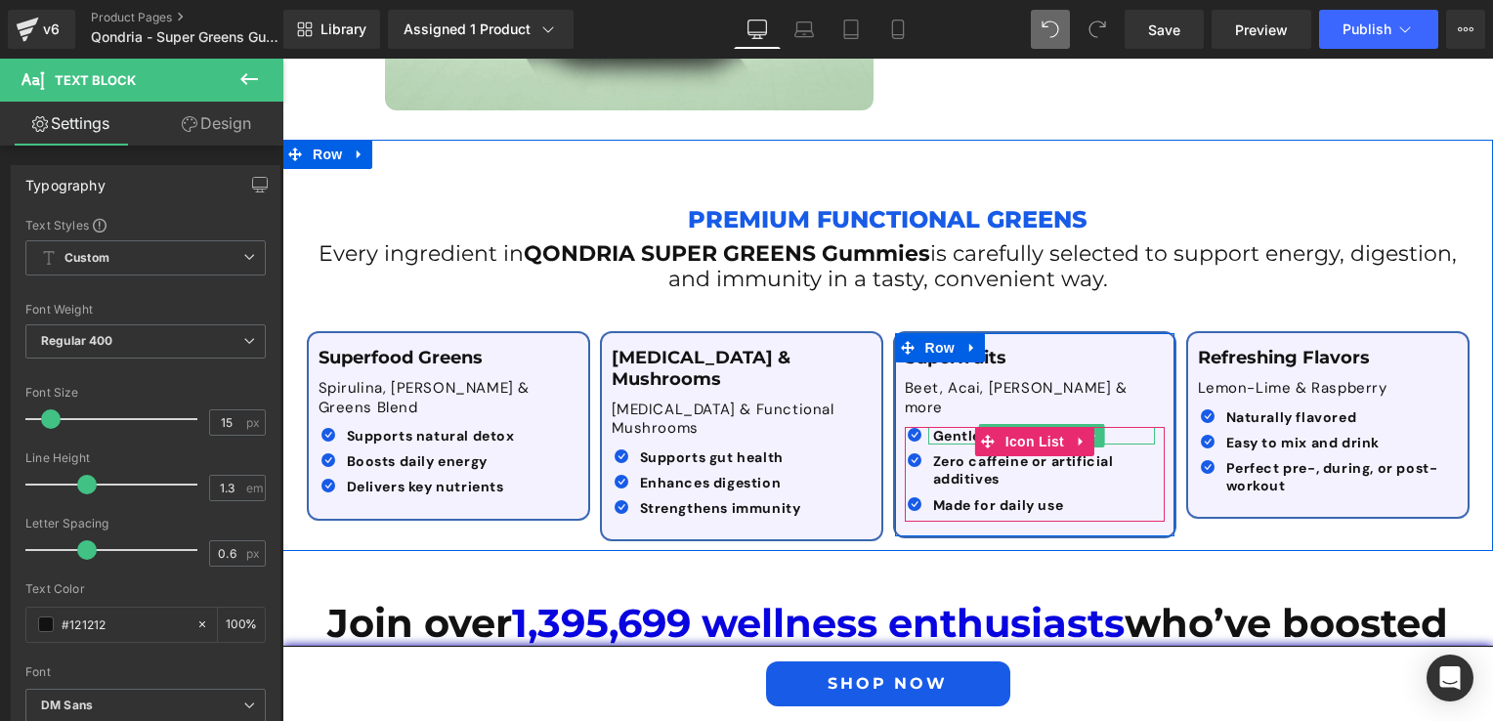
click at [933, 427] on b "Gentle on the stomach" at bounding box center [1016, 436] width 166 height 18
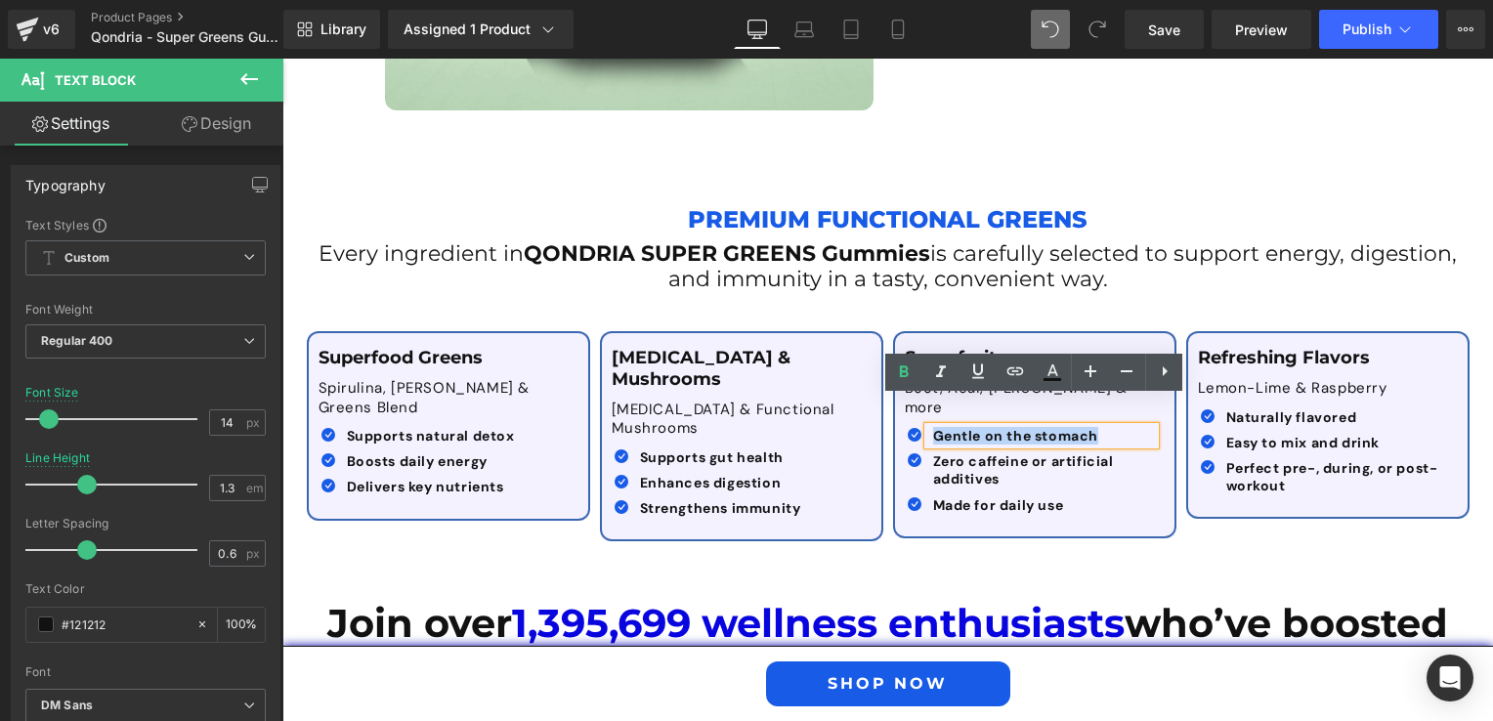
drag, startPoint x: 926, startPoint y: 407, endPoint x: 1106, endPoint y: 394, distance: 180.3
click at [1106, 427] on div "Gentle on the stomach" at bounding box center [1041, 436] width 227 height 18
paste div
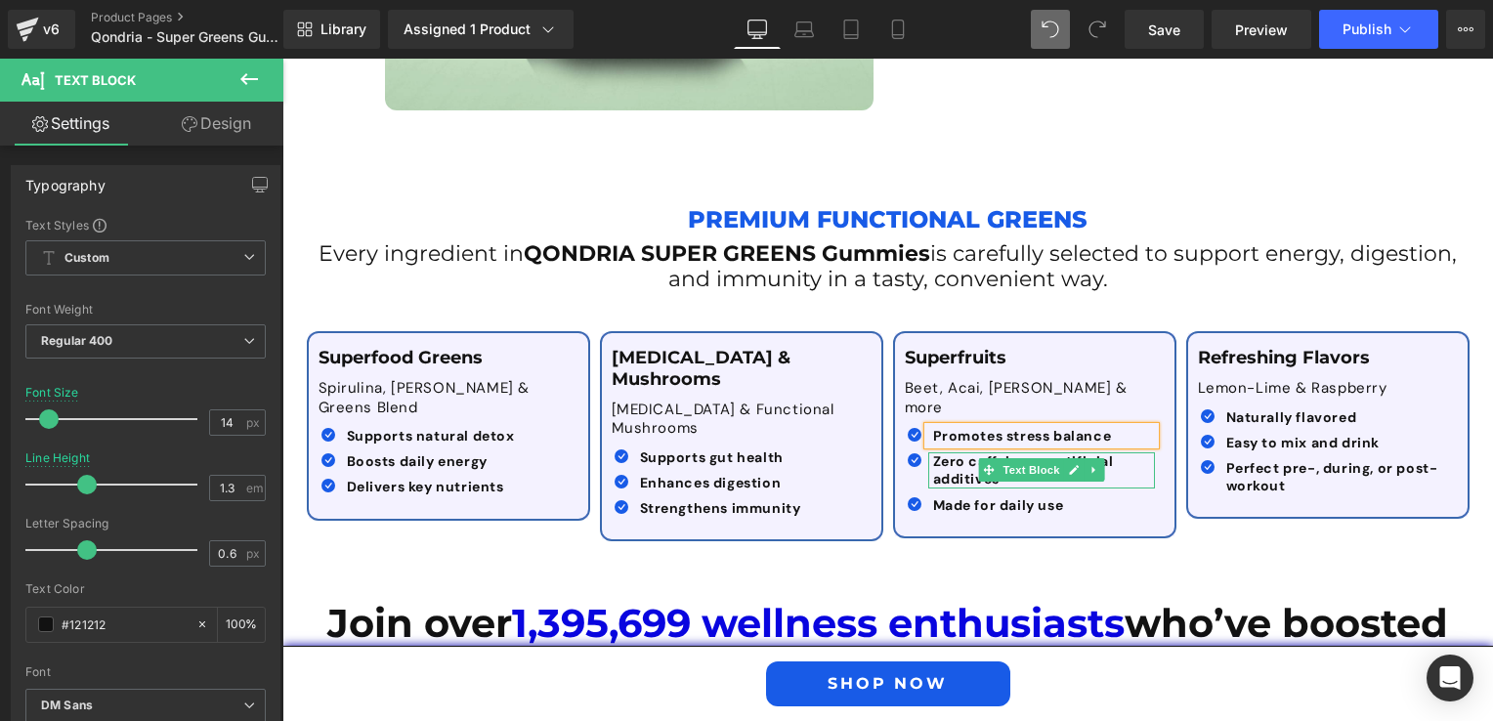
click at [944, 452] on b "Zero caffeine or artificial additives" at bounding box center [1023, 469] width 181 height 35
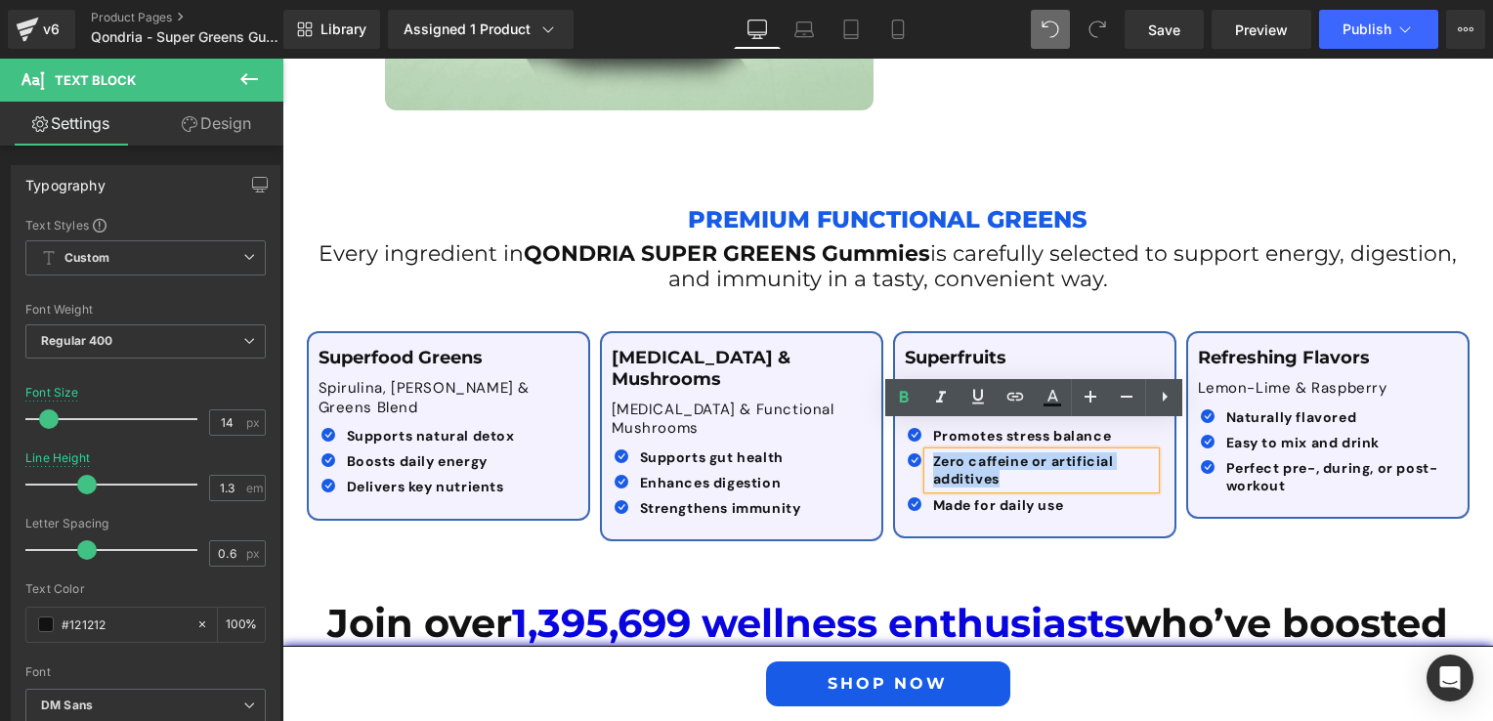
drag, startPoint x: 992, startPoint y: 453, endPoint x: 919, endPoint y: 435, distance: 75.6
click at [928, 452] on div "Zero caffeine or artificial additives" at bounding box center [1041, 469] width 227 height 35
paste div
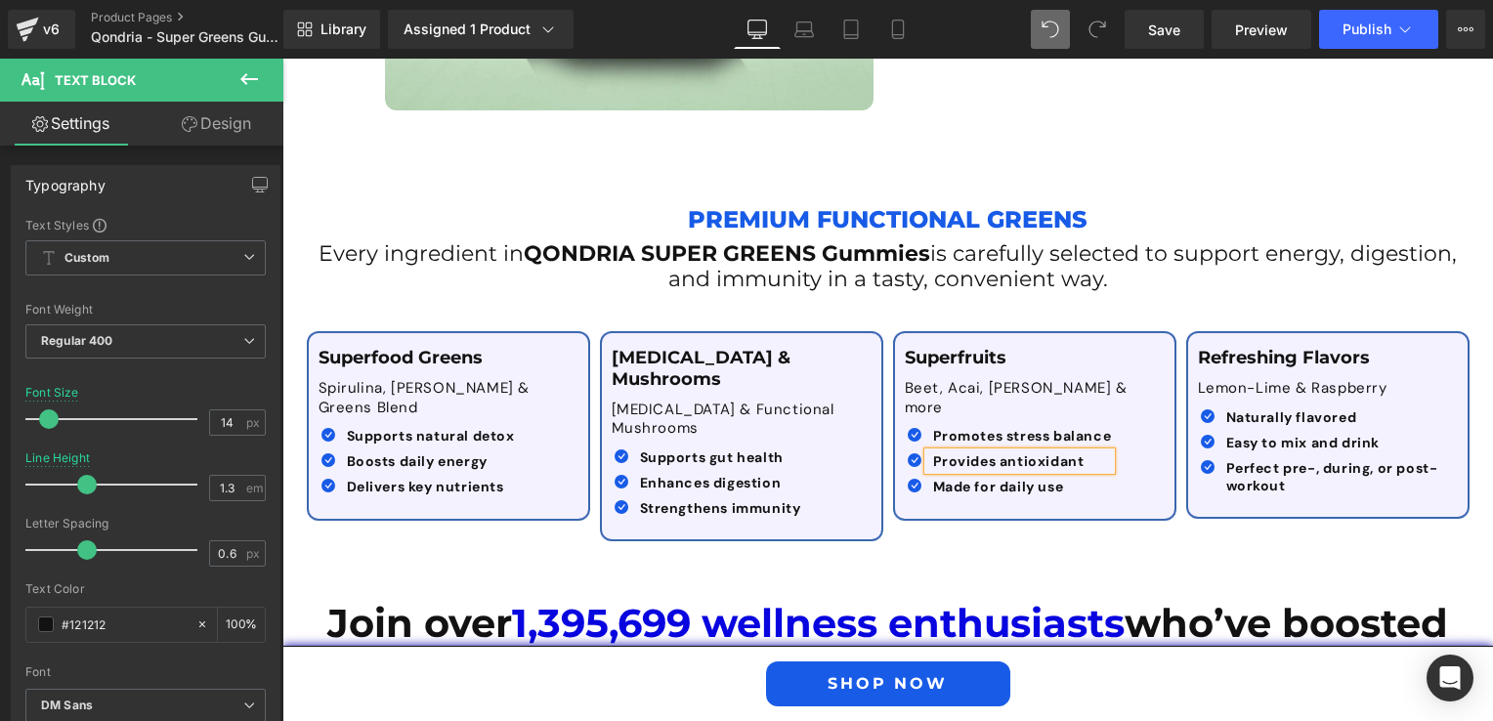
click at [949, 452] on span "Provides antioxidant" at bounding box center [1008, 461] width 151 height 18
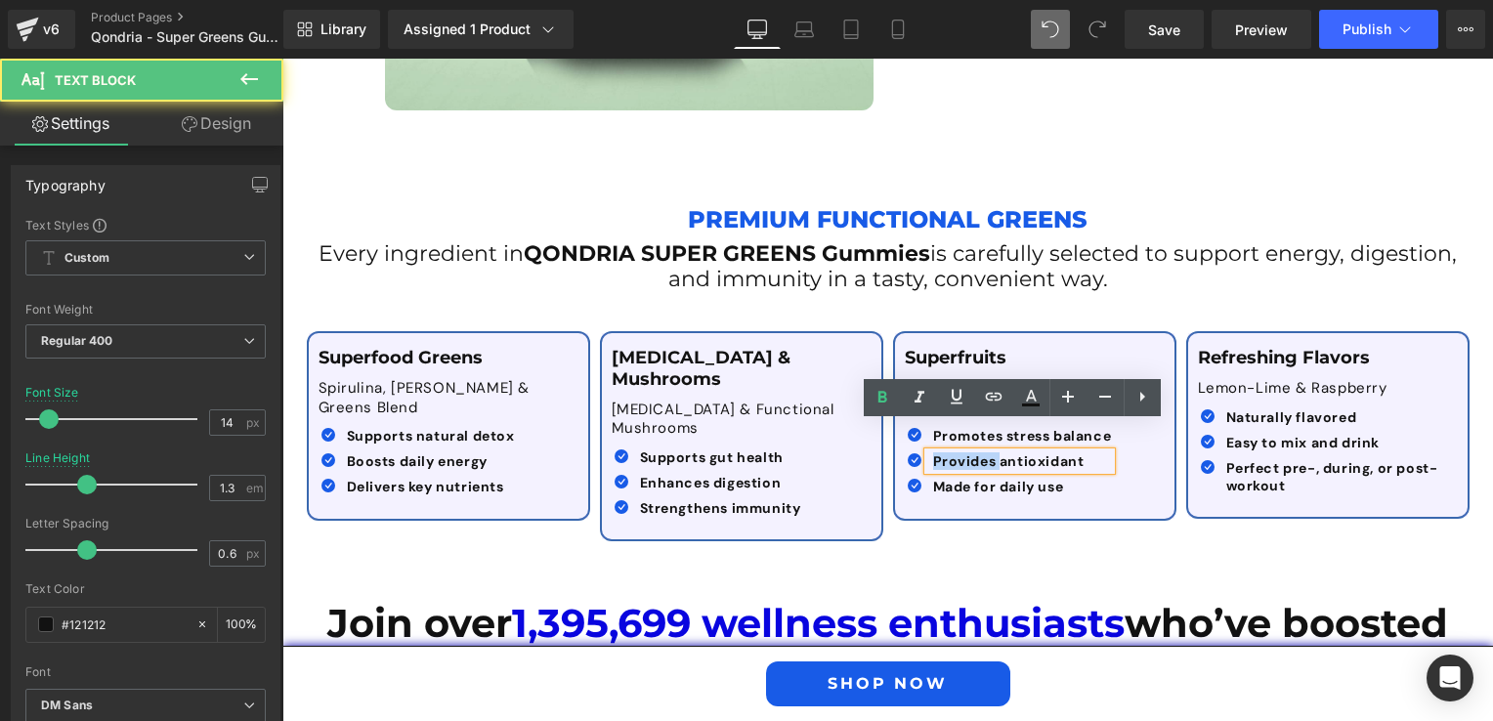
click at [949, 452] on span "Provides antioxidant" at bounding box center [1008, 461] width 151 height 18
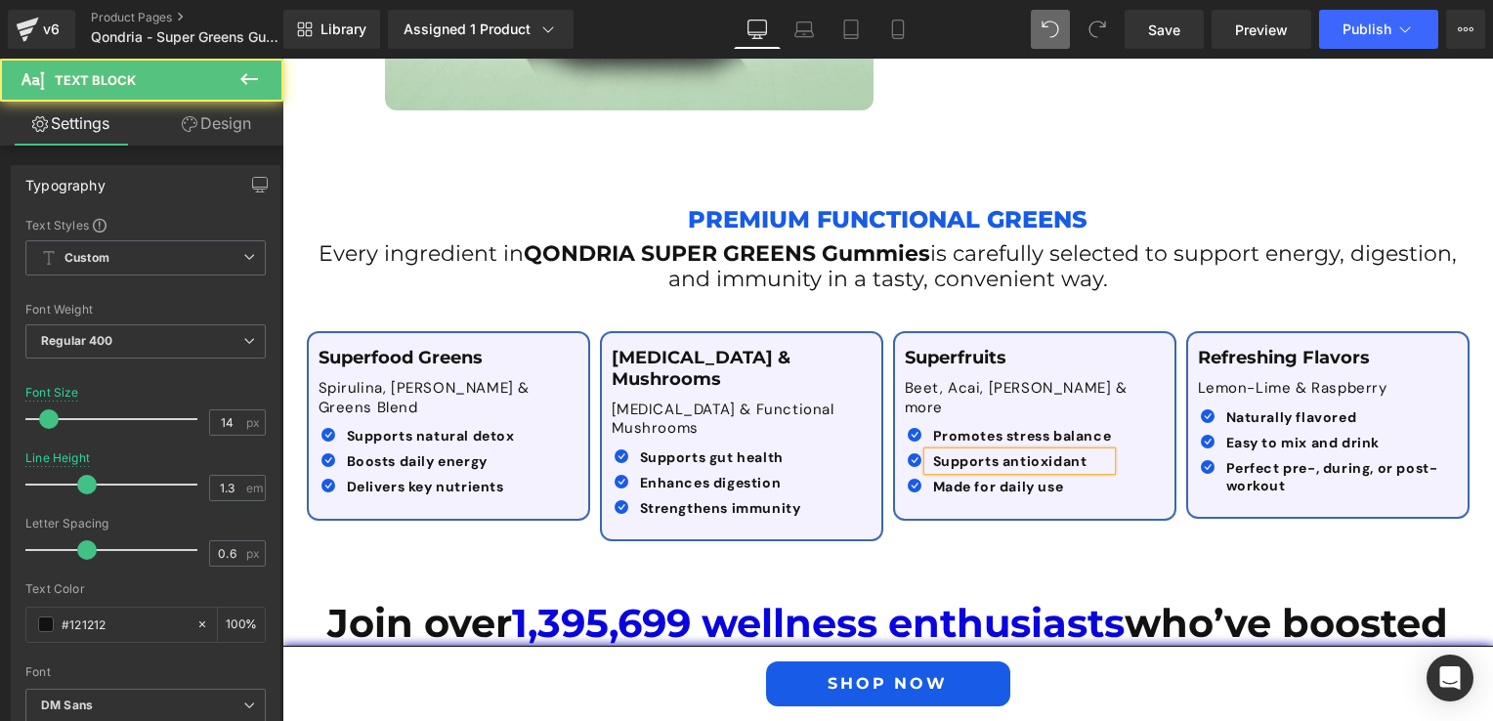
click at [1072, 452] on span "Supports antioxidant" at bounding box center [1010, 461] width 154 height 18
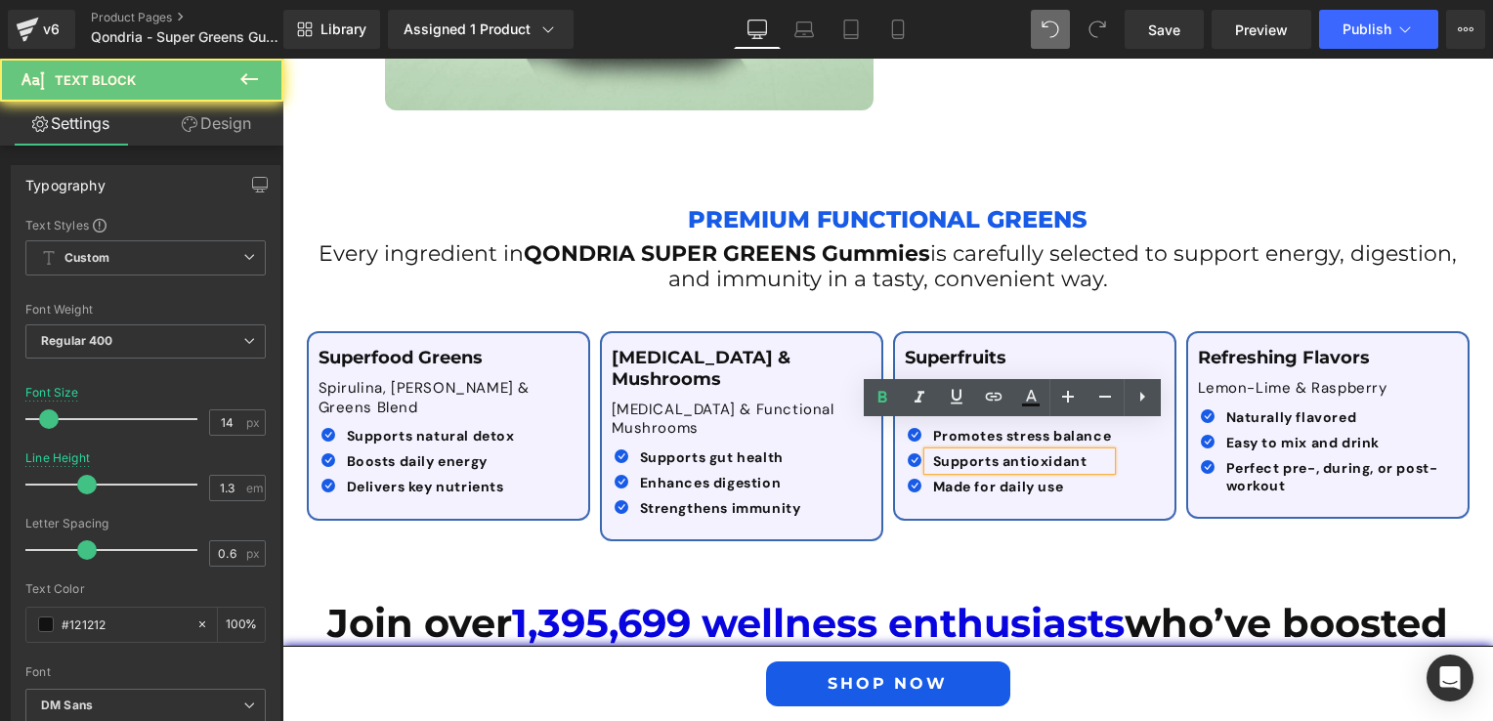
click at [1079, 452] on p "Supports antioxidant" at bounding box center [1022, 461] width 179 height 18
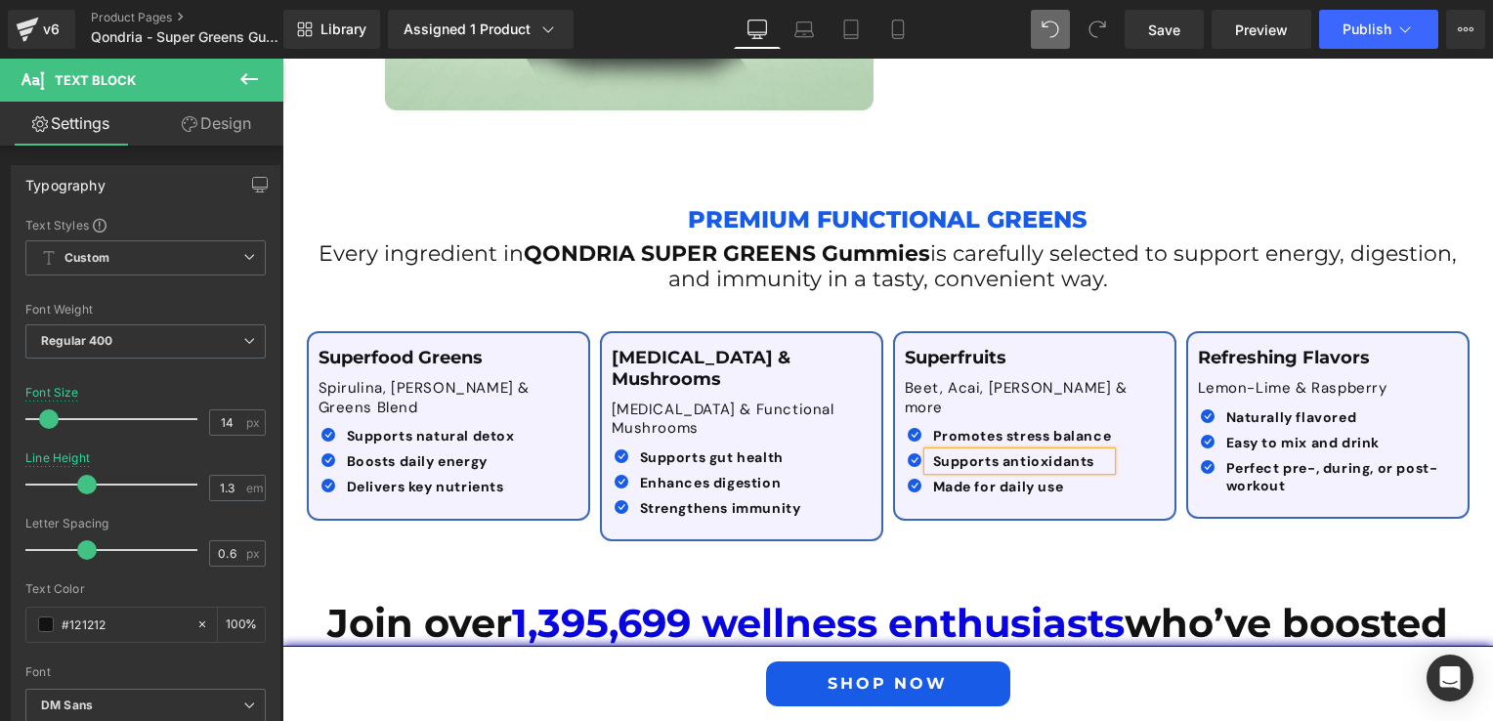
click at [282, 59] on div at bounding box center [282, 59] width 0 height 0
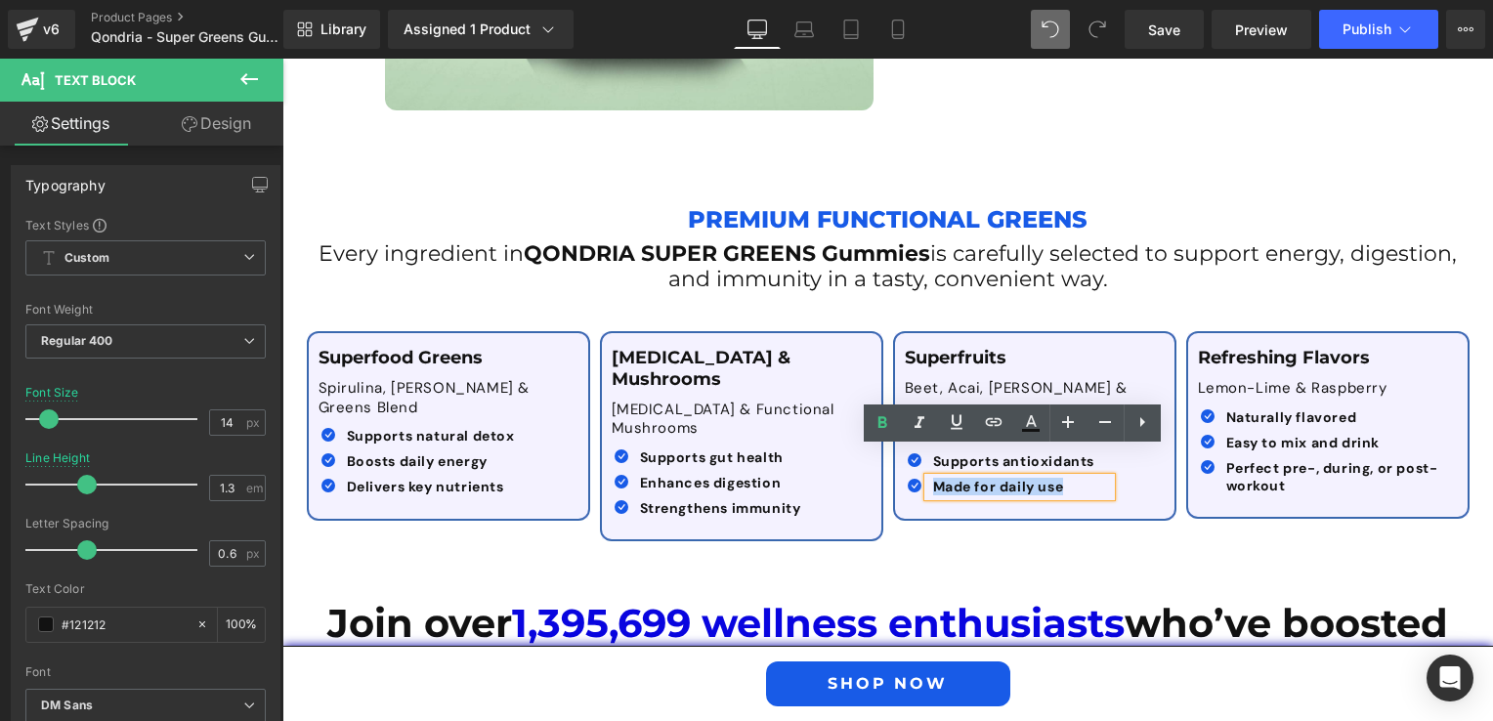
drag, startPoint x: 928, startPoint y: 459, endPoint x: 1059, endPoint y: 465, distance: 131.0
click at [1059, 478] on p "Made for daily use" at bounding box center [1022, 487] width 179 height 18
paste div
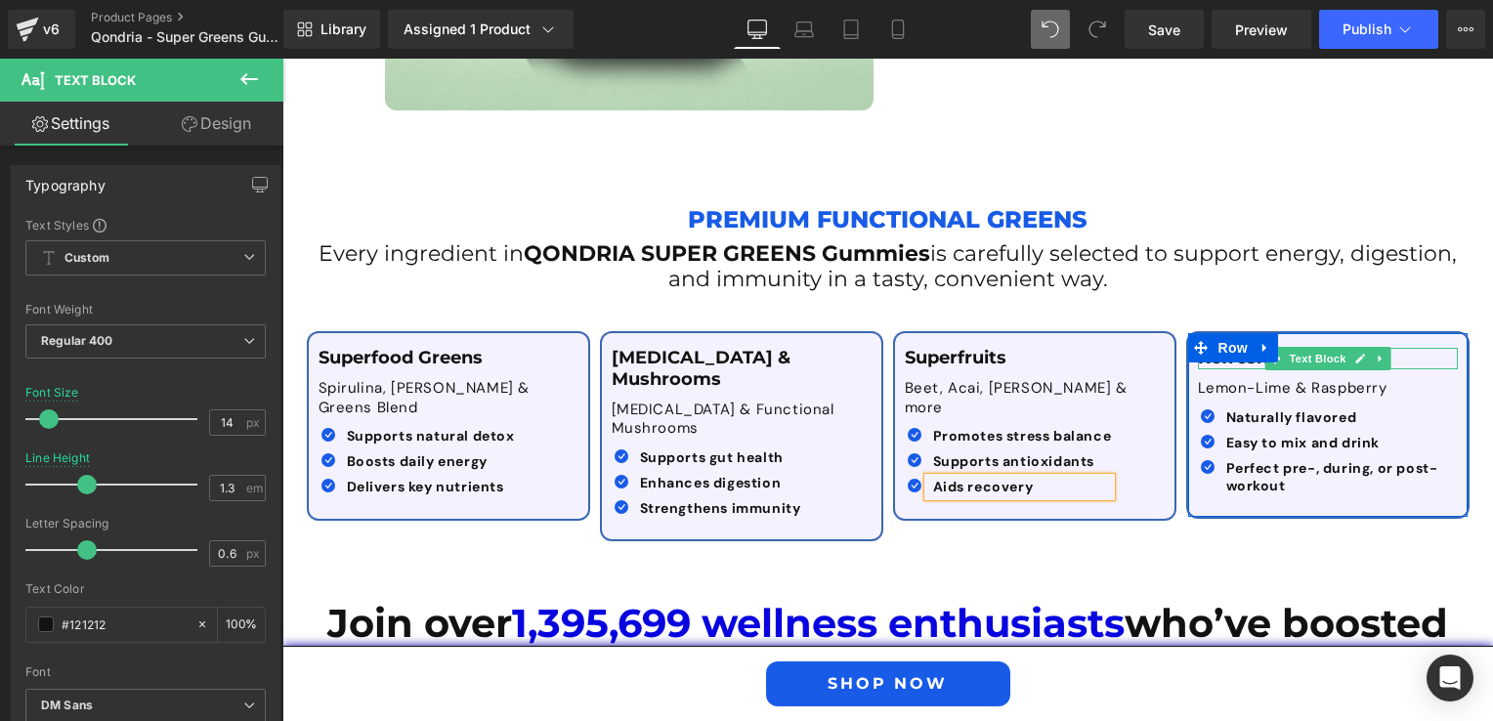
click at [1407, 350] on p "Refreshing Flavors" at bounding box center [1328, 358] width 260 height 21
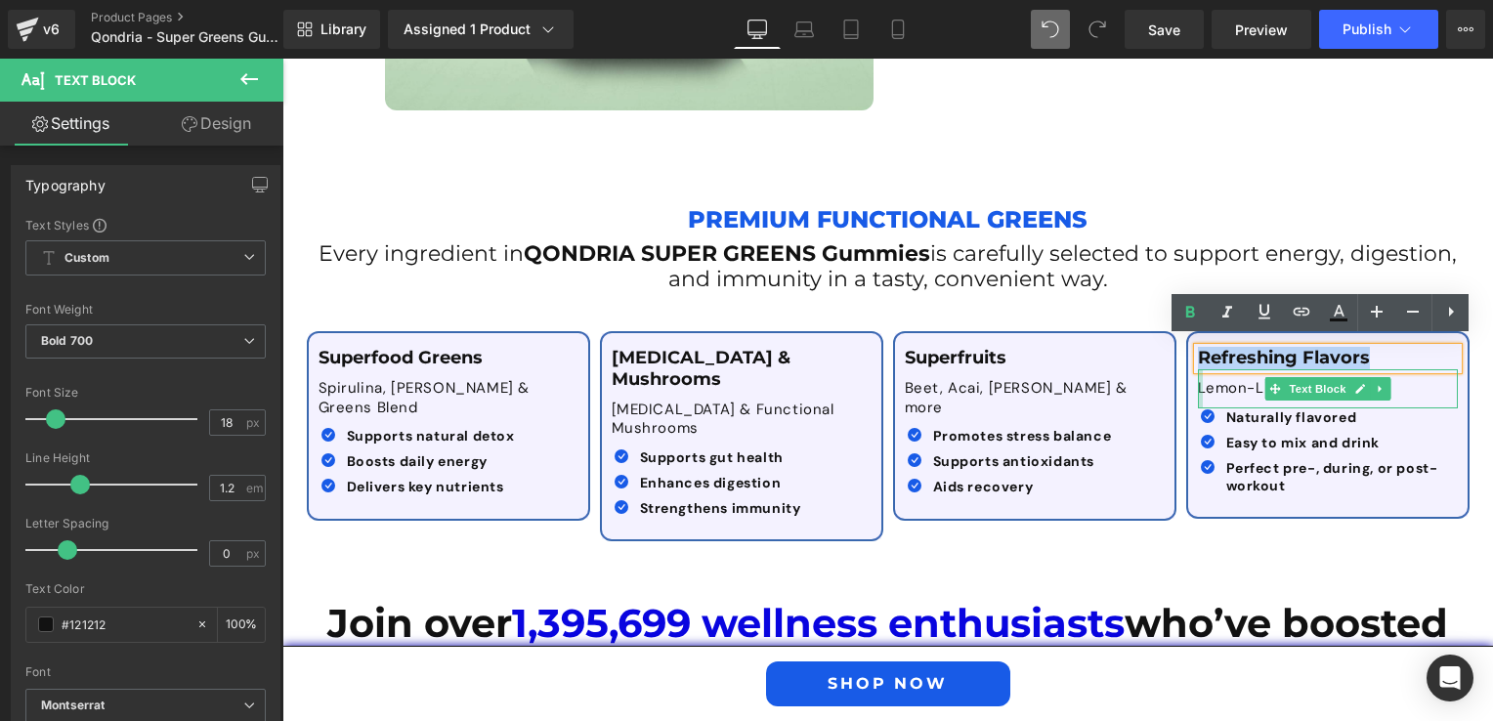
drag, startPoint x: 1397, startPoint y: 352, endPoint x: 1192, endPoint y: 360, distance: 205.3
click at [1192, 360] on div "Refreshing Flavors Text Block Lemon-Lime & Raspberry Text Block Icon Naturally …" at bounding box center [1327, 425] width 279 height 154
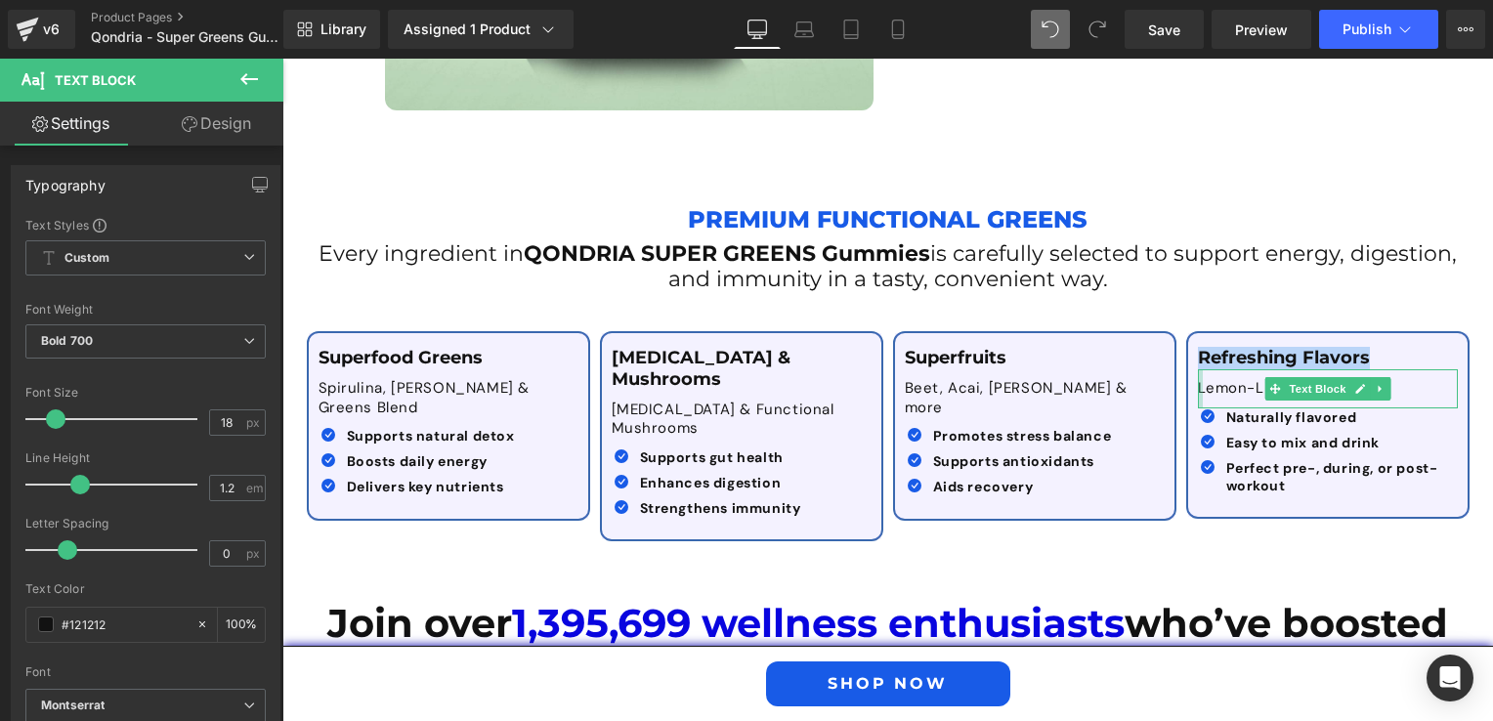
paste div
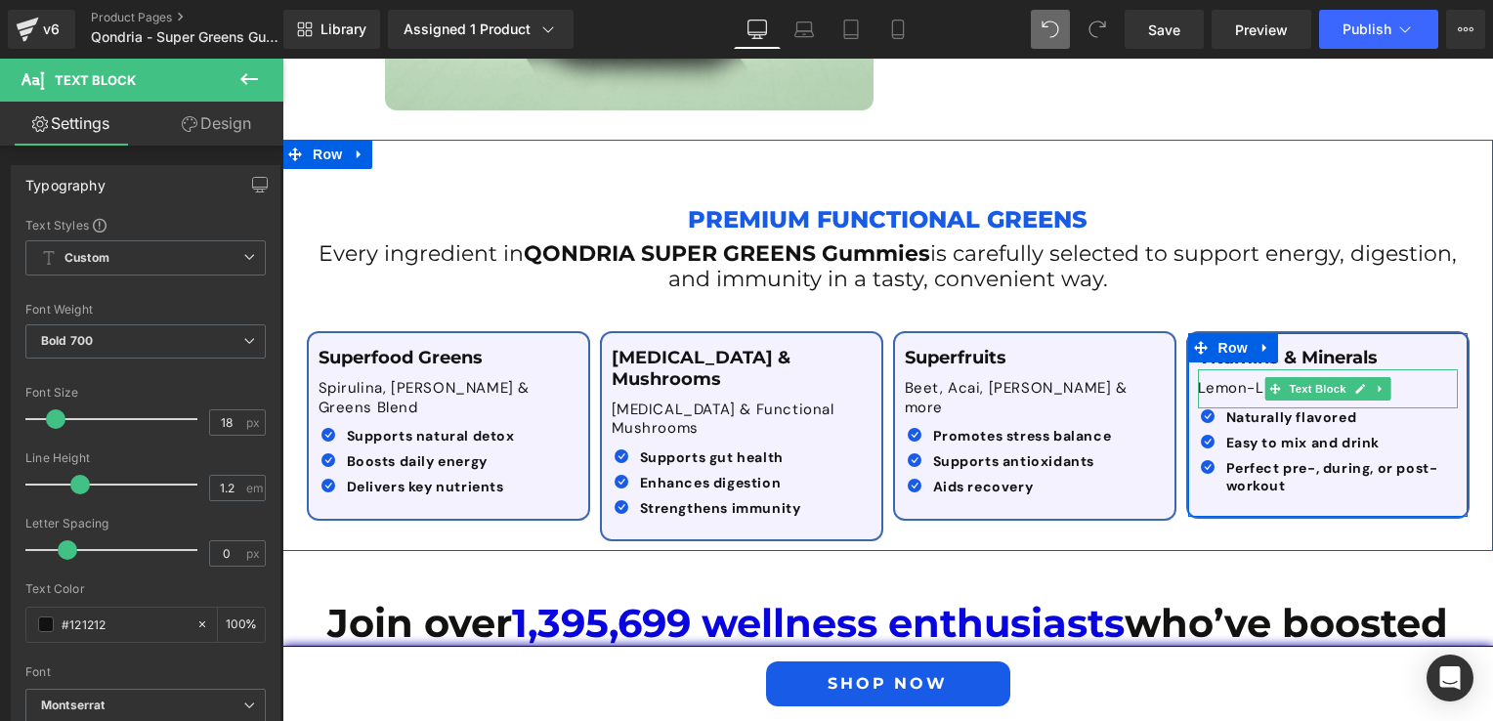
click at [1230, 382] on p "Lemon-Lime & Raspberry" at bounding box center [1328, 389] width 260 height 20
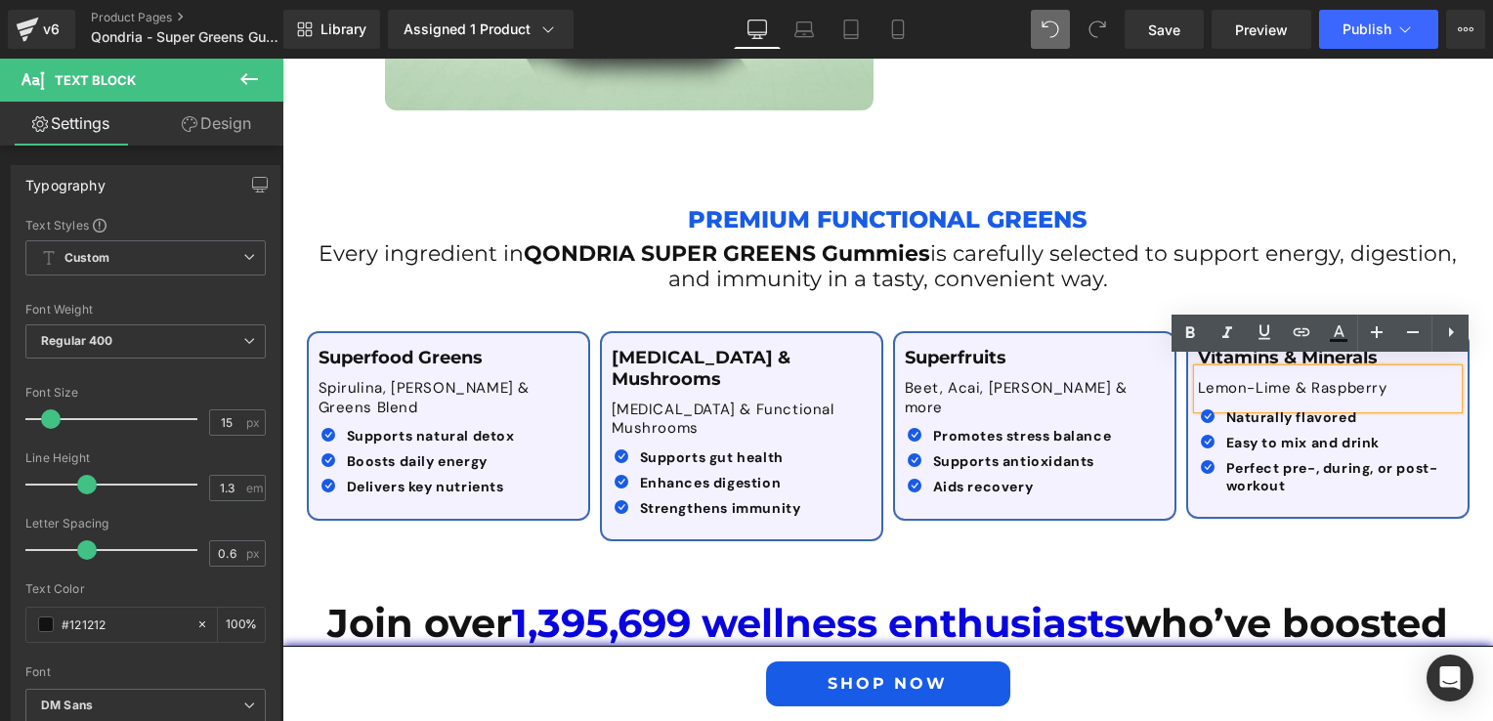
drag, startPoint x: 1195, startPoint y: 377, endPoint x: 1396, endPoint y: 370, distance: 201.3
click at [1396, 379] on p "Lemon-Lime & Raspberry" at bounding box center [1328, 389] width 260 height 20
paste div
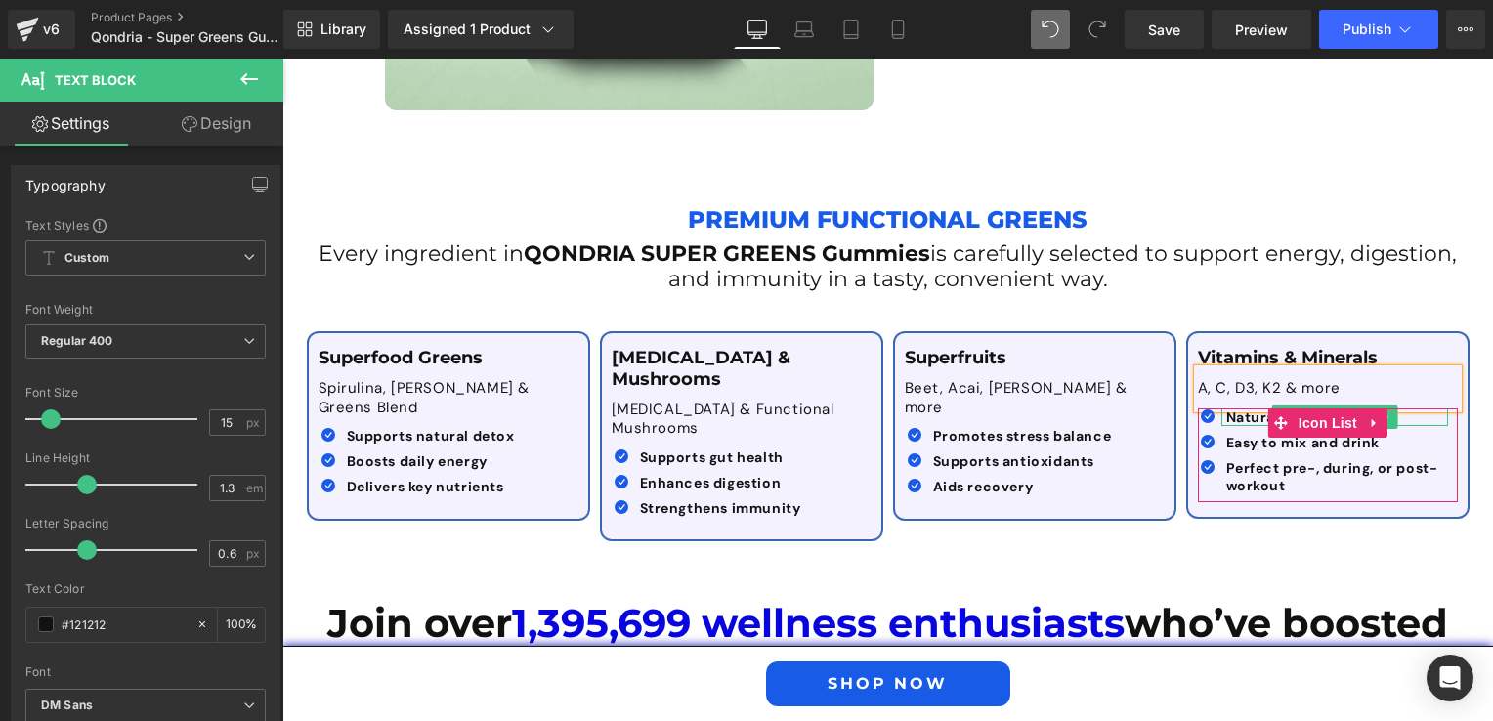
click at [1247, 408] on b "Naturally flavored" at bounding box center [1291, 417] width 131 height 18
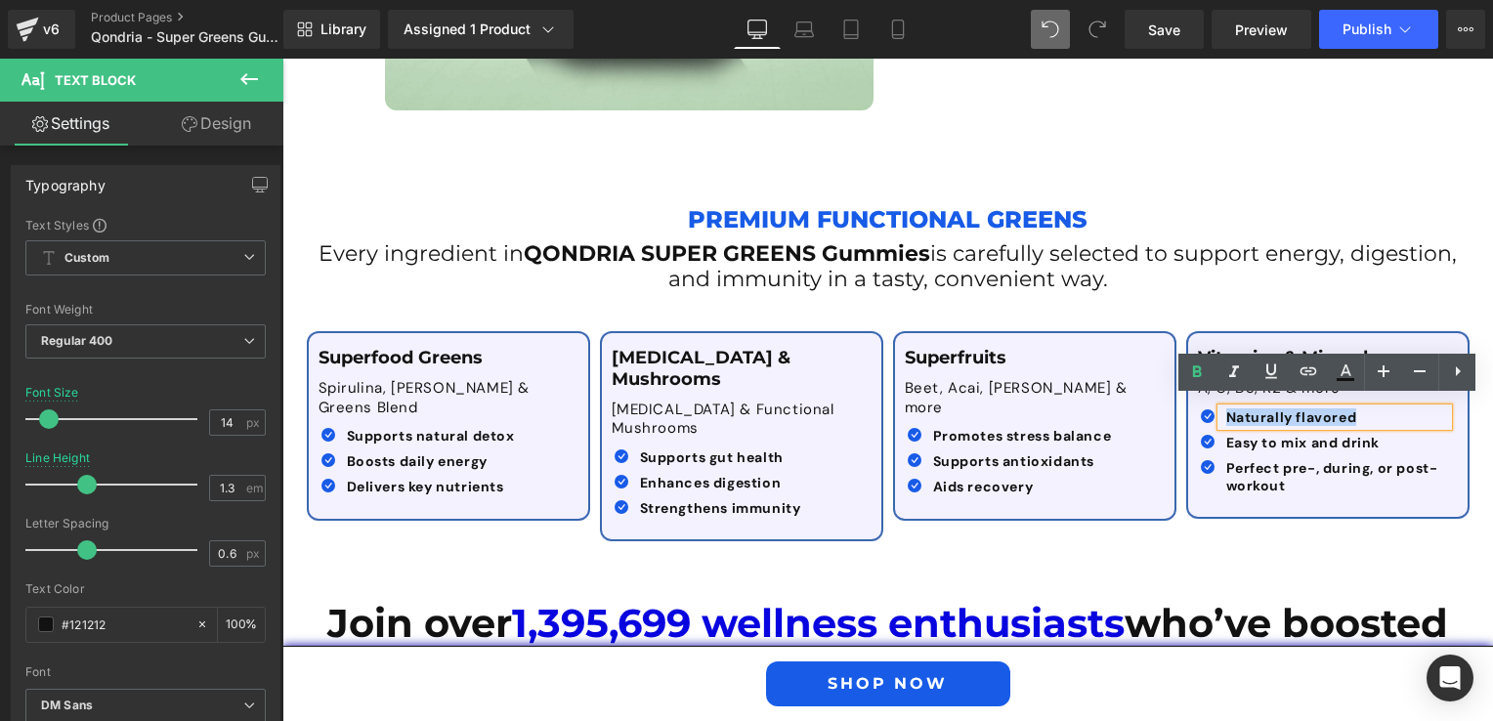
drag, startPoint x: 1215, startPoint y: 407, endPoint x: 1372, endPoint y: 405, distance: 157.3
click at [1372, 408] on div "Naturally flavored" at bounding box center [1334, 417] width 227 height 18
paste div
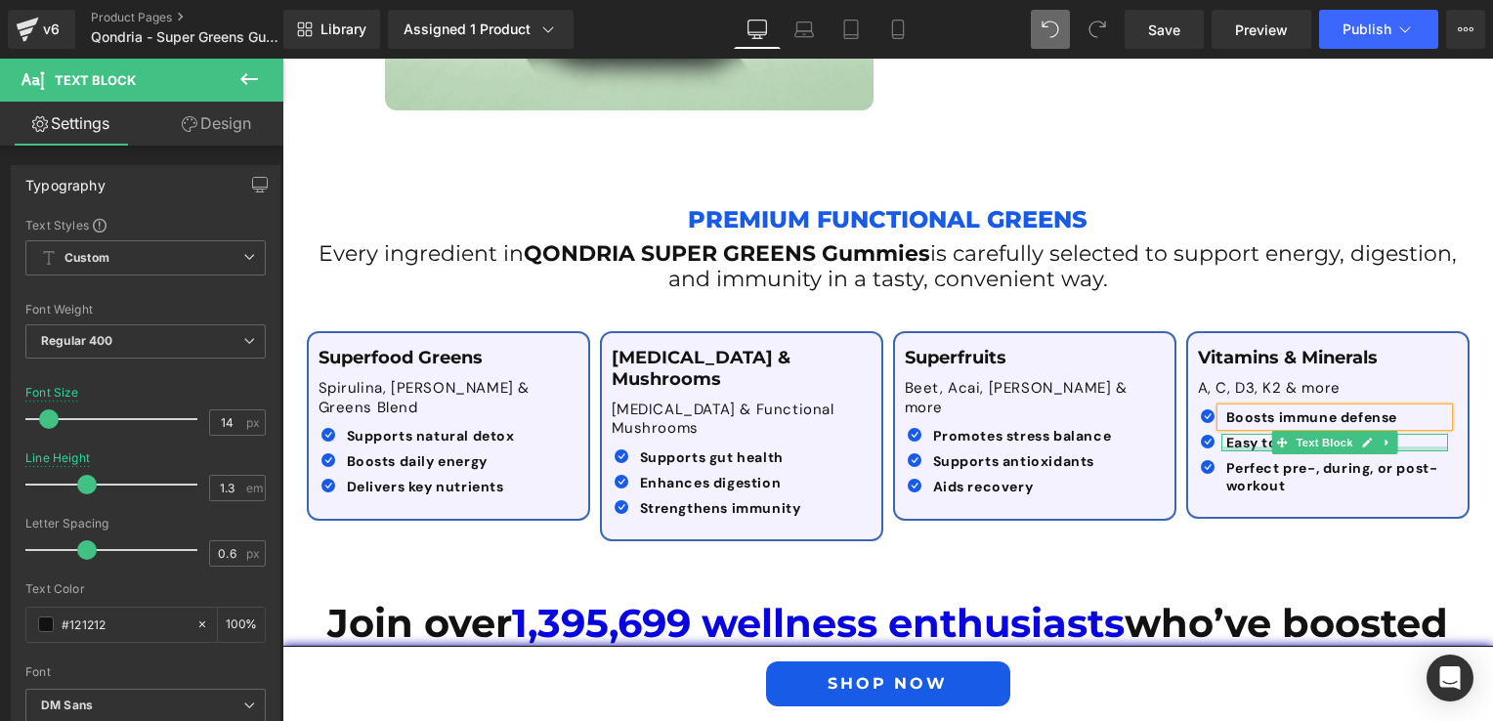
click at [1223, 446] on div at bounding box center [1334, 448] width 227 height 5
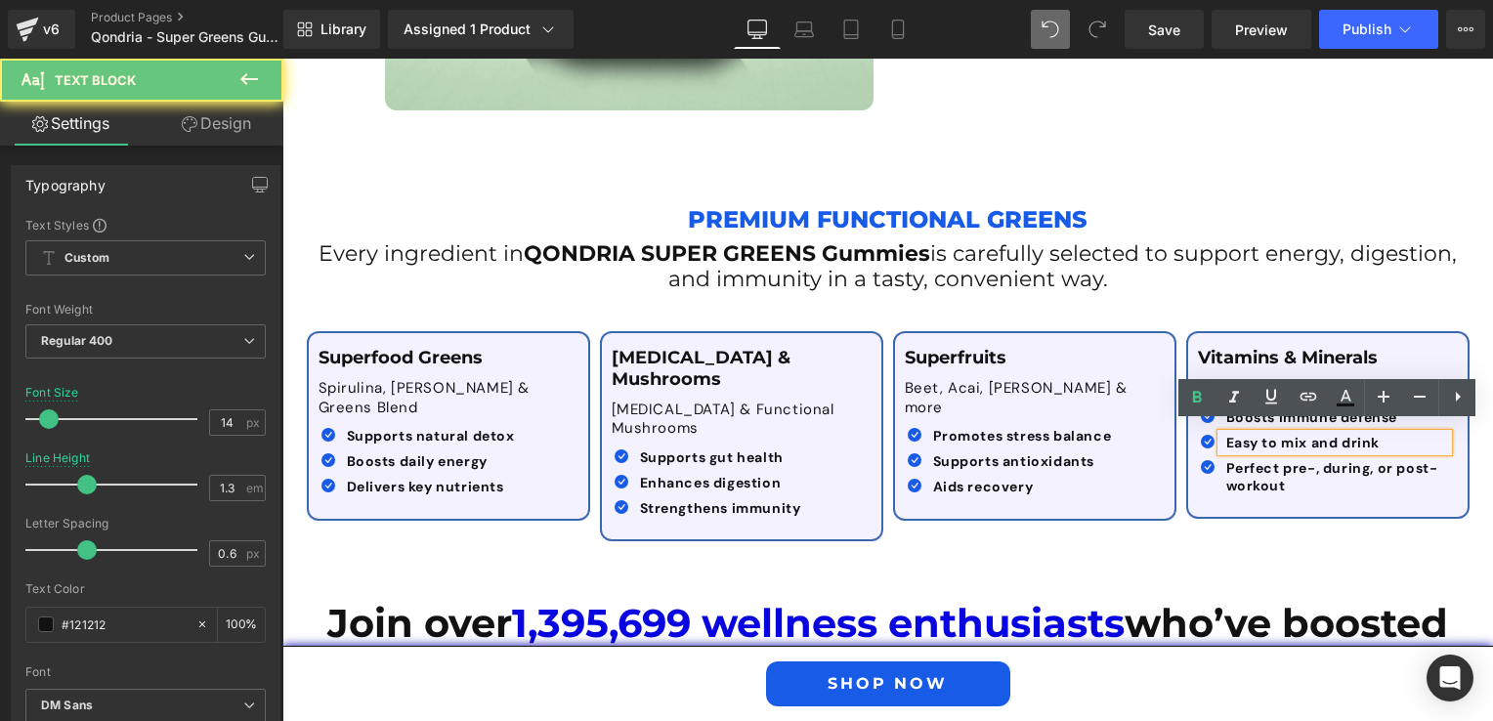
click at [1226, 434] on b "Easy to mix and drink" at bounding box center [1303, 443] width 154 height 18
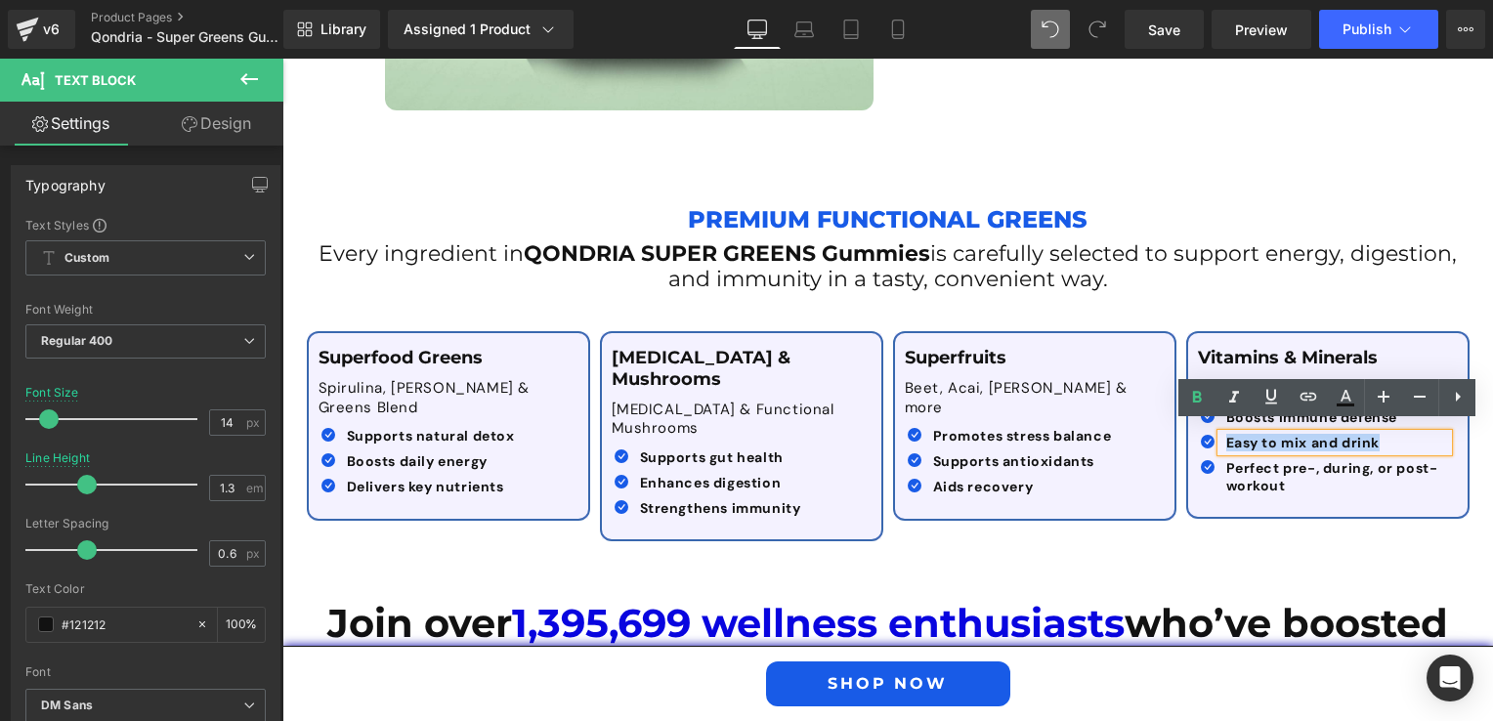
drag, startPoint x: 1219, startPoint y: 435, endPoint x: 1375, endPoint y: 445, distance: 156.7
click at [1375, 445] on div "Easy to mix and drink" at bounding box center [1334, 443] width 227 height 18
paste div
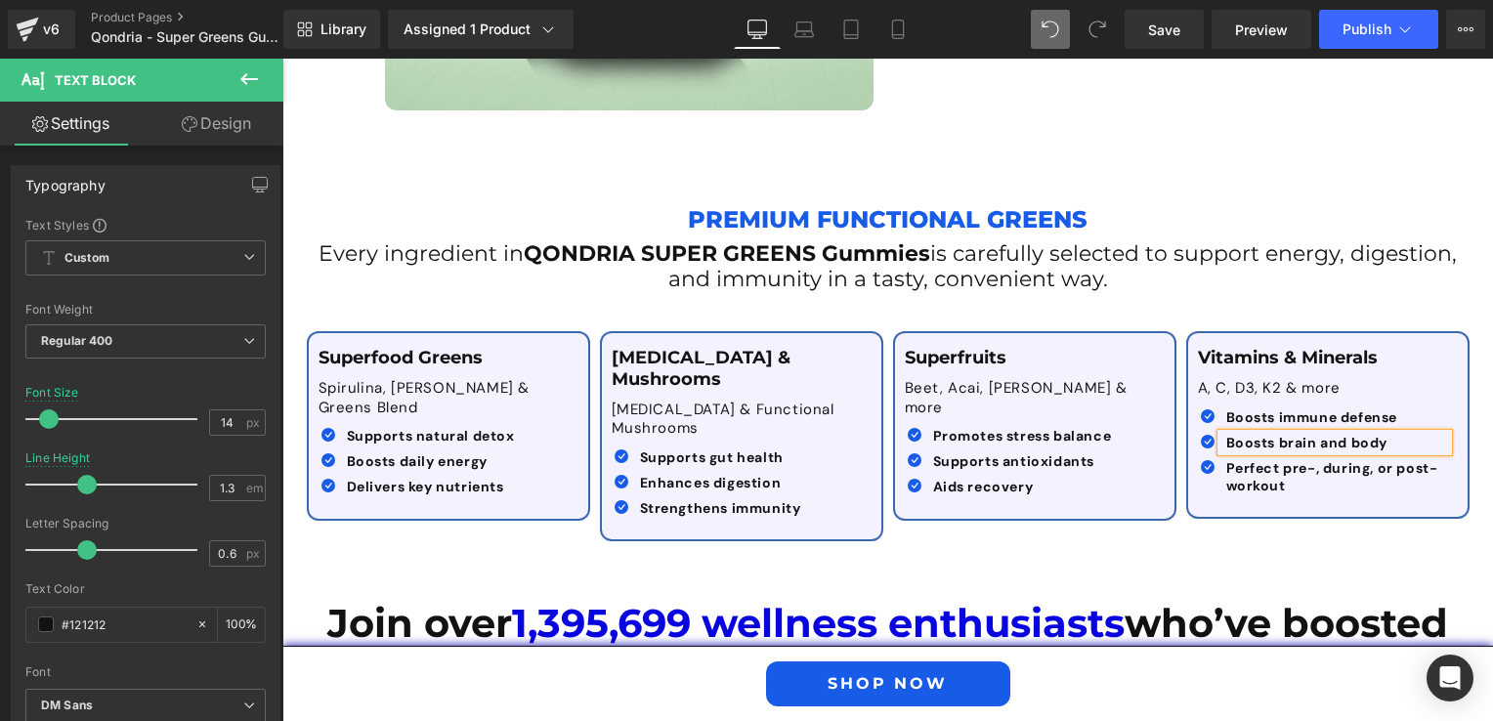
click at [1242, 475] on b "Perfect pre-, during, or post-workout" at bounding box center [1332, 476] width 212 height 35
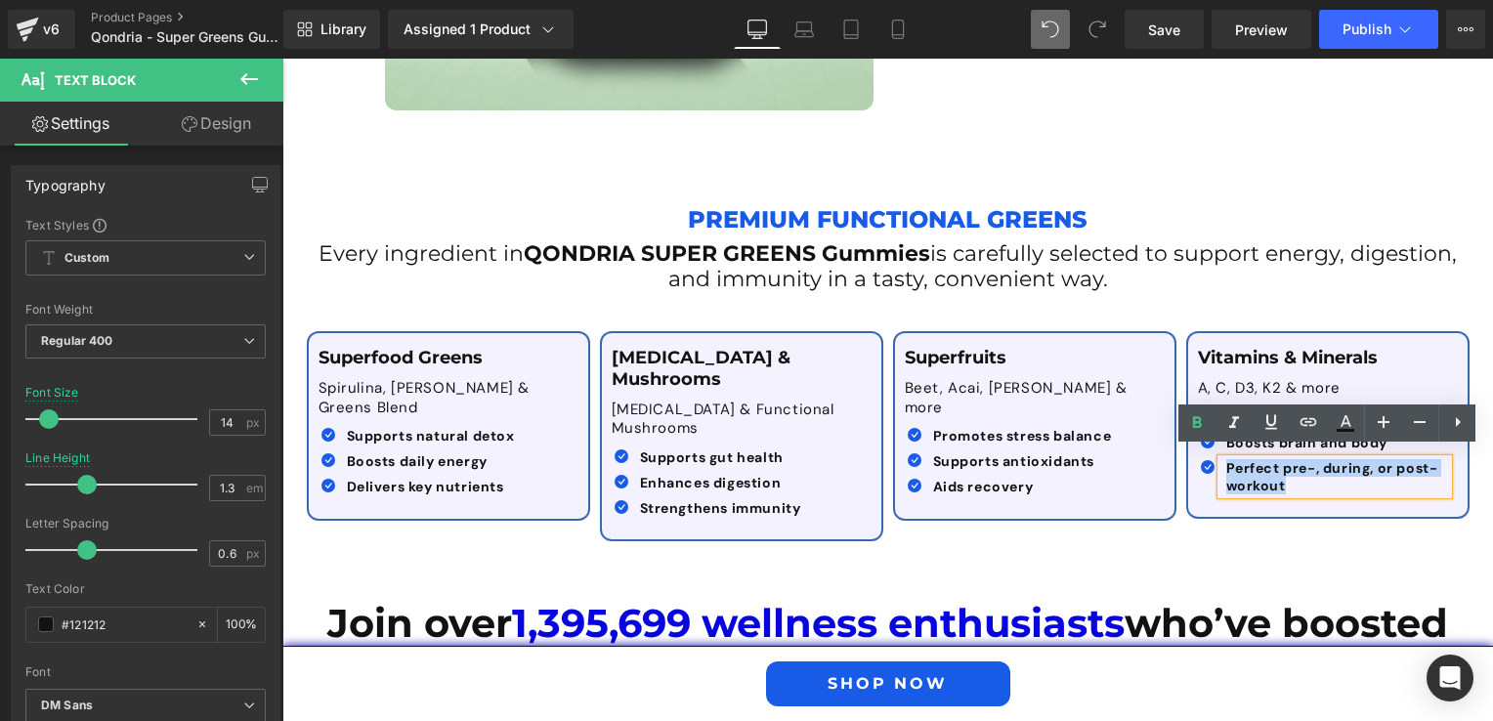
drag, startPoint x: 1290, startPoint y: 477, endPoint x: 1215, endPoint y: 460, distance: 77.0
click at [1221, 460] on div "Perfect pre-, during, or post-workout" at bounding box center [1334, 476] width 227 height 35
paste div
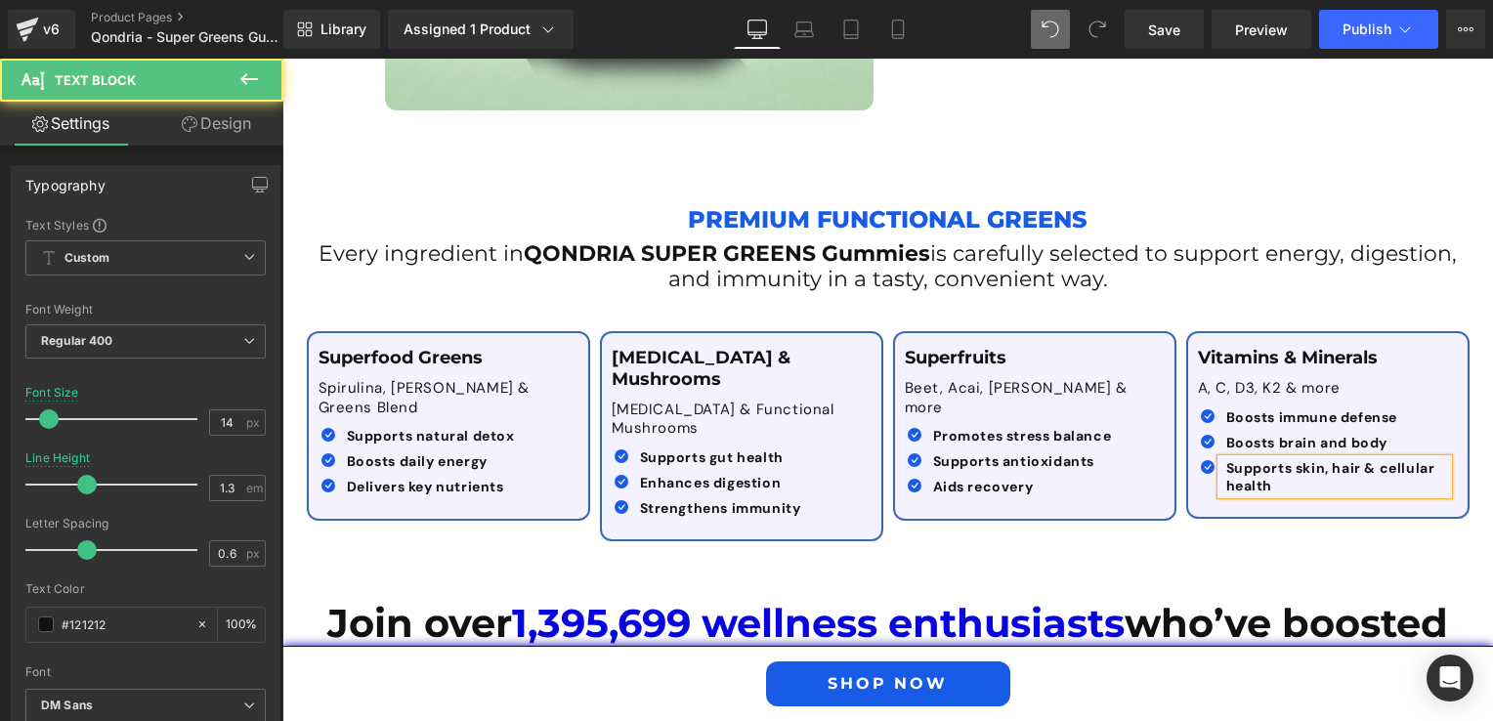
click at [1296, 462] on span "Supports skin, hair & cellular health" at bounding box center [1330, 476] width 209 height 35
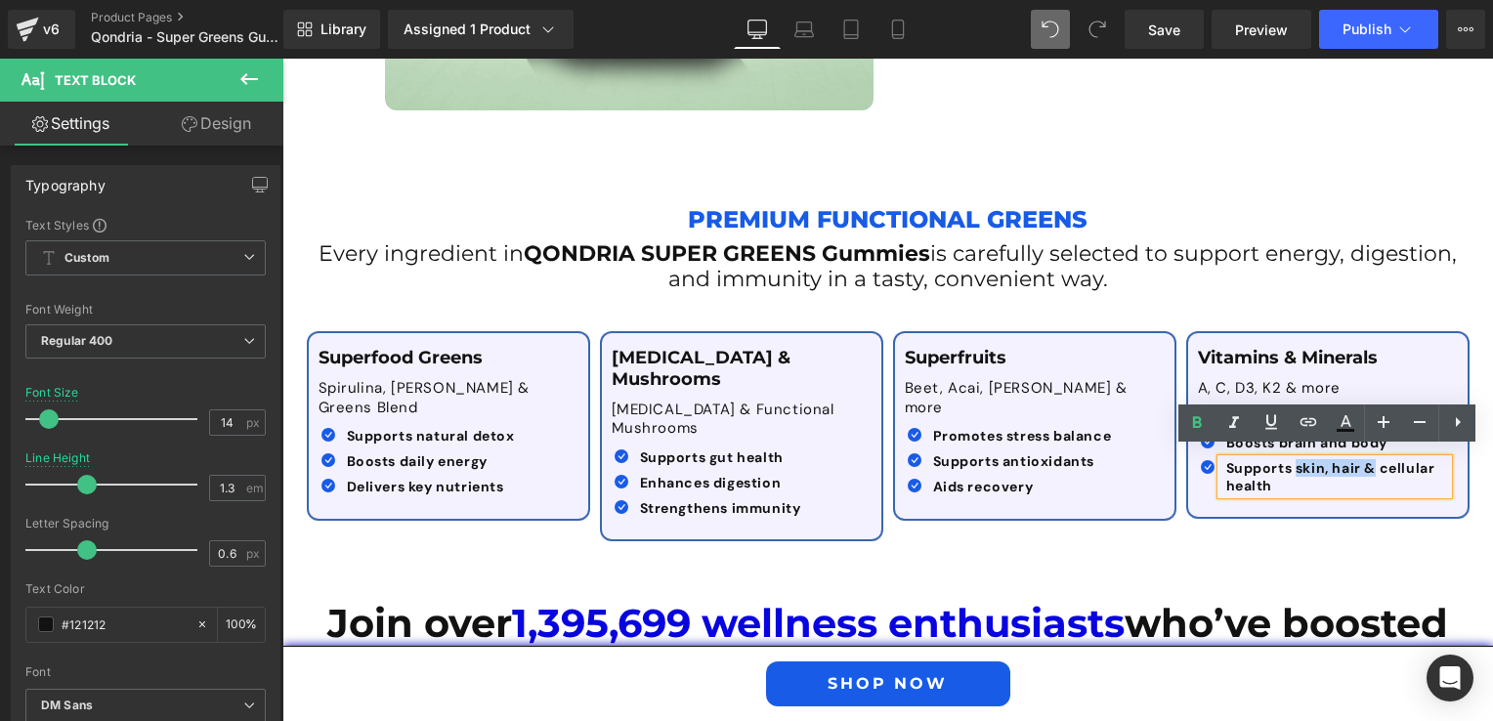
drag, startPoint x: 1289, startPoint y: 460, endPoint x: 1367, endPoint y: 459, distance: 77.2
click at [1367, 459] on span "Supports skin, hair & cellular health" at bounding box center [1330, 476] width 209 height 35
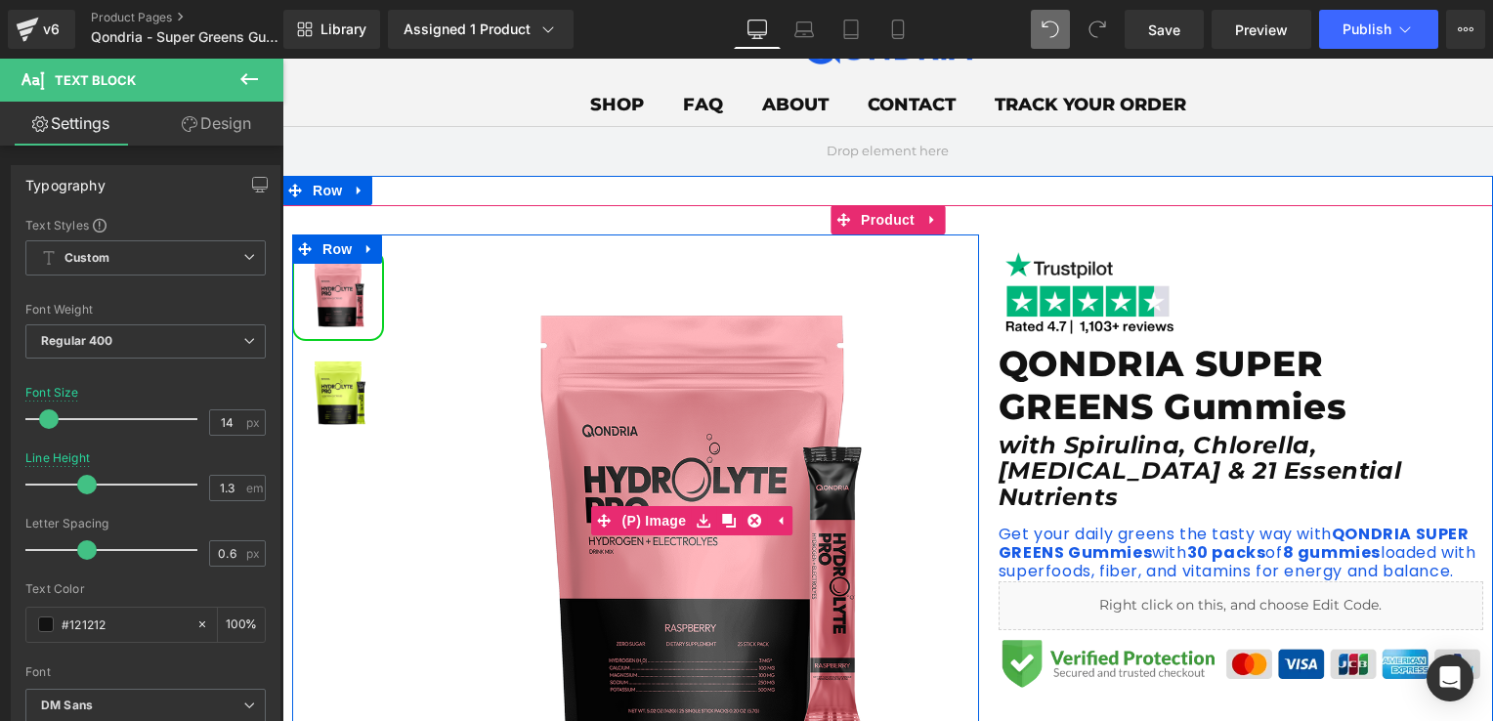
scroll to position [195, 0]
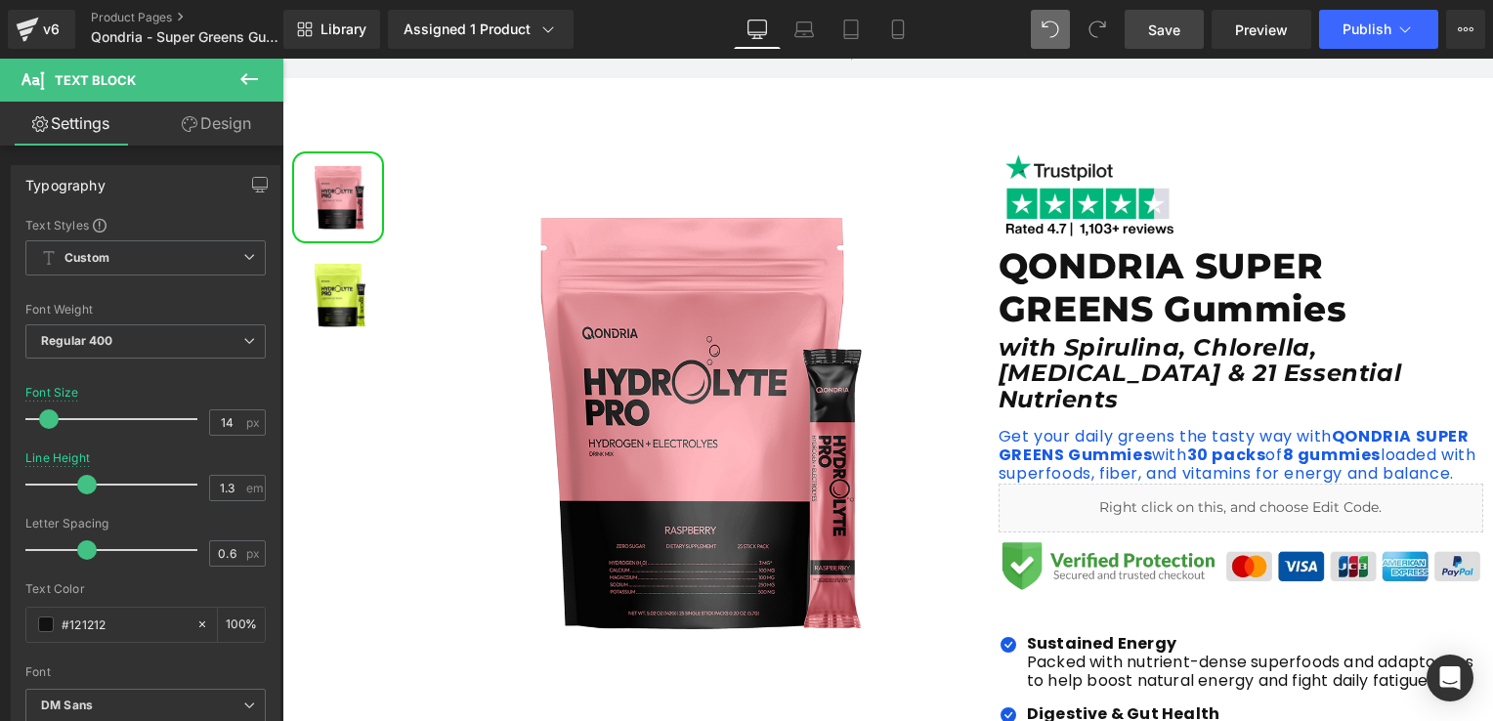
click at [1139, 28] on link "Save" at bounding box center [1163, 29] width 79 height 39
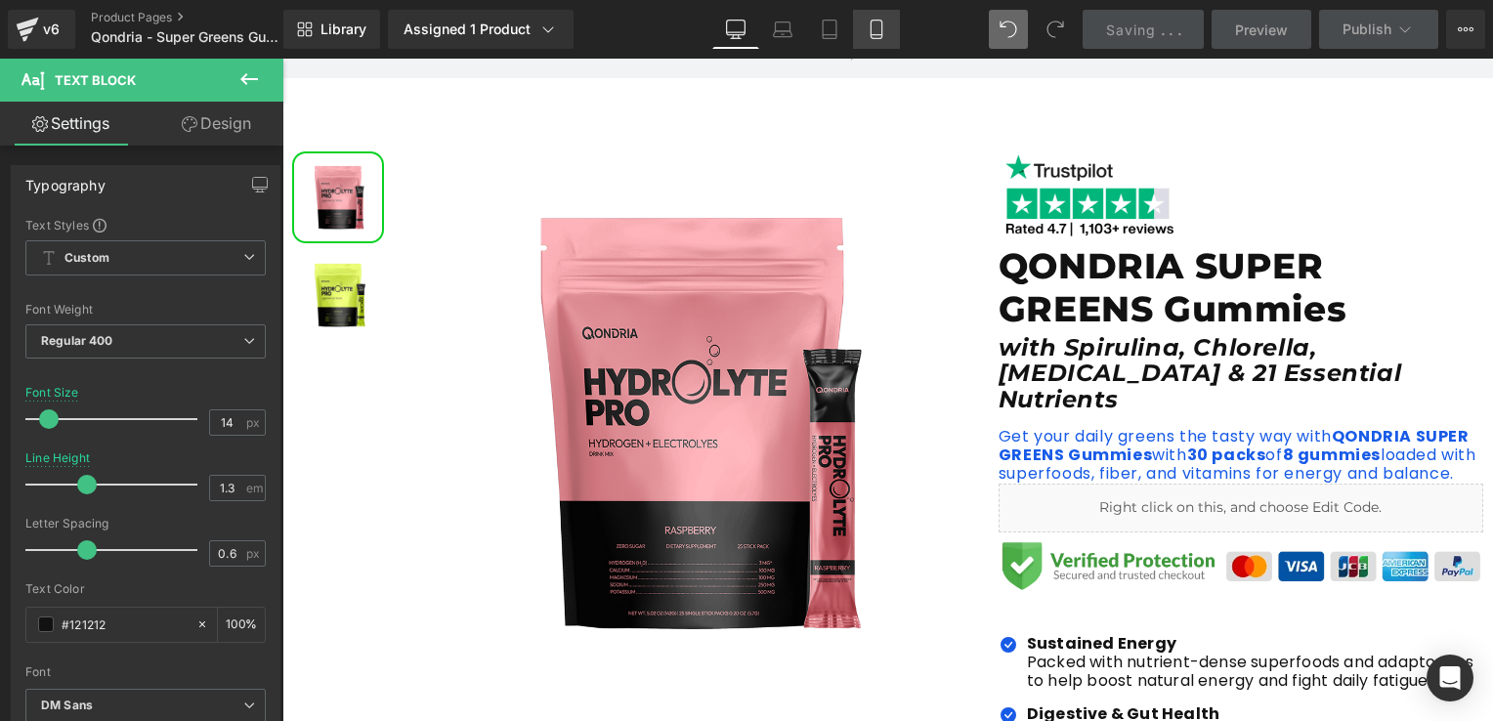
click at [868, 33] on icon at bounding box center [876, 30] width 20 height 20
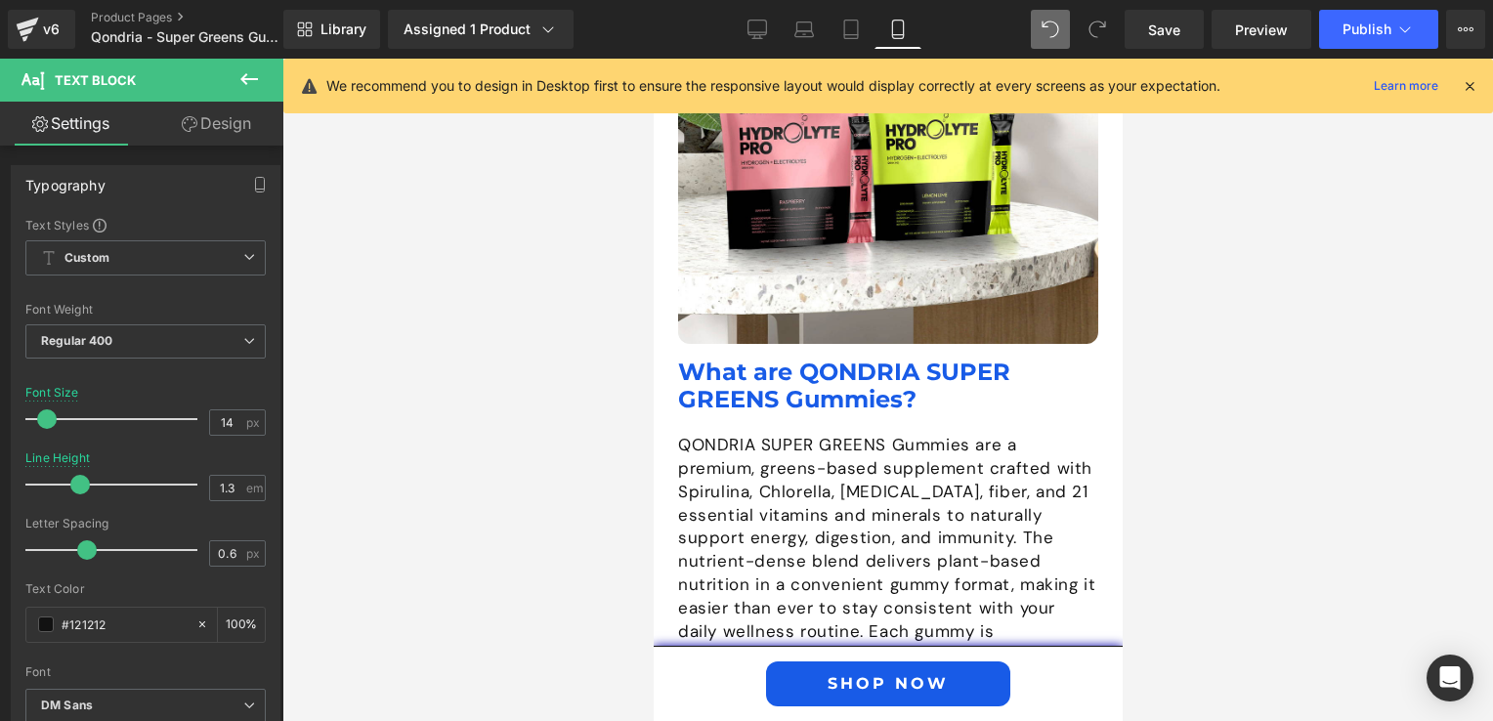
scroll to position [2149, 0]
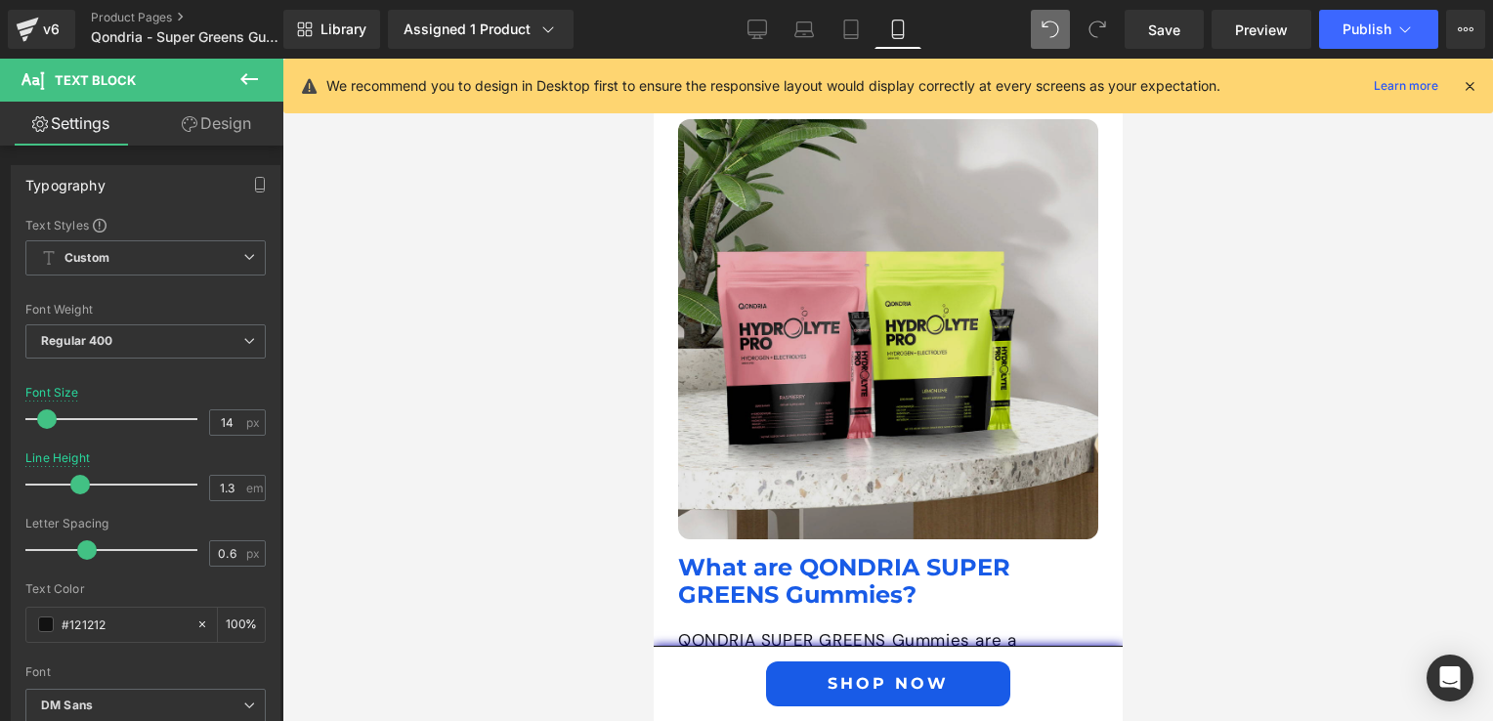
click at [845, 329] on img at bounding box center [887, 329] width 420 height 420
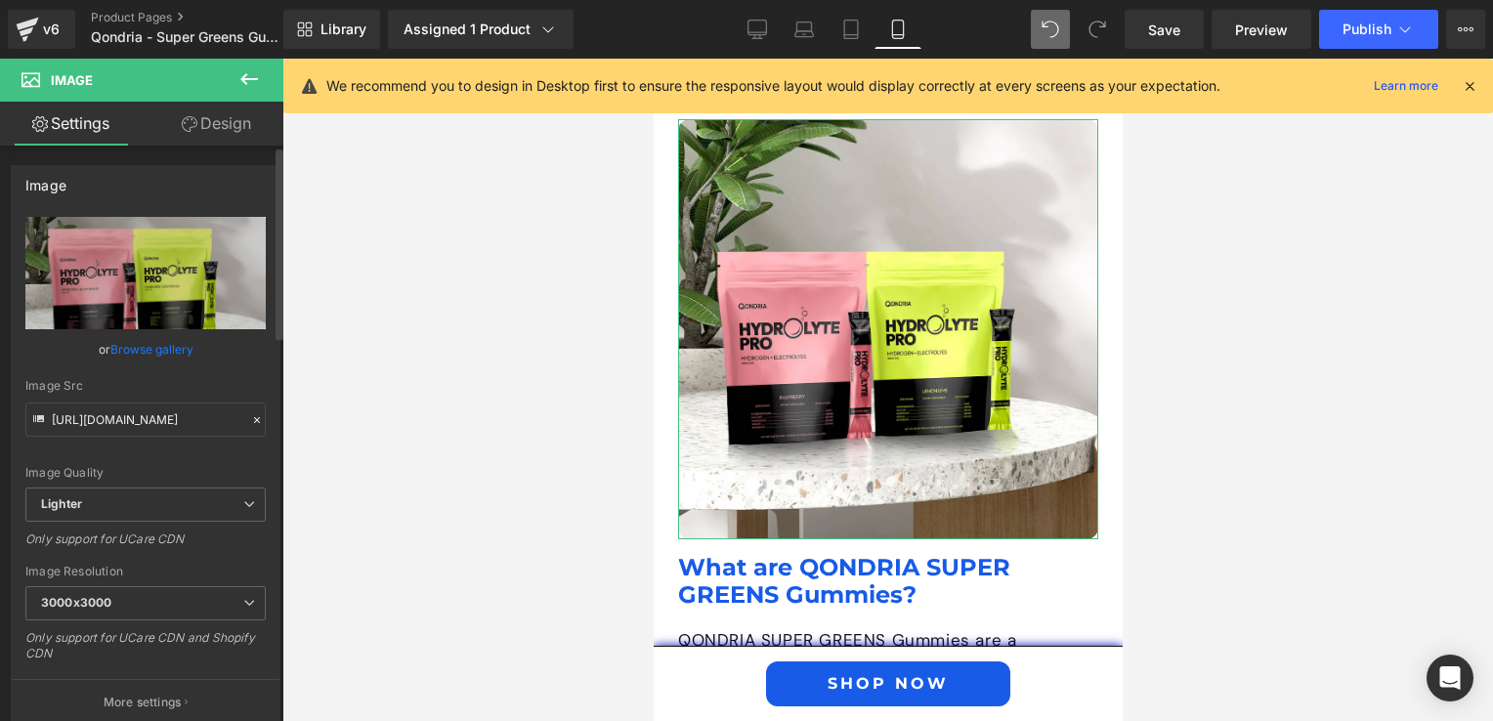
click at [127, 349] on link "Browse gallery" at bounding box center [151, 349] width 83 height 34
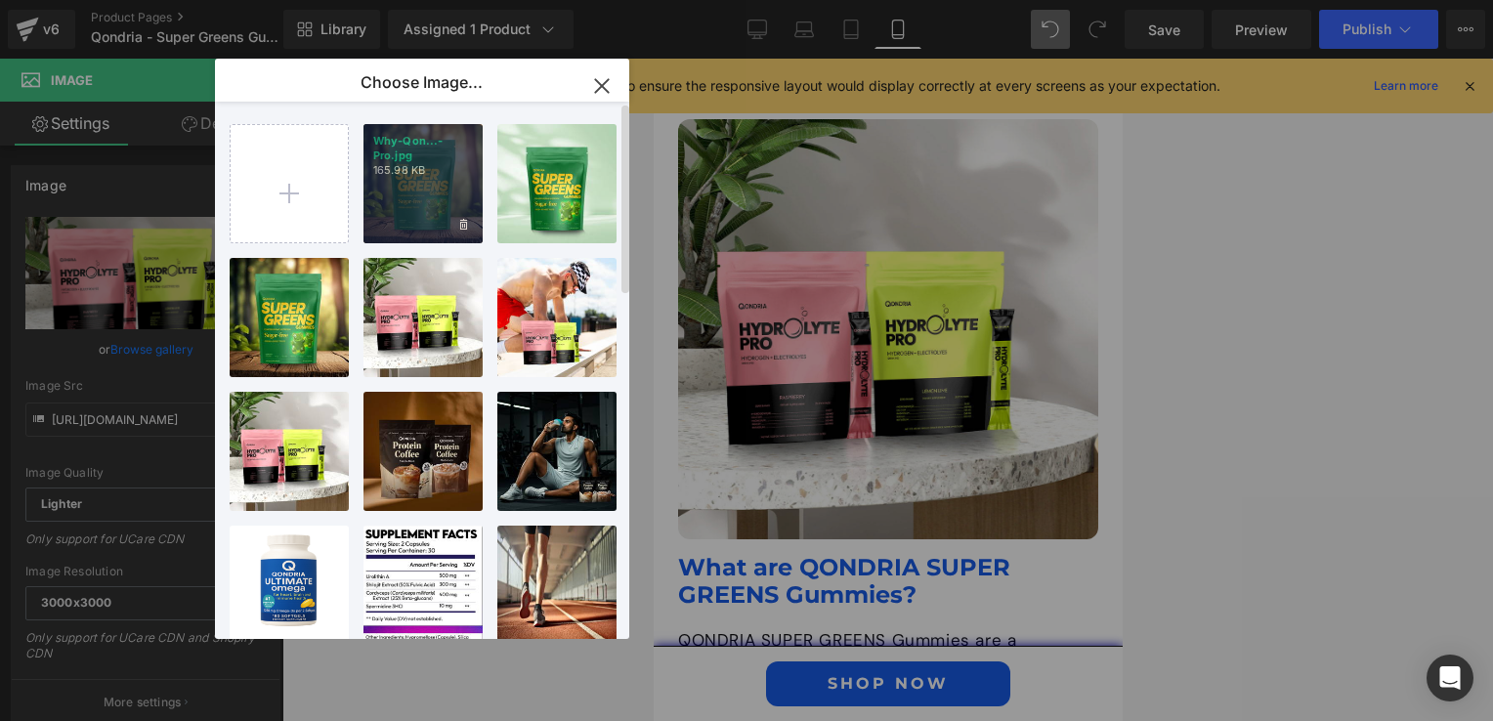
click at [422, 181] on div "Why-Qon...-Pro.jpg 165.98 KB" at bounding box center [422, 183] width 119 height 119
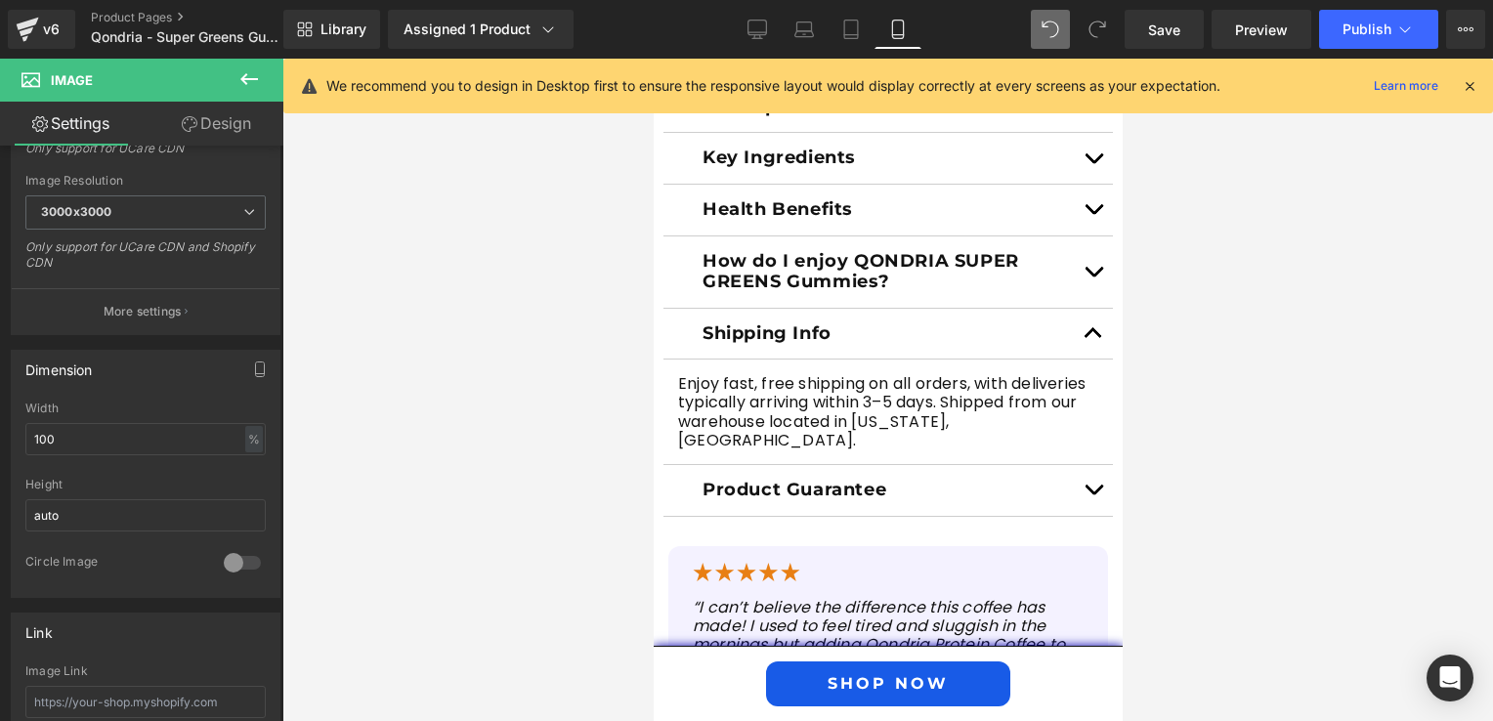
scroll to position [1661, 0]
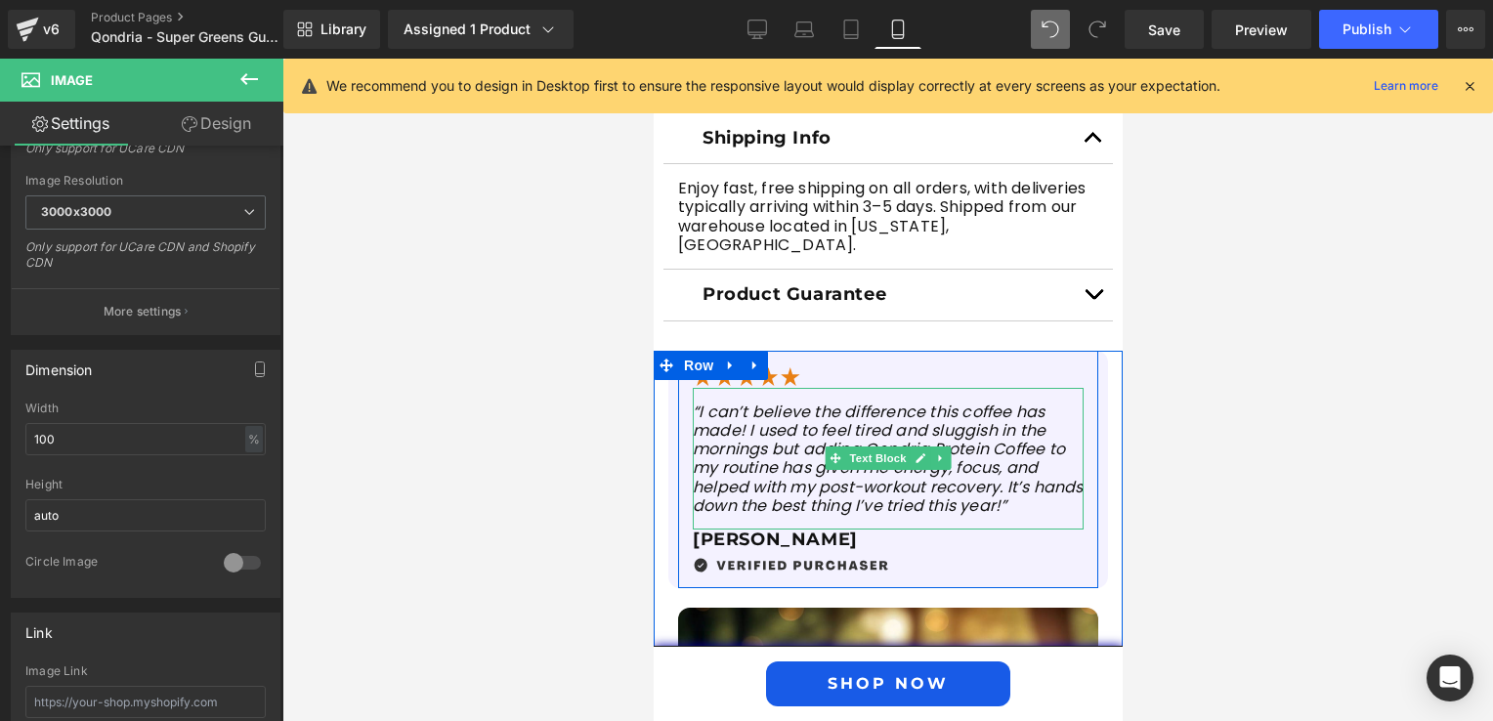
click at [772, 440] on icon "“I can’t believe the difference this coffee has made! I used to feel tired and …" at bounding box center [887, 459] width 391 height 116
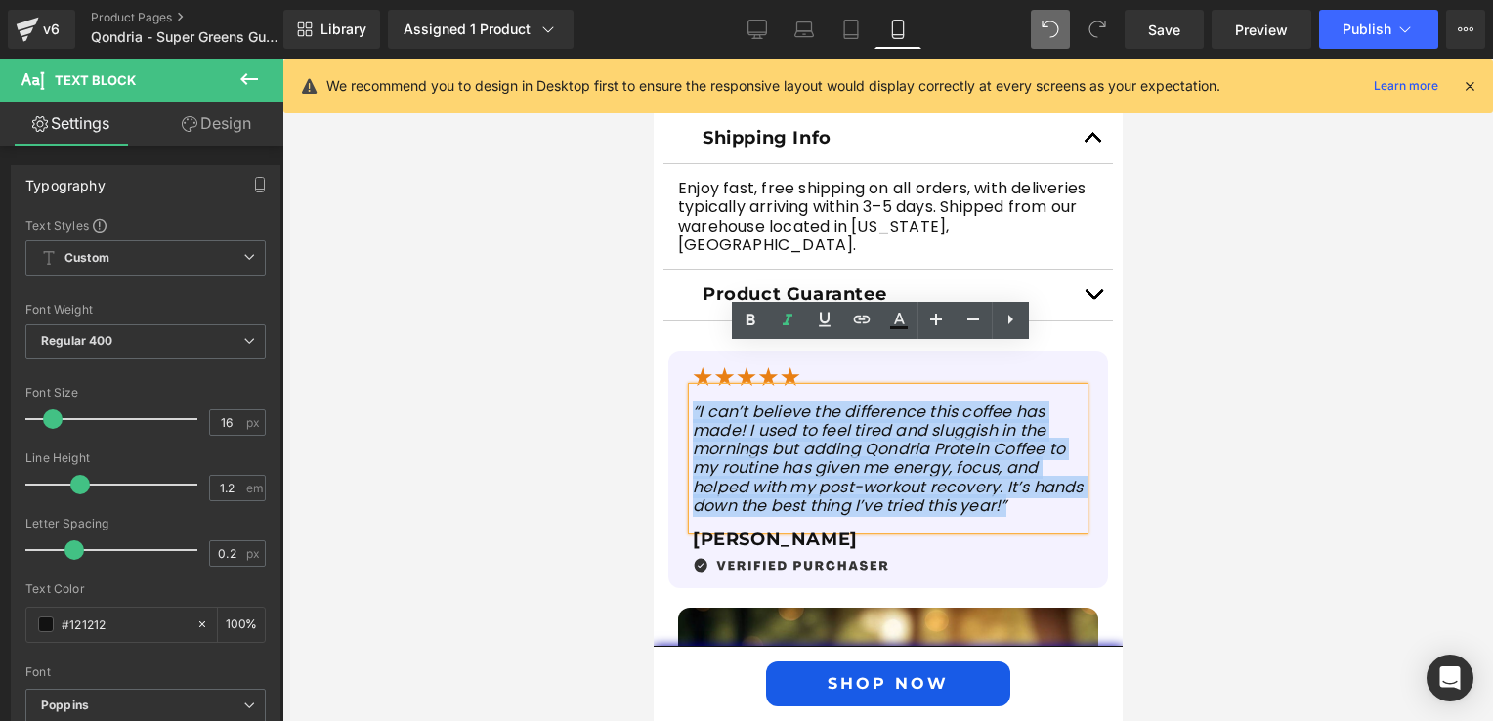
drag, startPoint x: 1061, startPoint y: 464, endPoint x: 685, endPoint y: 373, distance: 386.9
click at [692, 402] on p "“I can’t believe the difference this coffee has made! I used to feel tired and …" at bounding box center [887, 458] width 391 height 112
paste div
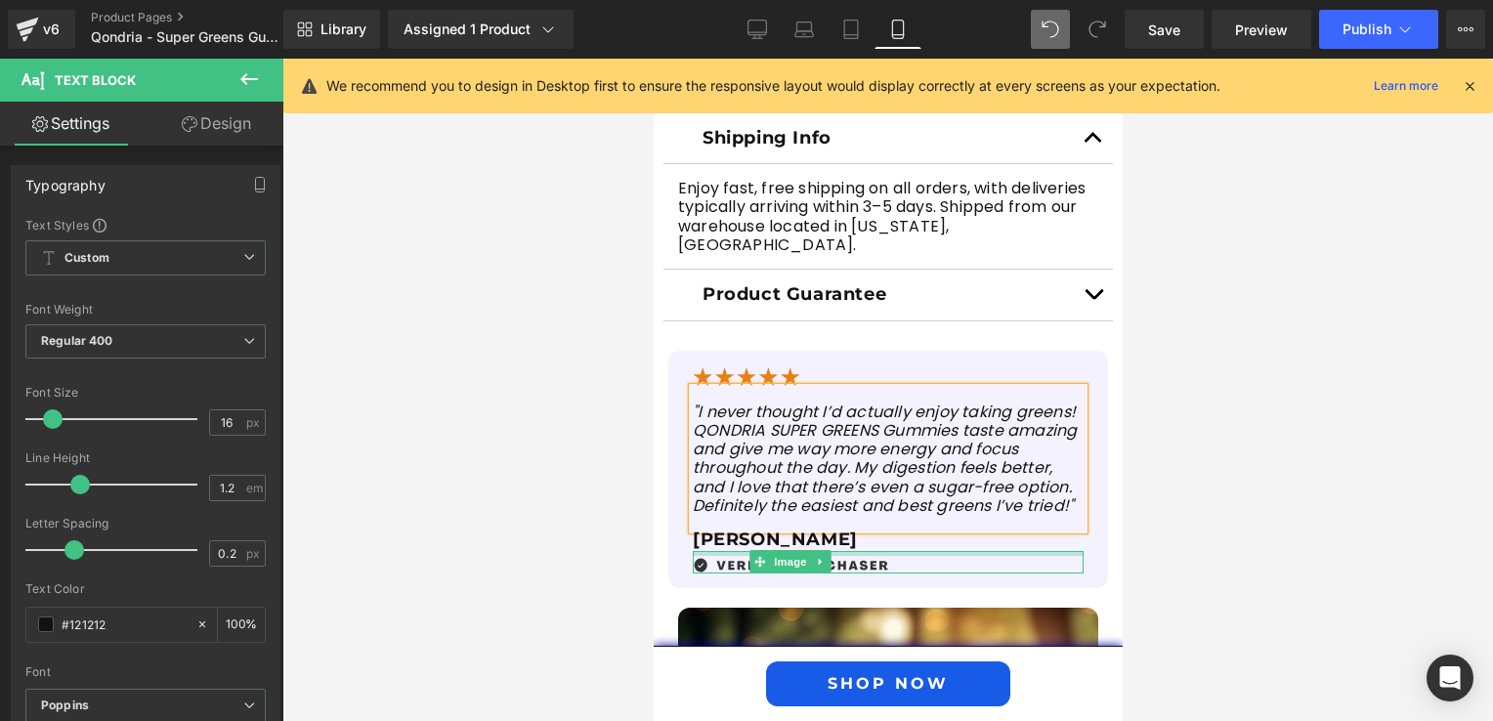
click at [694, 551] on div "Image" at bounding box center [887, 562] width 391 height 22
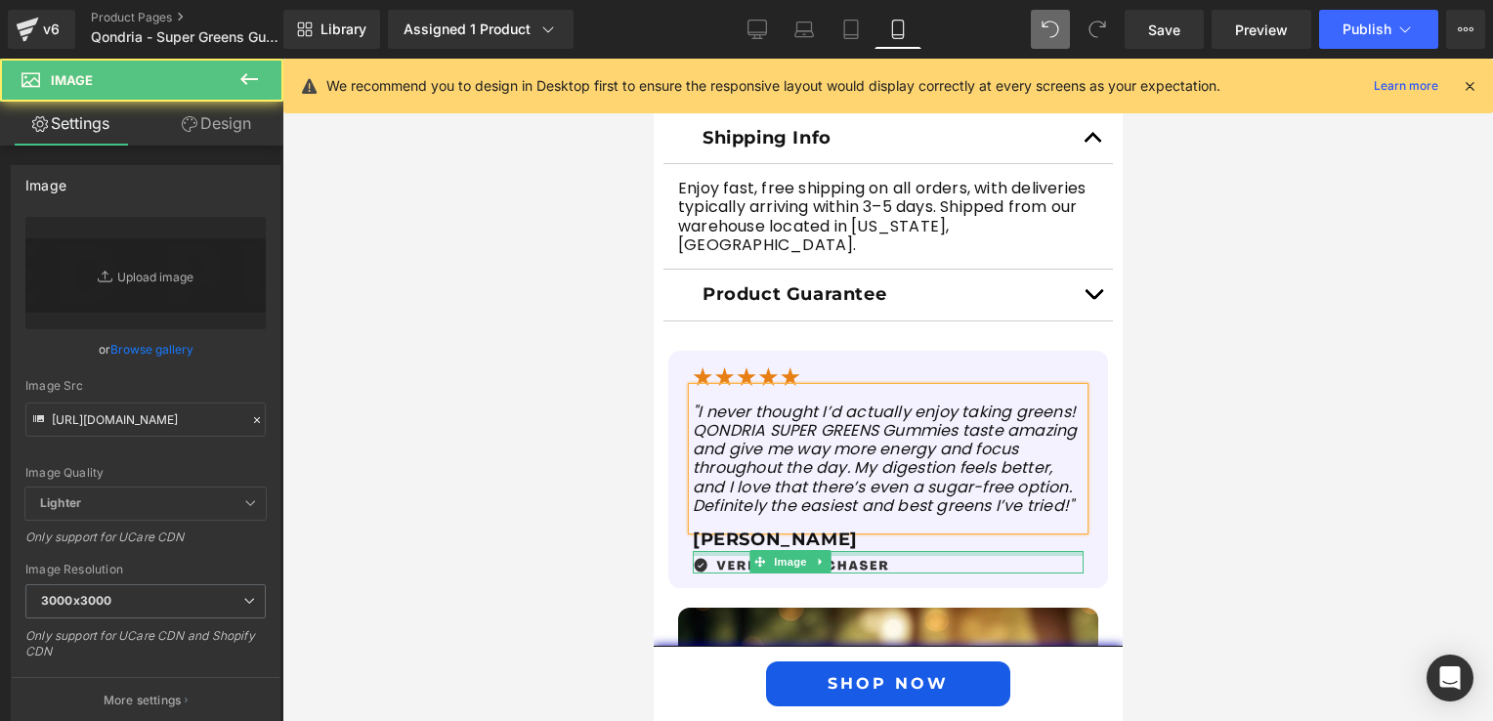
click at [694, 551] on div at bounding box center [887, 553] width 391 height 5
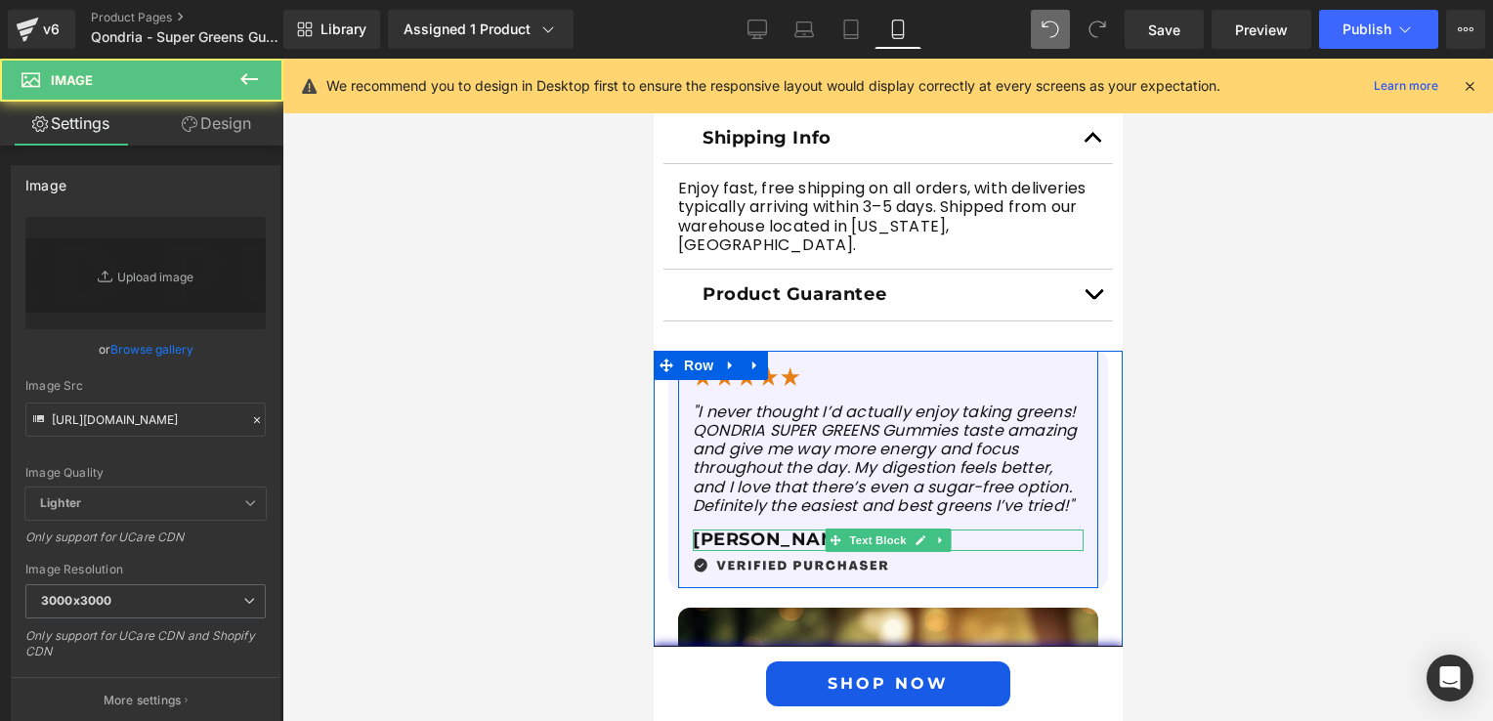
click at [729, 529] on p "[PERSON_NAME]" at bounding box center [887, 539] width 391 height 21
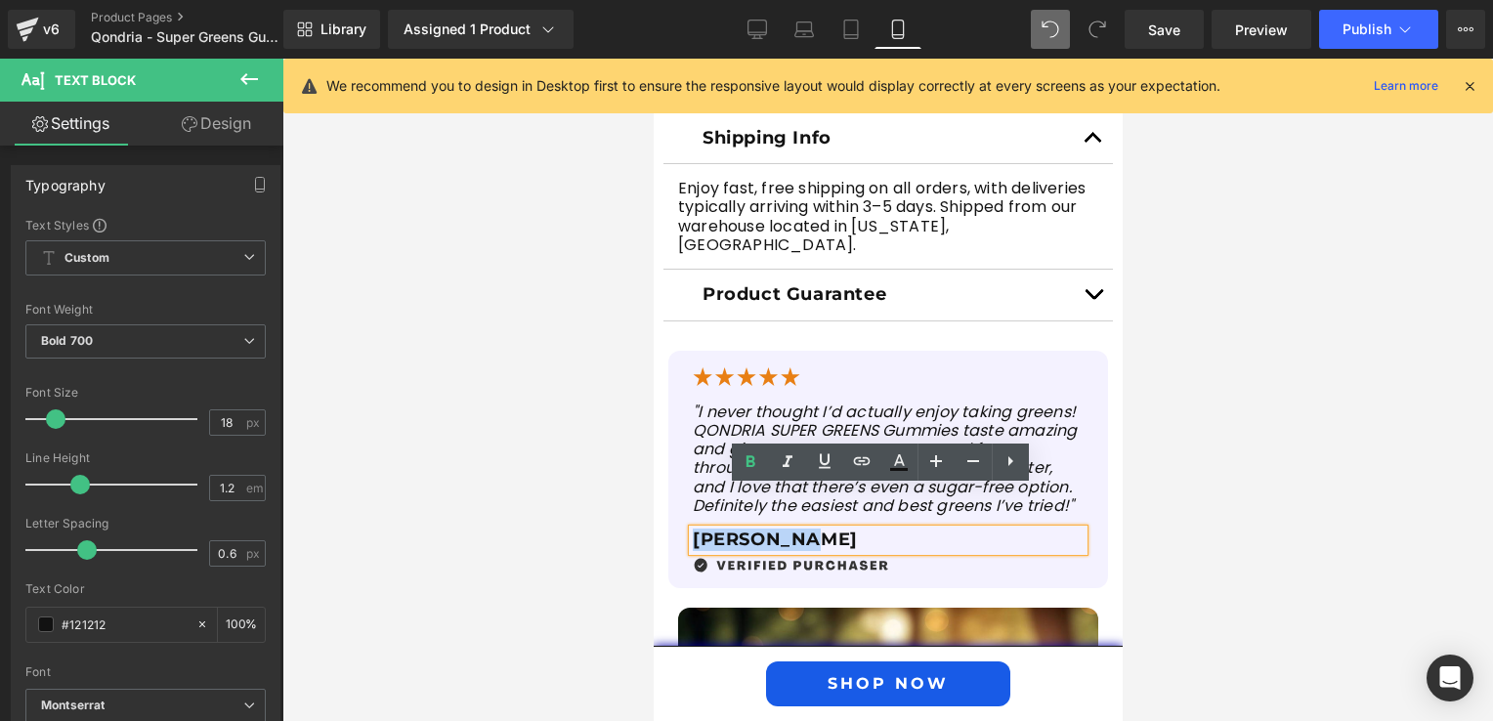
drag, startPoint x: 779, startPoint y: 498, endPoint x: 665, endPoint y: 485, distance: 114.1
click at [667, 485] on div "Image "I never thought I’d actually enjoy taking greens! QONDRIA SUPER GREENS G…" at bounding box center [887, 469] width 440 height 237
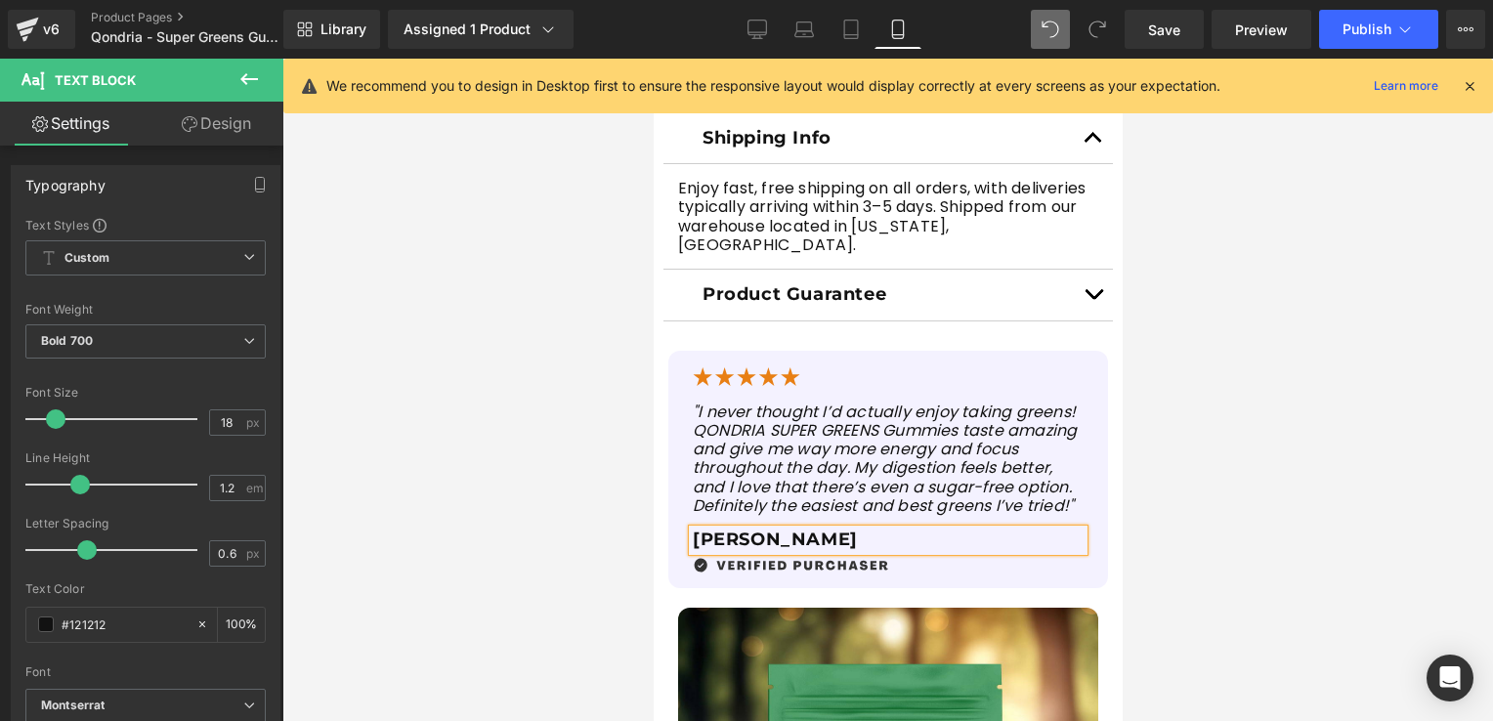
scroll to position [1172, 0]
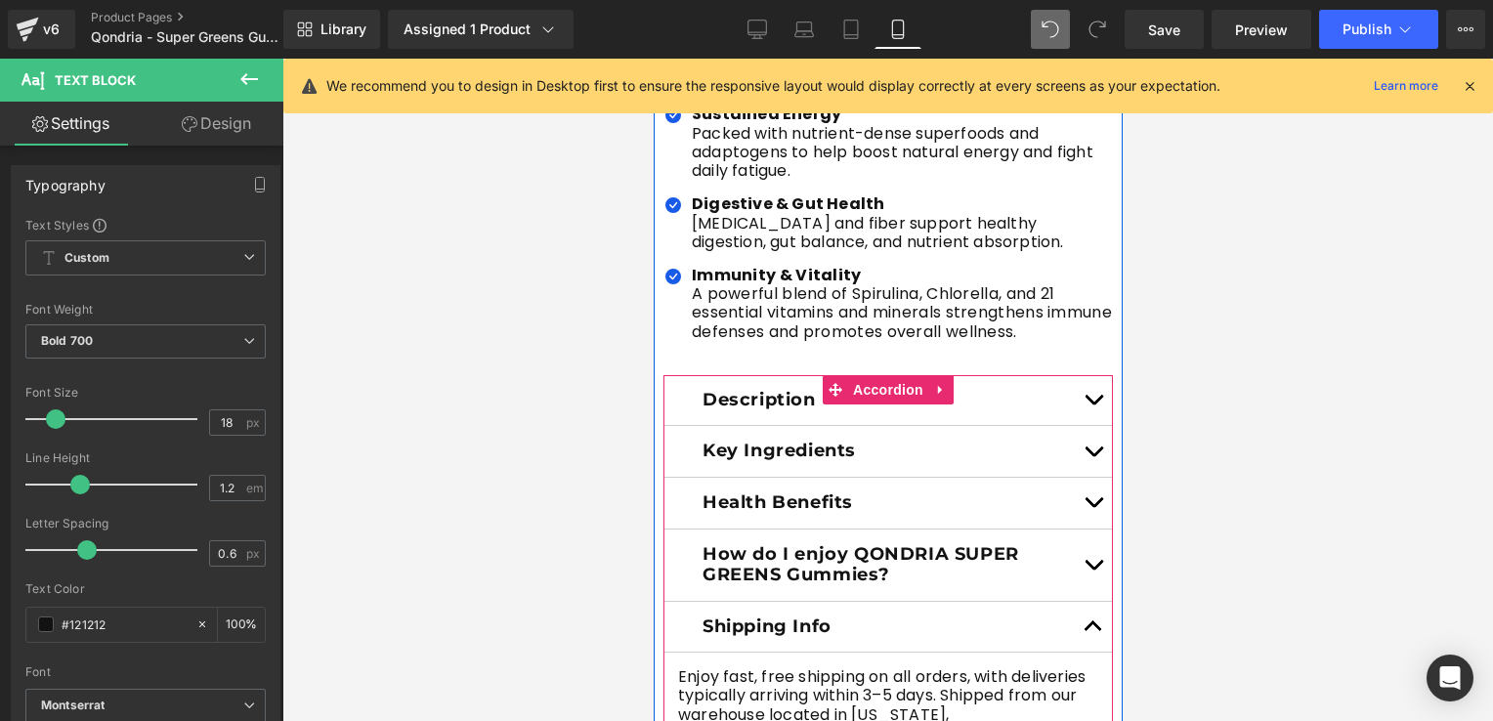
click at [1075, 541] on button "button" at bounding box center [1092, 564] width 39 height 71
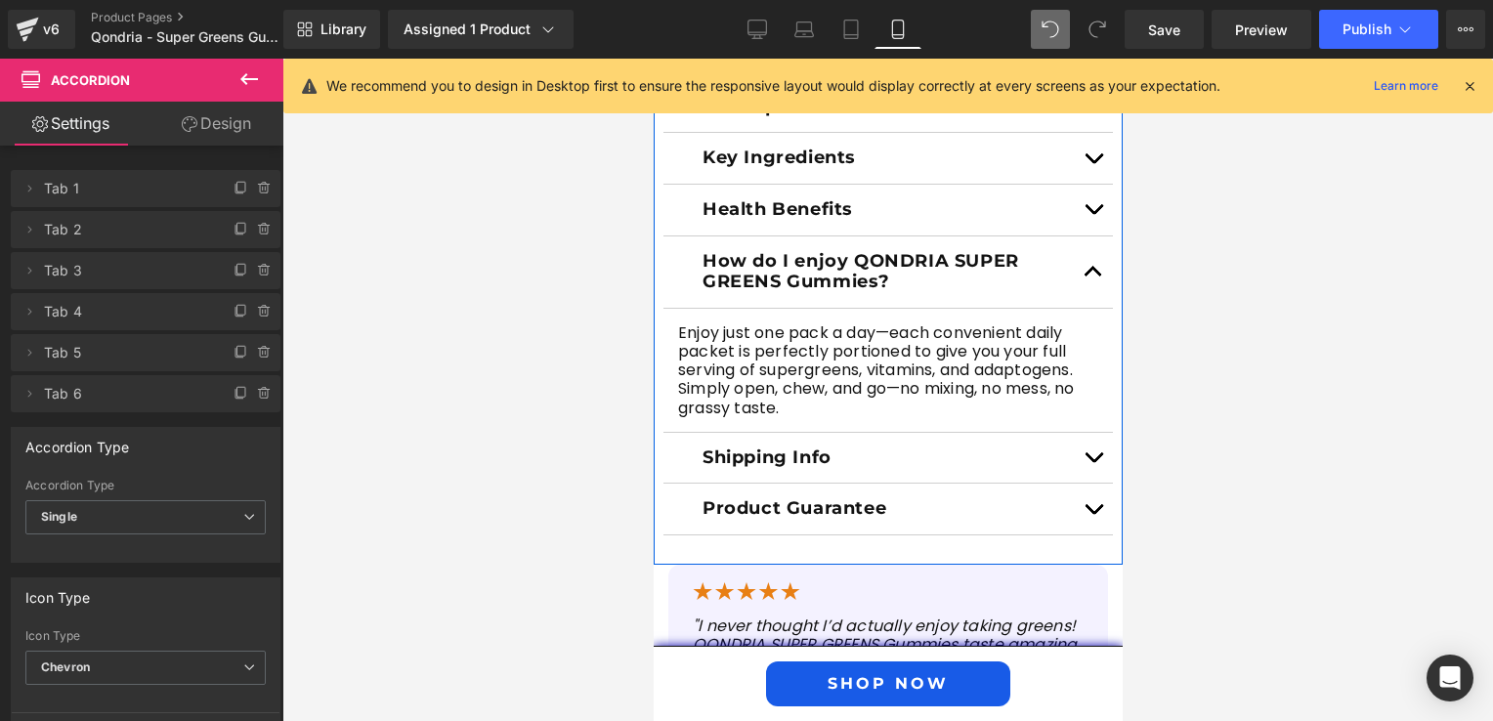
scroll to position [1075, 0]
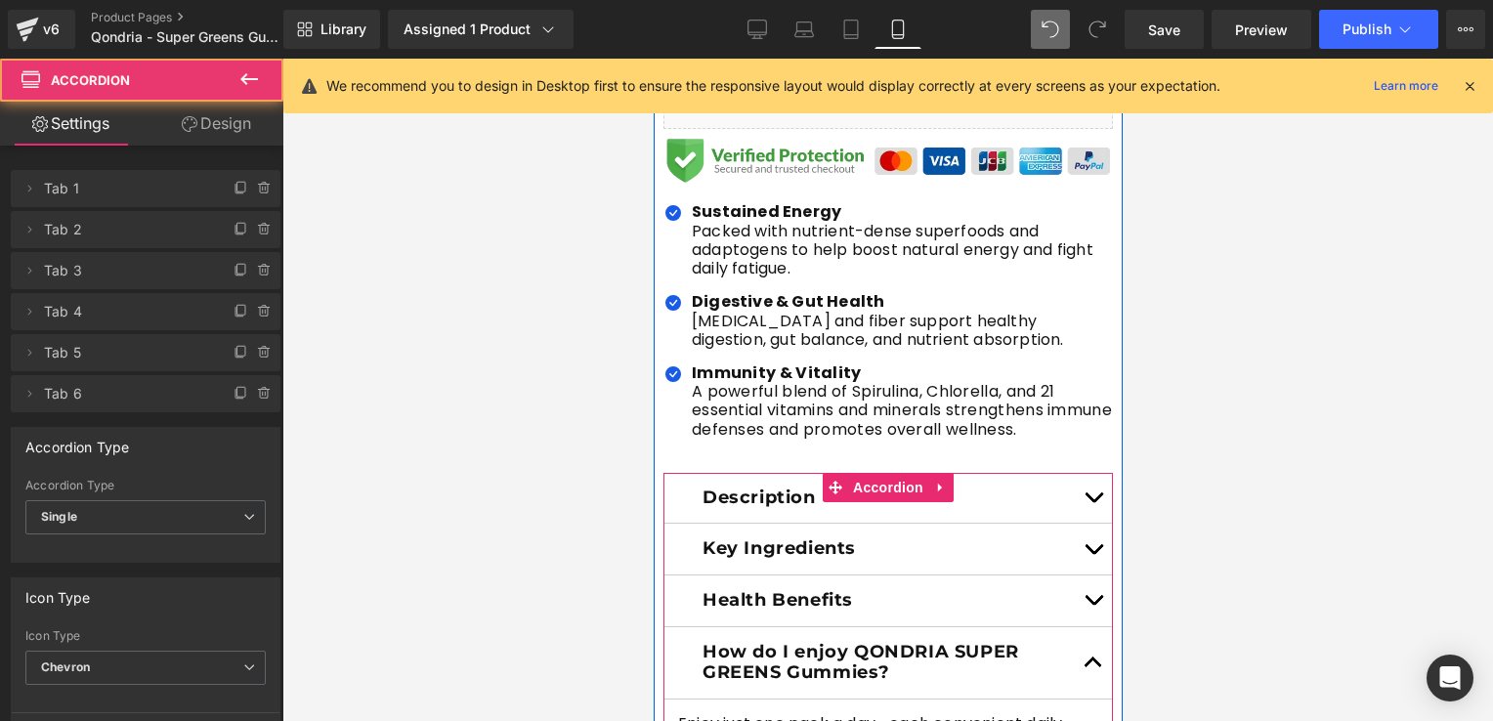
click at [1092, 554] on span "button" at bounding box center [1092, 554] width 0 height 0
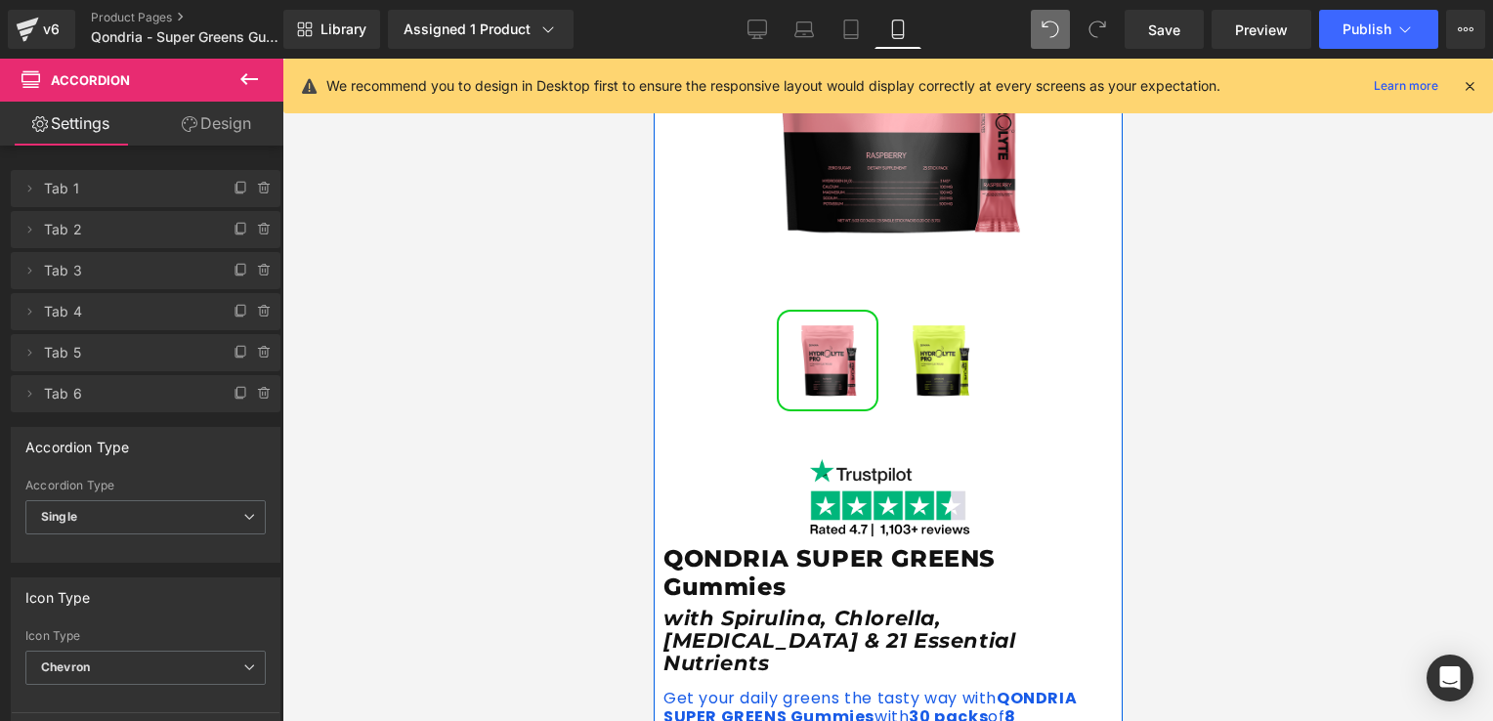
scroll to position [488, 0]
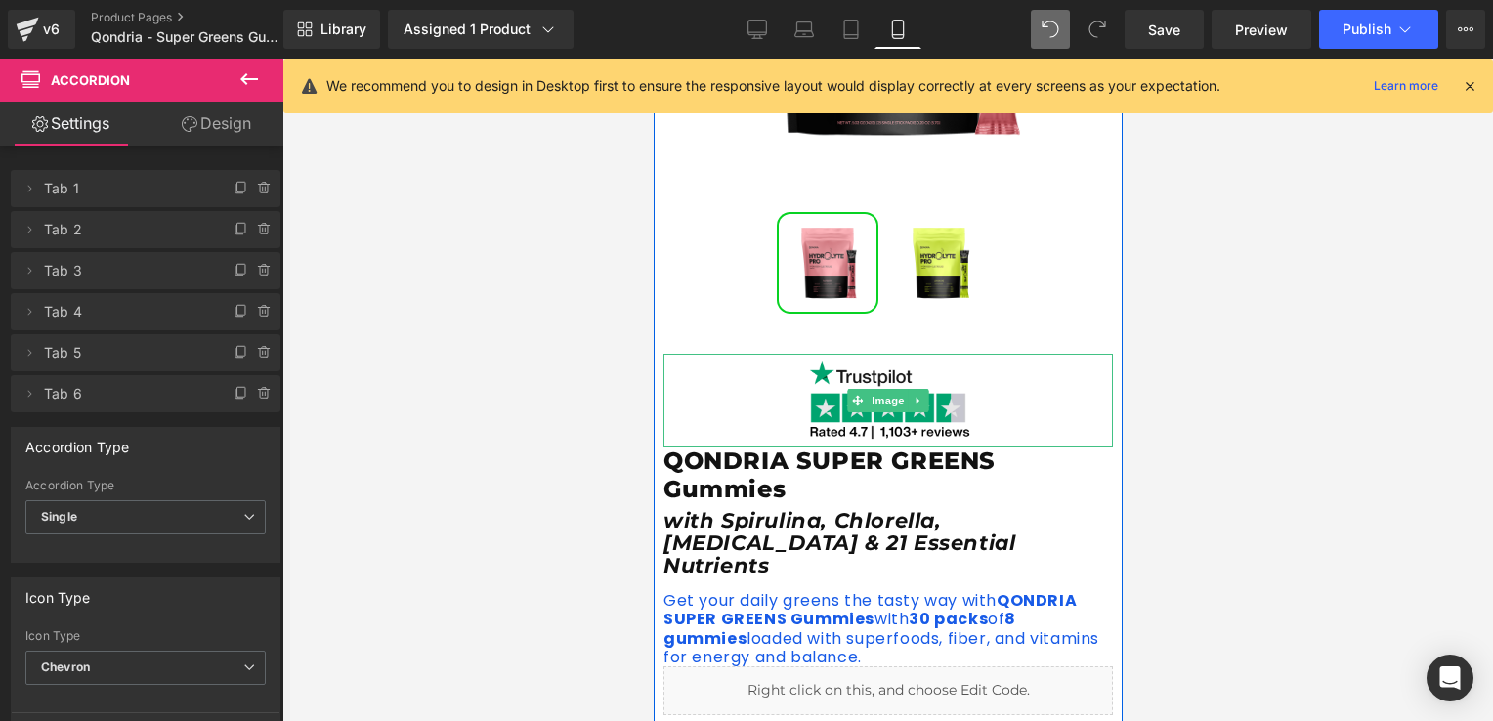
click at [829, 407] on img at bounding box center [887, 401] width 171 height 94
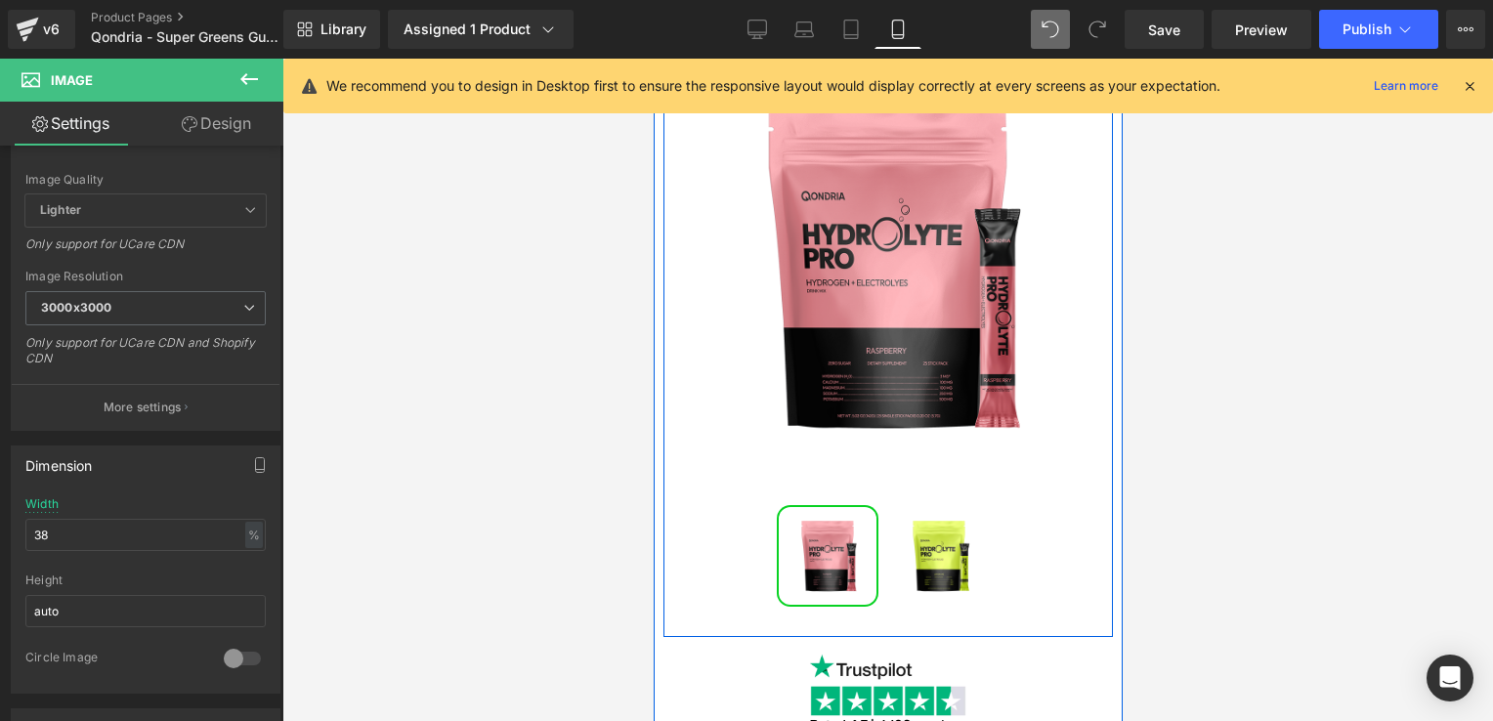
scroll to position [293, 0]
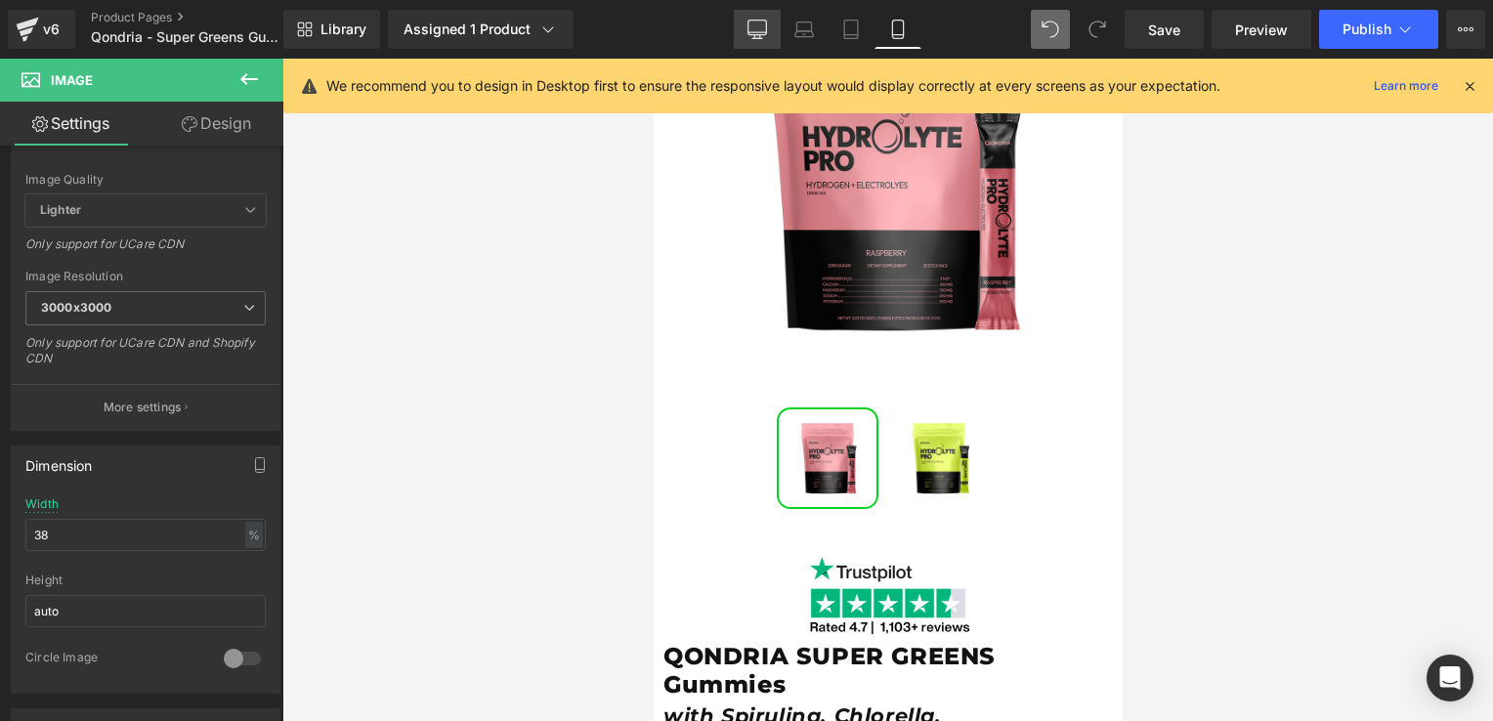
click at [755, 39] on link "Desktop" at bounding box center [757, 29] width 47 height 39
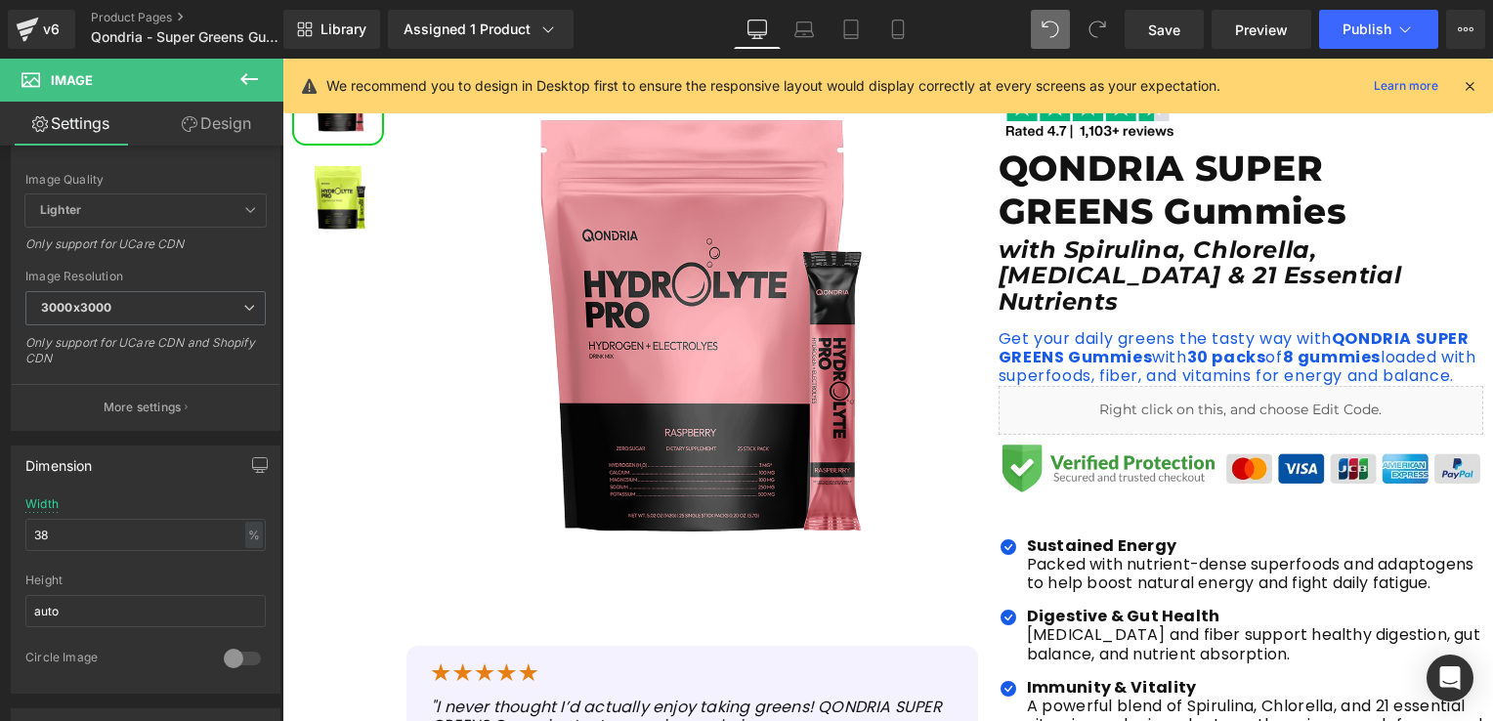
scroll to position [0, 0]
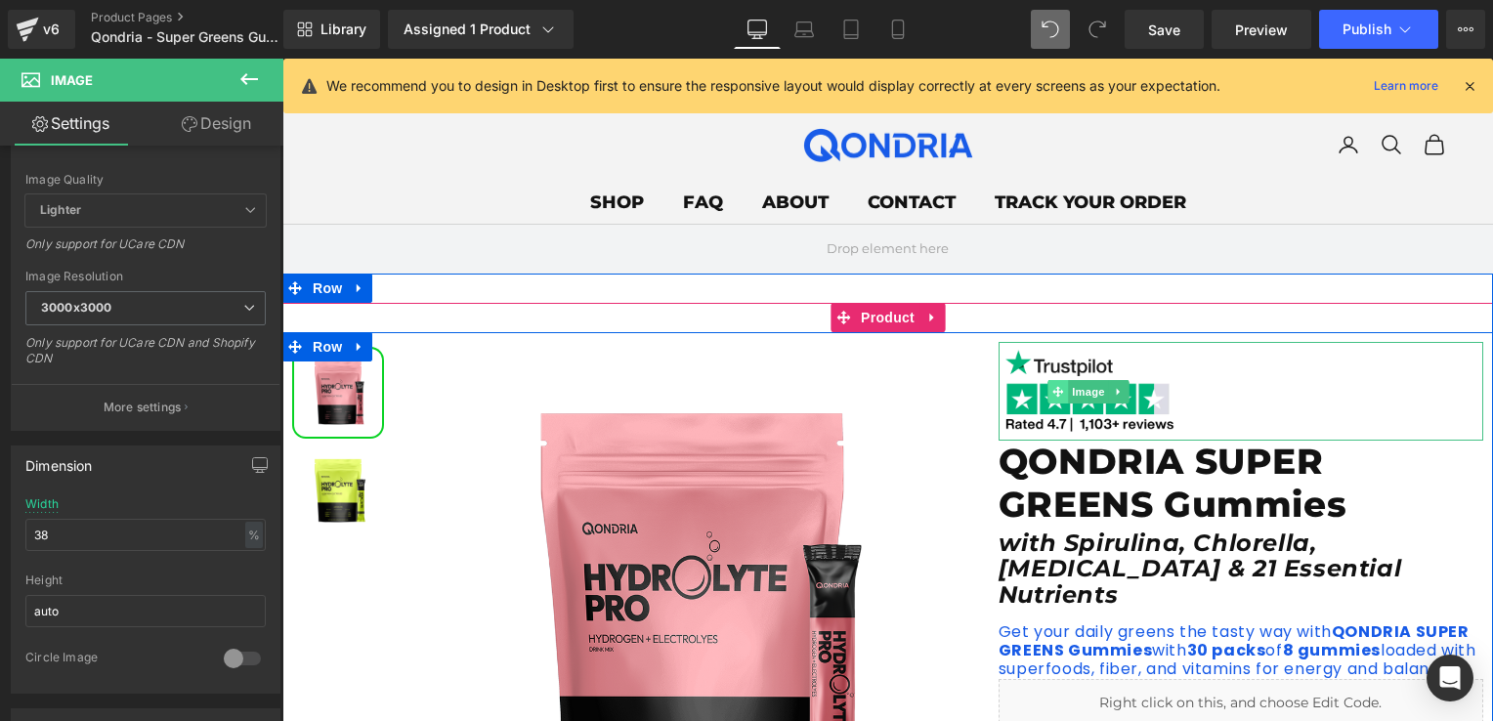
click at [1052, 395] on icon at bounding box center [1057, 391] width 11 height 11
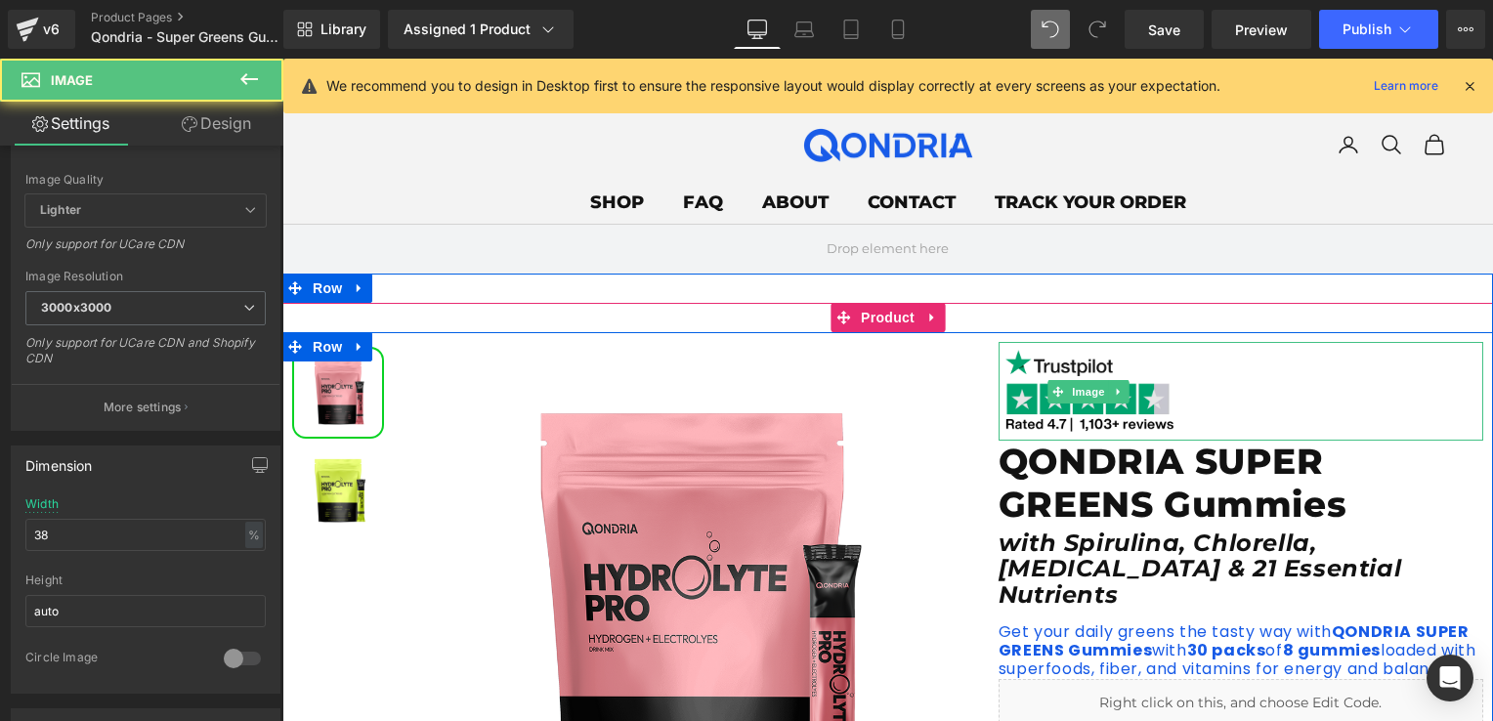
click at [1031, 404] on img at bounding box center [1088, 391] width 180 height 99
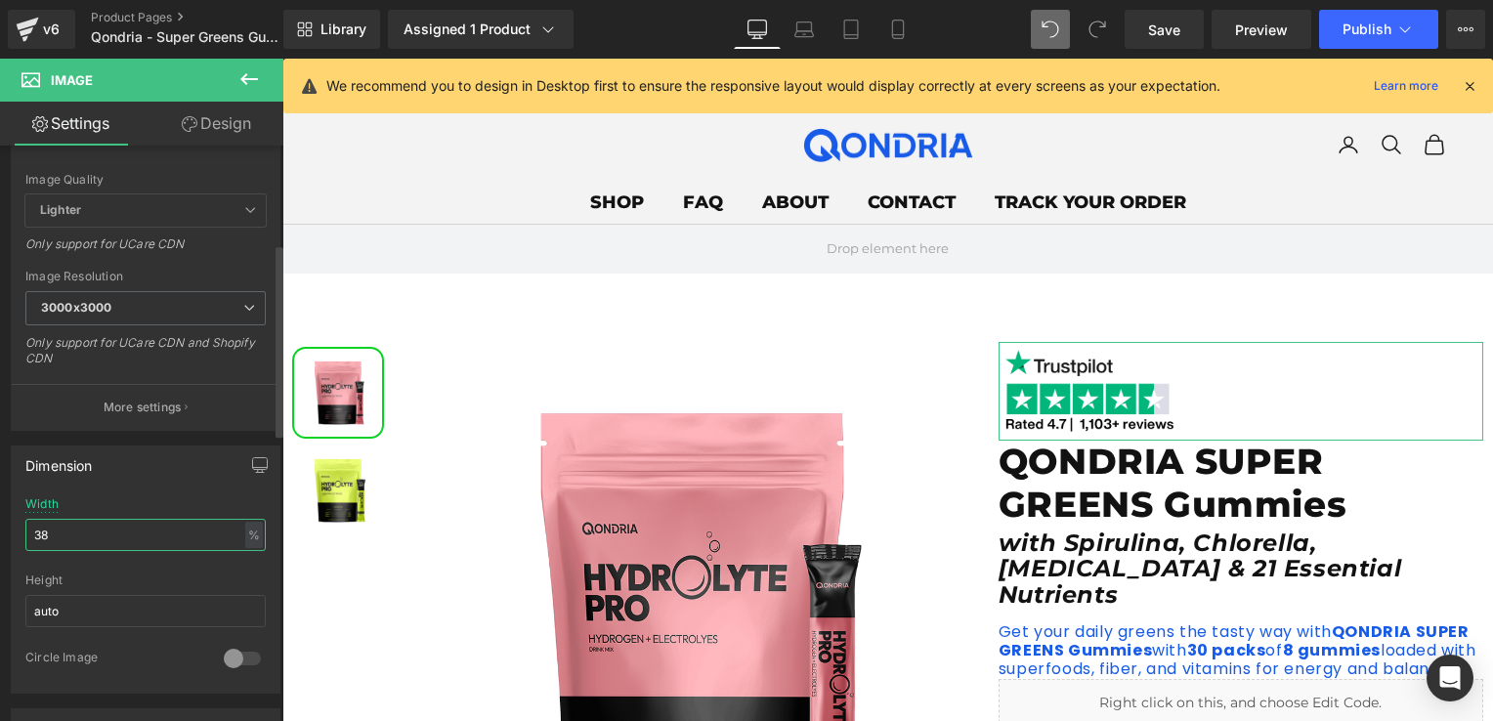
click at [70, 533] on input "38" at bounding box center [145, 535] width 240 height 32
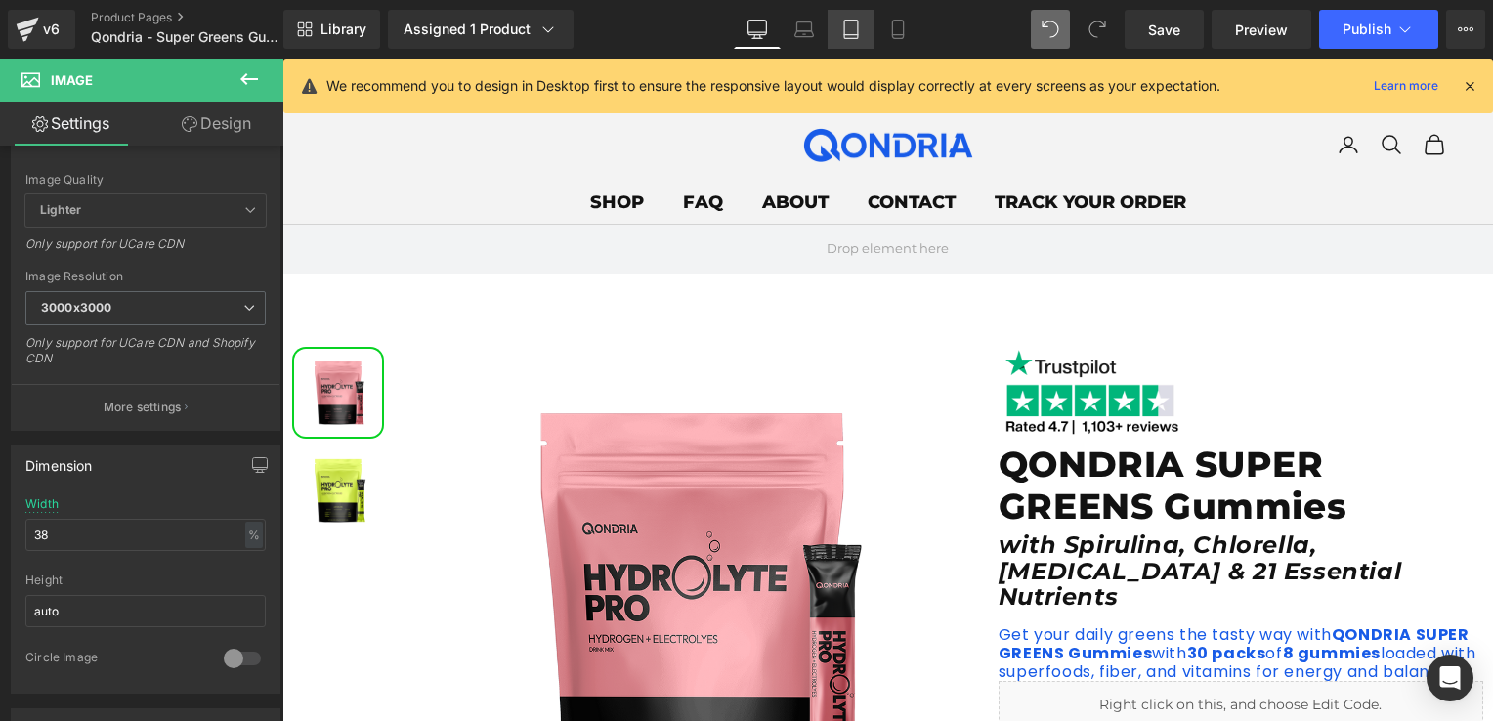
click at [871, 44] on link "Tablet" at bounding box center [850, 29] width 47 height 39
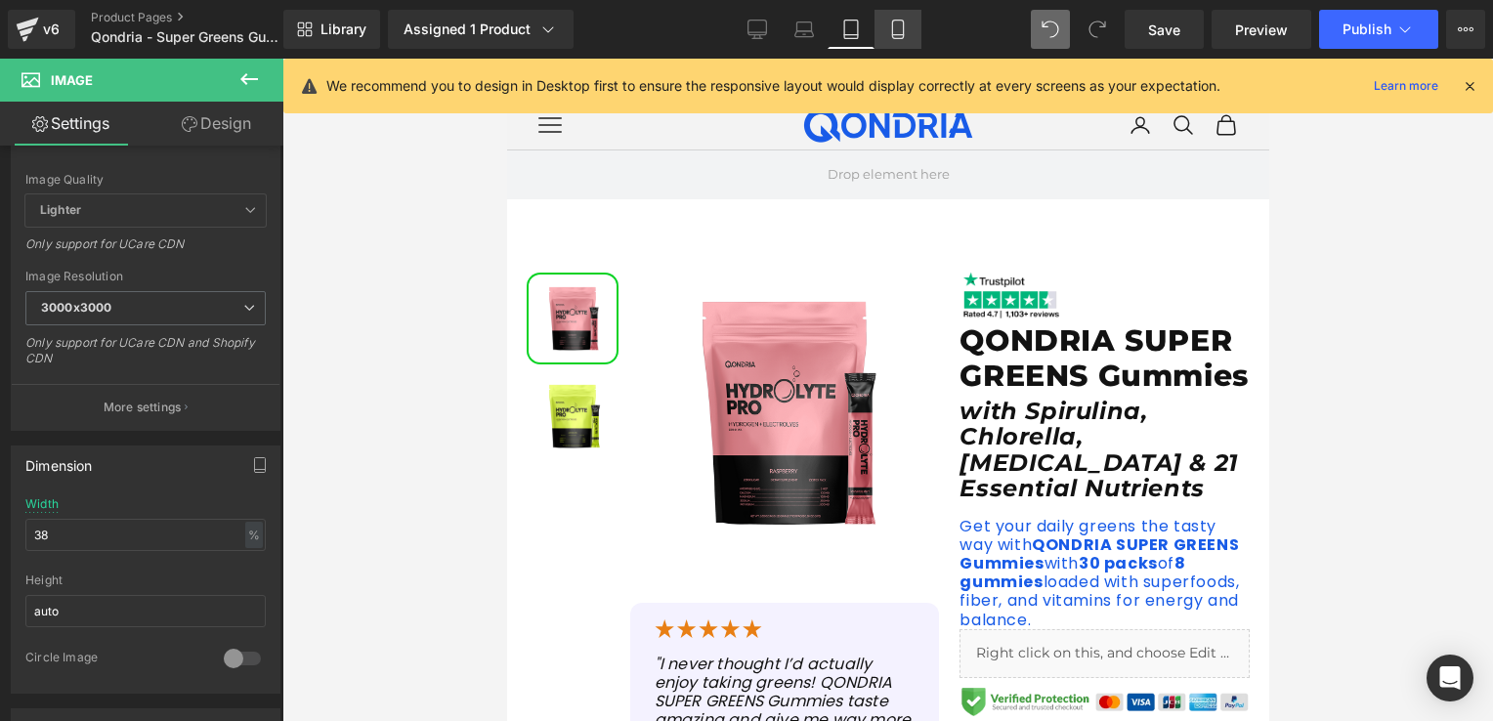
click at [896, 43] on link "Mobile" at bounding box center [897, 29] width 47 height 39
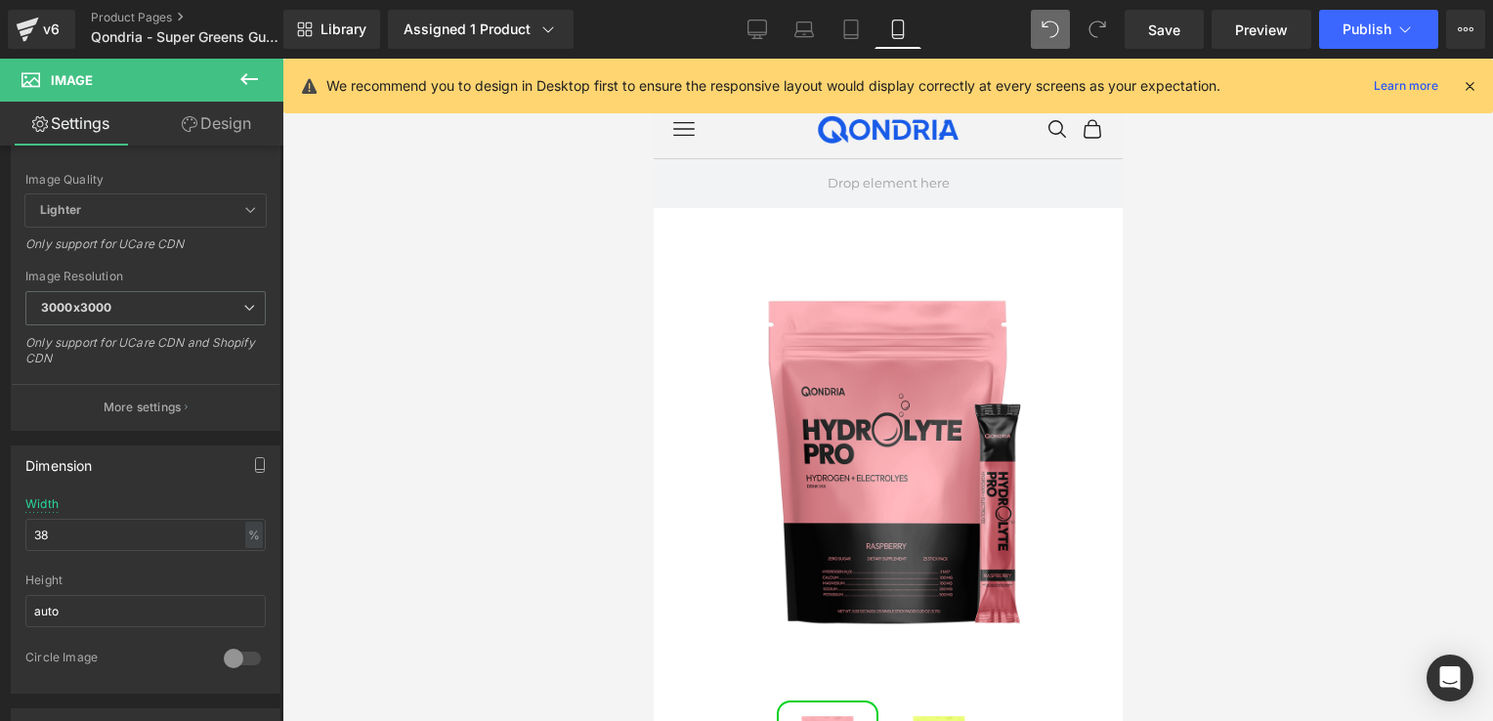
scroll to position [574, 0]
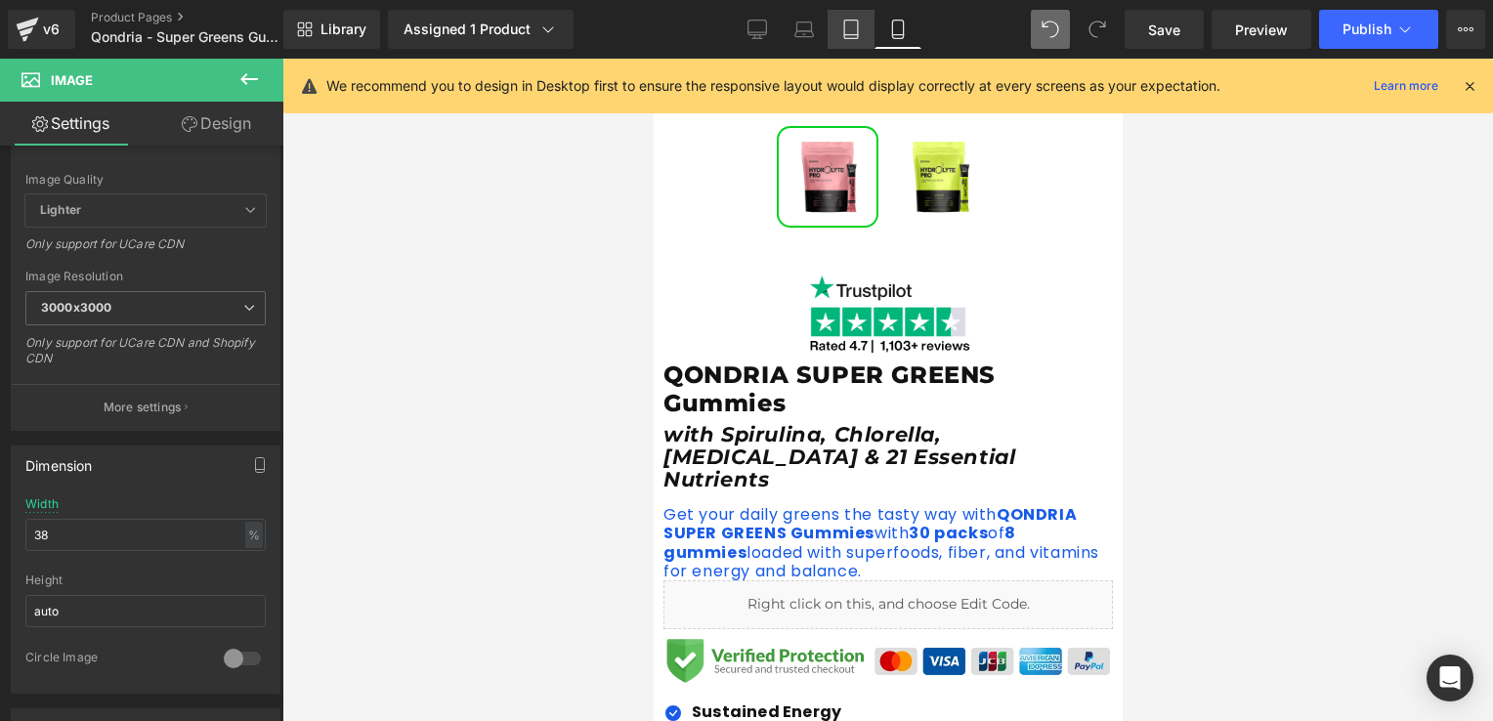
click at [841, 25] on icon at bounding box center [851, 30] width 20 height 20
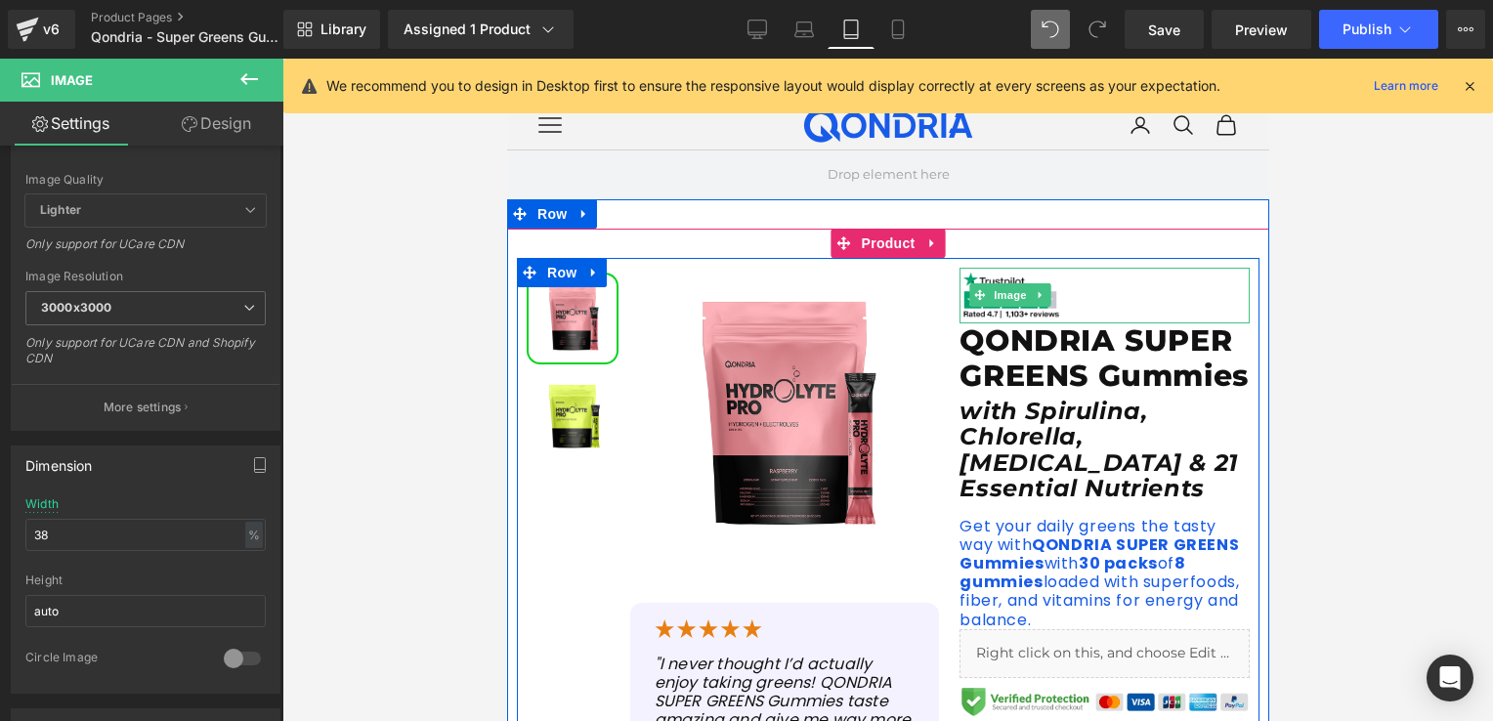
click at [977, 311] on img at bounding box center [1009, 296] width 102 height 56
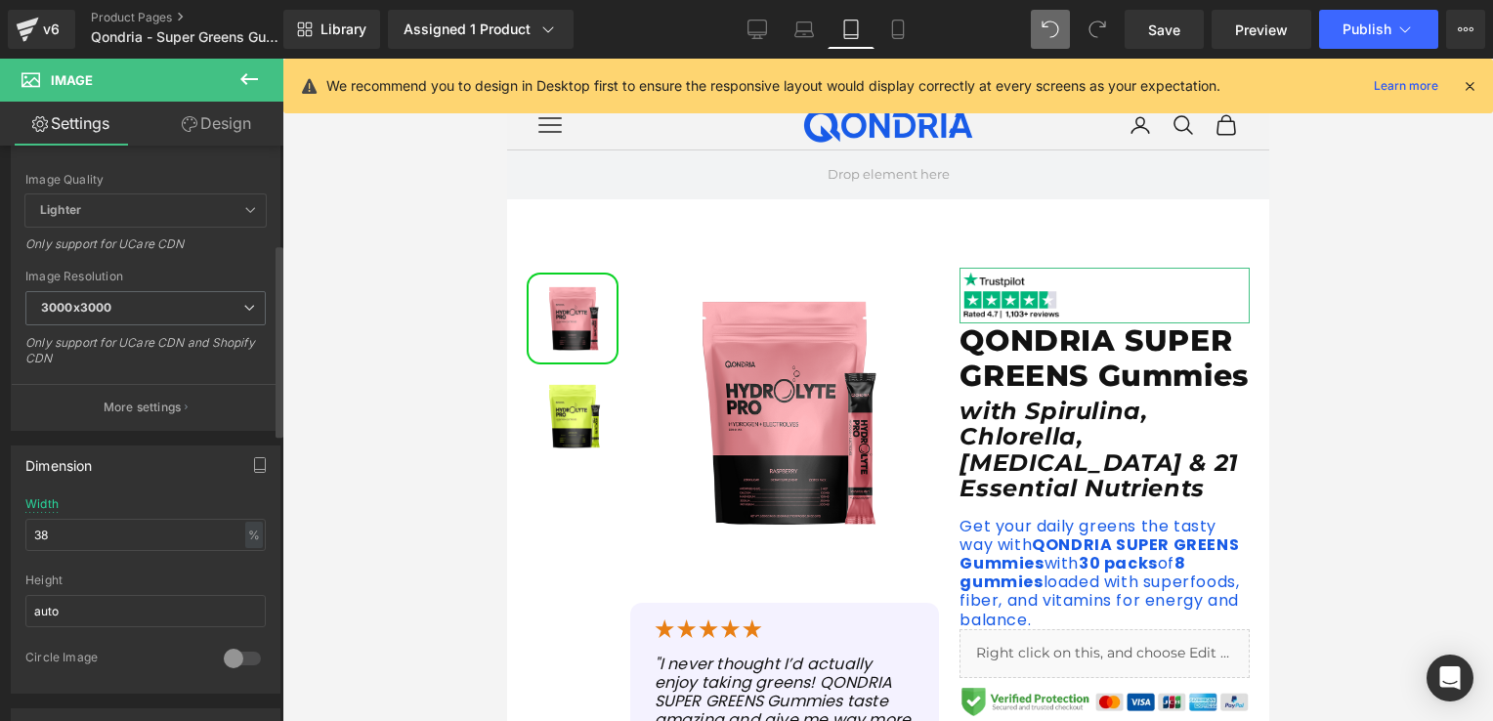
click at [80, 552] on div "Width 38 % % px" at bounding box center [145, 535] width 240 height 76
click at [74, 529] on input "38" at bounding box center [145, 535] width 240 height 32
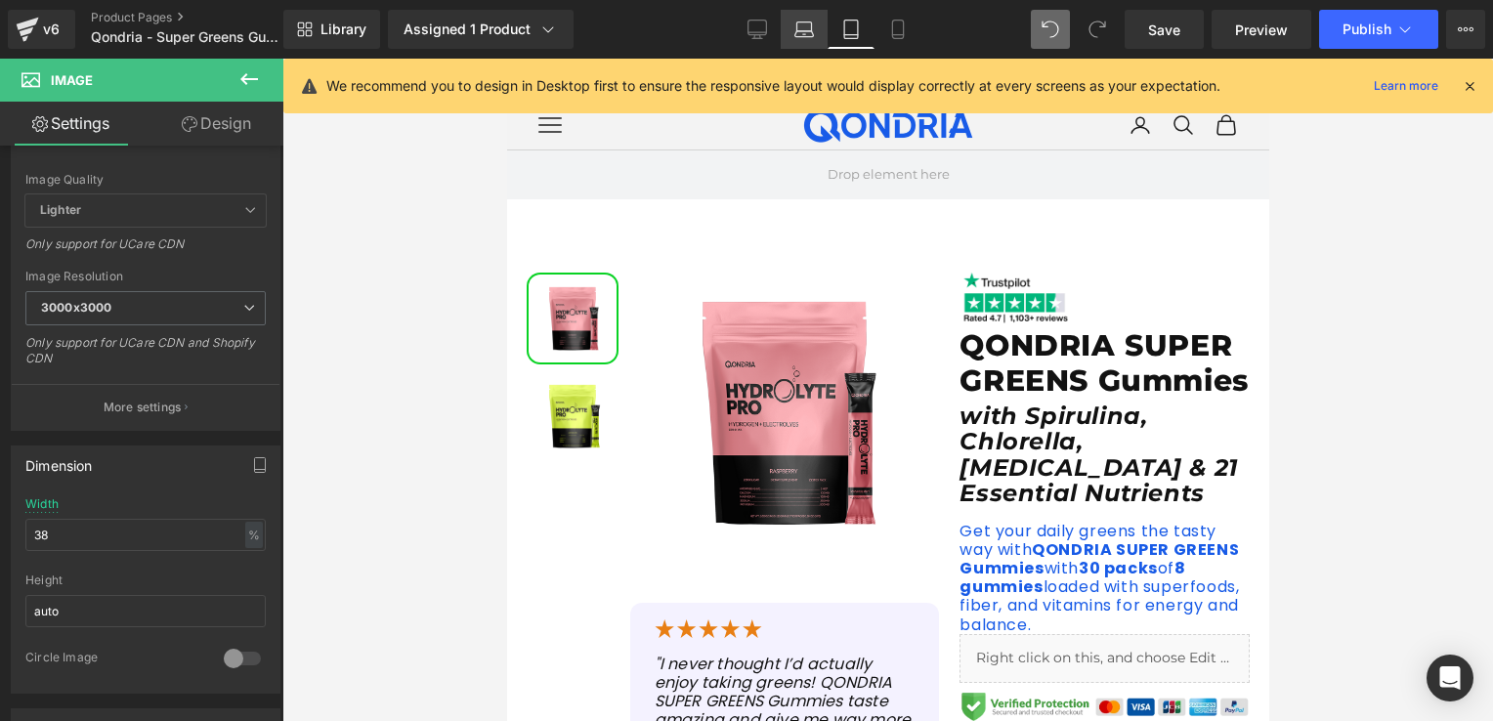
click at [794, 38] on link "Laptop" at bounding box center [803, 29] width 47 height 39
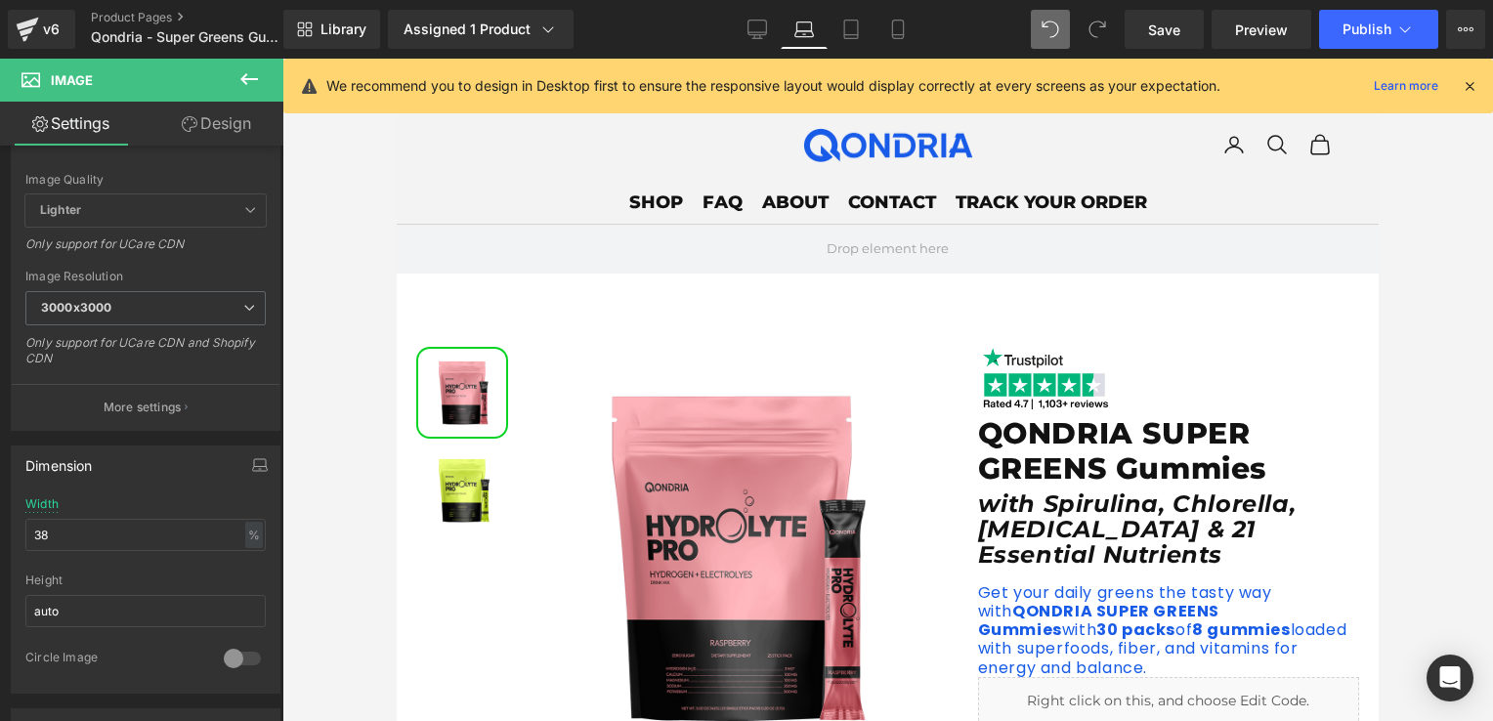
scroll to position [74, 0]
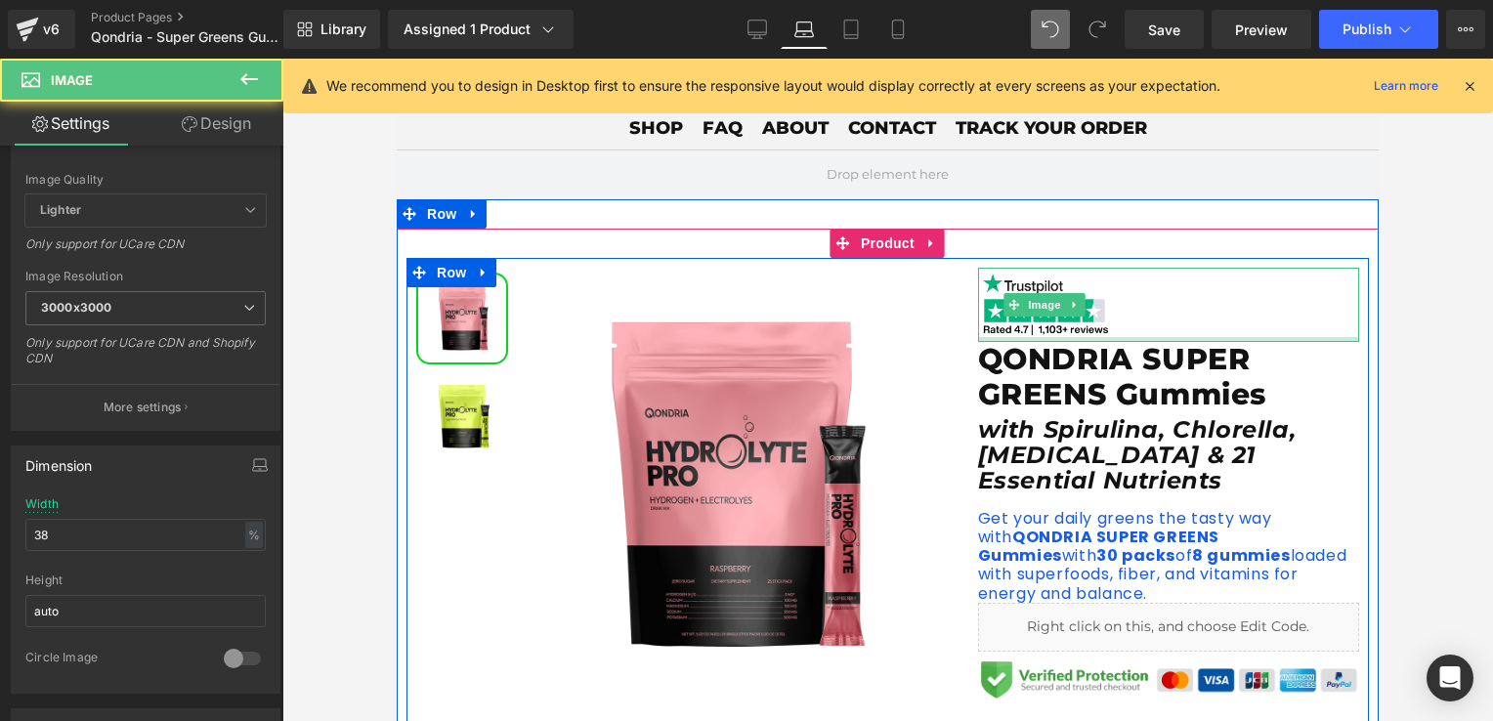
click at [1115, 322] on div at bounding box center [1168, 304] width 381 height 73
click at [1110, 321] on div at bounding box center [1168, 304] width 381 height 73
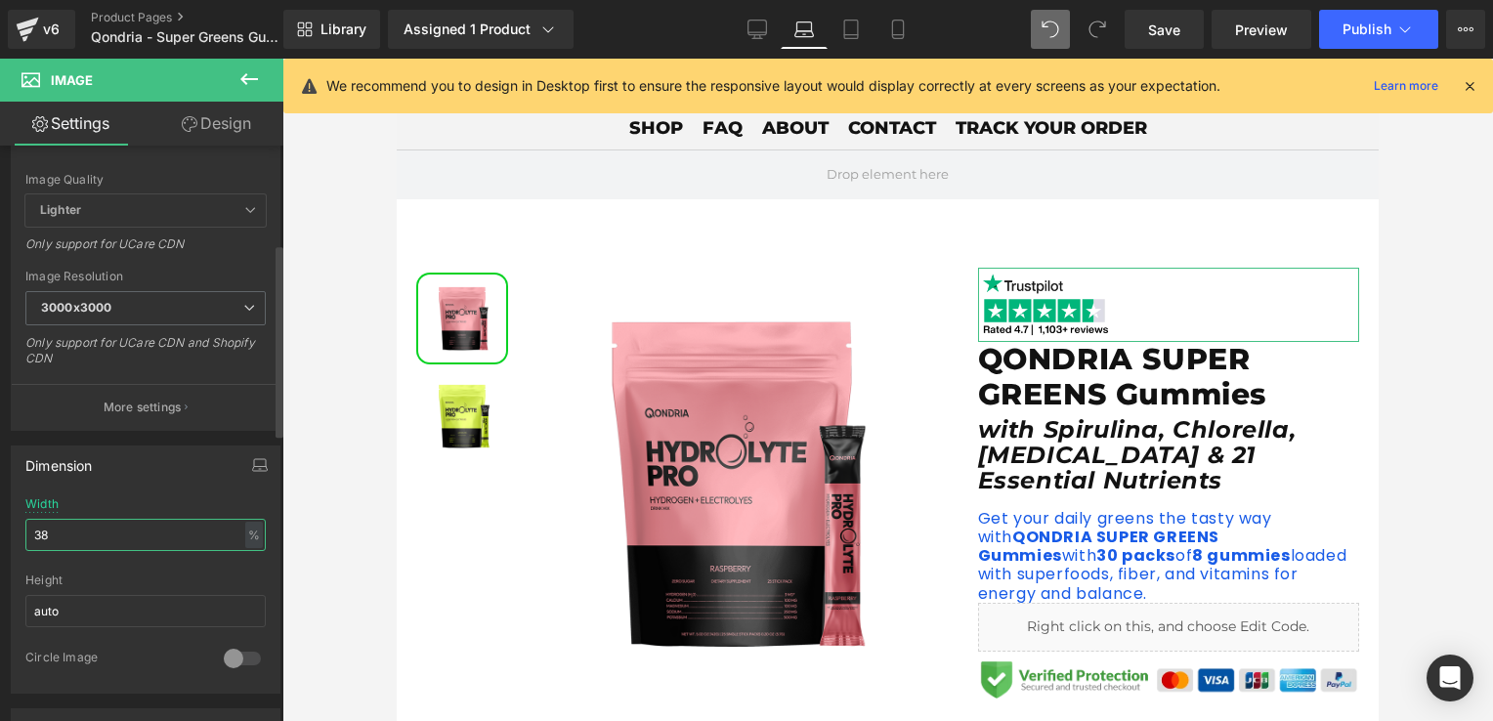
click at [146, 523] on input "38" at bounding box center [145, 535] width 240 height 32
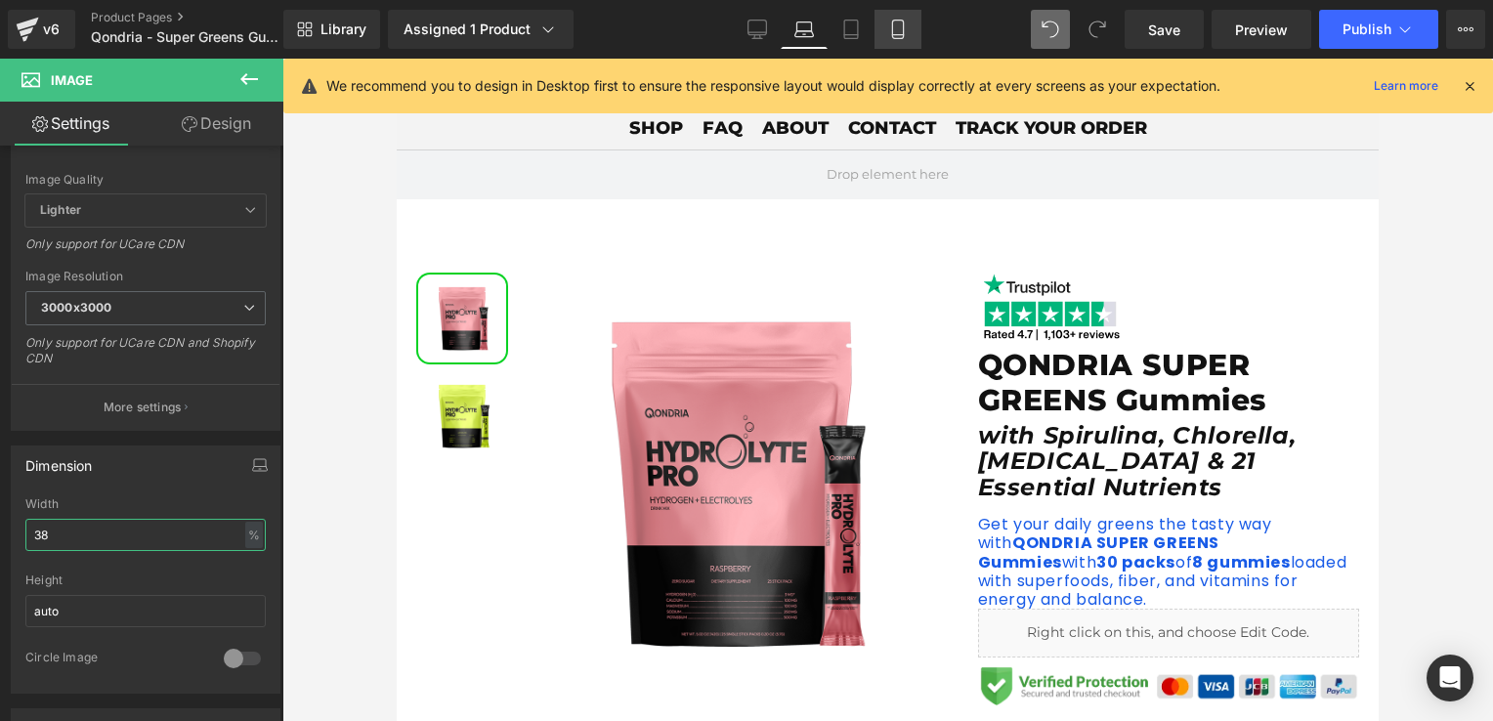
type input "38"
click at [899, 33] on icon at bounding box center [898, 30] width 20 height 20
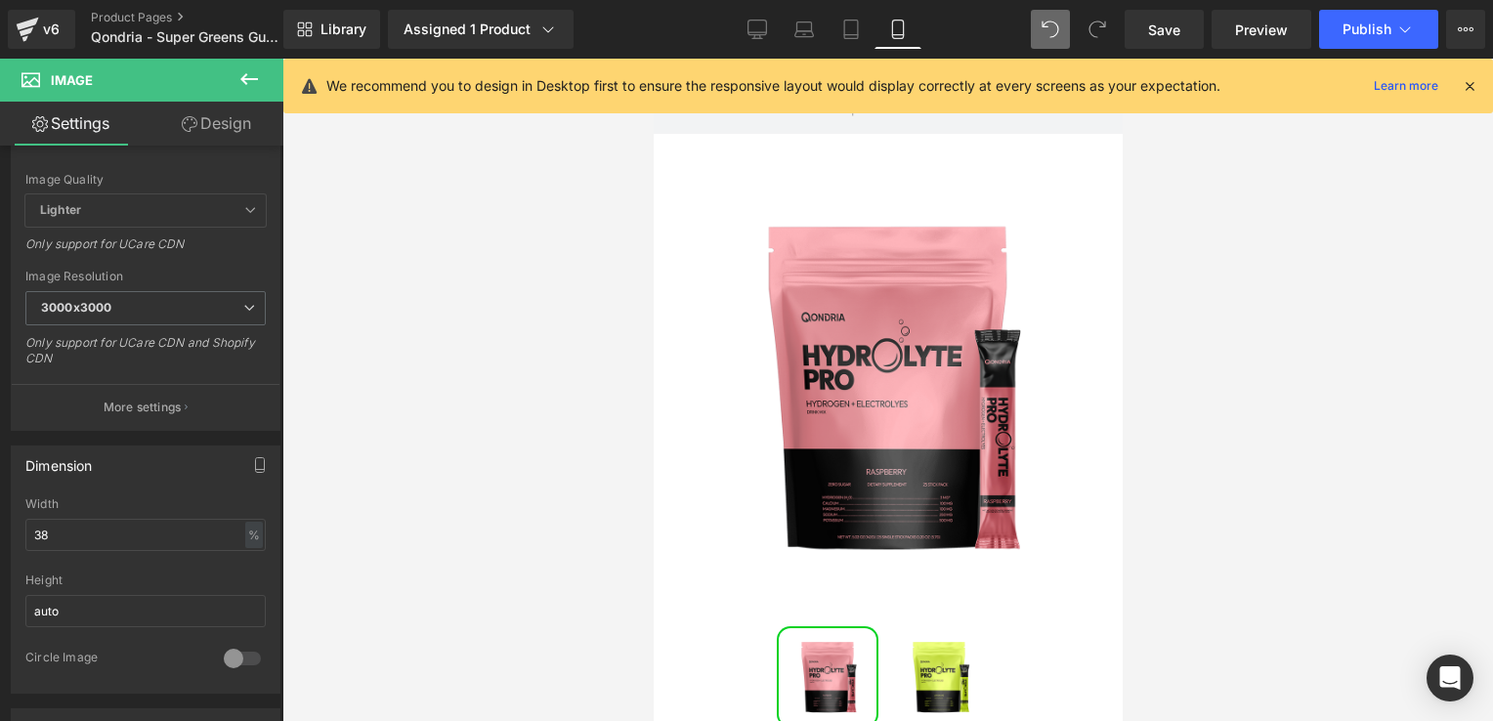
scroll to position [574, 0]
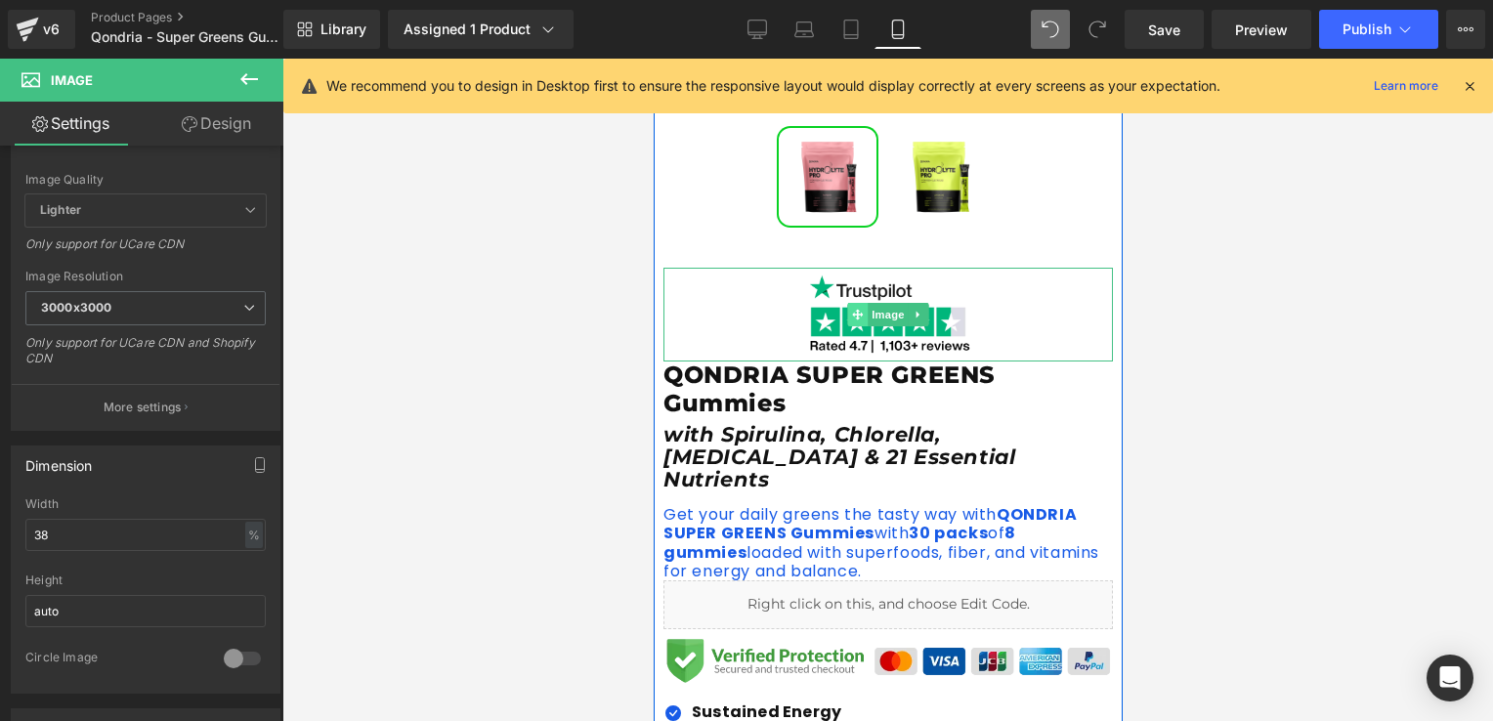
click at [852, 317] on icon at bounding box center [856, 315] width 11 height 11
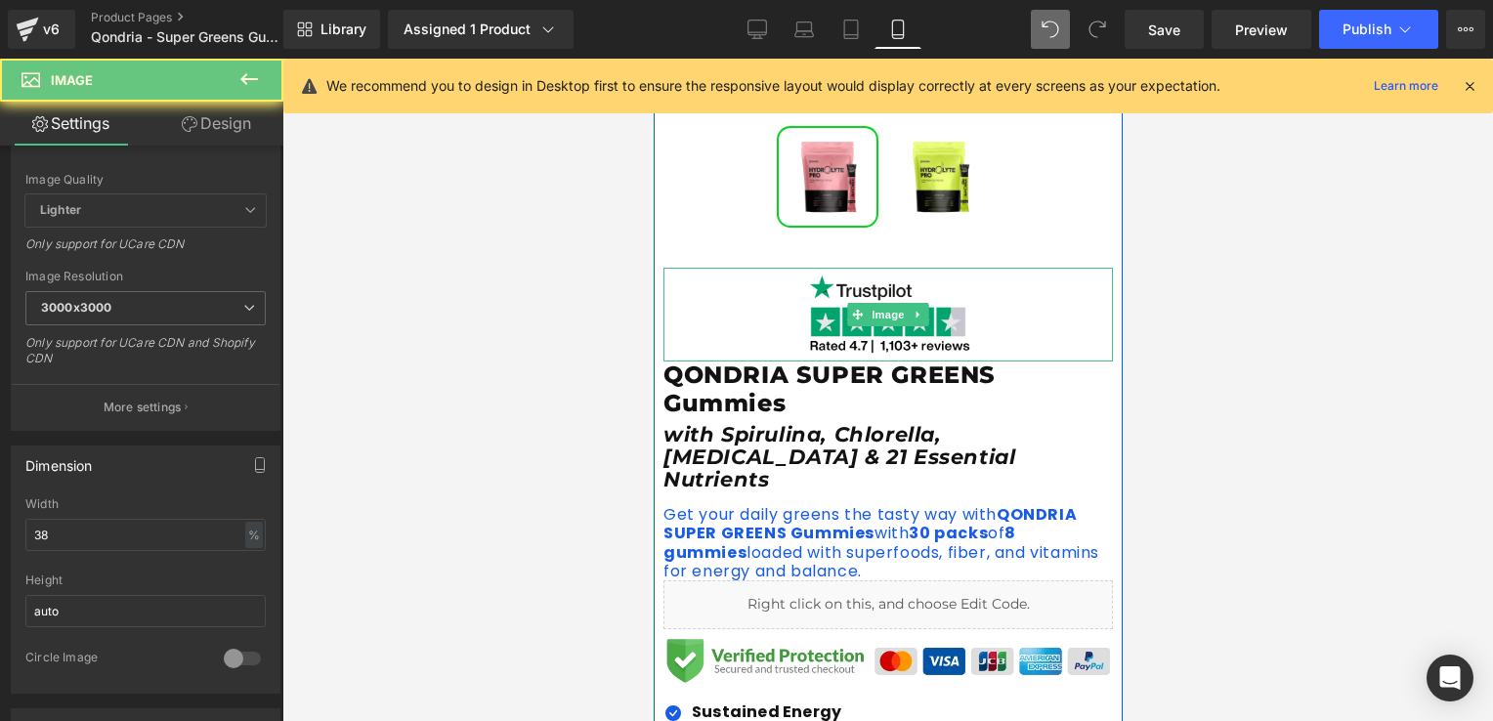
click at [818, 324] on img at bounding box center [887, 315] width 171 height 94
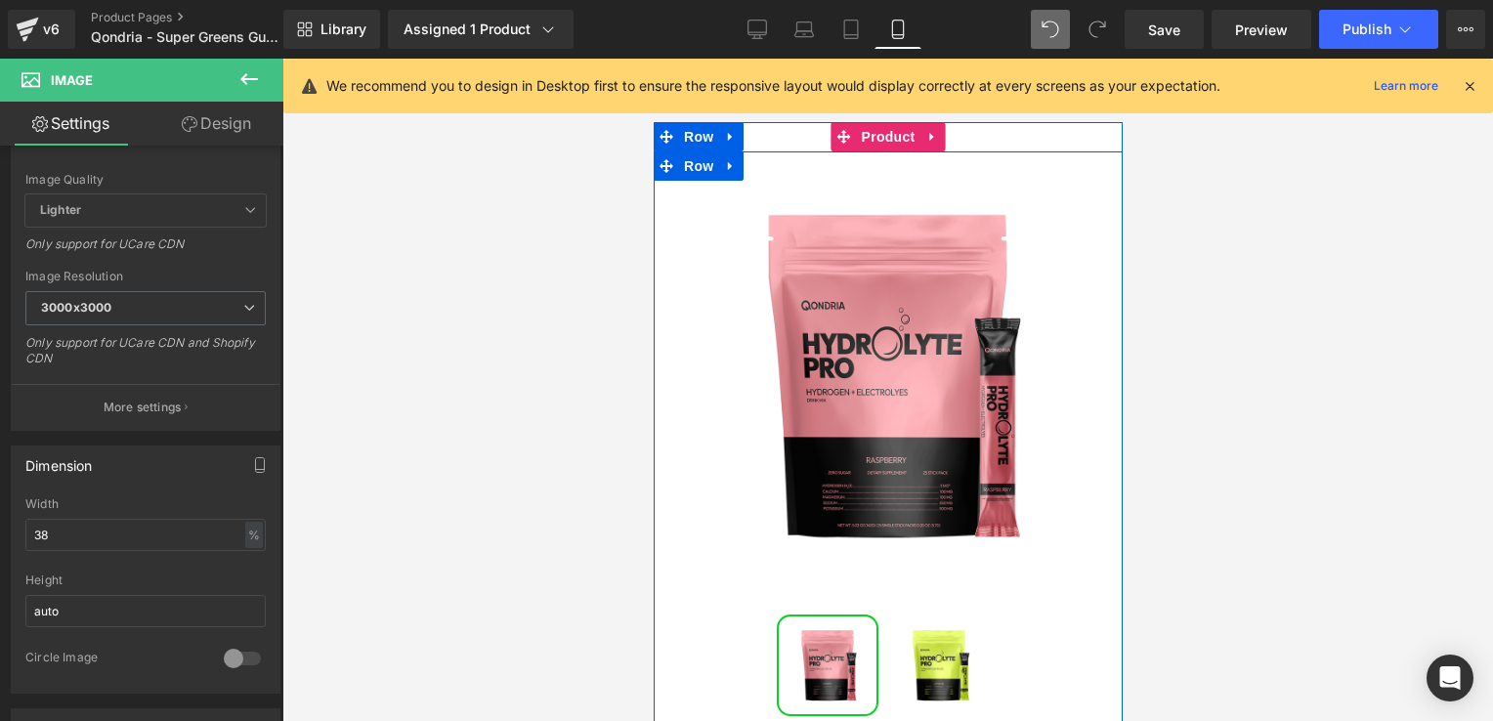
scroll to position [0, 0]
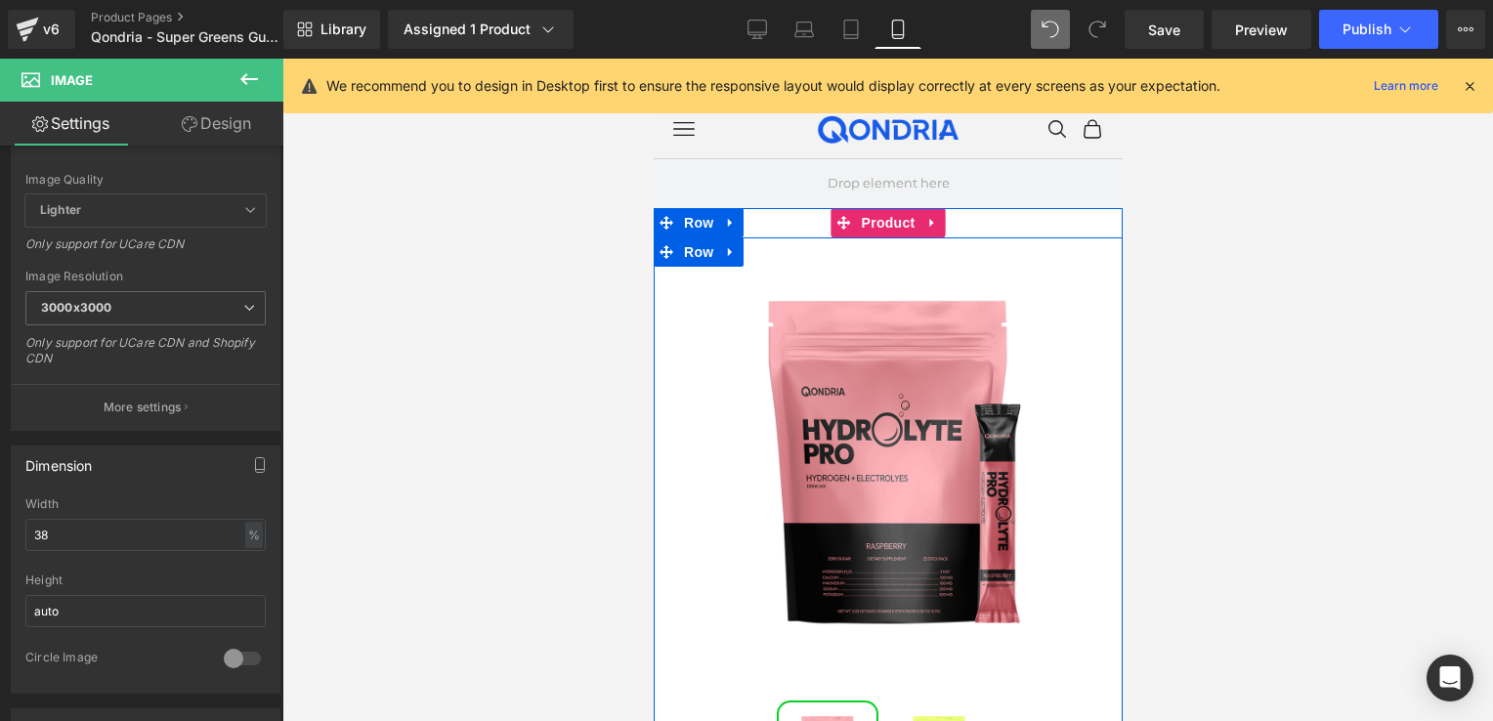
click at [822, 499] on img at bounding box center [886, 461] width 448 height 448
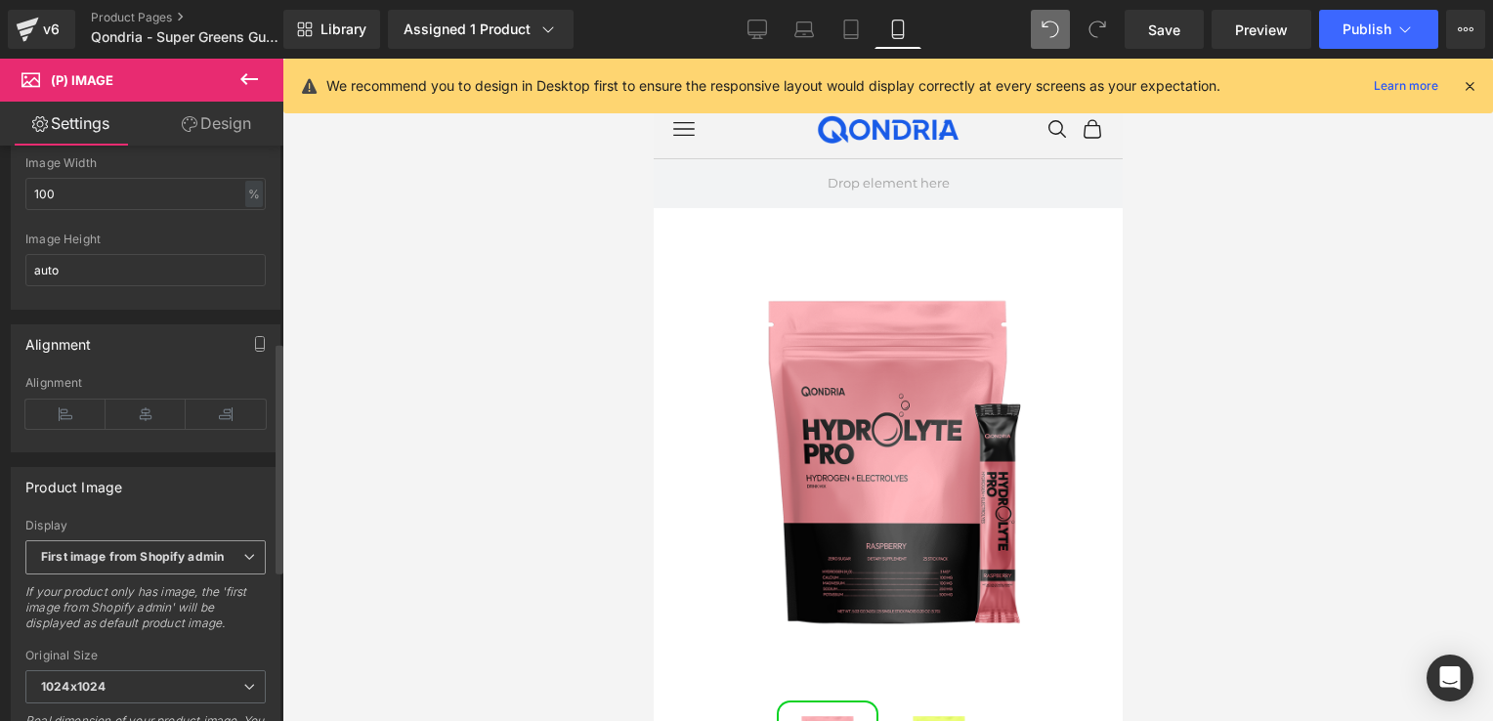
scroll to position [488, 0]
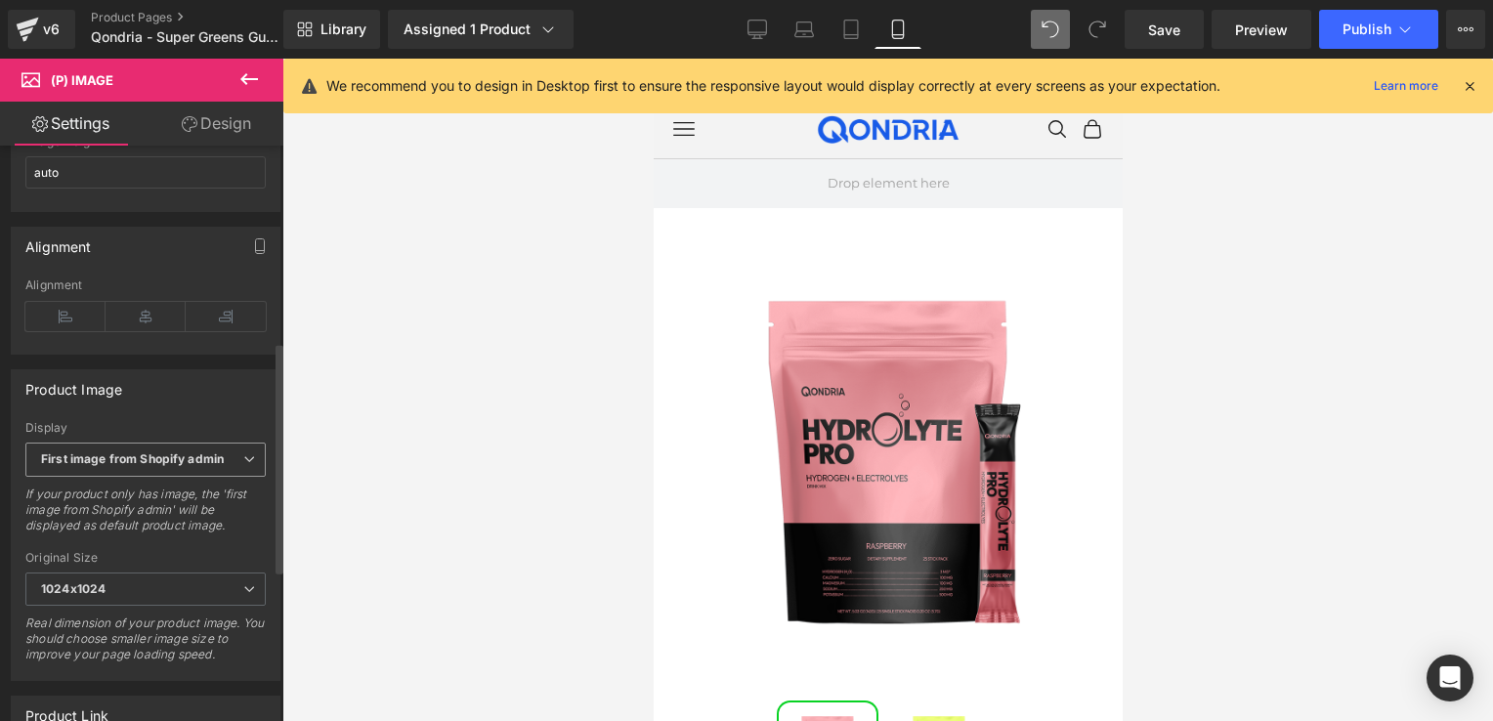
click at [124, 466] on b "First image from Shopify admin" at bounding box center [132, 458] width 183 height 15
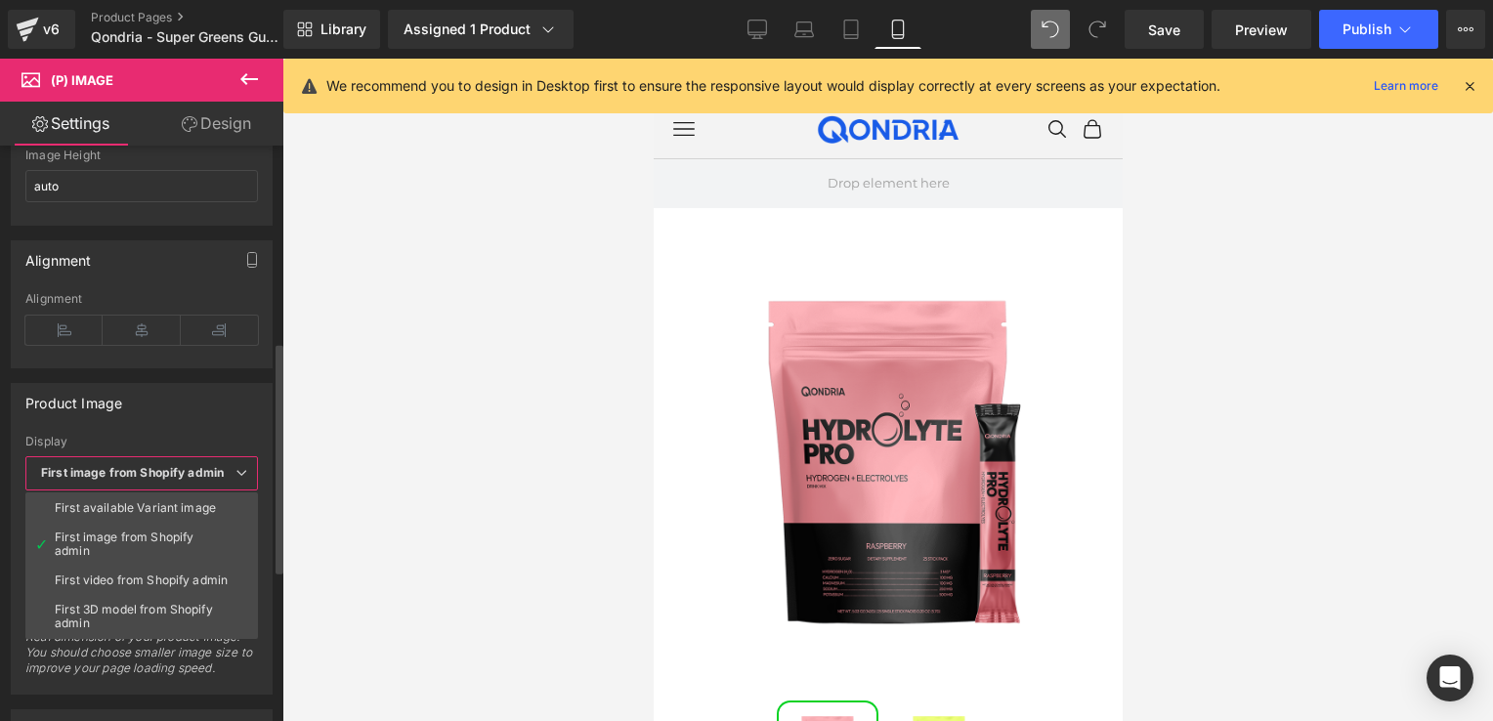
click at [227, 413] on div "Product Image" at bounding box center [142, 402] width 260 height 37
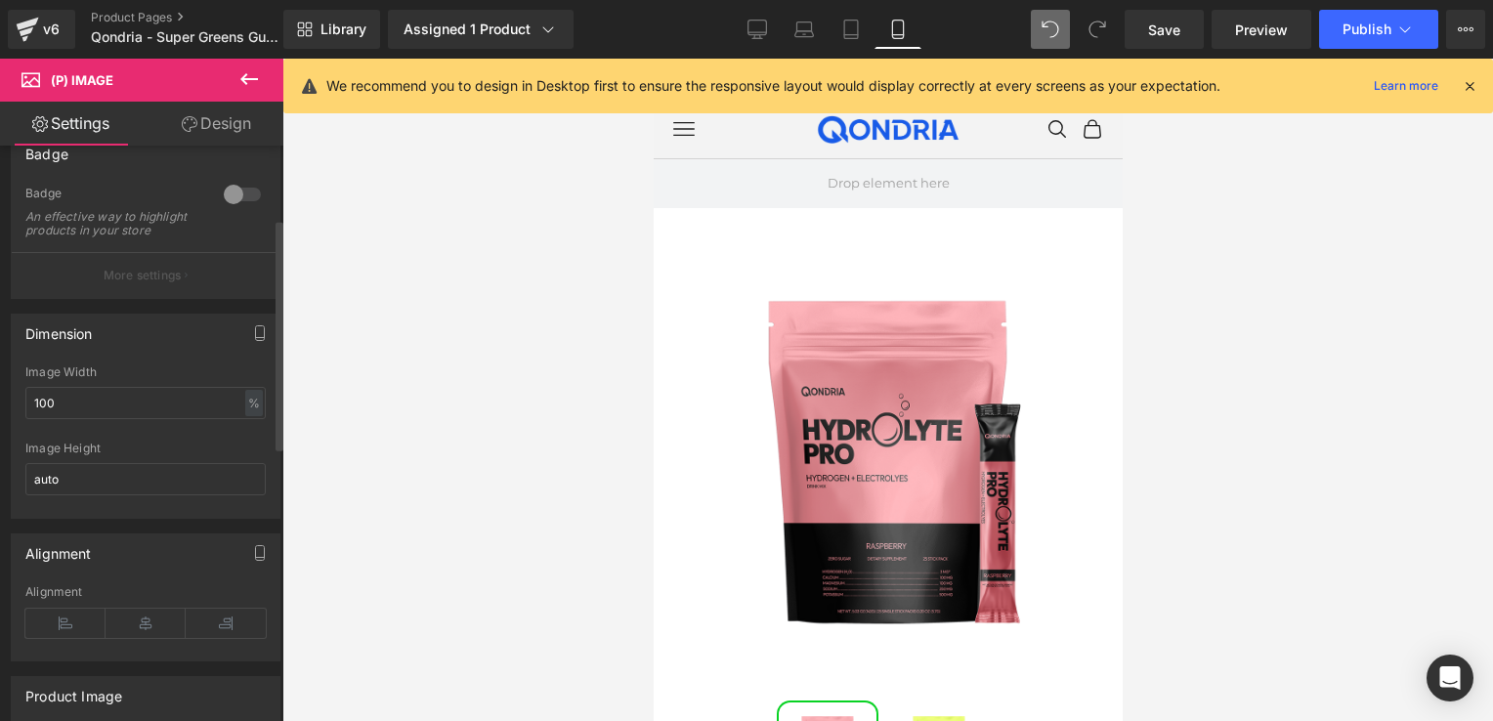
scroll to position [0, 0]
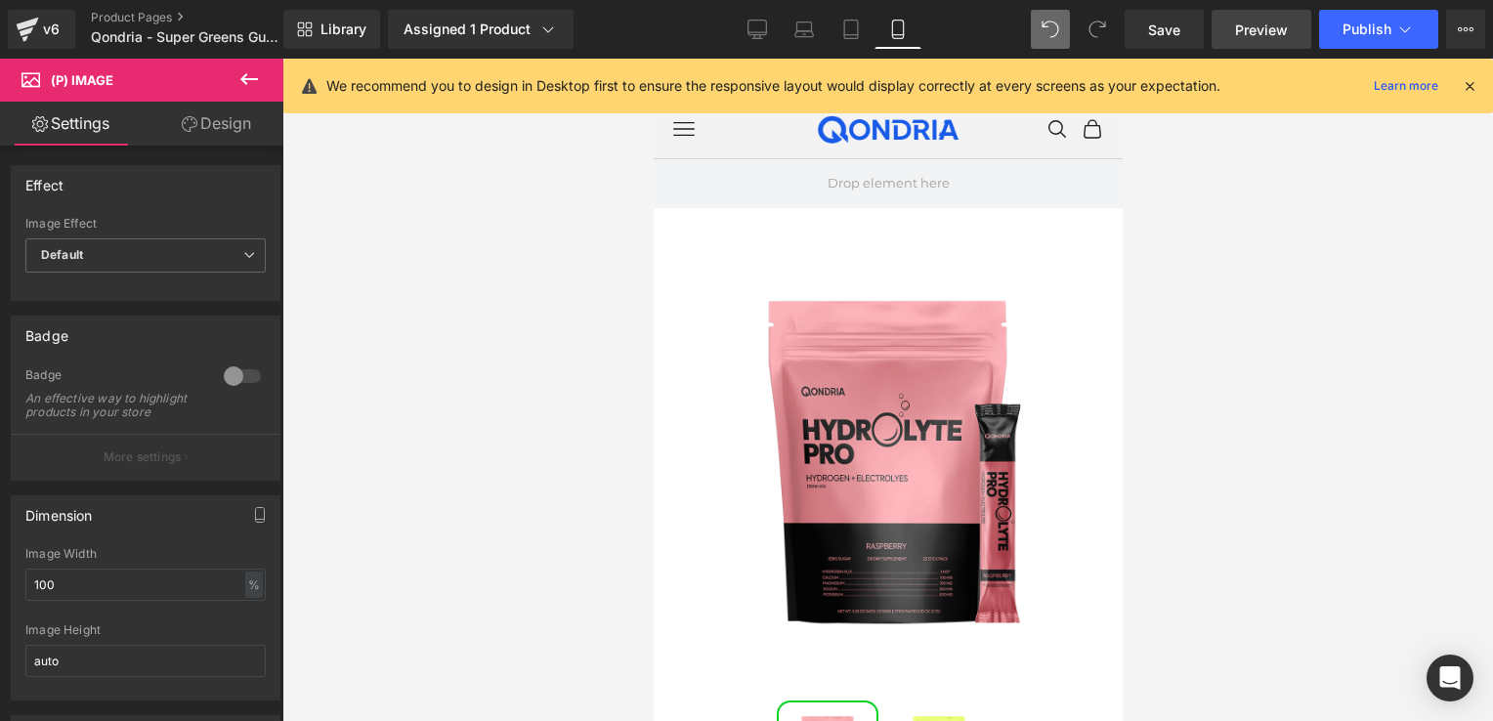
click at [1240, 33] on span "Preview" at bounding box center [1261, 30] width 53 height 21
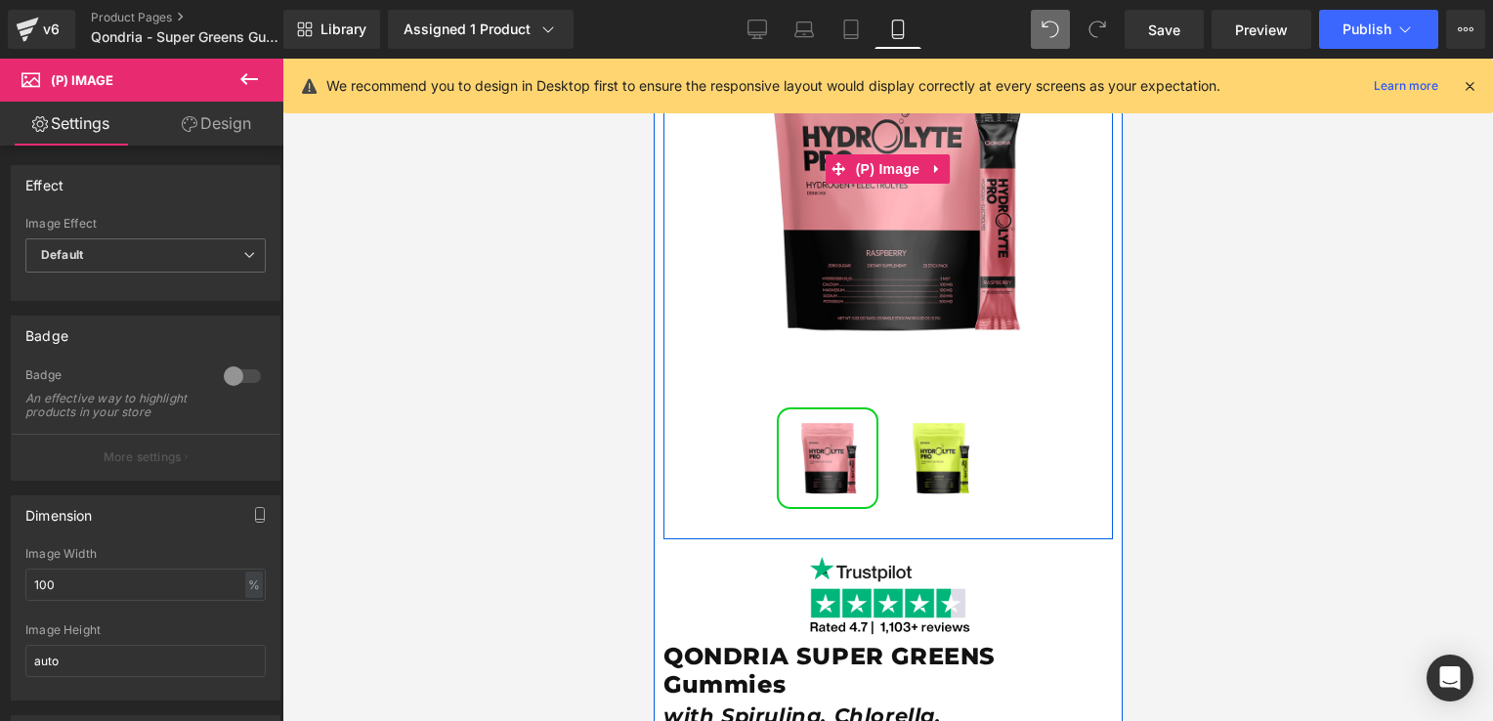
scroll to position [488, 0]
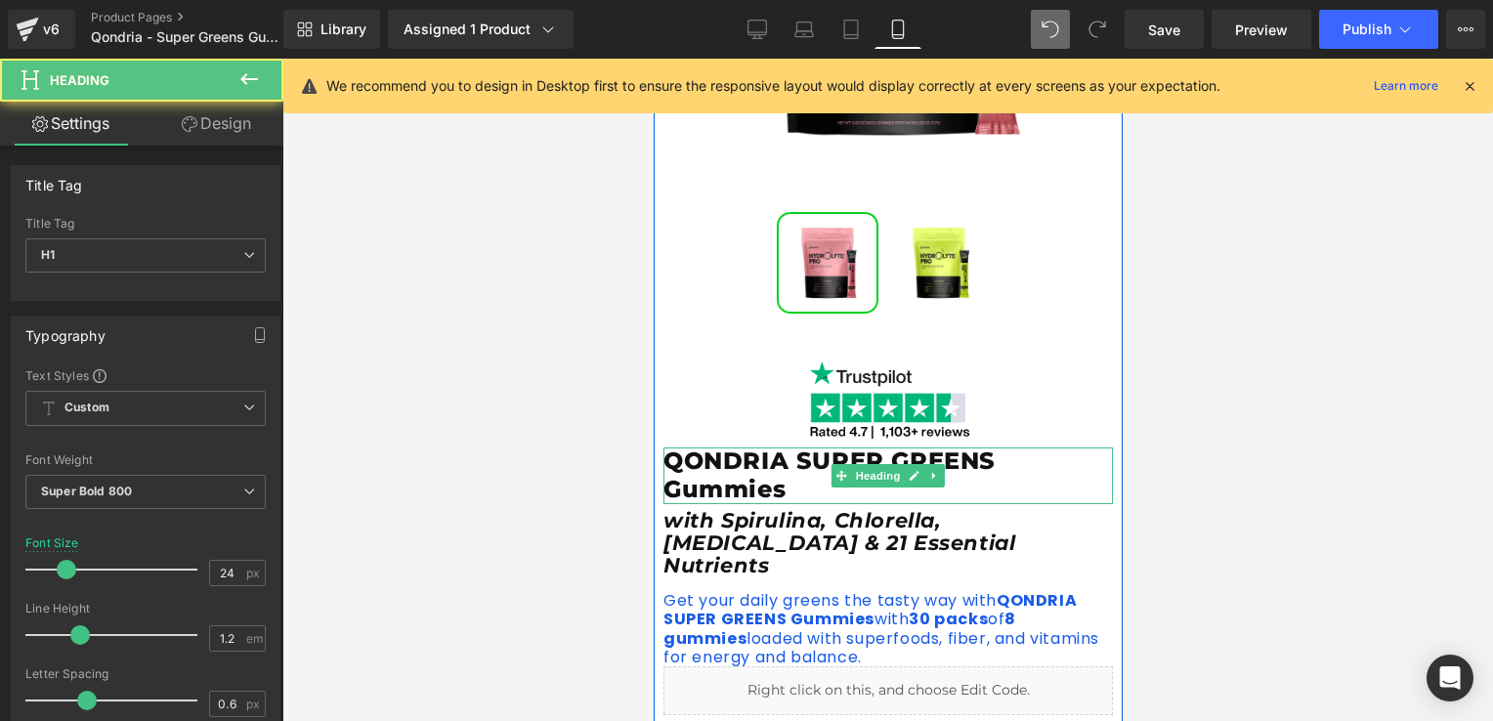
click at [779, 491] on h1 "QONDRIA SUPER GREENS Gummies" at bounding box center [886, 475] width 449 height 57
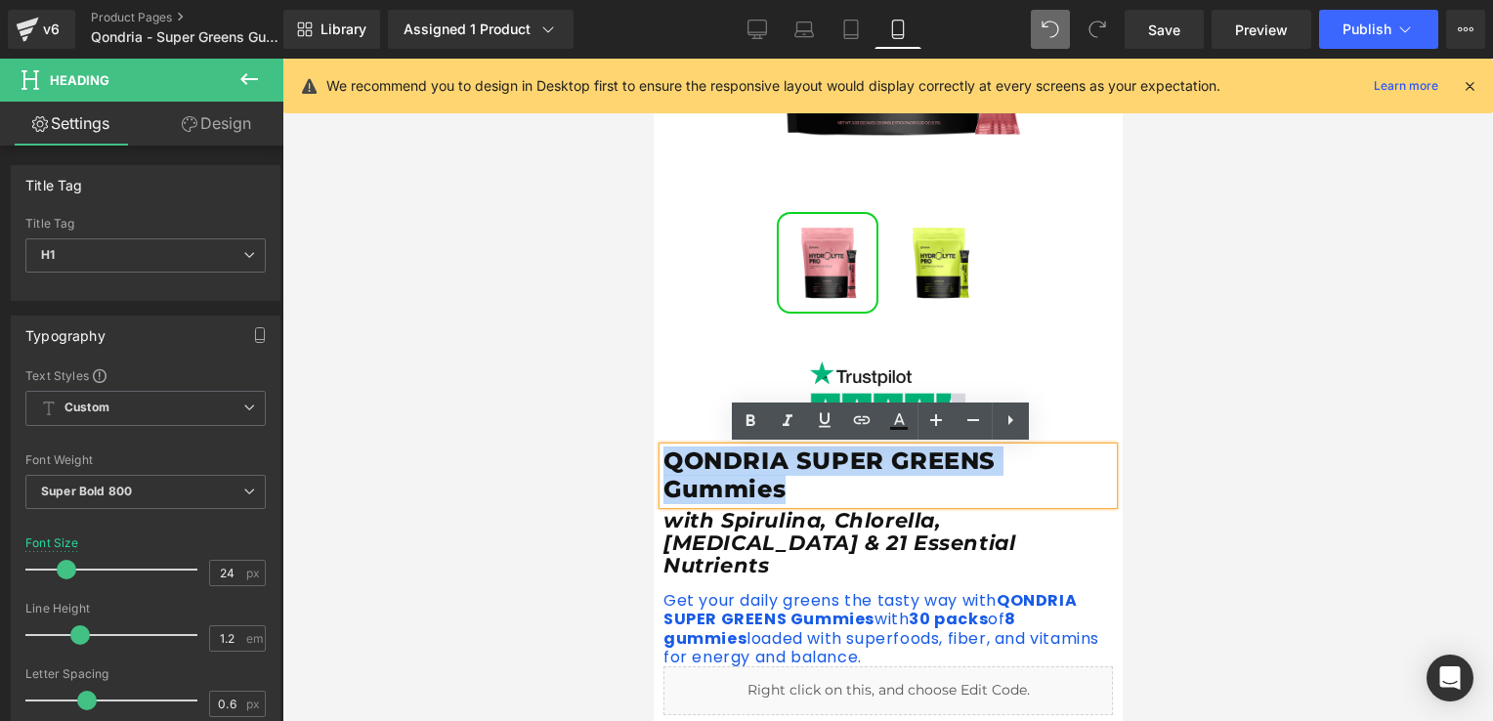
drag, startPoint x: 778, startPoint y: 491, endPoint x: 660, endPoint y: 464, distance: 120.4
click at [662, 464] on h1 "QONDRIA SUPER GREENS Gummies" at bounding box center [886, 475] width 449 height 57
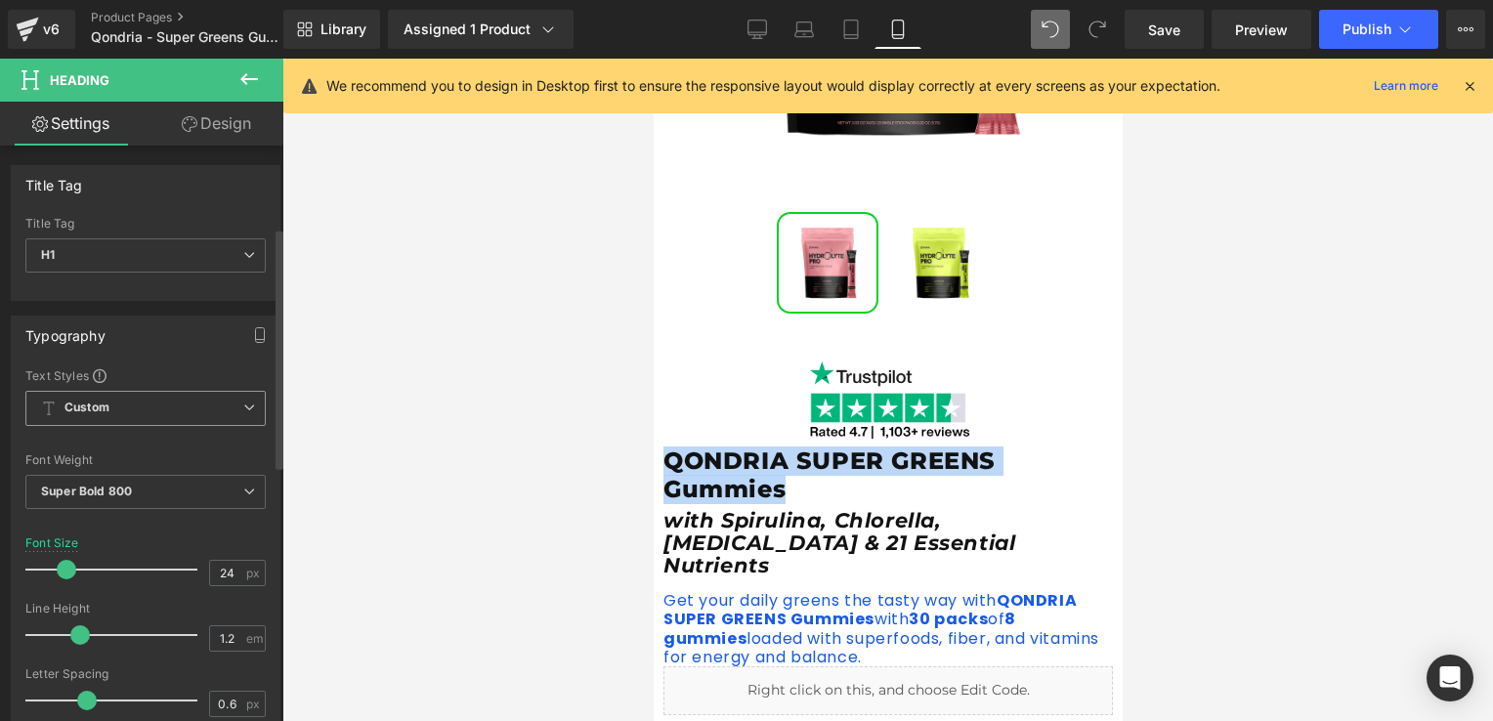
scroll to position [293, 0]
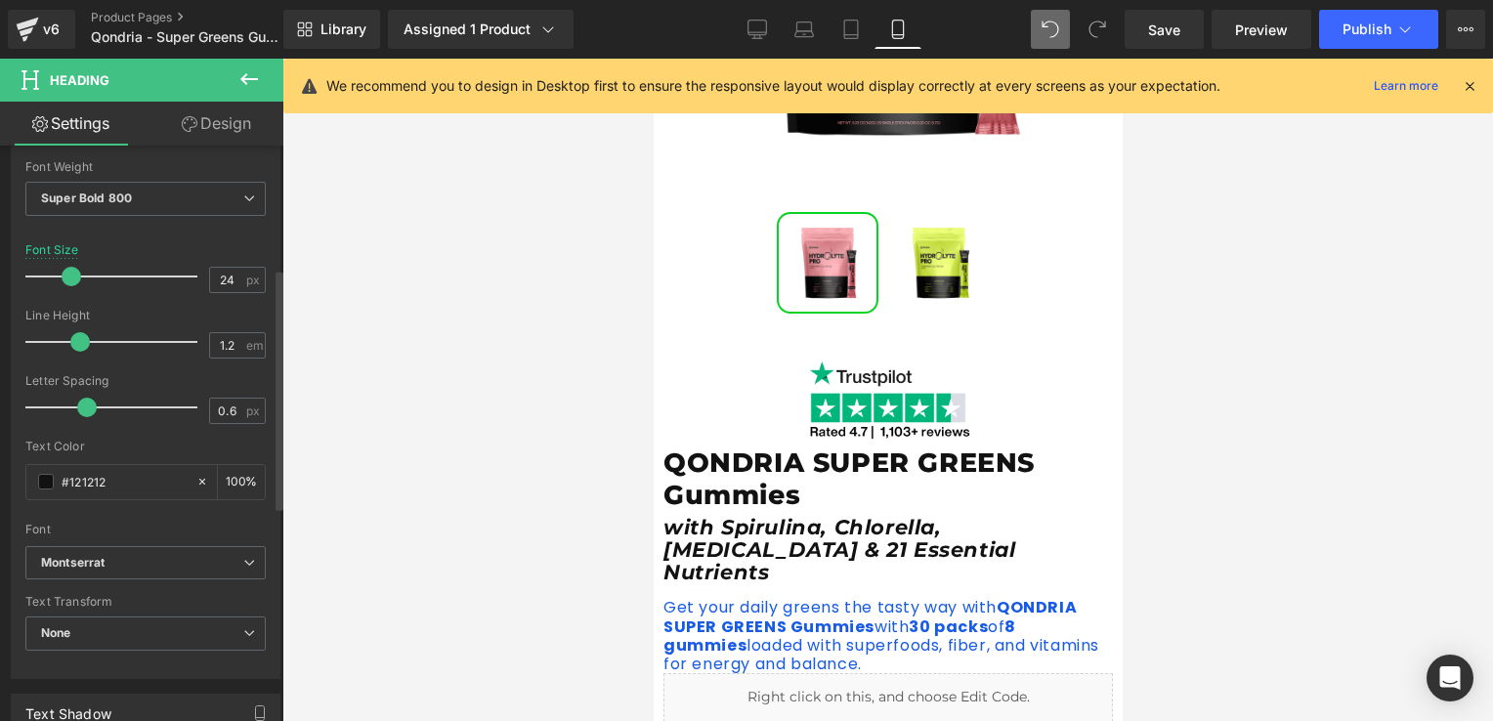
click at [67, 273] on span at bounding box center [72, 277] width 20 height 20
click at [415, 456] on div at bounding box center [887, 390] width 1210 height 662
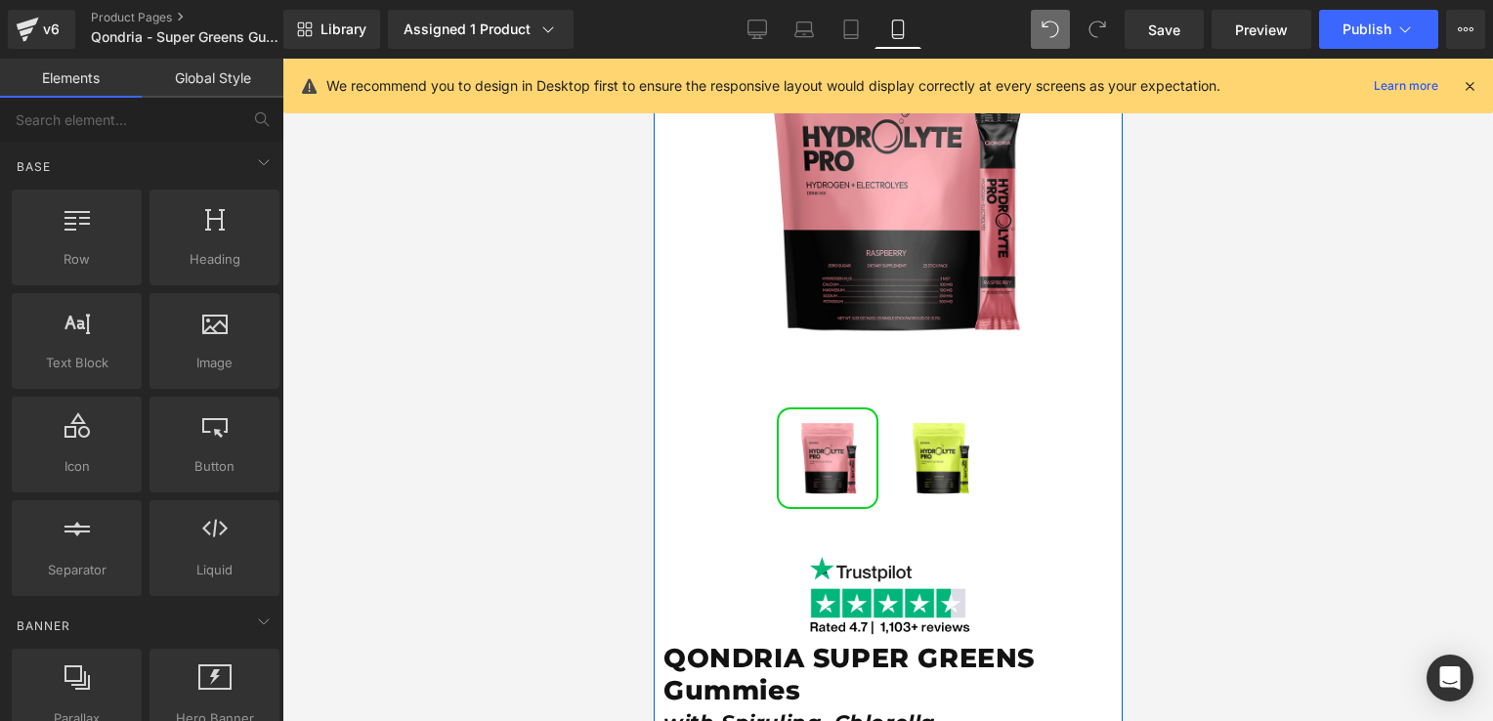
scroll to position [0, 0]
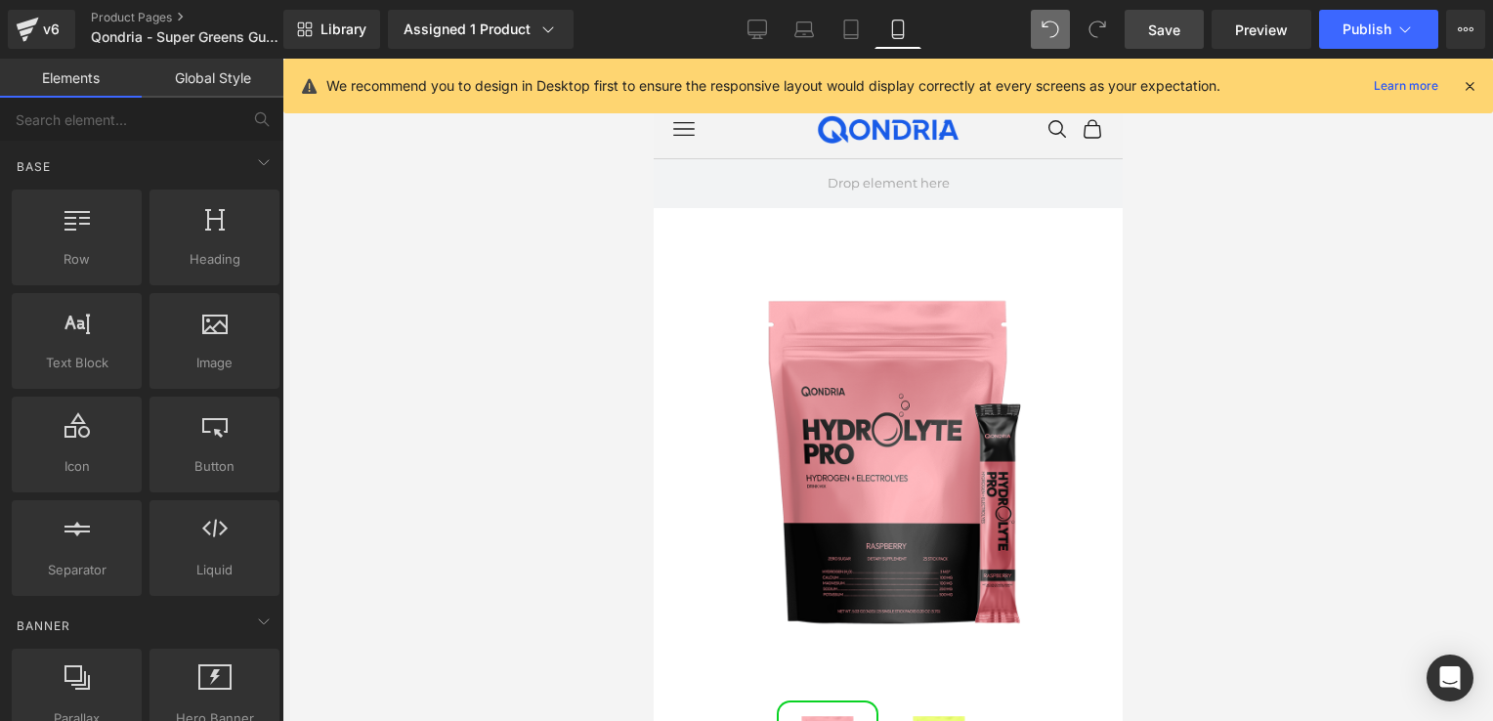
click at [1172, 28] on span "Save" at bounding box center [1164, 30] width 32 height 21
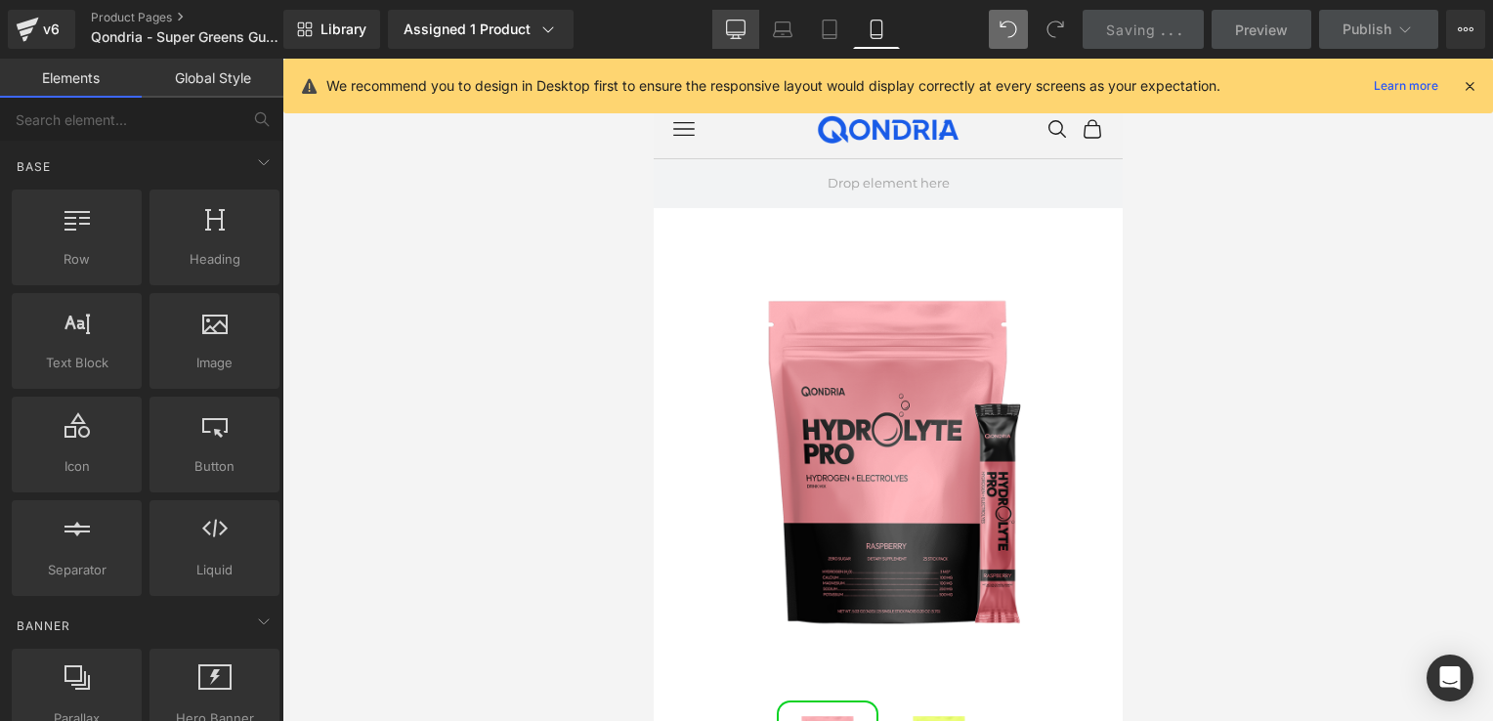
click at [729, 31] on icon at bounding box center [736, 28] width 19 height 15
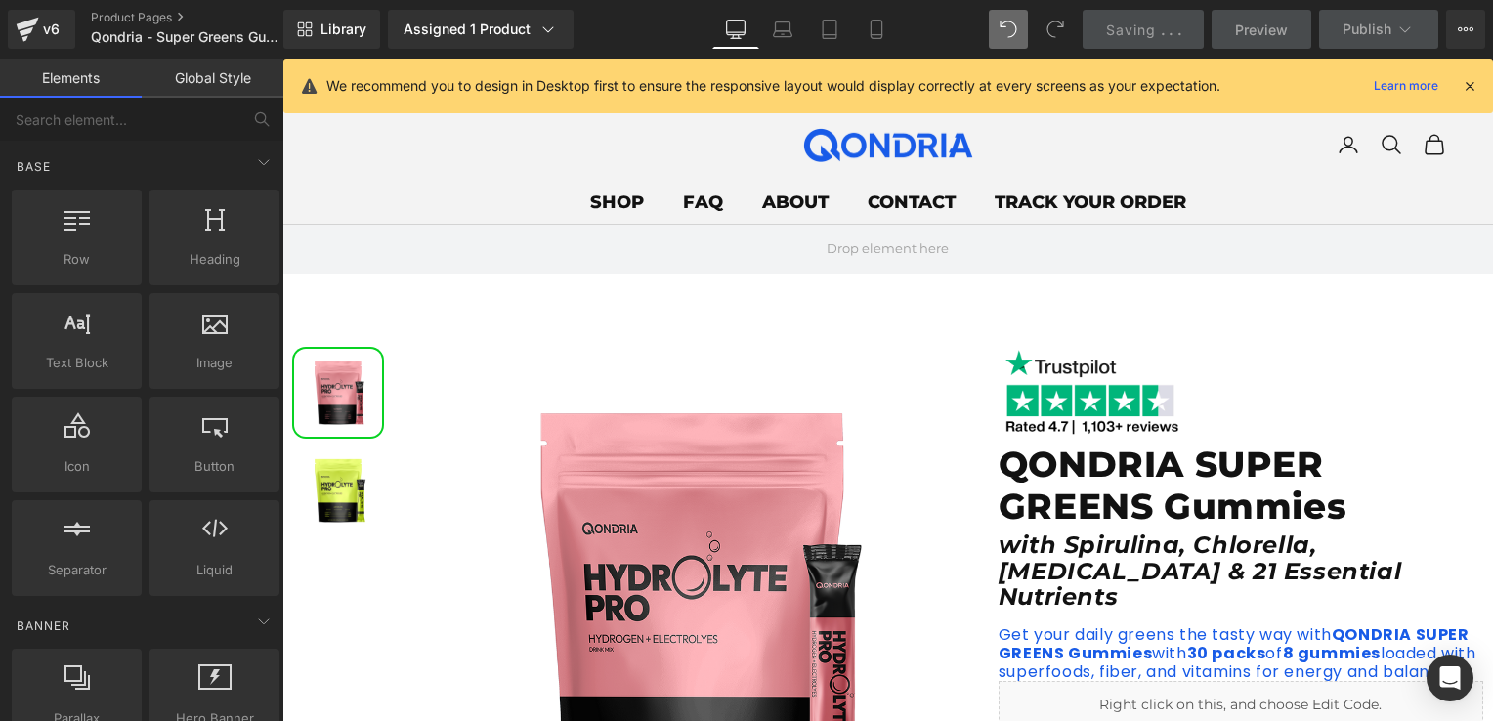
scroll to position [166, 0]
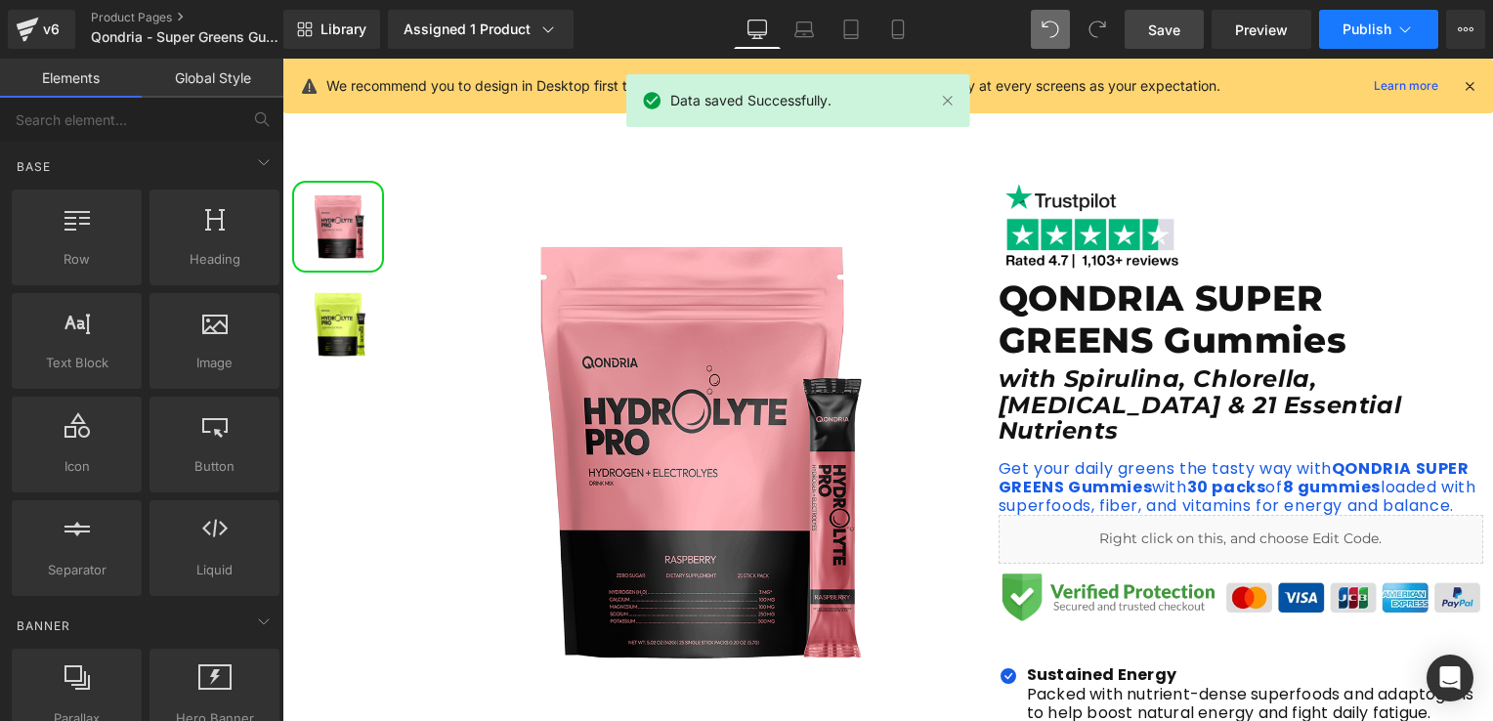
click at [1359, 28] on span "Publish" at bounding box center [1366, 29] width 49 height 16
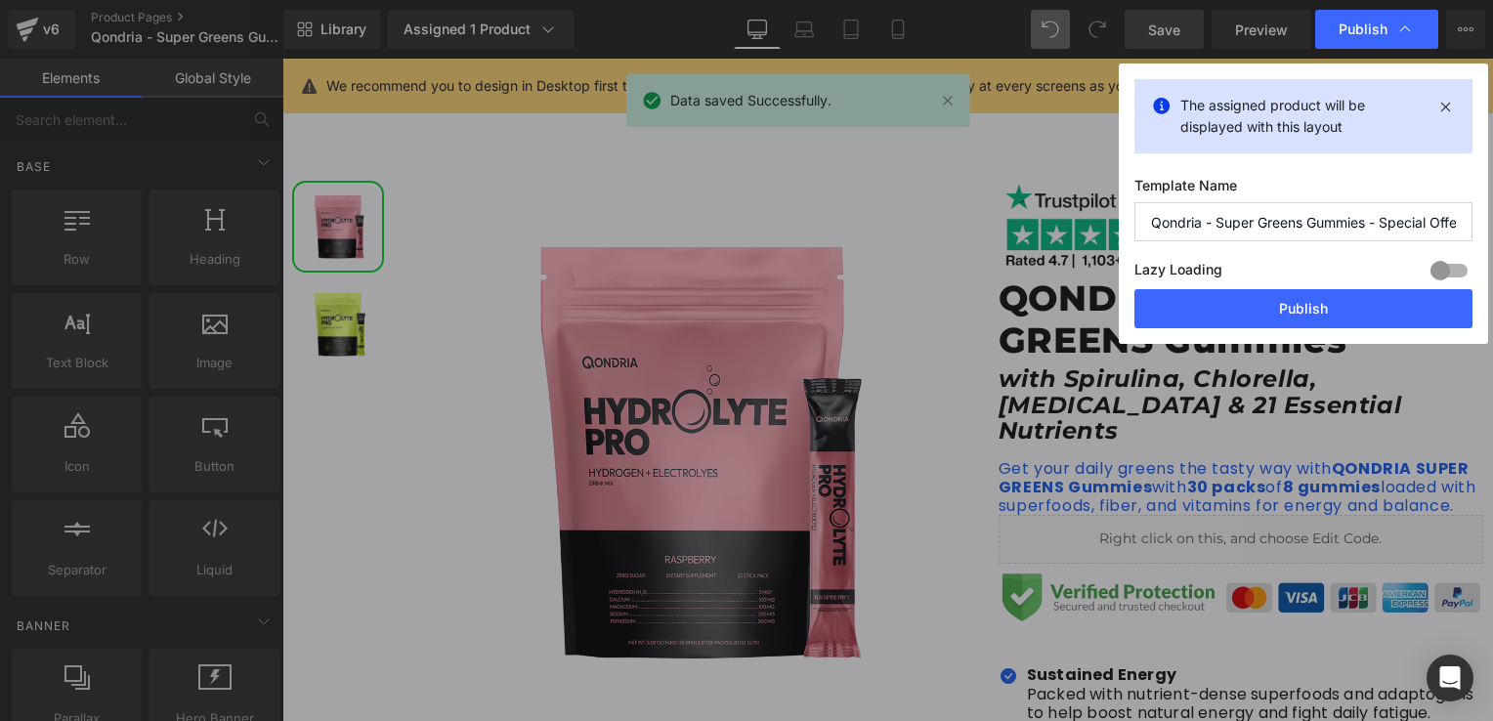
click at [1288, 121] on p "The assigned product will be displayed with this layout" at bounding box center [1303, 116] width 246 height 43
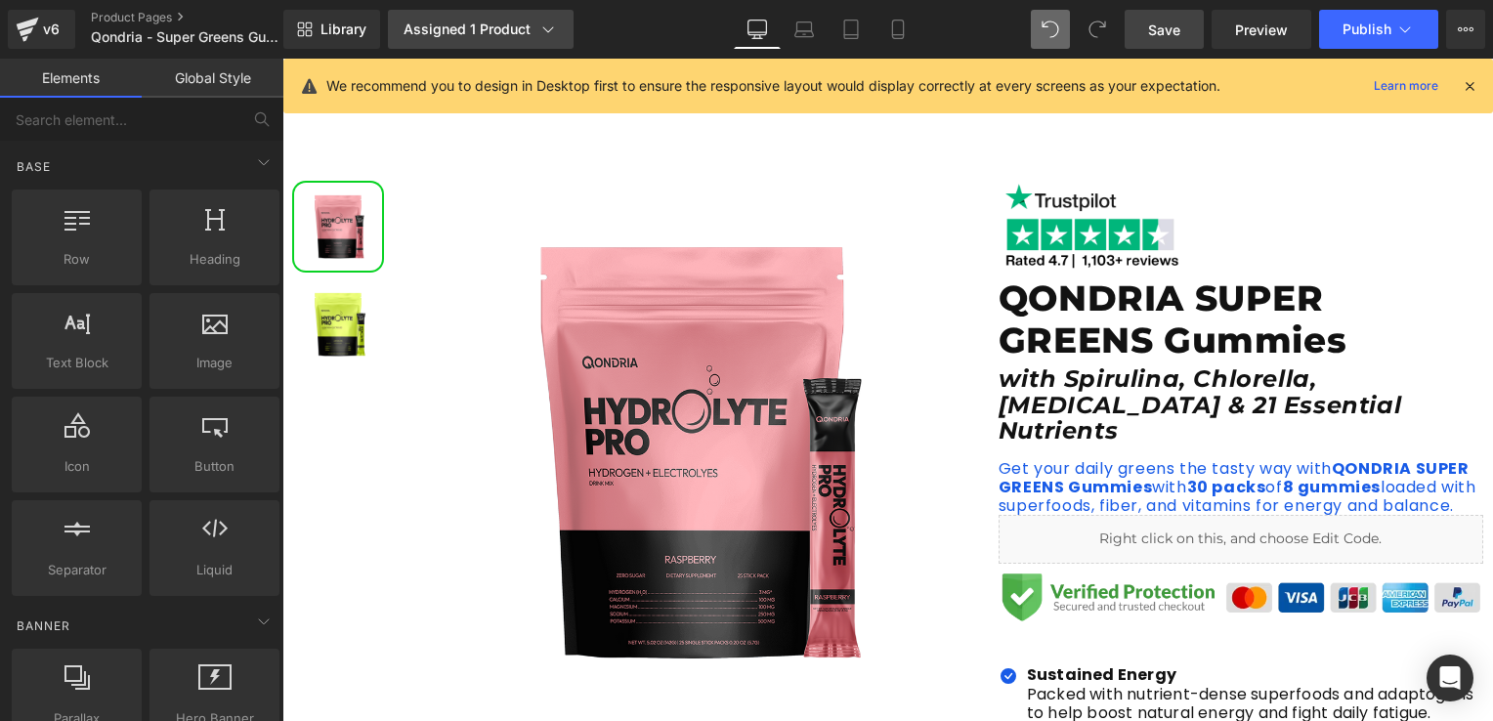
click at [457, 17] on link "Assigned 1 Product" at bounding box center [481, 29] width 186 height 39
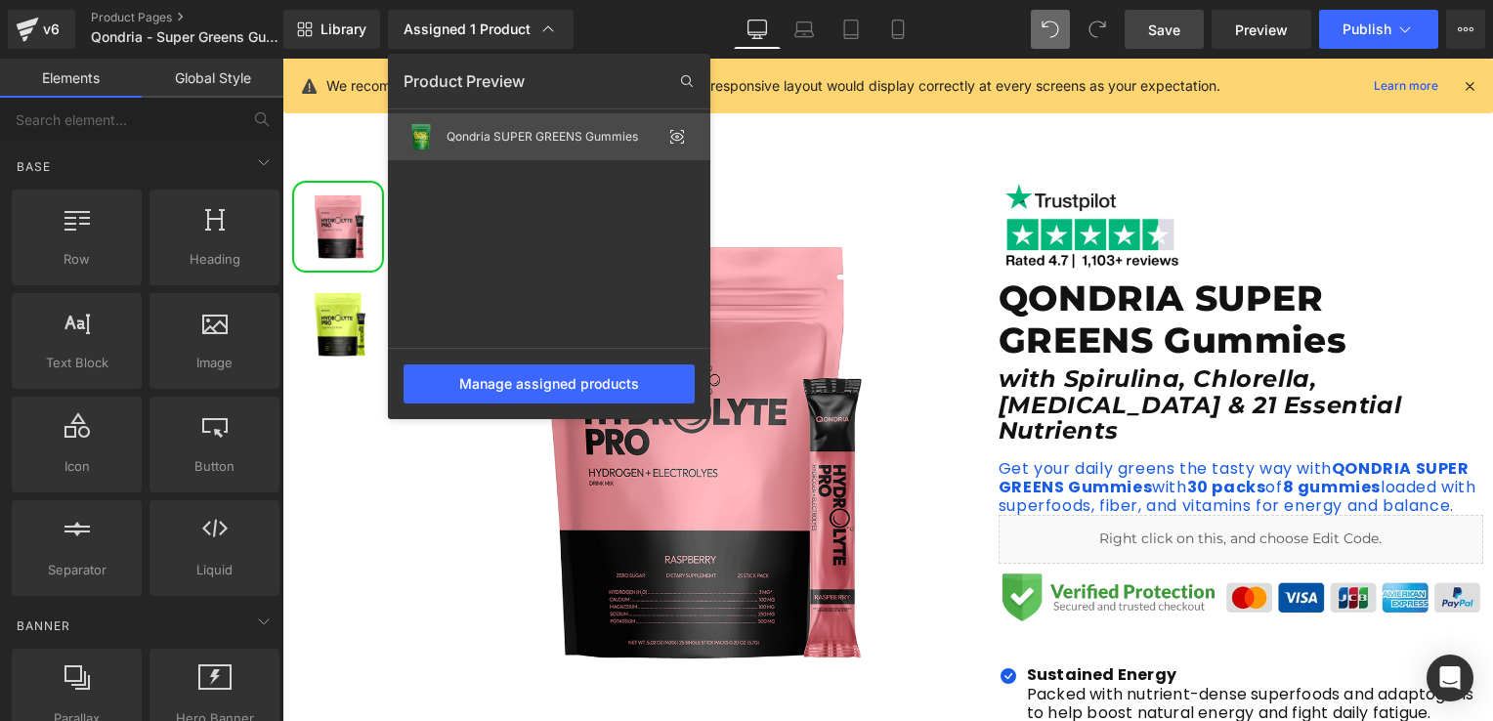
click at [462, 128] on div "Qondria SUPER GREENS Gummies" at bounding box center [549, 136] width 322 height 47
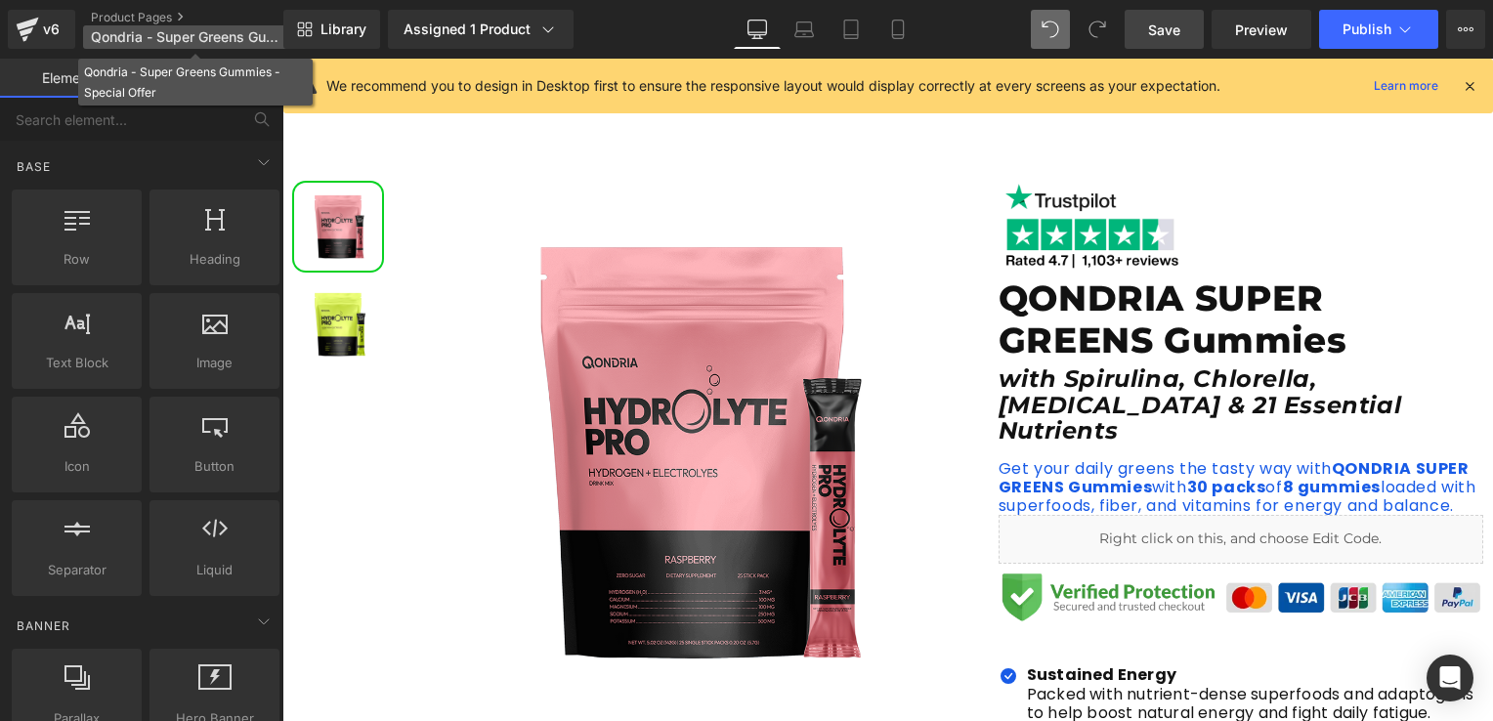
click at [191, 41] on span "Qondria - Super Greens Gummies - Special Offer" at bounding box center [185, 37] width 188 height 16
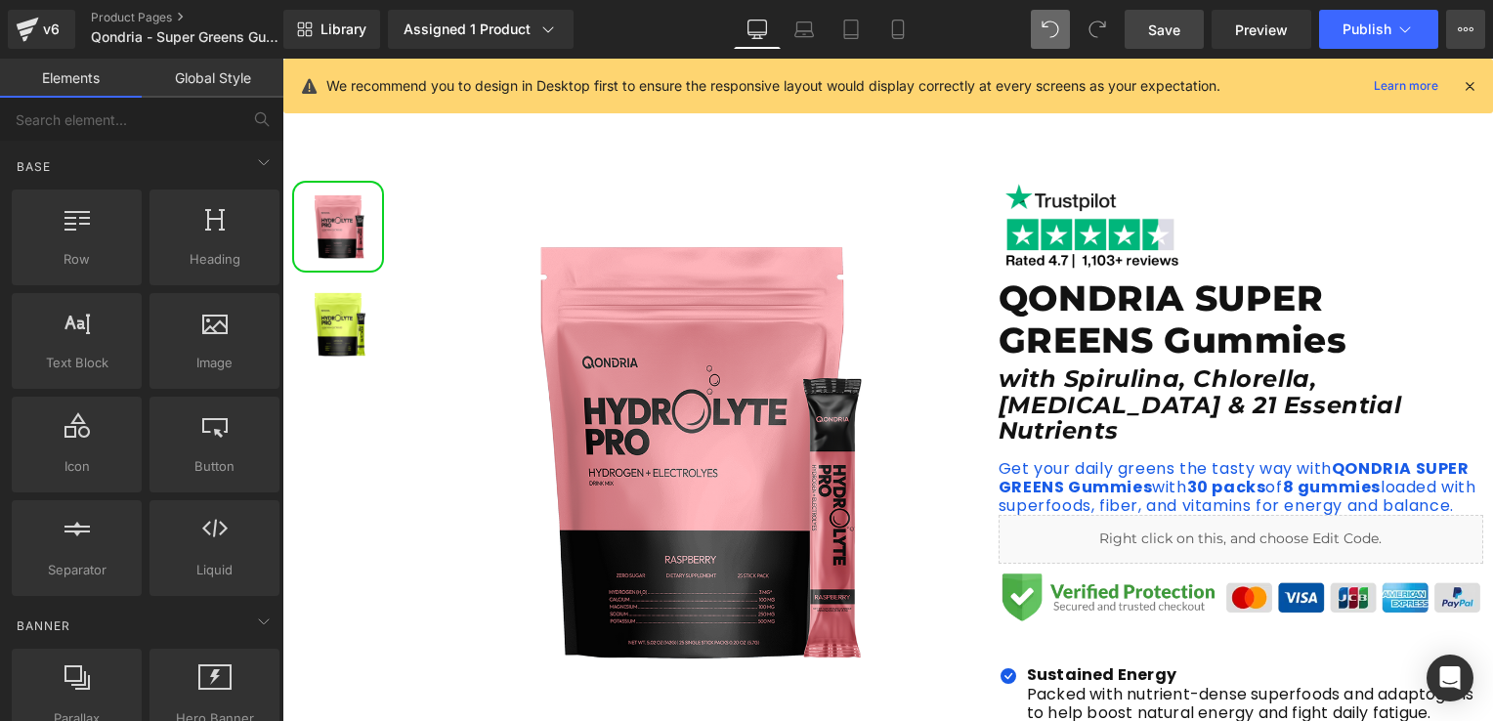
click at [1459, 33] on icon at bounding box center [1465, 29] width 16 height 16
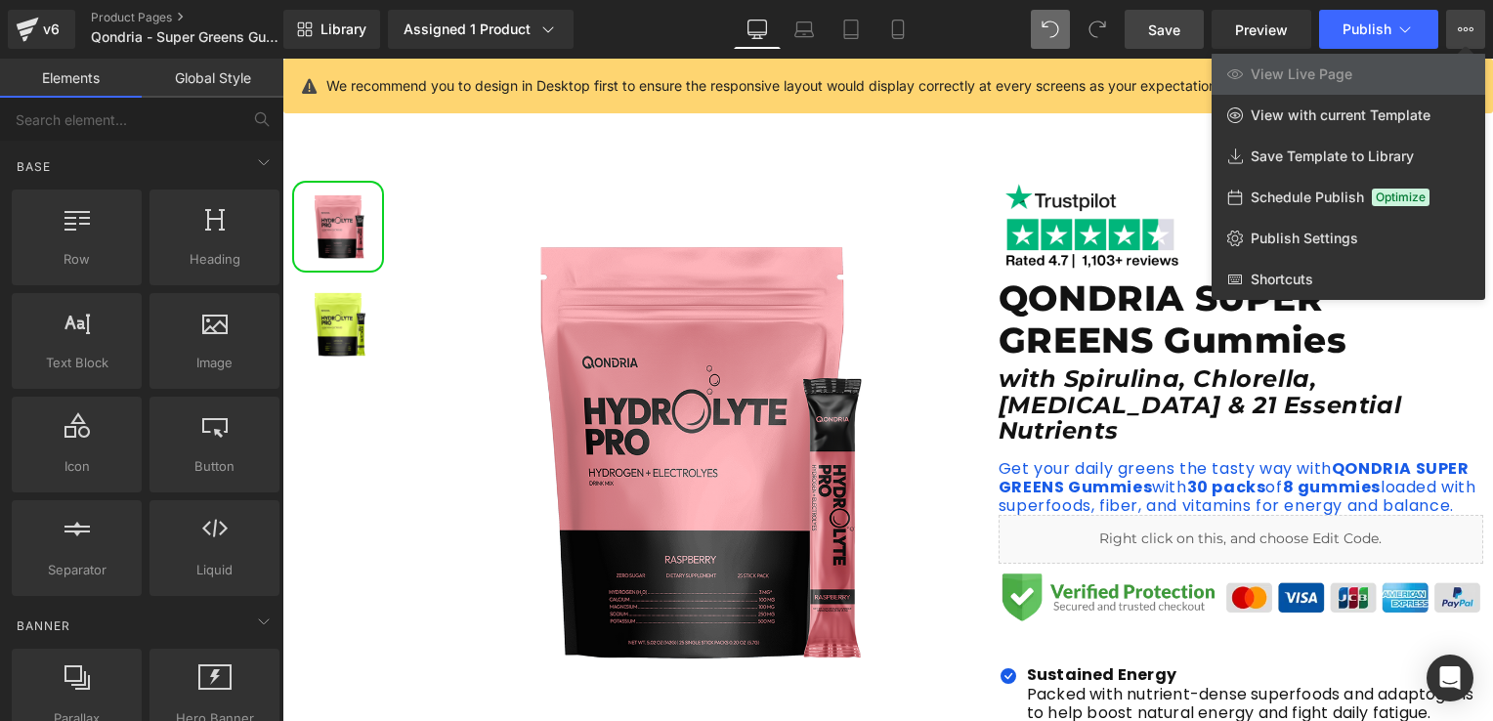
drag, startPoint x: 1103, startPoint y: 145, endPoint x: 876, endPoint y: 69, distance: 238.8
click at [1103, 145] on div at bounding box center [887, 390] width 1210 height 662
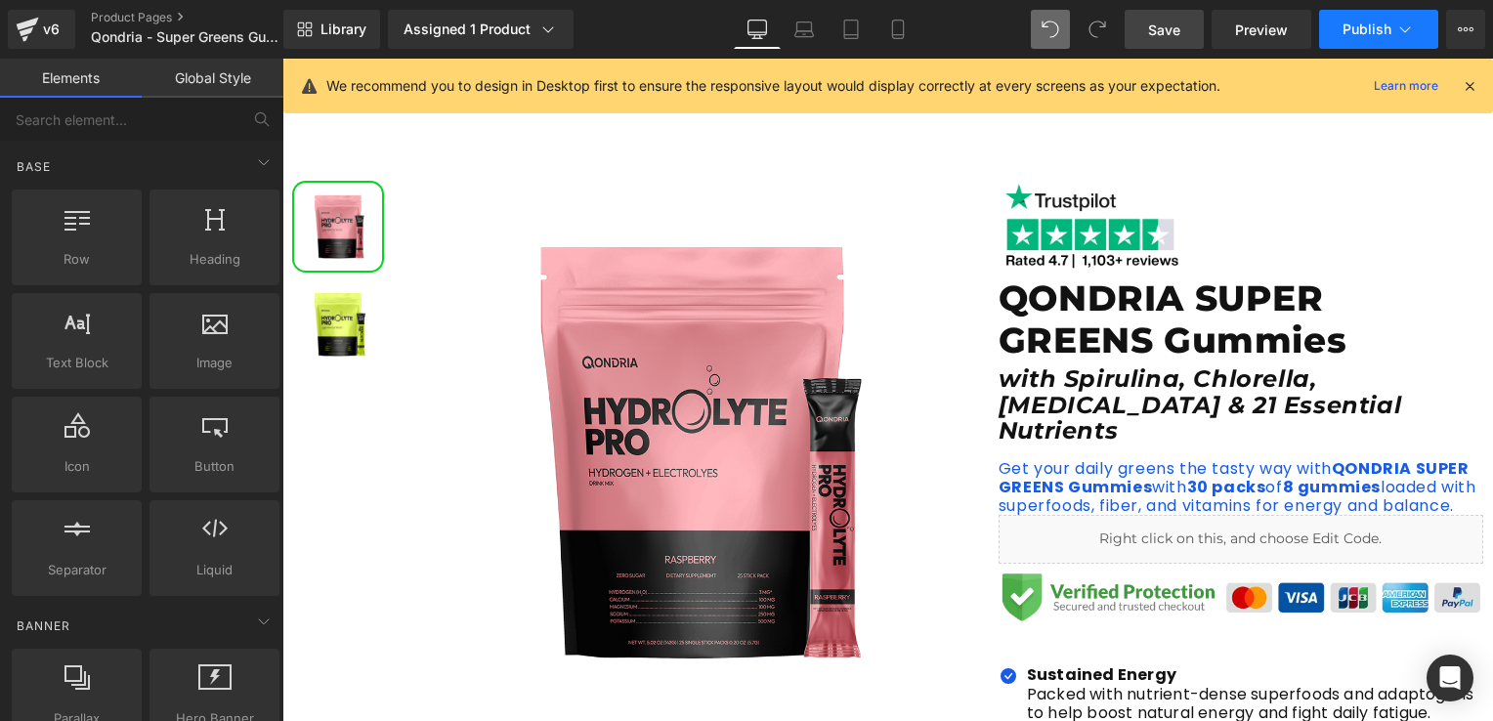
click at [1351, 20] on button "Publish" at bounding box center [1378, 29] width 119 height 39
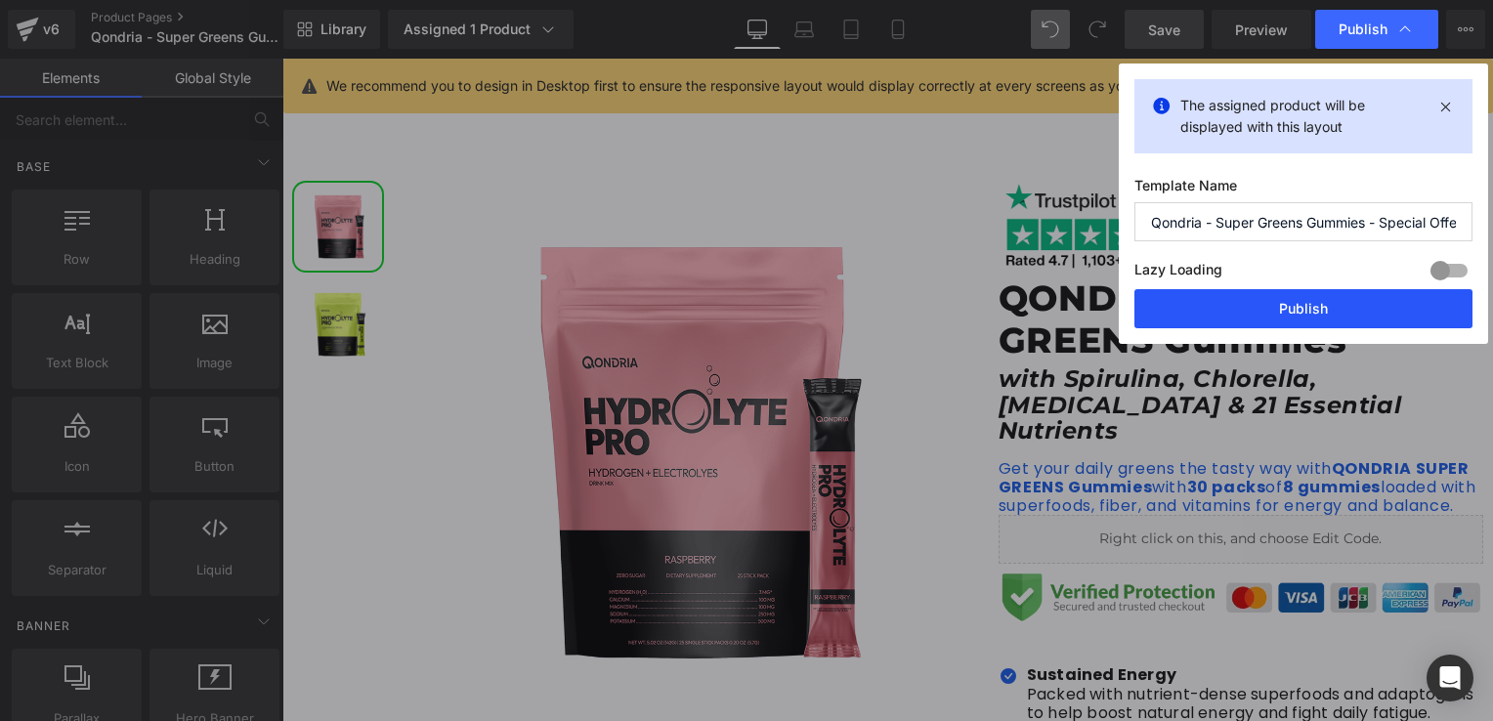
click at [1237, 301] on button "Publish" at bounding box center [1303, 308] width 338 height 39
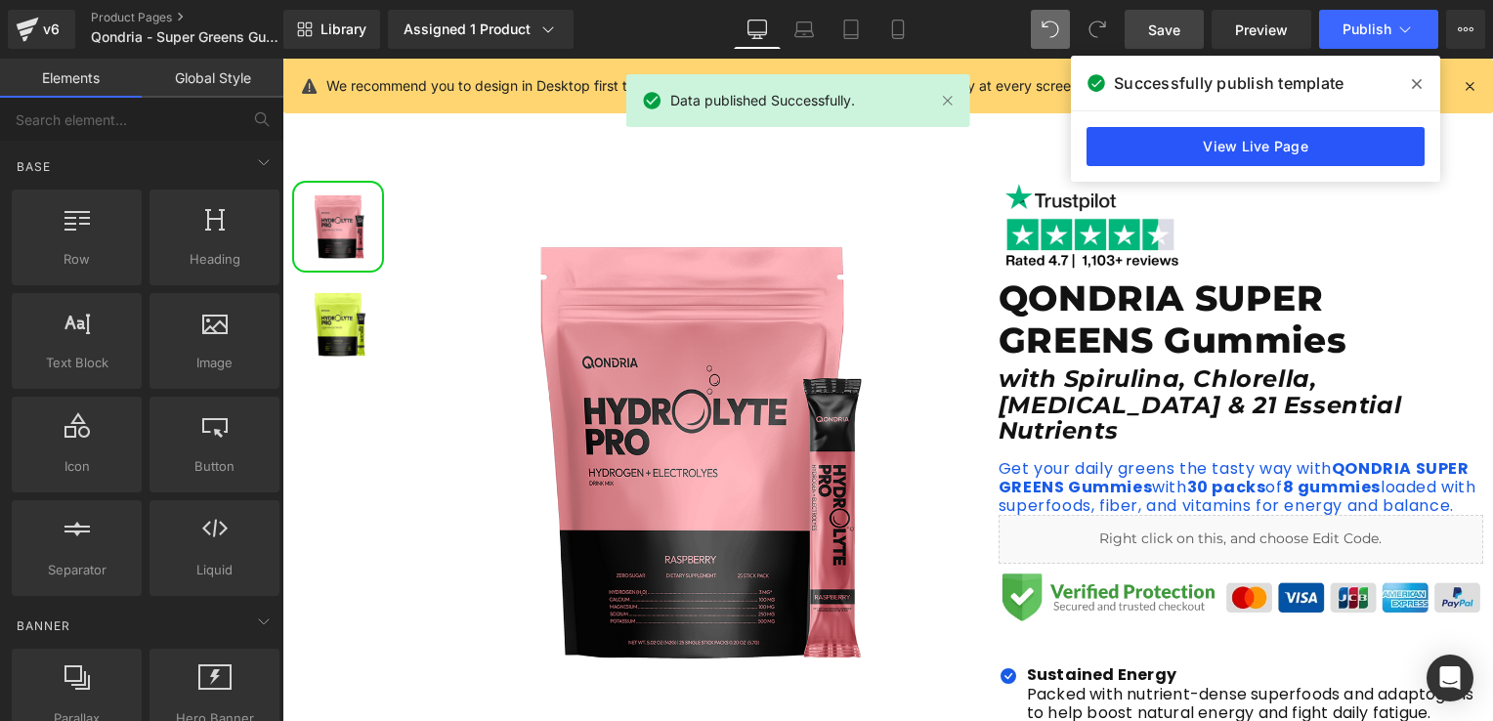
click at [1215, 148] on link "View Live Page" at bounding box center [1255, 146] width 338 height 39
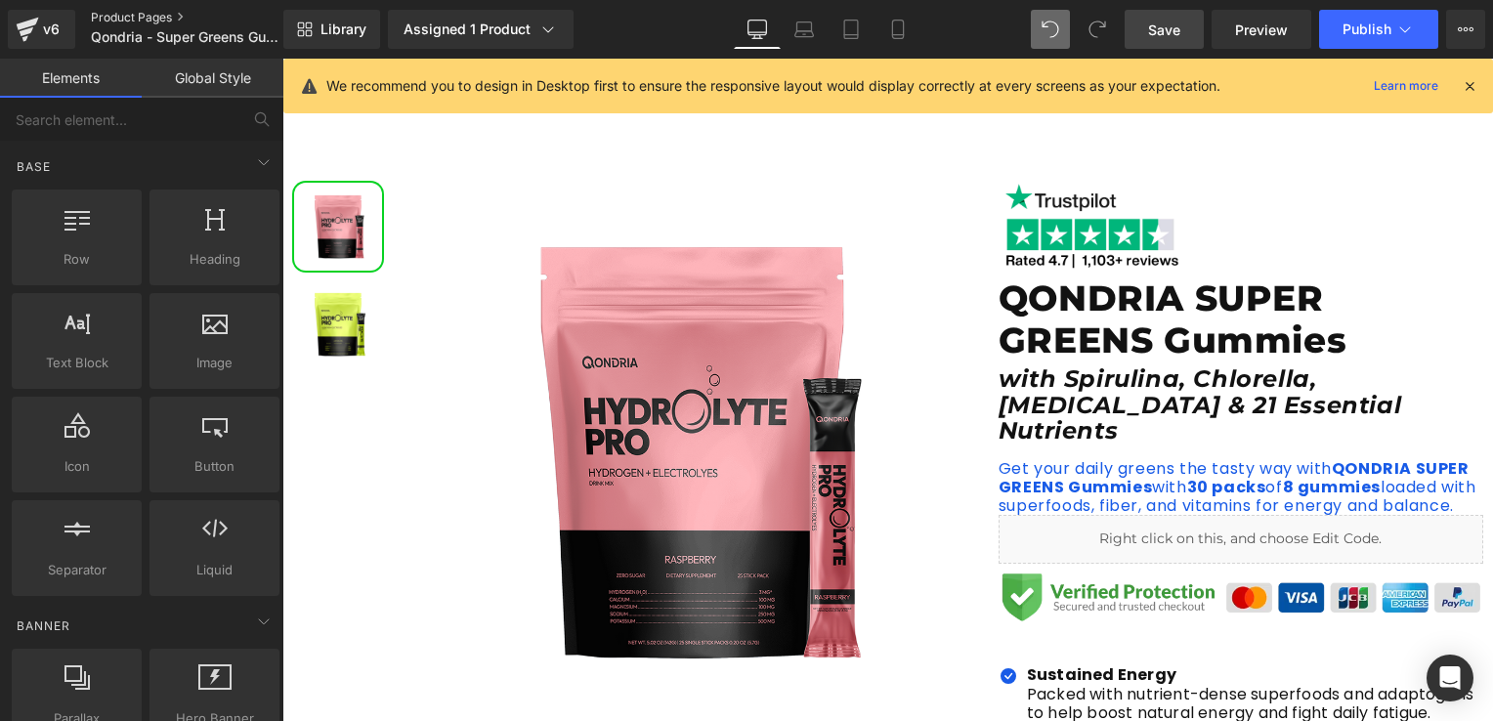
click at [134, 21] on link "Product Pages" at bounding box center [203, 18] width 225 height 16
